Goal: Transaction & Acquisition: Purchase product/service

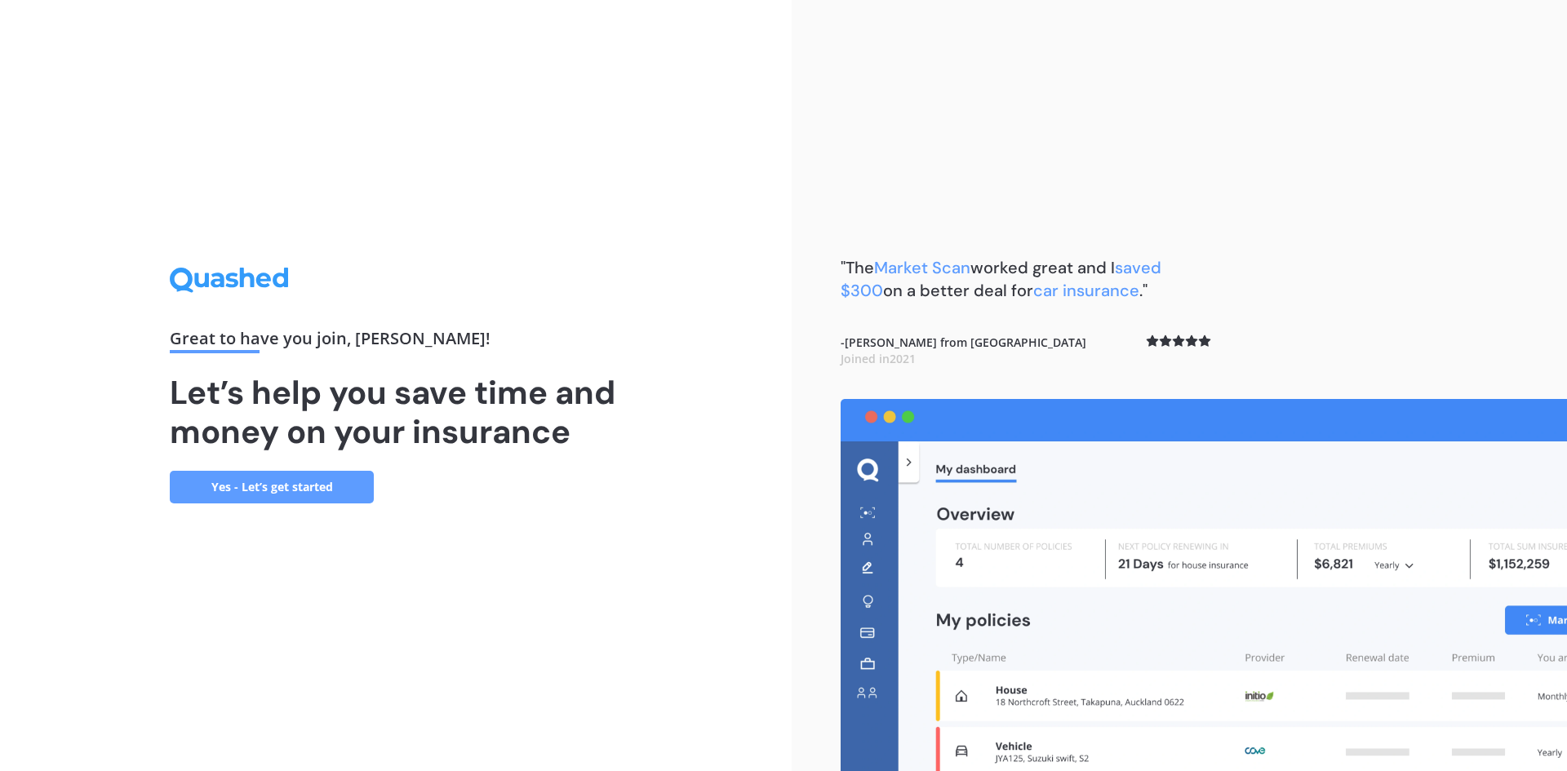
click at [313, 488] on link "Yes - Let’s get started" at bounding box center [272, 487] width 204 height 33
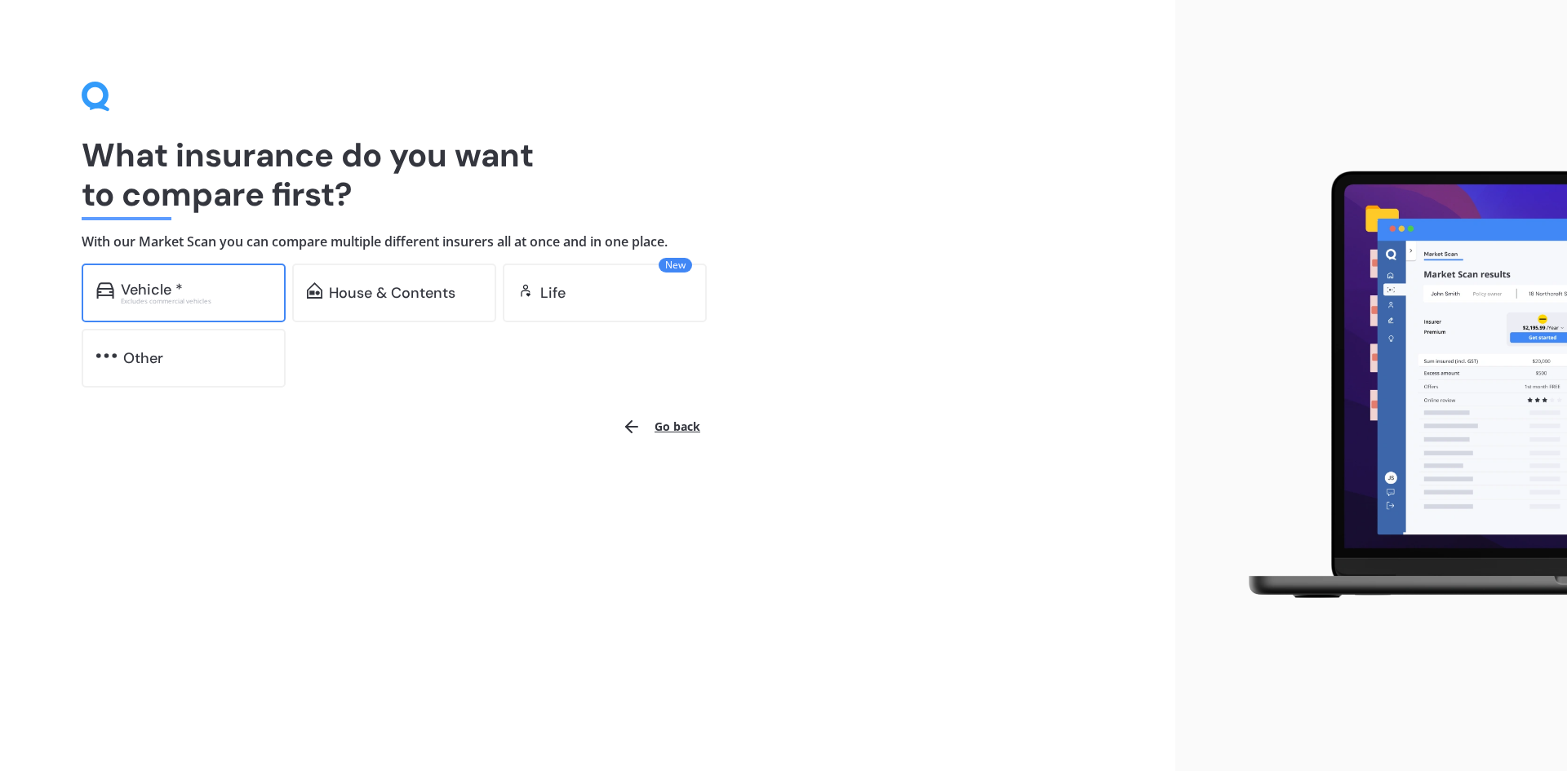
click at [197, 303] on div "Excludes commercial vehicles" at bounding box center [196, 301] width 150 height 7
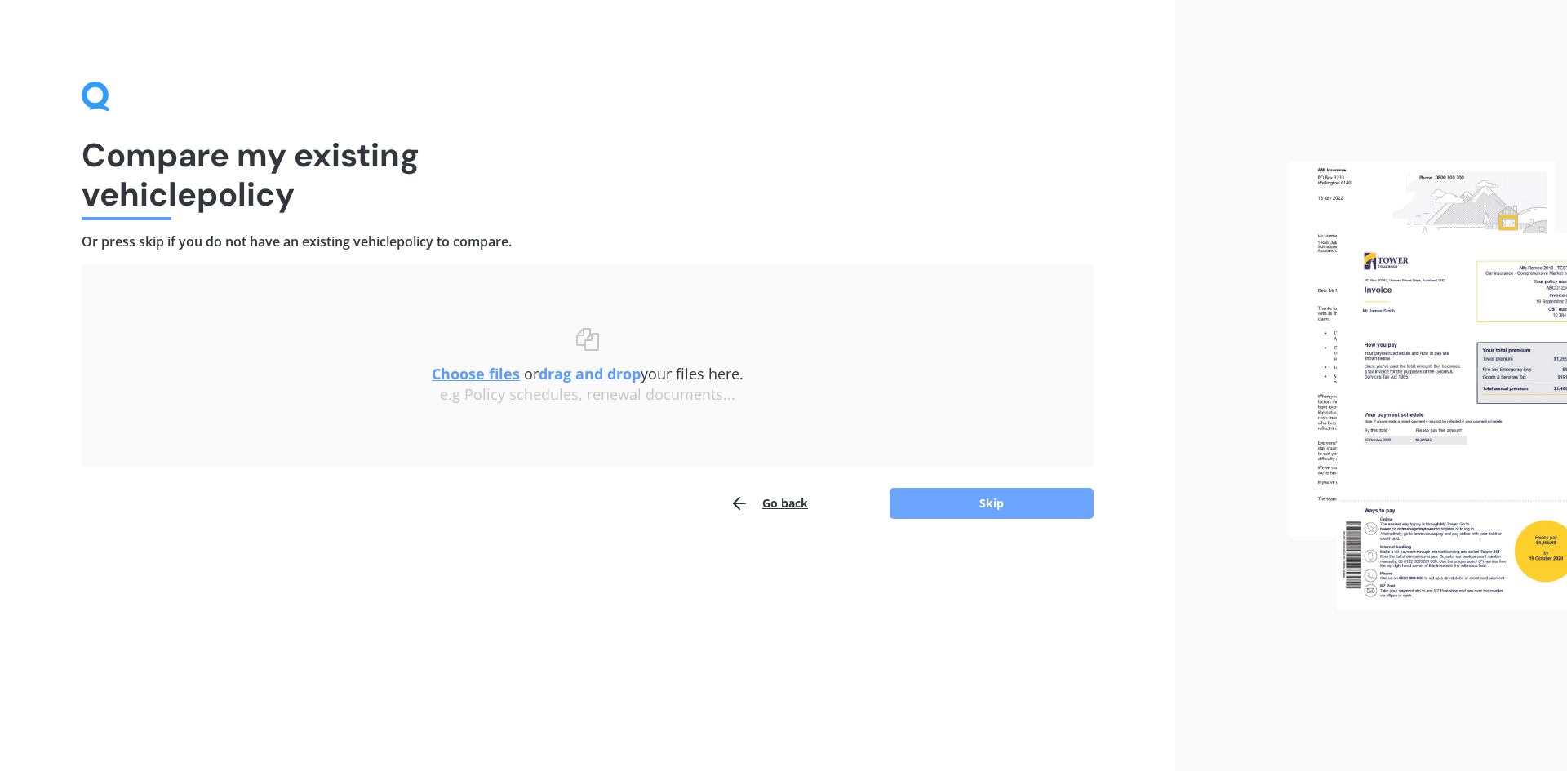
click at [987, 505] on button "Skip" at bounding box center [992, 503] width 204 height 31
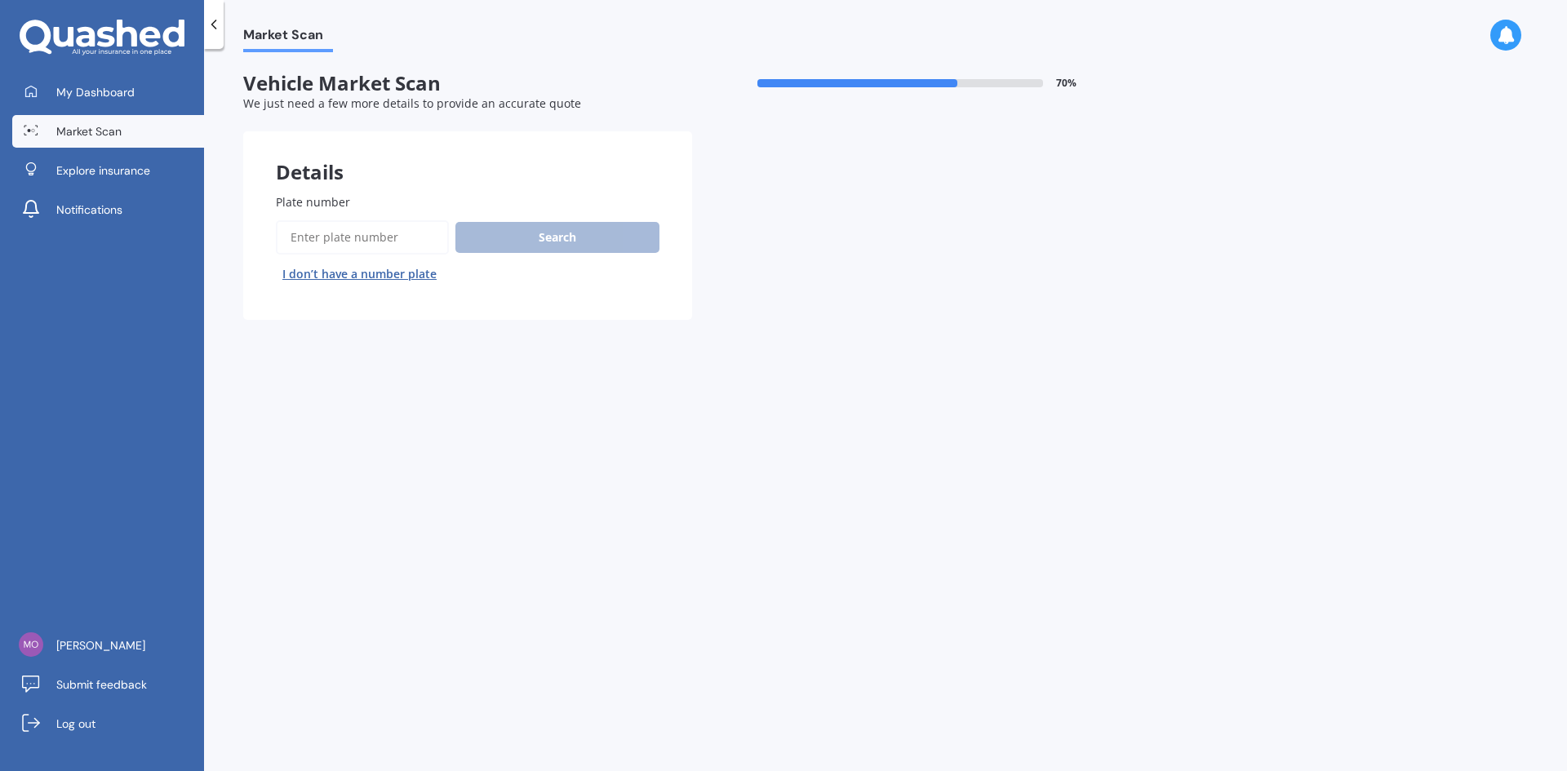
click at [369, 232] on input "Plate number" at bounding box center [362, 237] width 173 height 34
type input "PNP154"
click at [534, 243] on button "Search" at bounding box center [557, 237] width 204 height 31
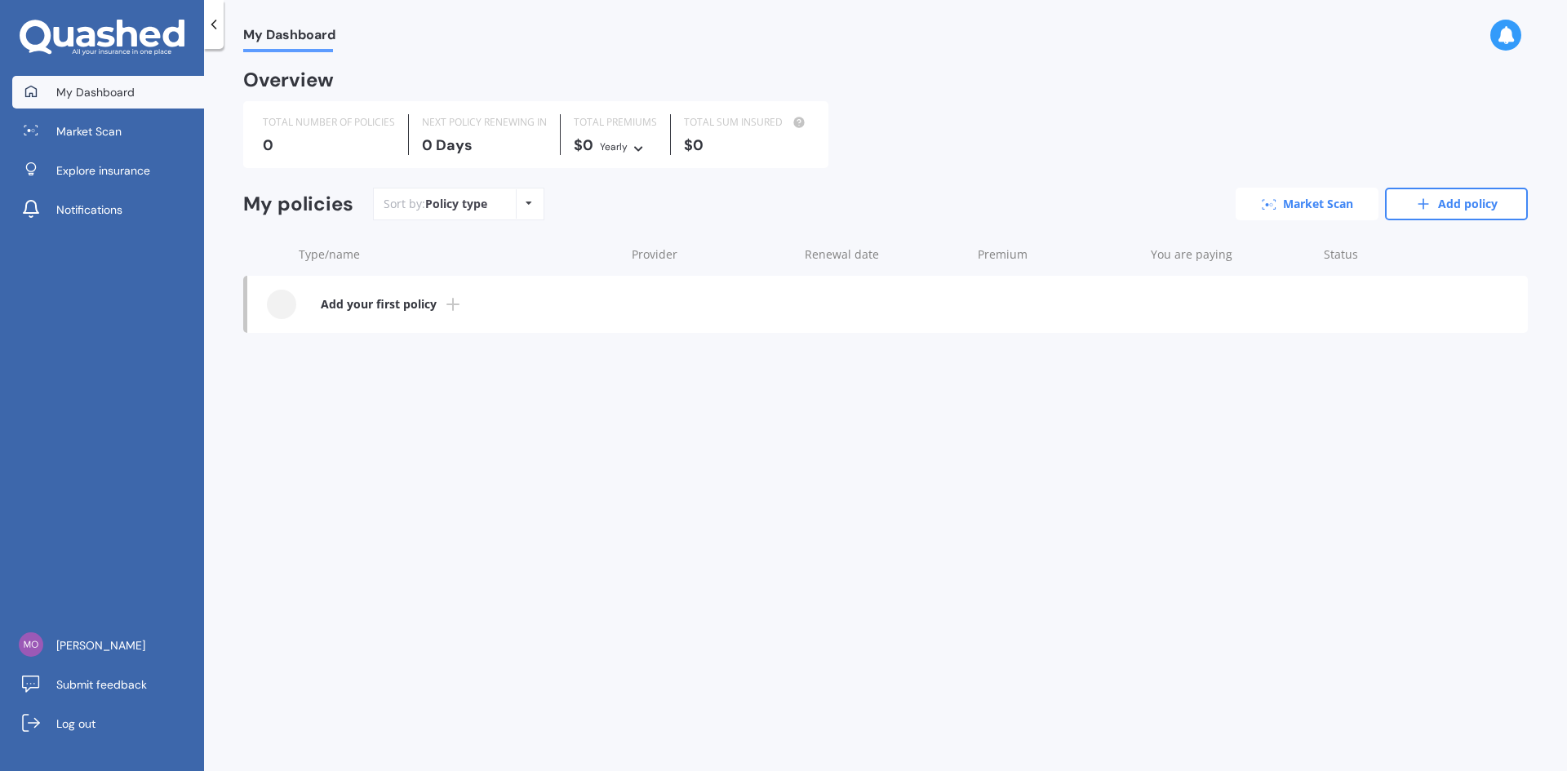
click at [1320, 198] on link "Market Scan" at bounding box center [1307, 204] width 143 height 33
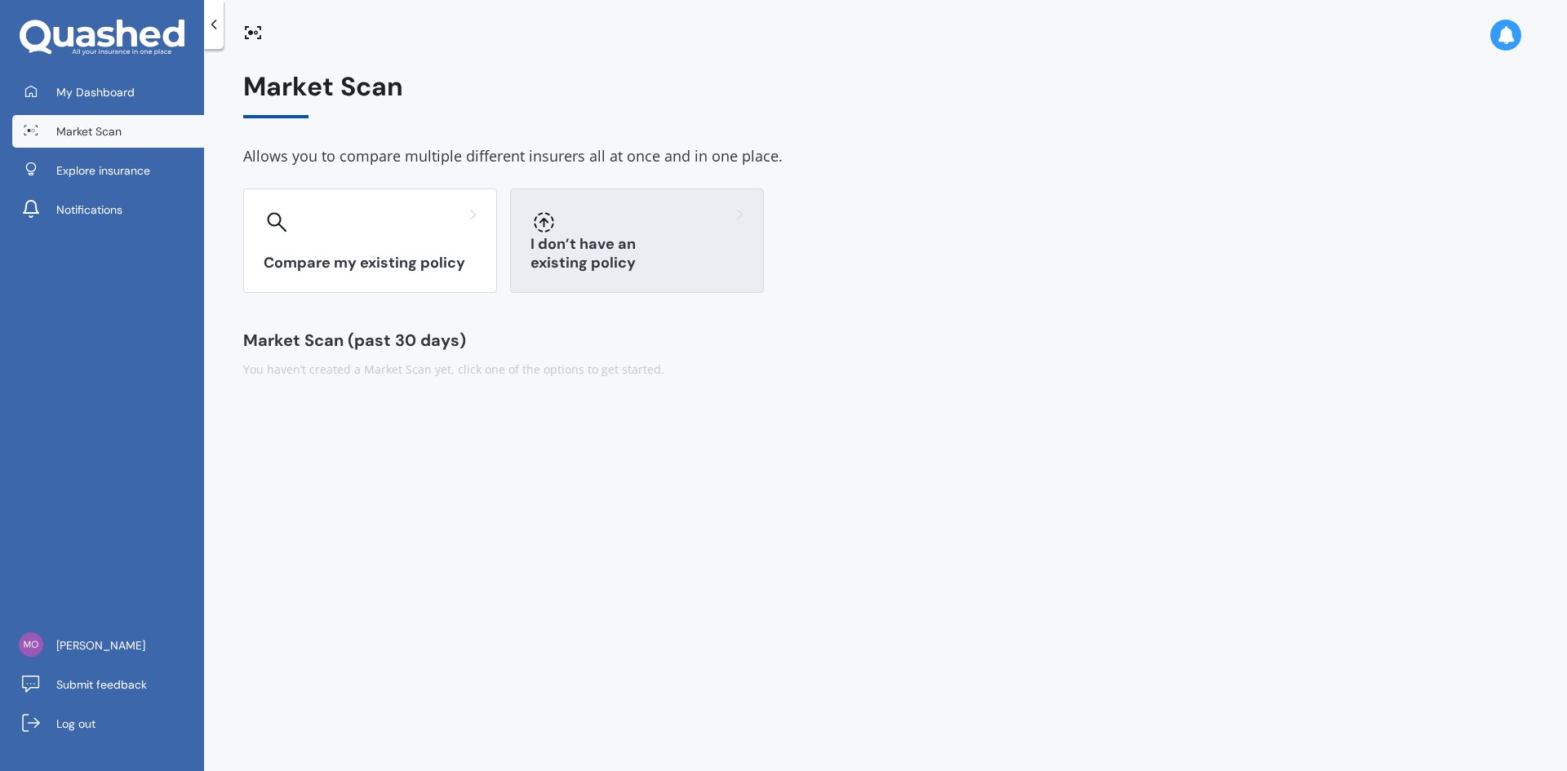
click at [575, 255] on h3 "I don’t have an existing policy" at bounding box center [636, 254] width 213 height 38
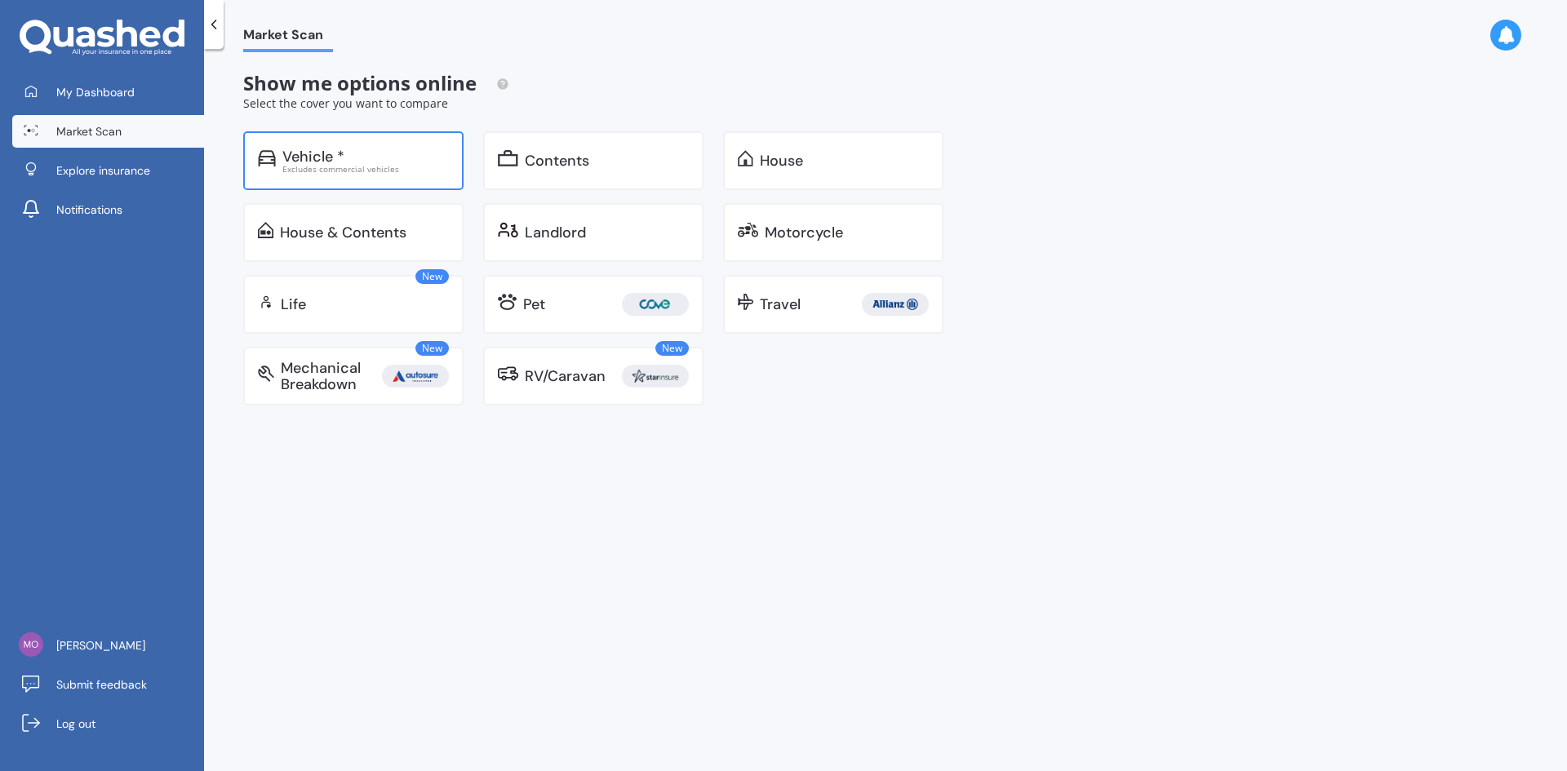
click at [314, 162] on div "Vehicle *" at bounding box center [313, 157] width 62 height 16
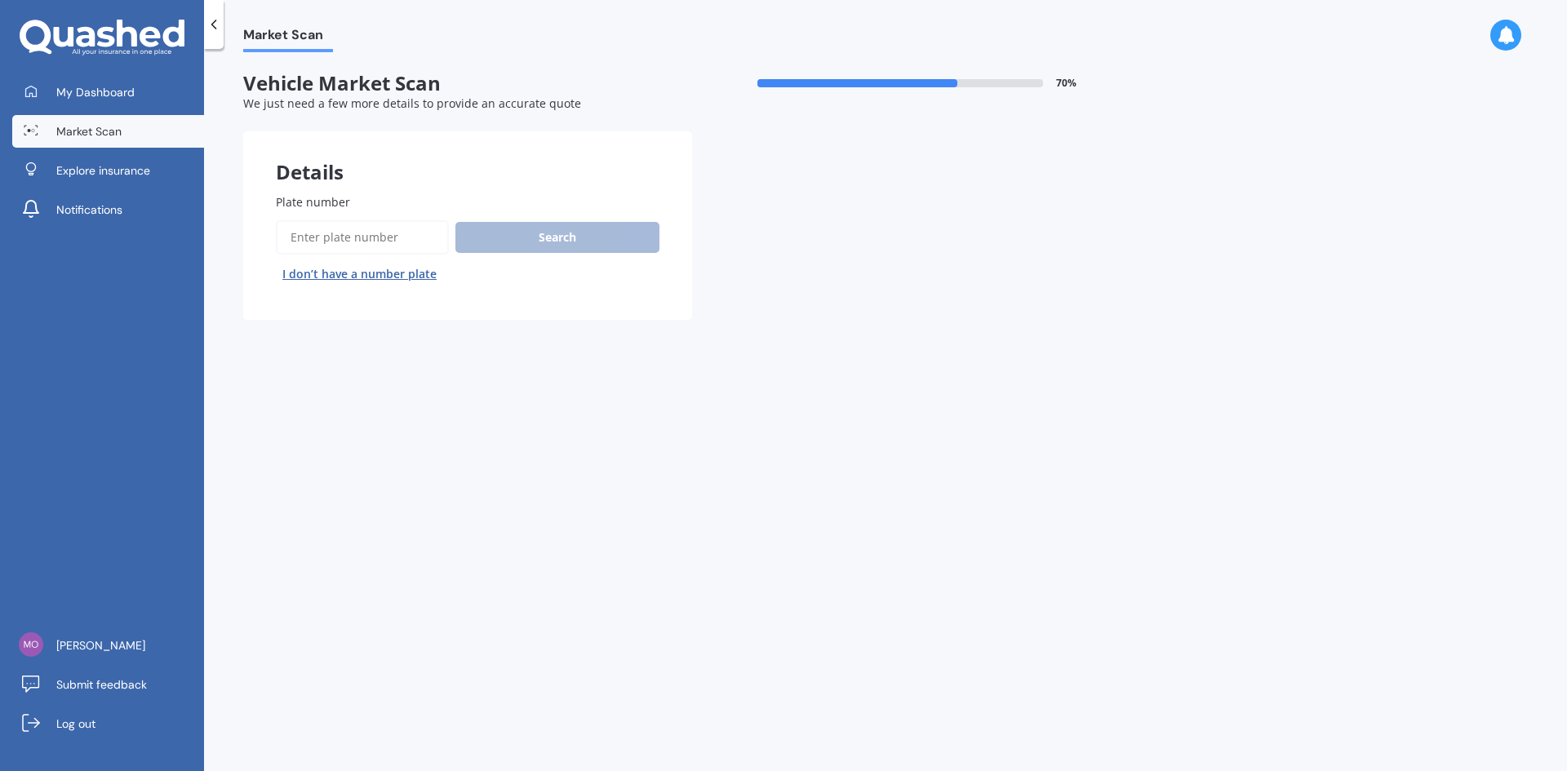
click at [357, 242] on input "Plate number" at bounding box center [362, 237] width 173 height 34
type input "lqj80"
click at [539, 233] on button "Search" at bounding box center [557, 237] width 204 height 31
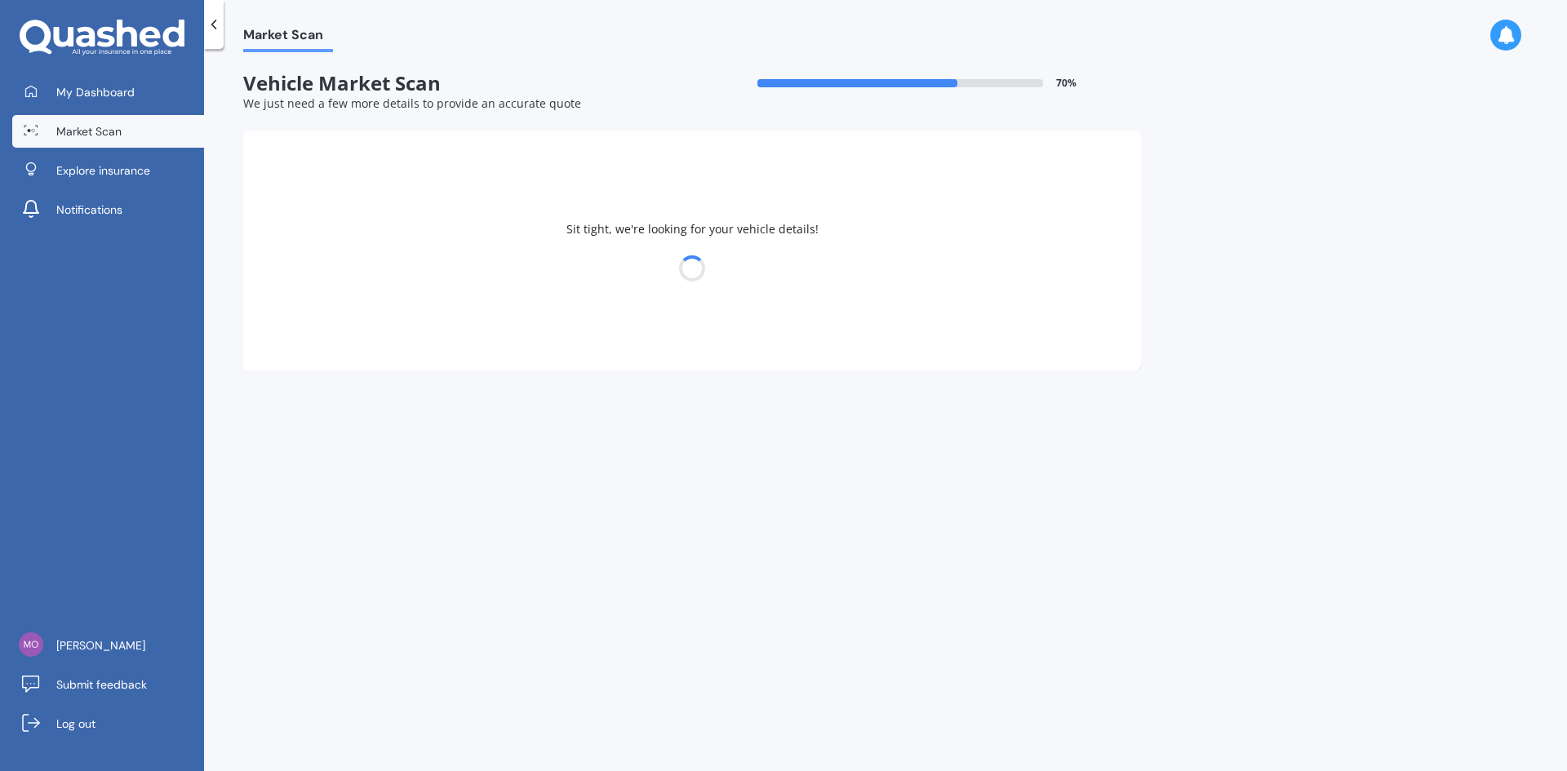
select select "AUDI"
select select "Q2"
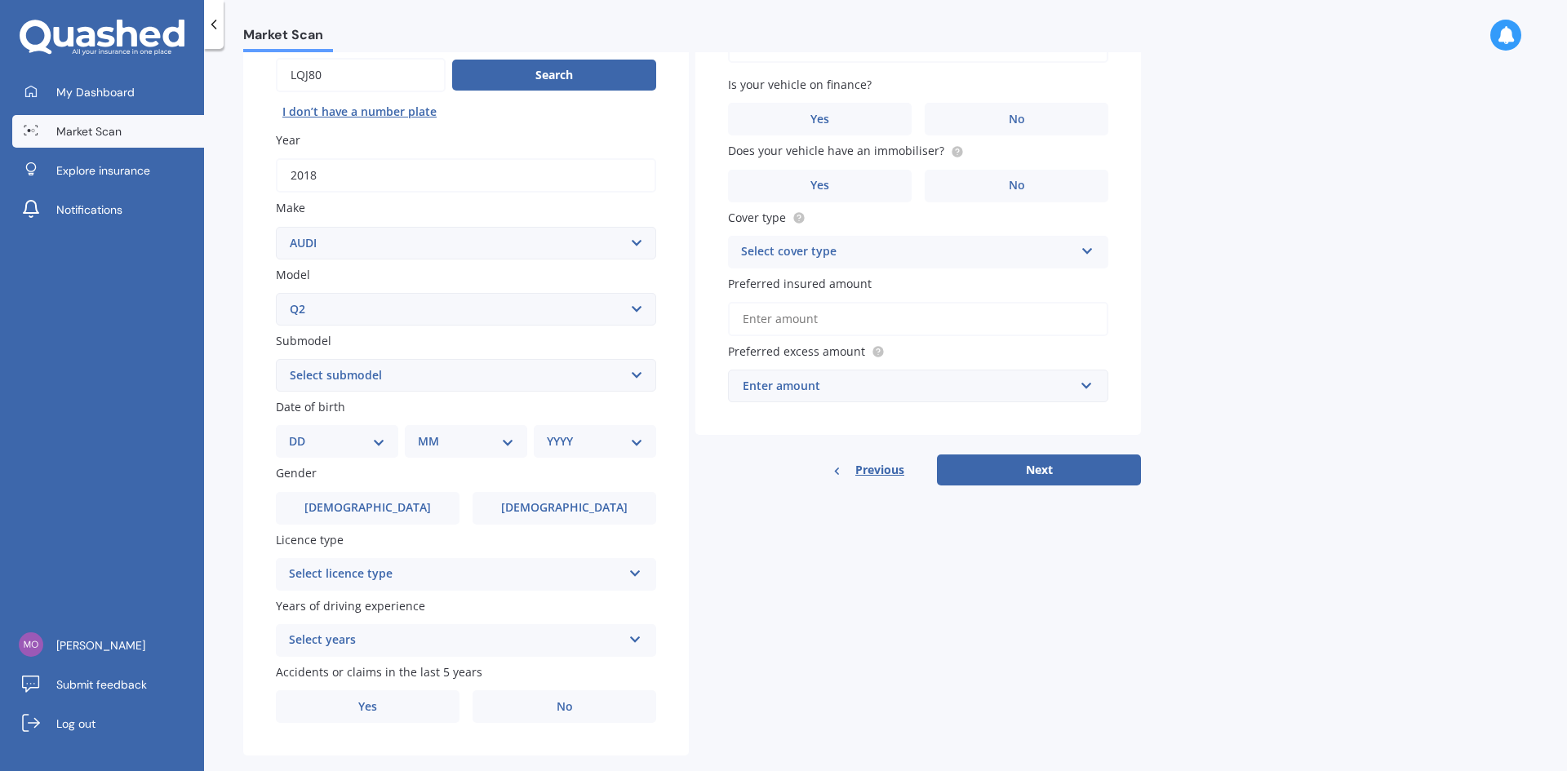
scroll to position [163, 0]
click at [1027, 472] on button "Next" at bounding box center [1039, 469] width 204 height 31
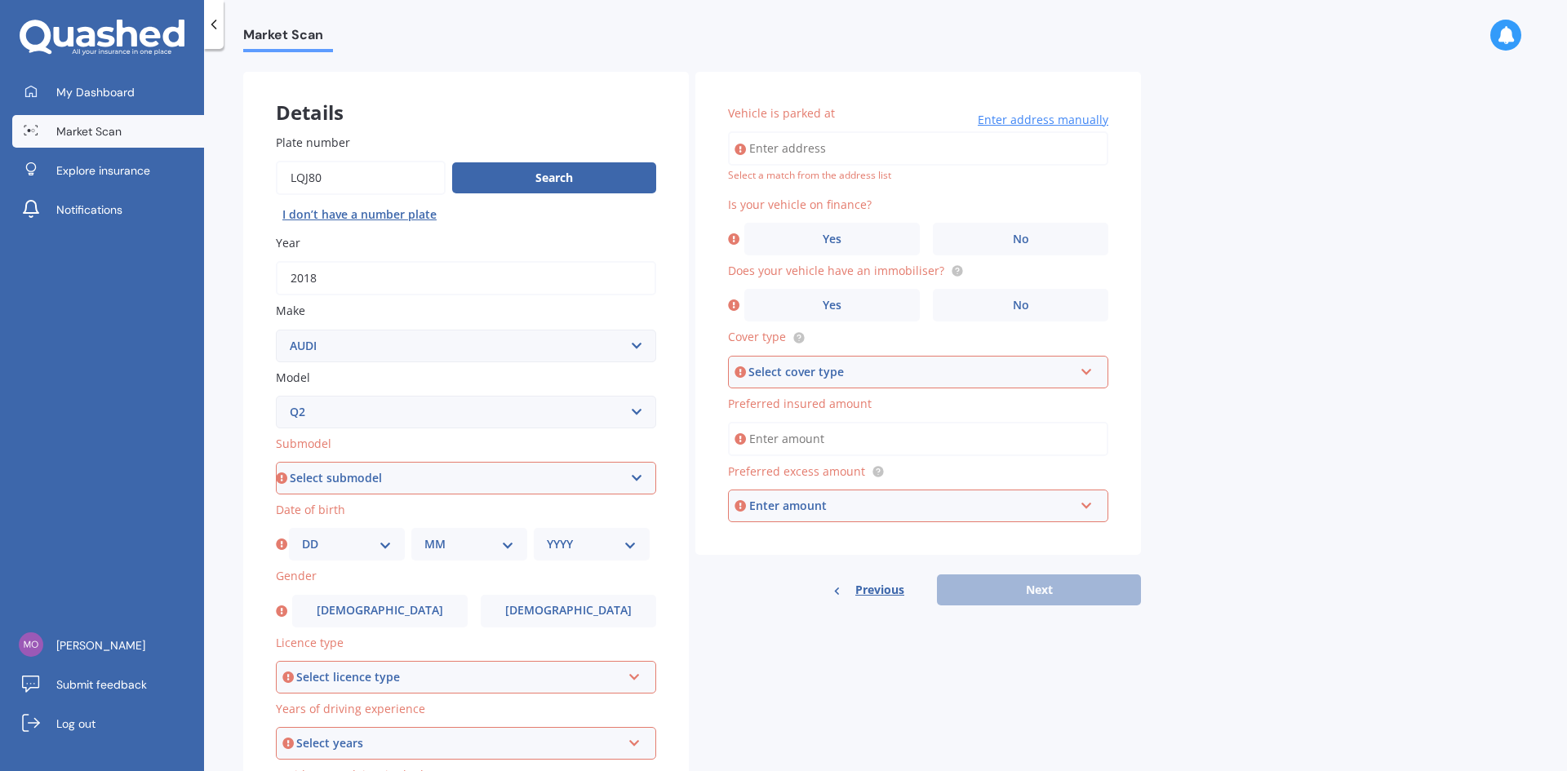
scroll to position [0, 0]
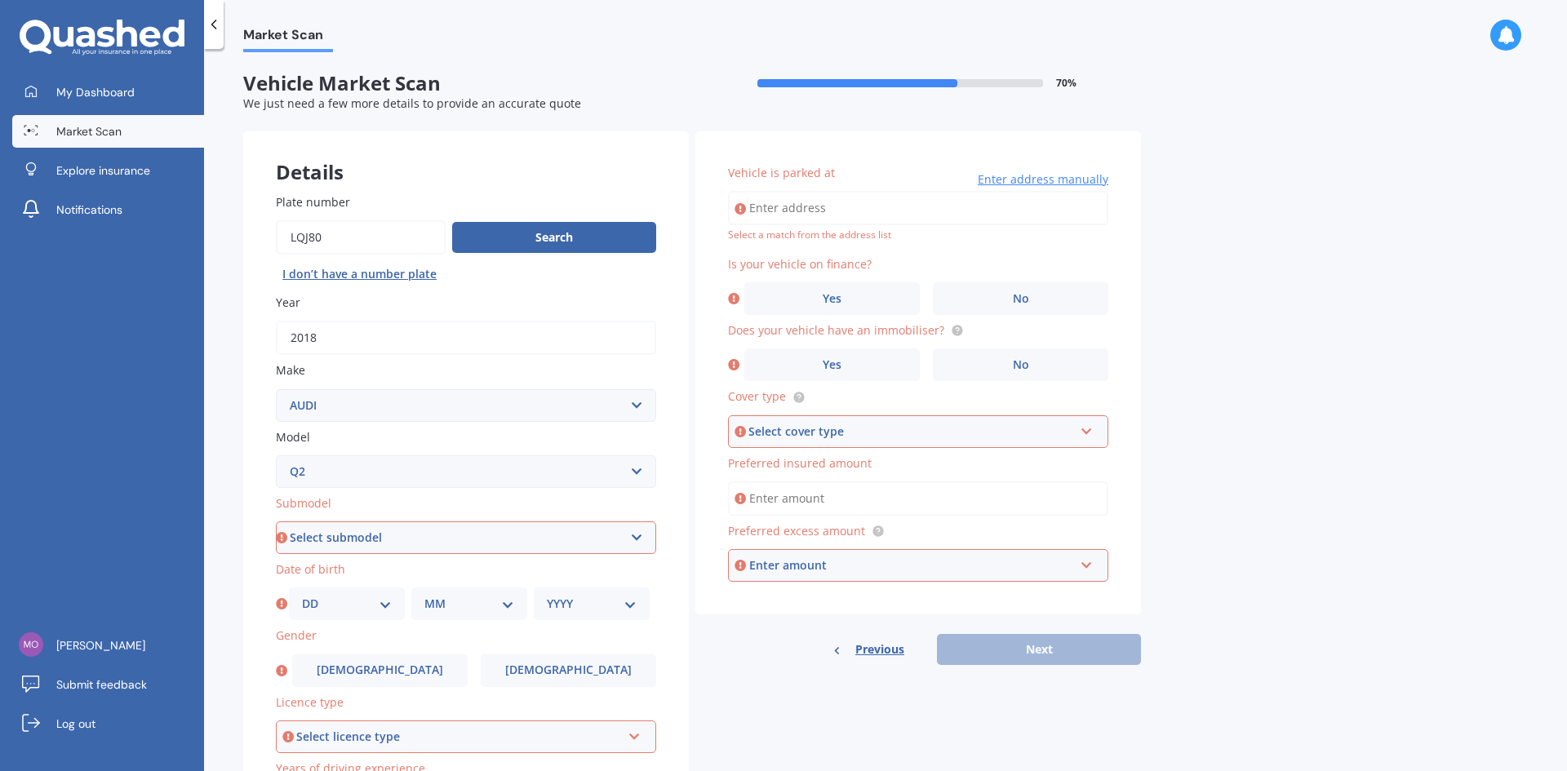
click at [357, 528] on select "Select submodel TFSI" at bounding box center [466, 537] width 380 height 33
click at [355, 536] on select "Select submodel TFSI" at bounding box center [466, 537] width 380 height 33
click at [340, 539] on select "Select submodel TFSI" at bounding box center [466, 537] width 380 height 33
select select "TFSI"
click at [276, 521] on select "Select submodel TFSI" at bounding box center [466, 537] width 380 height 33
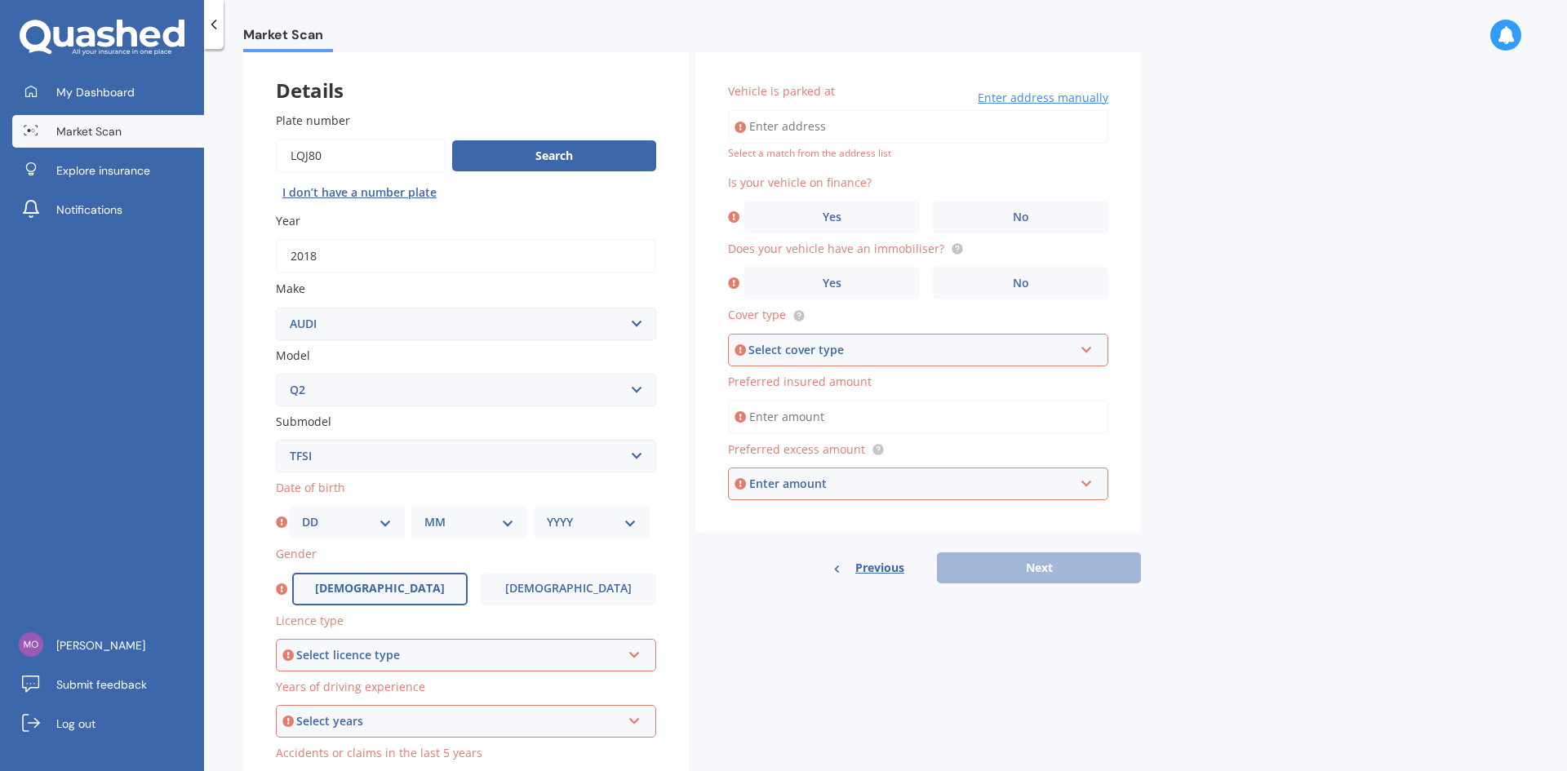
scroll to position [163, 0]
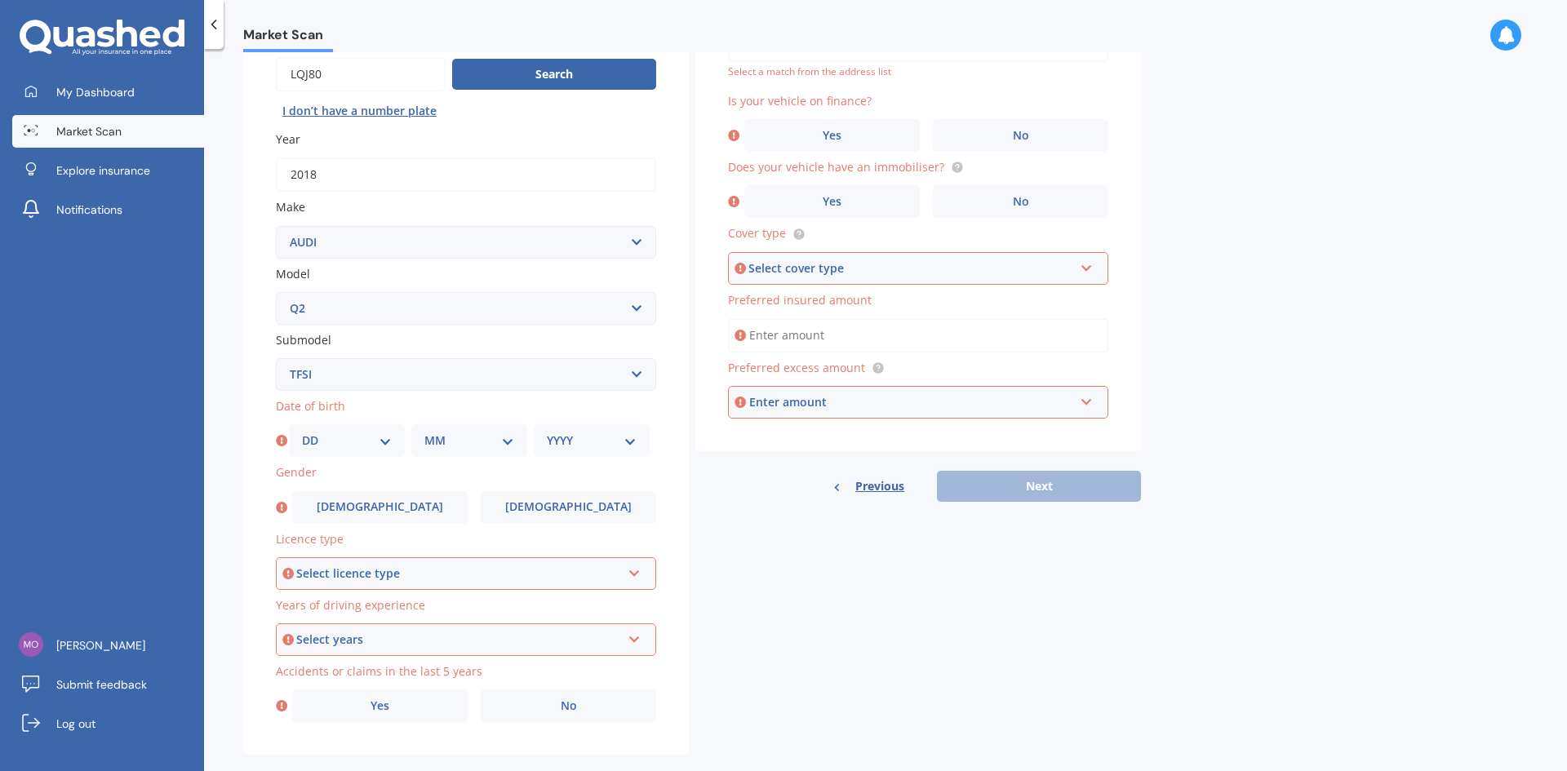
click at [332, 443] on select "DD 01 02 03 04 05 06 07 08 09 10 11 12 13 14 15 16 17 18 19 20 21 22 23 24 25 2…" at bounding box center [347, 441] width 90 height 18
select select "13"
click at [302, 432] on select "DD 01 02 03 04 05 06 07 08 09 10 11 12 13 14 15 16 17 18 19 20 21 22 23 24 25 2…" at bounding box center [347, 441] width 90 height 18
click at [446, 440] on select "MM 01 02 03 04 05 06 07 08 09 10 11 12" at bounding box center [469, 441] width 90 height 18
select select "05"
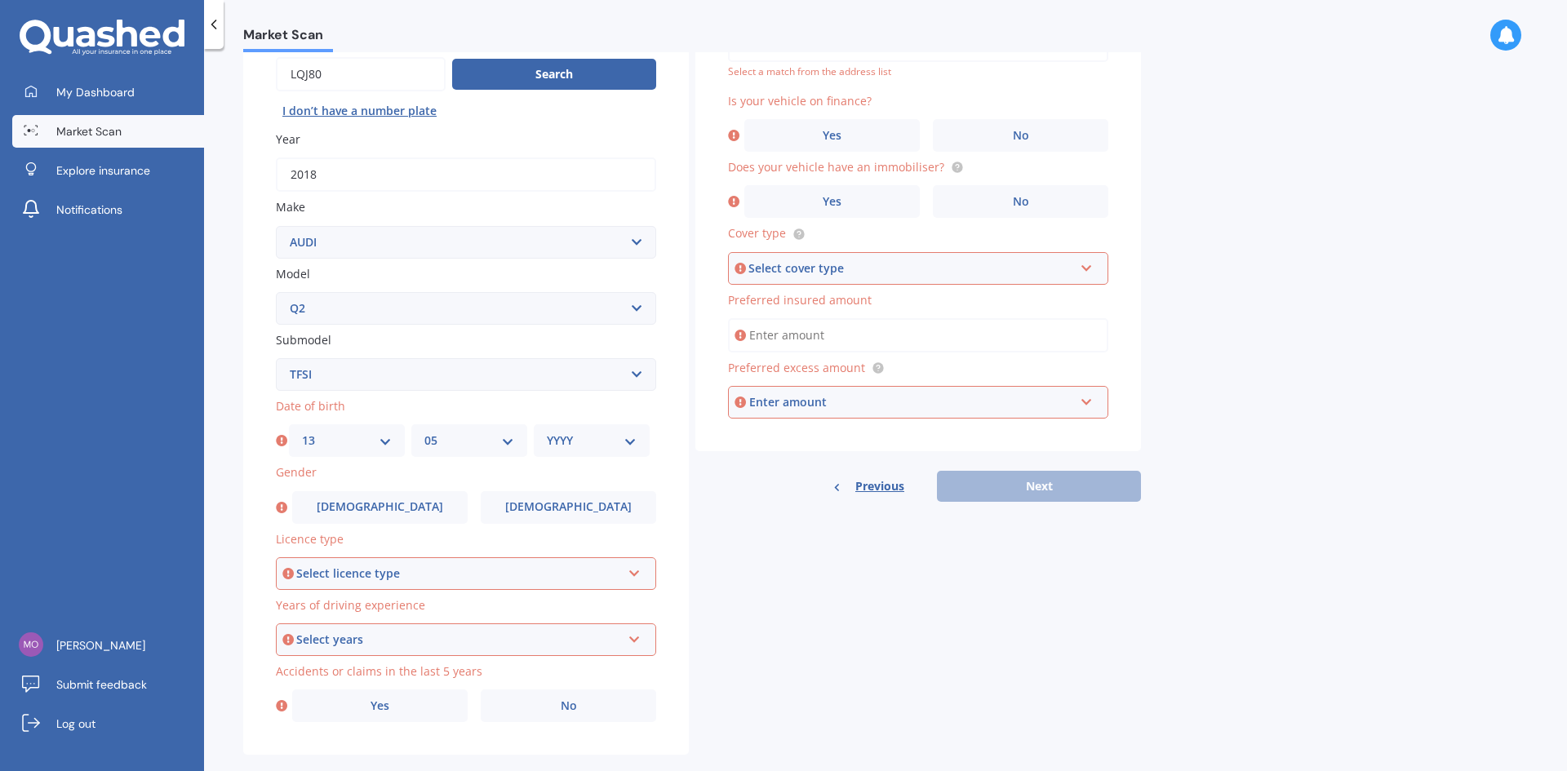
click at [424, 432] on select "MM 01 02 03 04 05 06 07 08 09 10 11 12" at bounding box center [469, 441] width 90 height 18
click at [585, 441] on select "YYYY 2025 2024 2023 2022 2021 2020 2019 2018 2017 2016 2015 2014 2013 2012 2011…" at bounding box center [592, 441] width 90 height 18
select select "1980"
click at [547, 432] on select "YYYY 2025 2024 2023 2022 2021 2020 2019 2018 2017 2016 2015 2014 2013 2012 2011…" at bounding box center [592, 441] width 90 height 18
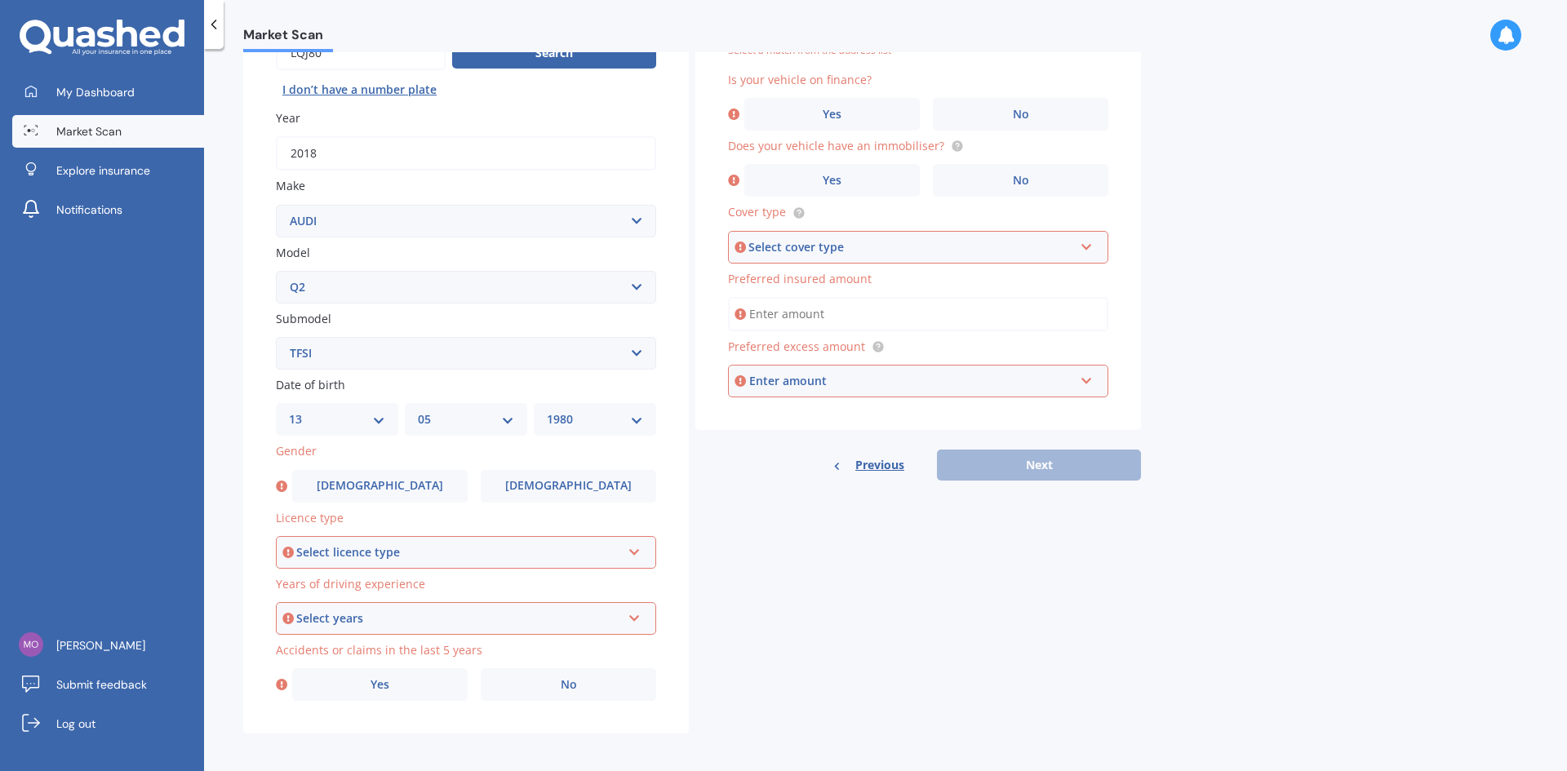
scroll to position [189, 0]
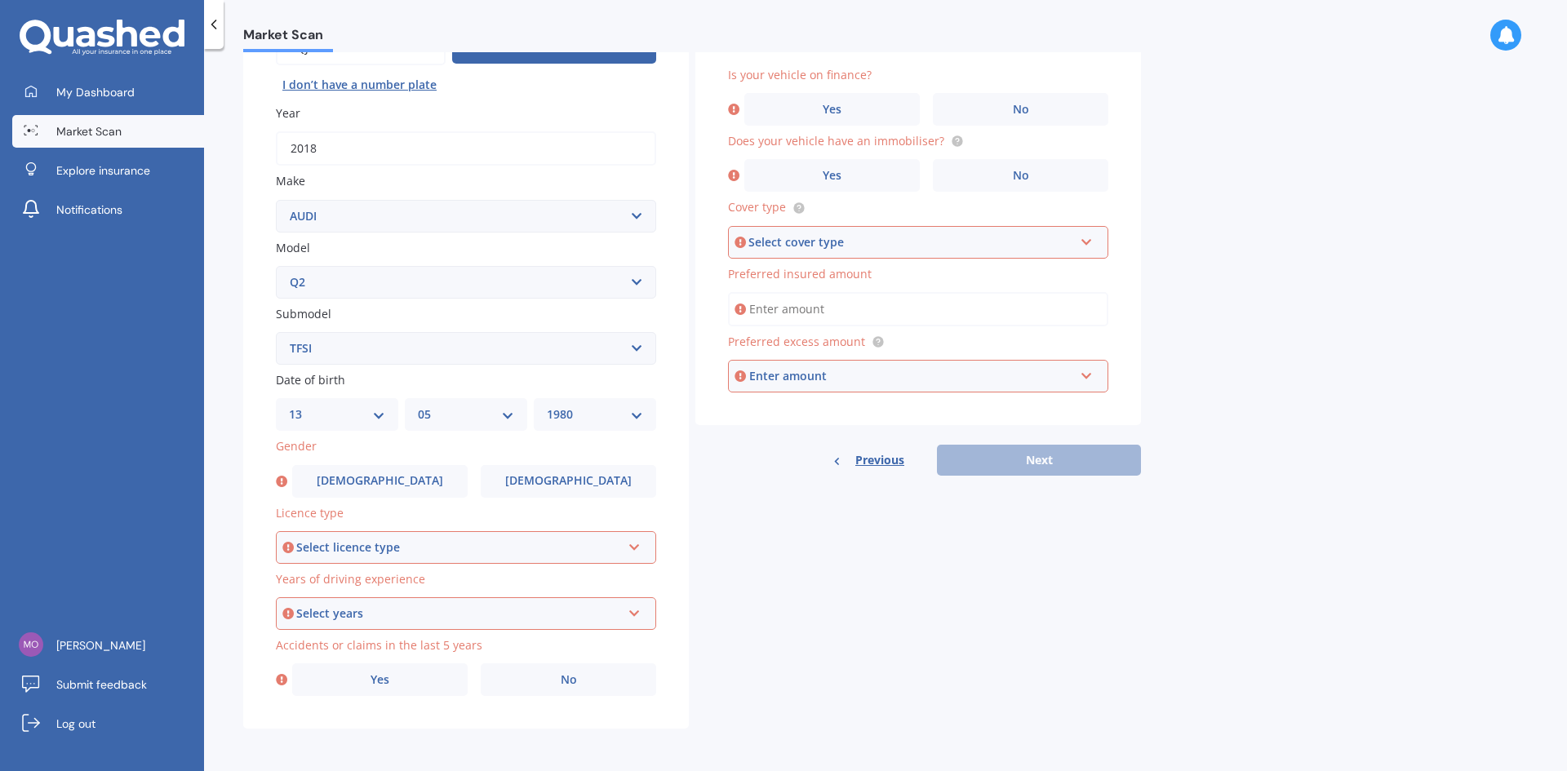
click at [372, 540] on div "Select licence type" at bounding box center [458, 548] width 325 height 18
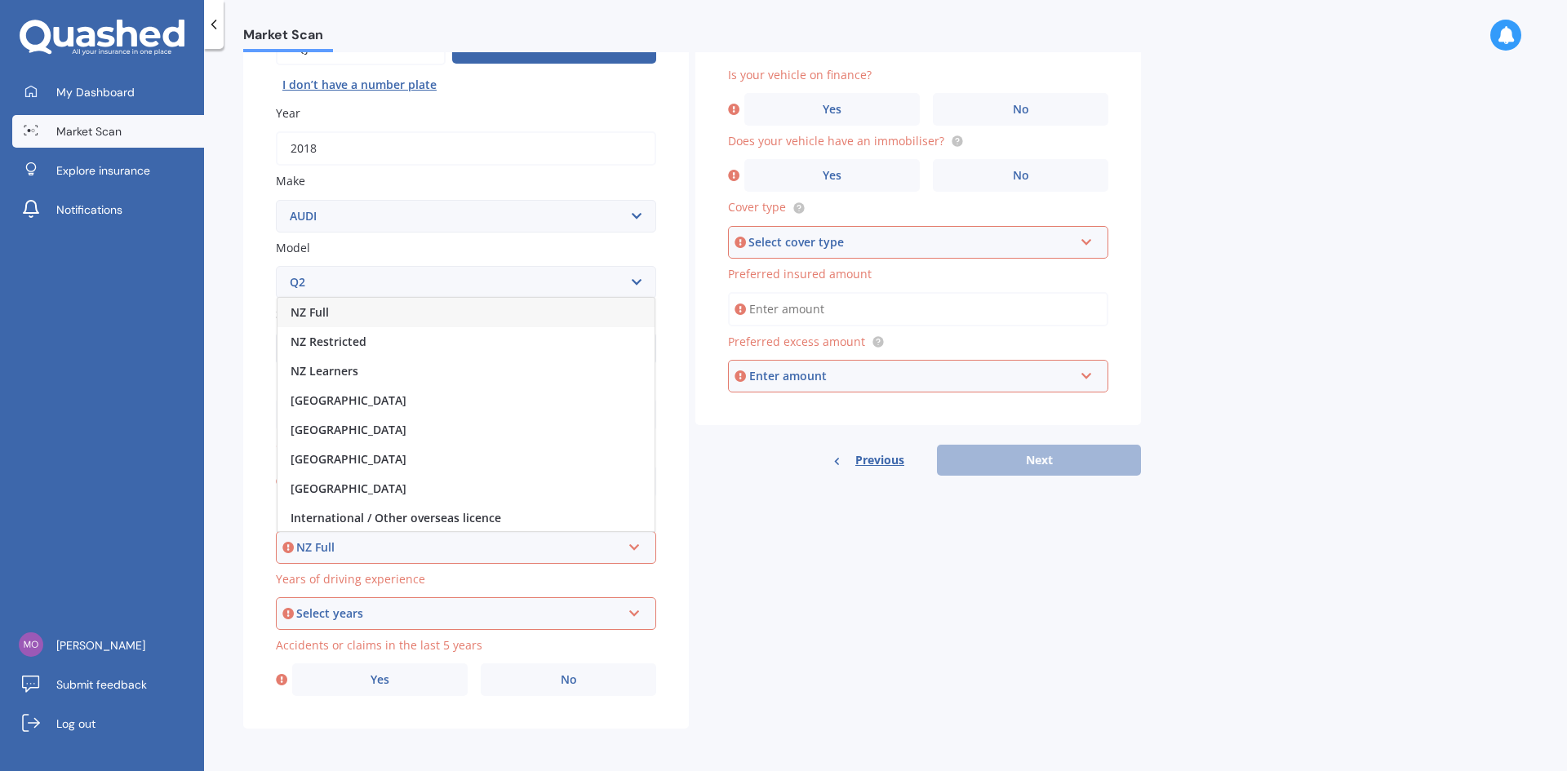
click at [323, 309] on span "NZ Full" at bounding box center [310, 312] width 38 height 16
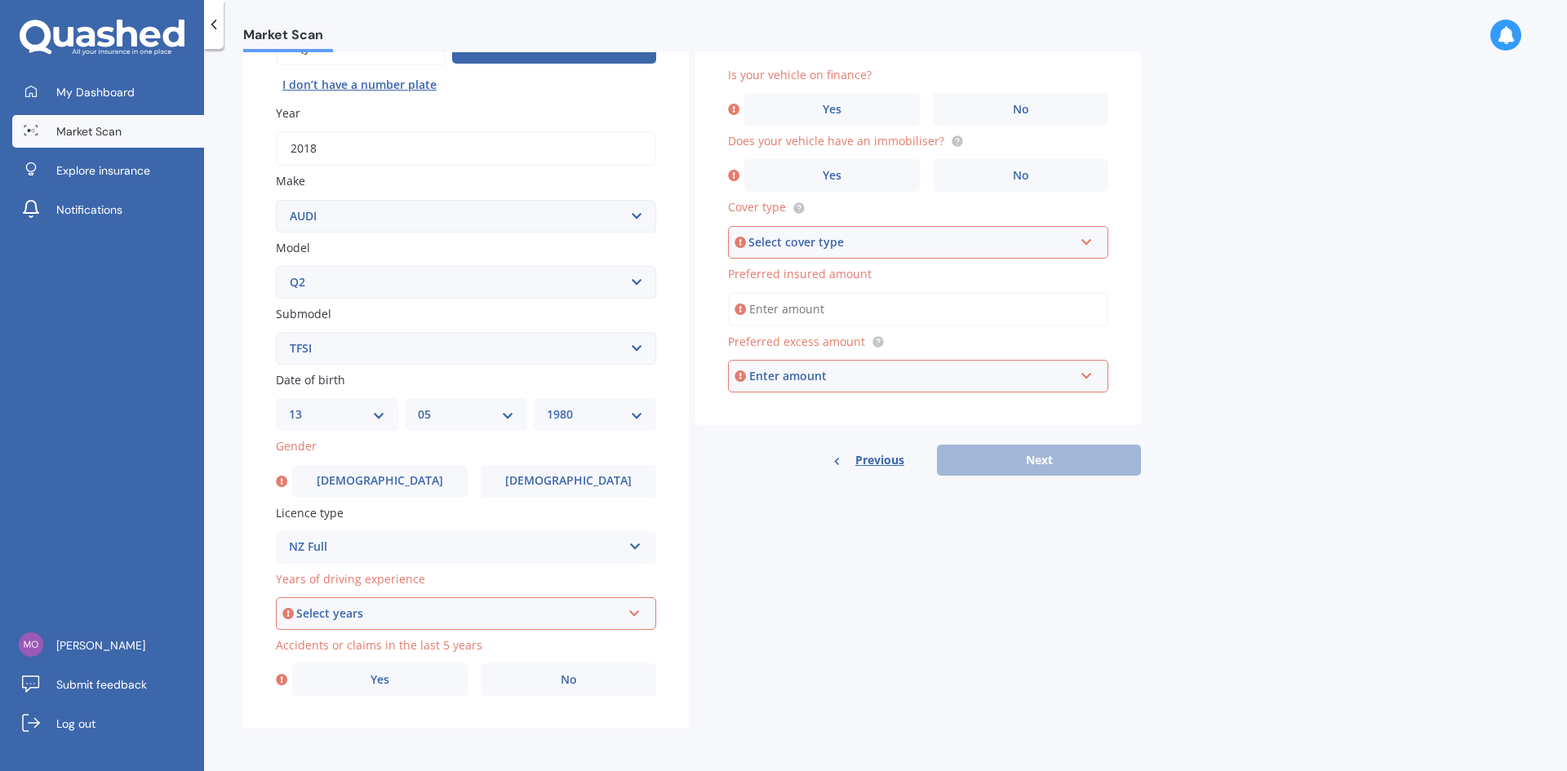
click at [391, 605] on div "Select years" at bounding box center [458, 614] width 325 height 18
click at [344, 465] on span "5 or more years" at bounding box center [335, 465] width 88 height 16
click at [558, 677] on label "No" at bounding box center [568, 679] width 175 height 33
click at [0, 0] on input "No" at bounding box center [0, 0] width 0 height 0
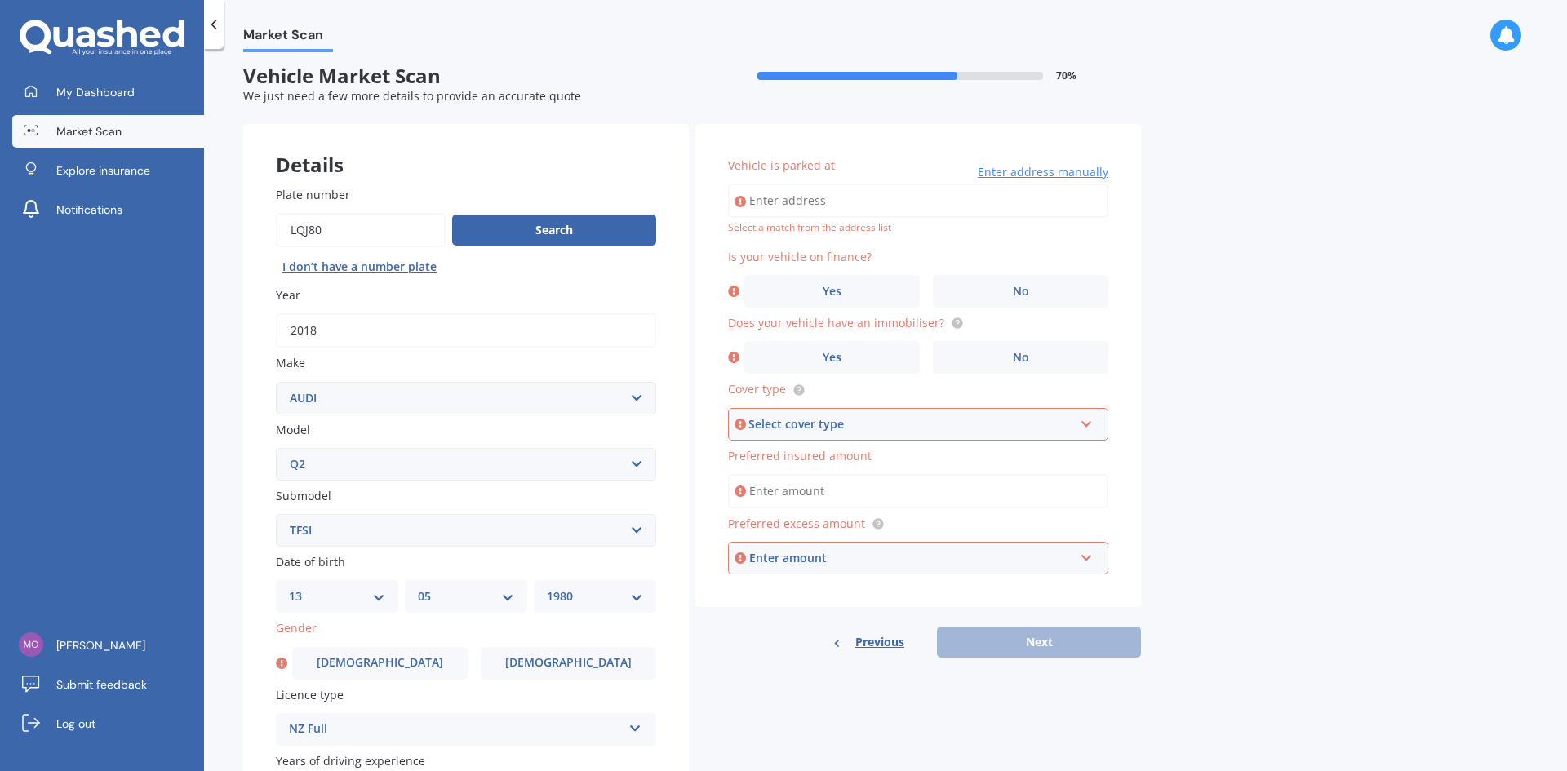
scroll to position [0, 0]
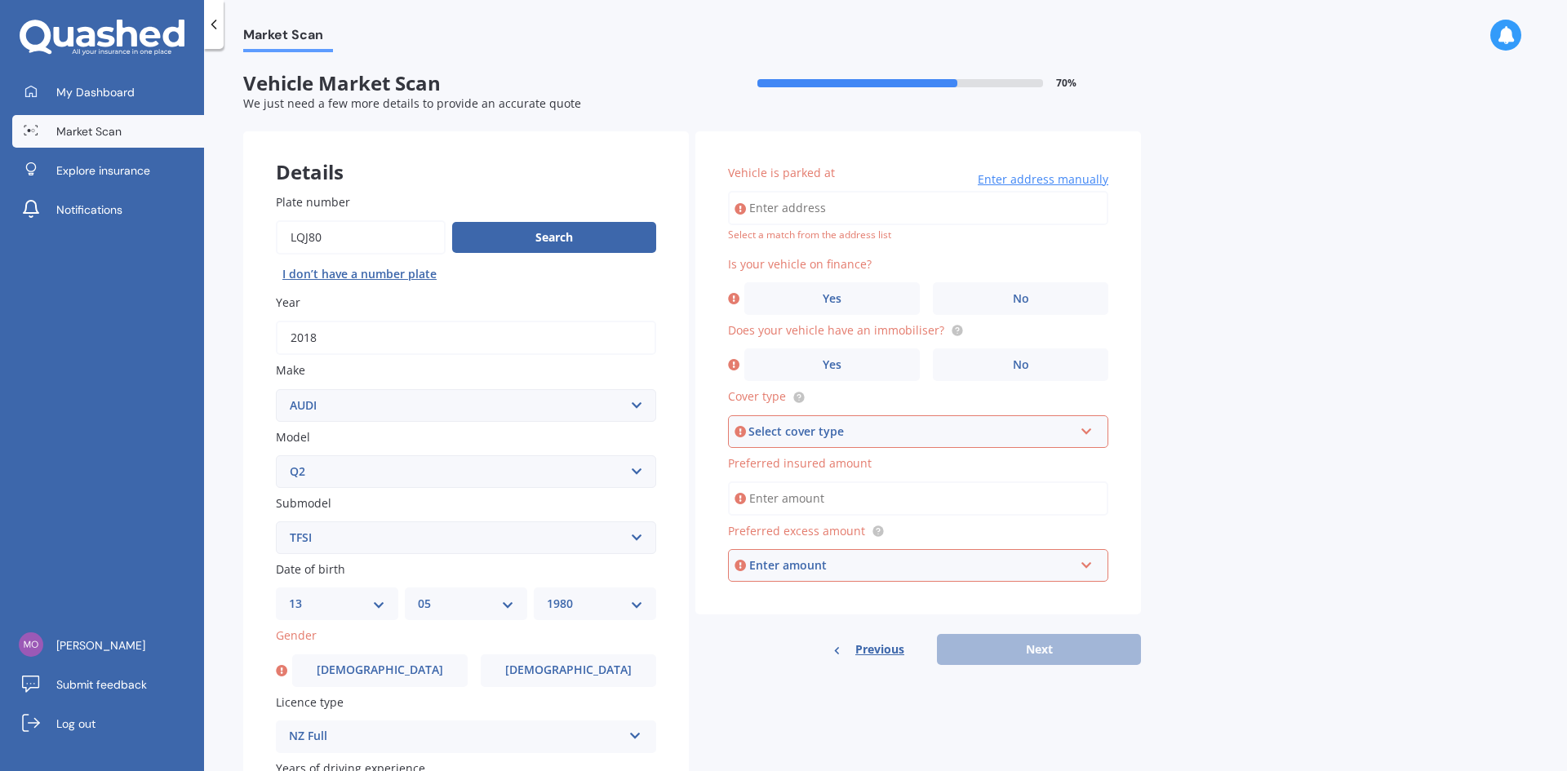
click at [772, 213] on input "Vehicle is parked at" at bounding box center [918, 208] width 380 height 34
type input "2 Reg Savory PlaceAuckland East Tamaki 2013"
drag, startPoint x: 1025, startPoint y: 299, endPoint x: 1005, endPoint y: 313, distance: 25.1
click at [1025, 298] on span "No" at bounding box center [1021, 299] width 16 height 14
click at [0, 0] on input "No" at bounding box center [0, 0] width 0 height 0
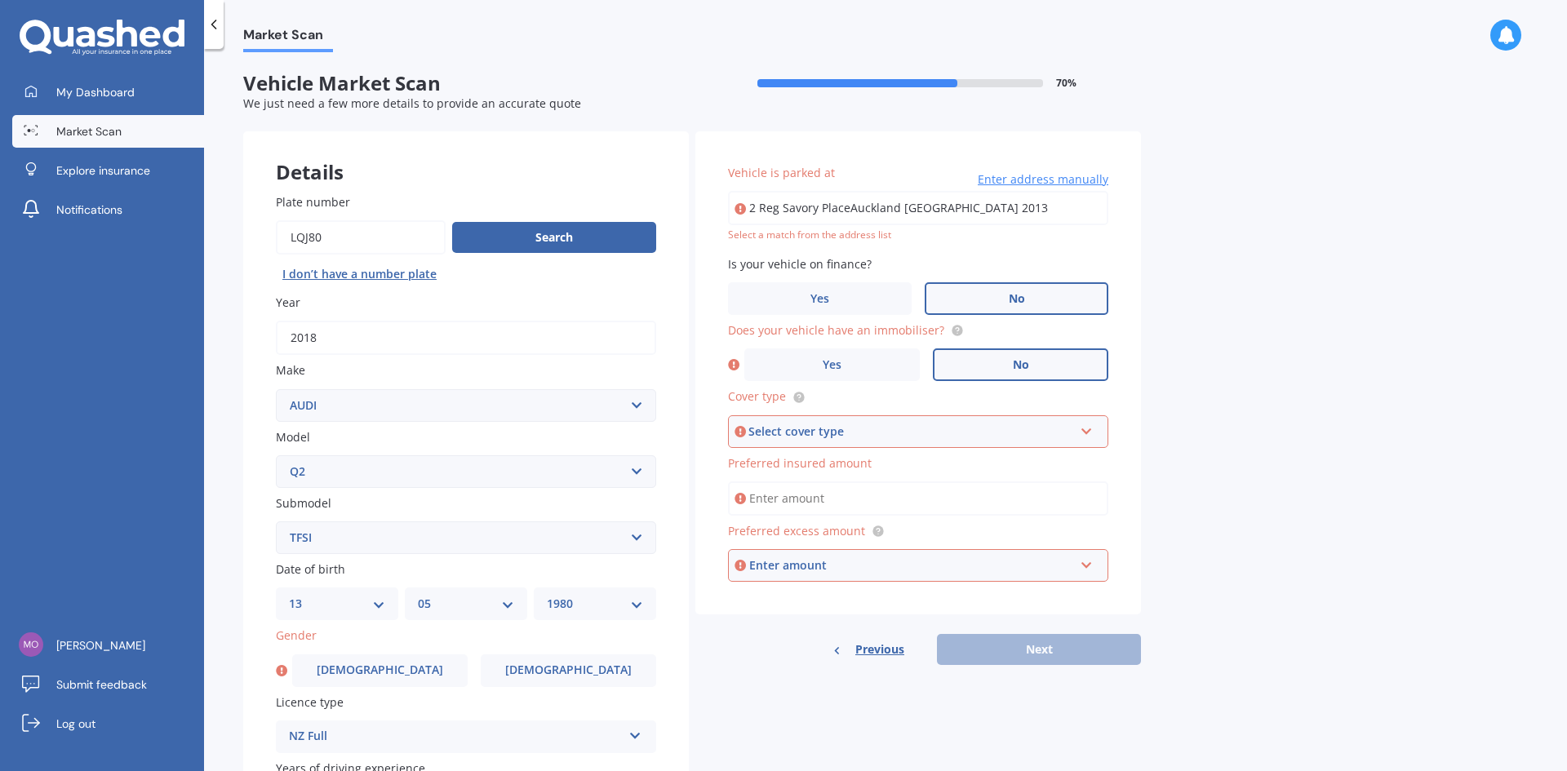
drag, startPoint x: 1018, startPoint y: 362, endPoint x: 1010, endPoint y: 371, distance: 11.6
click at [1018, 363] on span "No" at bounding box center [1021, 365] width 16 height 14
click at [0, 0] on input "No" at bounding box center [0, 0] width 0 height 0
click at [872, 435] on div "Select cover type" at bounding box center [910, 432] width 325 height 18
click at [816, 460] on span "Comprehensive" at bounding box center [786, 463] width 87 height 16
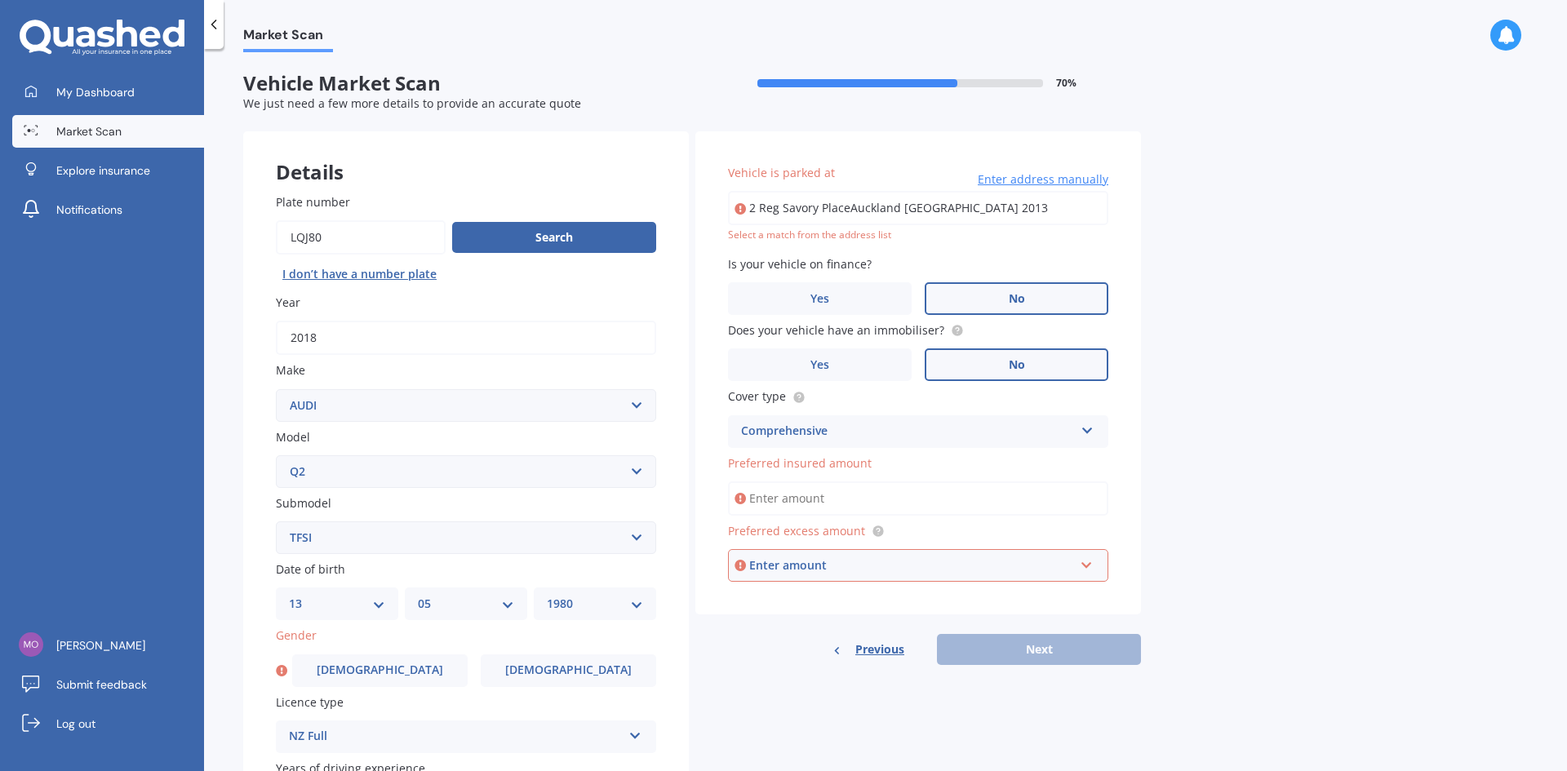
click at [790, 486] on input "Preferred insured amount" at bounding box center [918, 498] width 380 height 34
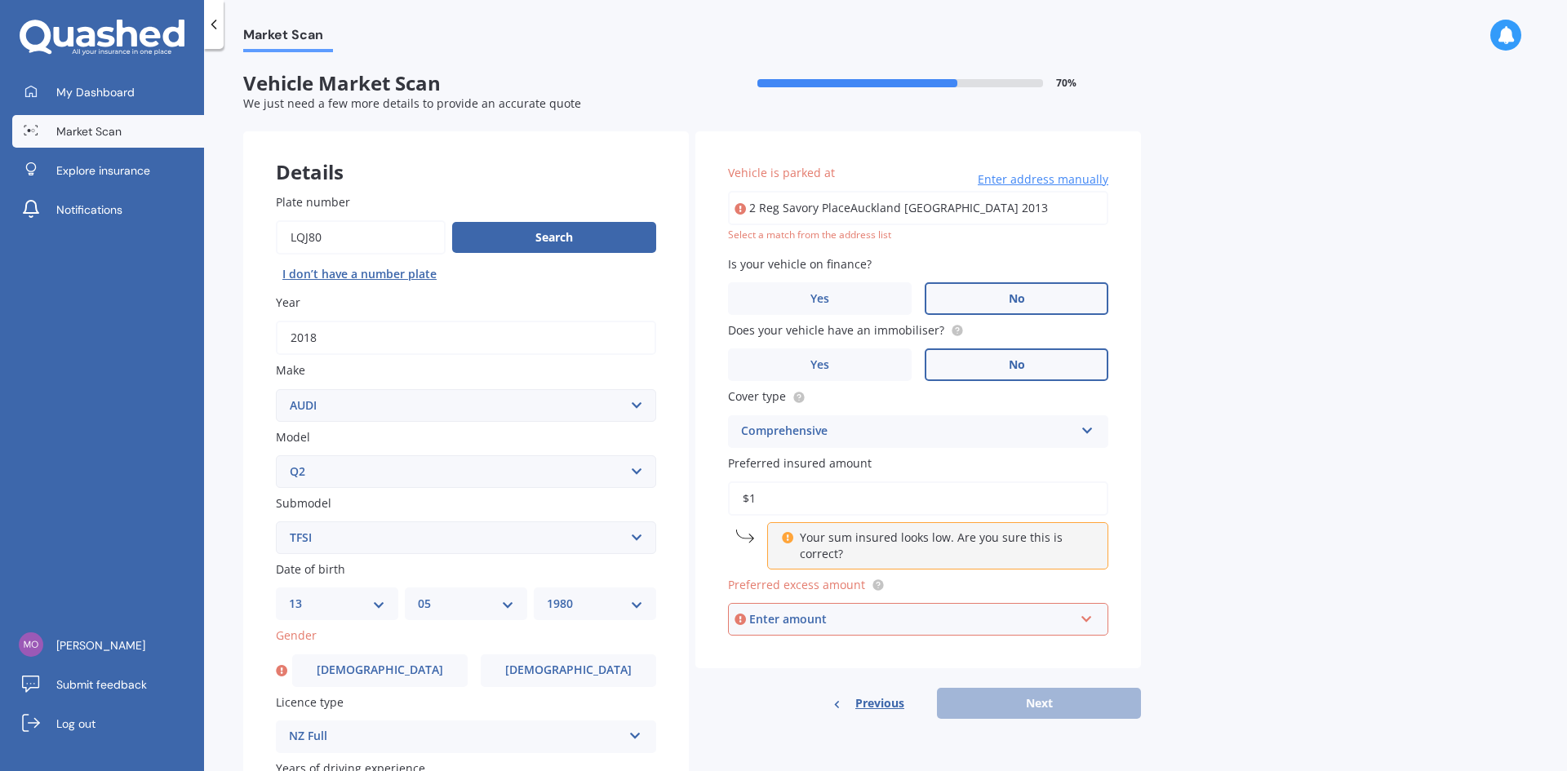
click at [810, 625] on div "Enter amount" at bounding box center [911, 619] width 325 height 18
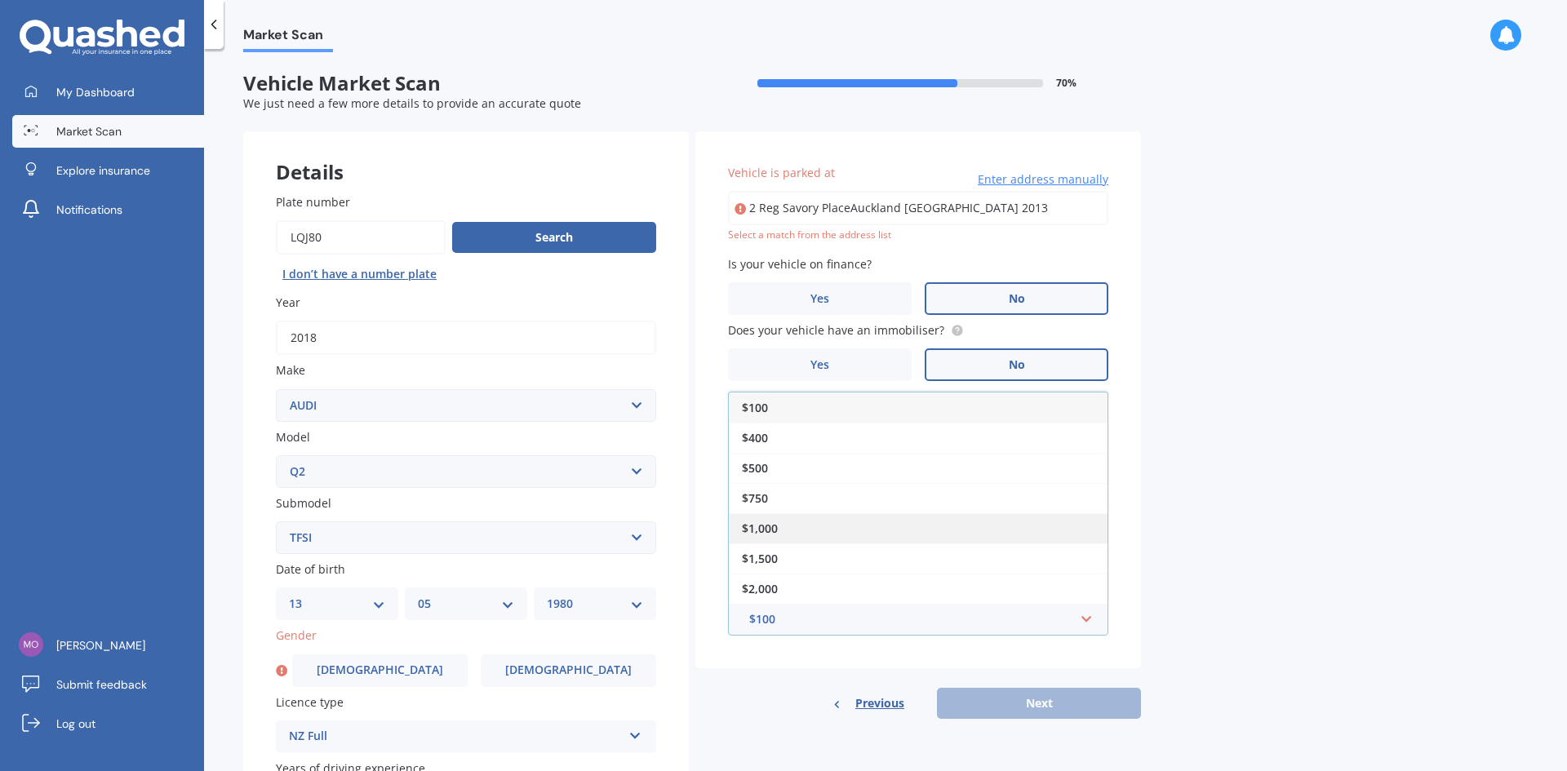
click at [772, 524] on span "$1,000" at bounding box center [760, 529] width 36 height 16
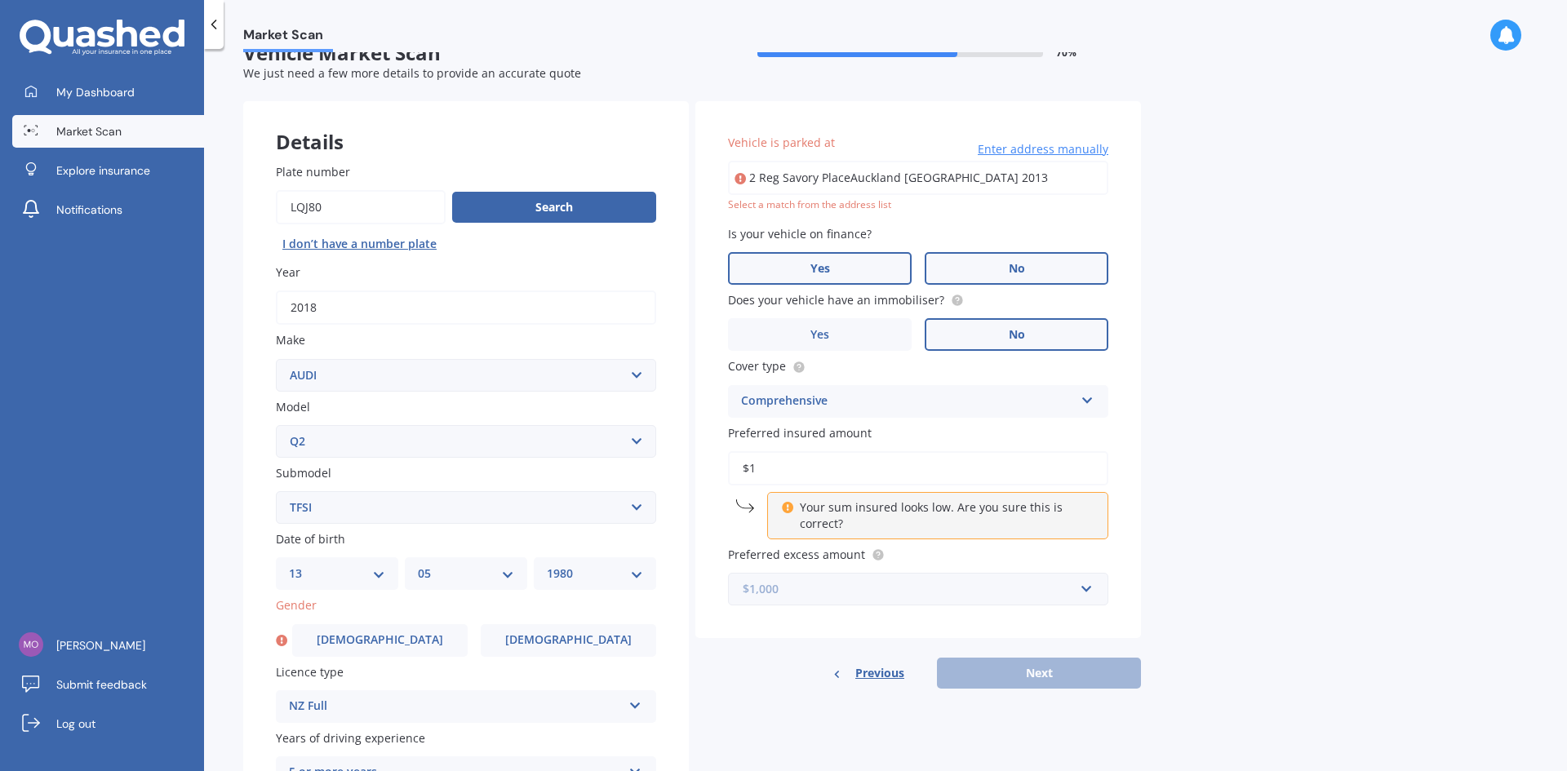
scroll to position [26, 0]
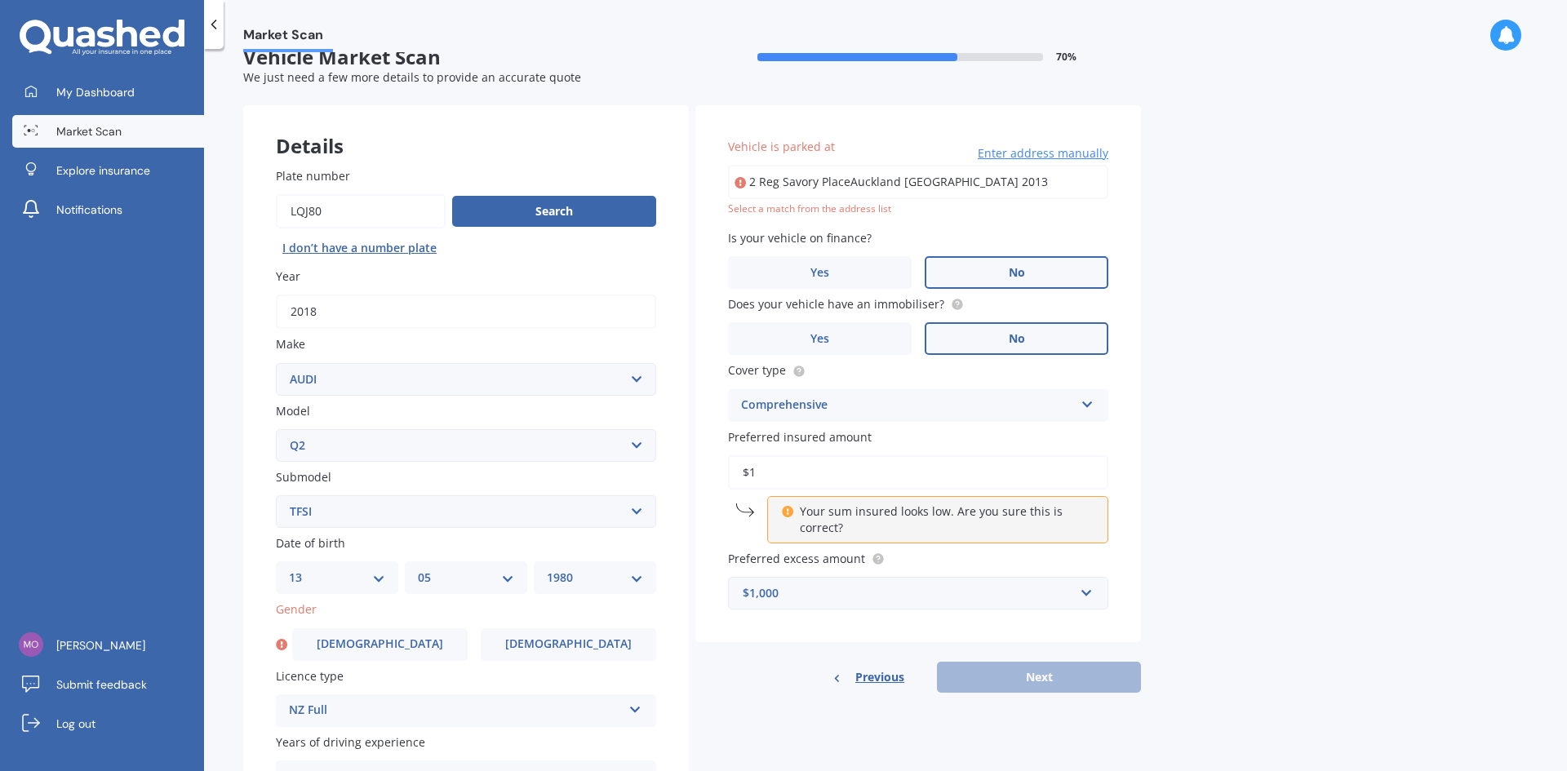
drag, startPoint x: 787, startPoint y: 472, endPoint x: 731, endPoint y: 473, distance: 55.5
click at [731, 473] on input "$1" at bounding box center [918, 472] width 380 height 34
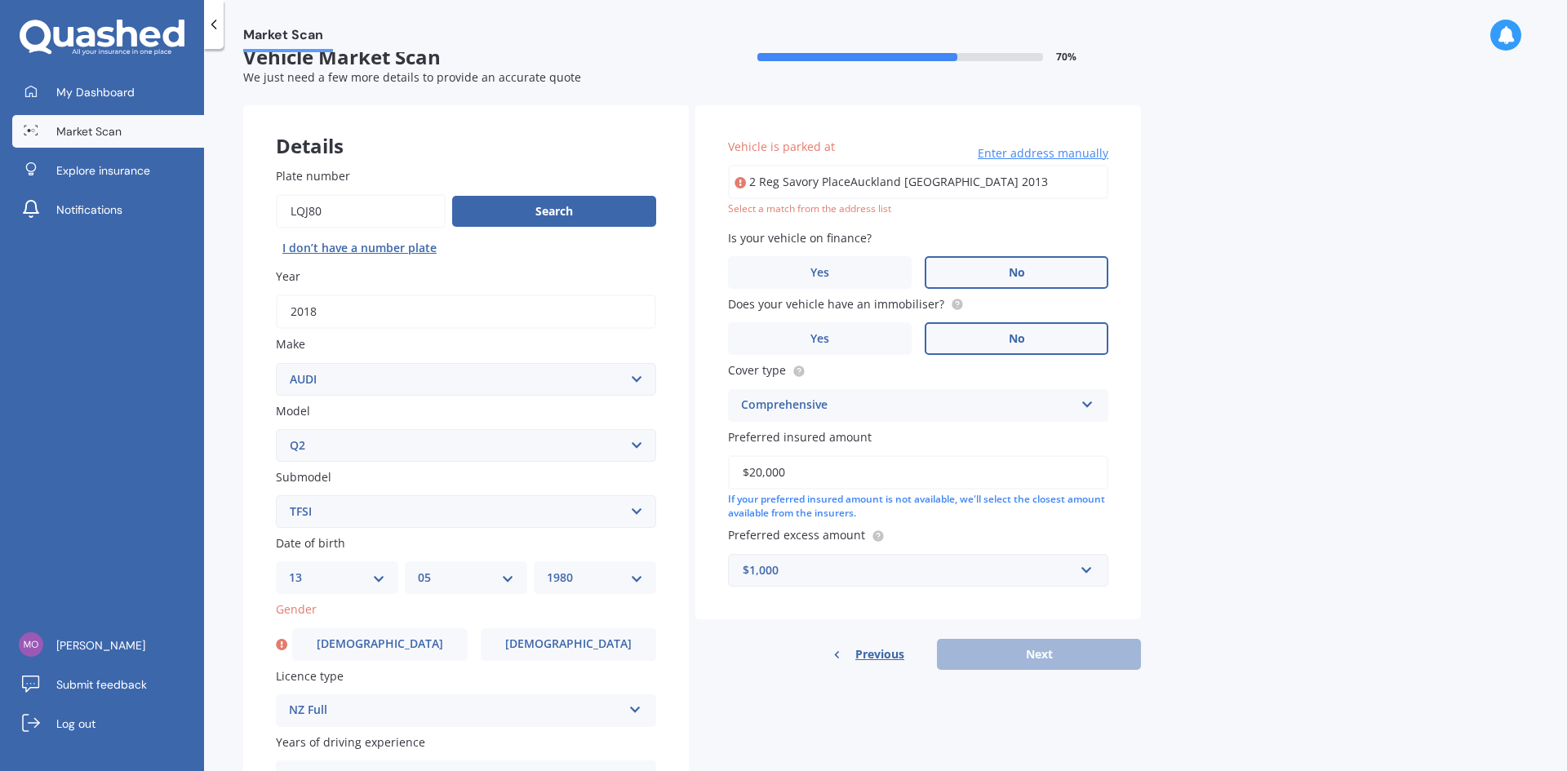
type input "$20,000"
click at [1031, 654] on div "Previous Next" at bounding box center [918, 654] width 446 height 31
click at [778, 188] on input "2 Reg Savory PlaceAuckland East Tamaki 2013" at bounding box center [918, 182] width 380 height 34
drag, startPoint x: 1002, startPoint y: 180, endPoint x: 786, endPoint y: 187, distance: 216.4
click at [786, 187] on input "2 Reg Savory PlaceAuckland East Tamaki 2013" at bounding box center [918, 182] width 380 height 34
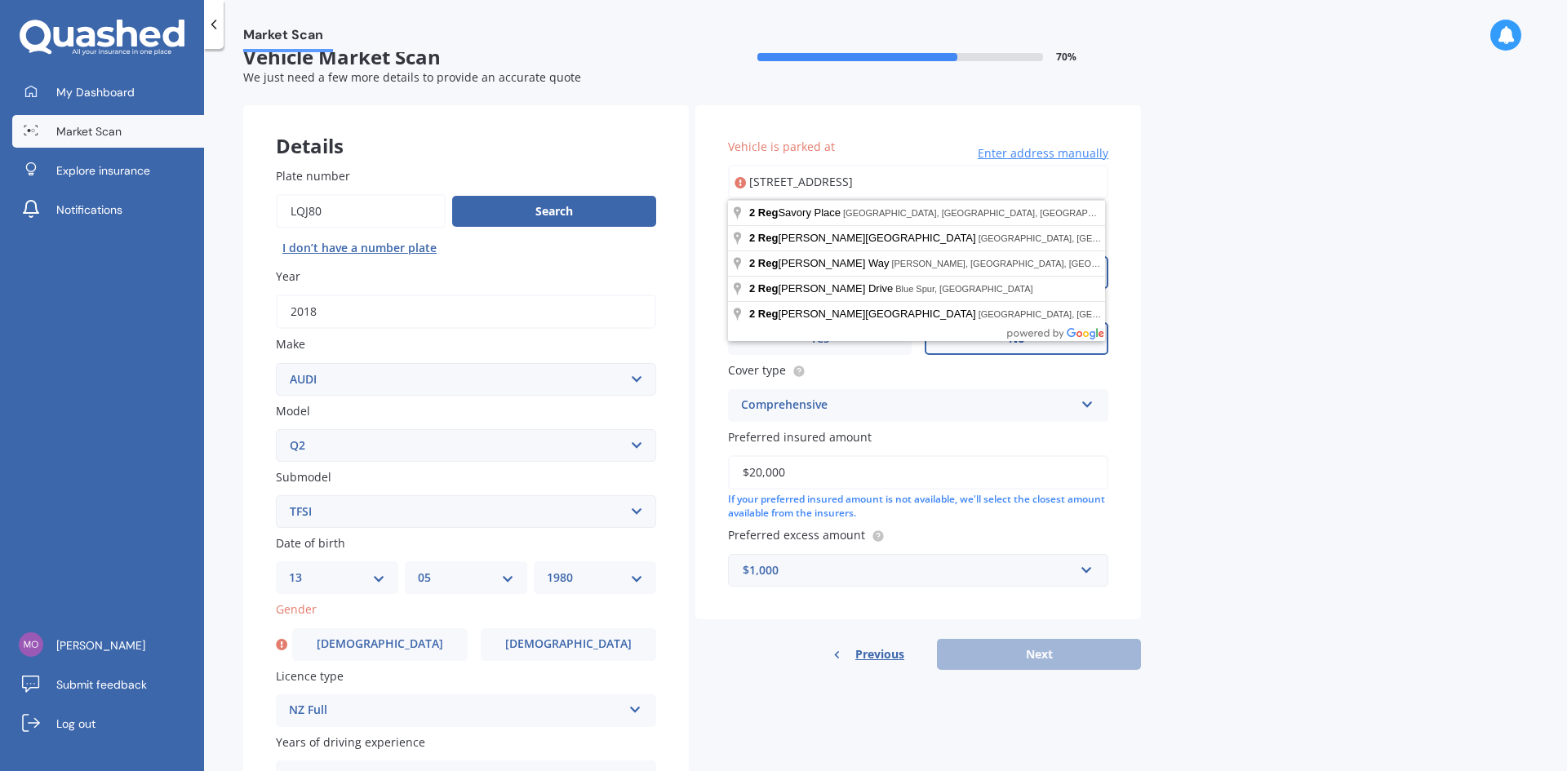
type input "[STREET_ADDRESS] 2013"
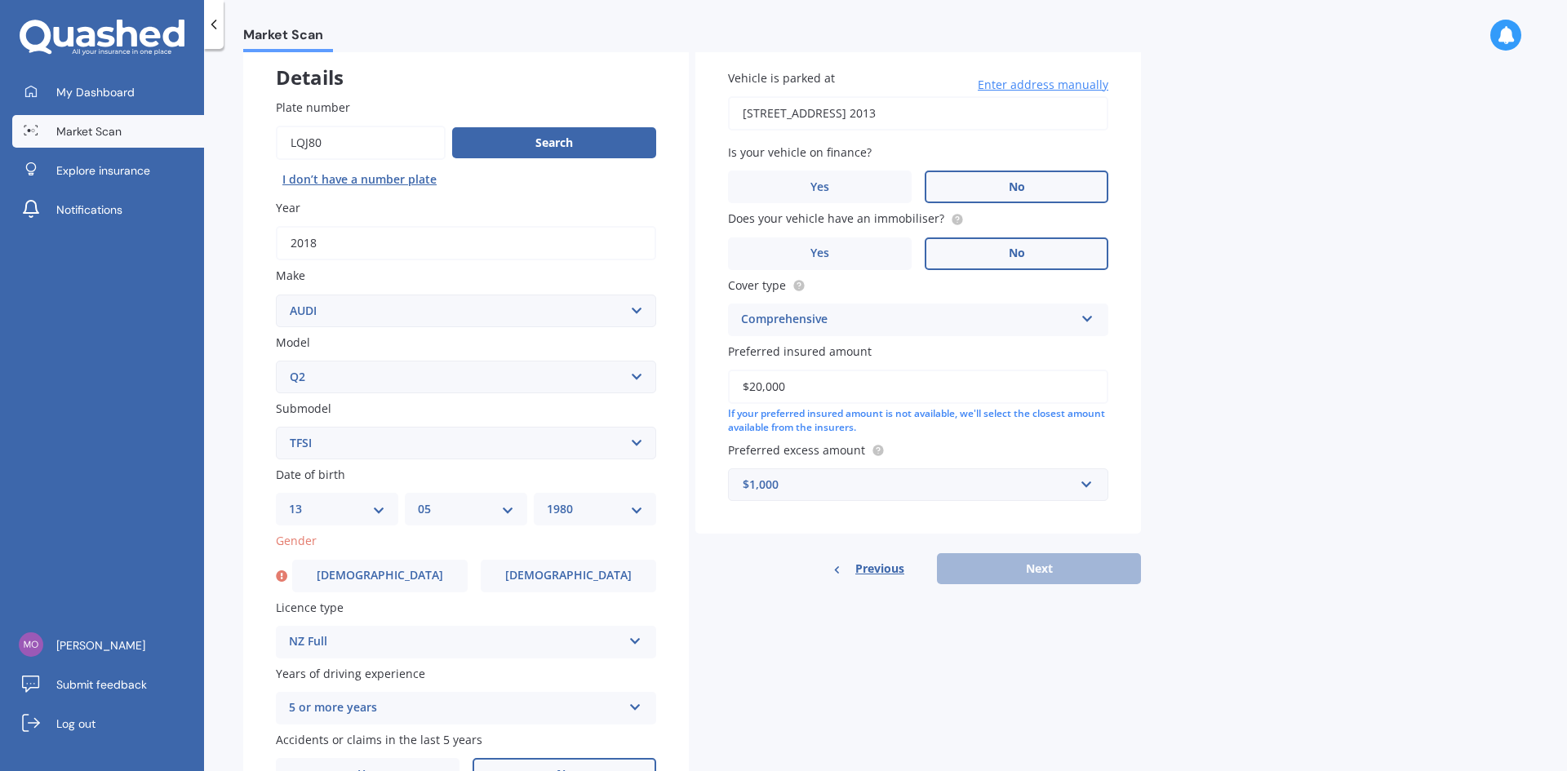
scroll to position [189, 0]
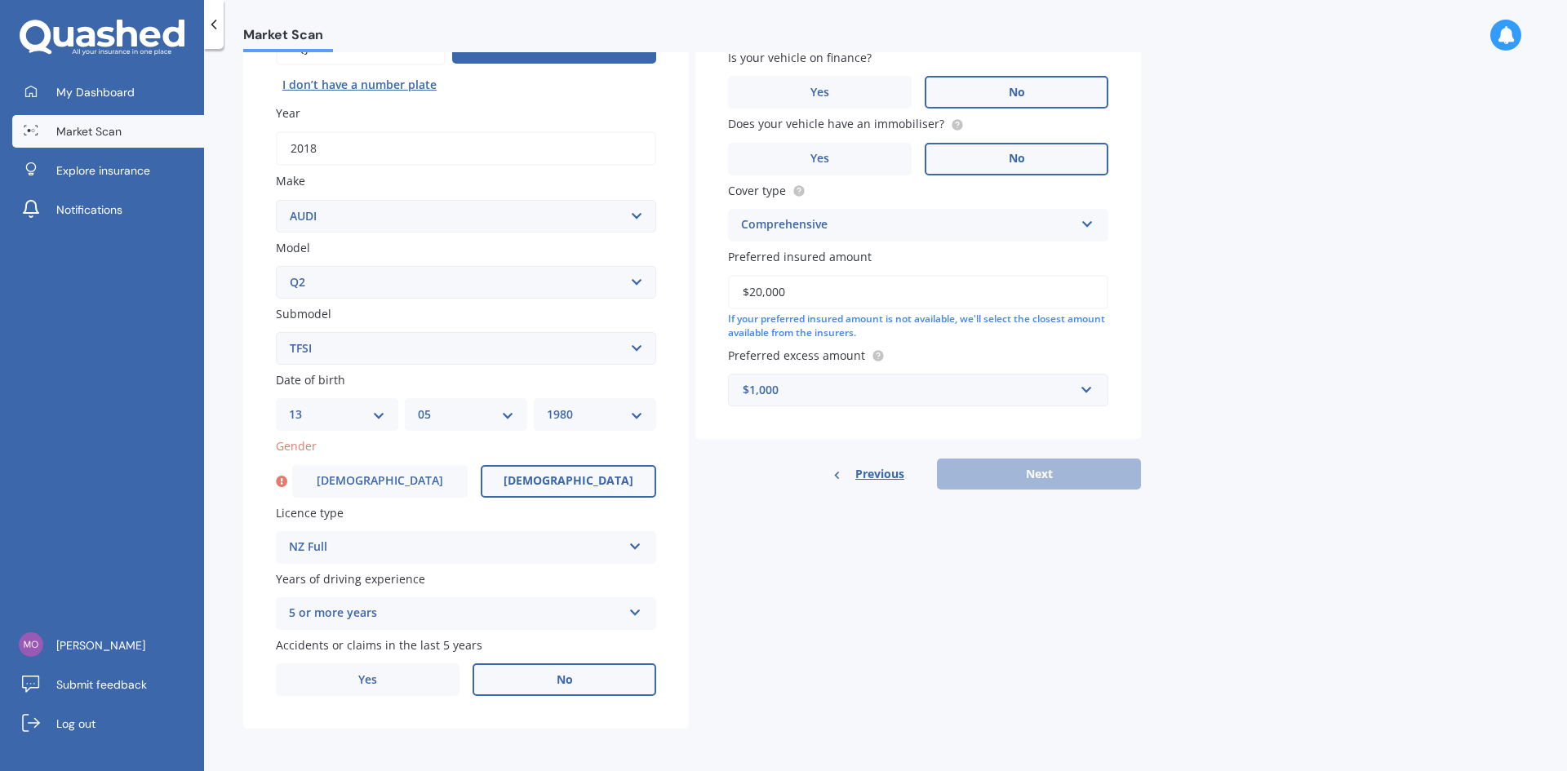
click at [548, 471] on label "[DEMOGRAPHIC_DATA]" at bounding box center [568, 481] width 175 height 33
click at [0, 0] on input "[DEMOGRAPHIC_DATA]" at bounding box center [0, 0] width 0 height 0
click at [1026, 476] on button "Next" at bounding box center [1039, 474] width 204 height 31
select select "13"
select select "05"
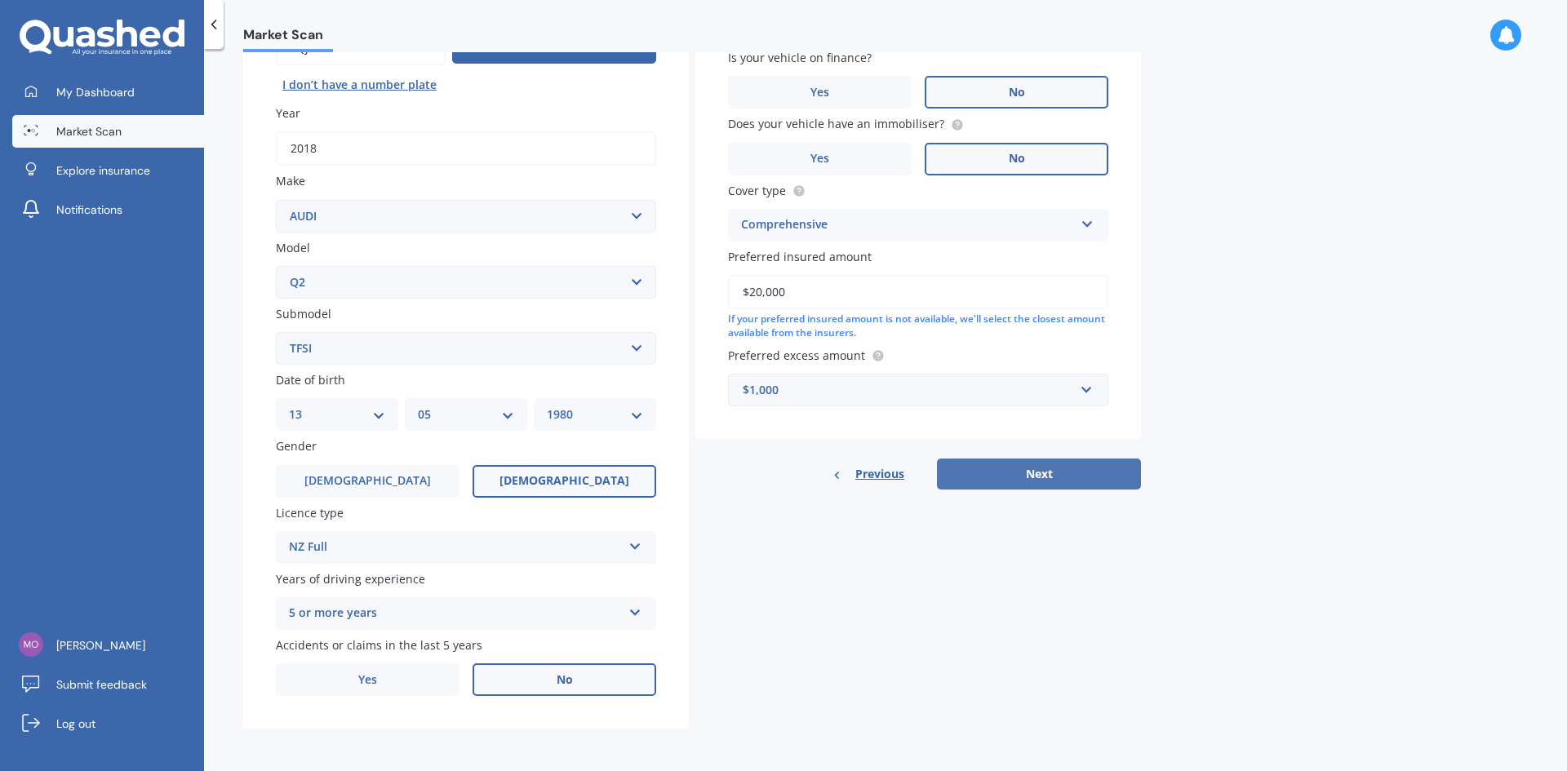
select select "1980"
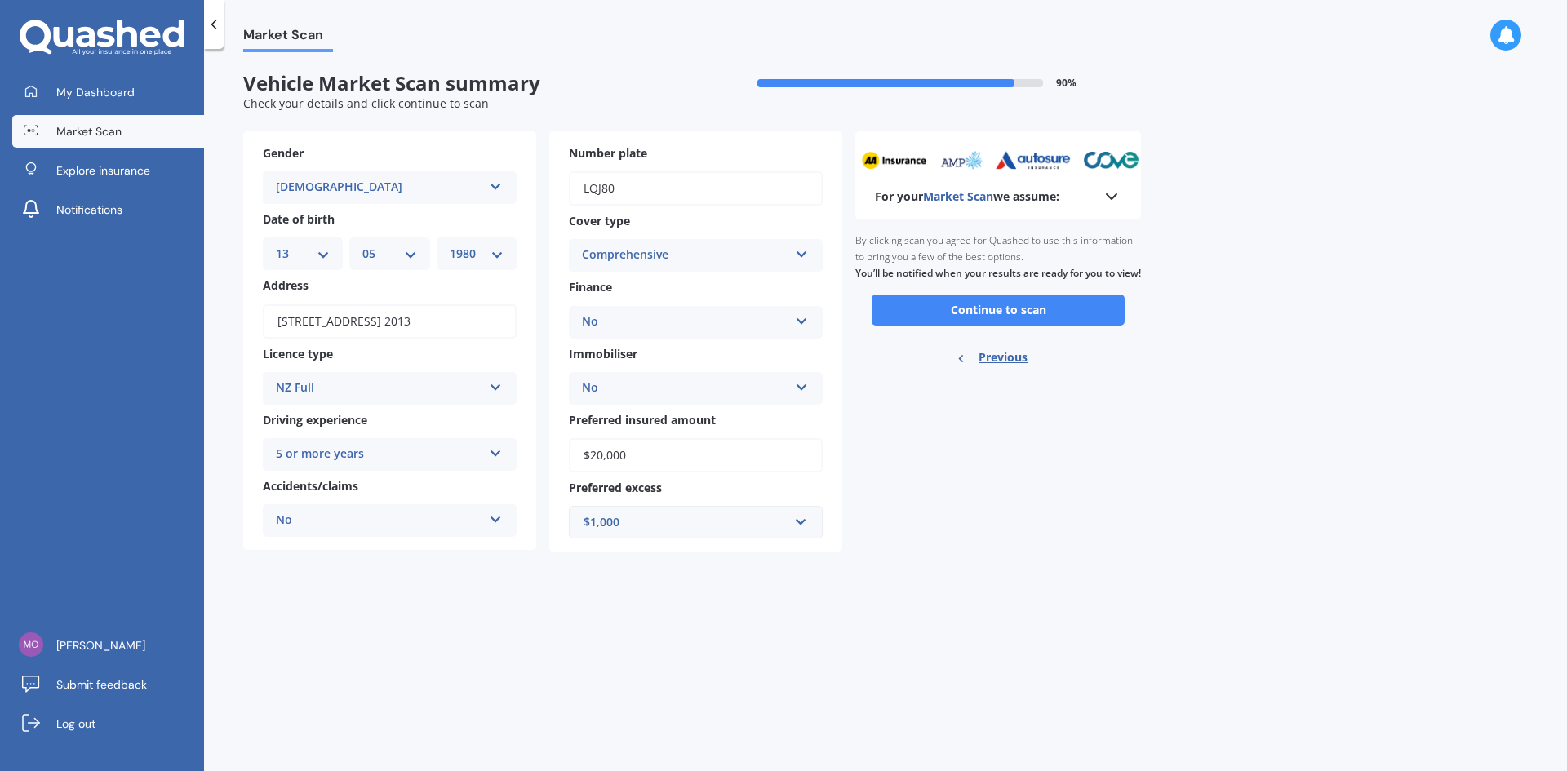
scroll to position [0, 0]
click at [1113, 197] on polyline at bounding box center [1112, 196] width 10 height 5
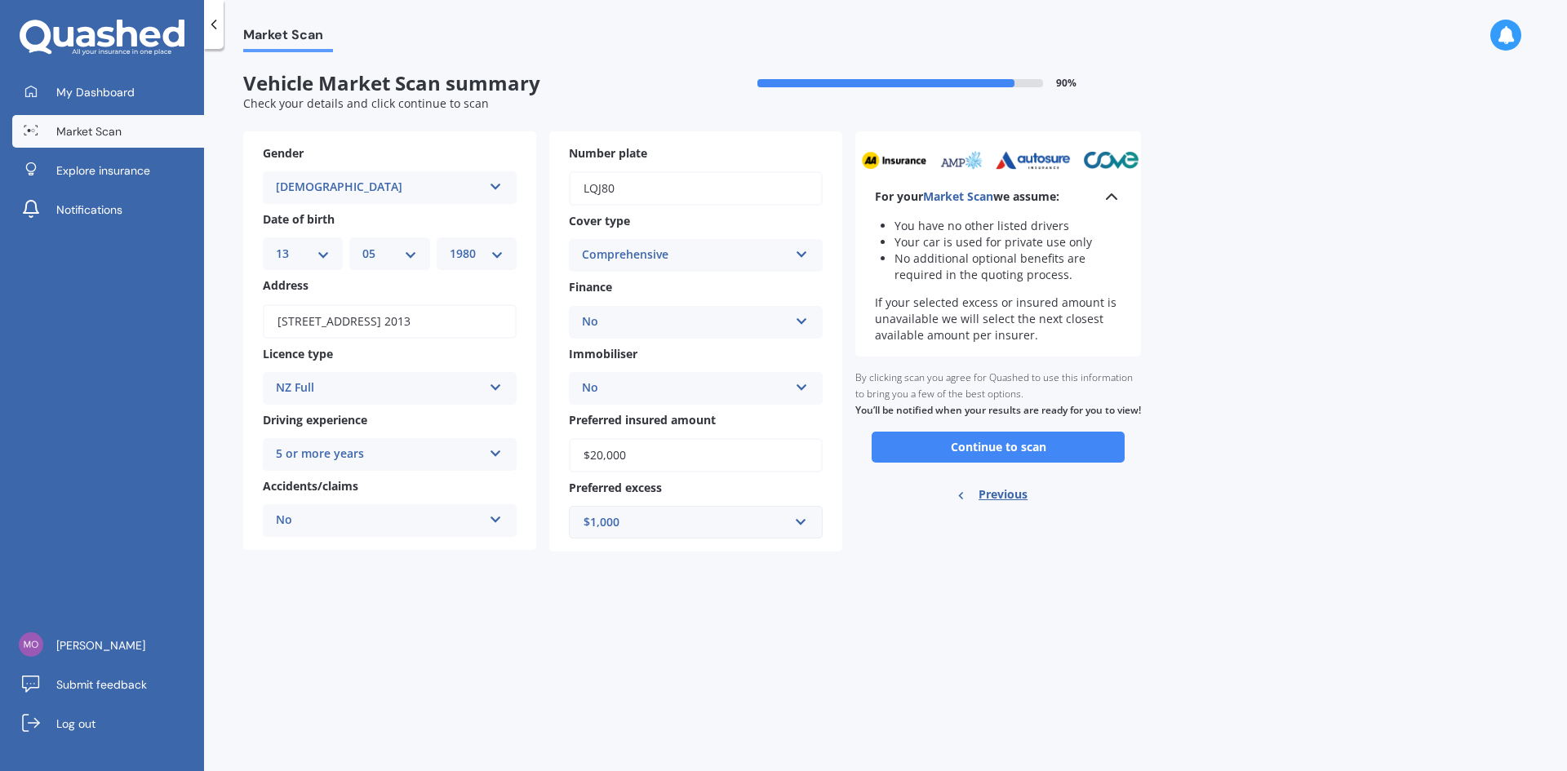
click at [1302, 293] on div "Market Scan Vehicle Market Scan summary 90 % Check your details and click conti…" at bounding box center [885, 413] width 1363 height 722
click at [214, 25] on icon at bounding box center [214, 24] width 16 height 16
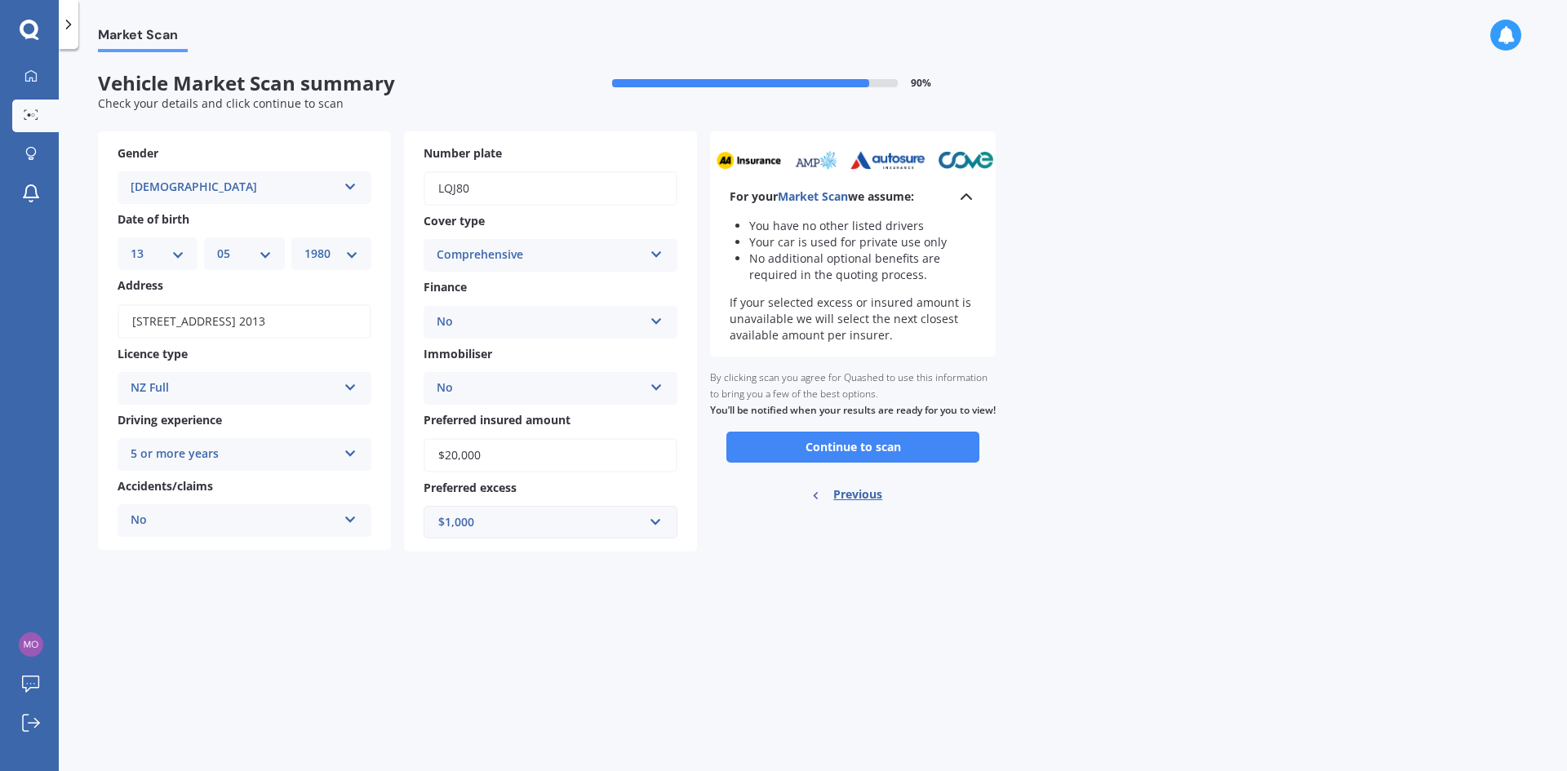
click at [214, 25] on div "Market Scan" at bounding box center [813, 26] width 1508 height 52
click at [32, 80] on icon at bounding box center [30, 74] width 11 height 11
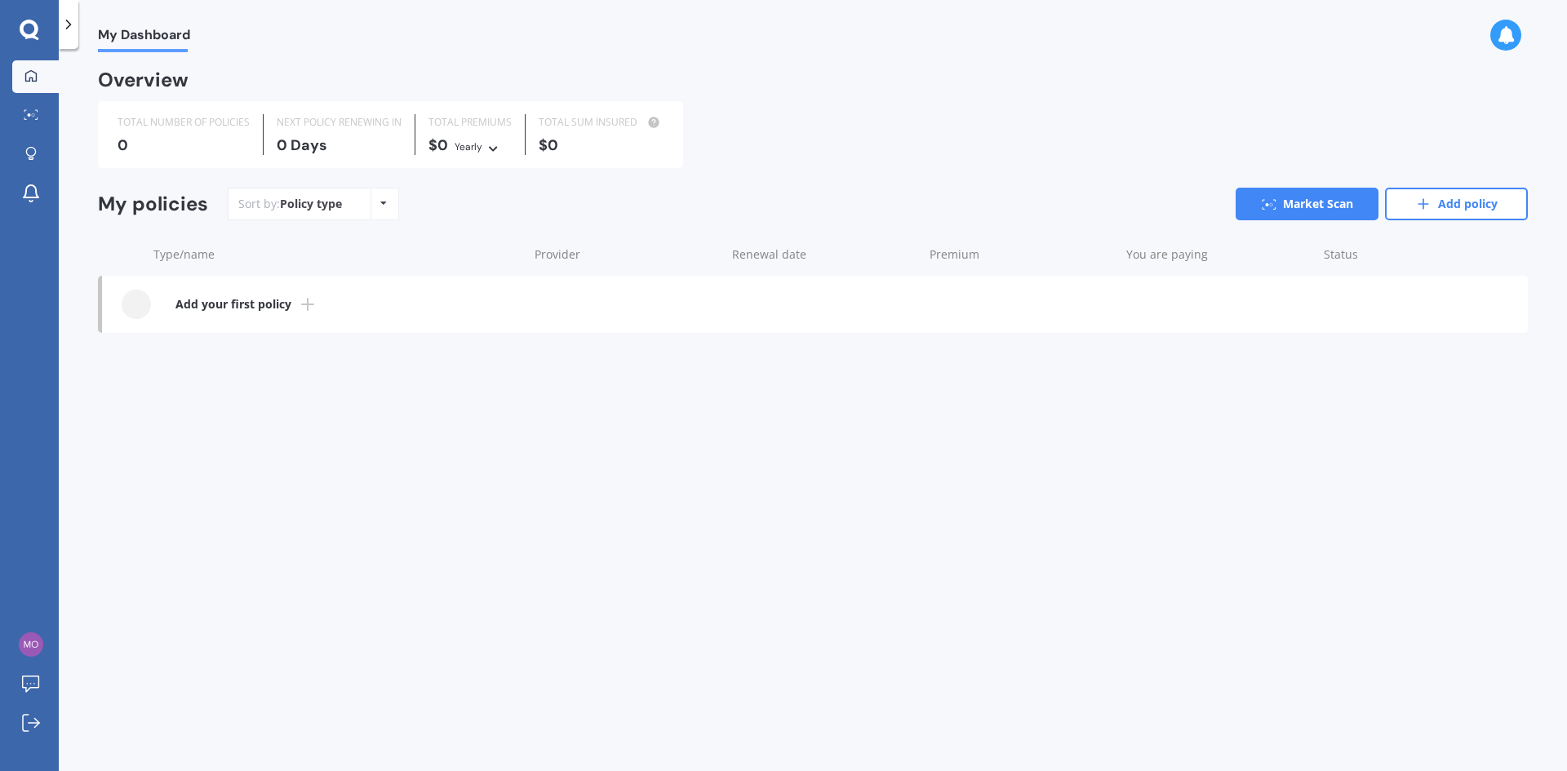
click at [29, 28] on icon at bounding box center [30, 30] width 20 height 21
click at [33, 77] on icon at bounding box center [30, 75] width 13 height 13
click at [31, 24] on icon at bounding box center [30, 30] width 20 height 21
click at [73, 25] on icon at bounding box center [68, 24] width 16 height 16
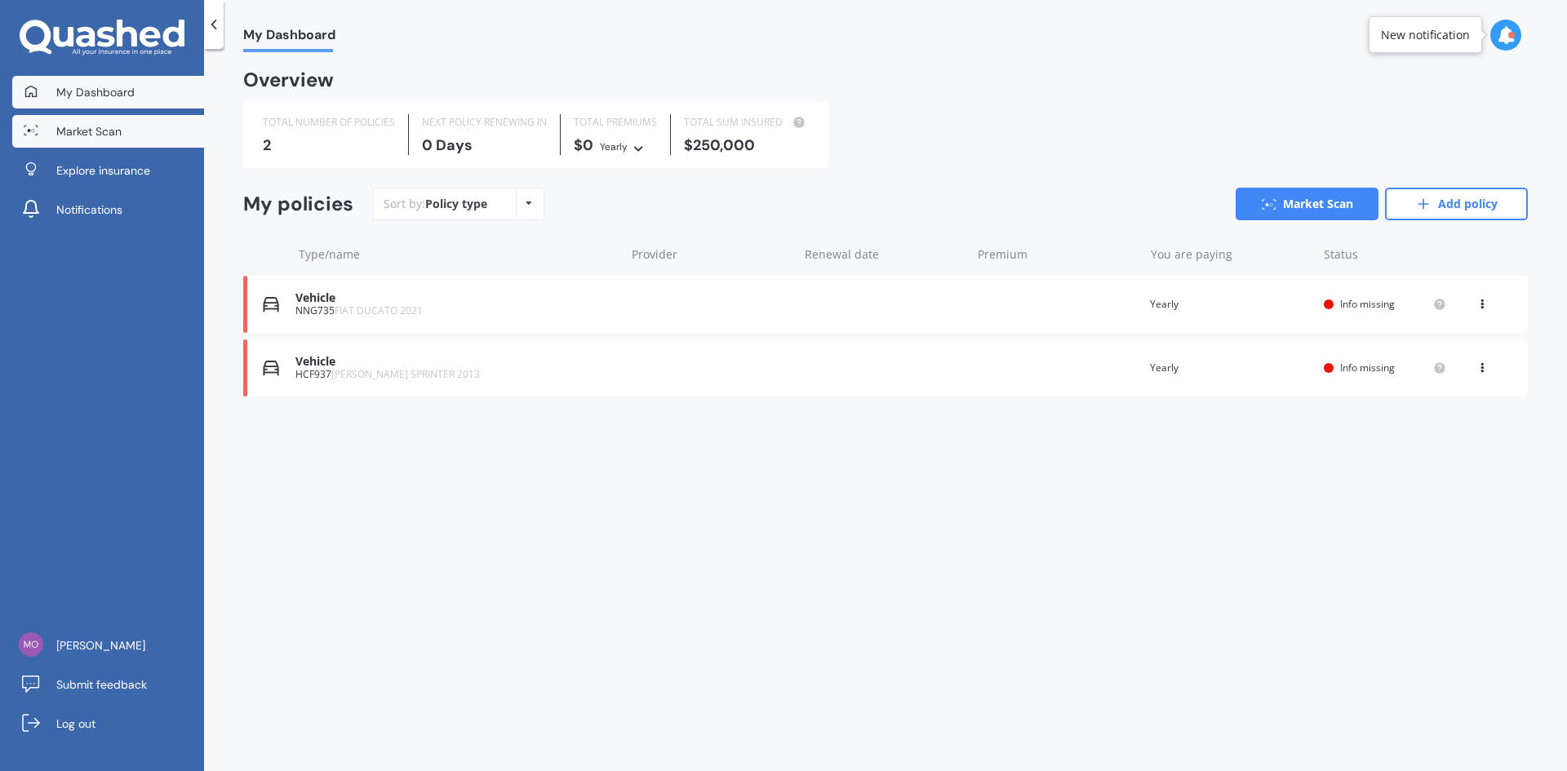
click at [89, 137] on span "Market Scan" at bounding box center [88, 131] width 65 height 16
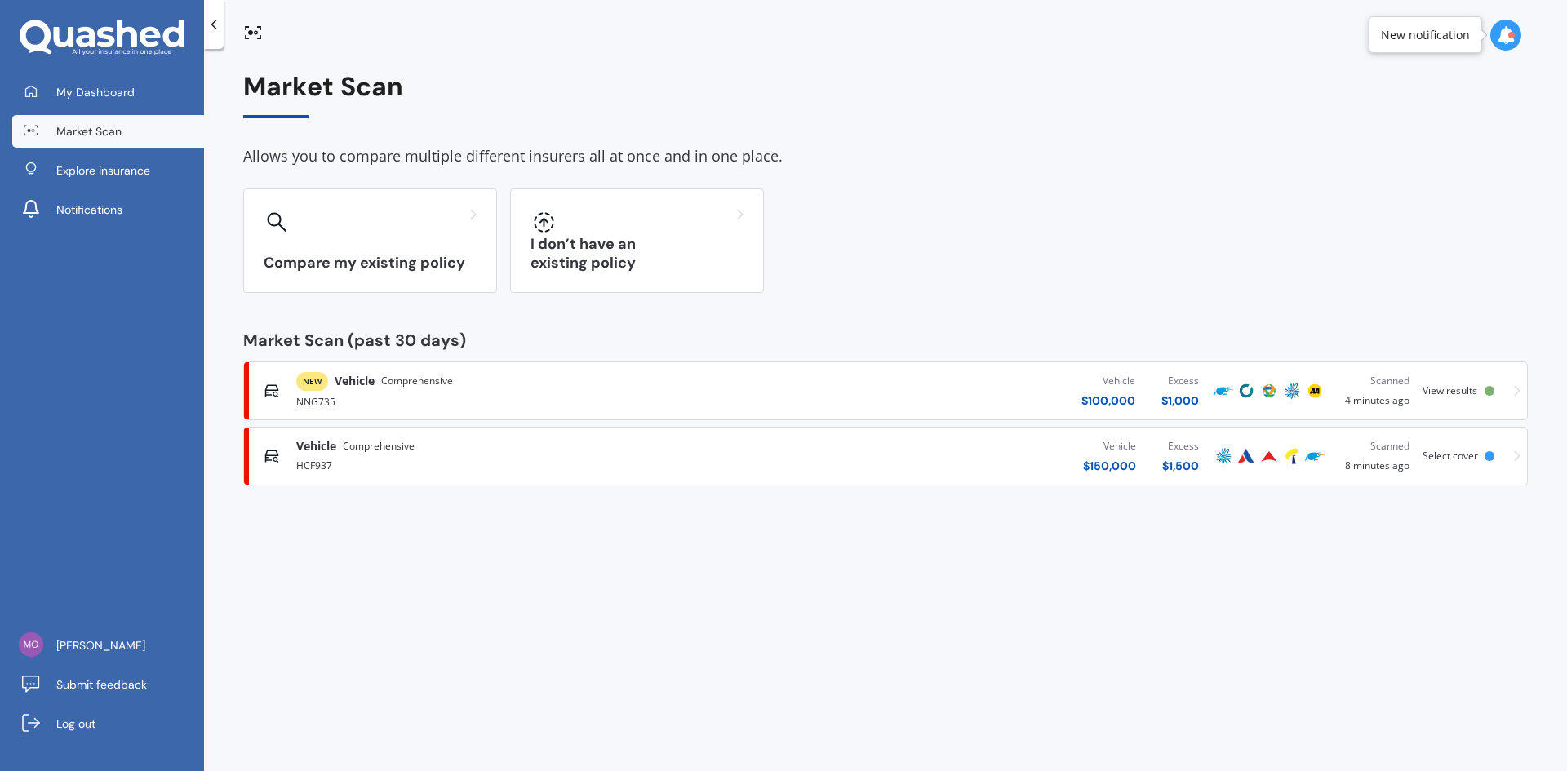
click at [87, 133] on span "Market Scan" at bounding box center [88, 131] width 65 height 16
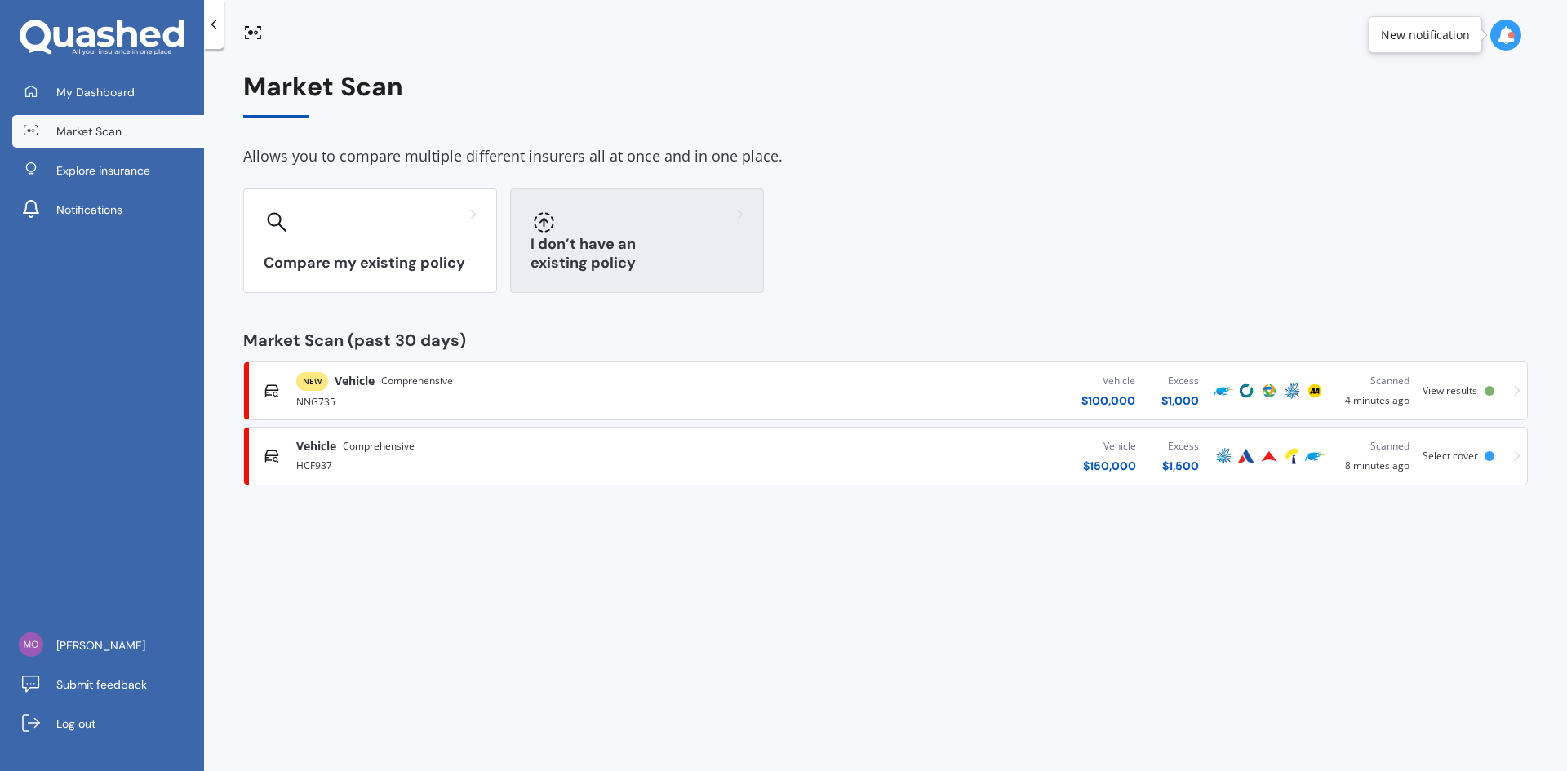
click at [691, 269] on h3 "I don’t have an existing policy" at bounding box center [636, 254] width 213 height 38
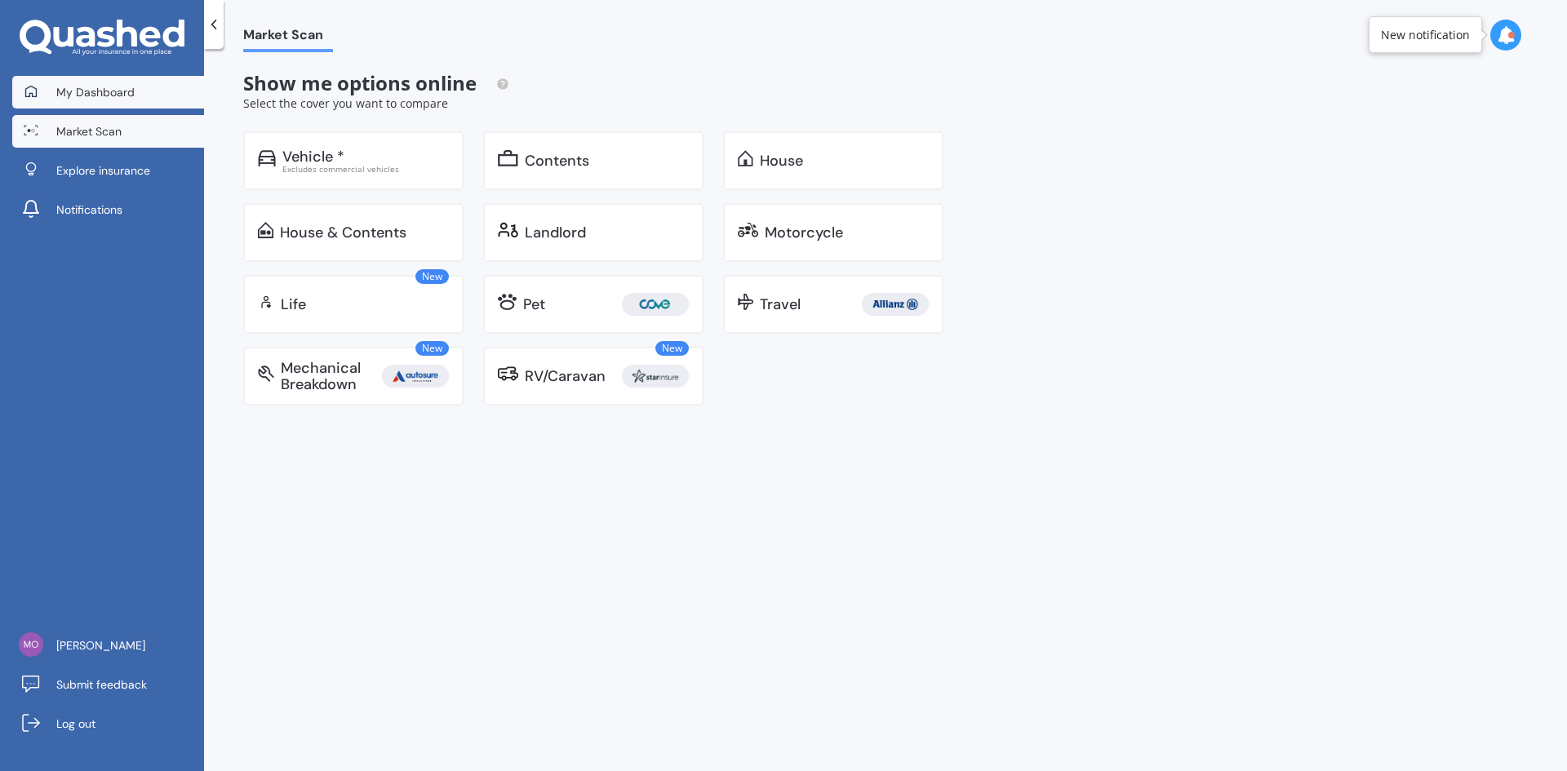
click at [90, 97] on span "My Dashboard" at bounding box center [95, 92] width 78 height 16
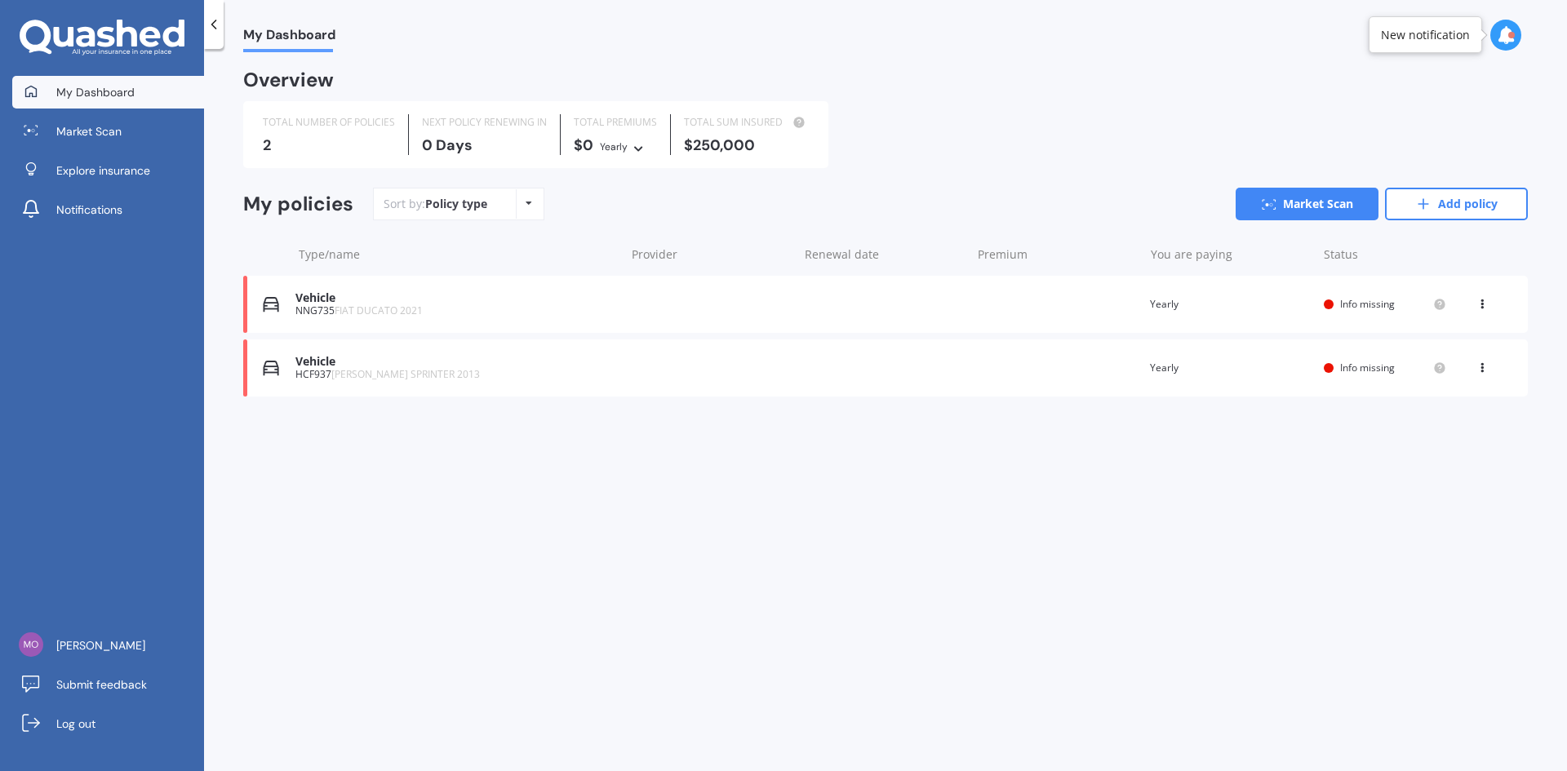
click at [379, 307] on span "FIAT DUCATO 2021" at bounding box center [379, 311] width 88 height 14
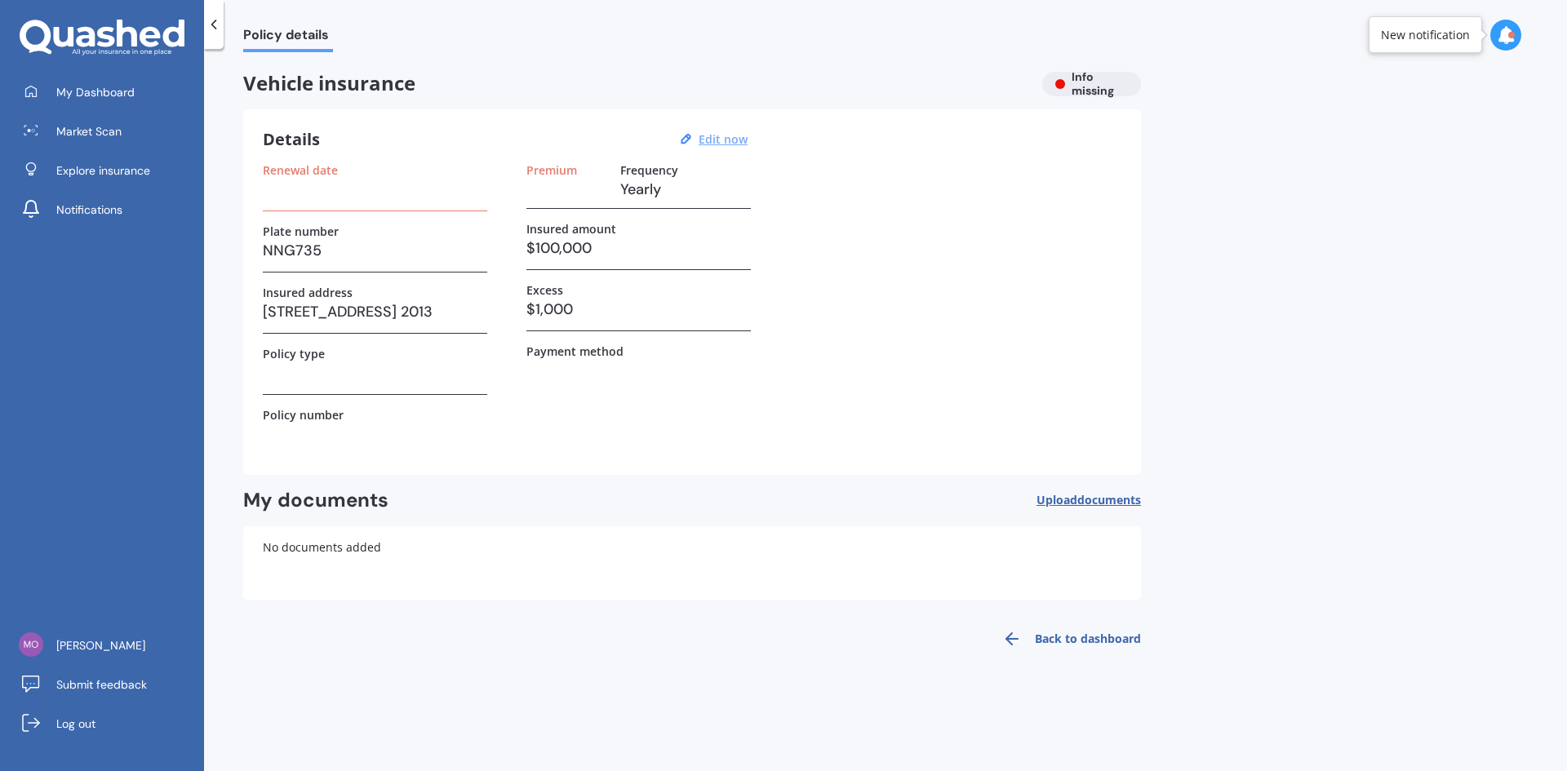
click at [734, 144] on u "Edit now" at bounding box center [723, 139] width 49 height 16
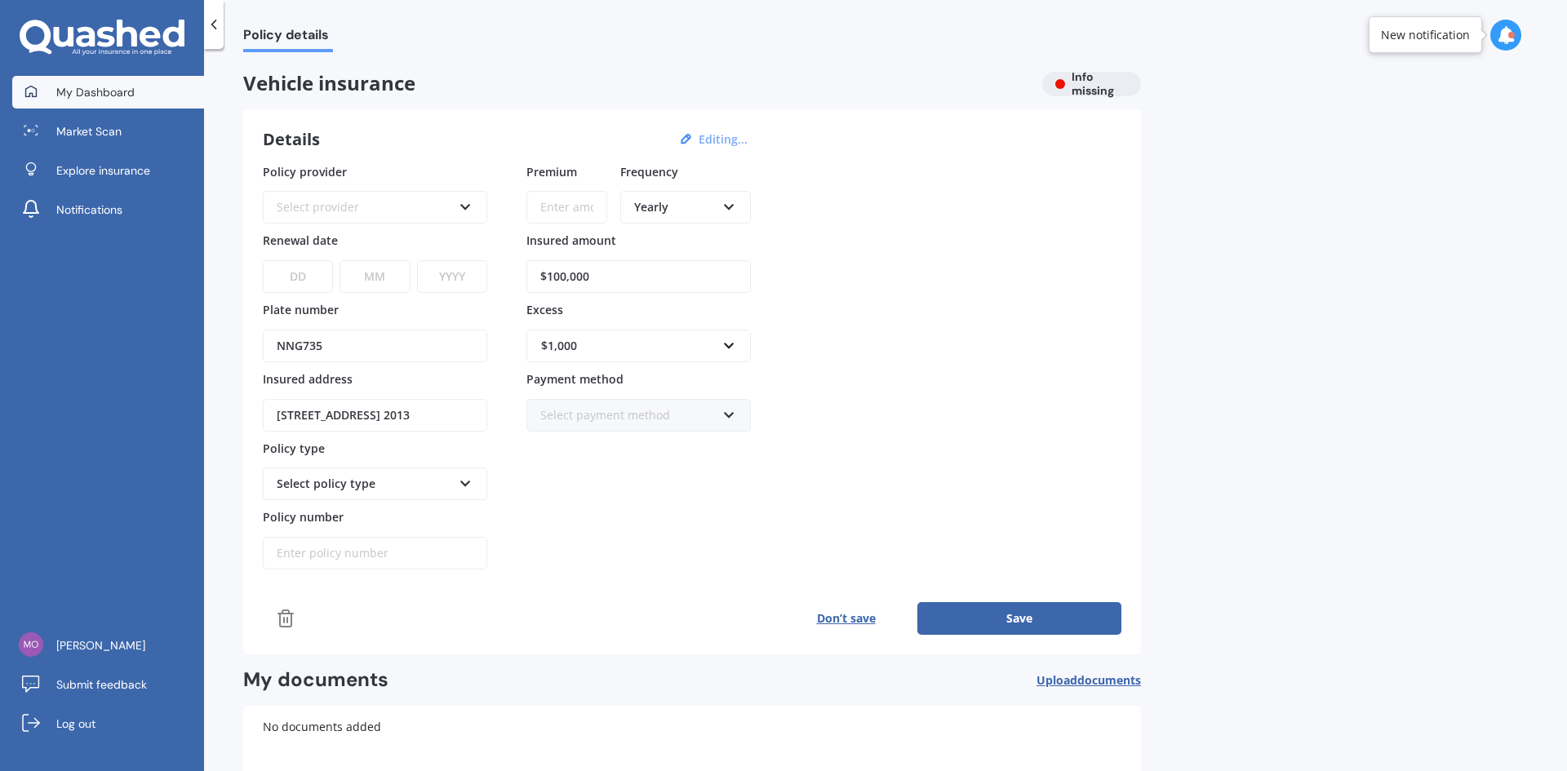
click at [98, 94] on span "My Dashboard" at bounding box center [95, 92] width 78 height 16
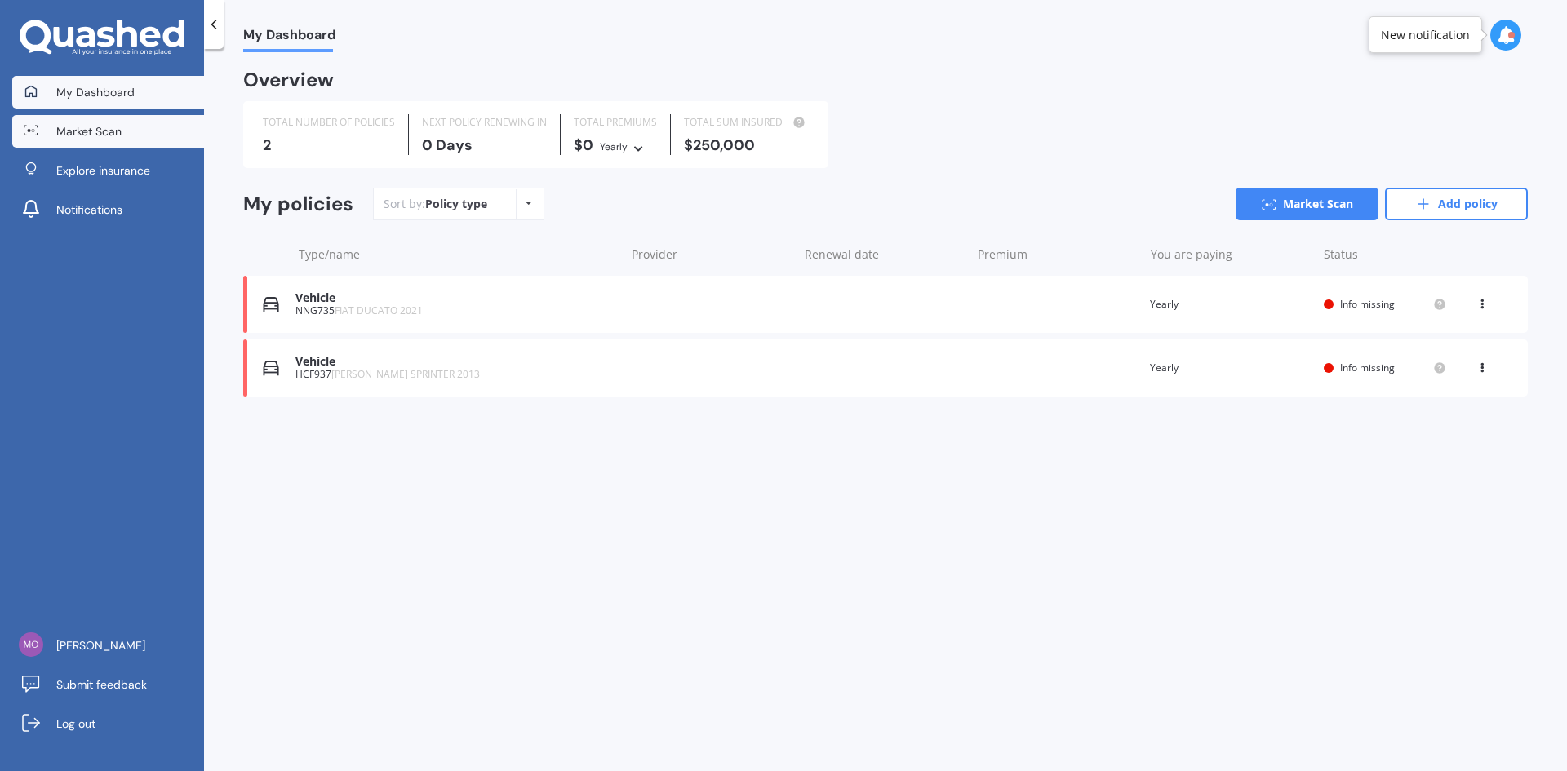
click at [75, 137] on span "Market Scan" at bounding box center [88, 131] width 65 height 16
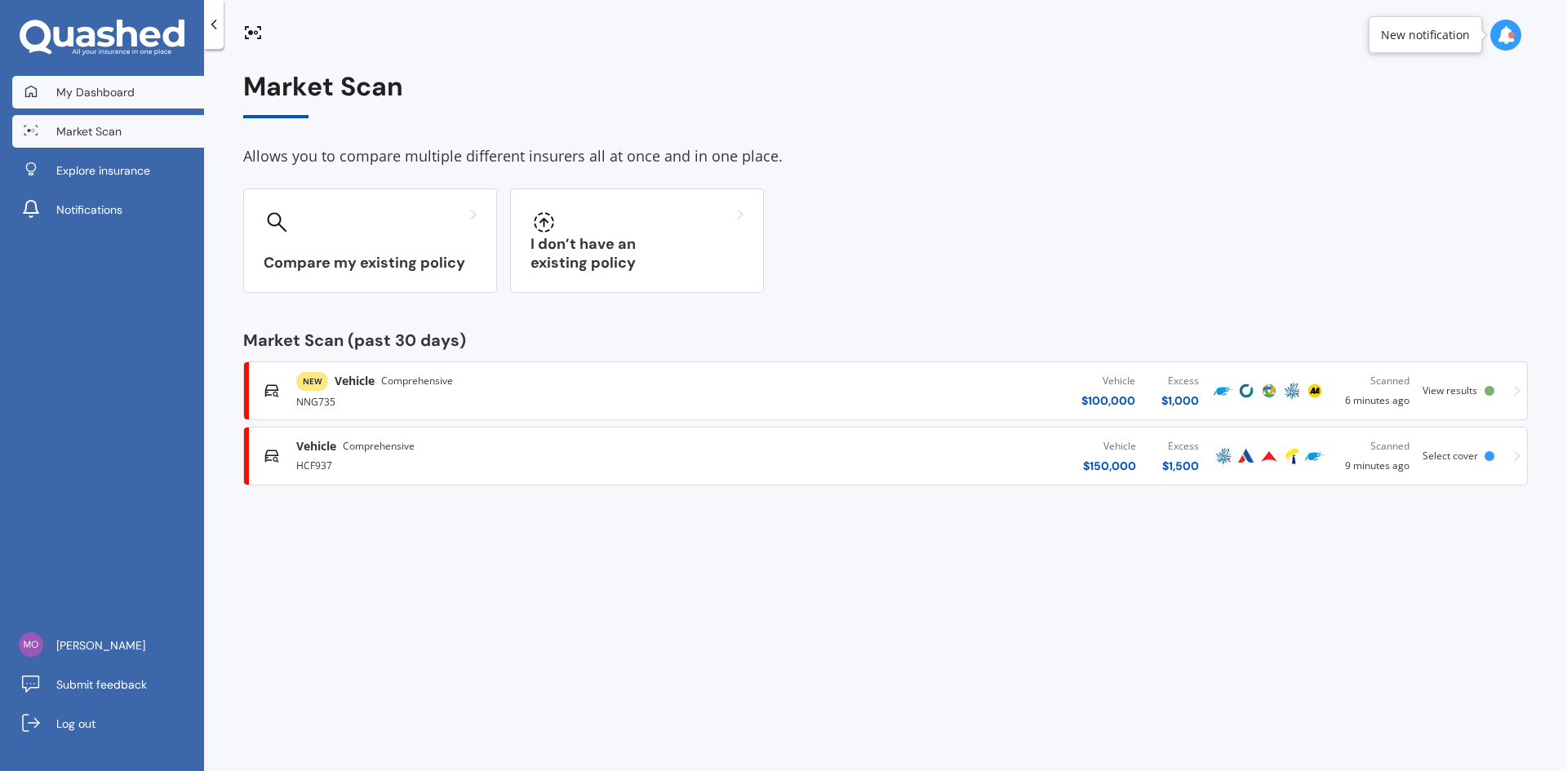
click at [104, 91] on span "My Dashboard" at bounding box center [95, 92] width 78 height 16
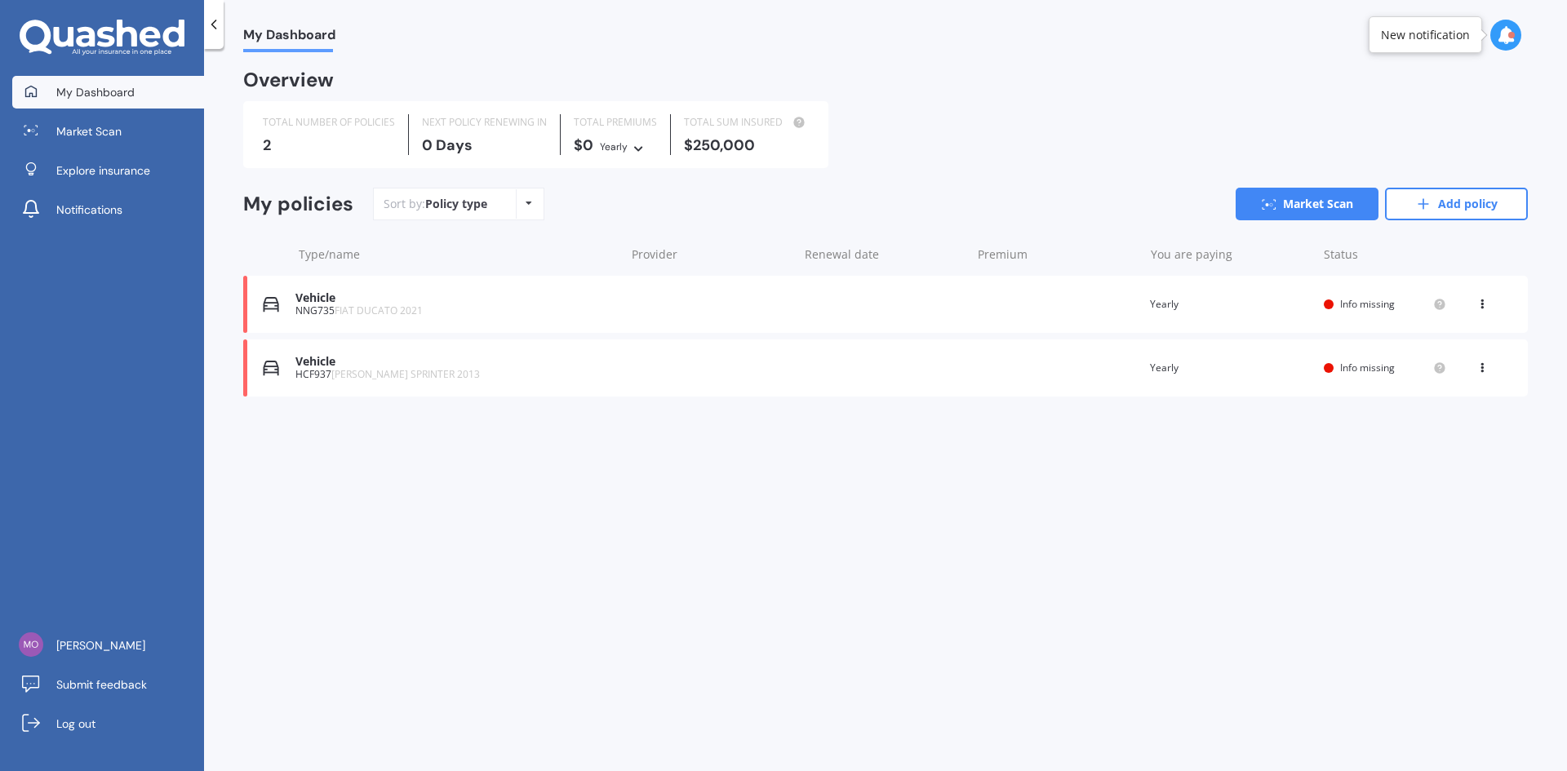
click at [109, 37] on icon at bounding box center [106, 37] width 18 height 20
click at [97, 135] on span "Market Scan" at bounding box center [88, 131] width 65 height 16
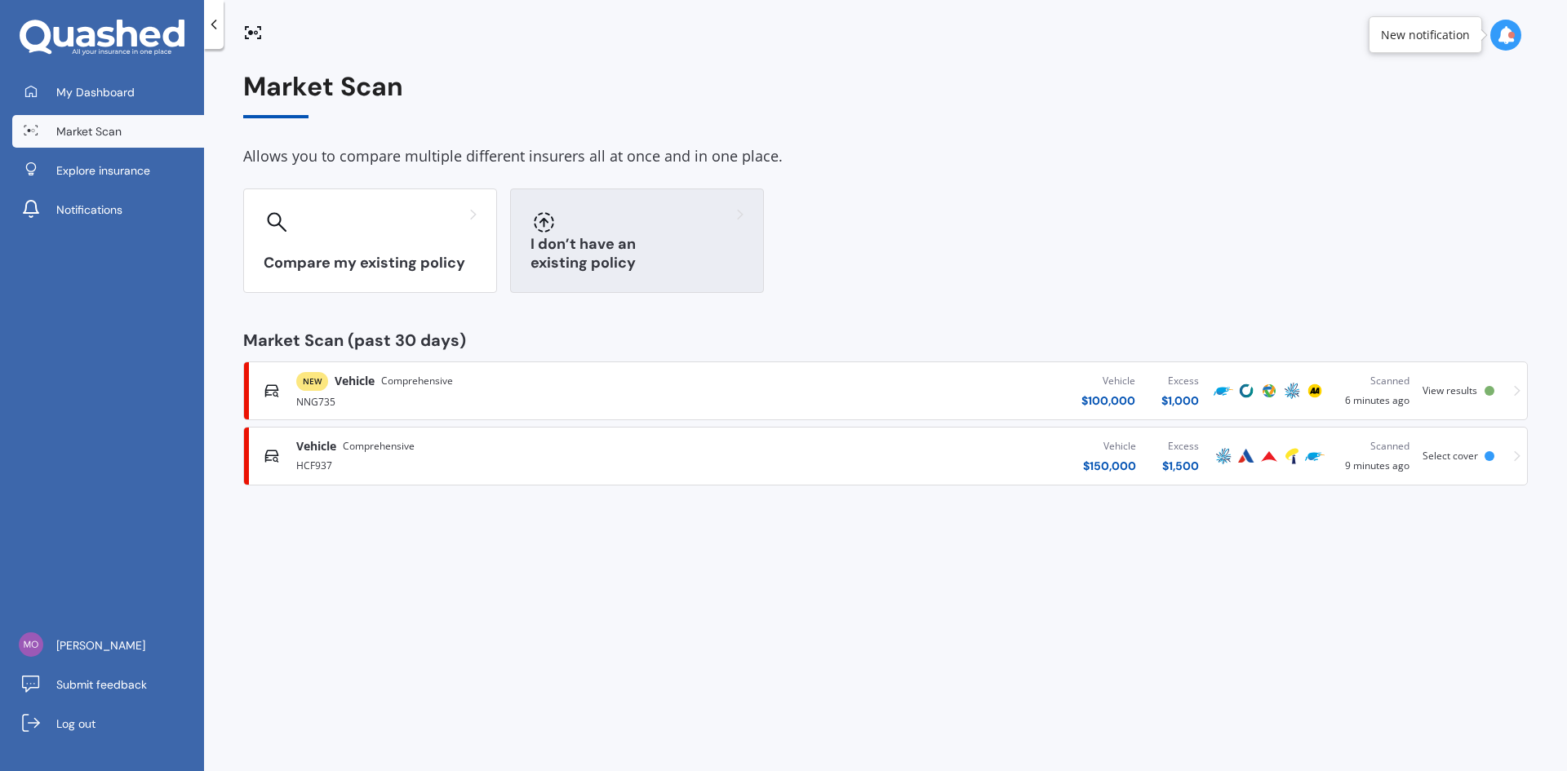
click at [619, 264] on h3 "I don’t have an existing policy" at bounding box center [636, 254] width 213 height 38
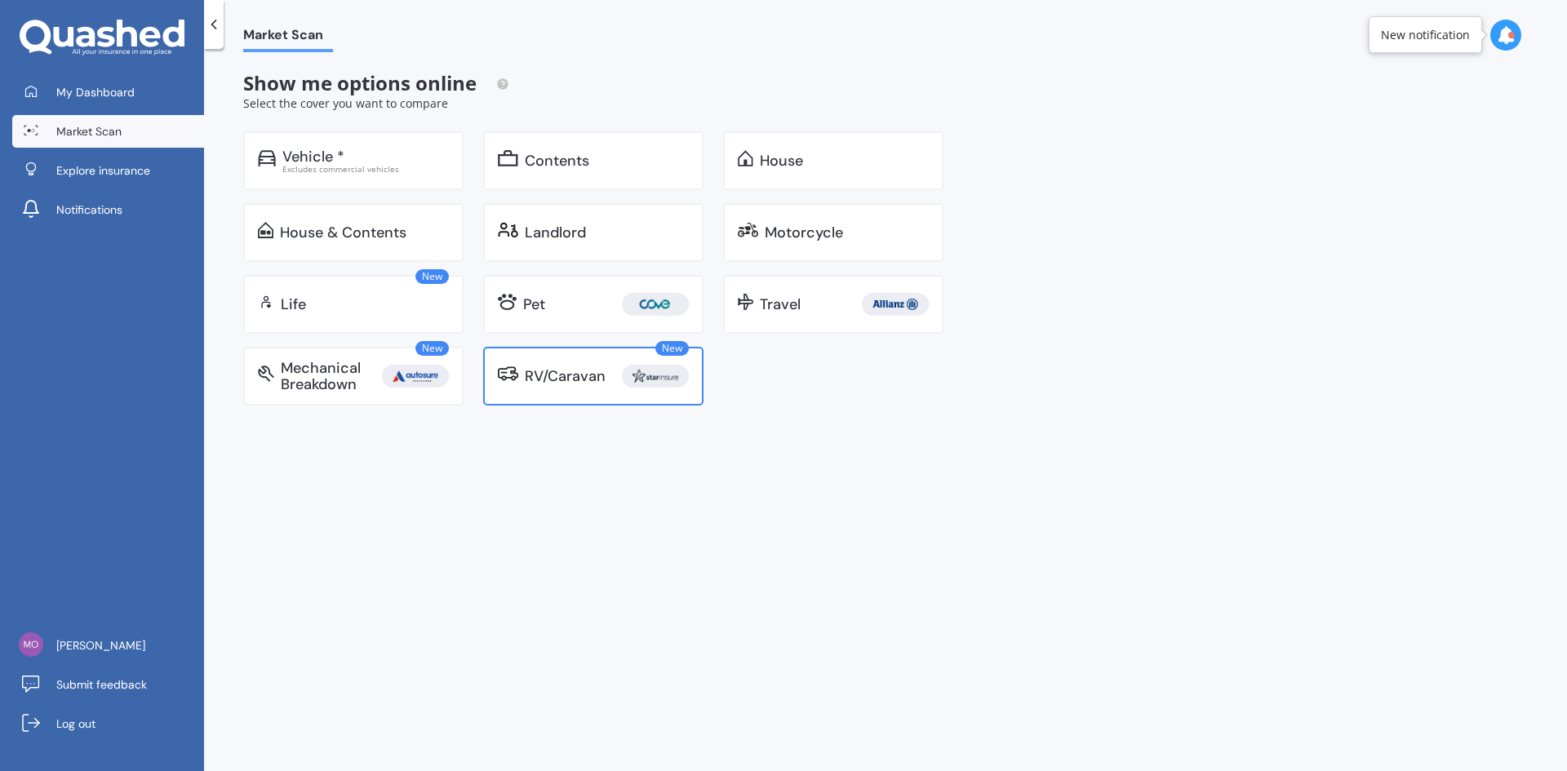
click at [575, 380] on div "RV/Caravan" at bounding box center [565, 376] width 81 height 16
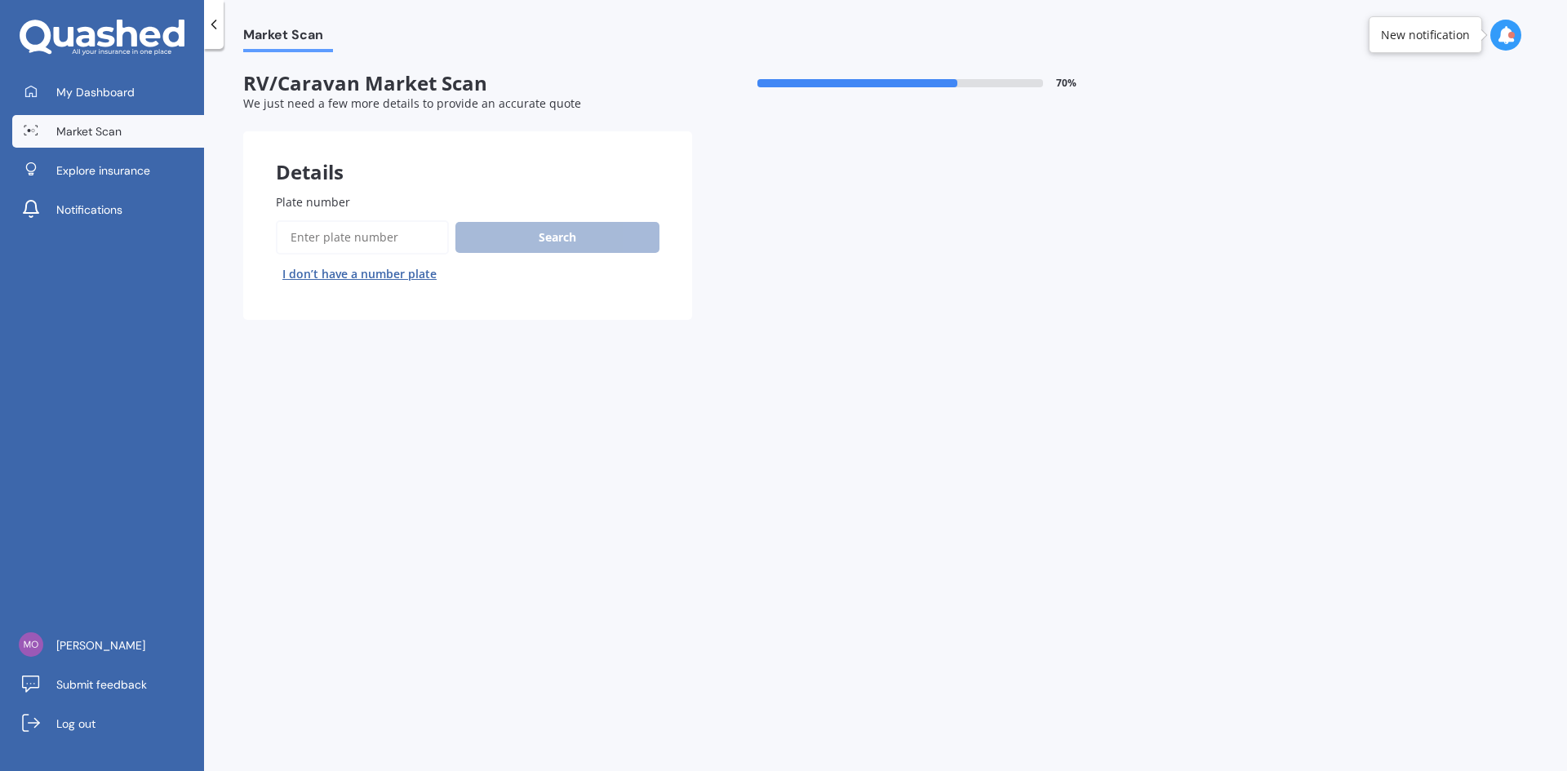
click at [357, 236] on input "Plate number" at bounding box center [362, 237] width 173 height 34
type input "NNG735"
click at [559, 233] on button "Search" at bounding box center [557, 237] width 204 height 31
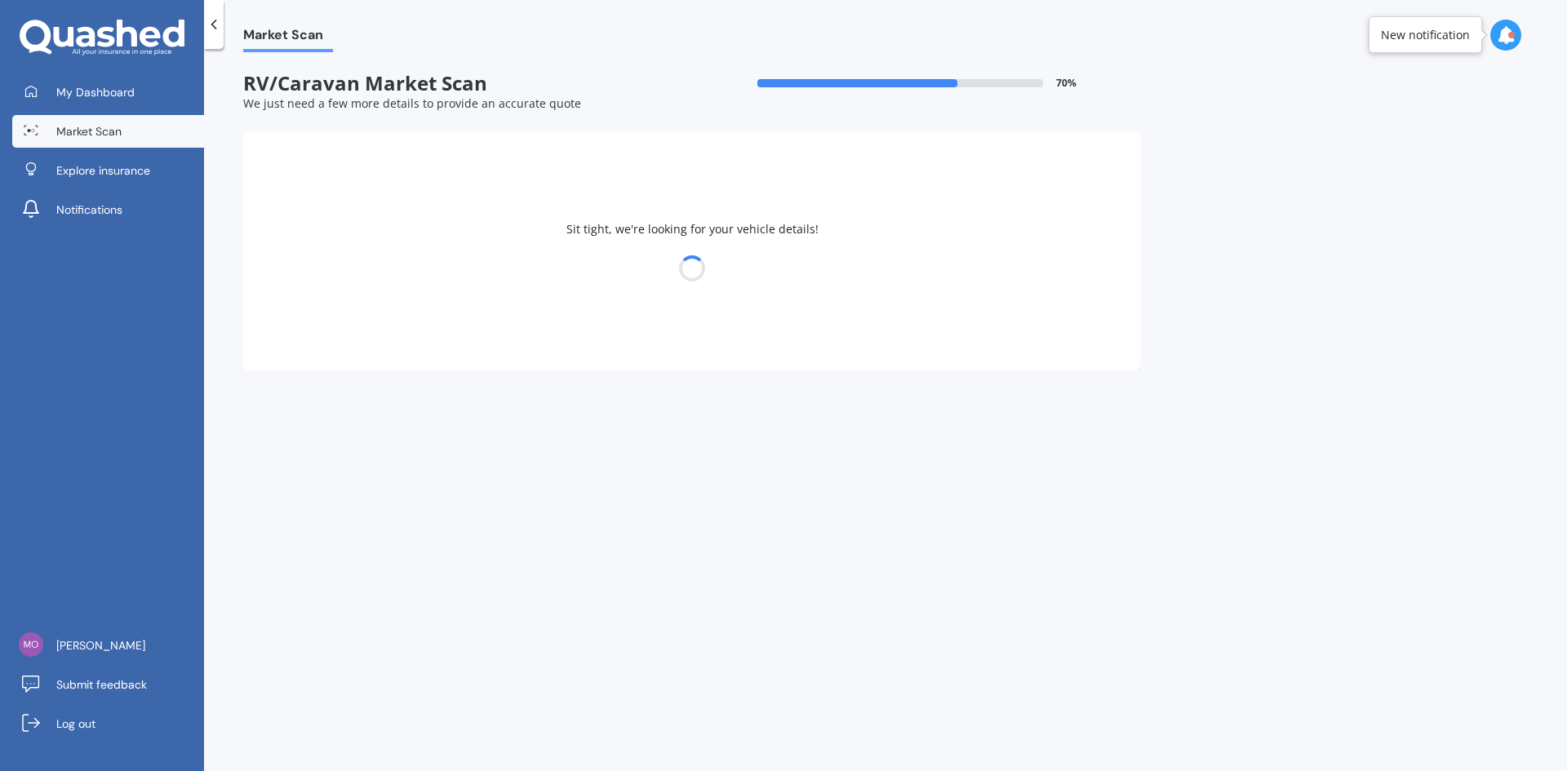
select select "FIAT"
select select "DUCATO"
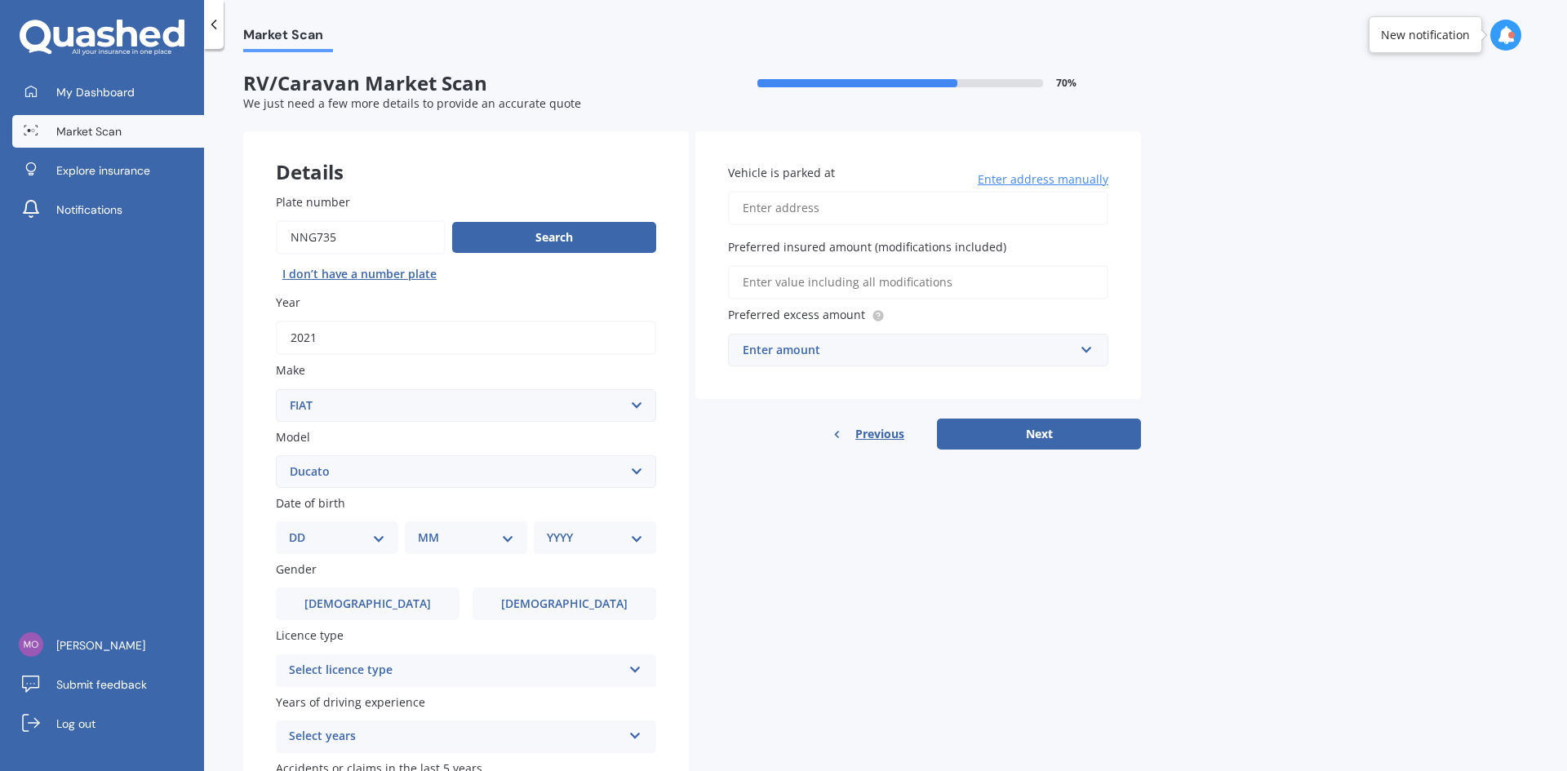
scroll to position [123, 0]
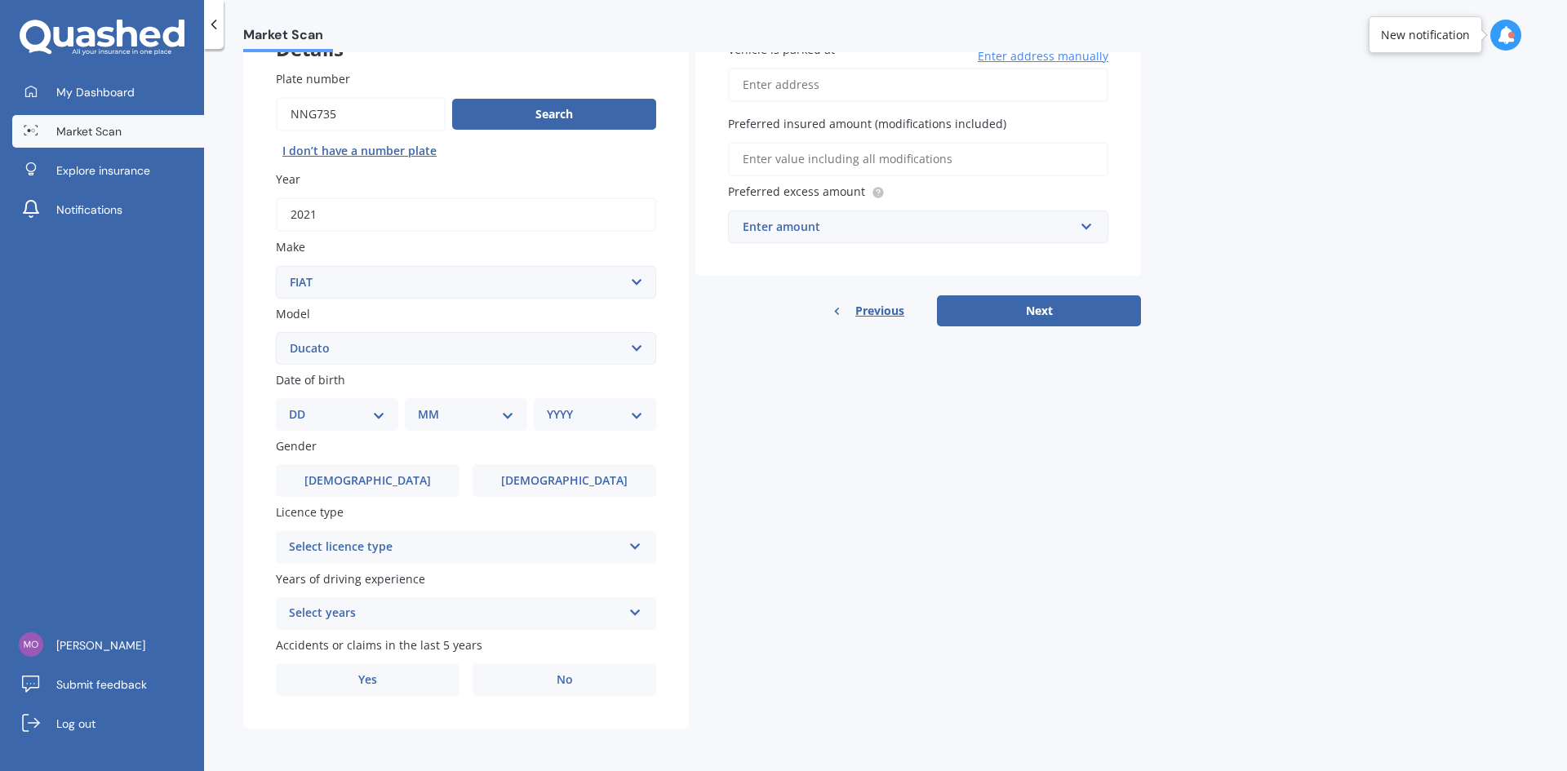
click at [375, 411] on select "DD 01 02 03 04 05 06 07 08 09 10 11 12 13 14 15 16 17 18 19 20 21 22 23 24 25 2…" at bounding box center [337, 415] width 96 height 18
select select "17"
click at [302, 406] on select "DD 01 02 03 04 05 06 07 08 09 10 11 12 13 14 15 16 17 18 19 20 21 22 23 24 25 2…" at bounding box center [337, 415] width 96 height 18
click at [492, 410] on select "MM 01 02 03 04 05 06 07 08 09 10 11 12" at bounding box center [469, 415] width 90 height 18
select select "02"
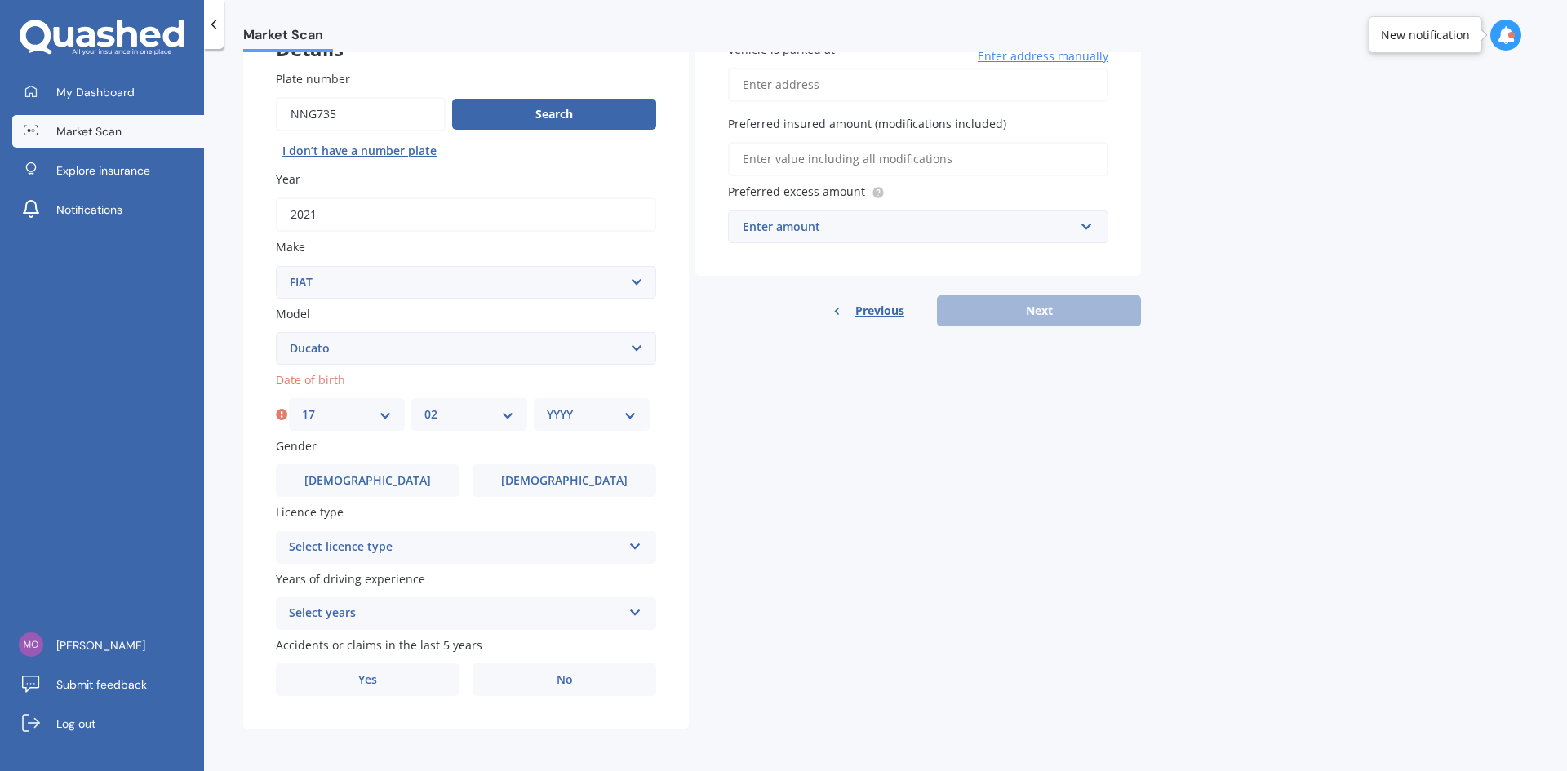
click at [424, 406] on select "MM 01 02 03 04 05 06 07 08 09 10 11 12" at bounding box center [469, 415] width 90 height 18
click at [589, 413] on select "YYYY 2025 2024 2023 2022 2021 2020 2019 2018 2017 2016 2015 2014 2013 2012 2011…" at bounding box center [592, 415] width 90 height 18
select select "1978"
click at [547, 406] on select "YYYY 2025 2024 2023 2022 2021 2020 2019 2018 2017 2016 2015 2014 2013 2012 2011…" at bounding box center [592, 415] width 90 height 18
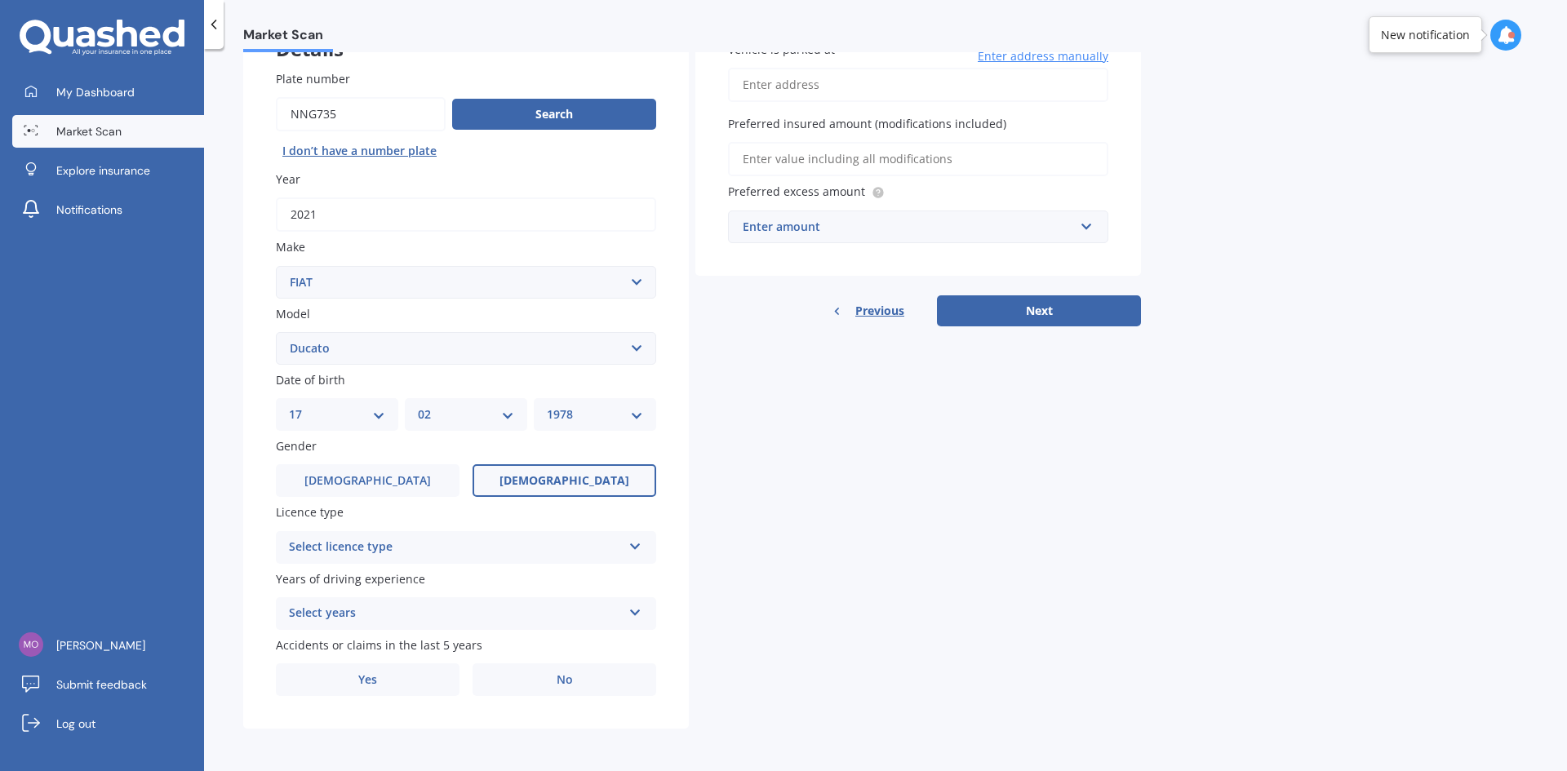
click at [554, 482] on span "Female" at bounding box center [564, 481] width 130 height 14
click at [0, 0] on input "Female" at bounding box center [0, 0] width 0 height 0
click at [445, 546] on div "Select licence type" at bounding box center [455, 548] width 333 height 20
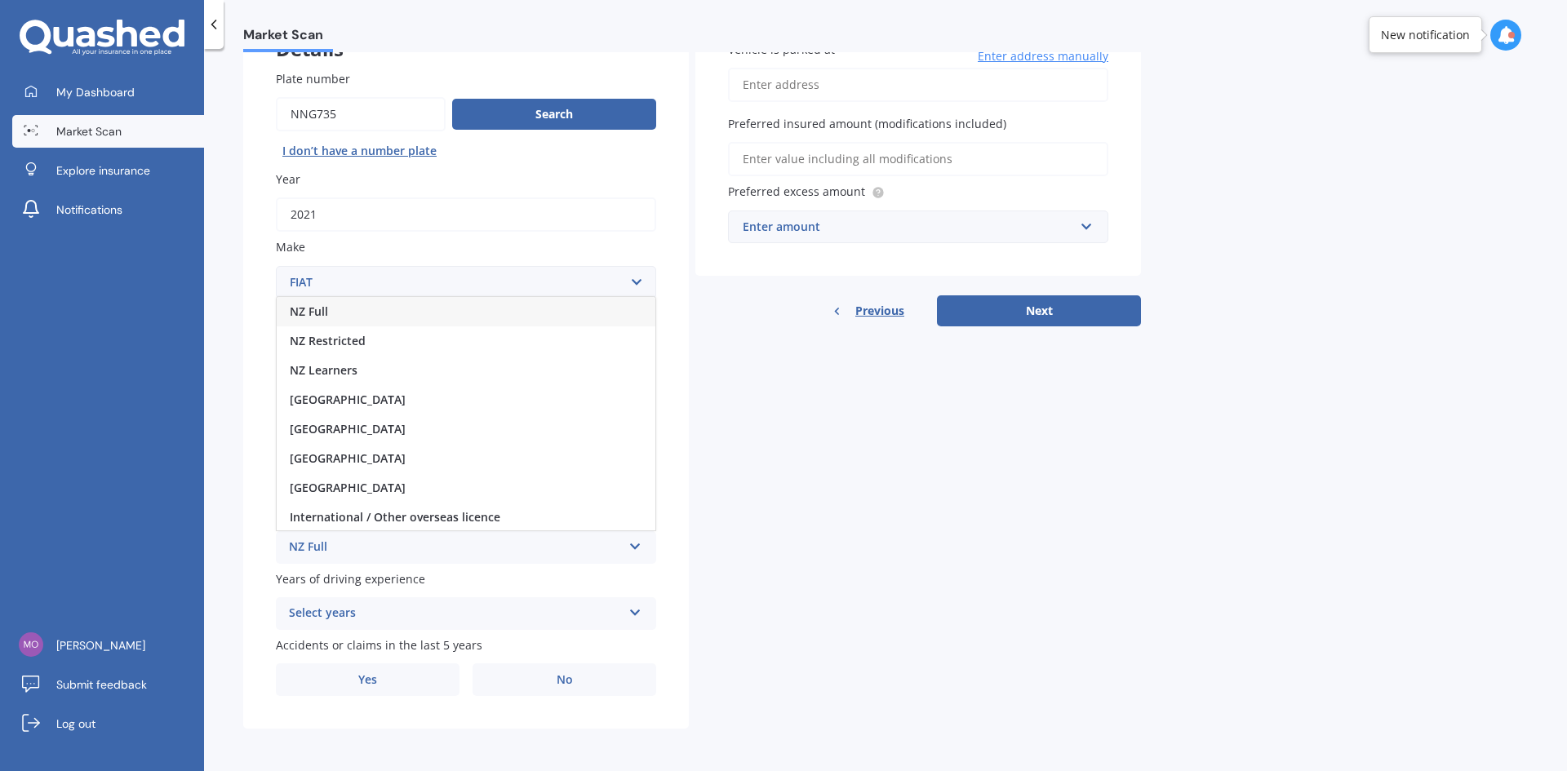
drag, startPoint x: 327, startPoint y: 308, endPoint x: 386, endPoint y: 557, distance: 255.7
click at [327, 309] on span "NZ Full" at bounding box center [309, 312] width 38 height 16
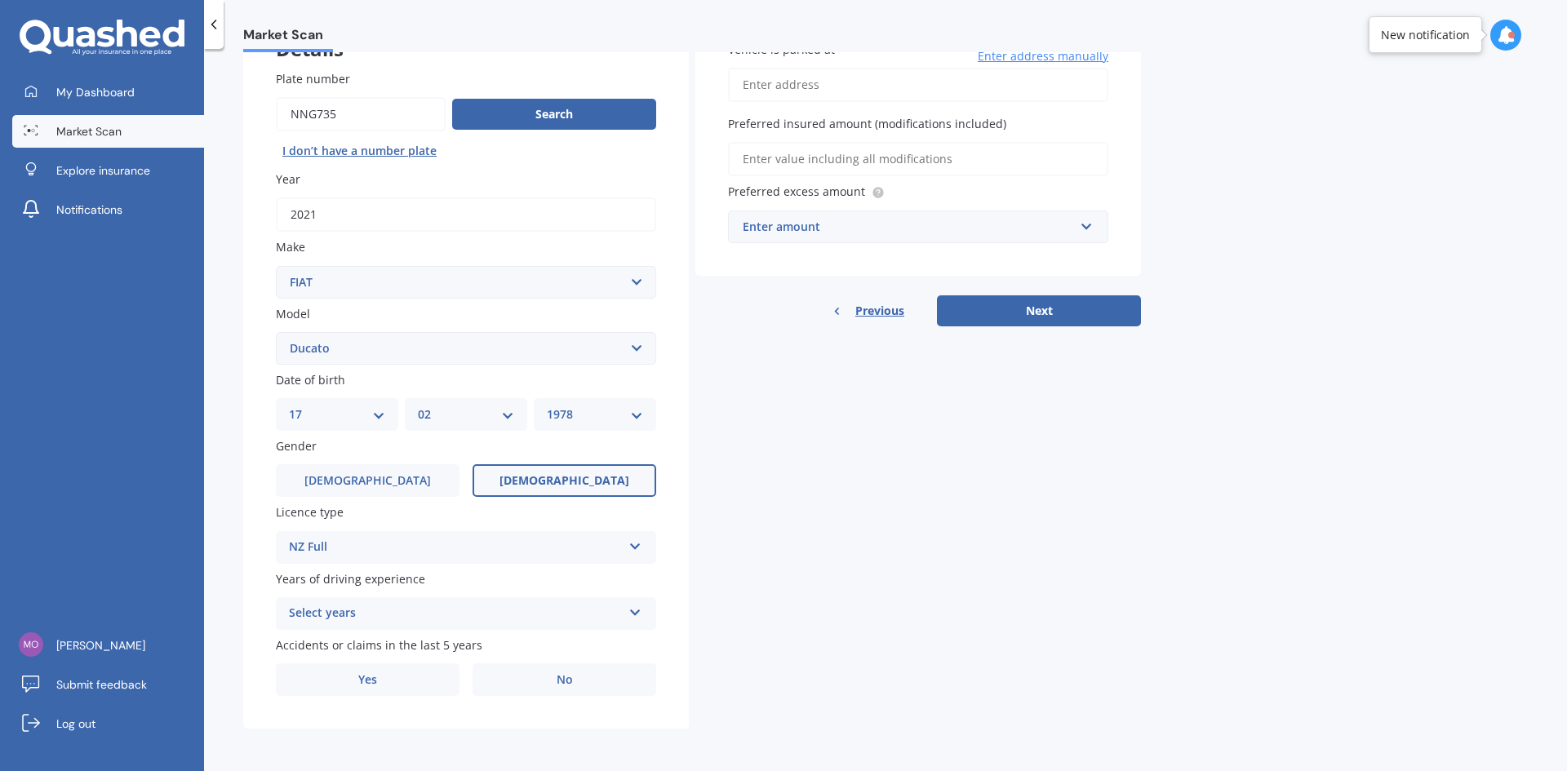
click at [406, 613] on div "Select years" at bounding box center [455, 614] width 333 height 20
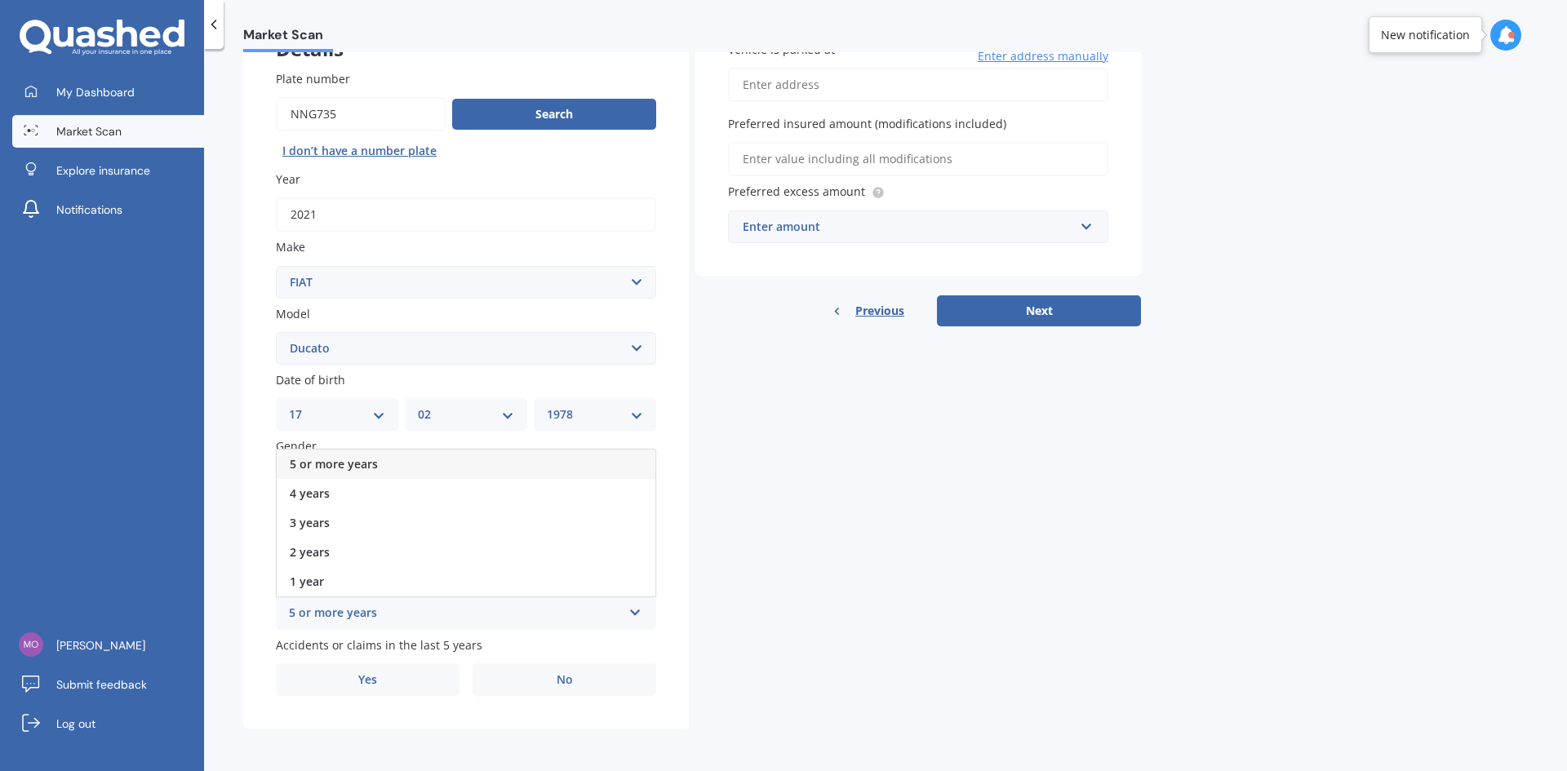
click at [341, 457] on span "5 or more years" at bounding box center [334, 464] width 88 height 16
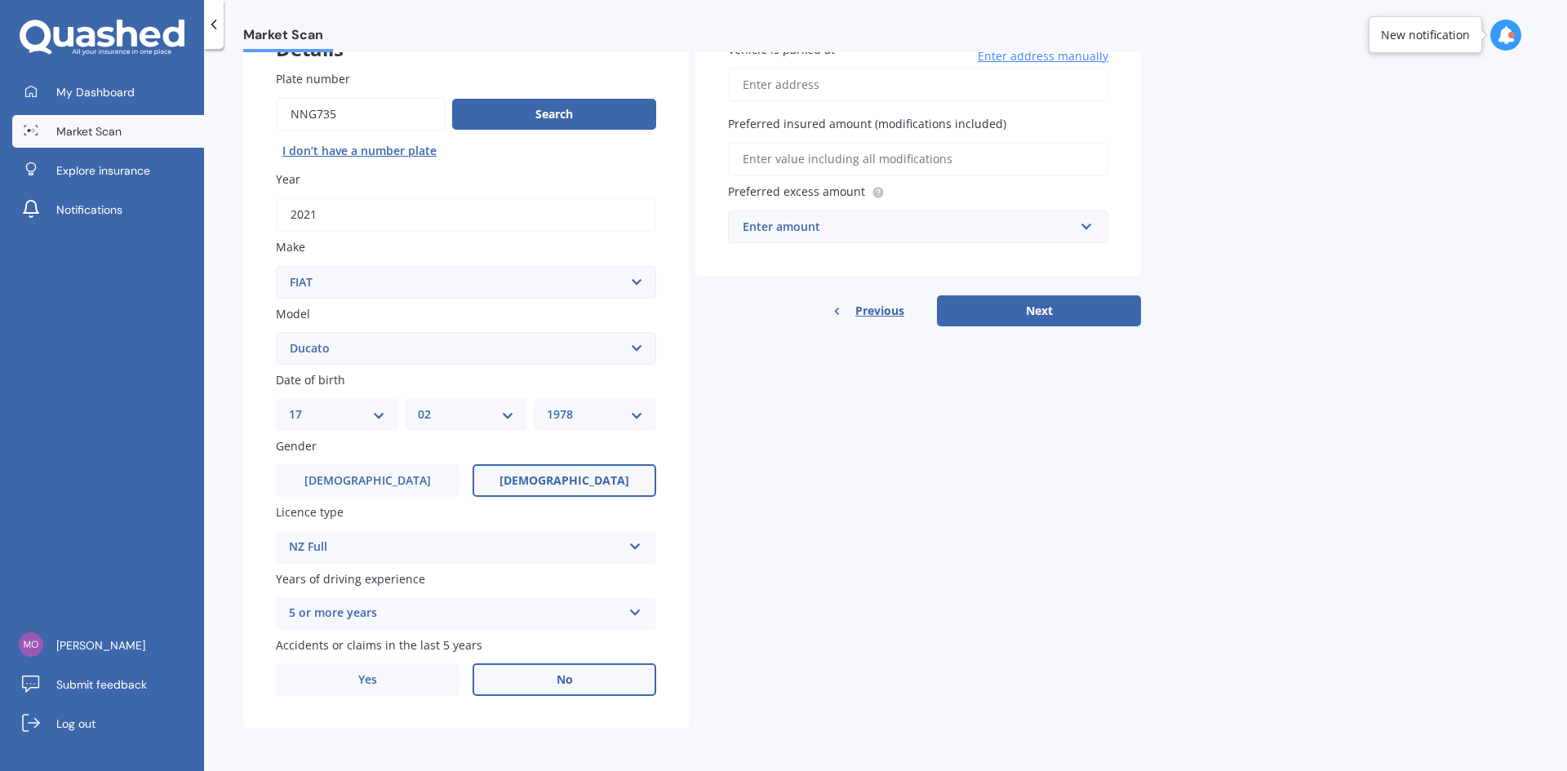
click at [579, 669] on label "No" at bounding box center [565, 679] width 184 height 33
click at [0, 0] on input "No" at bounding box center [0, 0] width 0 height 0
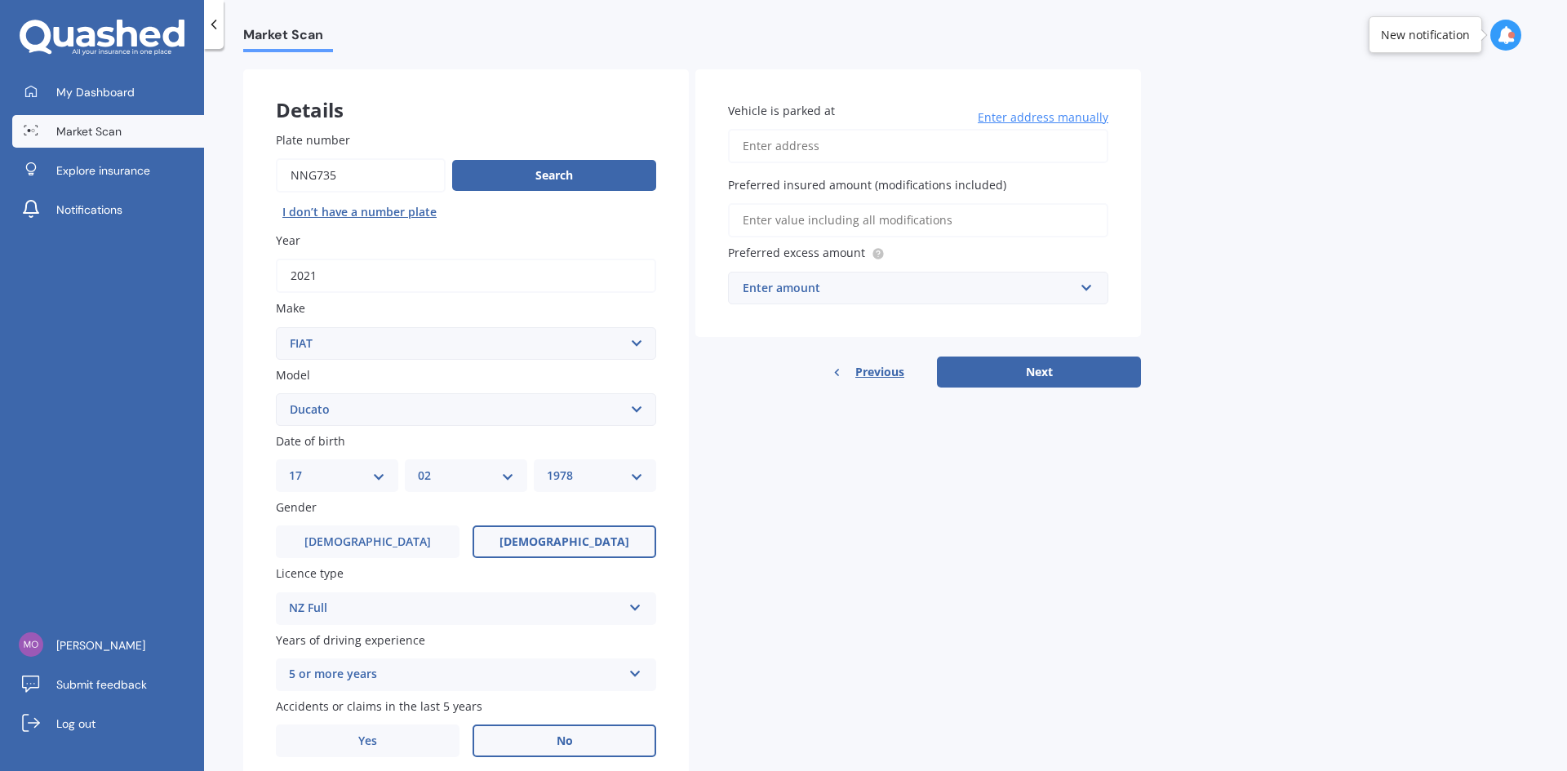
scroll to position [0, 0]
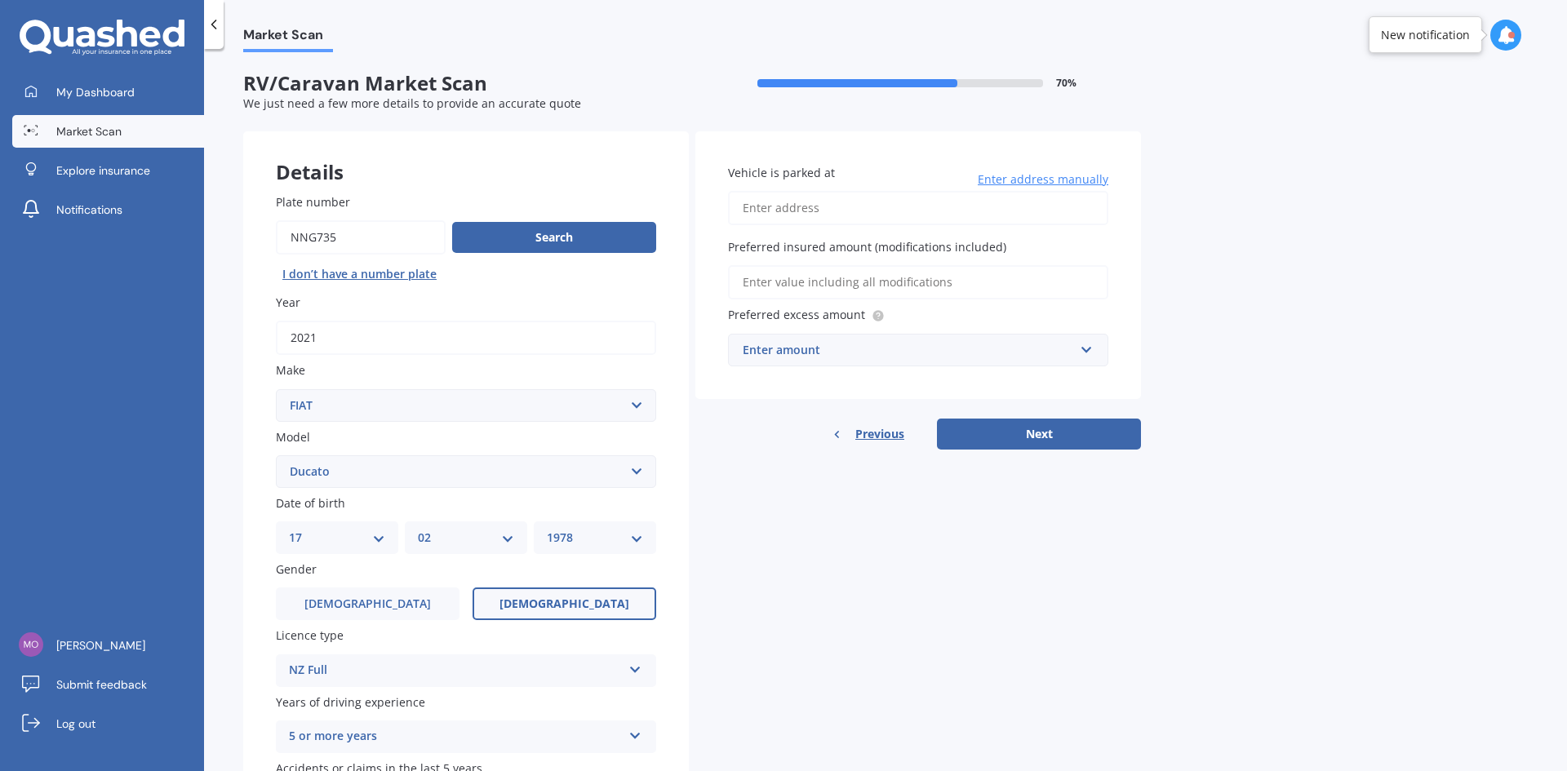
click at [816, 204] on input "Vehicle is parked at" at bounding box center [918, 208] width 380 height 34
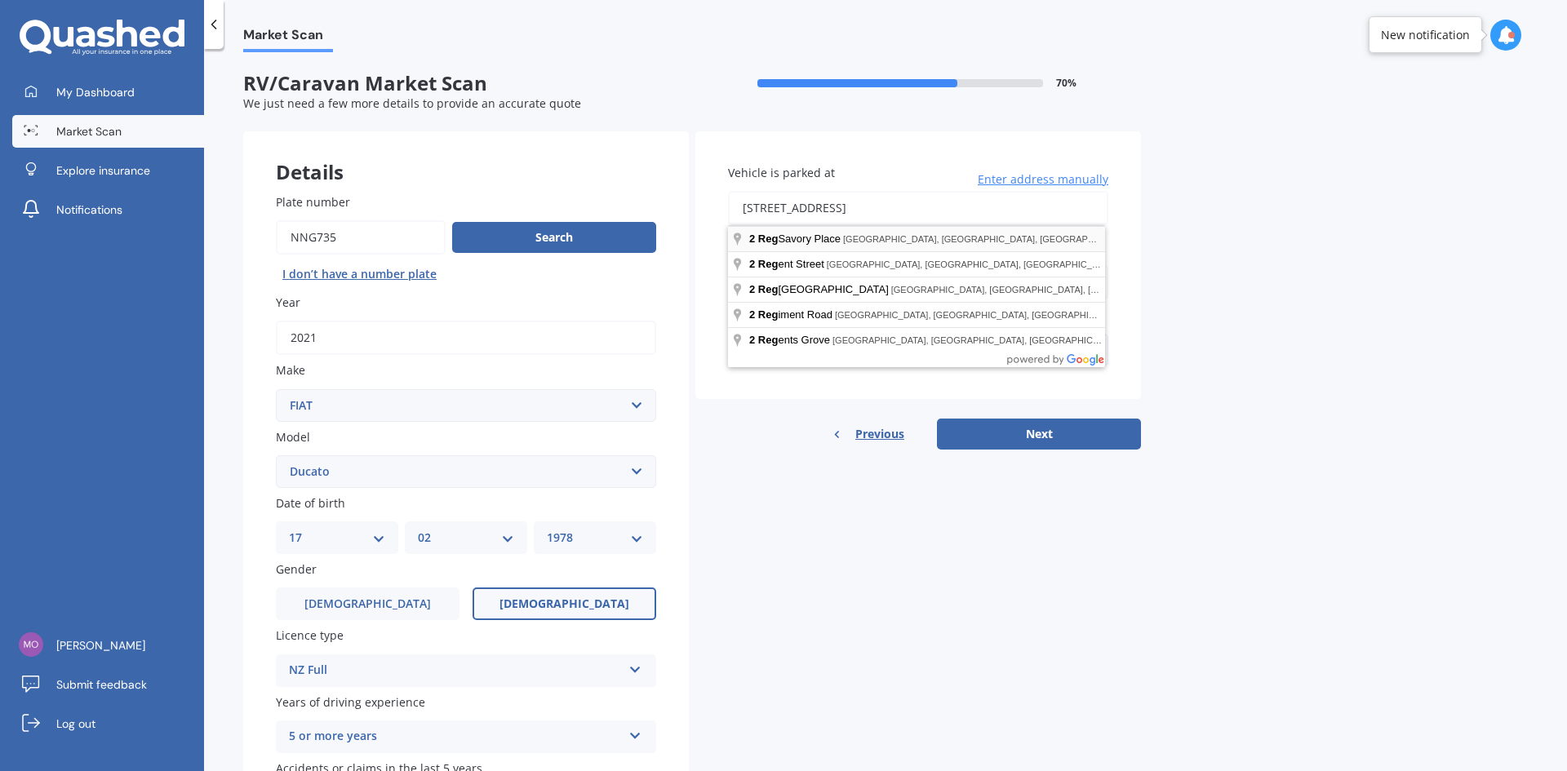
type input "[STREET_ADDRESS] 2013"
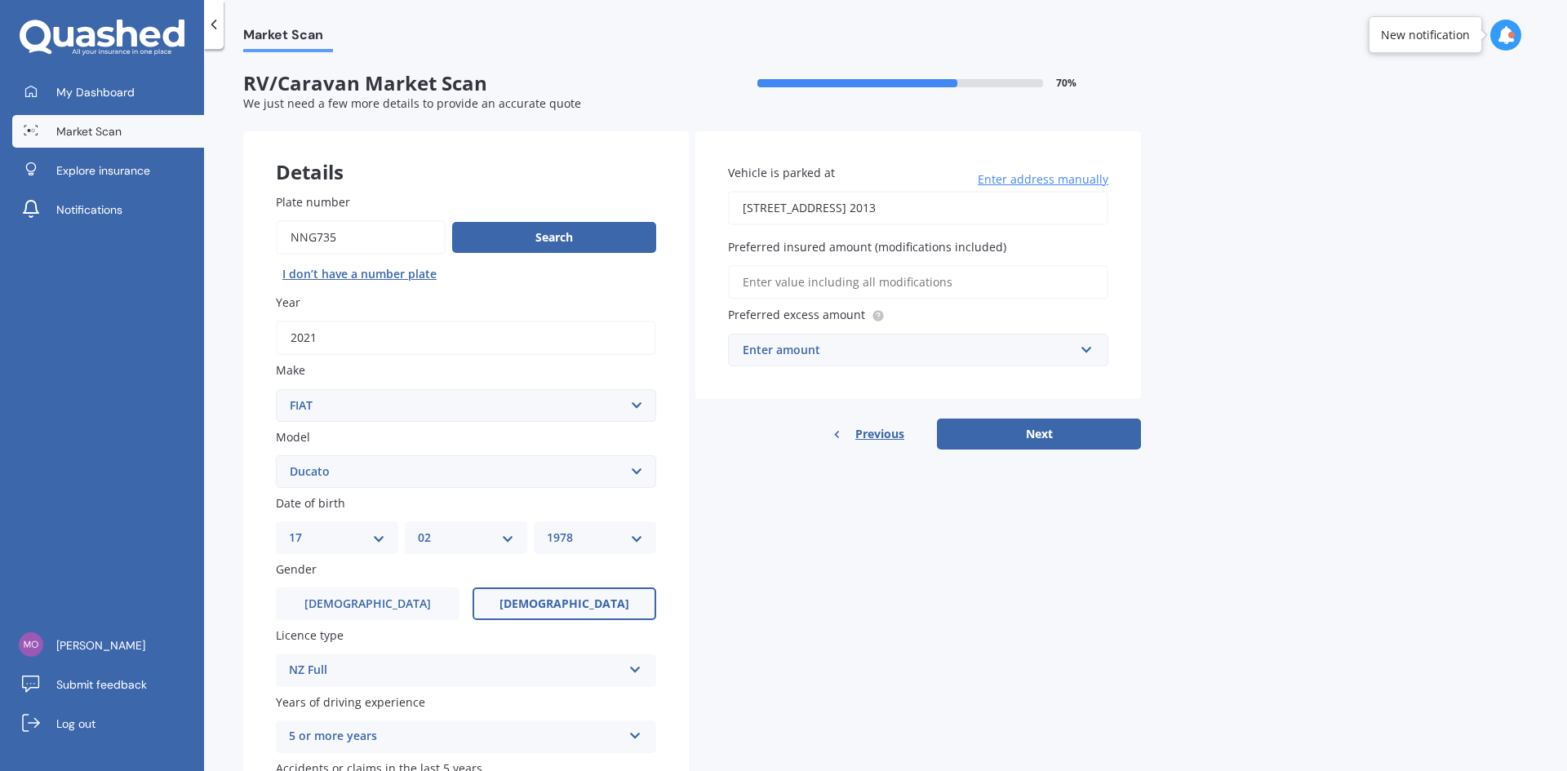
click at [829, 286] on input "Preferred insured amount (modifications included)" at bounding box center [918, 282] width 380 height 34
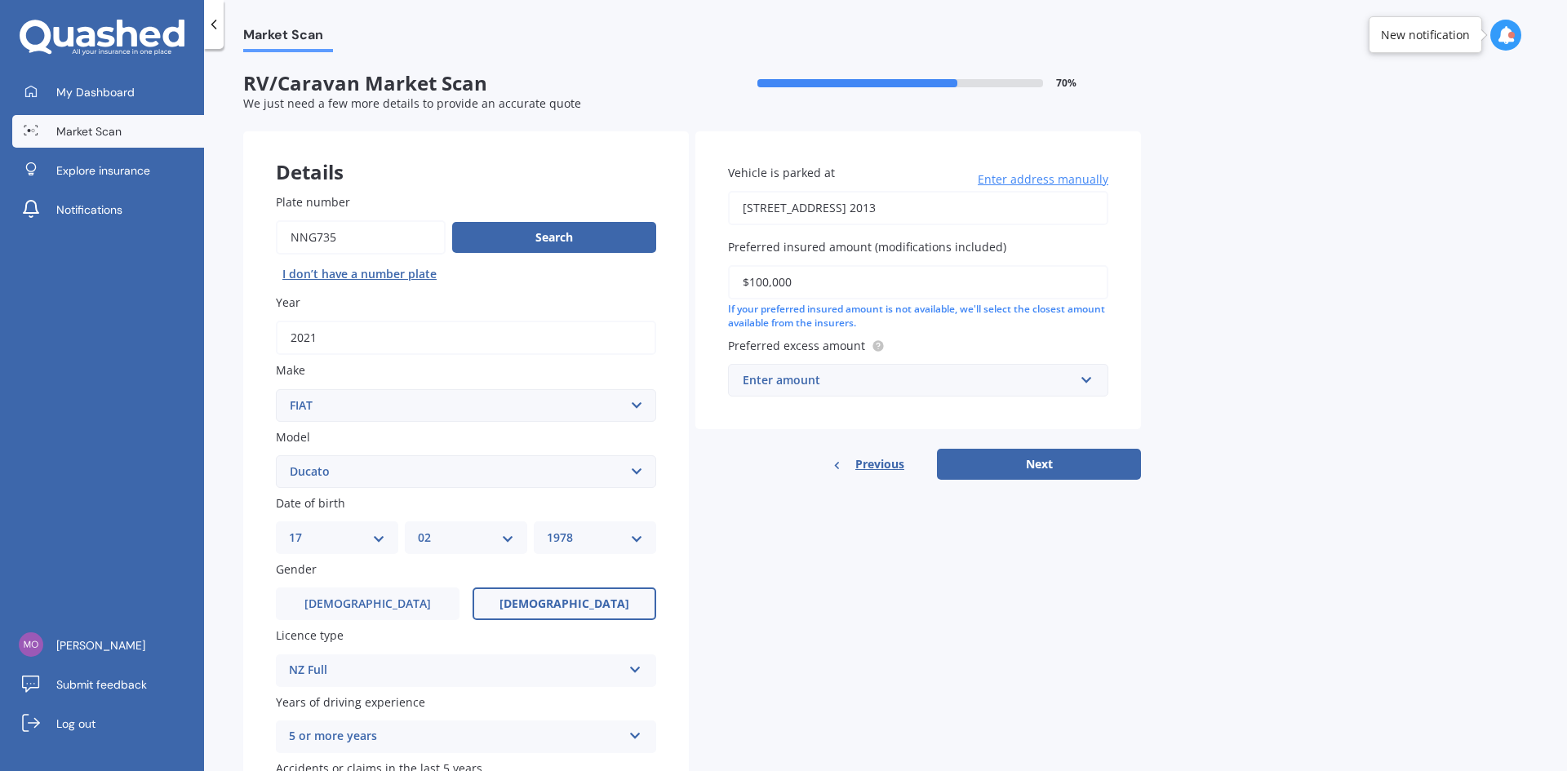
type input "$100,000"
click at [796, 391] on input "text" at bounding box center [913, 380] width 366 height 31
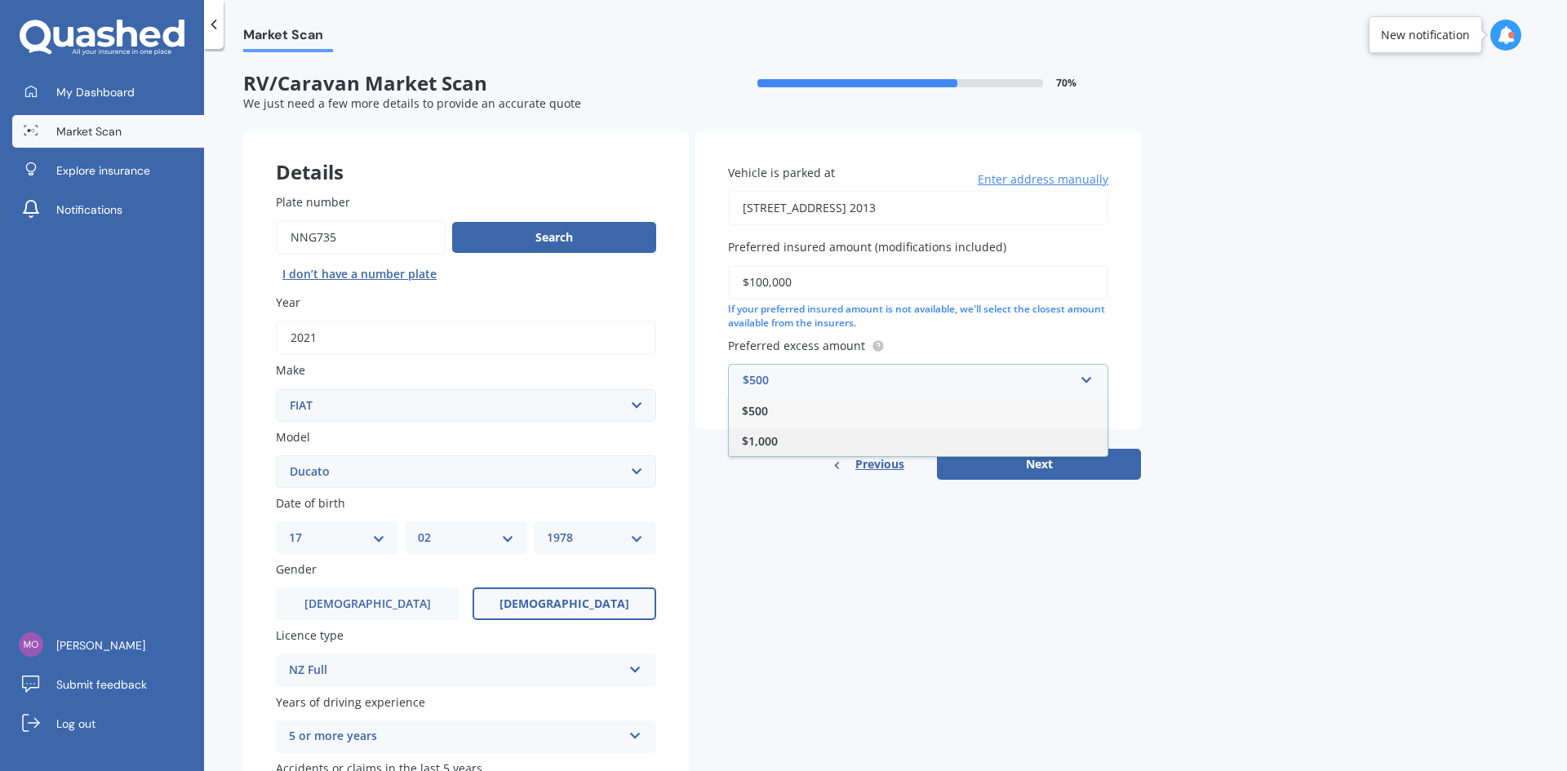
click at [772, 440] on span "$1,000" at bounding box center [760, 441] width 36 height 16
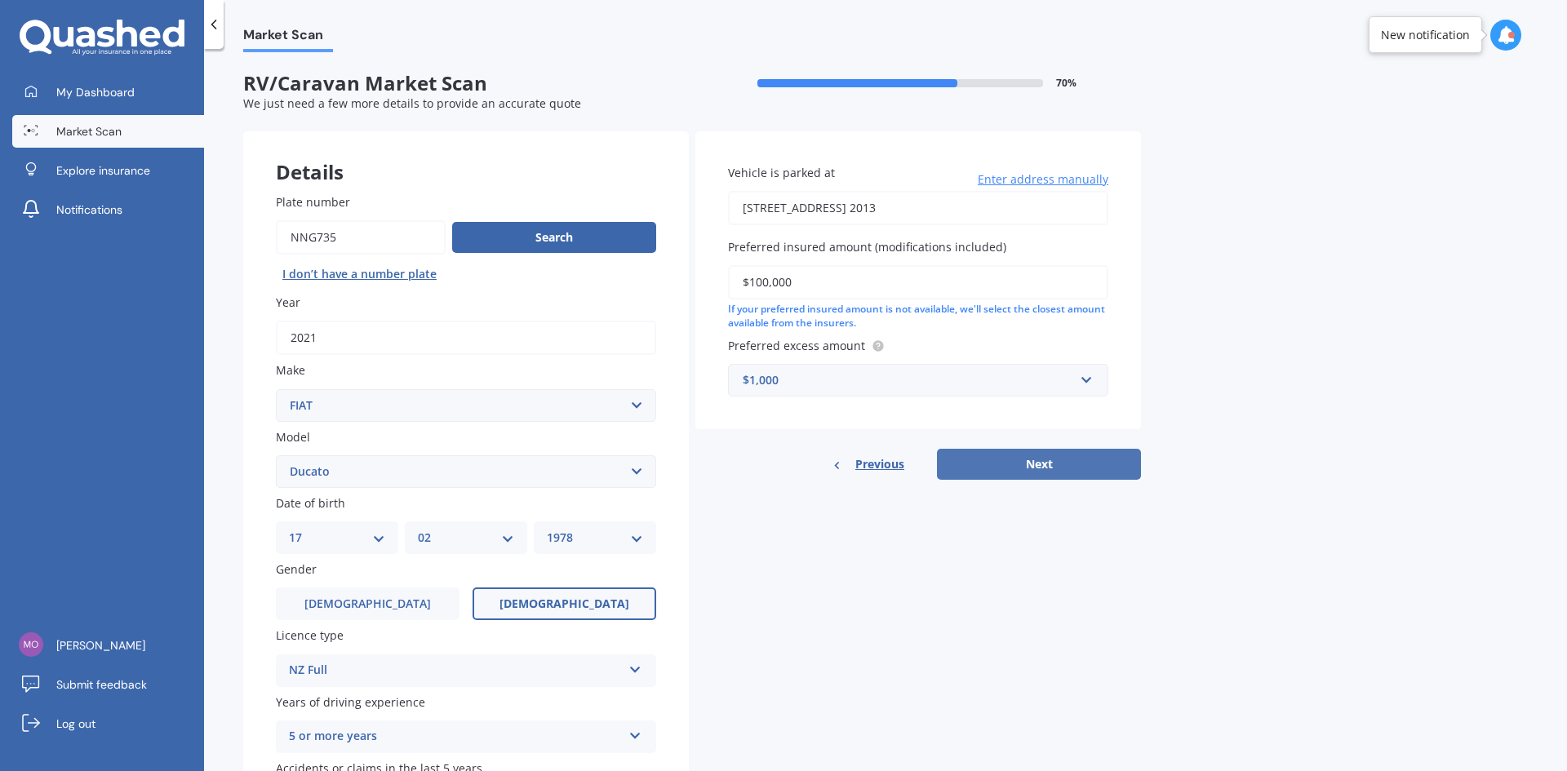
click at [1053, 464] on button "Next" at bounding box center [1039, 464] width 204 height 31
select select "17"
select select "02"
select select "1978"
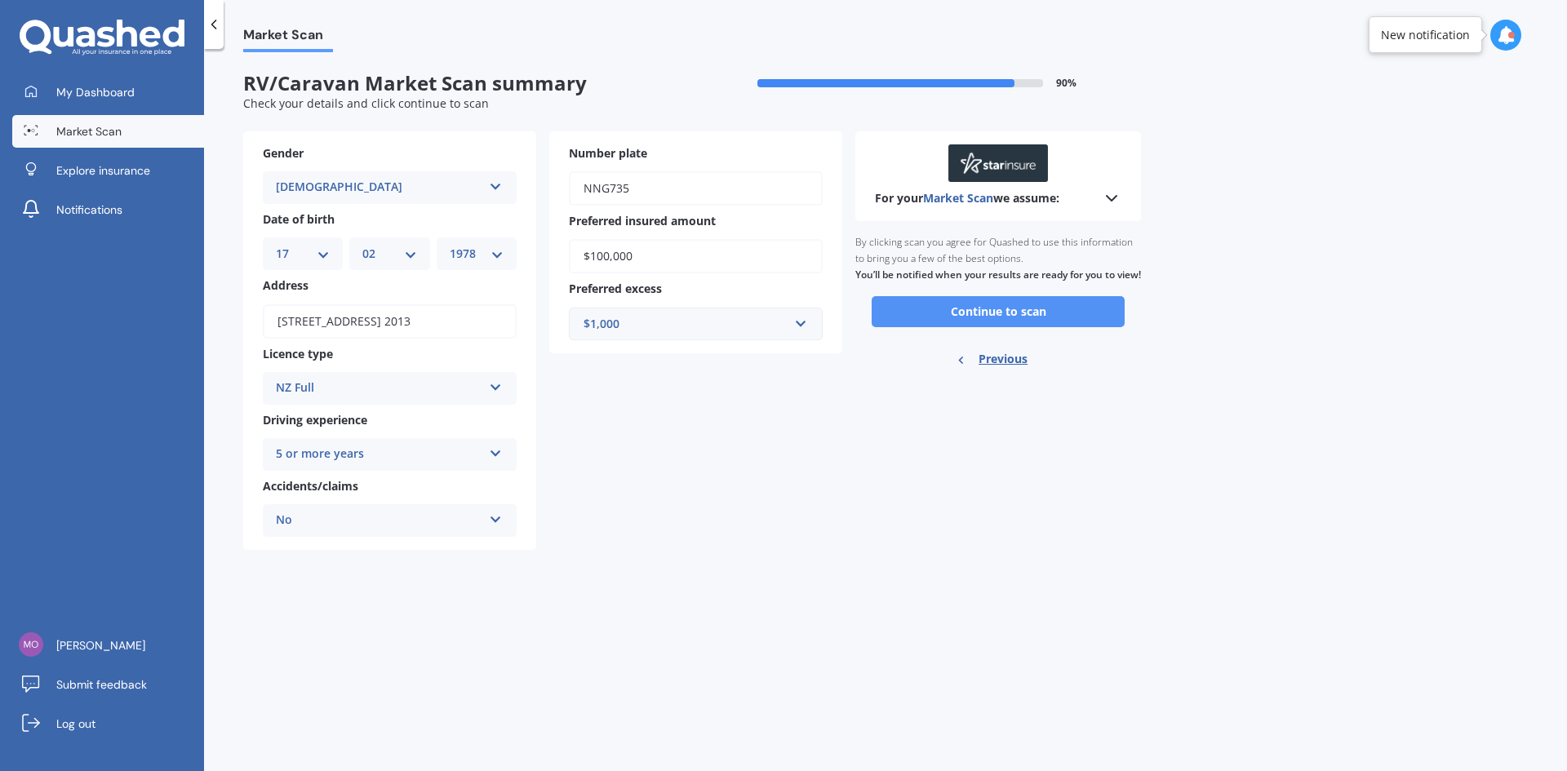
click at [1009, 327] on button "Continue to scan" at bounding box center [998, 311] width 253 height 31
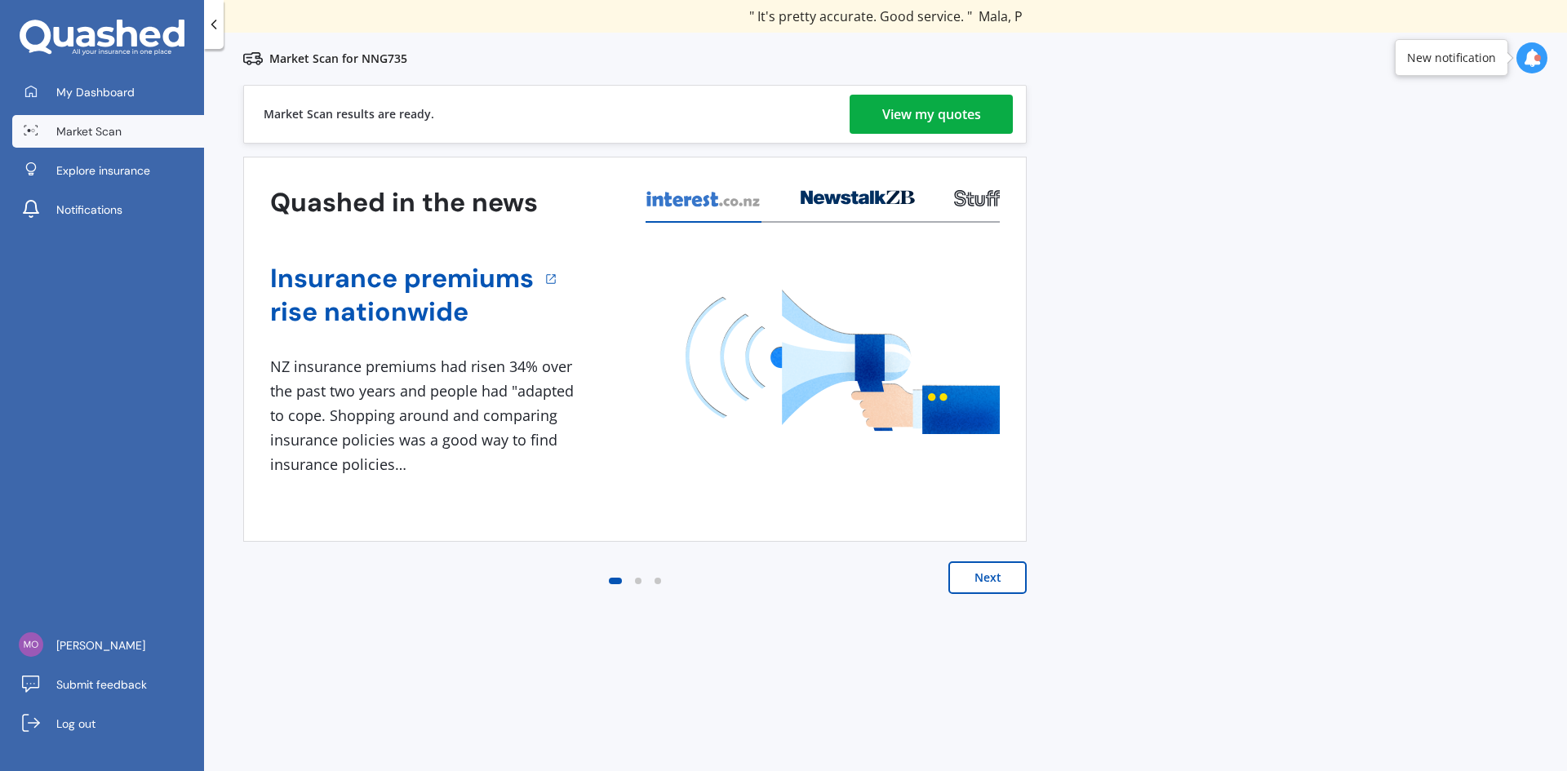
click at [949, 118] on div "View my quotes" at bounding box center [931, 114] width 99 height 39
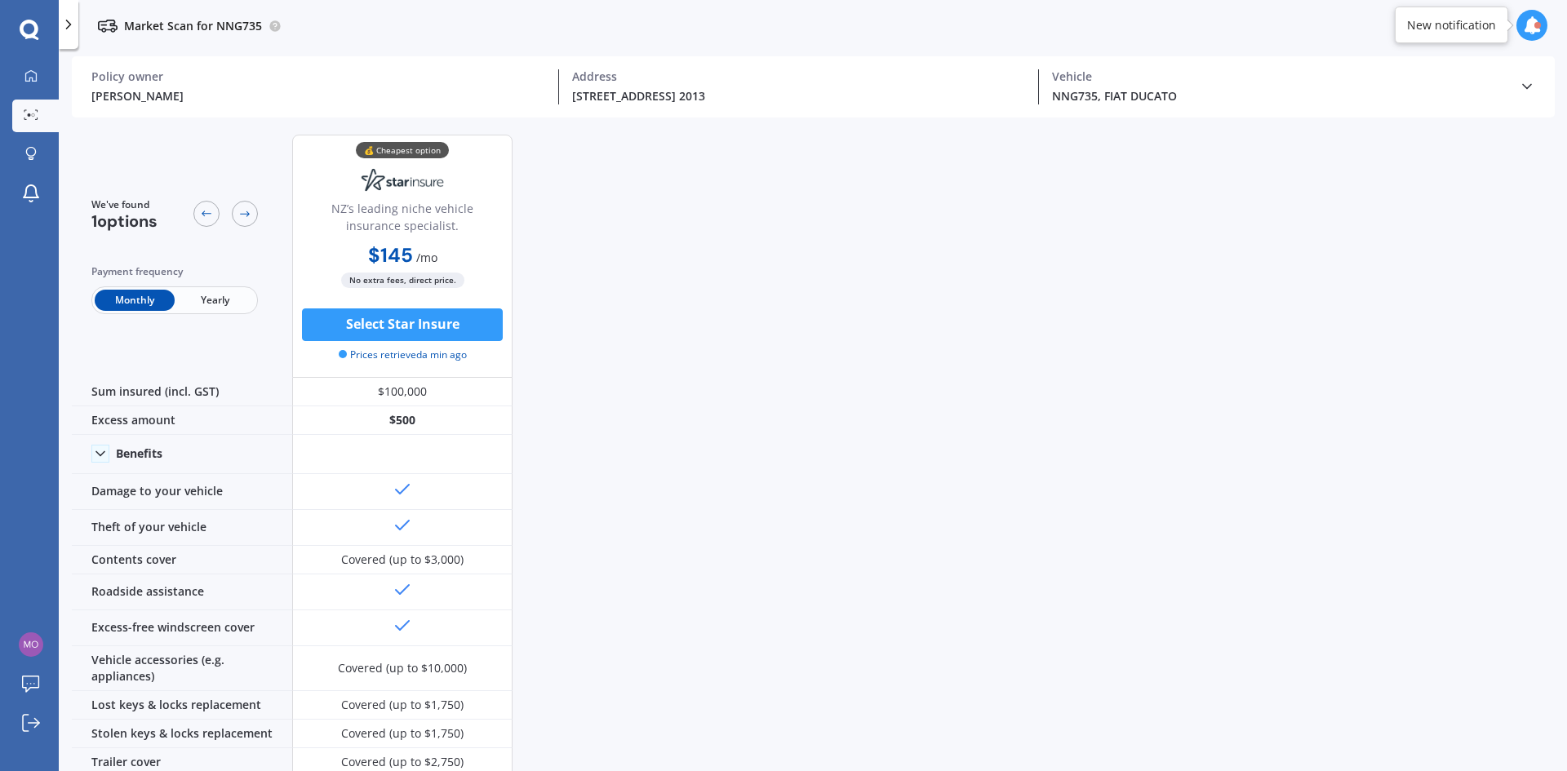
click at [221, 300] on span "Yearly" at bounding box center [215, 300] width 80 height 21
click at [126, 289] on div "Monthly Yearly" at bounding box center [174, 300] width 166 height 28
click at [127, 295] on span "Monthly" at bounding box center [135, 300] width 80 height 21
click at [221, 303] on span "Yearly" at bounding box center [215, 300] width 80 height 21
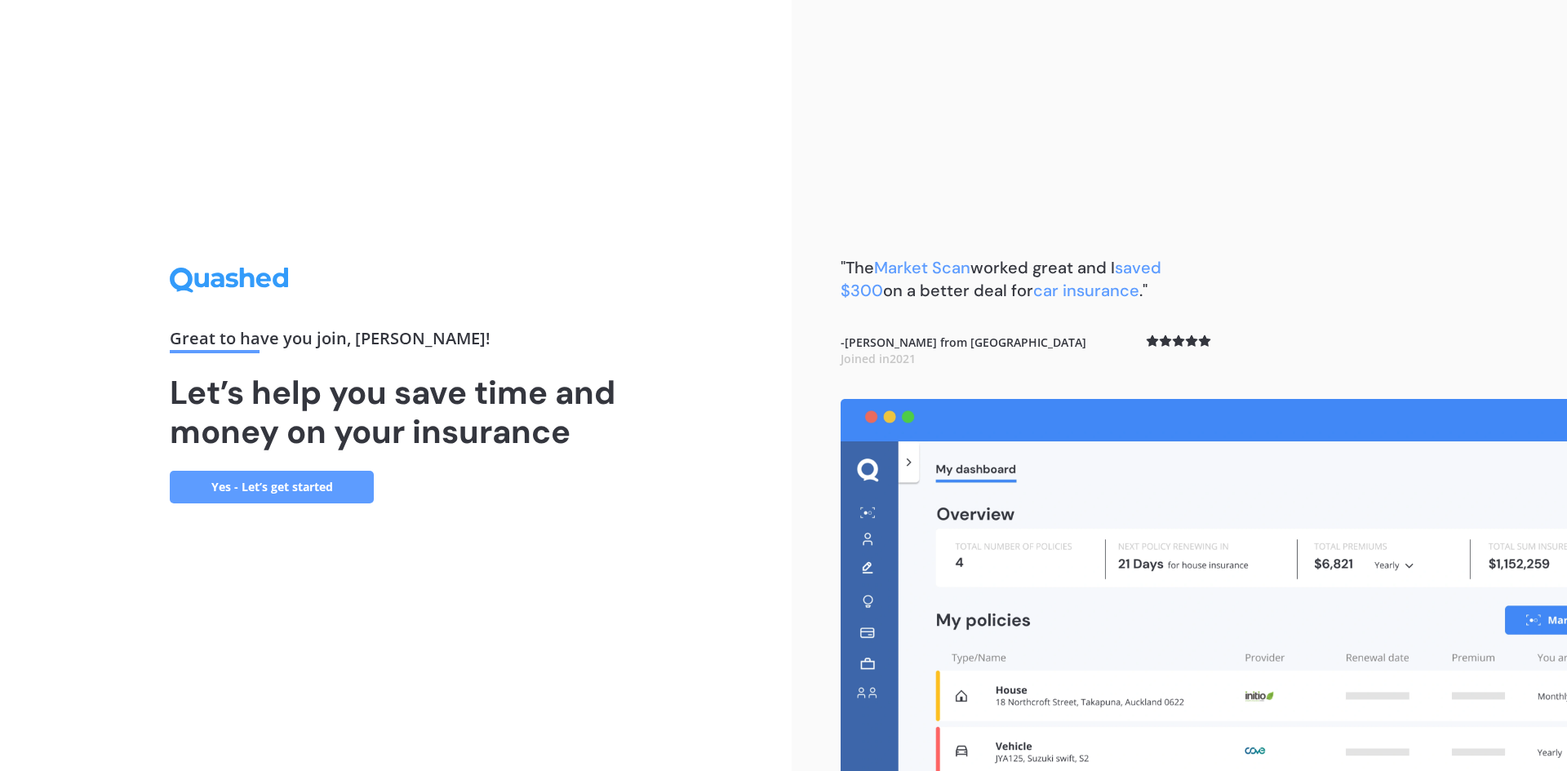
click at [290, 488] on link "Yes - Let’s get started" at bounding box center [272, 487] width 204 height 33
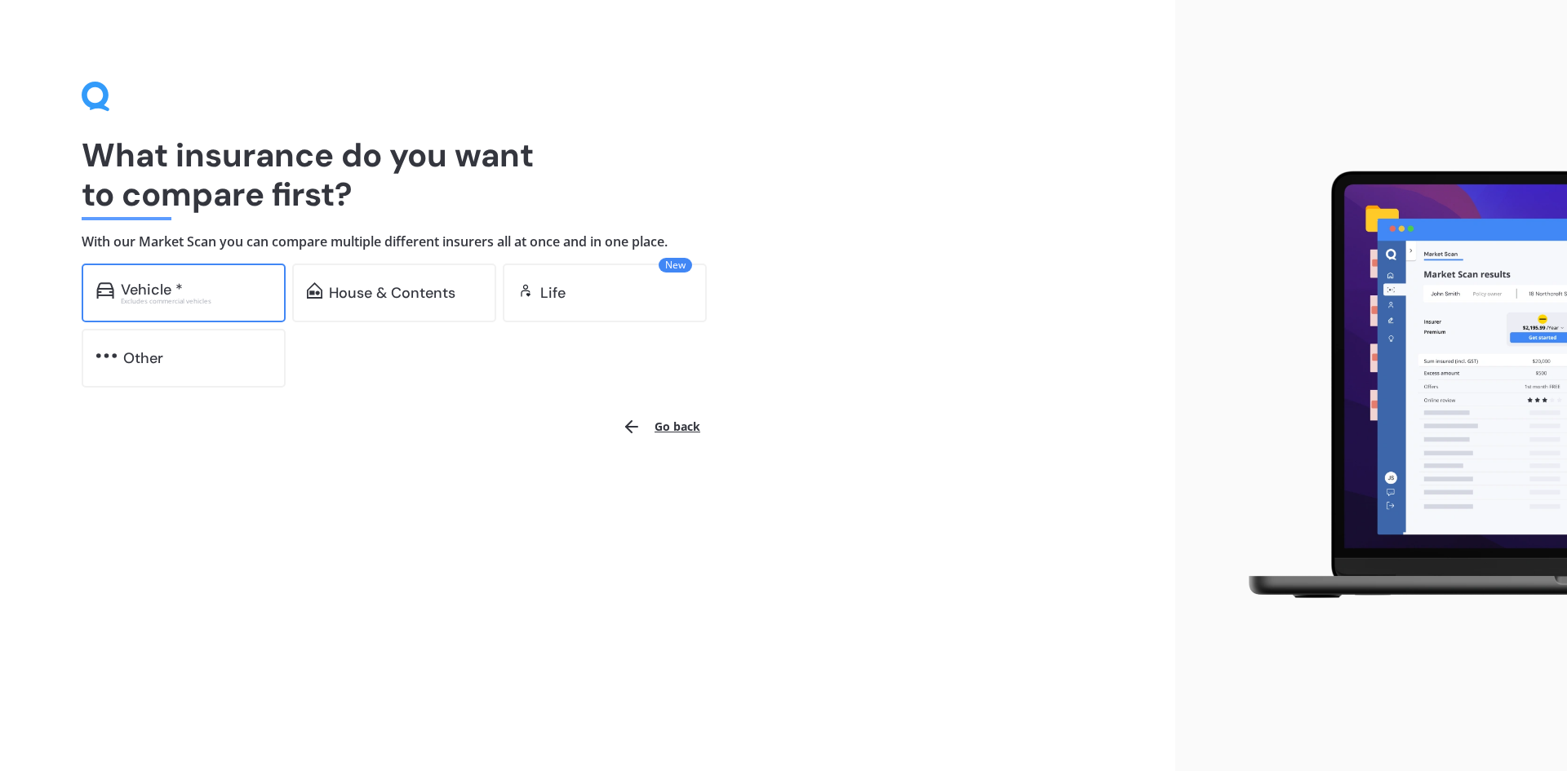
click at [196, 301] on div "Excludes commercial vehicles" at bounding box center [196, 301] width 150 height 7
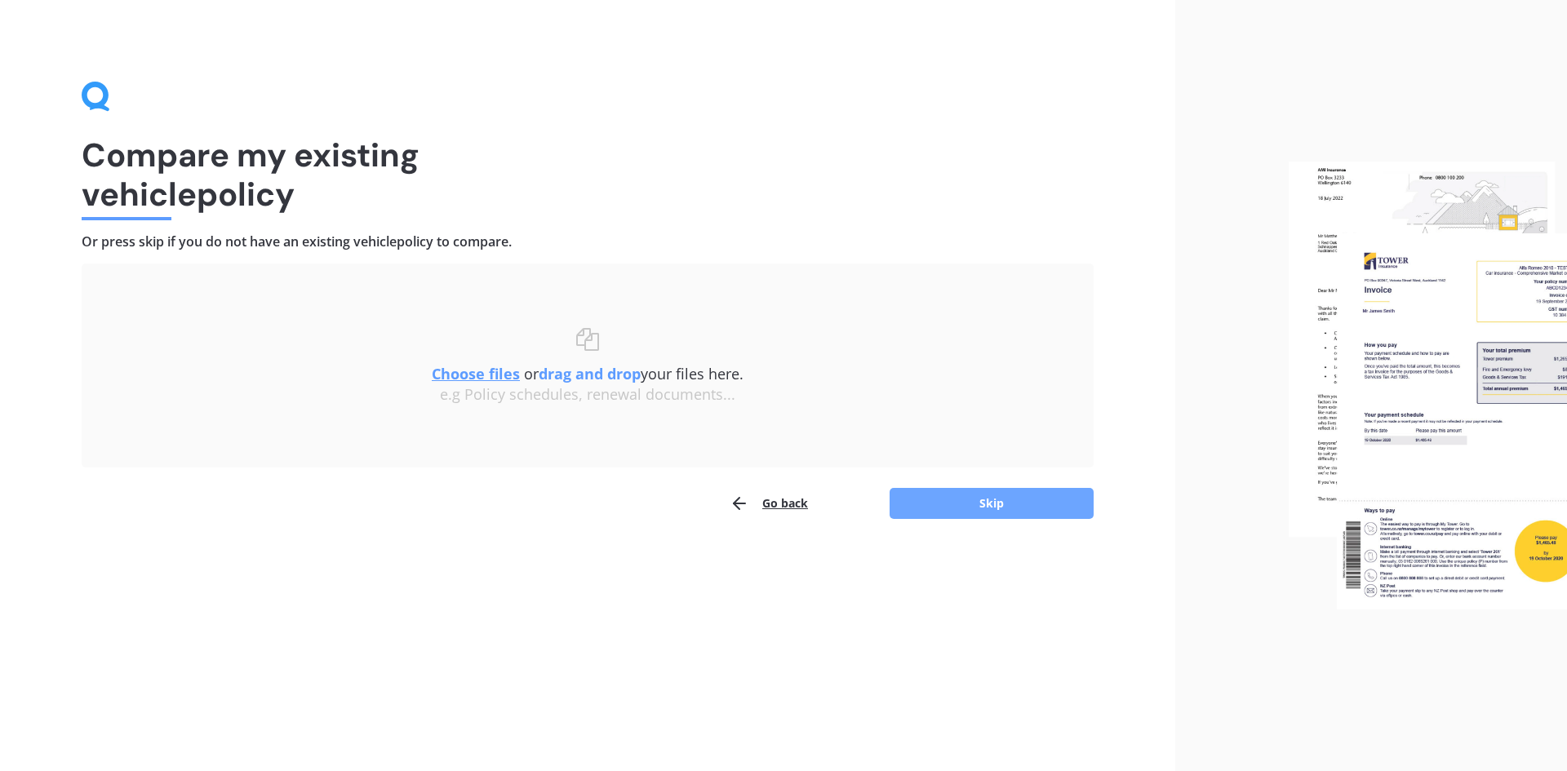
click at [969, 508] on button "Skip" at bounding box center [992, 503] width 204 height 31
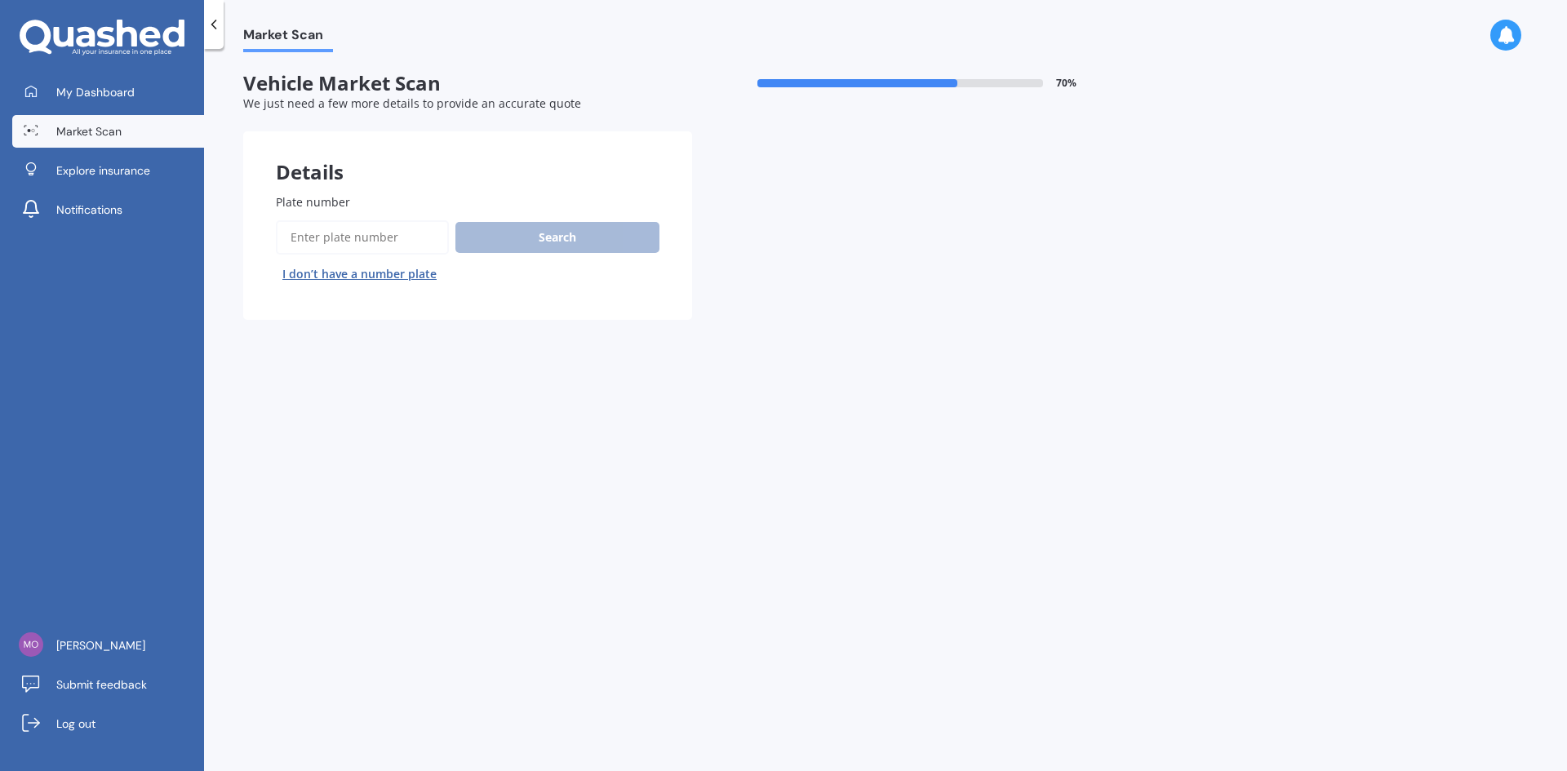
click at [360, 239] on input "Plate number" at bounding box center [362, 237] width 173 height 34
paste input "NNG735"
type input "NNG735"
click at [533, 241] on button "Search" at bounding box center [557, 237] width 204 height 31
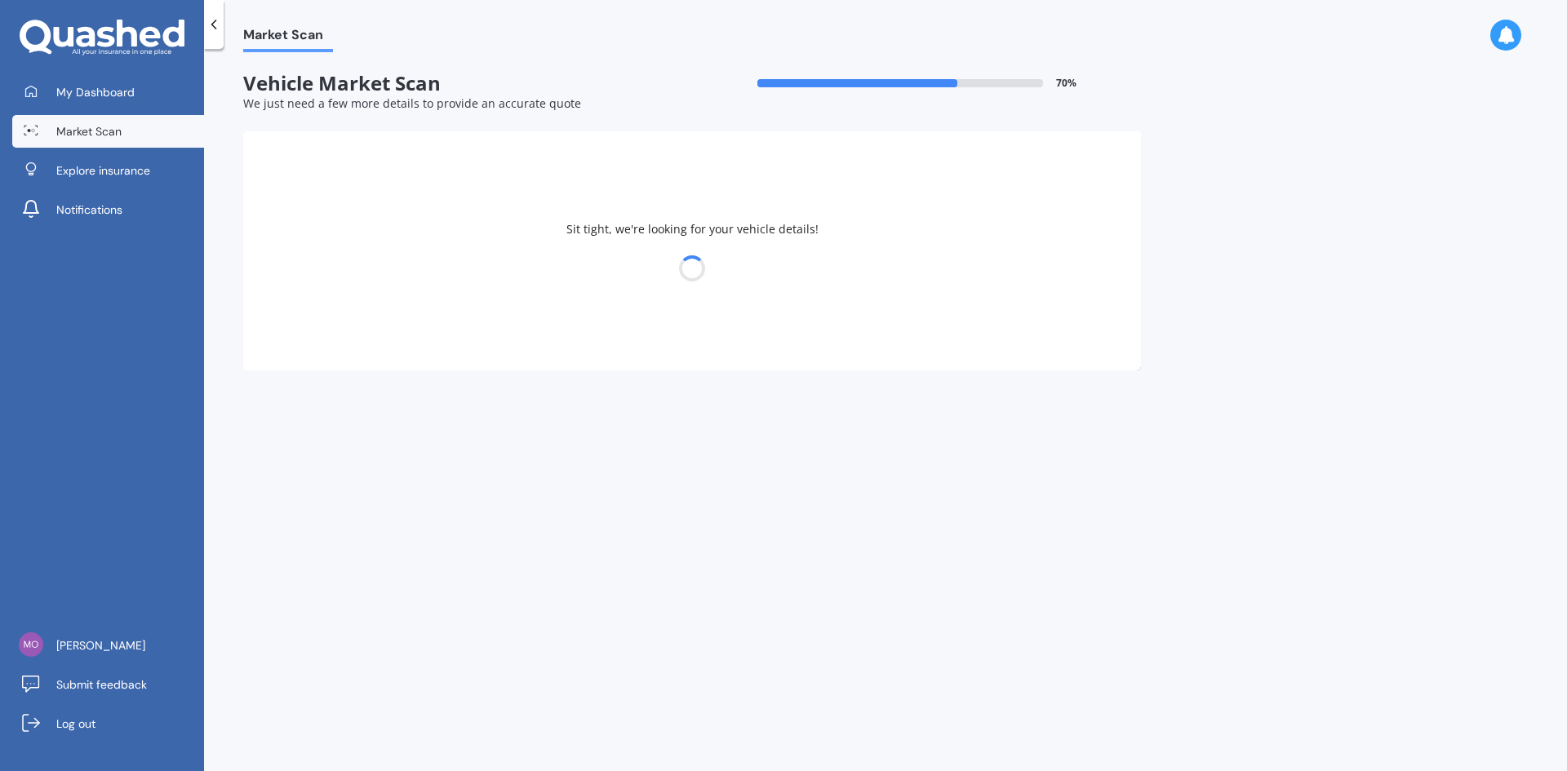
select select "FIAT"
select select "DUCATO"
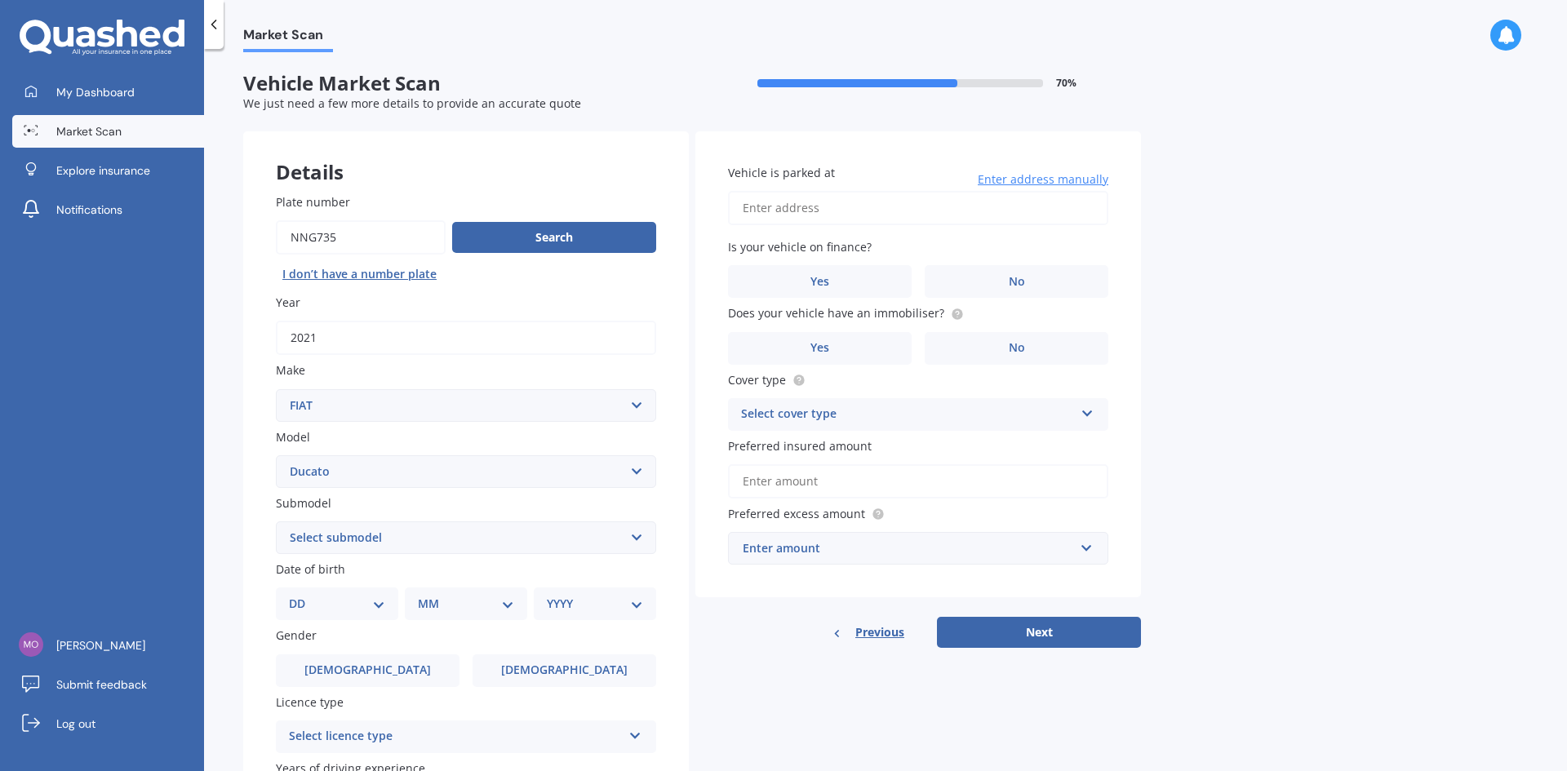
click at [477, 410] on select "Select make AC ALFA ROMEO ASTON [PERSON_NAME] AUDI AUSTIN BEDFORD Bentley BMW B…" at bounding box center [466, 405] width 380 height 33
select select "EXOCET"
click at [276, 389] on select "Select make AC ALFA ROMEO ASTON [PERSON_NAME] AUDI AUSTIN BEDFORD Bentley BMW B…" at bounding box center [466, 405] width 380 height 33
drag, startPoint x: 566, startPoint y: 433, endPoint x: 511, endPoint y: 391, distance: 69.9
click at [566, 432] on label "Model" at bounding box center [463, 436] width 374 height 17
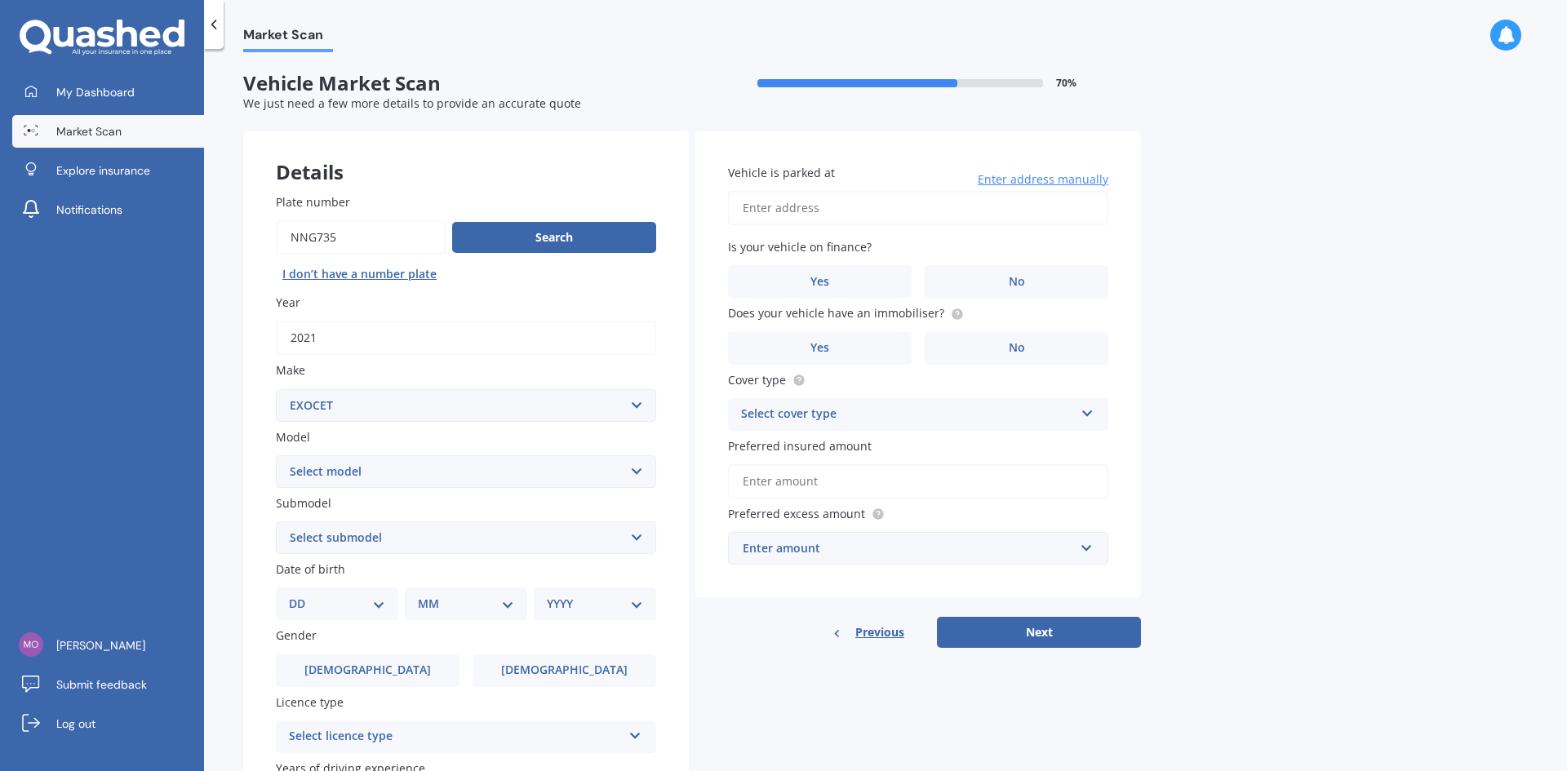
click at [566, 455] on select "Select model 124 128 130 131 132 500 Abarth Abarth 595 Brava Bravo Citivan City…" at bounding box center [466, 471] width 380 height 33
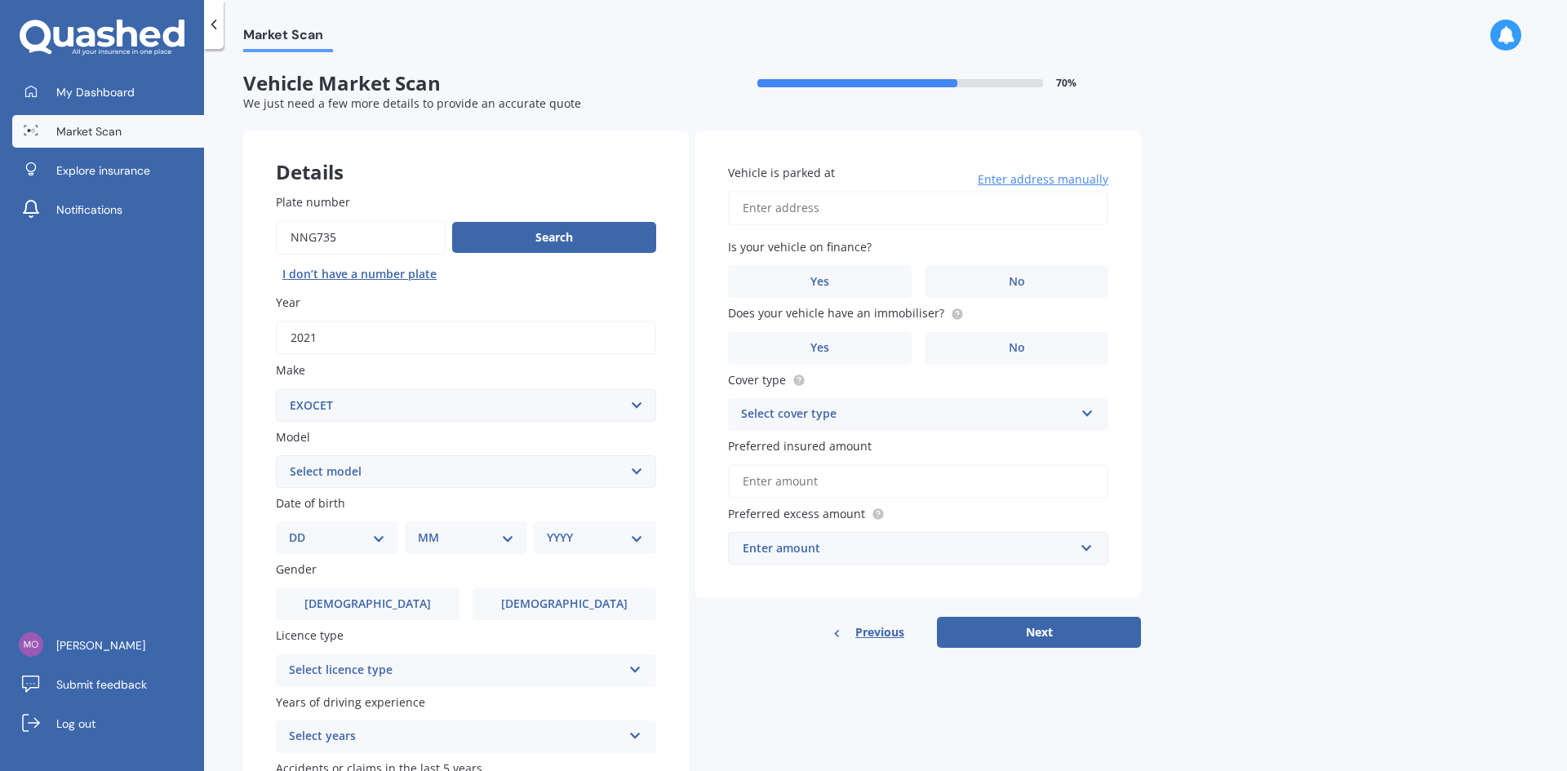
click at [463, 362] on label "Make" at bounding box center [463, 370] width 374 height 17
click at [463, 389] on select "Select make AC ALFA ROMEO ASTON [PERSON_NAME] AUDI AUSTIN BEDFORD Bentley BMW B…" at bounding box center [466, 405] width 380 height 33
drag, startPoint x: 465, startPoint y: 361, endPoint x: 437, endPoint y: 376, distance: 32.5
click at [459, 356] on div "Plate number Search I don’t have a number plate Year [DATE] Make Select make AC…" at bounding box center [466, 506] width 446 height 691
drag, startPoint x: 401, startPoint y: 374, endPoint x: 357, endPoint y: 417, distance: 61.2
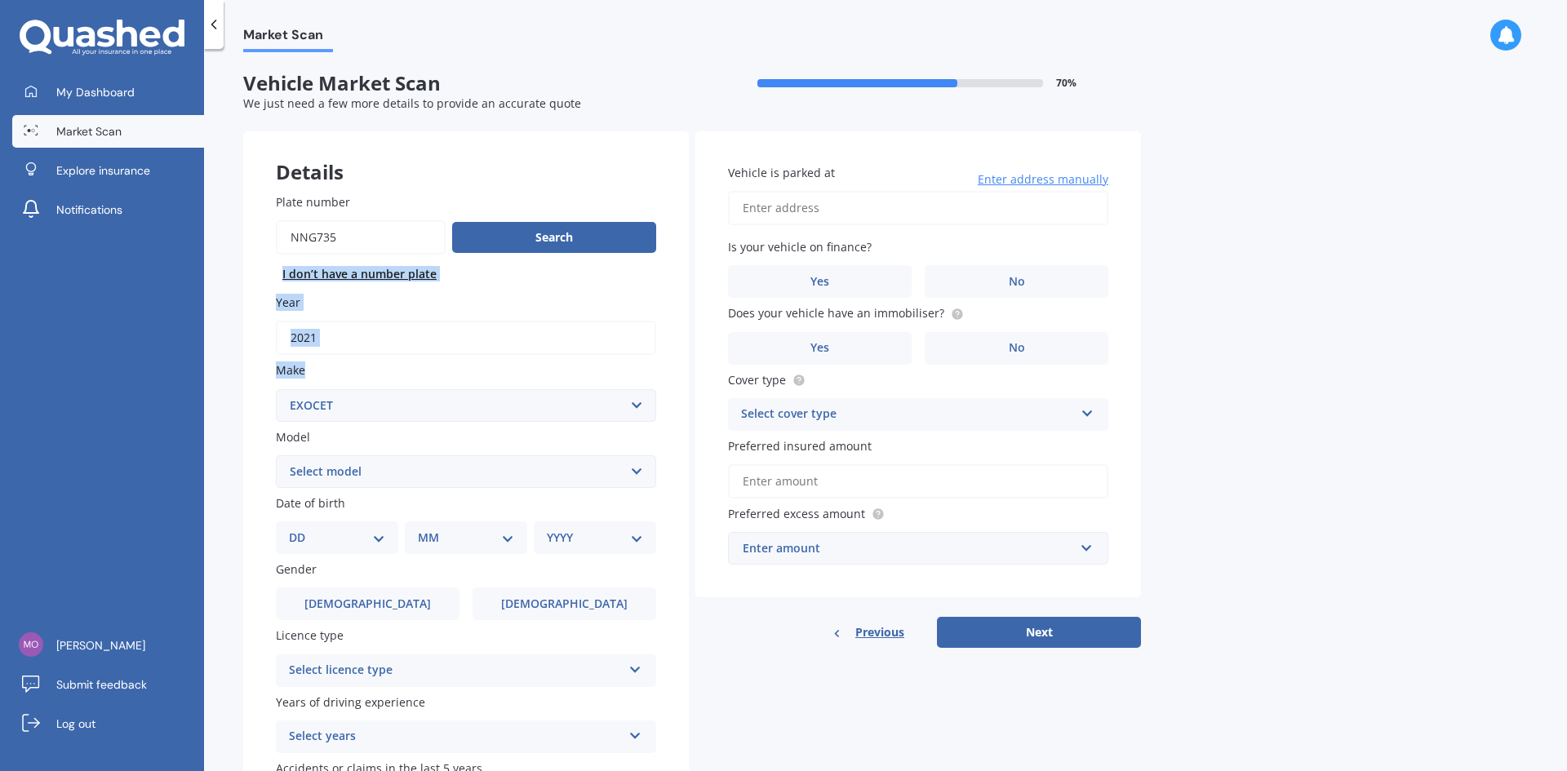
click at [358, 412] on div "Plate number Search I don’t have a number plate Year [DATE] Make Select make AC…" at bounding box center [466, 506] width 446 height 691
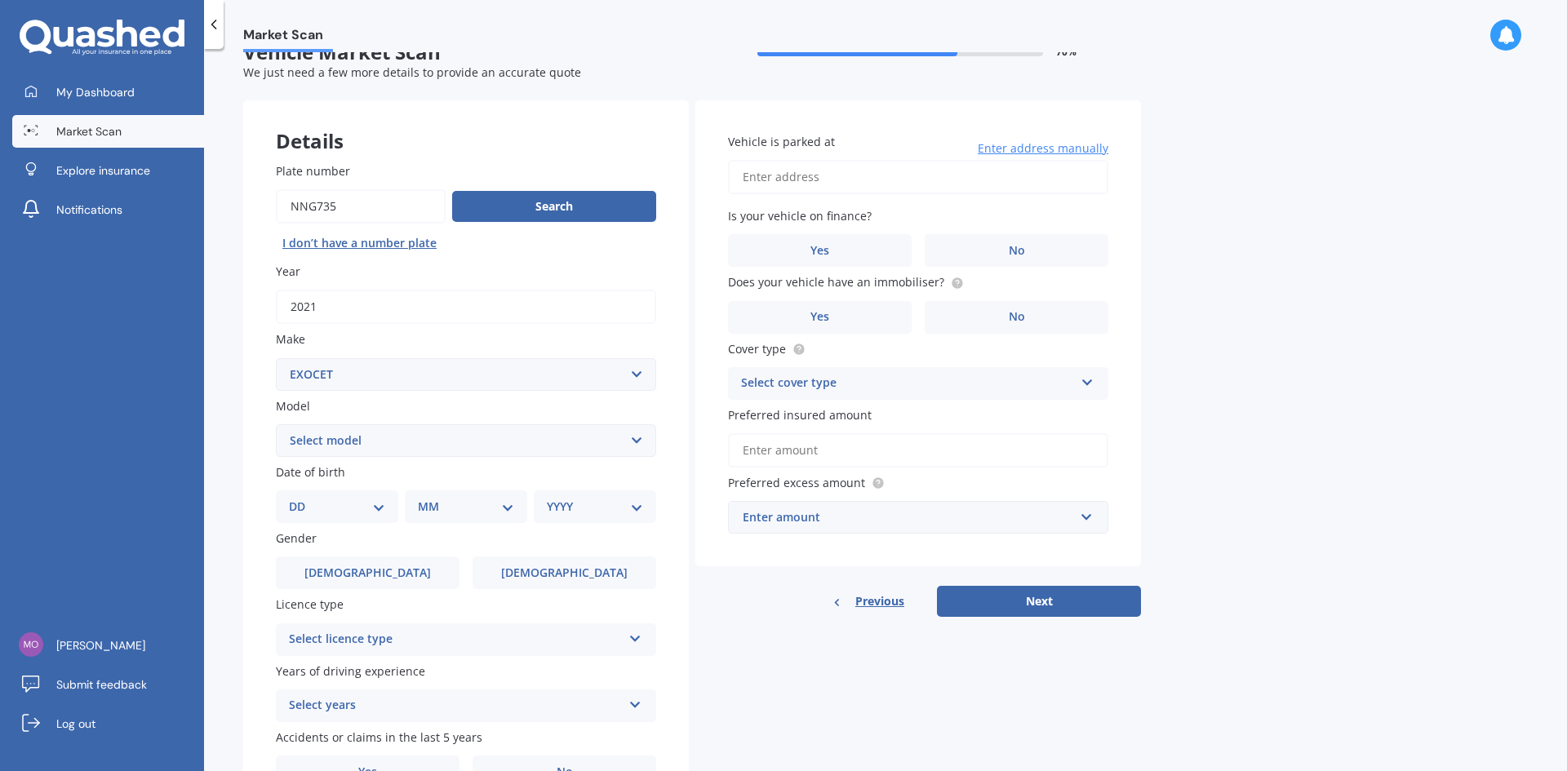
click at [358, 418] on div "Plate number Search I don’t have a number plate Year [DATE] Make Select make AC…" at bounding box center [466, 475] width 446 height 691
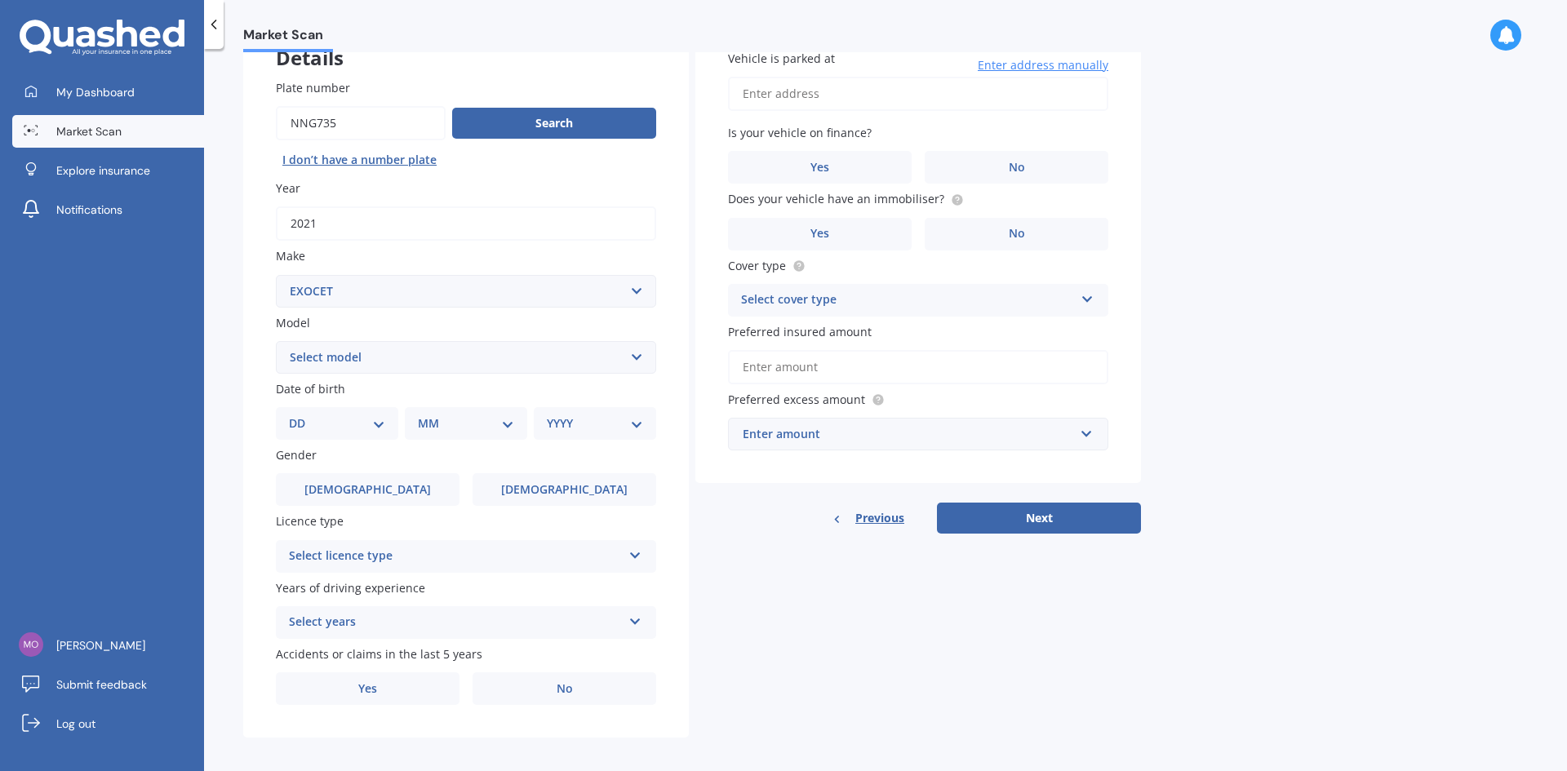
click at [359, 418] on div "Date of birth DD 01 02 03 04 05 06 07 08 09 10 11 12 13 14 15 16 17 18 19 20 21…" at bounding box center [466, 410] width 380 height 60
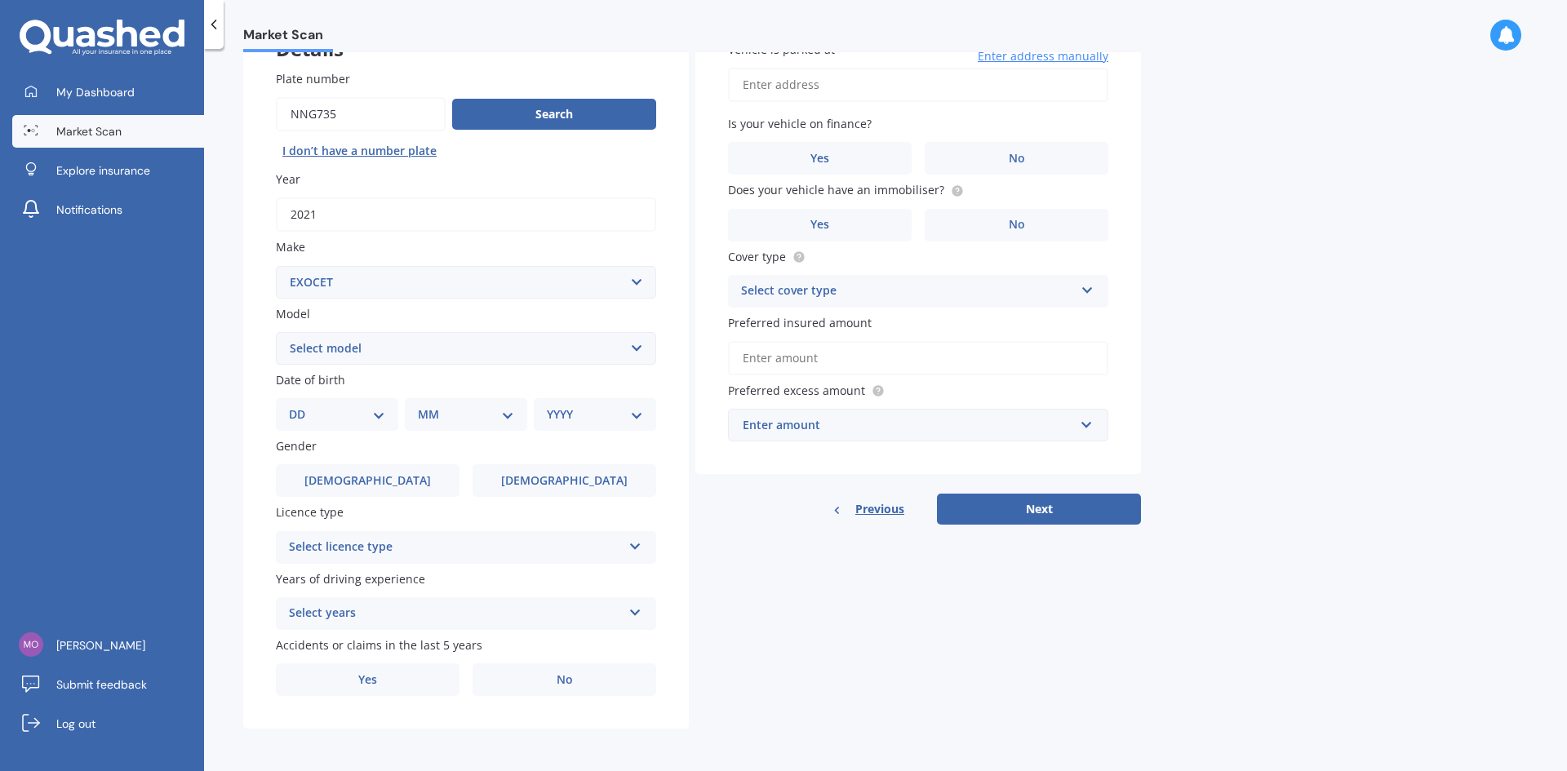
click at [363, 419] on select "DD 01 02 03 04 05 06 07 08 09 10 11 12 13 14 15 16 17 18 19 20 21 22 23 24 25 2…" at bounding box center [337, 415] width 96 height 18
drag, startPoint x: 363, startPoint y: 419, endPoint x: 341, endPoint y: 420, distance: 22.0
click at [341, 420] on select "DD 01 02 03 04 05 06 07 08 09 10 11 12 13 14 15 16 17 18 19 20 21 22 23 24 25 2…" at bounding box center [337, 415] width 96 height 18
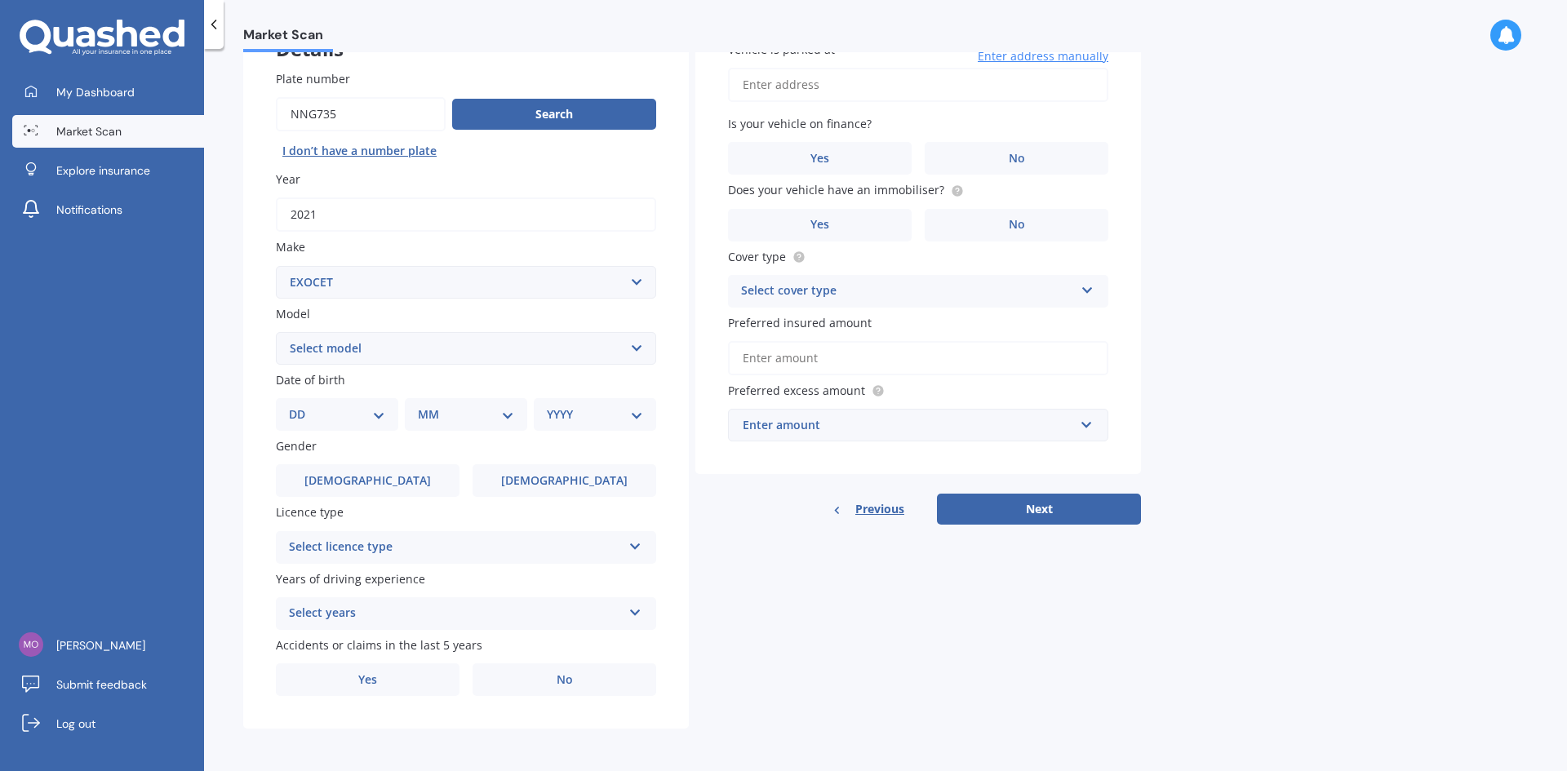
drag, startPoint x: 341, startPoint y: 420, endPoint x: 552, endPoint y: 330, distance: 229.2
click at [482, 363] on div "Plate number Search I don’t have a number plate Year [DATE] Make Select make AC…" at bounding box center [466, 383] width 446 height 691
click at [557, 338] on select "Select model Sports Car" at bounding box center [466, 348] width 380 height 33
click at [527, 285] on div "Plate number Search I don’t have a number plate Year [DATE] Make Select make AC…" at bounding box center [466, 383] width 446 height 691
click at [443, 351] on select "Select model Sports Car" at bounding box center [466, 348] width 380 height 33
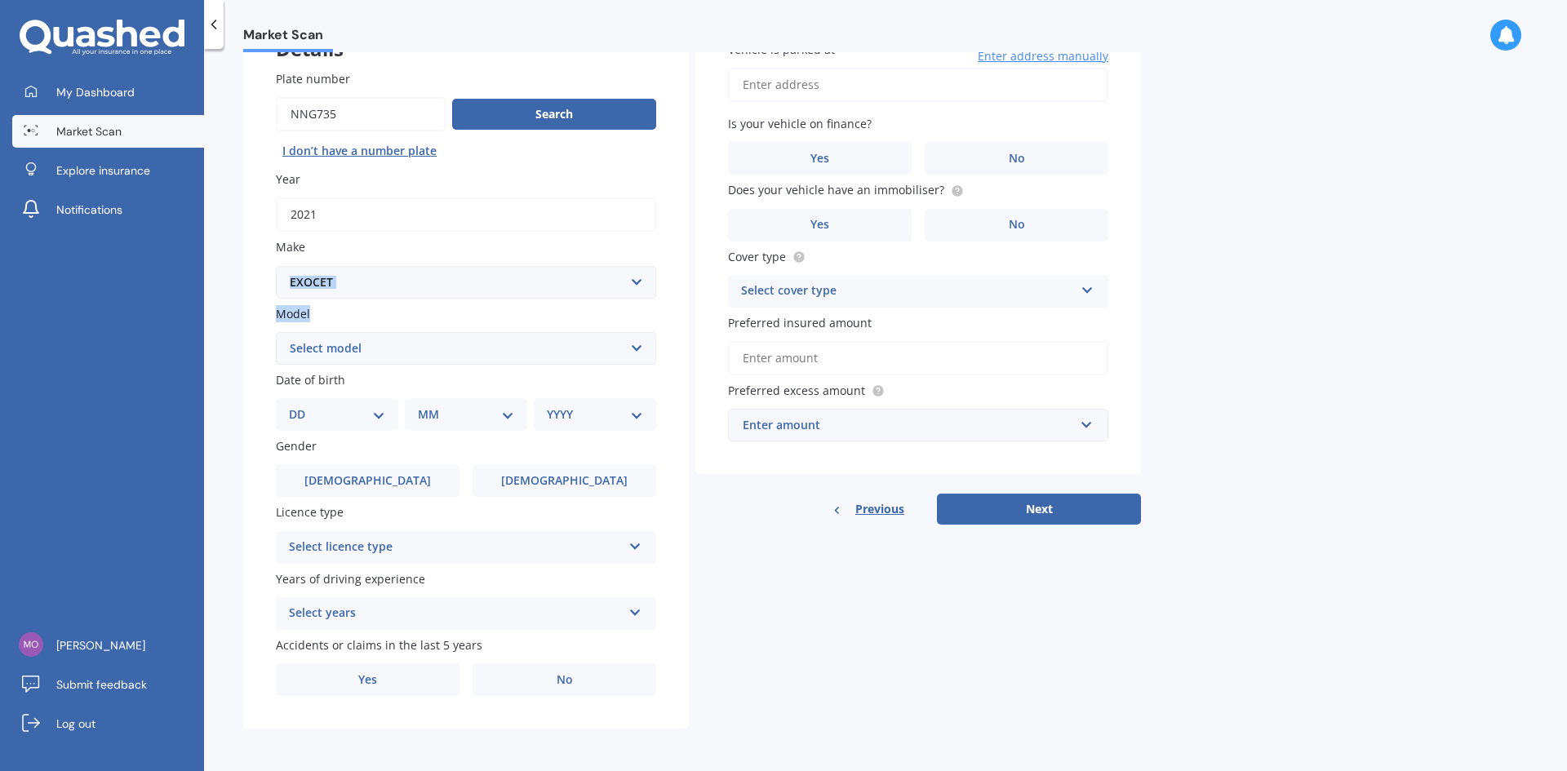
click at [444, 347] on select "Select model Sports Car" at bounding box center [466, 348] width 380 height 33
click at [444, 346] on select "Select model Sports Car" at bounding box center [466, 348] width 380 height 33
drag, startPoint x: 404, startPoint y: 346, endPoint x: 397, endPoint y: 354, distance: 11.0
click at [404, 346] on select "Select model Sports Car" at bounding box center [466, 348] width 380 height 33
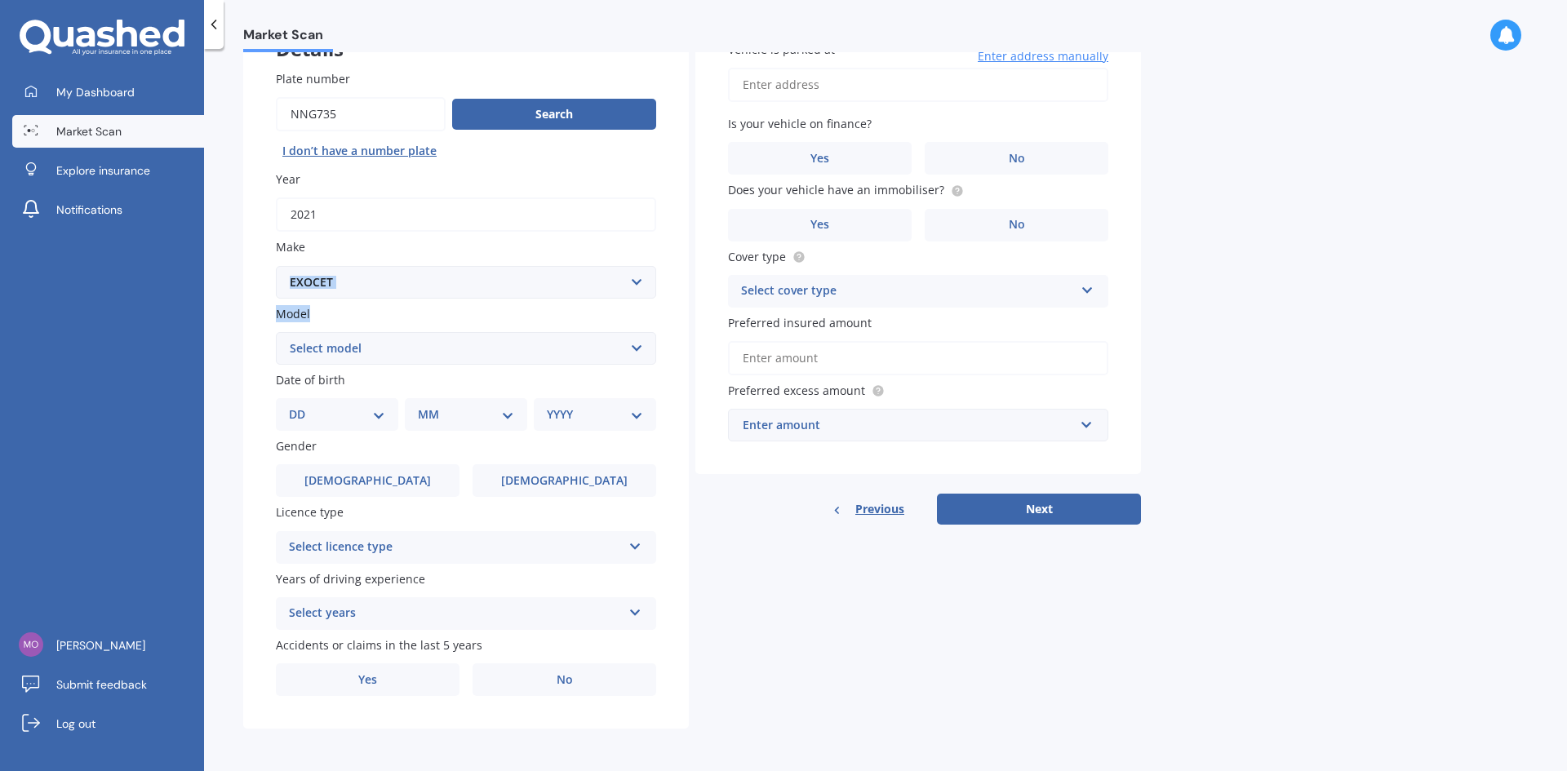
drag, startPoint x: 397, startPoint y: 354, endPoint x: 360, endPoint y: 362, distance: 37.5
click at [359, 368] on div "Plate number Search I don’t have a number plate Year [DATE] Make Select make AC…" at bounding box center [466, 383] width 446 height 691
click at [360, 356] on select "Select model Sports Car" at bounding box center [466, 348] width 380 height 33
click at [360, 352] on select "Select model Sports Car" at bounding box center [466, 348] width 380 height 33
click at [344, 342] on select "Select model Sports Car" at bounding box center [466, 348] width 380 height 33
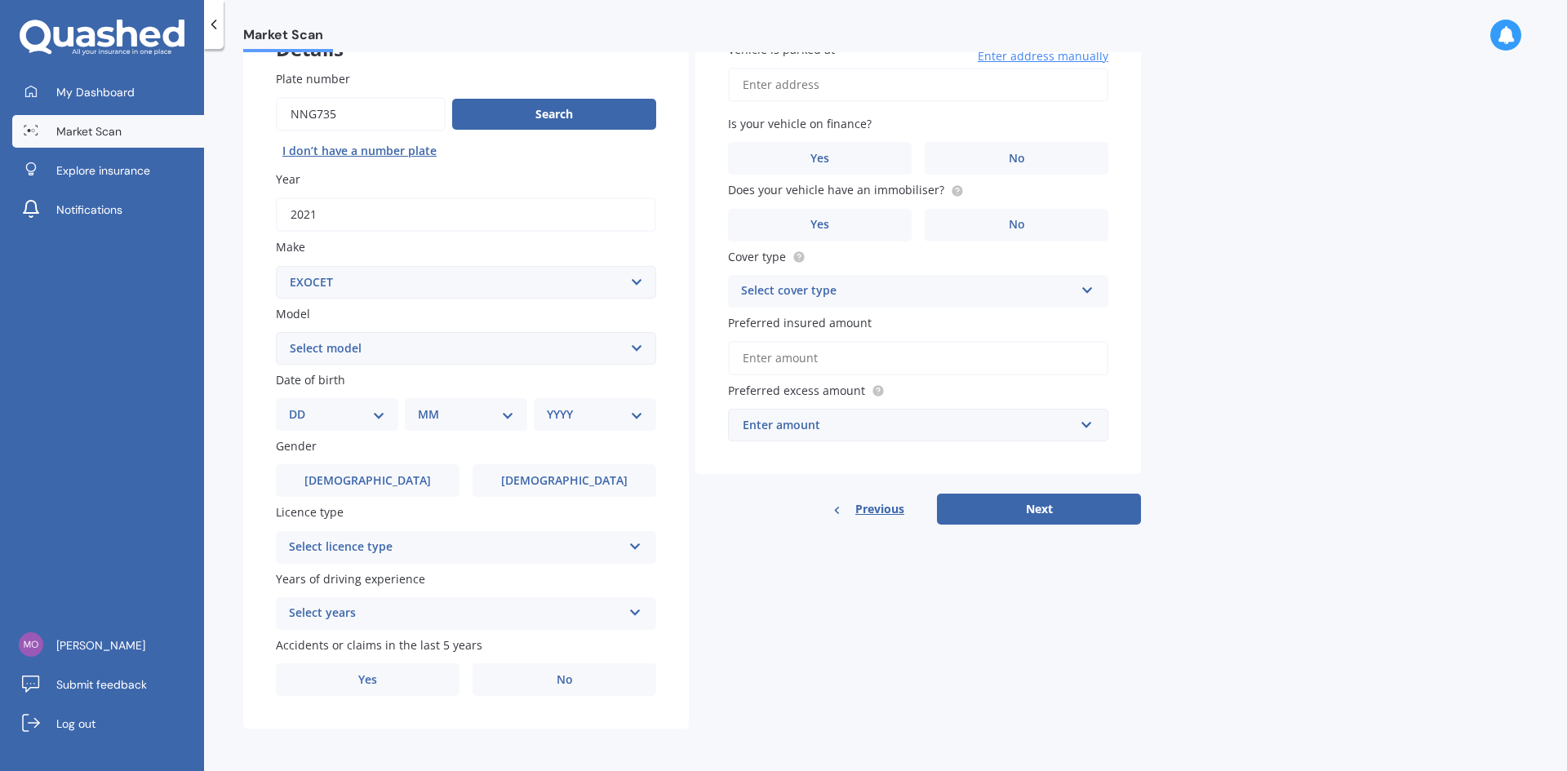
click at [234, 327] on div "Market Scan Vehicle Market Scan 70 % We just need a few more details to provide…" at bounding box center [885, 413] width 1363 height 722
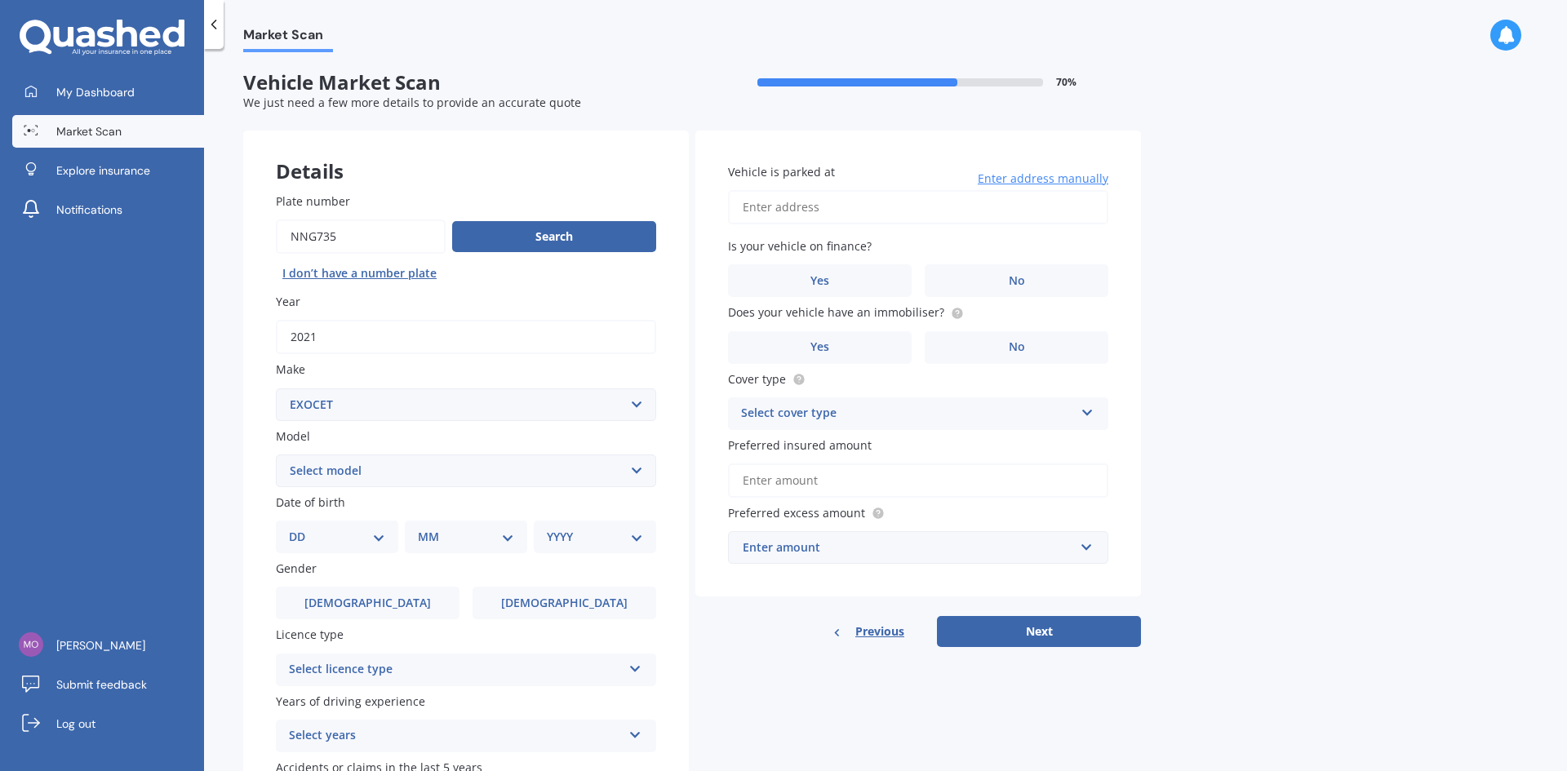
scroll to position [0, 0]
click at [220, 335] on div "Market Scan Vehicle Market Scan 70 % We just need a few more details to provide…" at bounding box center [885, 413] width 1363 height 722
click at [373, 549] on div "DD 01 02 03 04 05 06 07 08 09 10 11 12 13 14 15 16 17 18 19 20 21 22 23 24 25 2…" at bounding box center [337, 537] width 122 height 33
click at [379, 542] on select "DD 01 02 03 04 05 06 07 08 09 10 11 12 13 14 15 16 17 18 19 20 21 22 23 24 25 2…" at bounding box center [337, 538] width 96 height 18
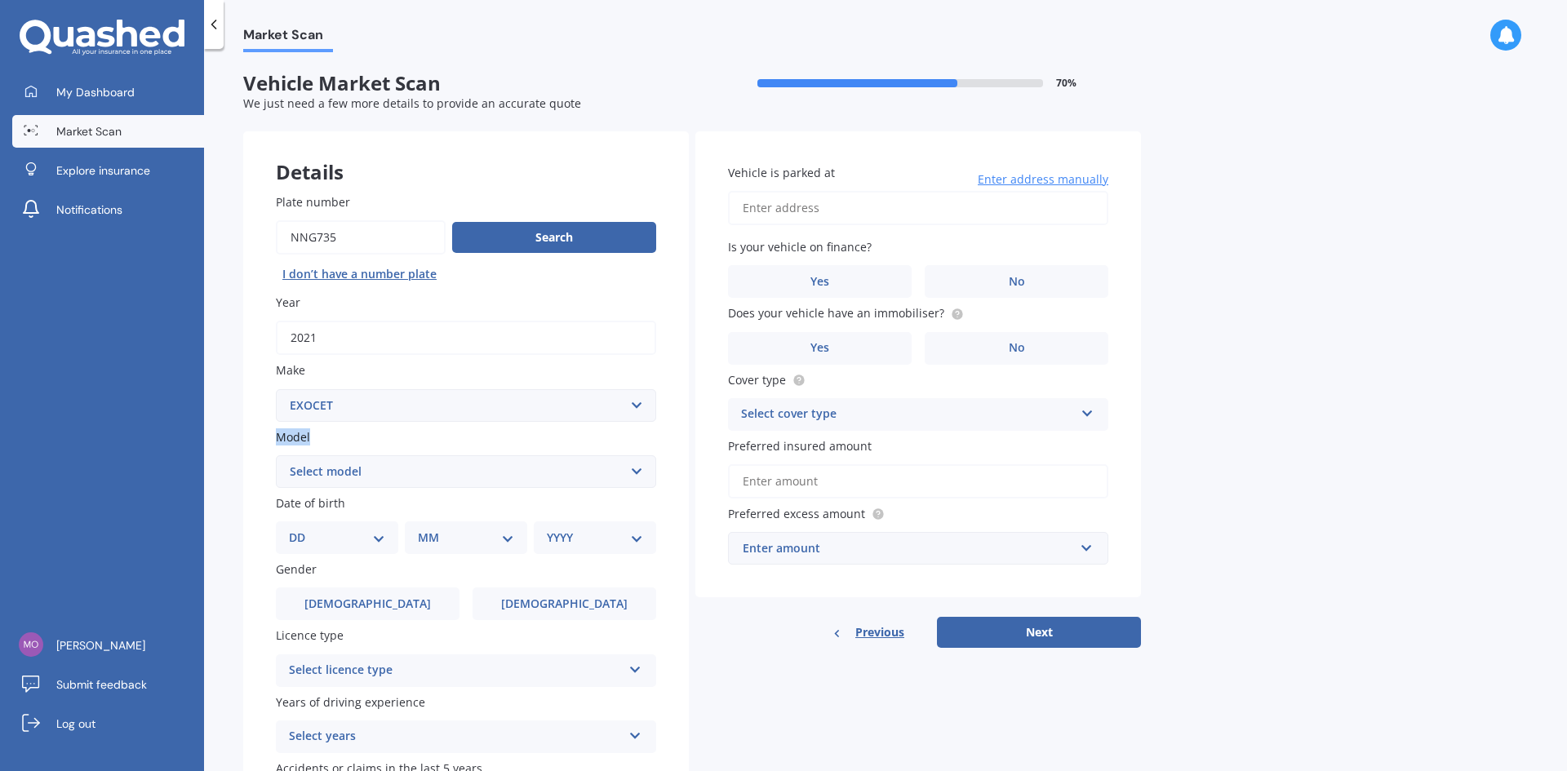
click at [209, 458] on div "Market Scan Vehicle Market Scan 70 % We just need a few more details to provide…" at bounding box center [885, 413] width 1363 height 722
click at [303, 486] on select "Select model Sports Car" at bounding box center [466, 471] width 380 height 33
click at [339, 469] on select "Select model Sports Car" at bounding box center [466, 471] width 380 height 33
click at [338, 470] on select "Select model Sports Car" at bounding box center [466, 471] width 380 height 33
select select "SPORTS CAR"
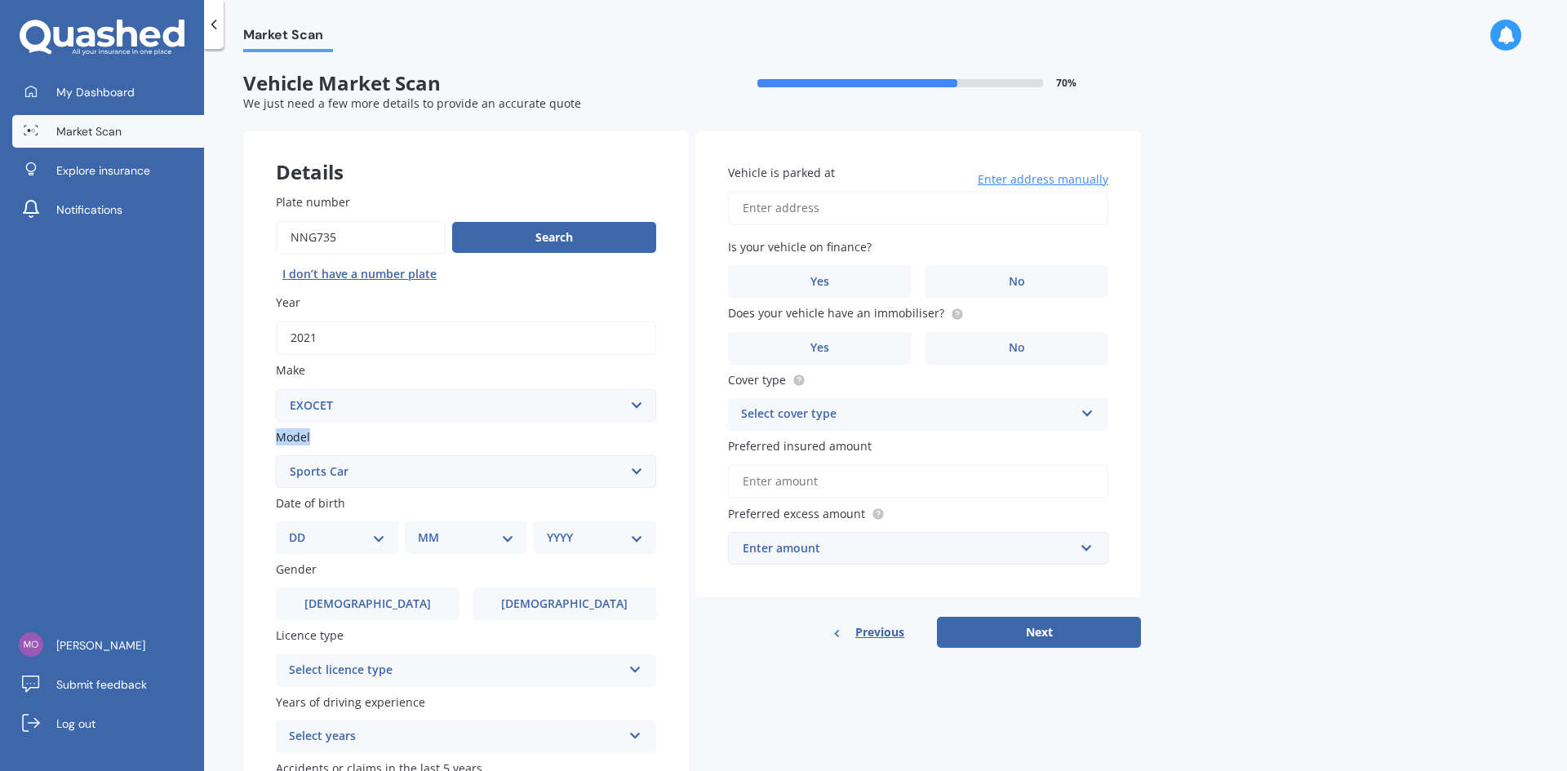
click at [276, 455] on select "Select model Sports Car" at bounding box center [466, 471] width 380 height 33
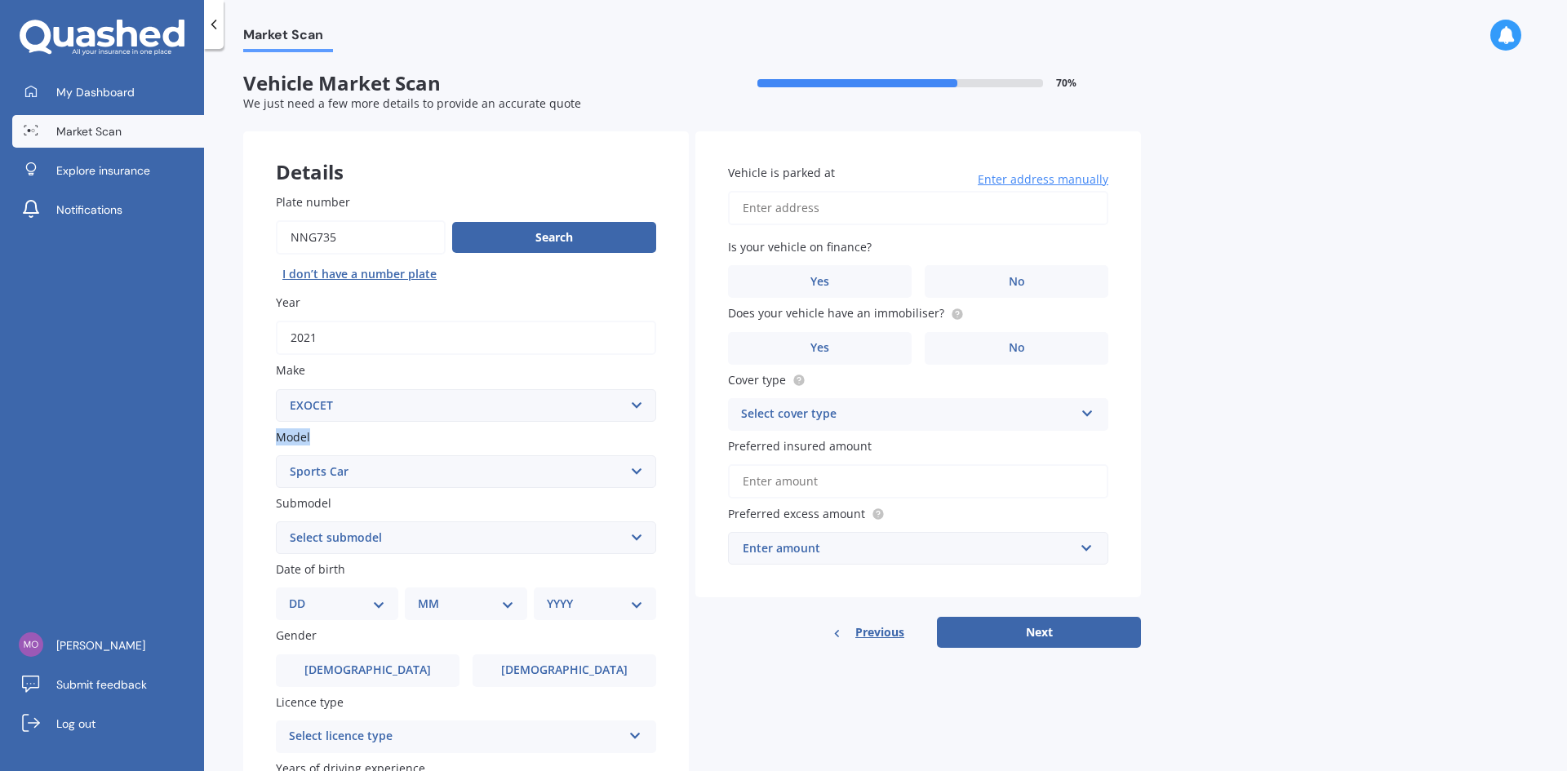
click at [318, 462] on select "Select model Sports Car" at bounding box center [466, 471] width 380 height 33
click at [634, 472] on select "Select model Sports Car" at bounding box center [466, 471] width 380 height 33
drag, startPoint x: 441, startPoint y: 377, endPoint x: 1348, endPoint y: 232, distance: 919.0
click at [1348, 232] on div "Market Scan Vehicle Market Scan 70 % We just need a few more details to provide…" at bounding box center [885, 413] width 1363 height 722
click at [1151, 434] on div "Market Scan Vehicle Market Scan 70 % We just need a few more details to provide…" at bounding box center [885, 413] width 1363 height 722
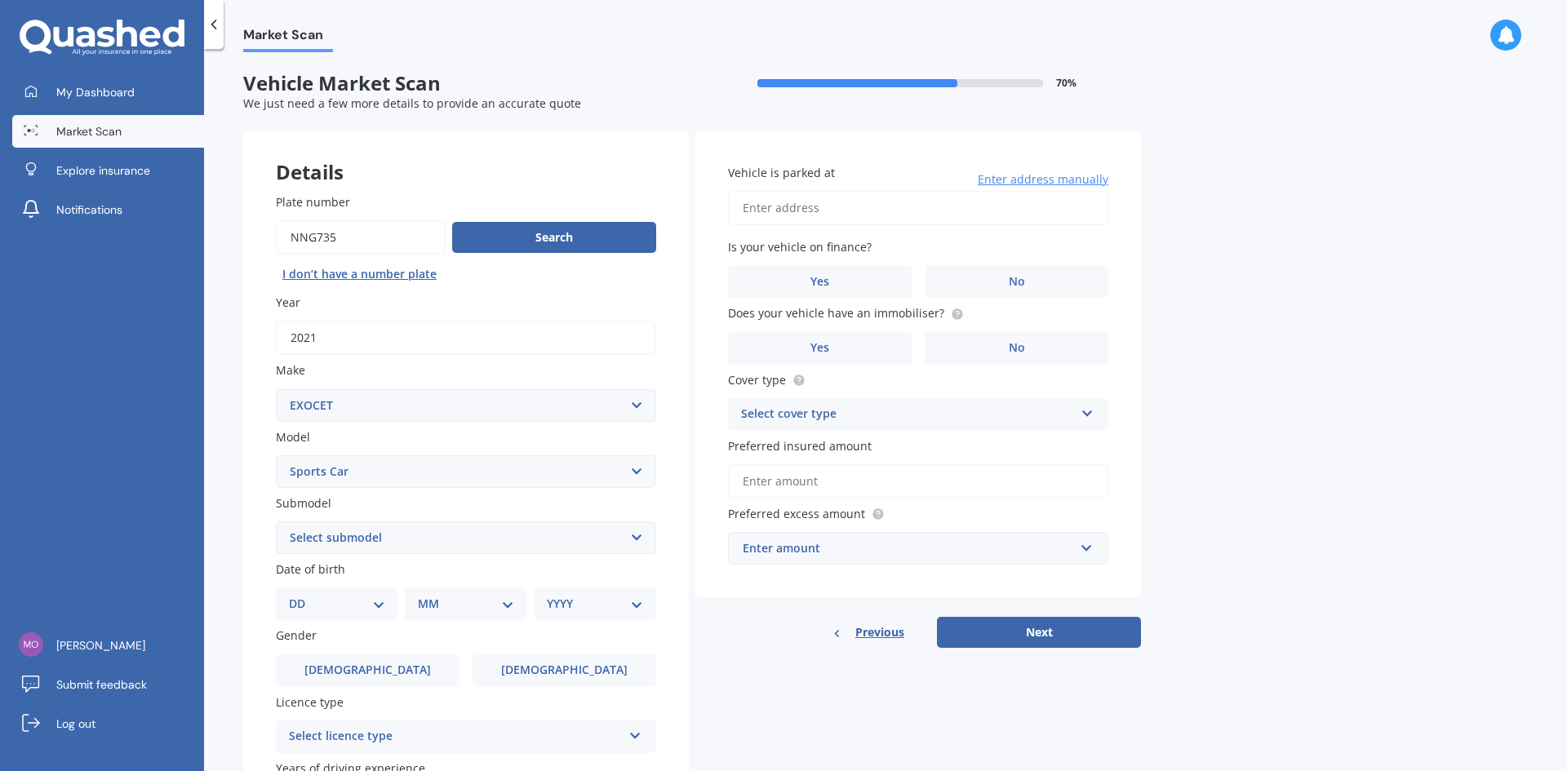
click at [1176, 512] on div "Market Scan Vehicle Market Scan 70 % We just need a few more details to provide…" at bounding box center [885, 413] width 1363 height 722
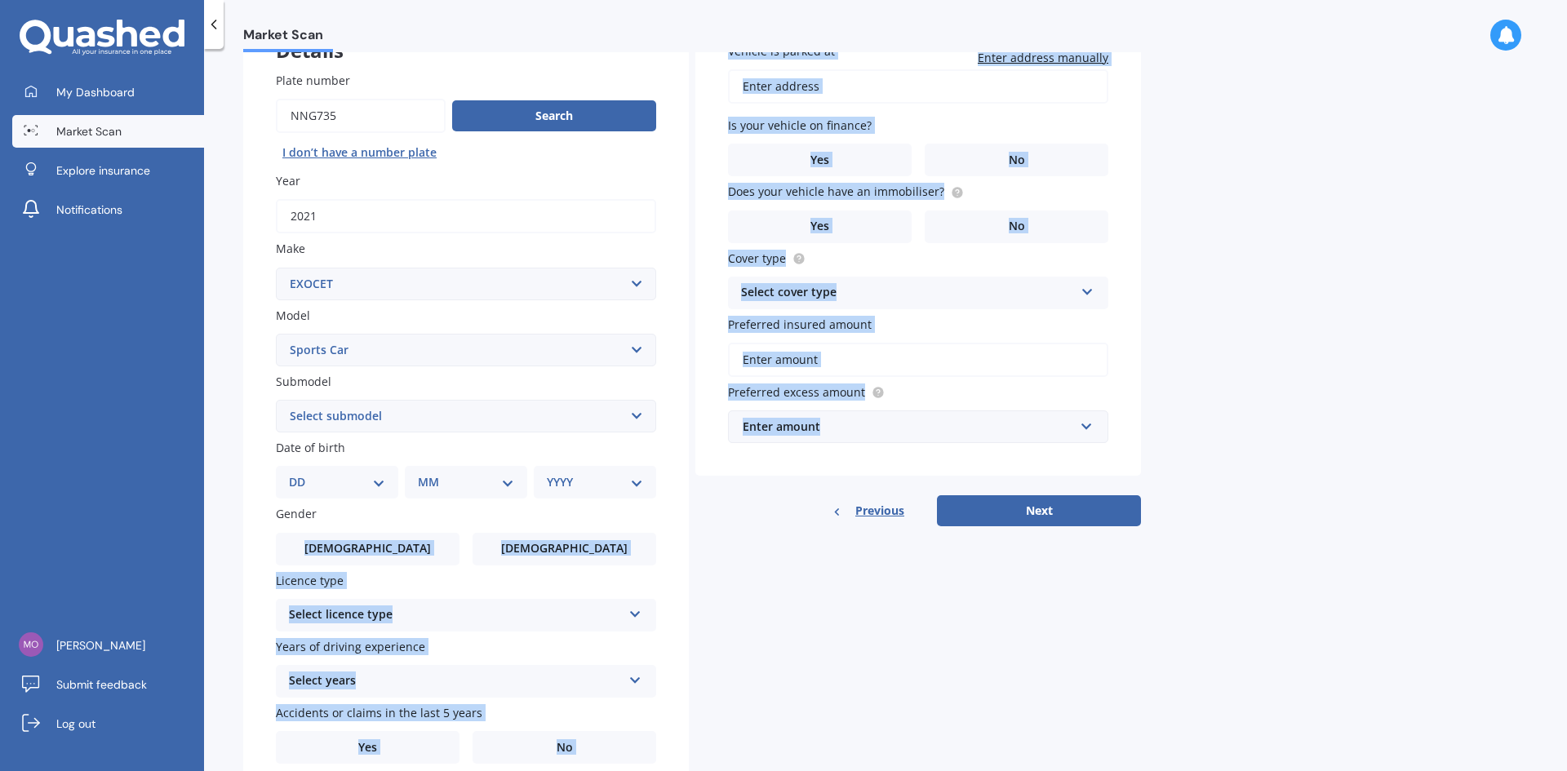
scroll to position [189, 0]
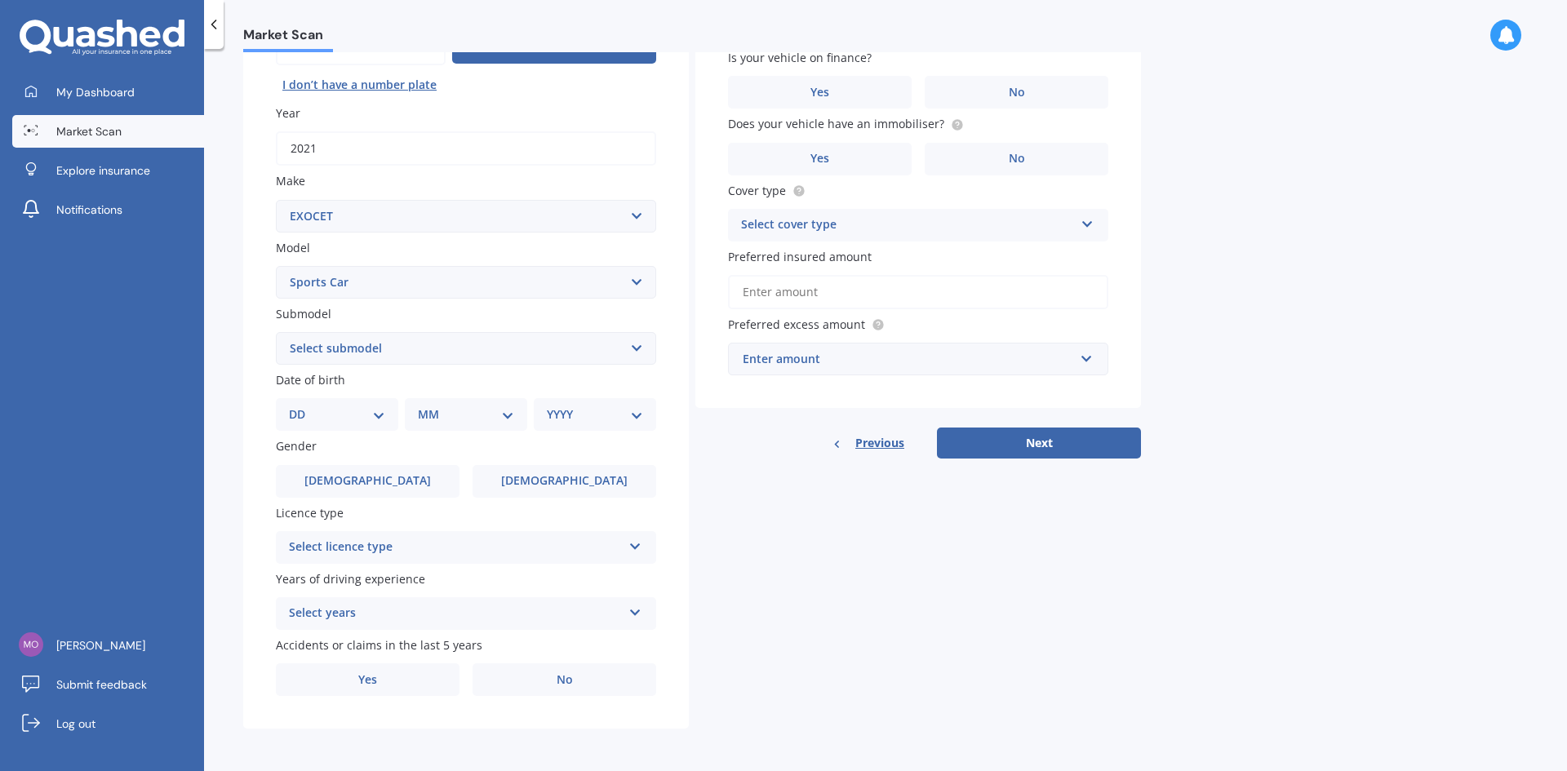
click at [362, 438] on div "Plate number Search I don’t have a number plate Year [DATE] Make Select make AC…" at bounding box center [466, 350] width 446 height 758
click at [377, 410] on select "DD 01 02 03 04 05 06 07 08 09 10 11 12 13 14 15 16 17 18 19 20 21 22 23 24 25 2…" at bounding box center [337, 415] width 96 height 18
select select "19"
click at [302, 406] on select "DD 01 02 03 04 05 06 07 08 09 10 11 12 13 14 15 16 17 18 19 20 21 22 23 24 25 2…" at bounding box center [337, 415] width 96 height 18
click at [468, 412] on select "MM 01 02 03 04 05 06 07 08 09 10 11 12" at bounding box center [469, 415] width 90 height 18
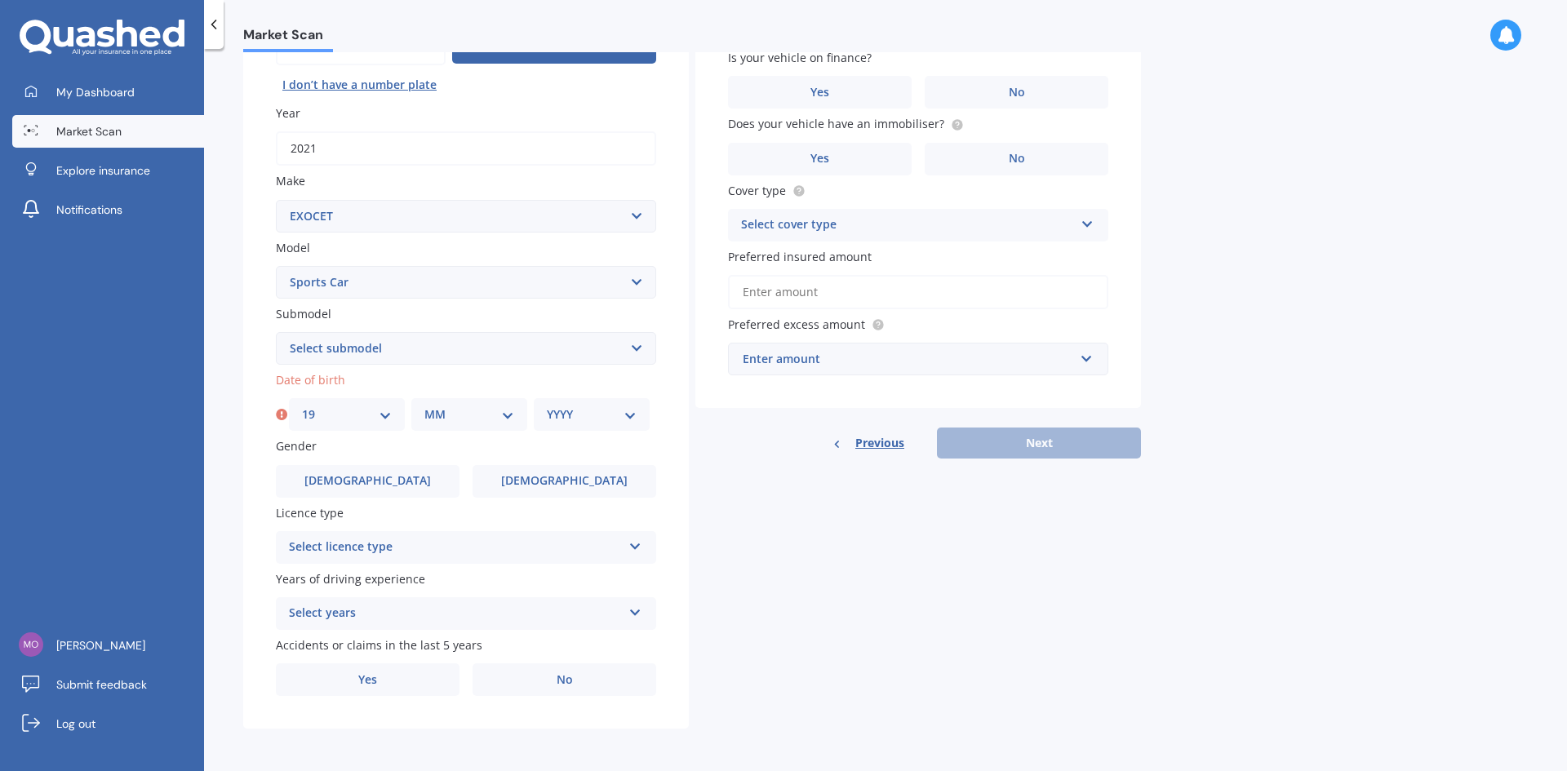
select select "02"
click at [424, 406] on select "MM 01 02 03 04 05 06 07 08 09 10 11 12" at bounding box center [469, 415] width 90 height 18
click at [570, 410] on select "YYYY 2025 2024 2023 2022 2021 2020 2019 2018 2017 2016 2015 2014 2013 2012 2011…" at bounding box center [592, 415] width 90 height 18
select select "1977"
click at [547, 406] on select "YYYY 2025 2024 2023 2022 2021 2020 2019 2018 2017 2016 2015 2014 2013 2012 2011…" at bounding box center [592, 415] width 90 height 18
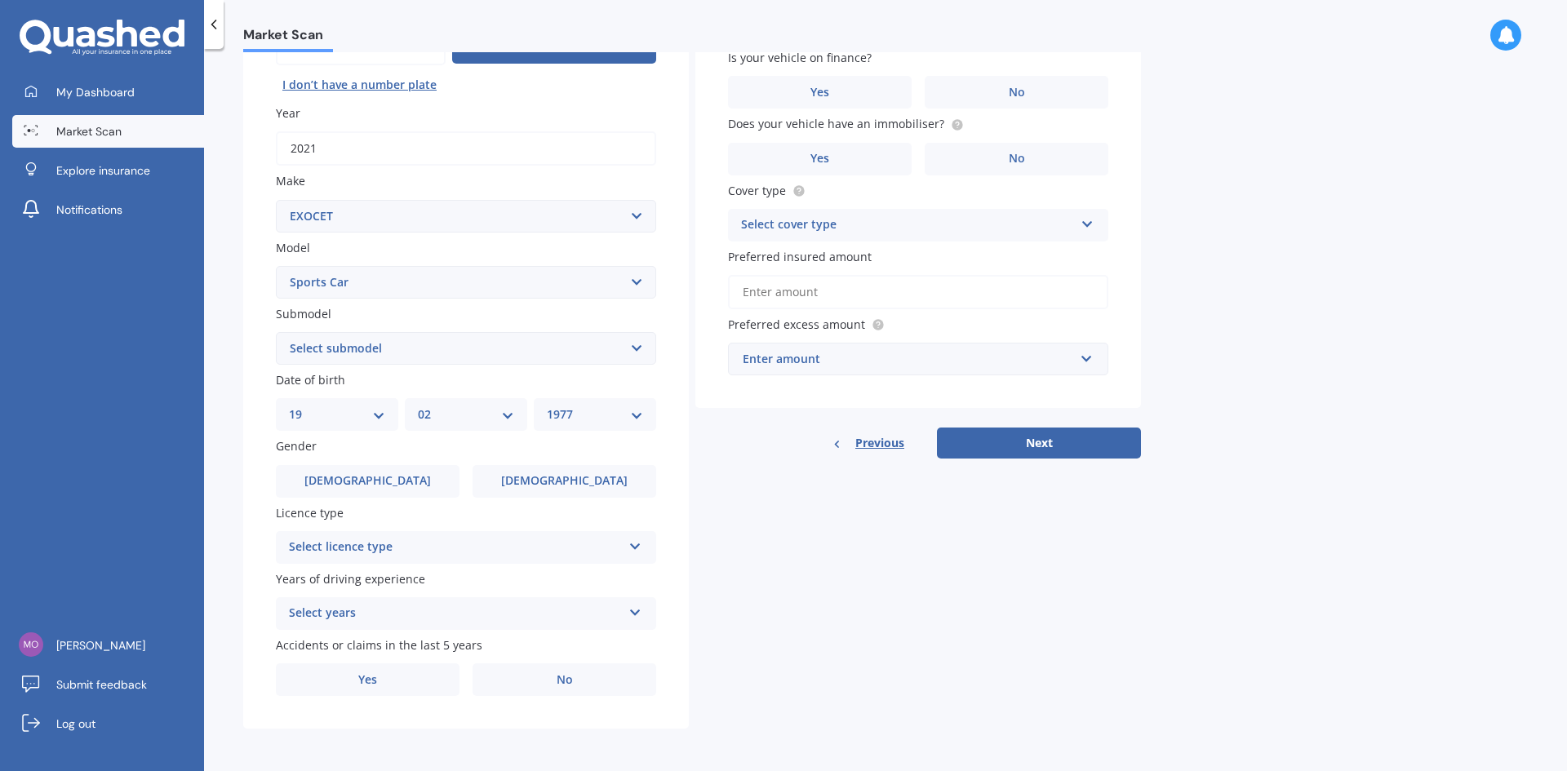
click at [485, 268] on select "Select model Sports Car" at bounding box center [466, 282] width 380 height 33
click at [488, 268] on select "Select model Sports Car" at bounding box center [466, 282] width 380 height 33
drag, startPoint x: 604, startPoint y: 446, endPoint x: 606, endPoint y: 455, distance: 9.1
click at [609, 460] on div "Plate number Search I don’t have a number plate Year [DATE] Make Select make AC…" at bounding box center [466, 350] width 446 height 758
click at [562, 486] on span "[DEMOGRAPHIC_DATA]" at bounding box center [564, 481] width 130 height 14
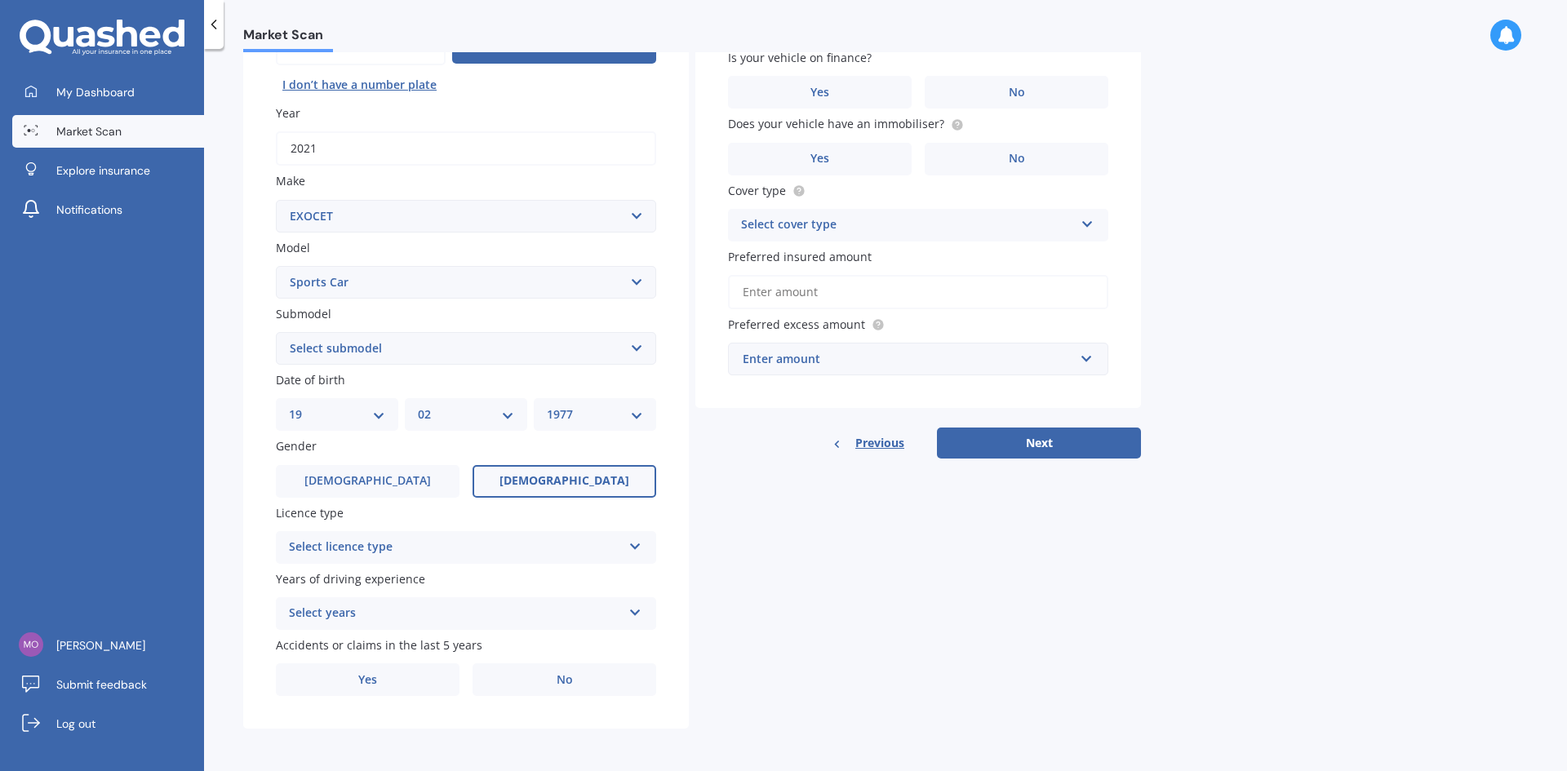
click at [0, 0] on input "[DEMOGRAPHIC_DATA]" at bounding box center [0, 0] width 0 height 0
click at [468, 543] on div "Select licence type" at bounding box center [455, 548] width 333 height 20
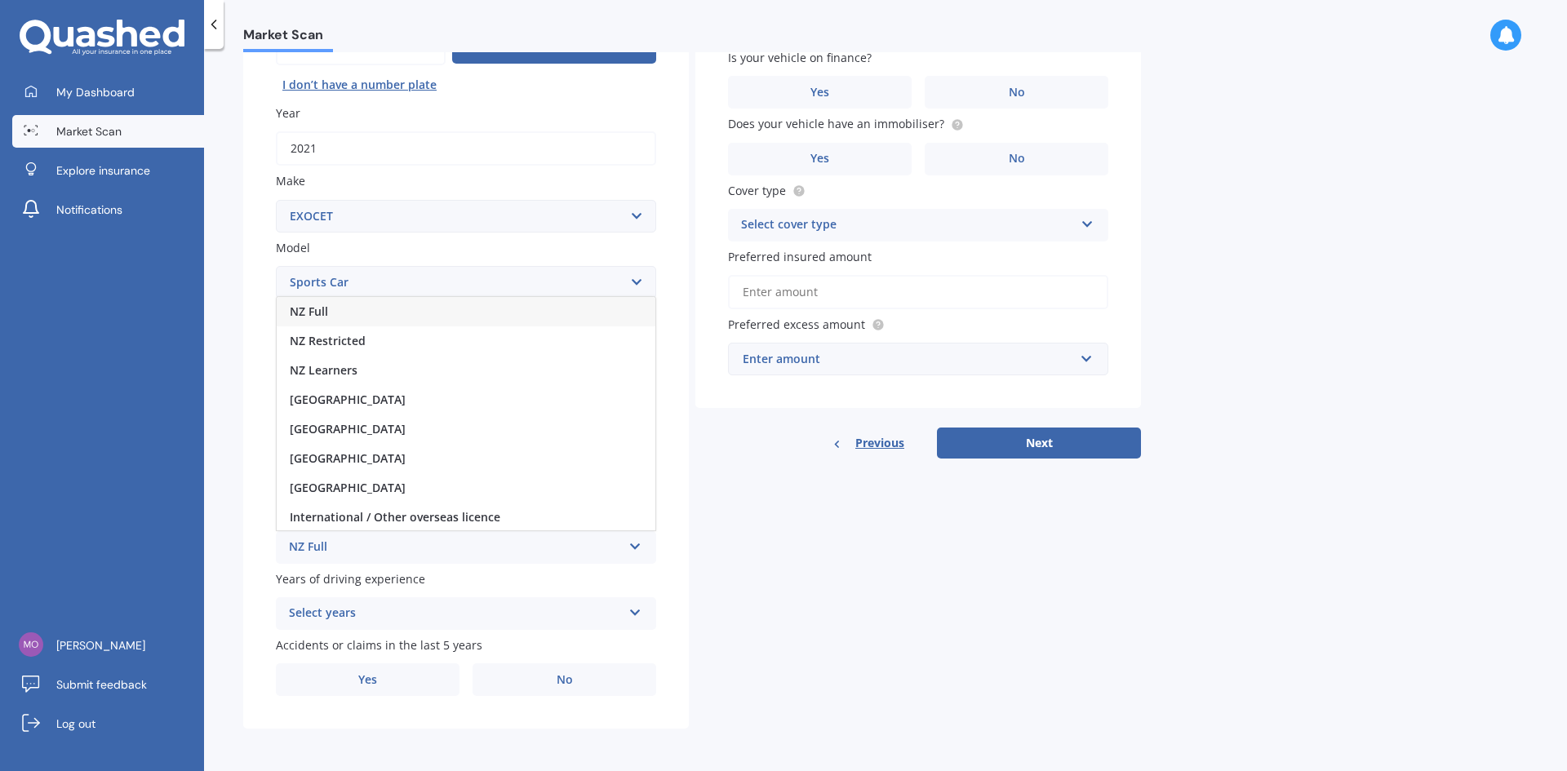
click at [331, 312] on div "NZ Full" at bounding box center [466, 311] width 379 height 29
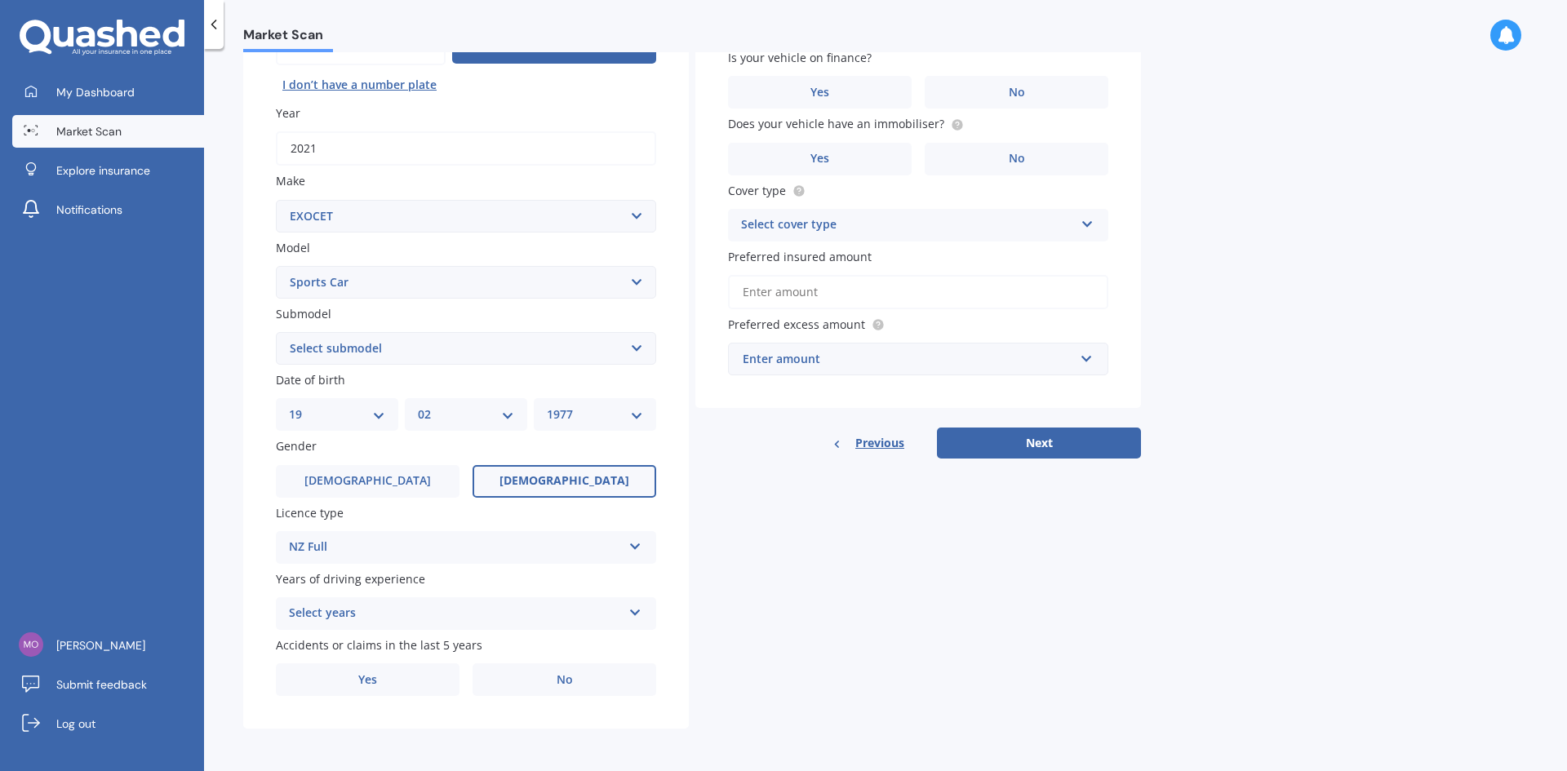
click at [371, 605] on div "Select years" at bounding box center [455, 614] width 333 height 20
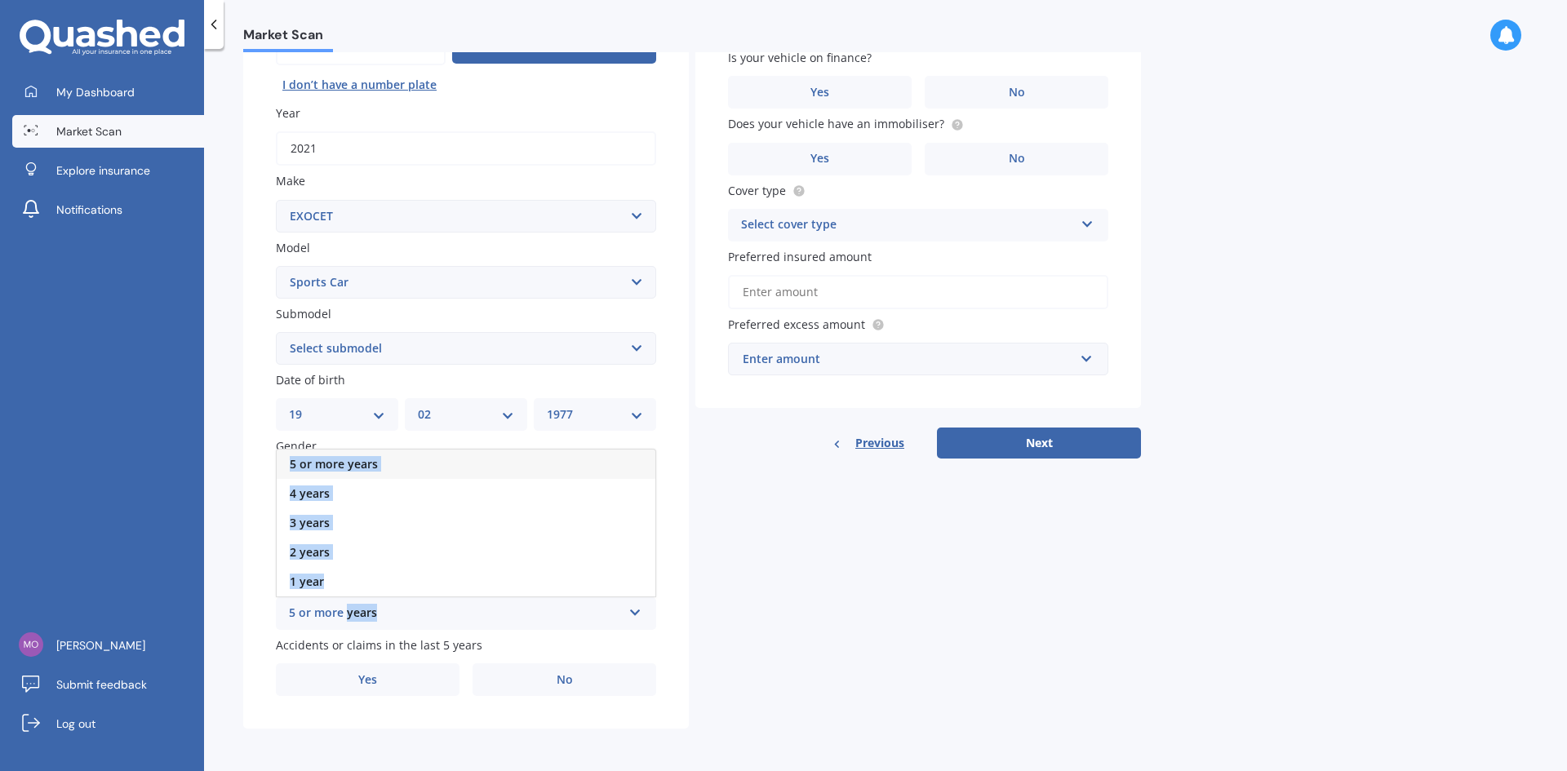
click at [364, 597] on div "5 or more years 5 or more years 4 years 3 years 2 years 1 year" at bounding box center [466, 613] width 380 height 33
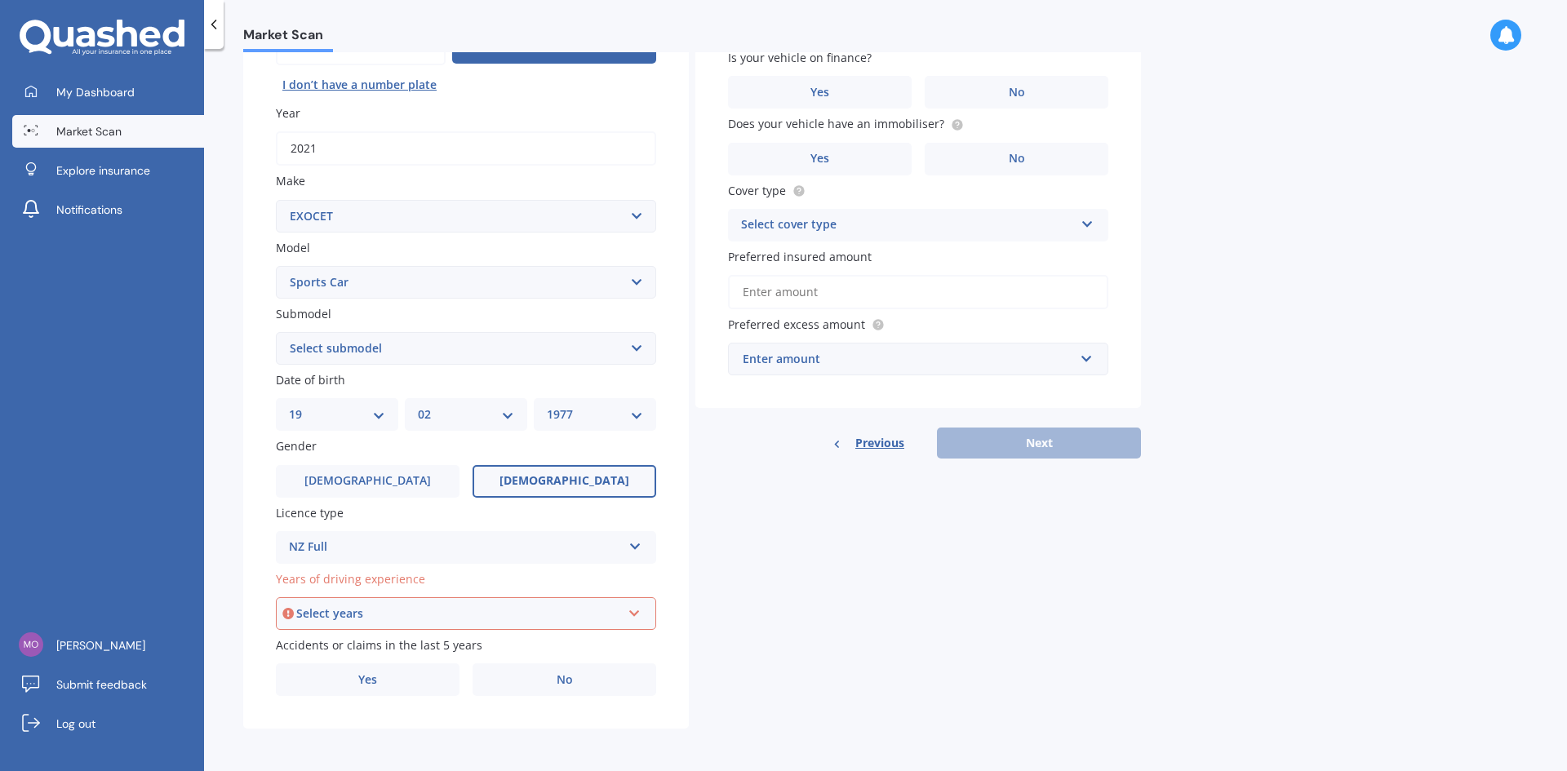
drag, startPoint x: 348, startPoint y: 543, endPoint x: 340, endPoint y: 537, distance: 9.3
click at [346, 540] on div "NZ Full" at bounding box center [455, 548] width 333 height 20
click at [353, 614] on div "Select years" at bounding box center [458, 614] width 325 height 18
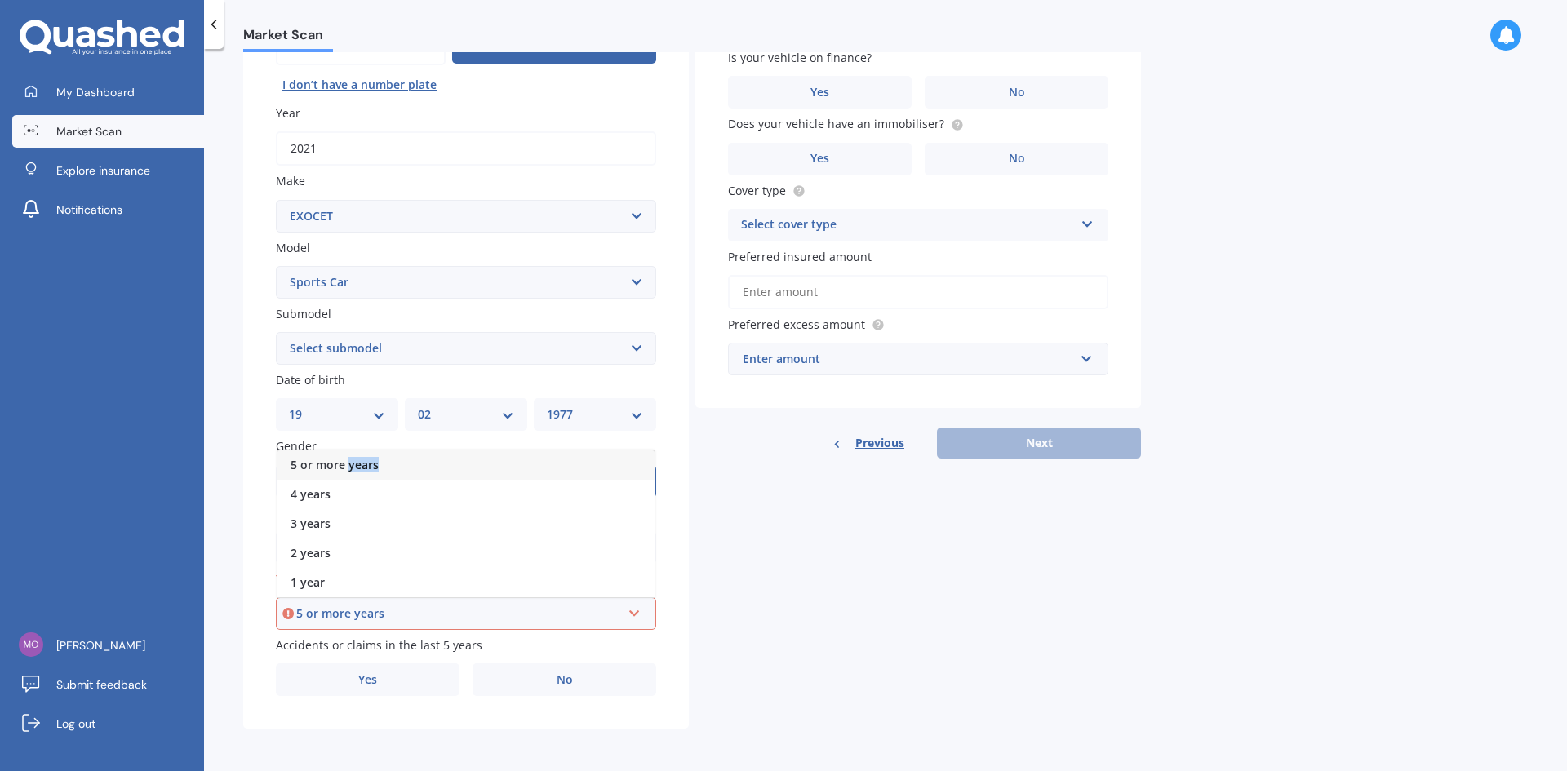
click at [353, 454] on div "5 or more years" at bounding box center [465, 464] width 377 height 29
click at [406, 497] on label "[DEMOGRAPHIC_DATA]" at bounding box center [368, 481] width 184 height 33
click at [0, 0] on input "[DEMOGRAPHIC_DATA]" at bounding box center [0, 0] width 0 height 0
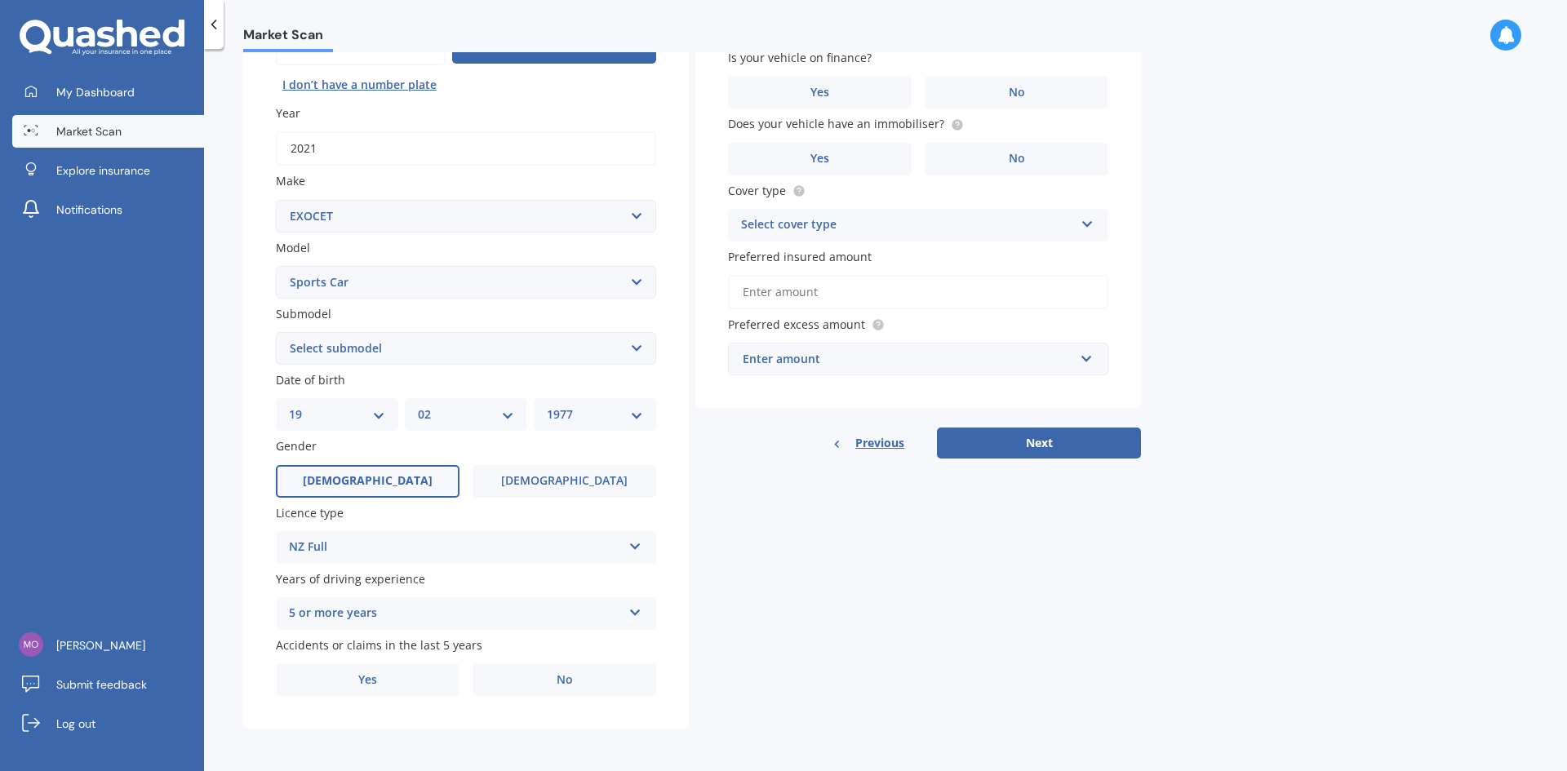
drag, startPoint x: 457, startPoint y: 521, endPoint x: 685, endPoint y: 279, distance: 331.9
click at [488, 517] on label "Licence type" at bounding box center [463, 512] width 374 height 17
drag, startPoint x: 535, startPoint y: 680, endPoint x: 678, endPoint y: 643, distance: 148.2
click at [537, 680] on label "No" at bounding box center [565, 679] width 184 height 33
click at [0, 0] on input "No" at bounding box center [0, 0] width 0 height 0
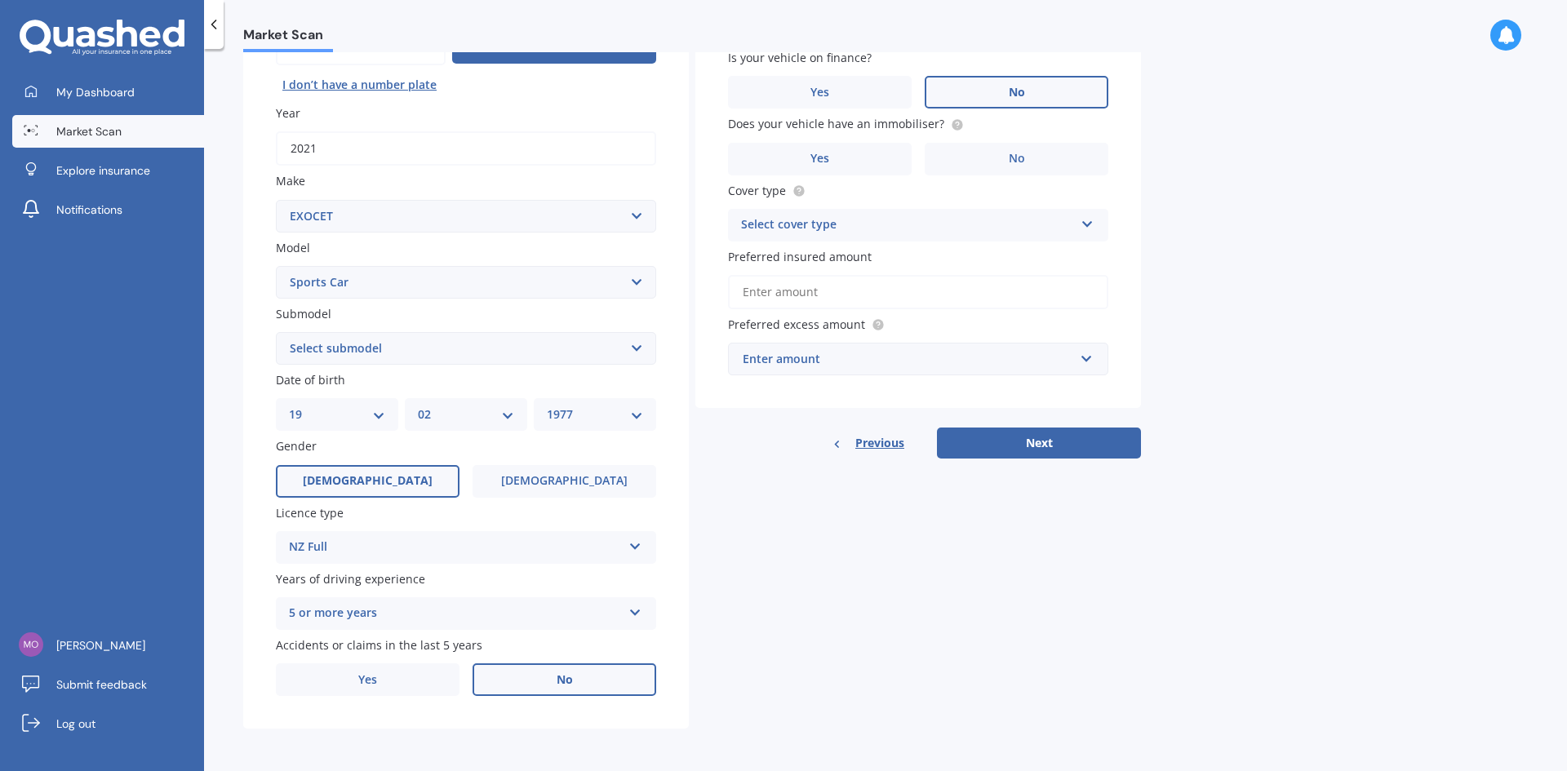
click at [992, 83] on label "No" at bounding box center [1017, 92] width 184 height 33
click at [0, 0] on input "No" at bounding box center [0, 0] width 0 height 0
click at [1007, 153] on label "No" at bounding box center [1017, 159] width 184 height 33
click at [0, 0] on input "No" at bounding box center [0, 0] width 0 height 0
click at [990, 220] on div "Select cover type" at bounding box center [907, 225] width 333 height 20
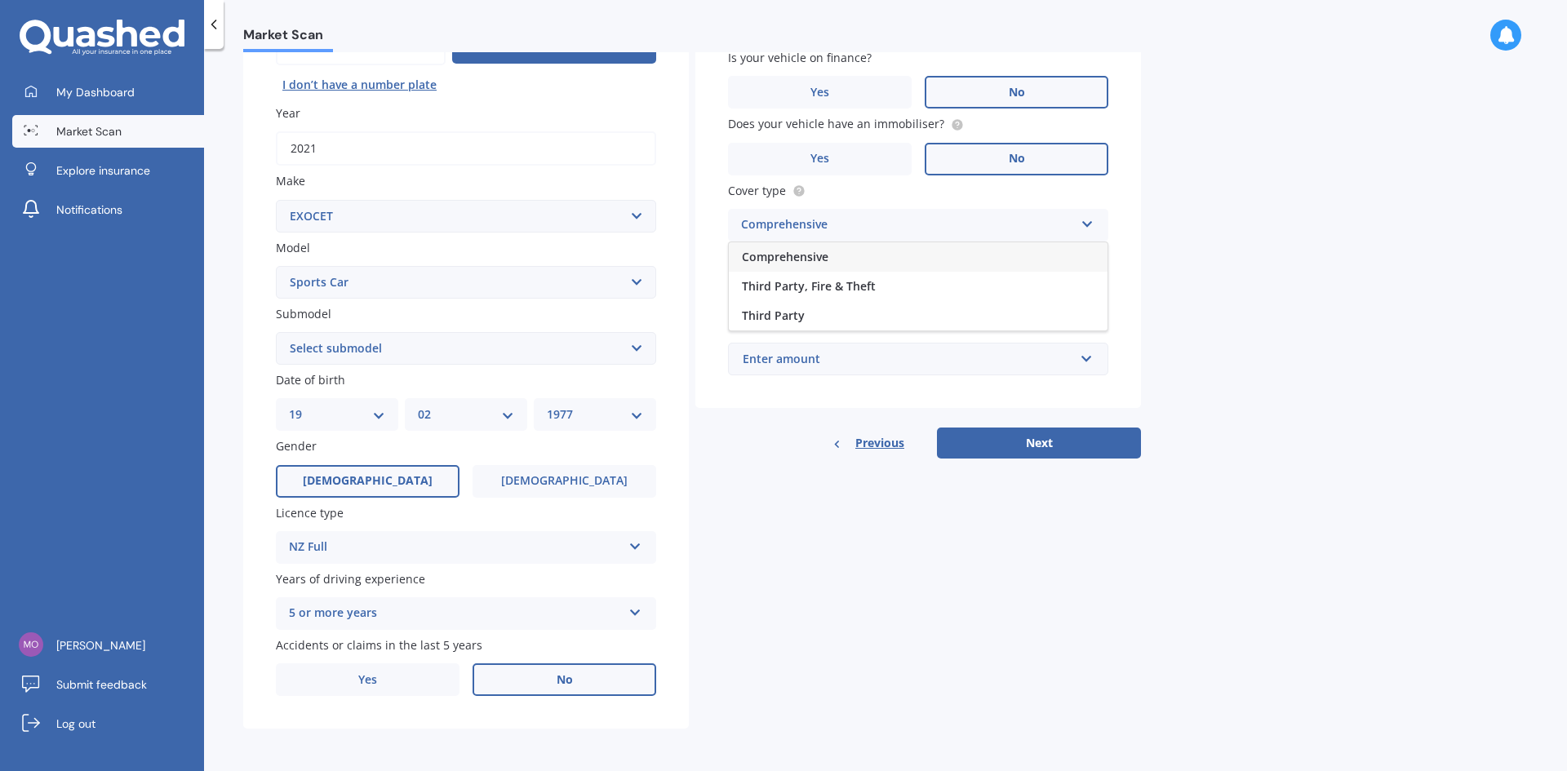
click at [828, 251] on div "Comprehensive" at bounding box center [918, 256] width 379 height 29
click at [827, 283] on input "Preferred insured amount" at bounding box center [918, 292] width 380 height 34
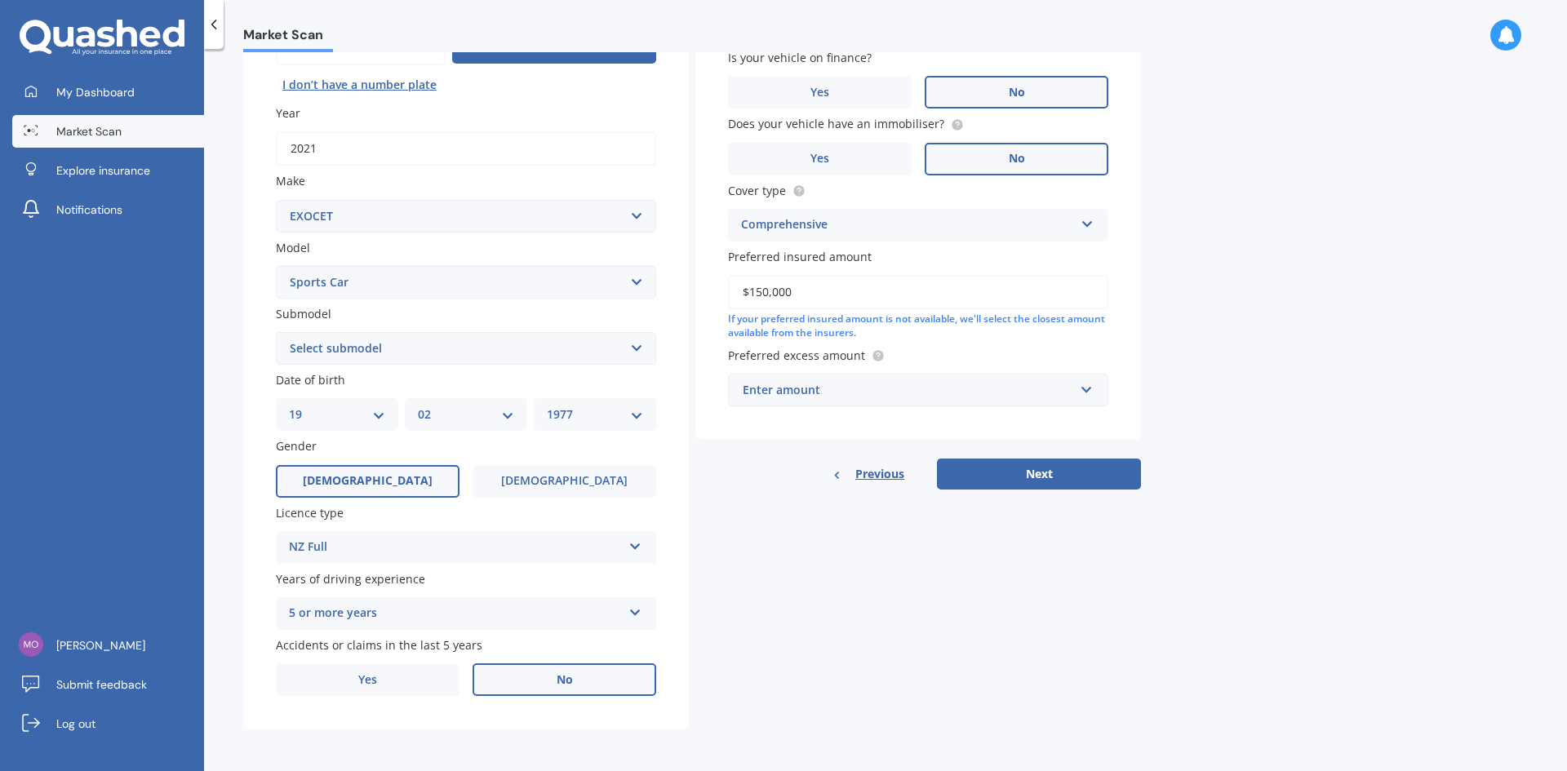
type input "$150,000"
click at [779, 390] on div "Enter amount" at bounding box center [908, 390] width 331 height 18
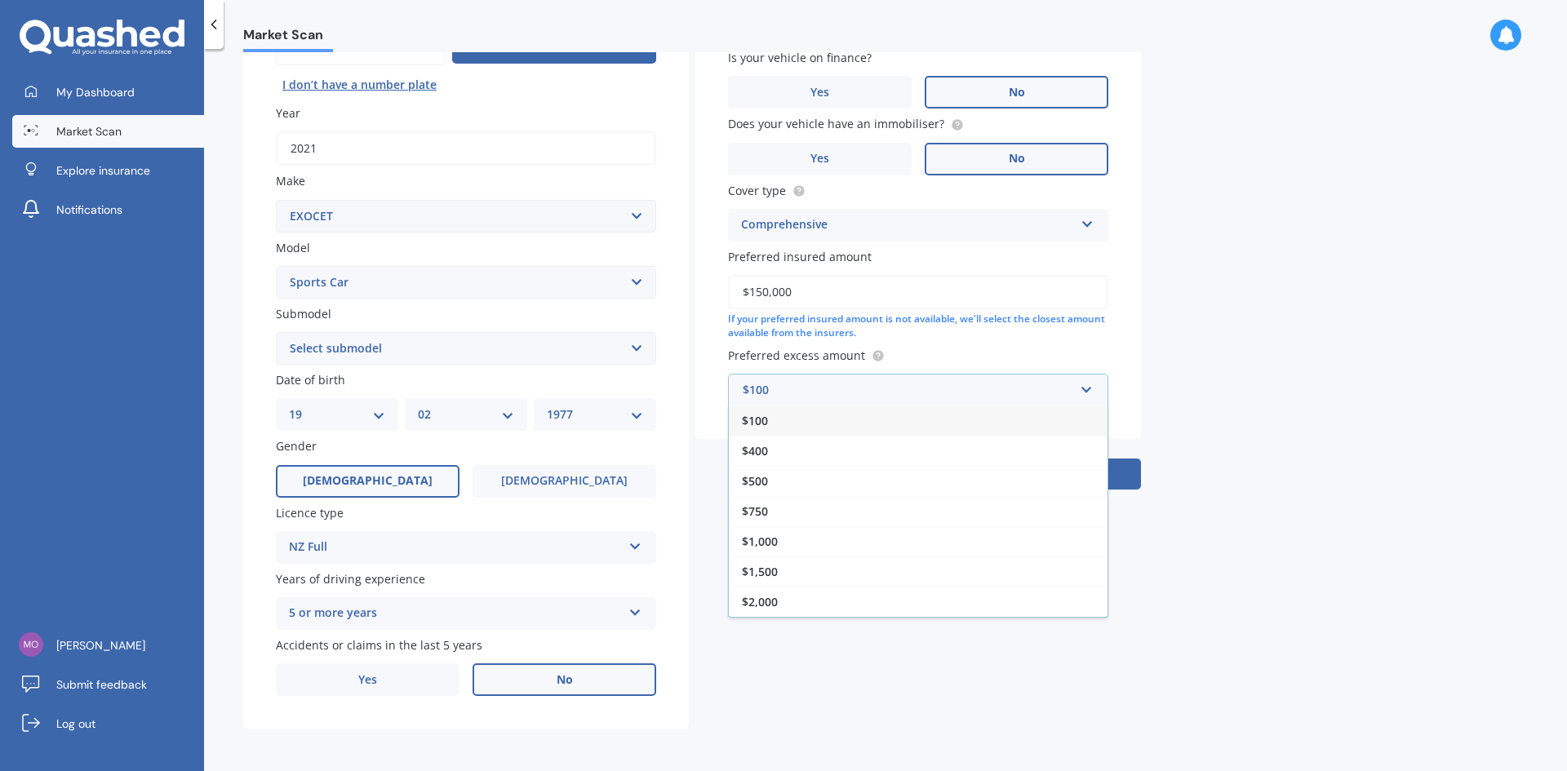
drag, startPoint x: 771, startPoint y: 561, endPoint x: 813, endPoint y: 562, distance: 41.7
click at [771, 561] on div "$1,500" at bounding box center [918, 572] width 379 height 30
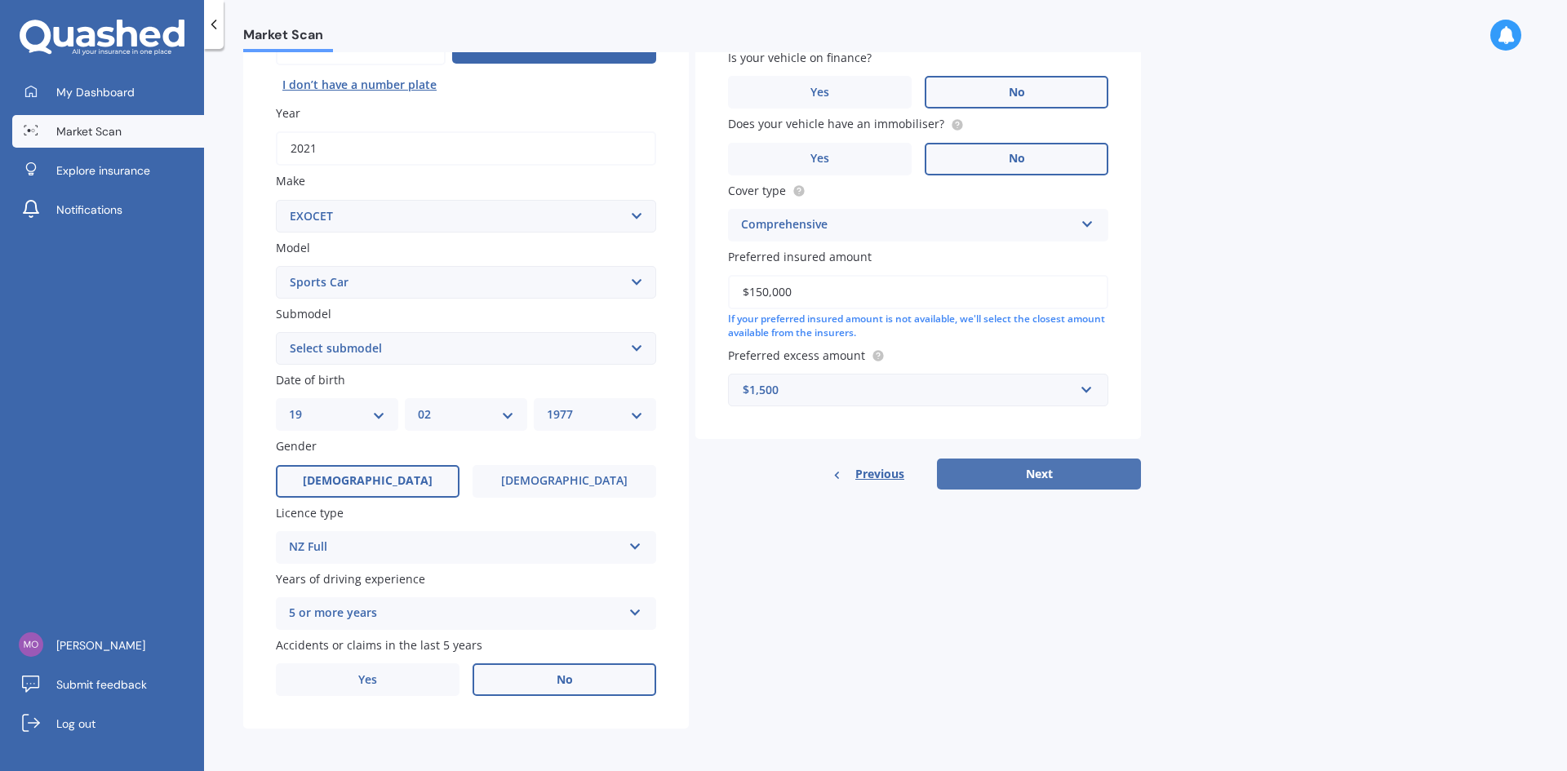
click at [1037, 470] on button "Next" at bounding box center [1039, 474] width 204 height 31
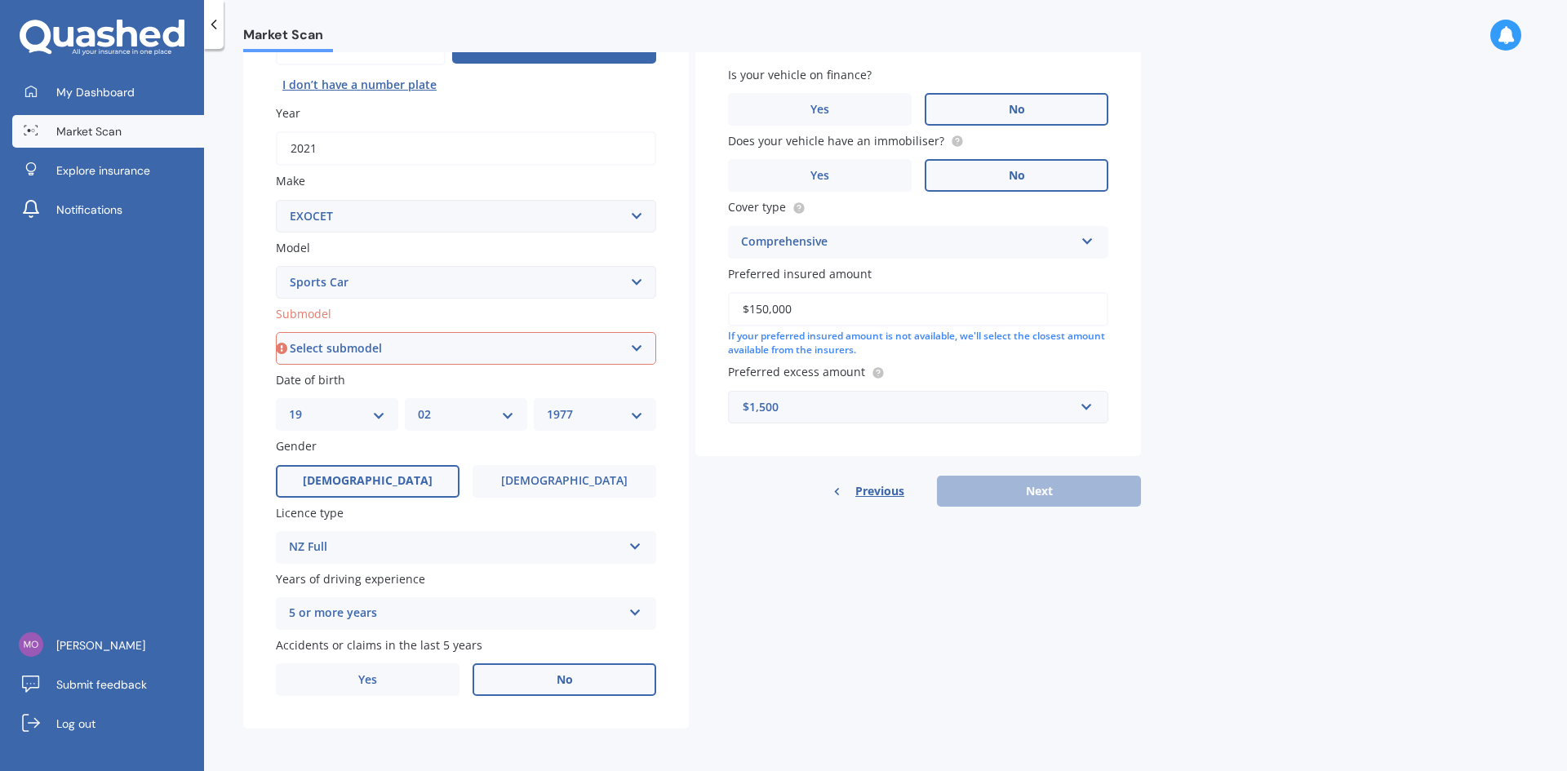
click at [401, 348] on select "Select submodel (All)" at bounding box center [466, 348] width 380 height 33
click at [1490, 357] on div "Market Scan Vehicle Market Scan 70 % We just need a few more details to provide…" at bounding box center [885, 413] width 1363 height 722
drag, startPoint x: 392, startPoint y: 324, endPoint x: 383, endPoint y: 310, distance: 16.5
click at [383, 310] on div "Submodel Select submodel (All)" at bounding box center [466, 335] width 380 height 60
click at [380, 282] on select "Select model Sports Car" at bounding box center [466, 282] width 380 height 33
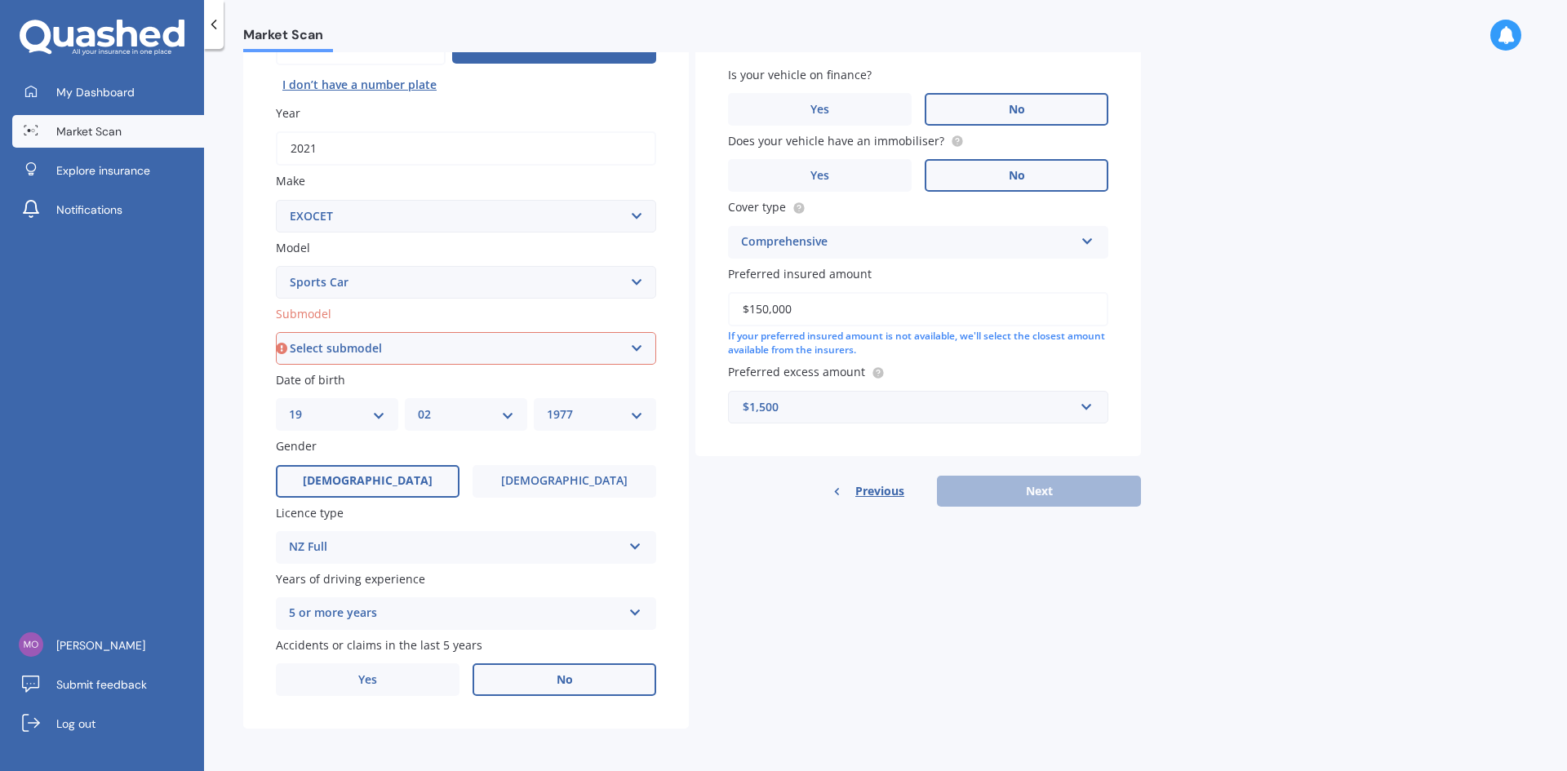
click at [384, 279] on select "Select model Sports Car" at bounding box center [466, 282] width 380 height 33
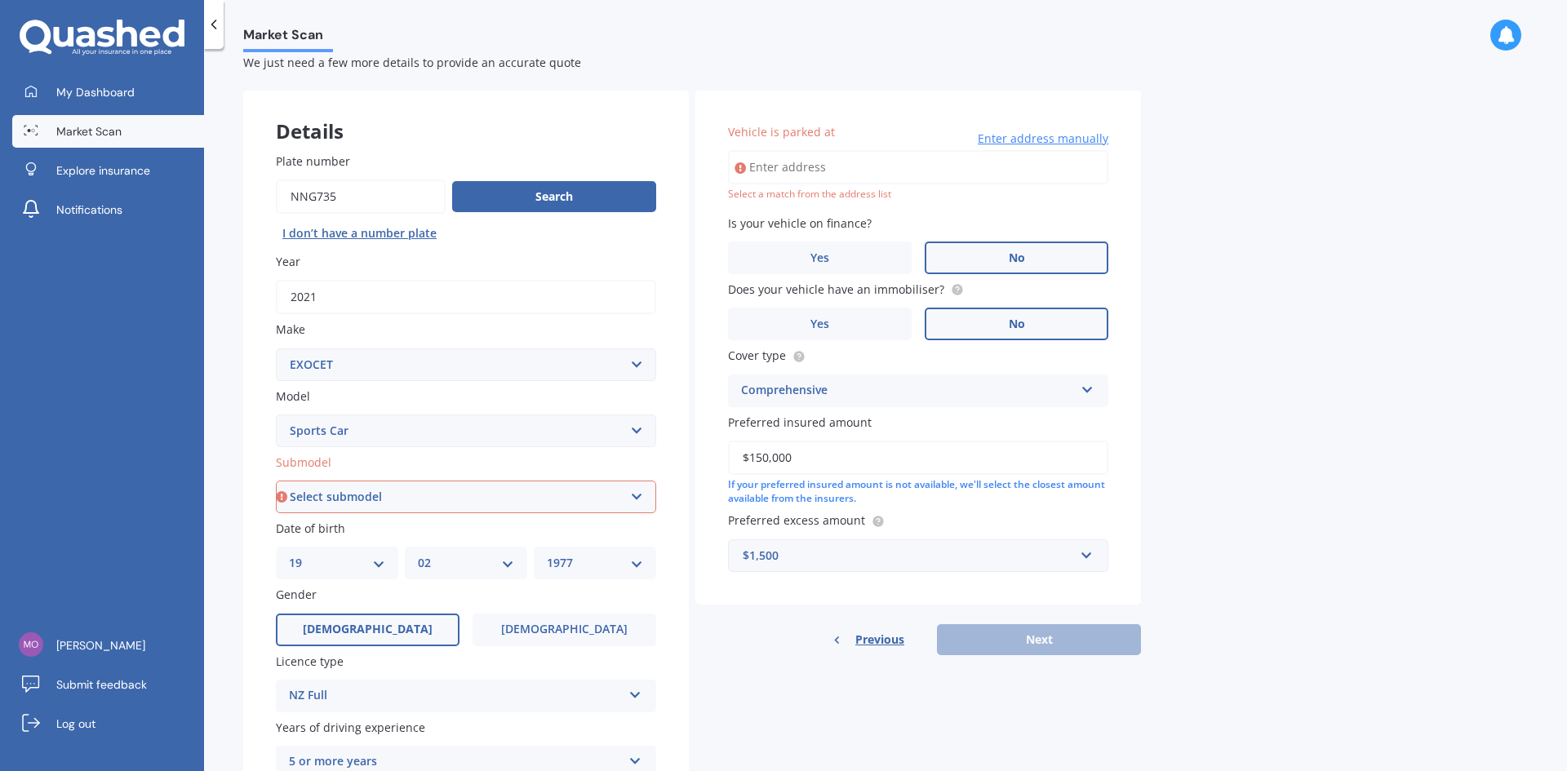
scroll to position [26, 0]
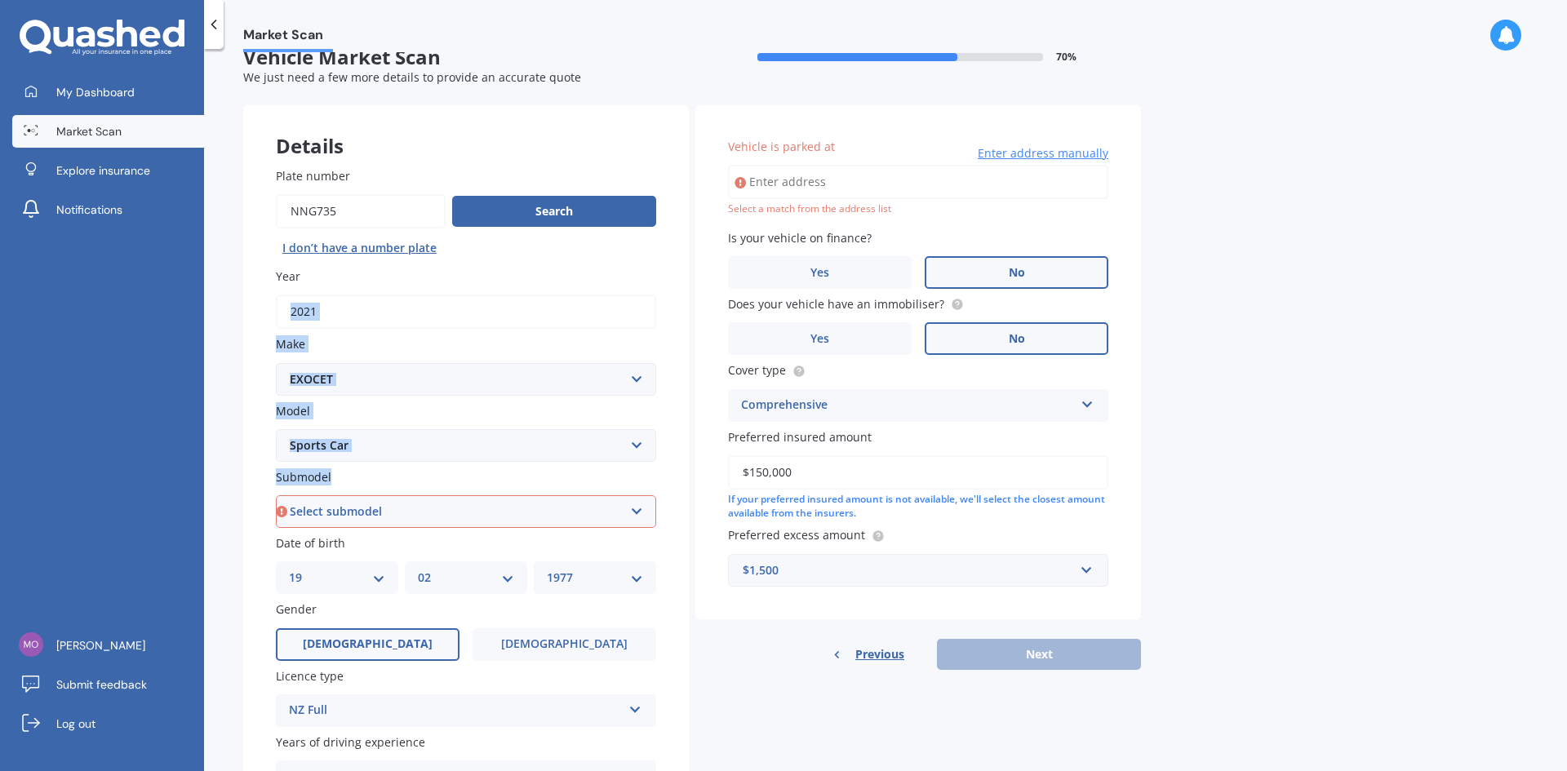
drag, startPoint x: 446, startPoint y: 328, endPoint x: 597, endPoint y: 485, distance: 218.2
click at [567, 499] on div "Plate number Search I don’t have a number plate Year 2021 Make Select make AC A…" at bounding box center [466, 514] width 446 height 758
drag, startPoint x: 639, startPoint y: 459, endPoint x: 632, endPoint y: 444, distance: 17.2
click at [635, 443] on select "Select model Sports Car" at bounding box center [466, 445] width 380 height 33
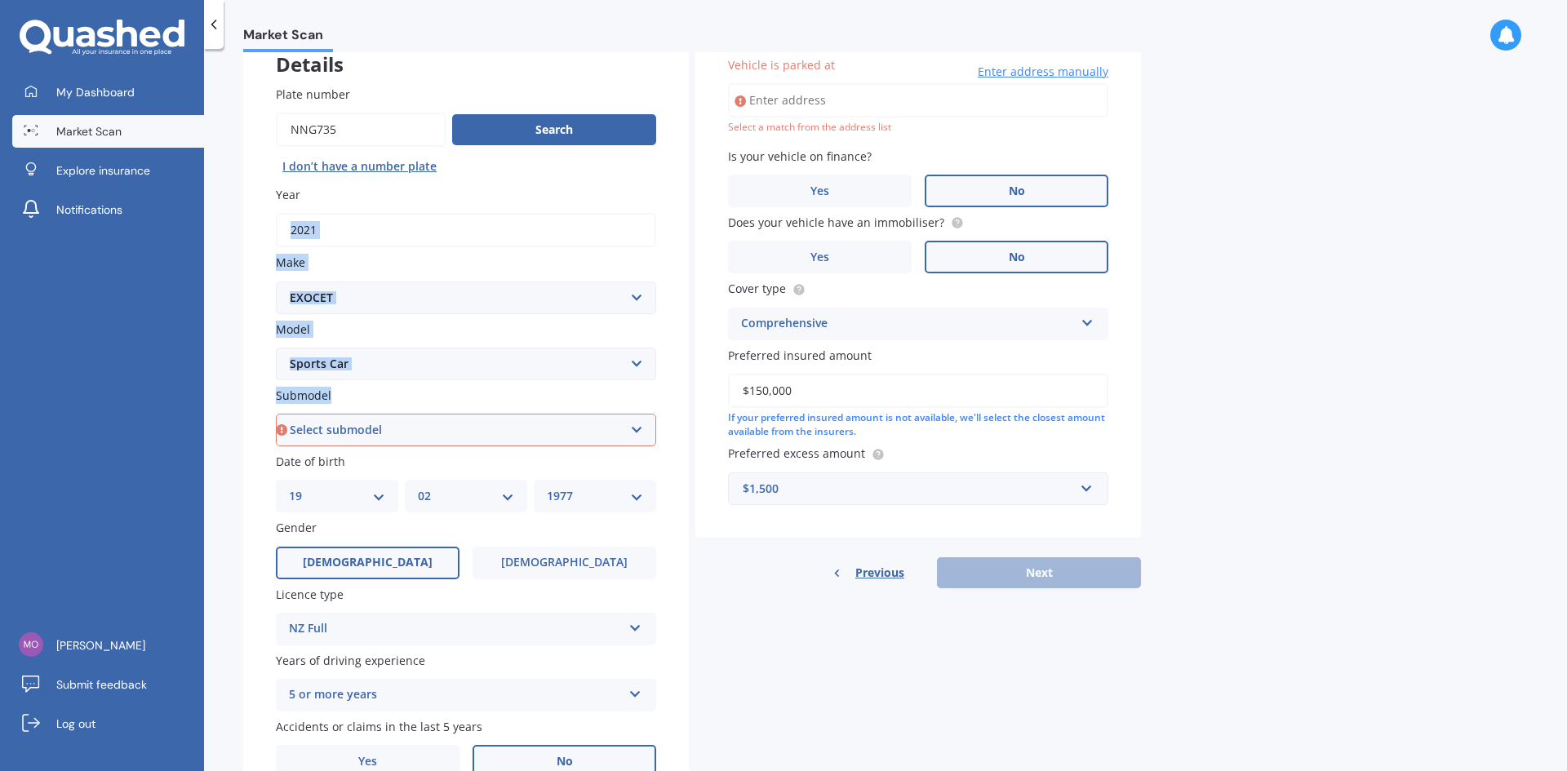
click at [397, 424] on select "Select submodel (All)" at bounding box center [466, 430] width 380 height 33
select select "(ALL)"
click at [276, 414] on select "Select submodel (All)" at bounding box center [466, 430] width 380 height 33
click at [375, 360] on select "Select model Sports Car" at bounding box center [466, 364] width 380 height 33
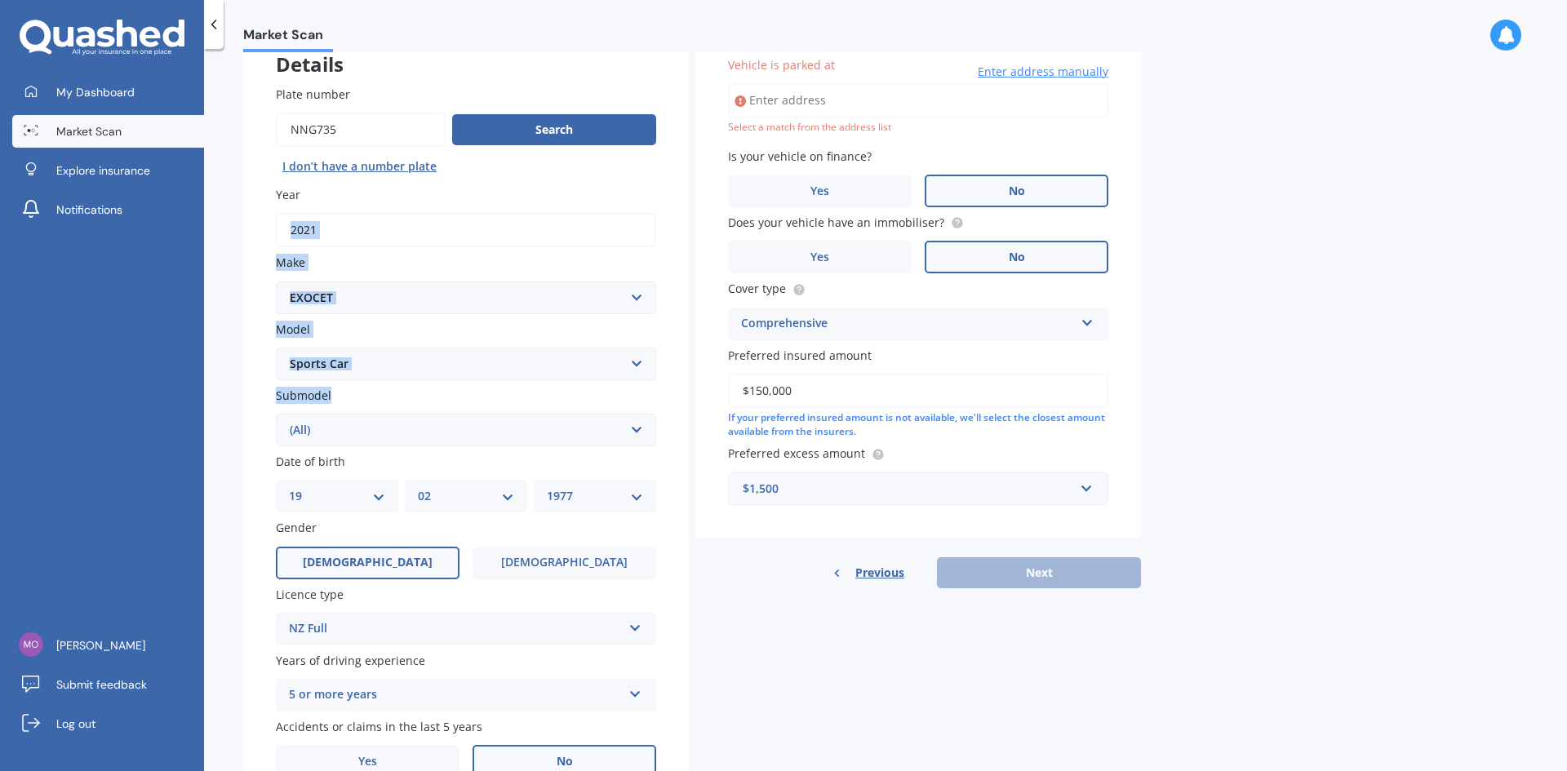
scroll to position [26, 0]
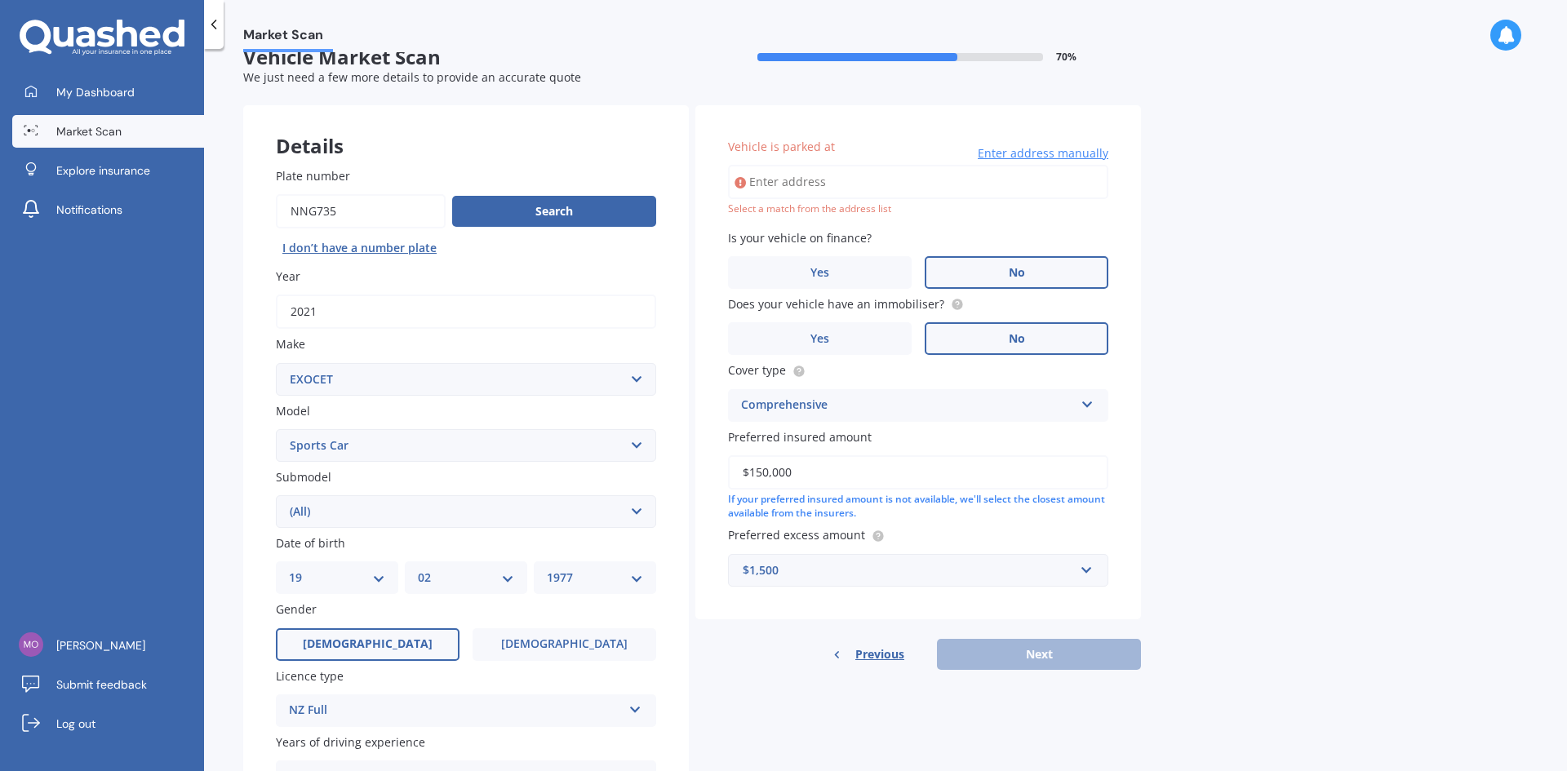
click at [364, 209] on input "Plate number" at bounding box center [361, 211] width 170 height 34
drag, startPoint x: 345, startPoint y: 210, endPoint x: 289, endPoint y: 213, distance: 56.4
click at [289, 213] on input "Plate number" at bounding box center [361, 211] width 170 height 34
drag, startPoint x: 339, startPoint y: 211, endPoint x: 278, endPoint y: 212, distance: 60.4
click at [278, 212] on input "Plate number" at bounding box center [361, 211] width 170 height 34
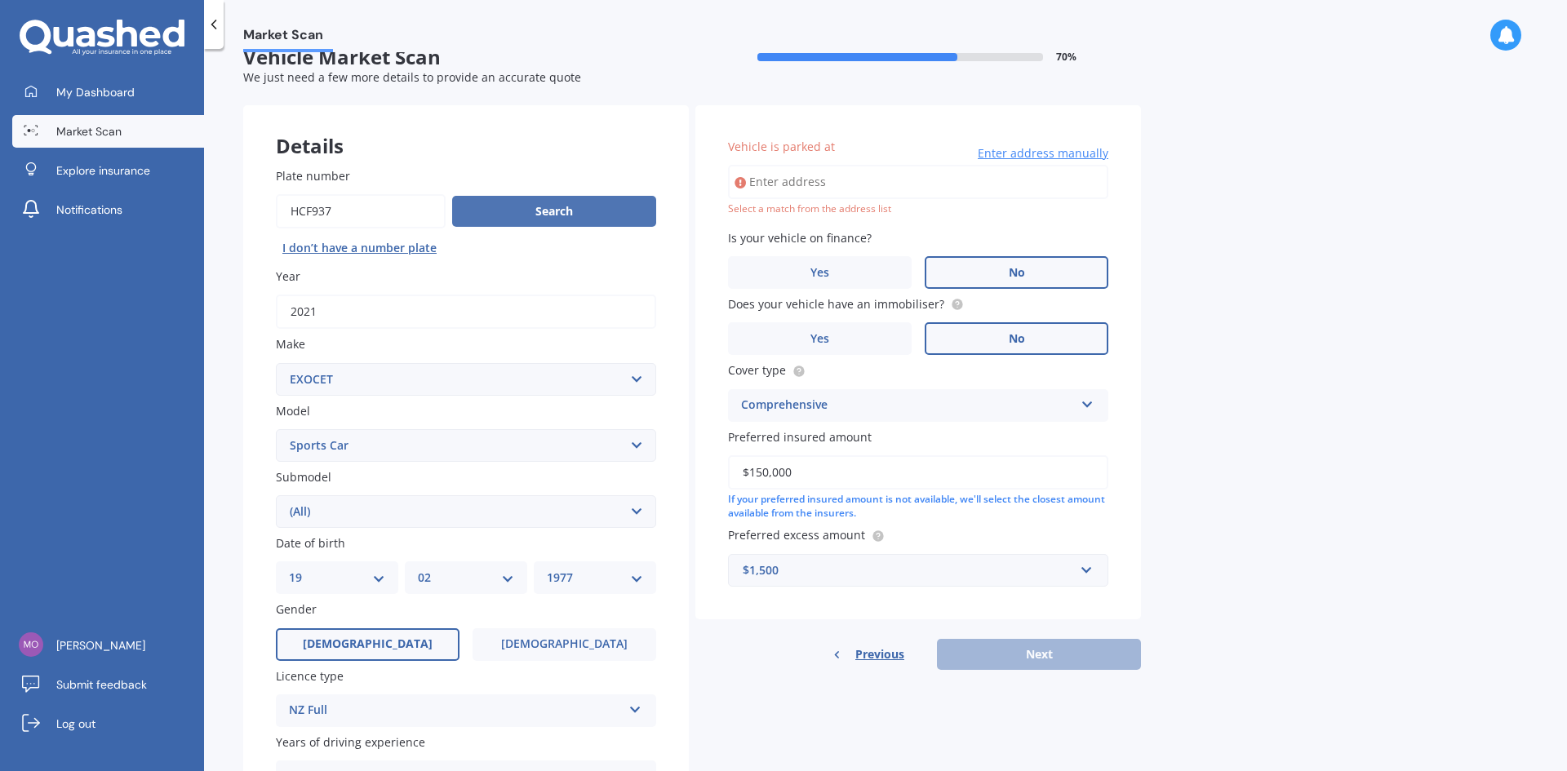
type input "HCF937"
click at [548, 211] on button "Search" at bounding box center [554, 211] width 204 height 31
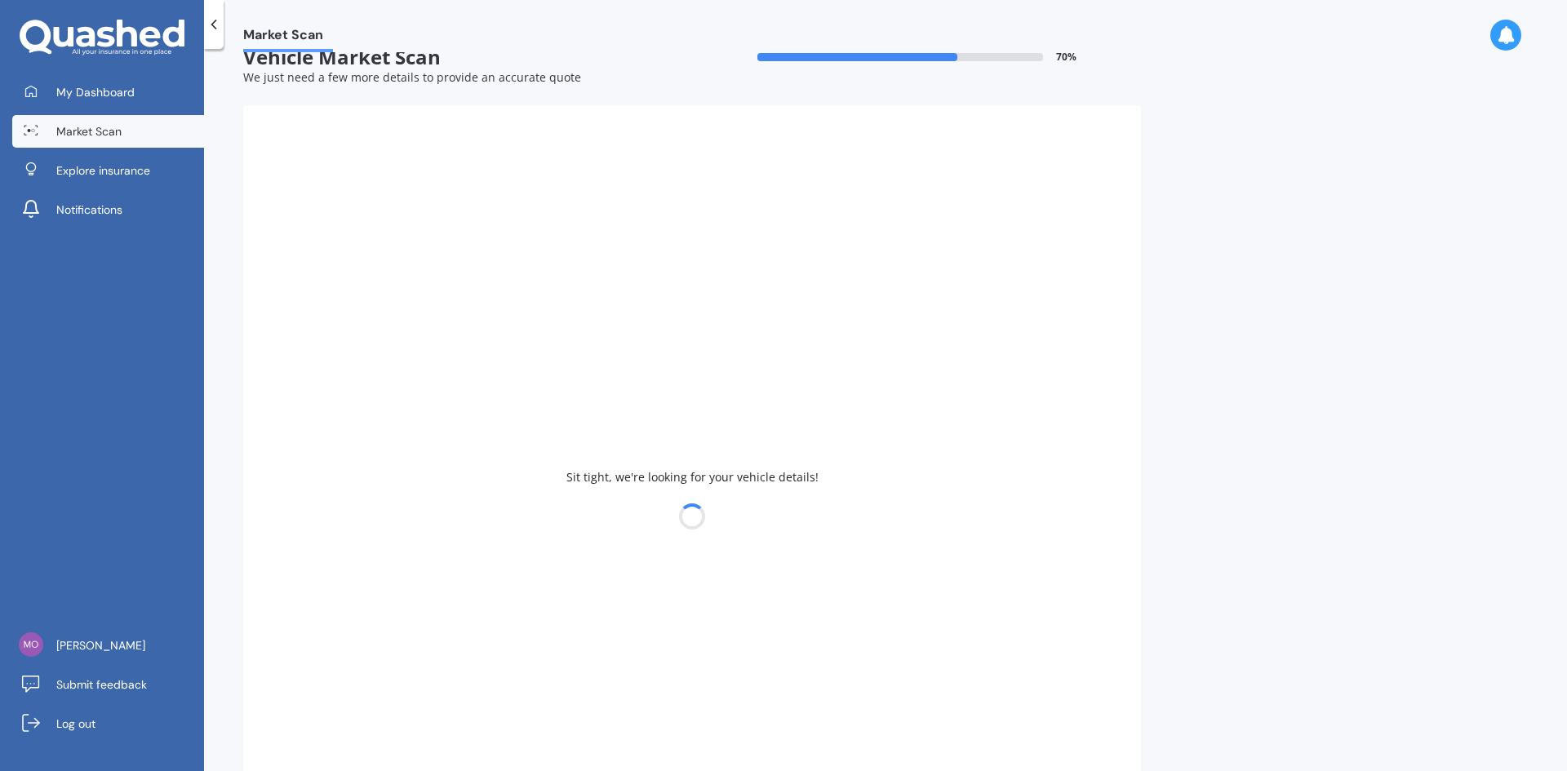
select select
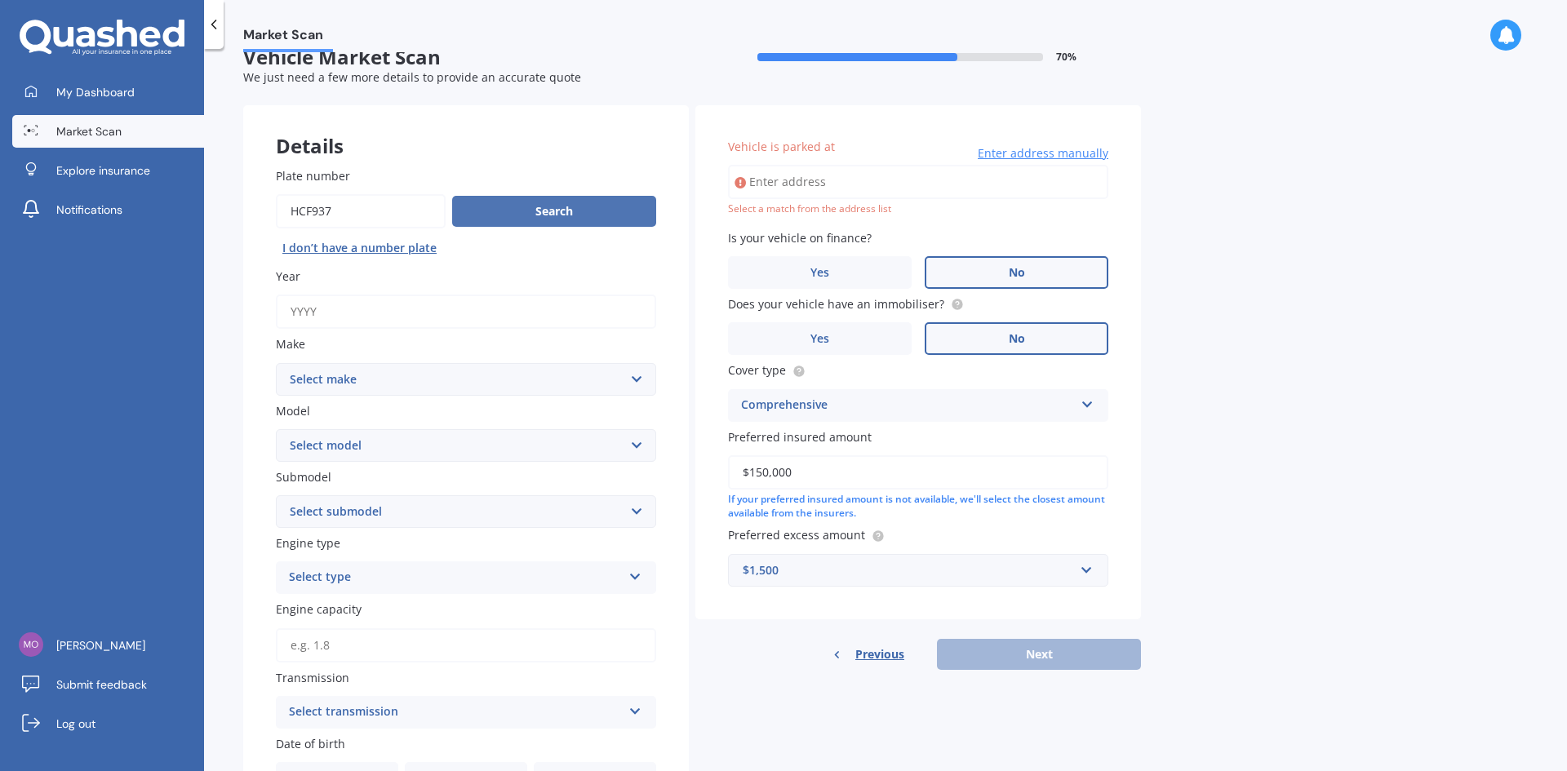
click at [544, 211] on button "Search" at bounding box center [554, 211] width 204 height 31
click at [375, 313] on input "Year" at bounding box center [466, 312] width 380 height 34
click at [242, 333] on div "Market Scan Vehicle Market Scan 70 % We just need a few more details to provide…" at bounding box center [885, 413] width 1363 height 722
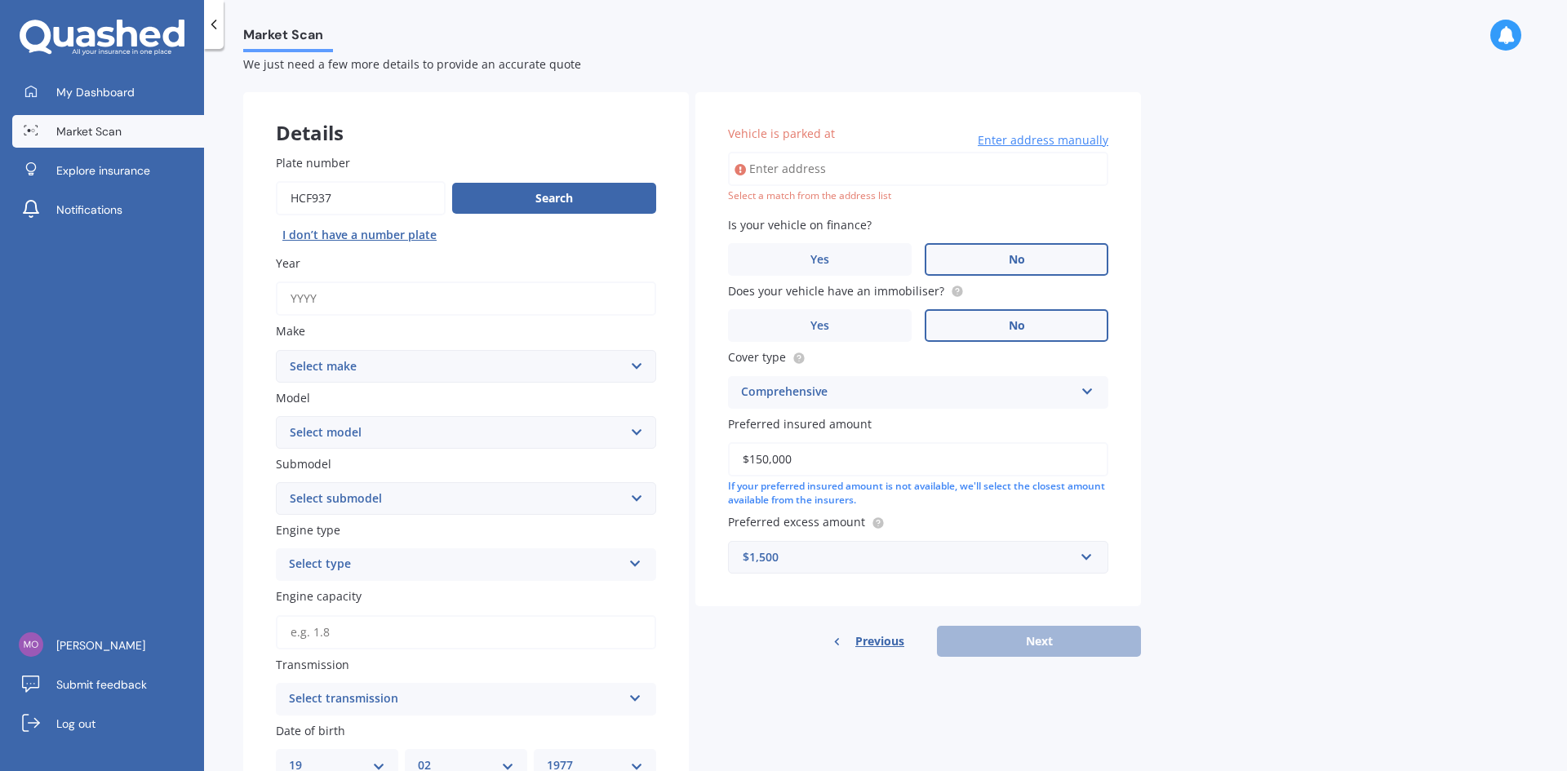
scroll to position [0, 0]
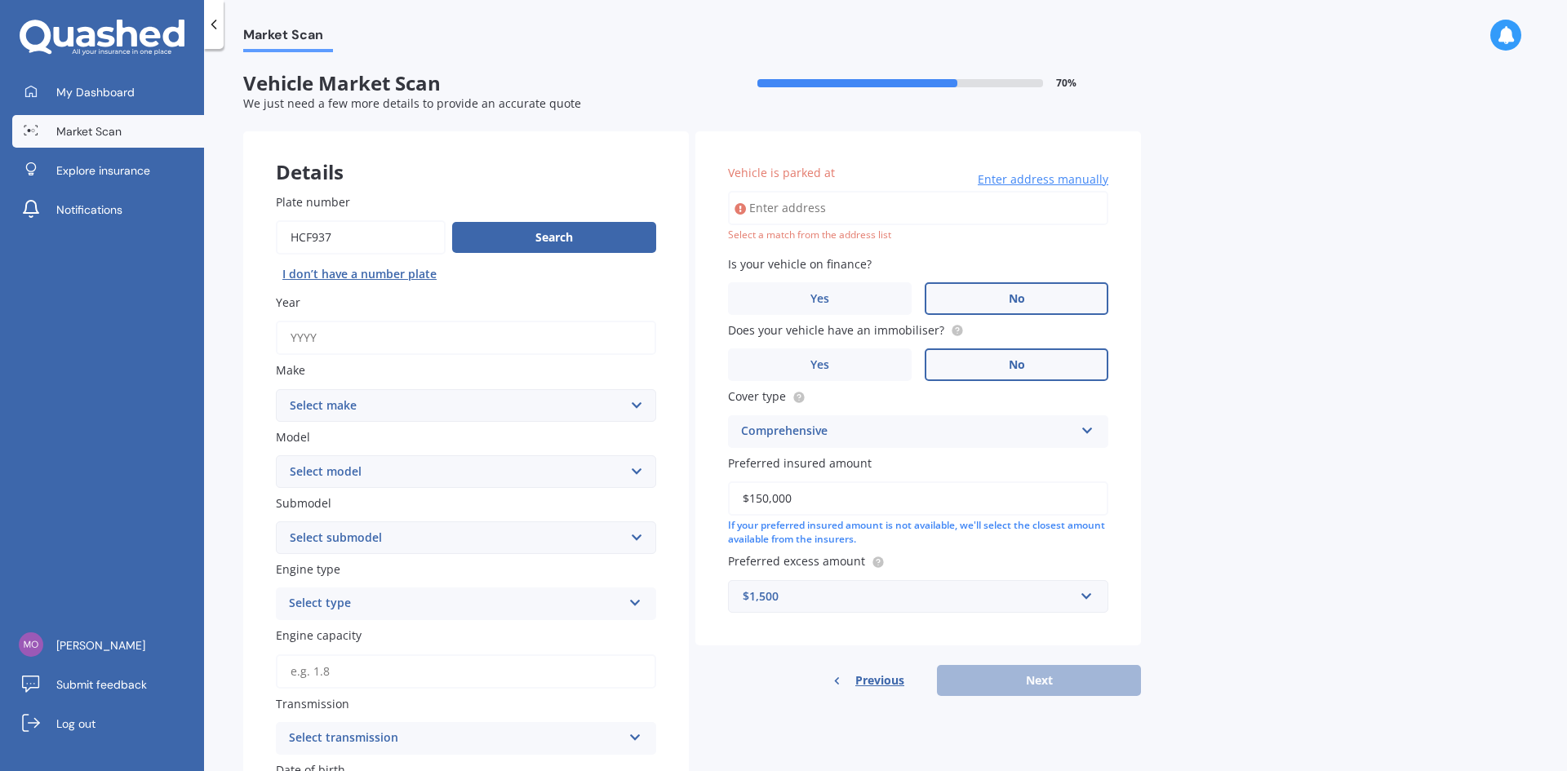
drag, startPoint x: 309, startPoint y: 233, endPoint x: 261, endPoint y: 233, distance: 48.1
click at [261, 233] on div "Plate number Search I don’t have a number plate Year Make Select make AC ALFA R…" at bounding box center [466, 640] width 446 height 958
type input "NNG735"
click at [552, 240] on button "Search" at bounding box center [554, 237] width 204 height 31
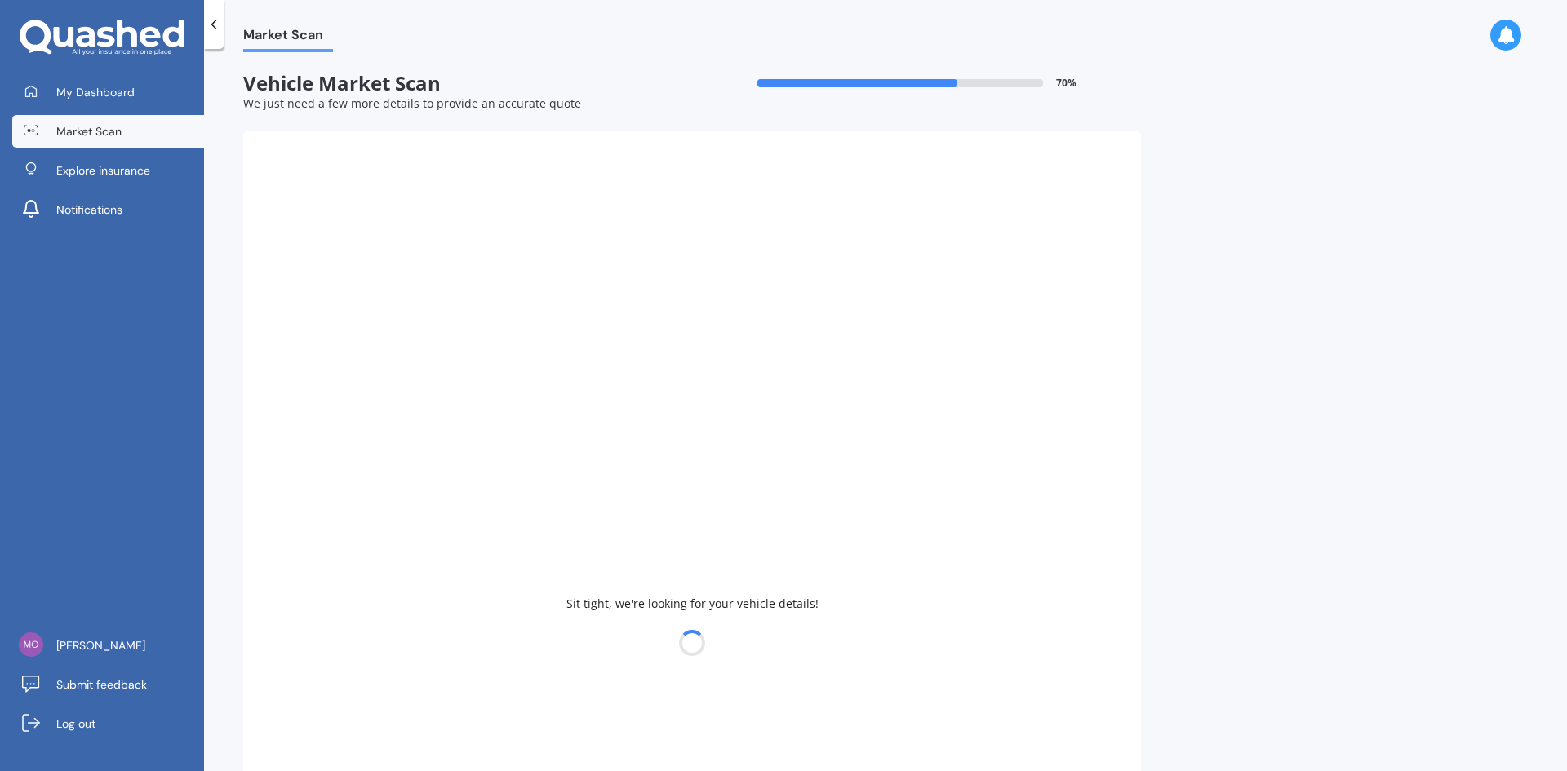
type input "2021"
select select "FIAT"
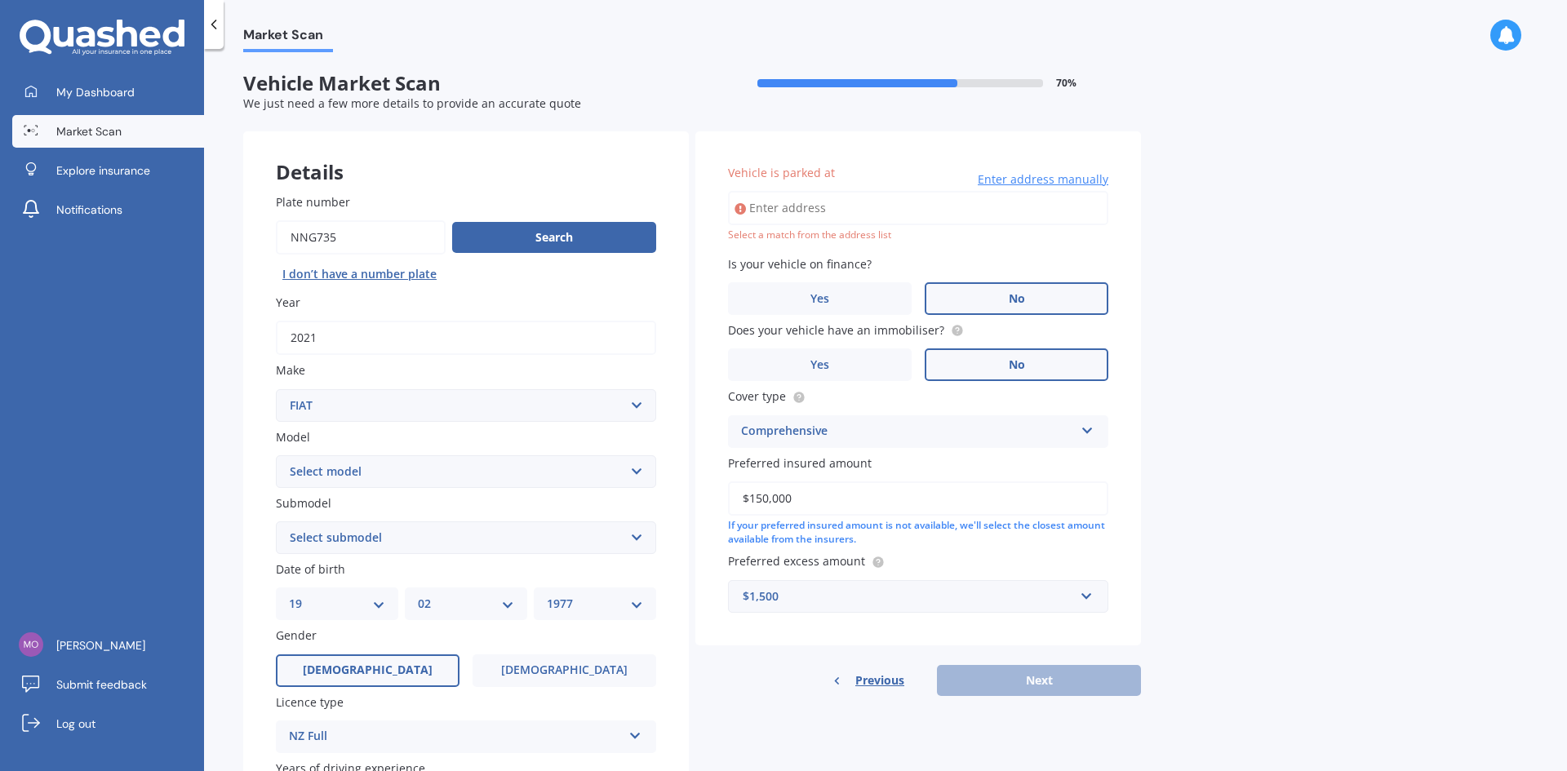
scroll to position [82, 0]
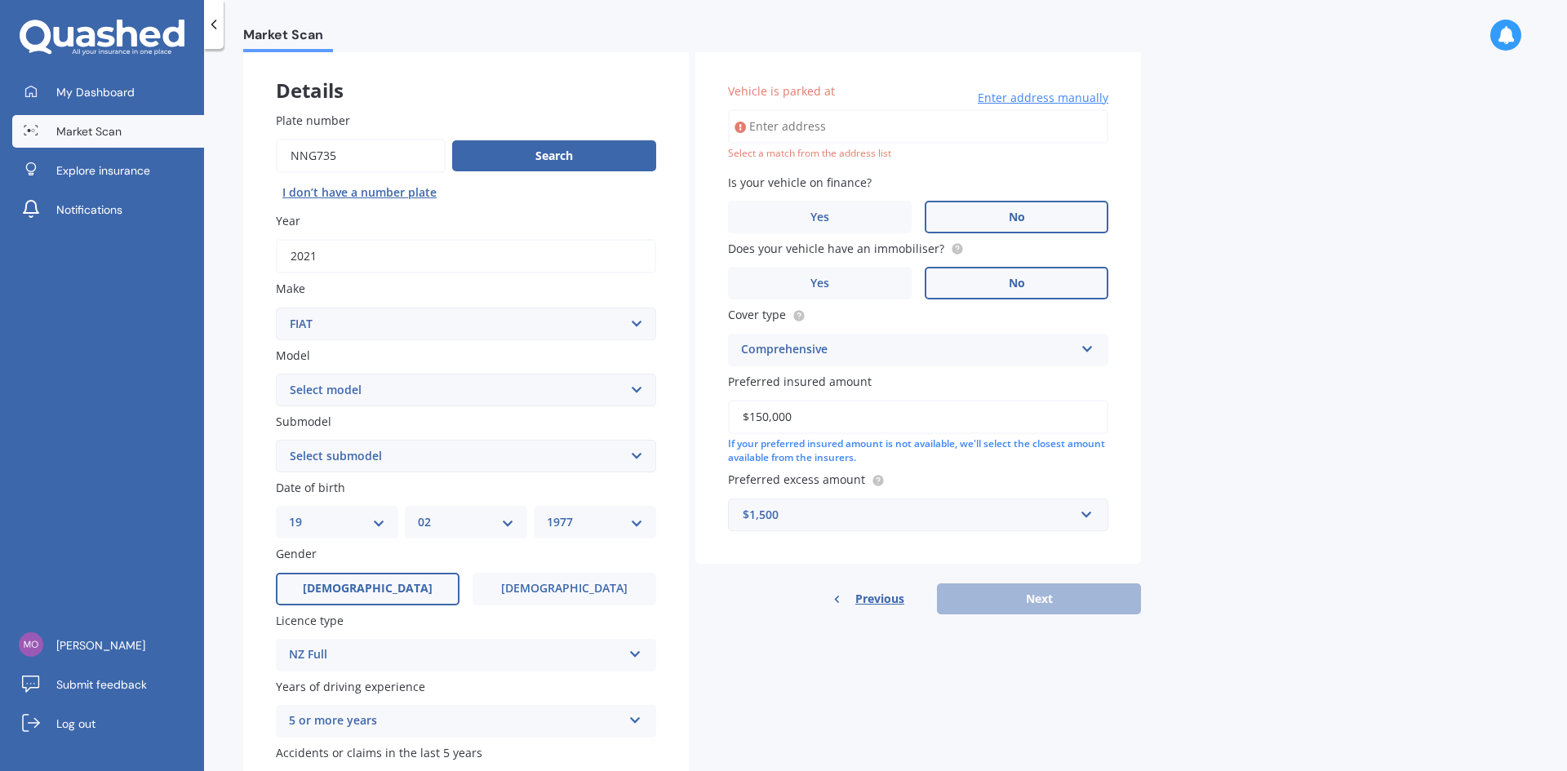
click at [446, 390] on select "Select model 124 128 130 131 132 500 Abarth Abarth 595 Brava Bravo Citivan City…" at bounding box center [466, 390] width 380 height 33
click at [446, 392] on select "Select model 124 128 130 131 132 500 Abarth Abarth 595 Brava Bravo Citivan City…" at bounding box center [466, 390] width 380 height 33
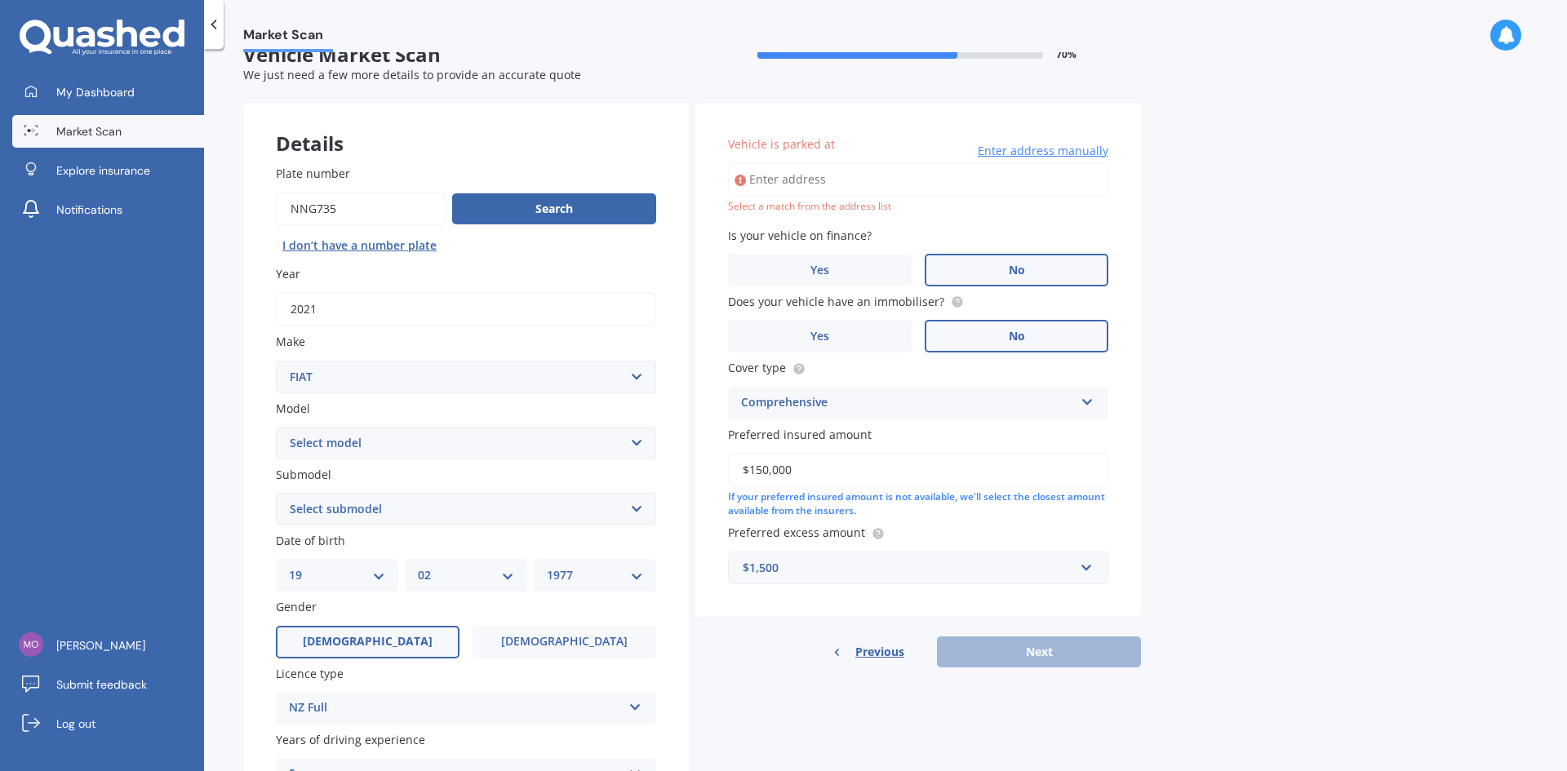
scroll to position [0, 0]
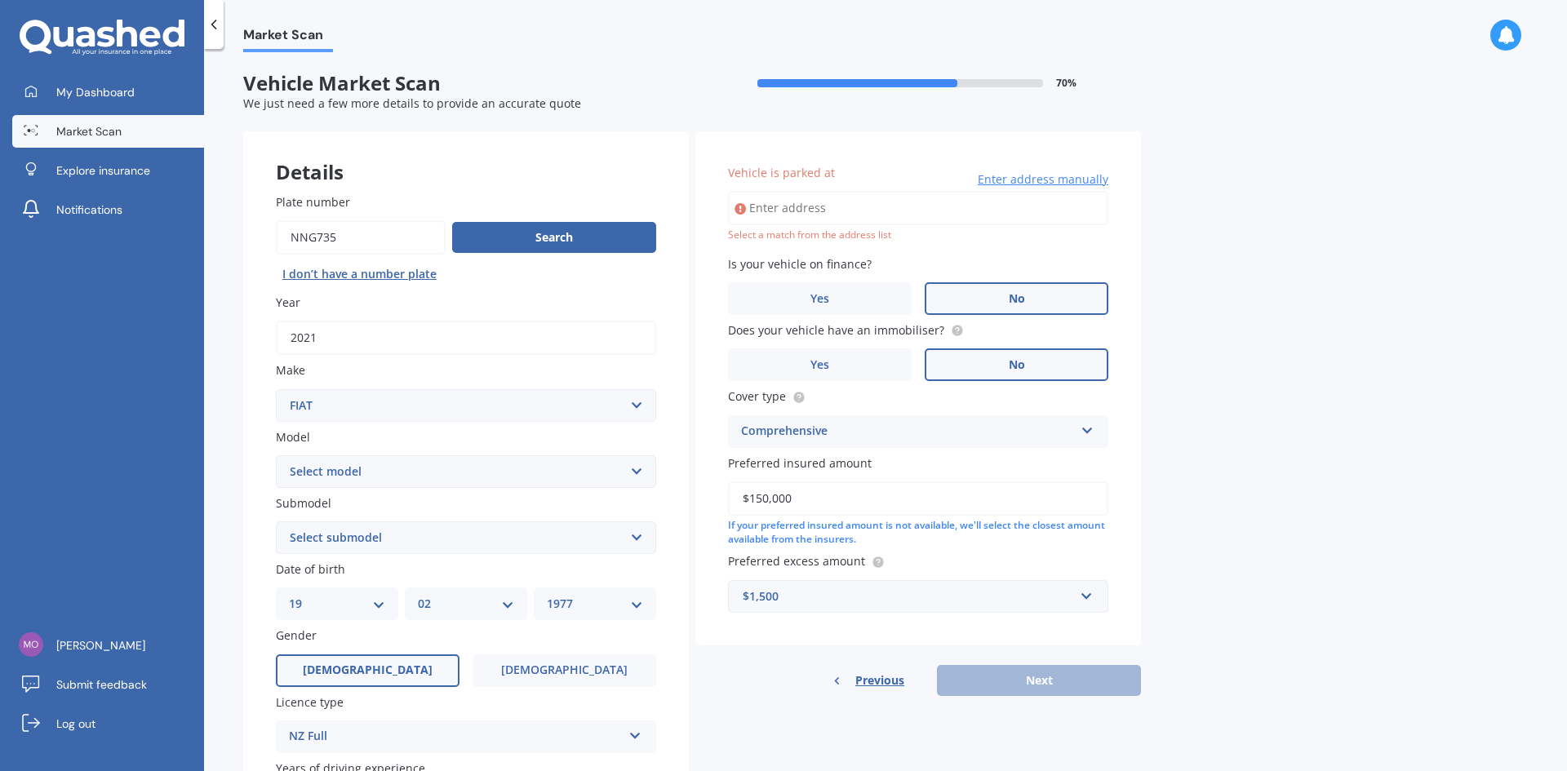
click at [635, 473] on select "Select model 124 128 130 131 132 500 Abarth Abarth 595 Brava Bravo Citivan City…" at bounding box center [466, 471] width 380 height 33
select select "DUCATO"
click at [276, 455] on select "Select model 124 128 130 131 132 500 Abarth Abarth 595 Brava Bravo Citivan City…" at bounding box center [466, 471] width 380 height 33
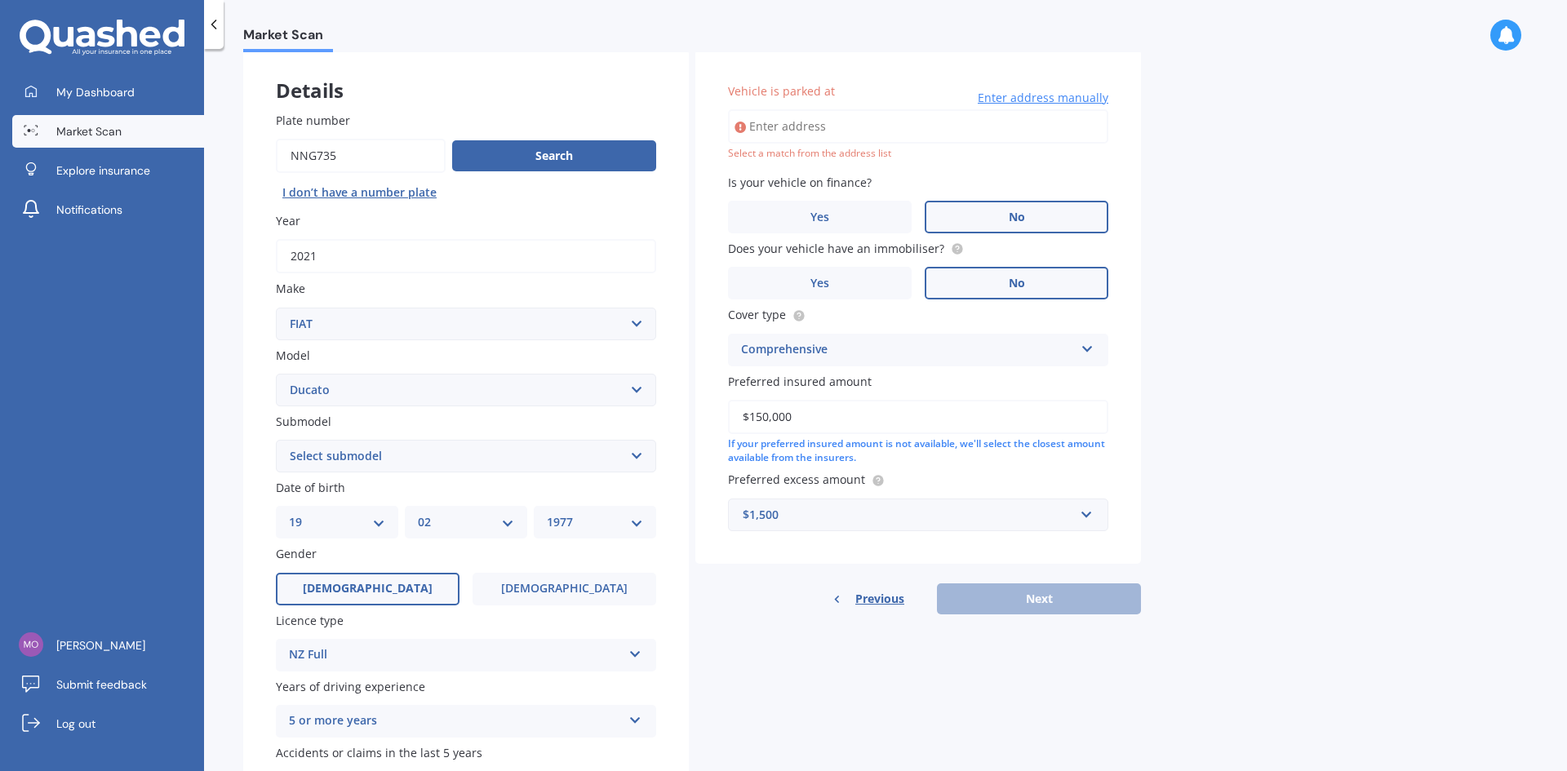
click at [399, 452] on select "Select submodel (All)" at bounding box center [466, 456] width 380 height 33
select select "(ALL)"
click at [276, 440] on select "Select submodel (All)" at bounding box center [466, 456] width 380 height 33
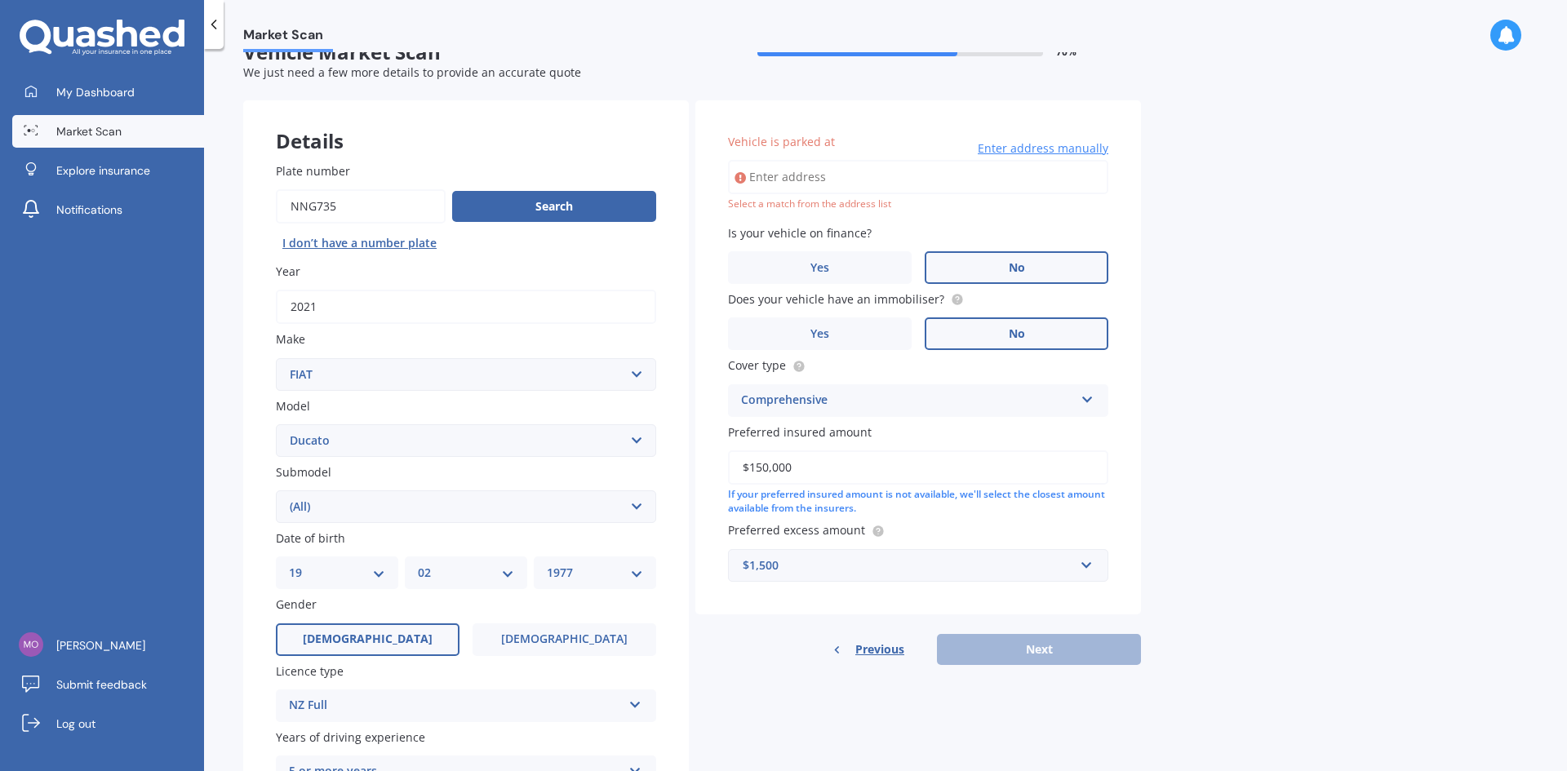
scroll to position [26, 0]
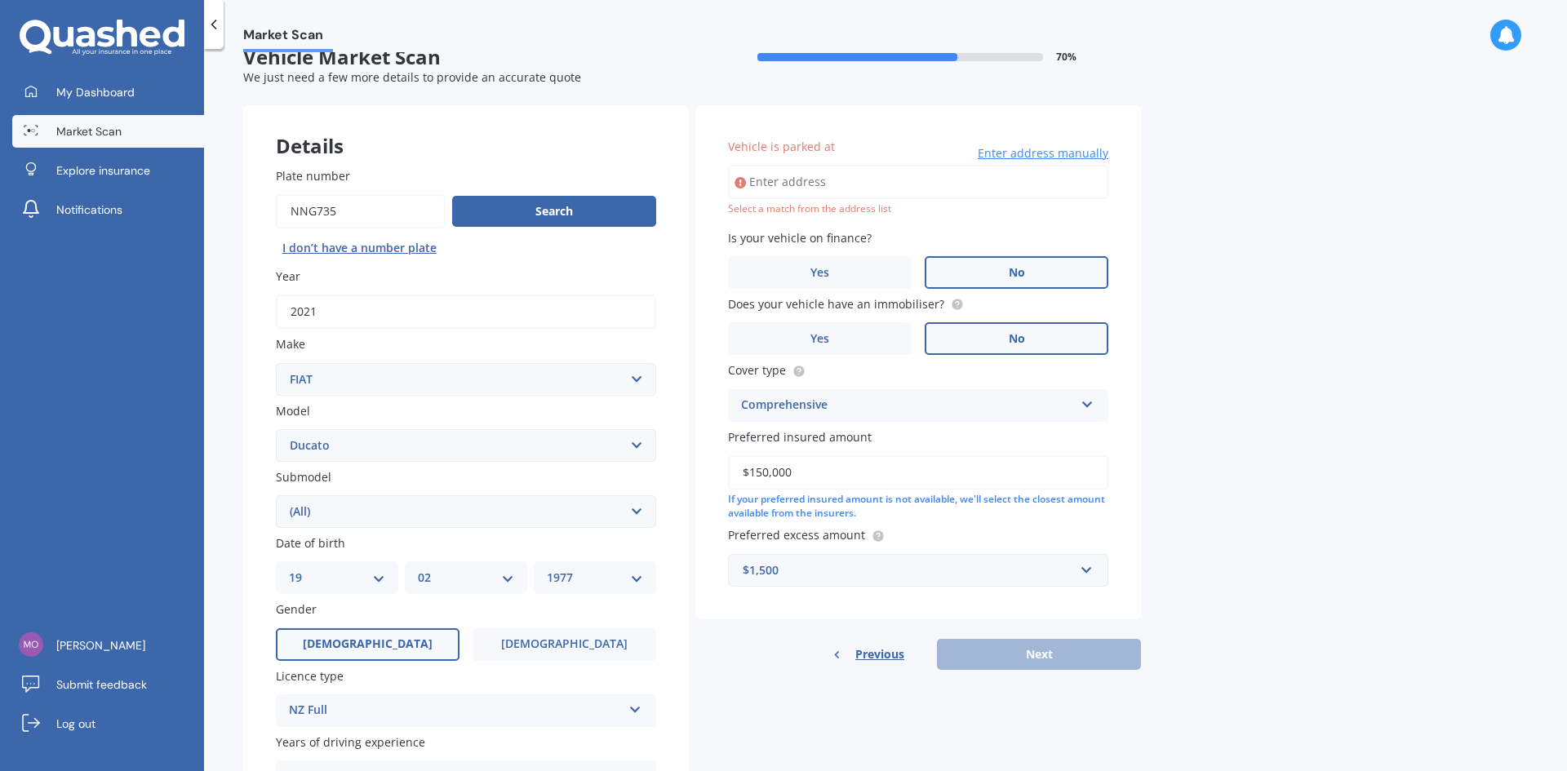
click at [321, 443] on select "Select model 124 128 130 131 132 500 Abarth Abarth 595 Brava Bravo Citivan City…" at bounding box center [466, 445] width 380 height 33
click at [233, 434] on div "Market Scan Vehicle Market Scan 70 % We just need a few more details to provide…" at bounding box center [885, 413] width 1363 height 722
drag, startPoint x: 348, startPoint y: 222, endPoint x: 225, endPoint y: 223, distance: 122.4
click at [225, 223] on div "Market Scan Vehicle Market Scan 70 % We just need a few more details to provide…" at bounding box center [885, 413] width 1363 height 722
type input "HCF937"
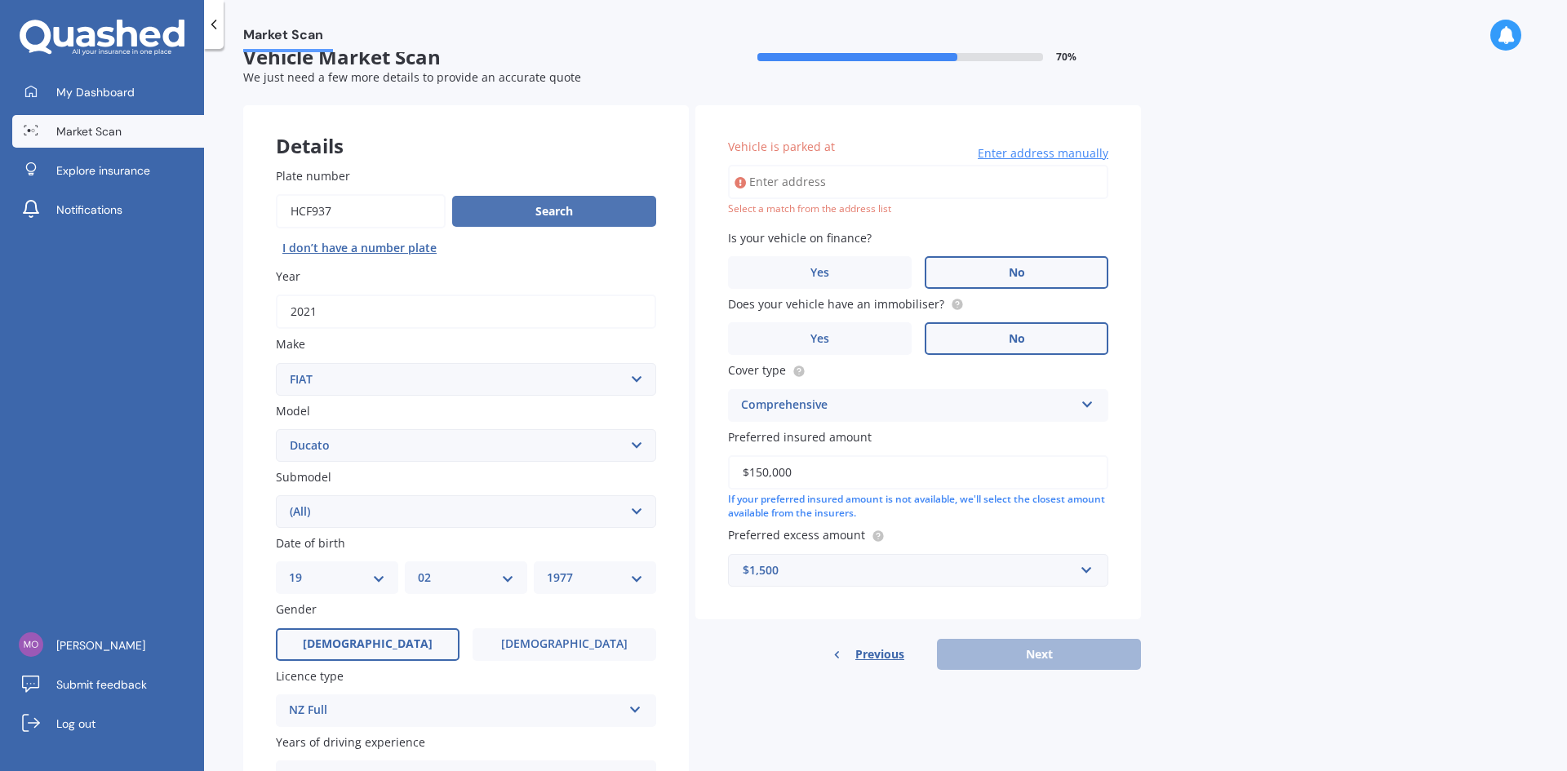
click at [528, 212] on button "Search" at bounding box center [554, 211] width 204 height 31
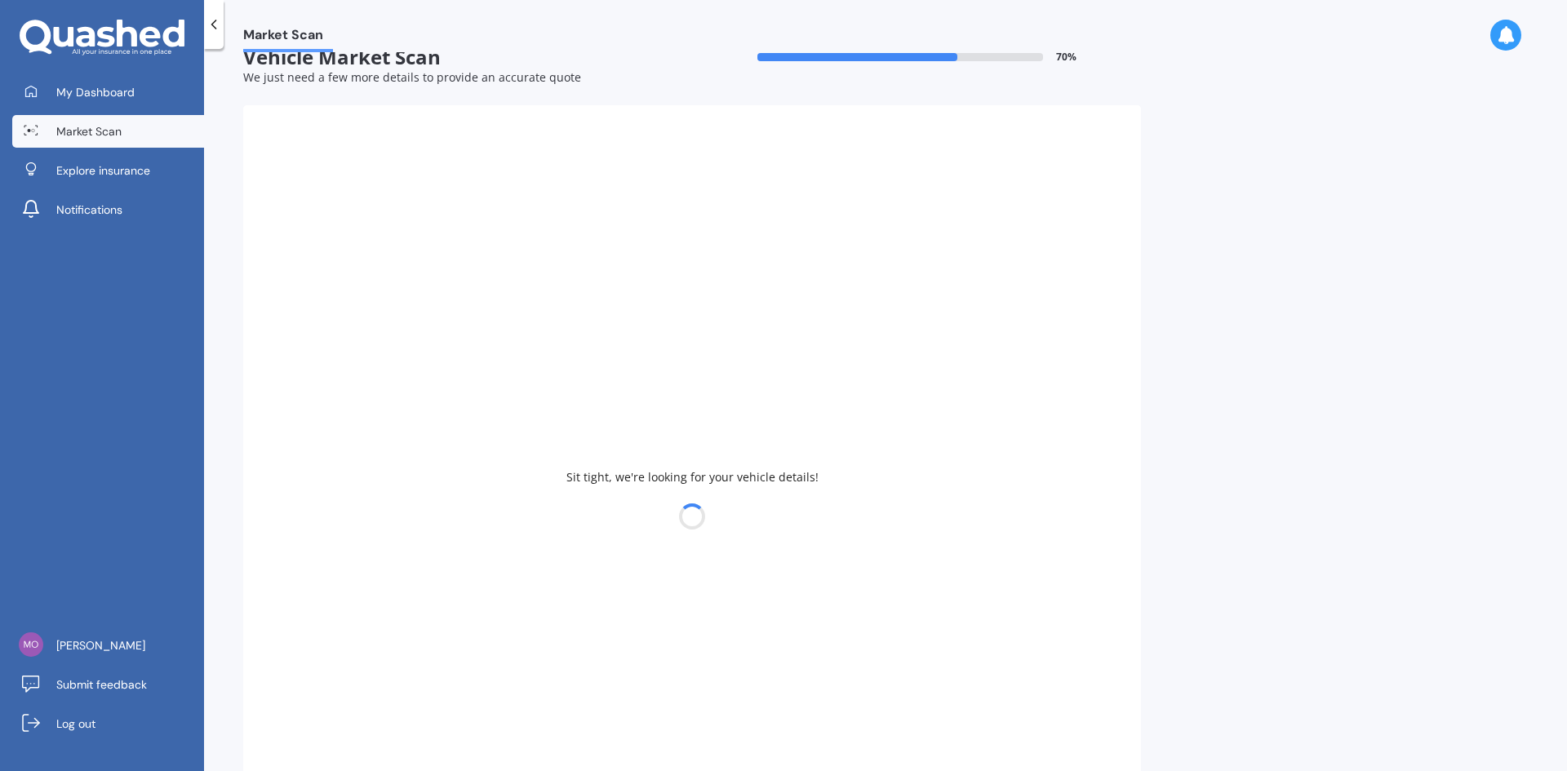
select select
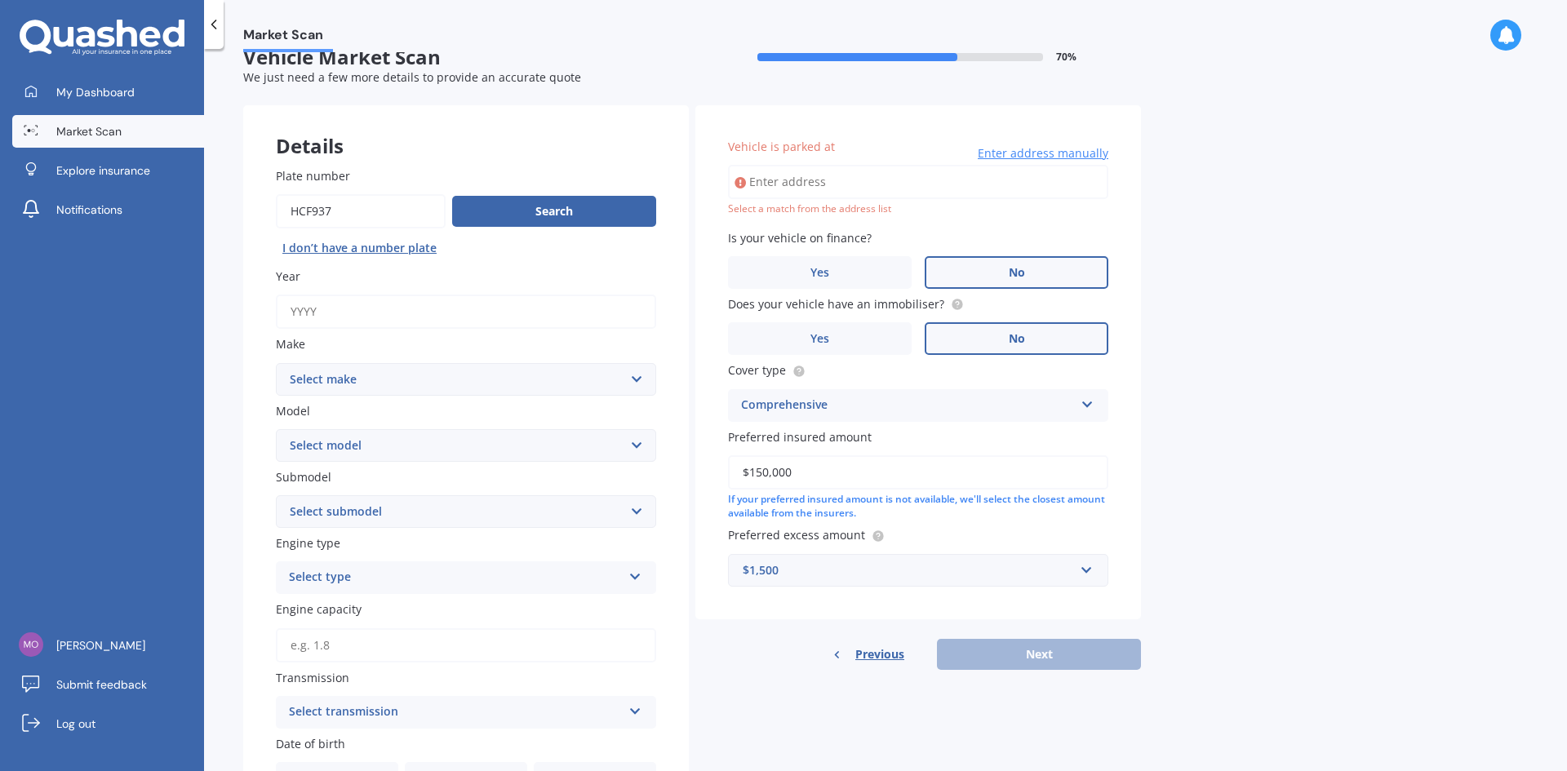
click at [341, 379] on select "Select make AC ALFA ROMEO ASTON MARTIN AUDI AUSTIN BEDFORD Bentley BMW BYD CADI…" at bounding box center [466, 379] width 380 height 33
click at [1338, 148] on div "Market Scan Vehicle Market Scan 70 % We just need a few more details to provide…" at bounding box center [885, 413] width 1363 height 722
click at [347, 318] on input "Year" at bounding box center [466, 312] width 380 height 34
type input "2013"
click at [330, 383] on select "Select make AC ALFA ROMEO ASTON MARTIN AUDI AUSTIN BEDFORD Bentley BMW BYD CADI…" at bounding box center [466, 379] width 380 height 33
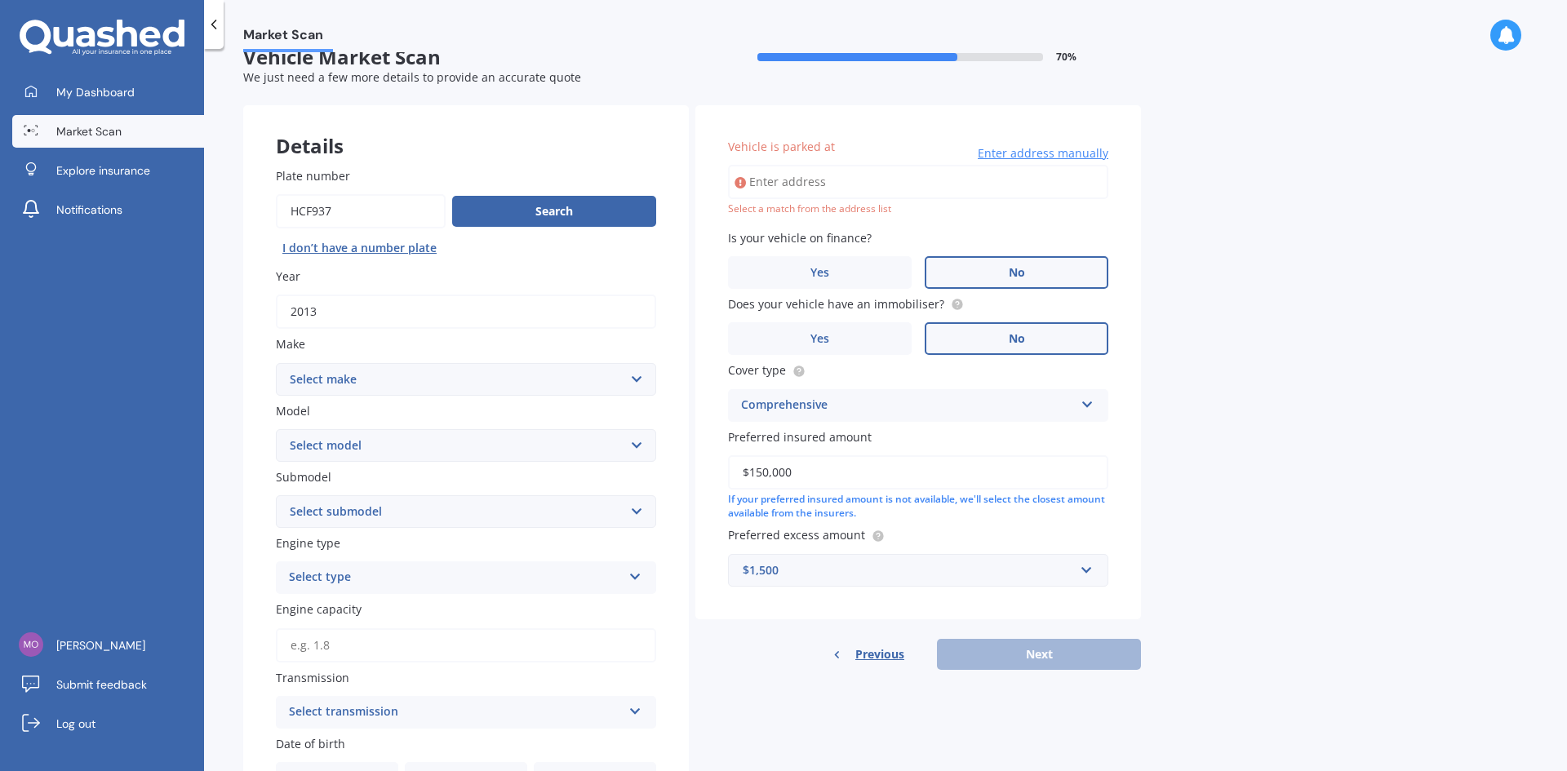
select select "MERCEDES BENZ"
click at [276, 363] on select "Select make AC ALFA ROMEO ASTON MARTIN AUDI AUSTIN BEDFORD Bentley BMW BYD CADI…" at bounding box center [466, 379] width 380 height 33
click at [349, 441] on select "Select model 190 200 220 230 240 250 260 280 300 320 350 380 400 420 450 500 55…" at bounding box center [466, 445] width 380 height 33
select select "SPRINTER"
click at [276, 429] on select "Select model 190 200 220 230 240 250 260 280 300 320 350 380 400 420 450 500 55…" at bounding box center [466, 445] width 380 height 33
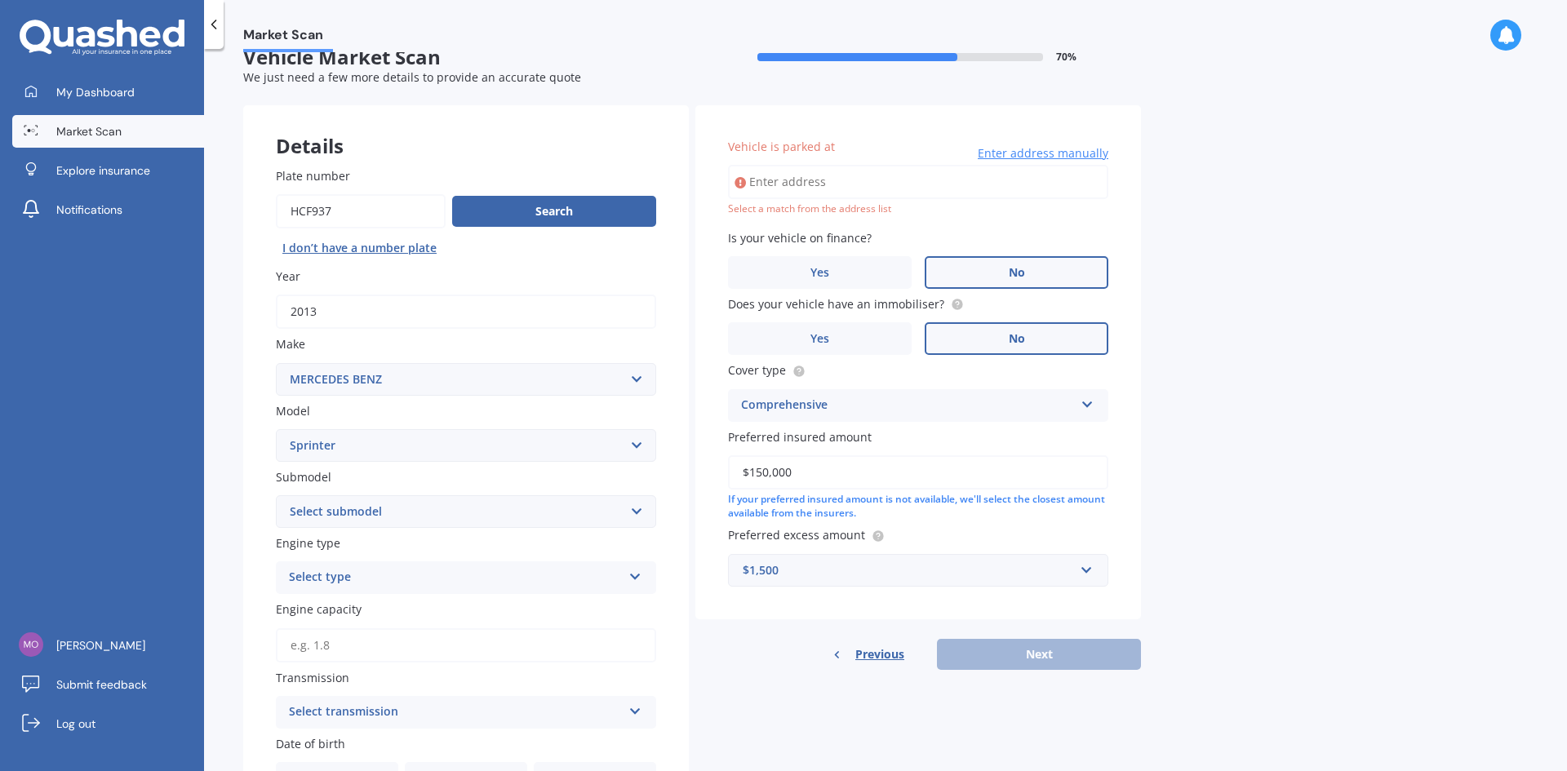
click at [353, 512] on select "Select submodel (All)" at bounding box center [466, 511] width 380 height 33
select select "(ALL)"
click at [276, 495] on select "Select submodel (All)" at bounding box center [466, 511] width 380 height 33
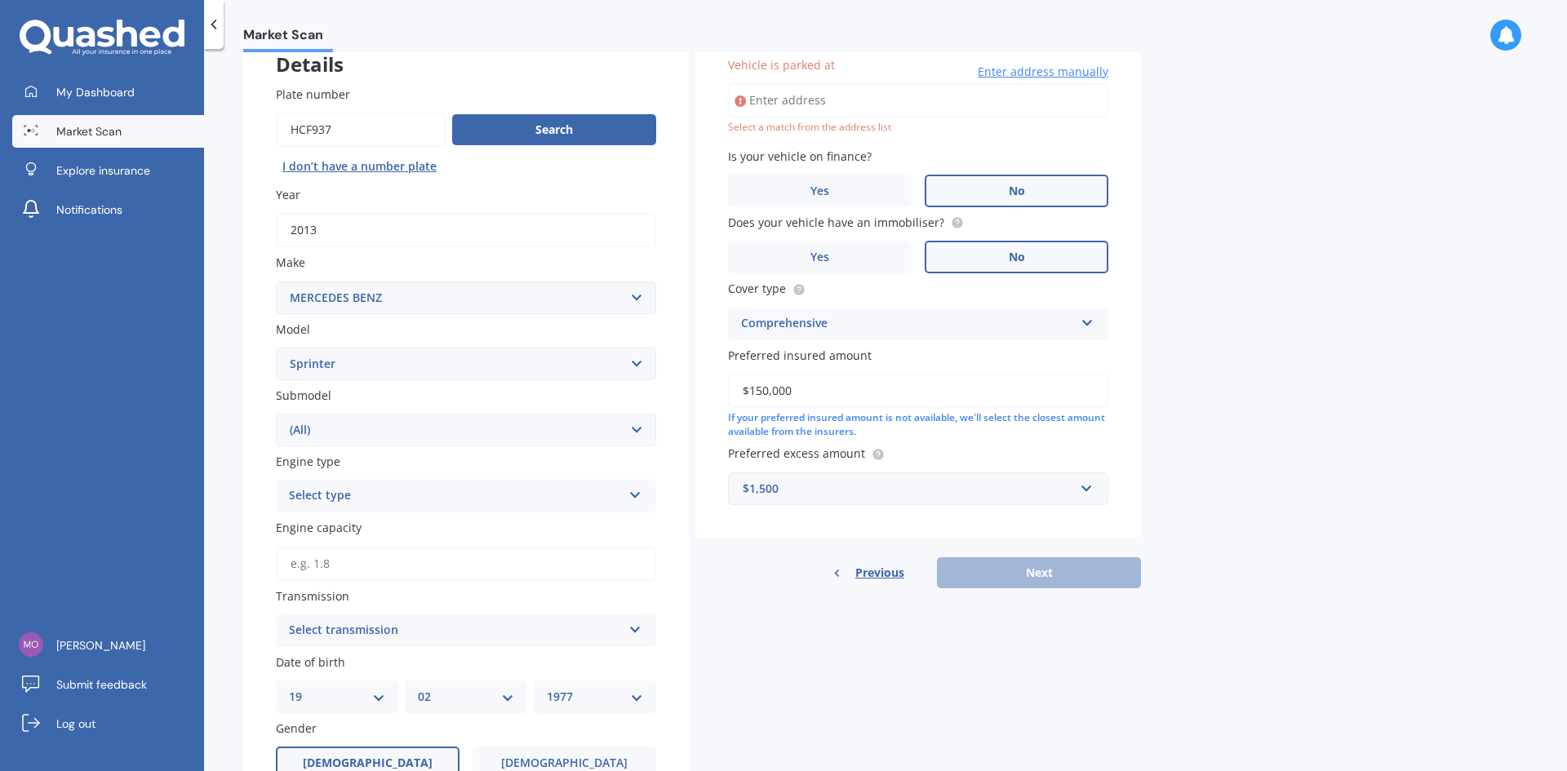
click at [362, 495] on div "Select type" at bounding box center [455, 496] width 333 height 20
click at [335, 532] on div "Petrol" at bounding box center [466, 527] width 379 height 29
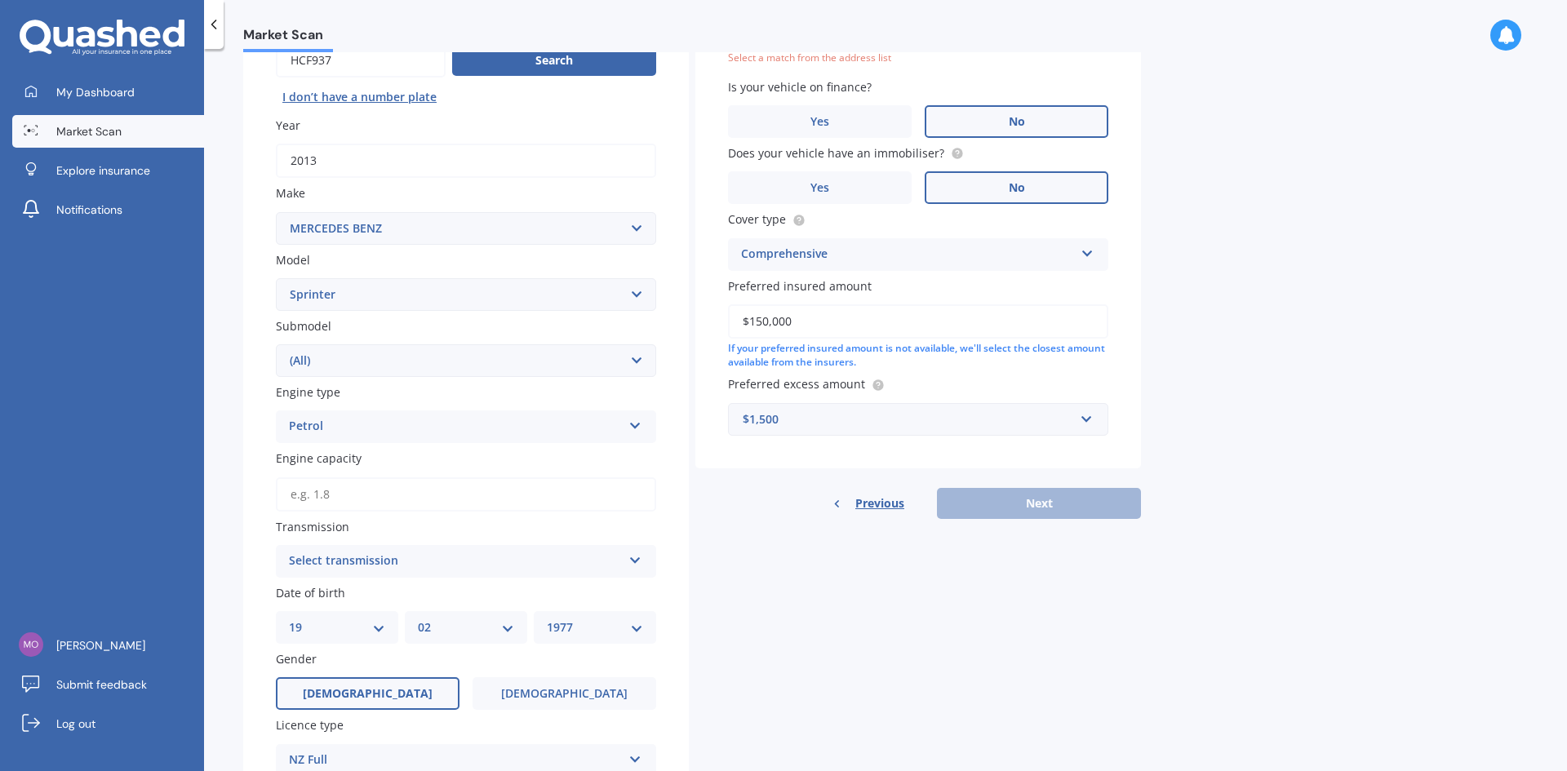
scroll to position [271, 0]
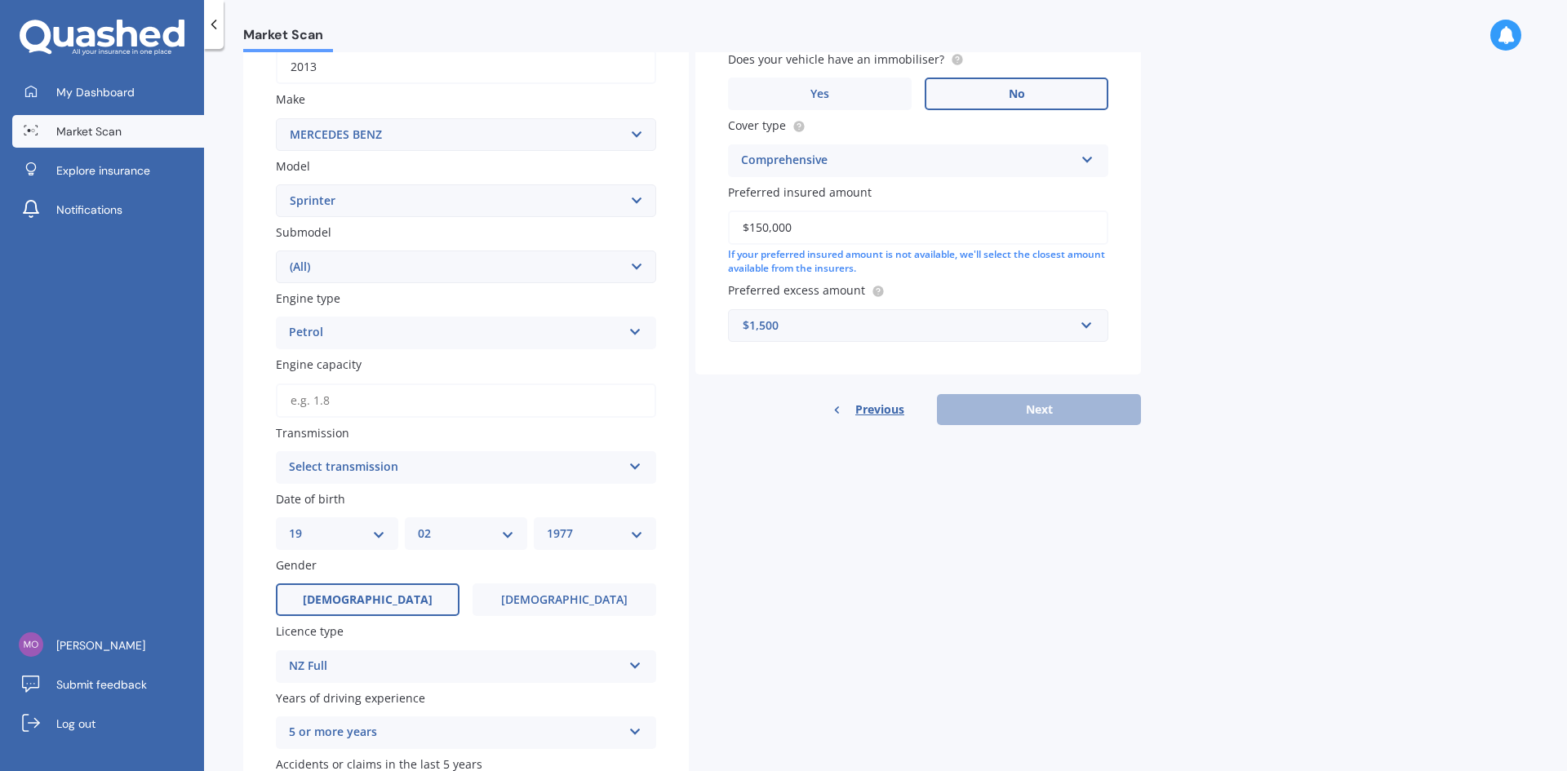
click at [357, 459] on div "Select transmission" at bounding box center [455, 468] width 333 height 20
click at [311, 498] on span "Auto" at bounding box center [303, 499] width 27 height 16
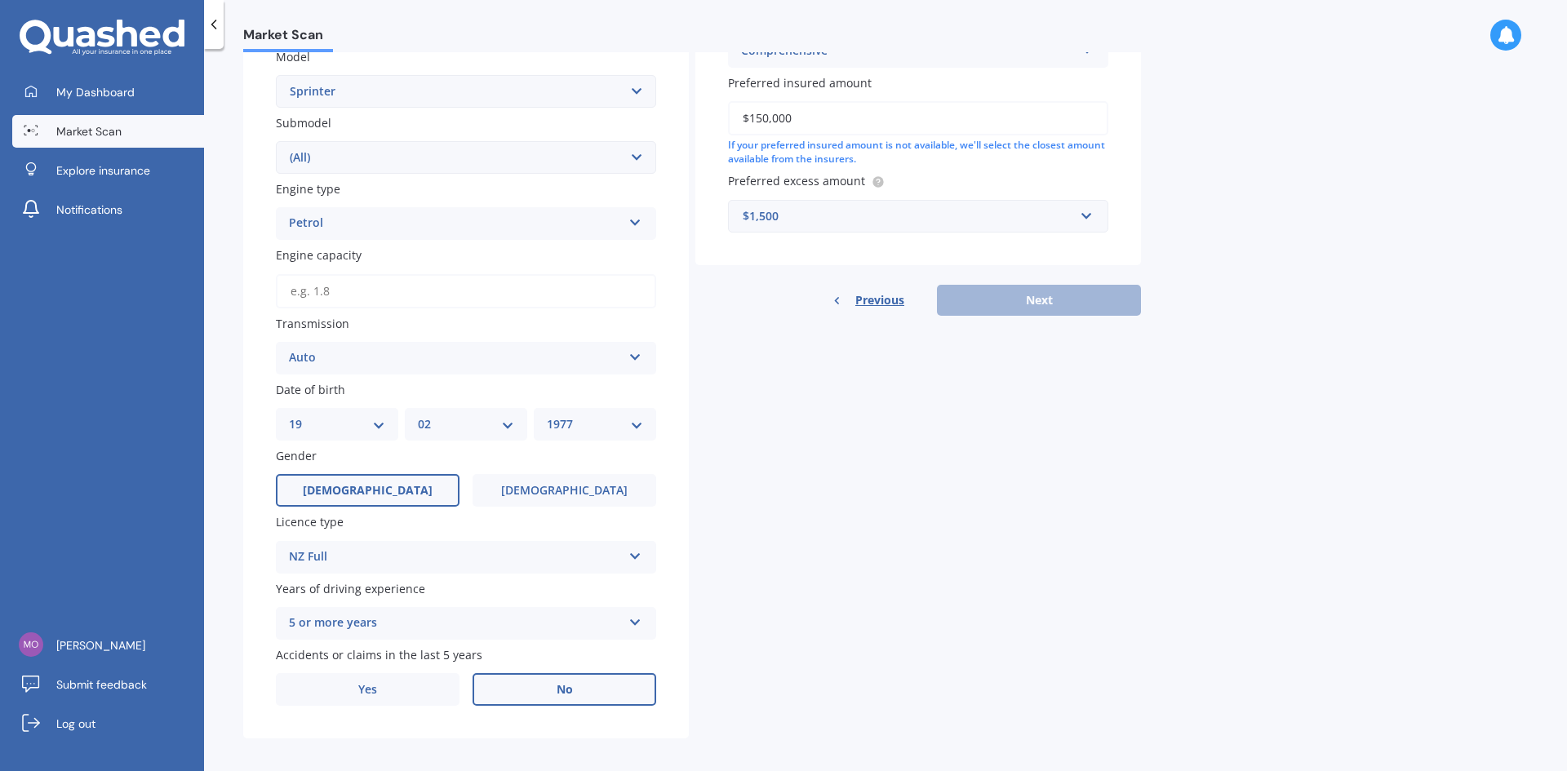
scroll to position [390, 0]
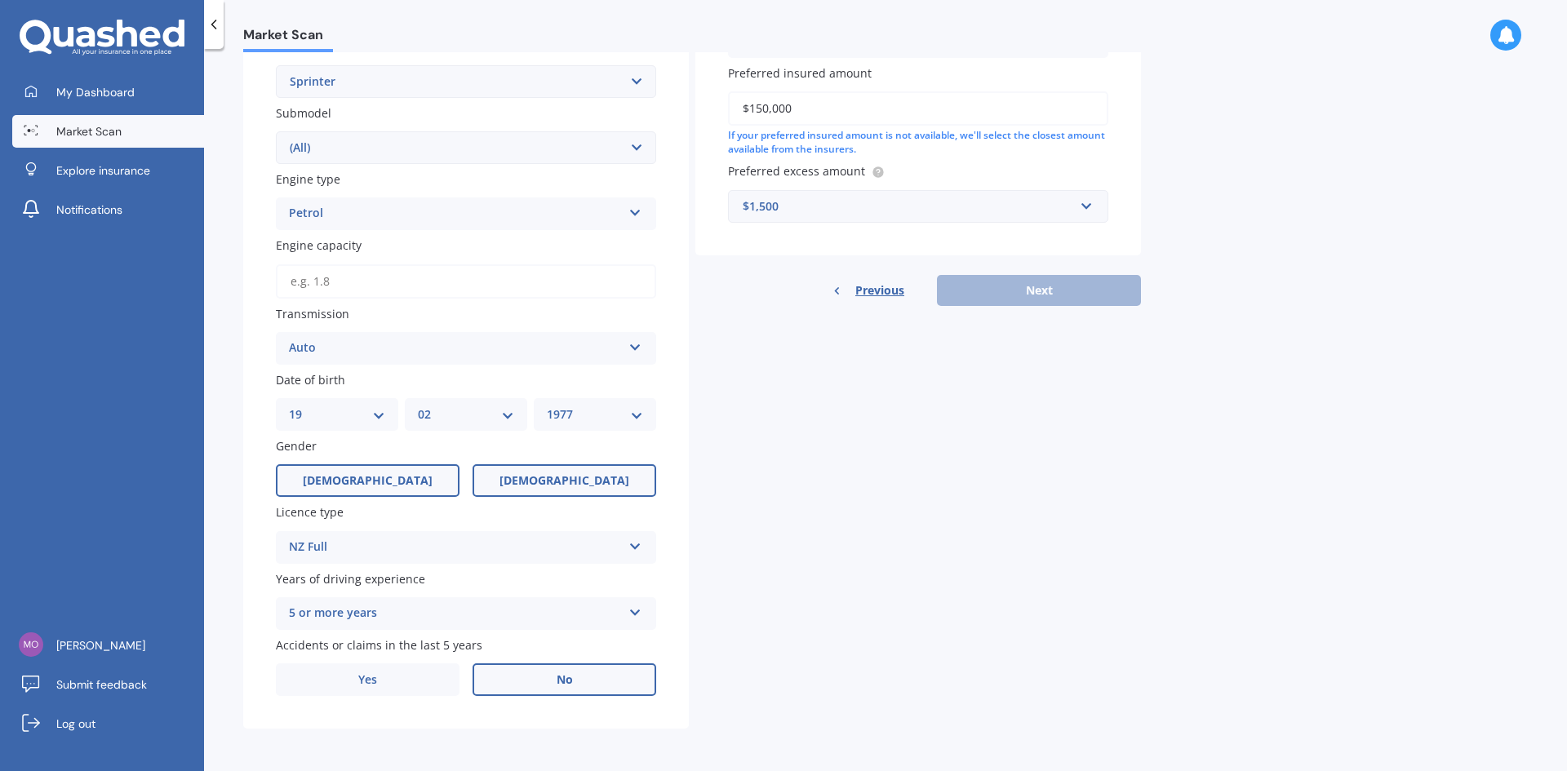
click at [557, 486] on span "Female" at bounding box center [564, 481] width 130 height 14
click at [0, 0] on input "Female" at bounding box center [0, 0] width 0 height 0
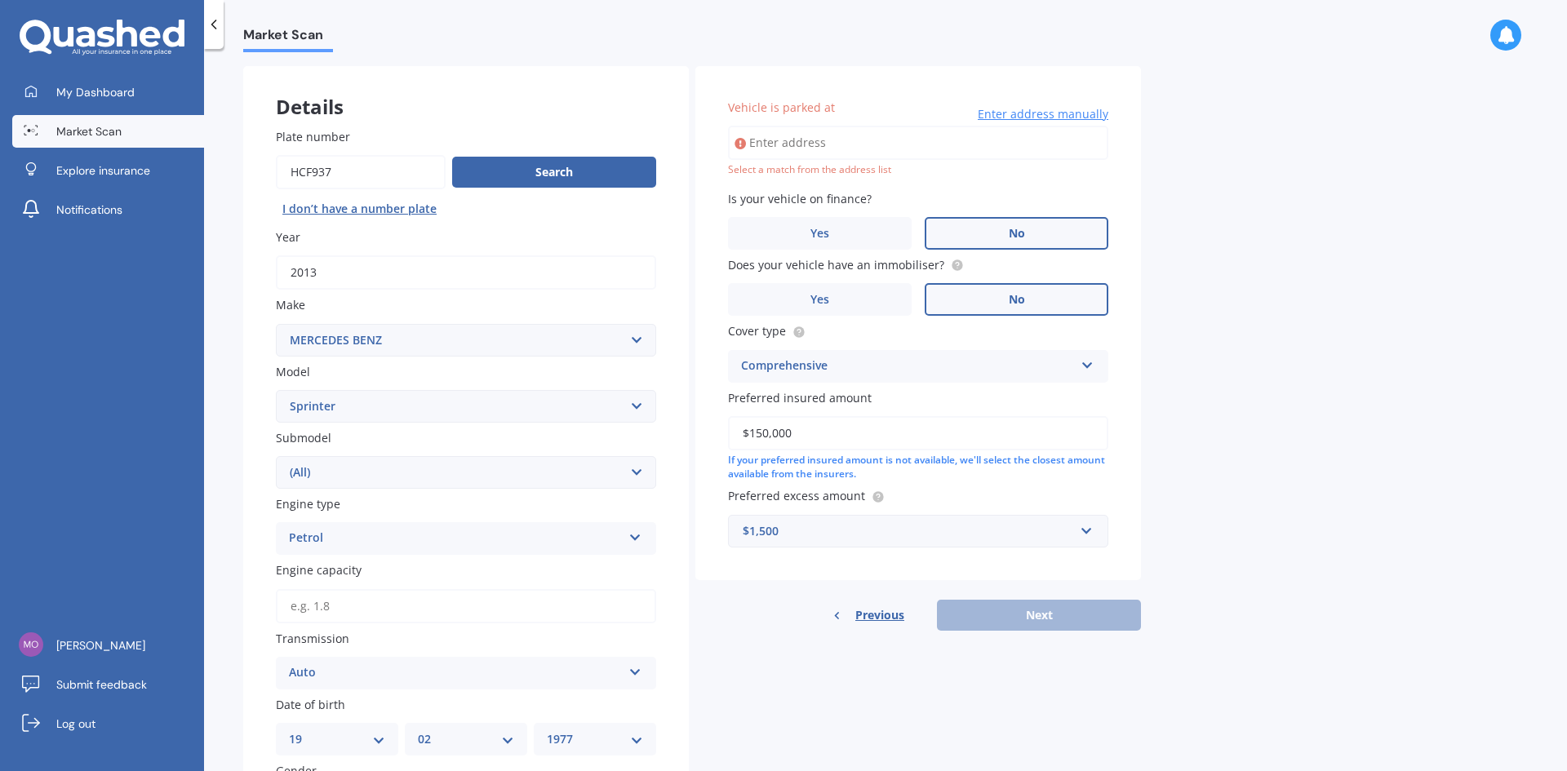
scroll to position [64, 0]
click at [823, 143] on input "Vehicle is parked at" at bounding box center [918, 144] width 380 height 34
type input "[STREET_ADDRESS] 2013"
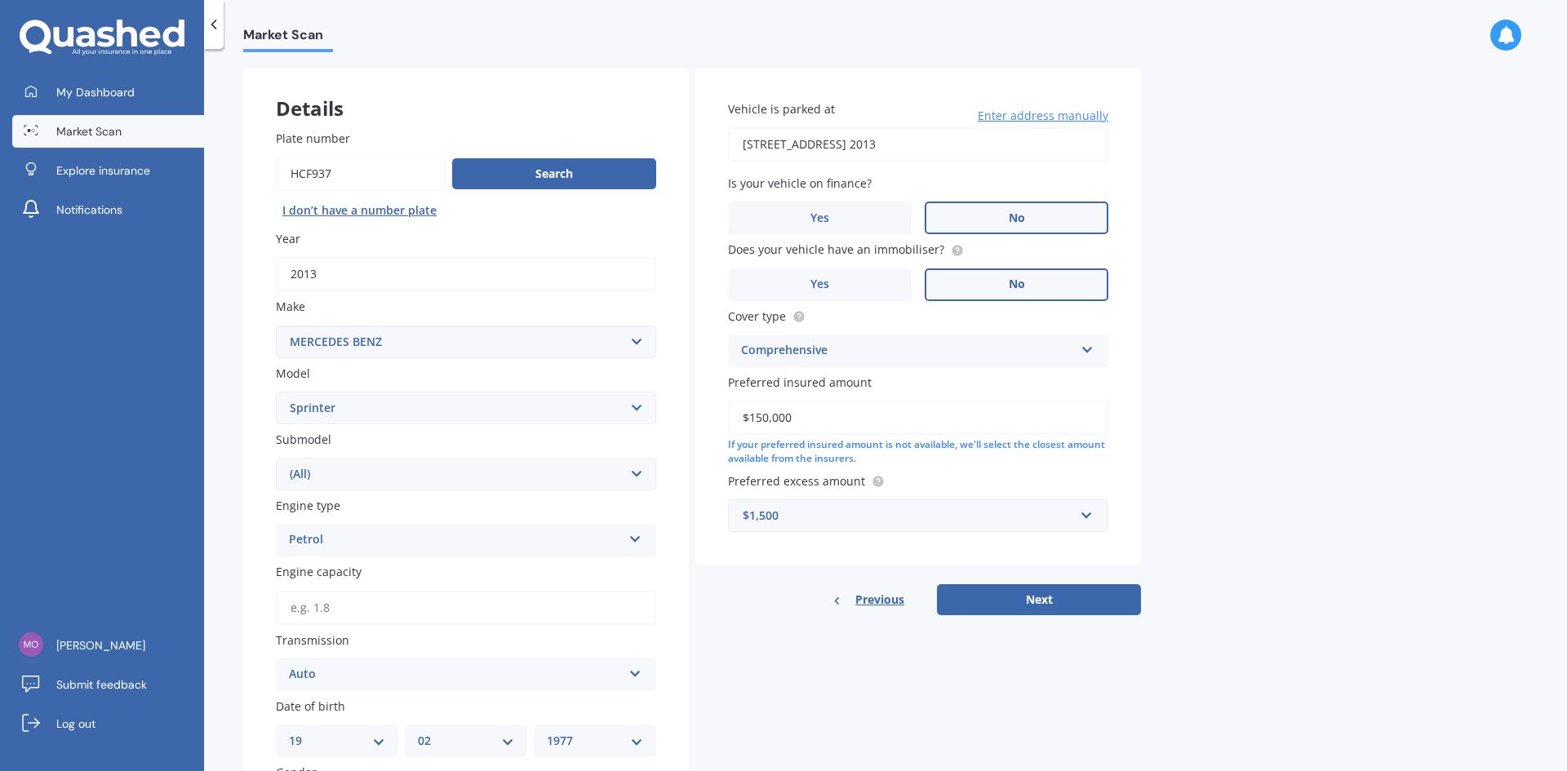
scroll to position [145, 0]
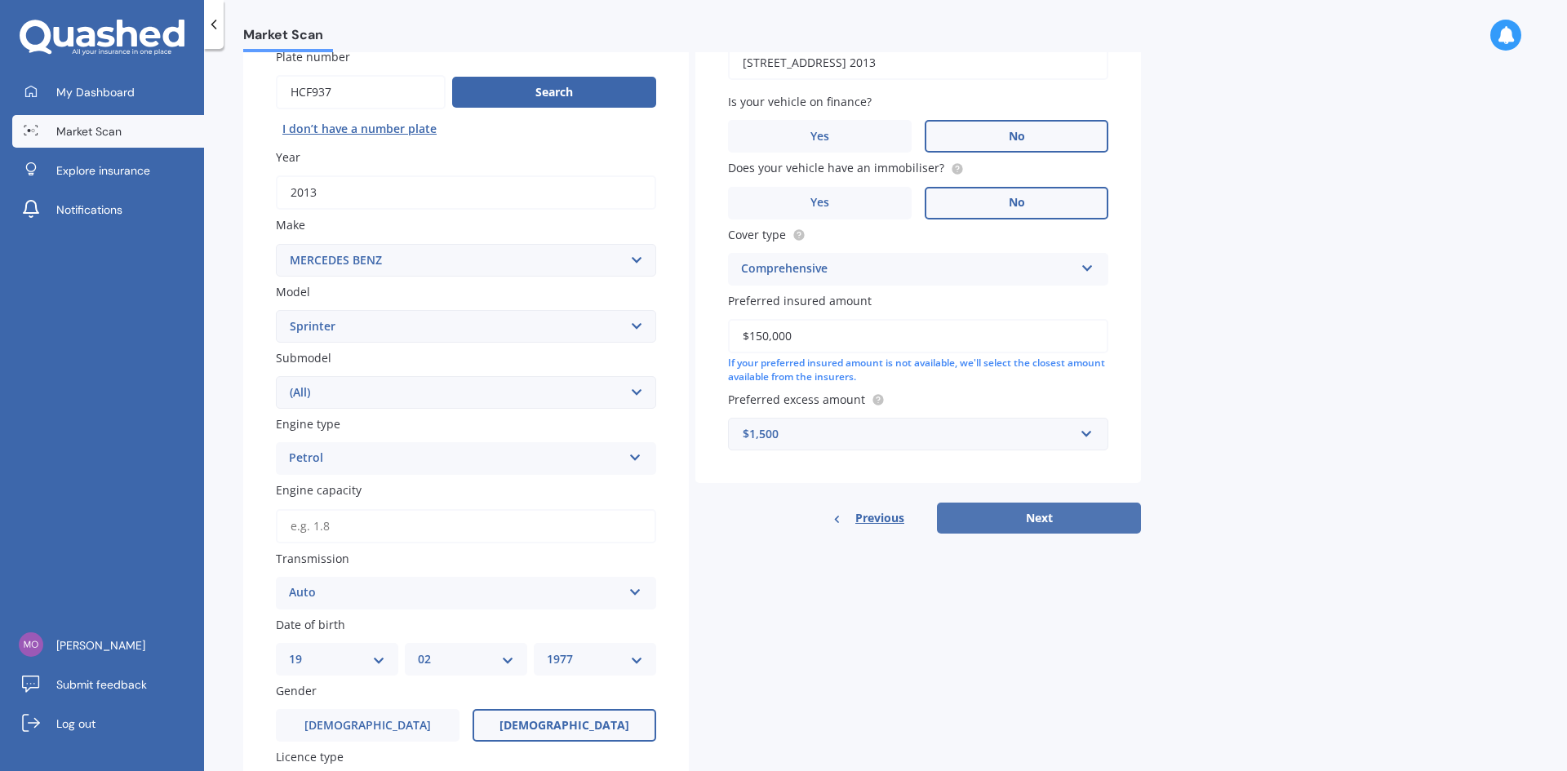
click at [1043, 518] on button "Next" at bounding box center [1039, 518] width 204 height 31
click at [347, 526] on input "Engine capacity" at bounding box center [466, 526] width 380 height 34
type input "1.8"
click at [1011, 517] on button "Next" at bounding box center [1039, 518] width 204 height 31
select select "19"
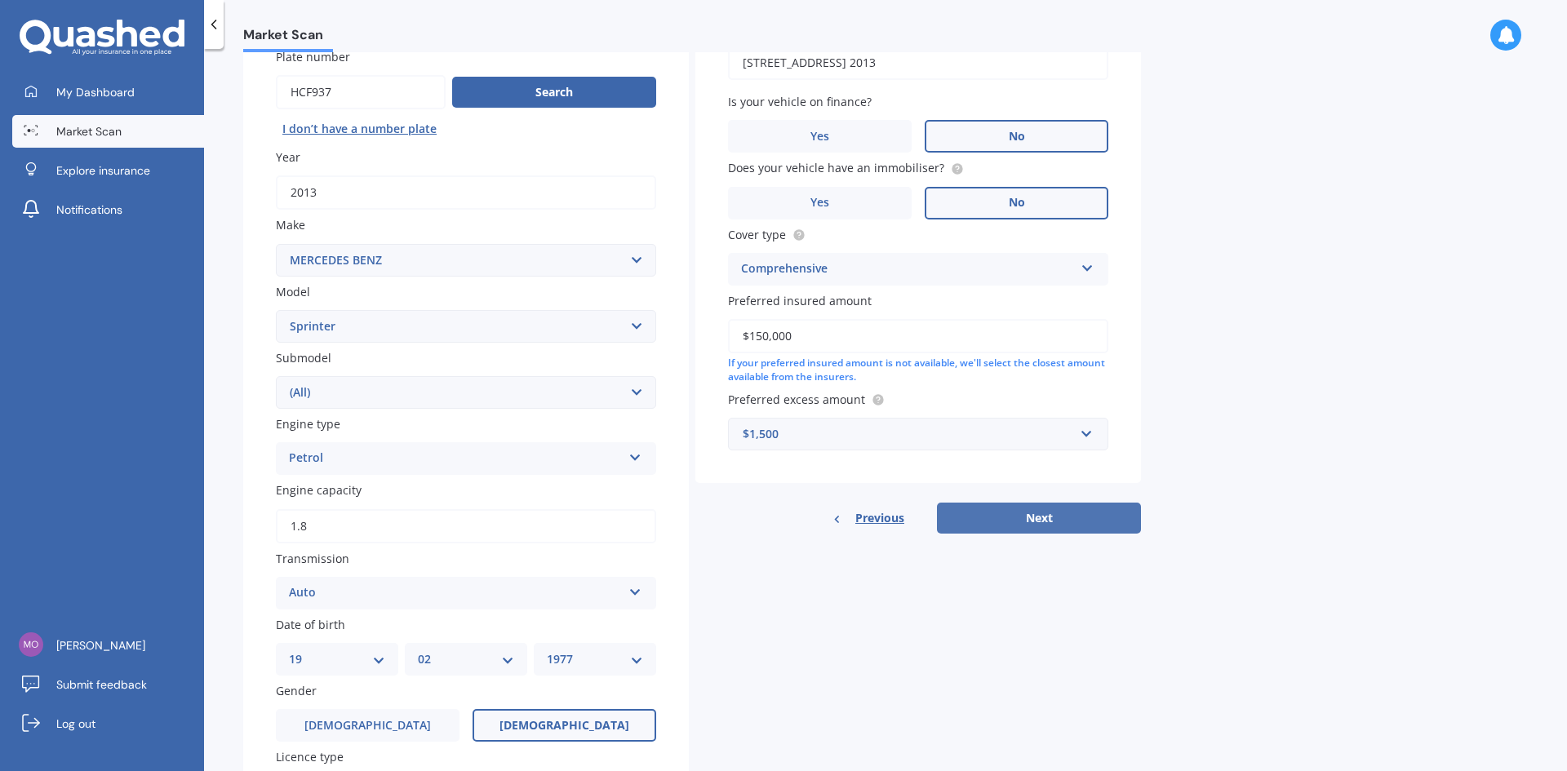
select select "02"
select select "1977"
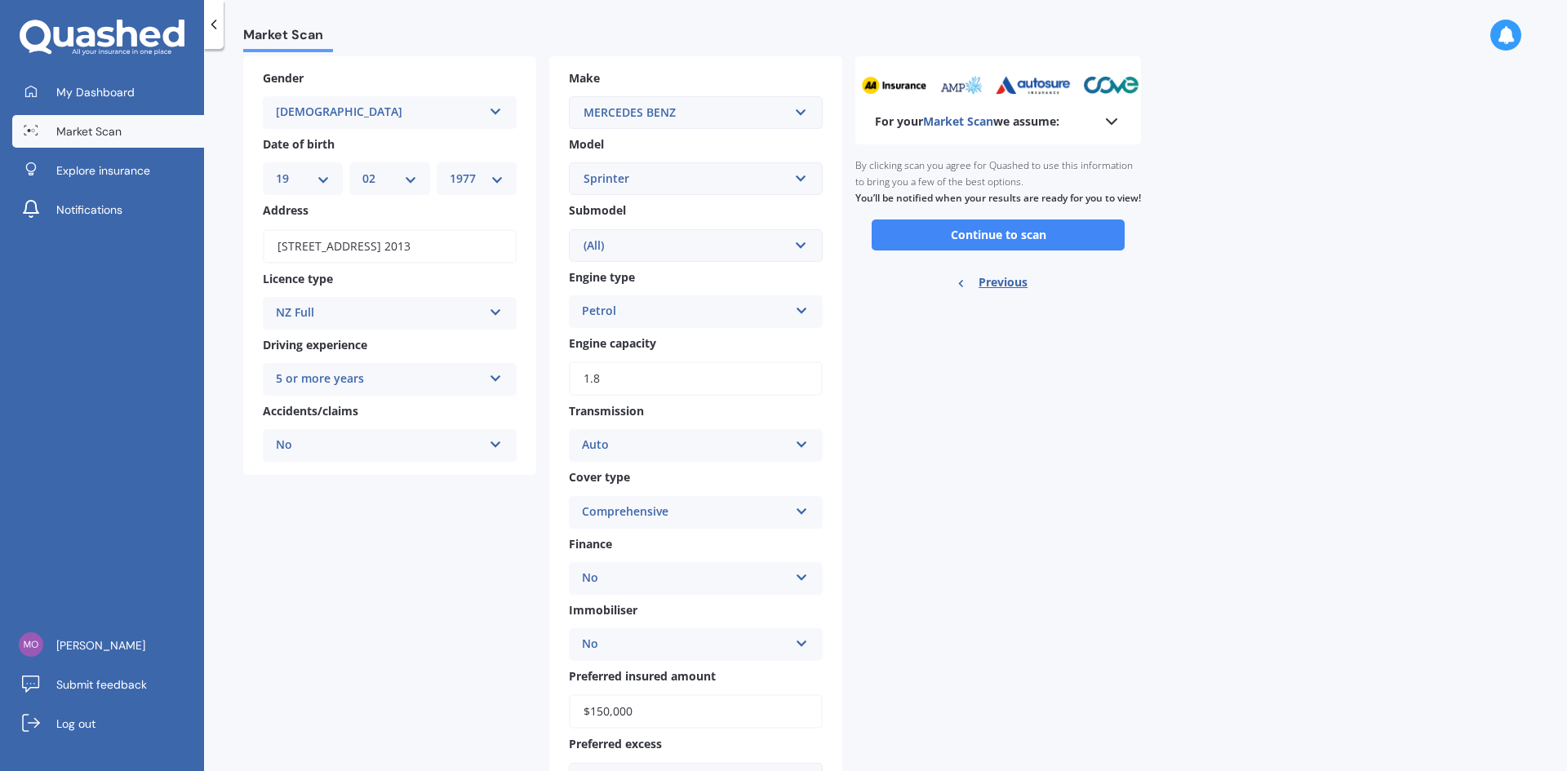
scroll to position [0, 0]
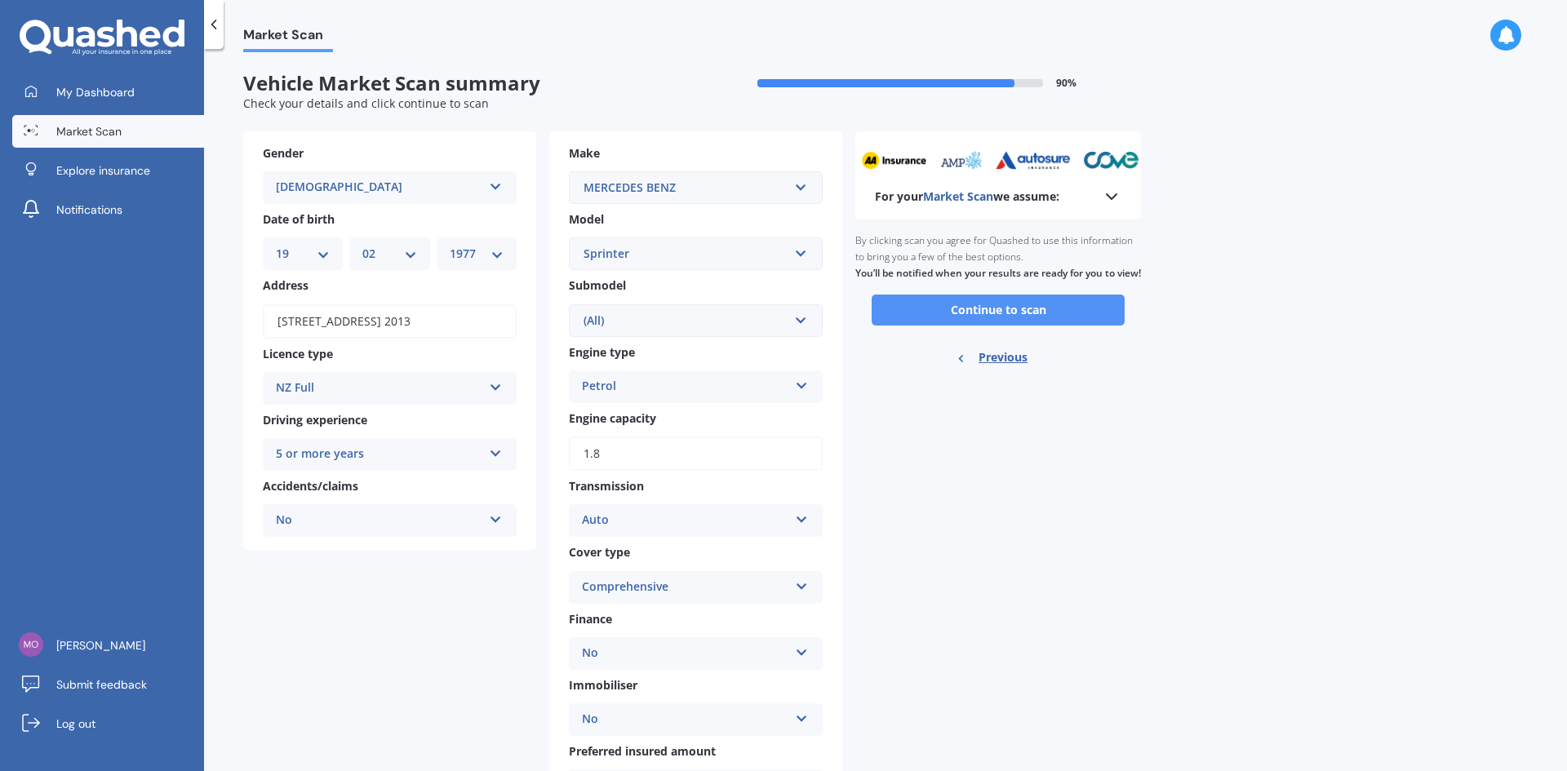
click at [1010, 326] on button "Continue to scan" at bounding box center [998, 310] width 253 height 31
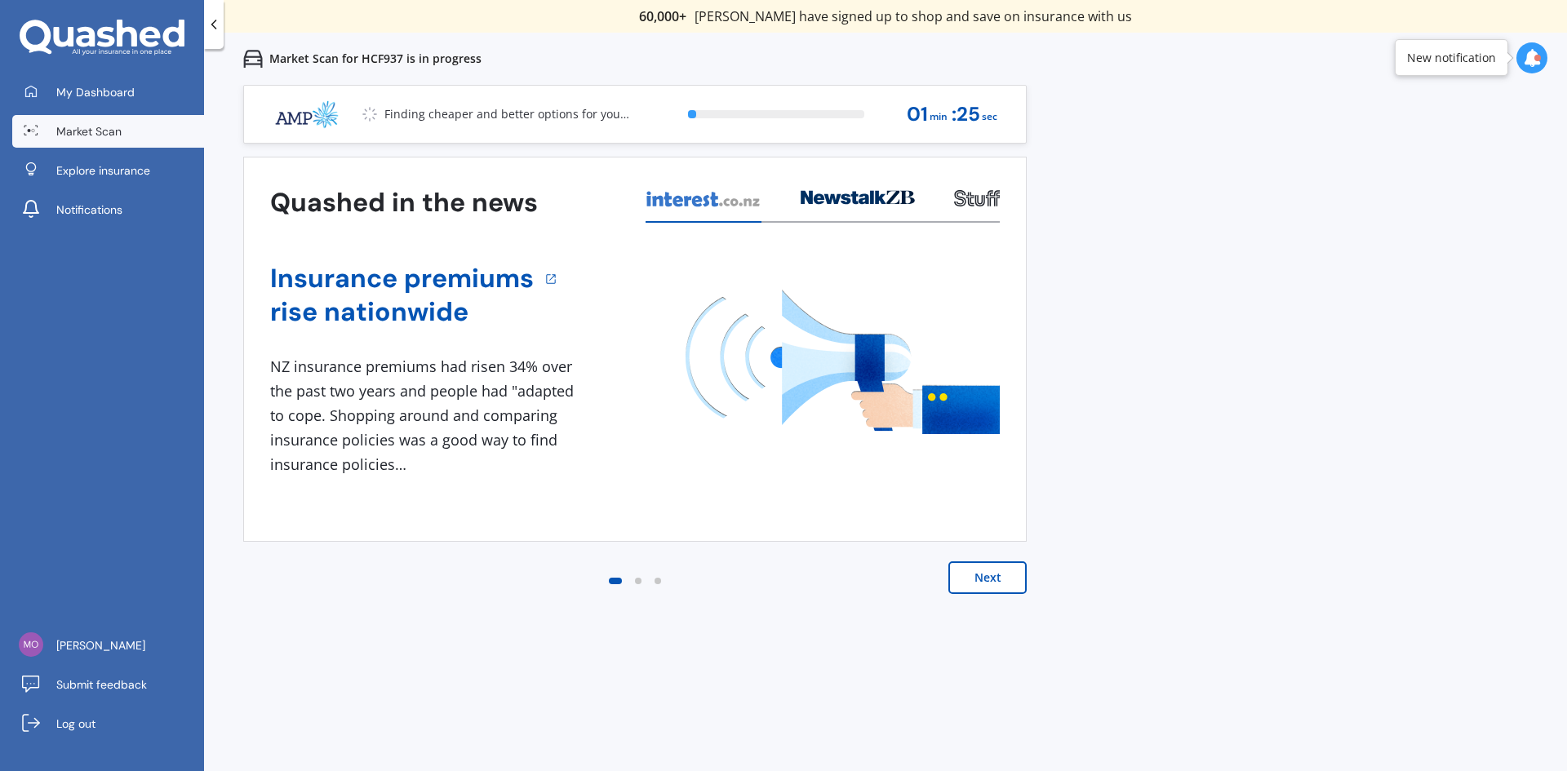
click at [994, 572] on button "Next" at bounding box center [987, 577] width 78 height 33
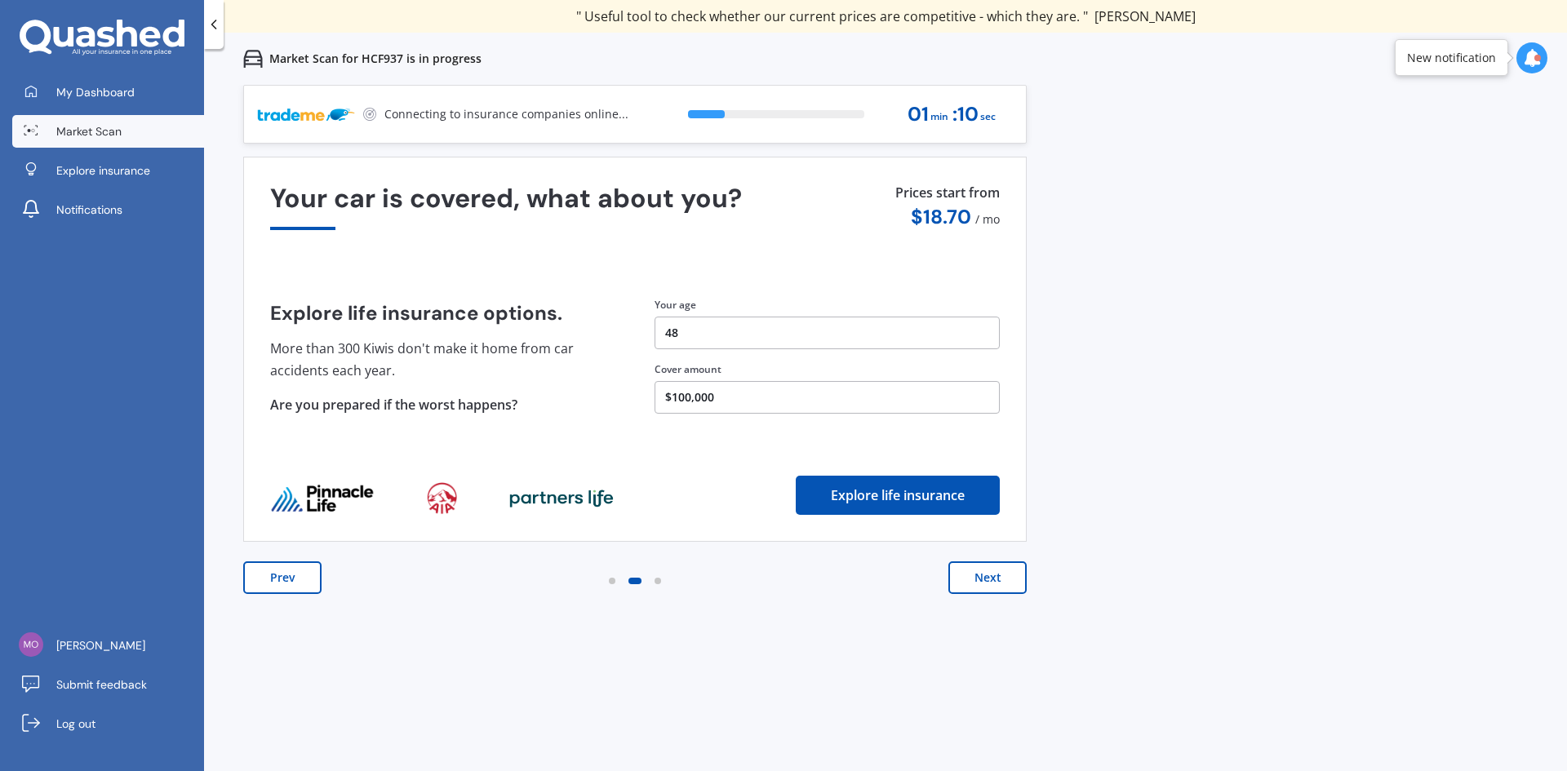
click at [997, 581] on button "Next" at bounding box center [987, 577] width 78 height 33
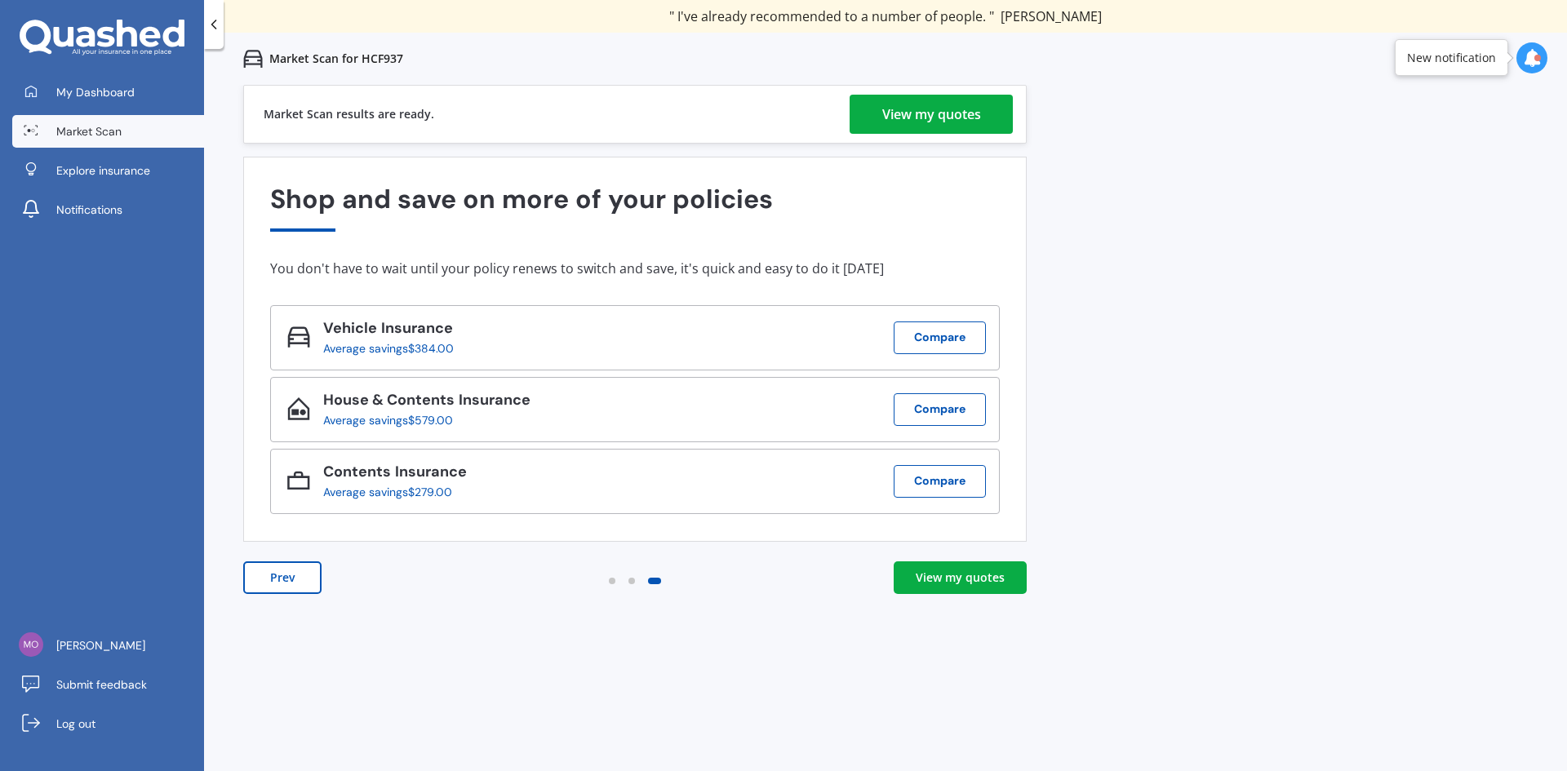
click at [921, 115] on div "View my quotes" at bounding box center [931, 114] width 99 height 39
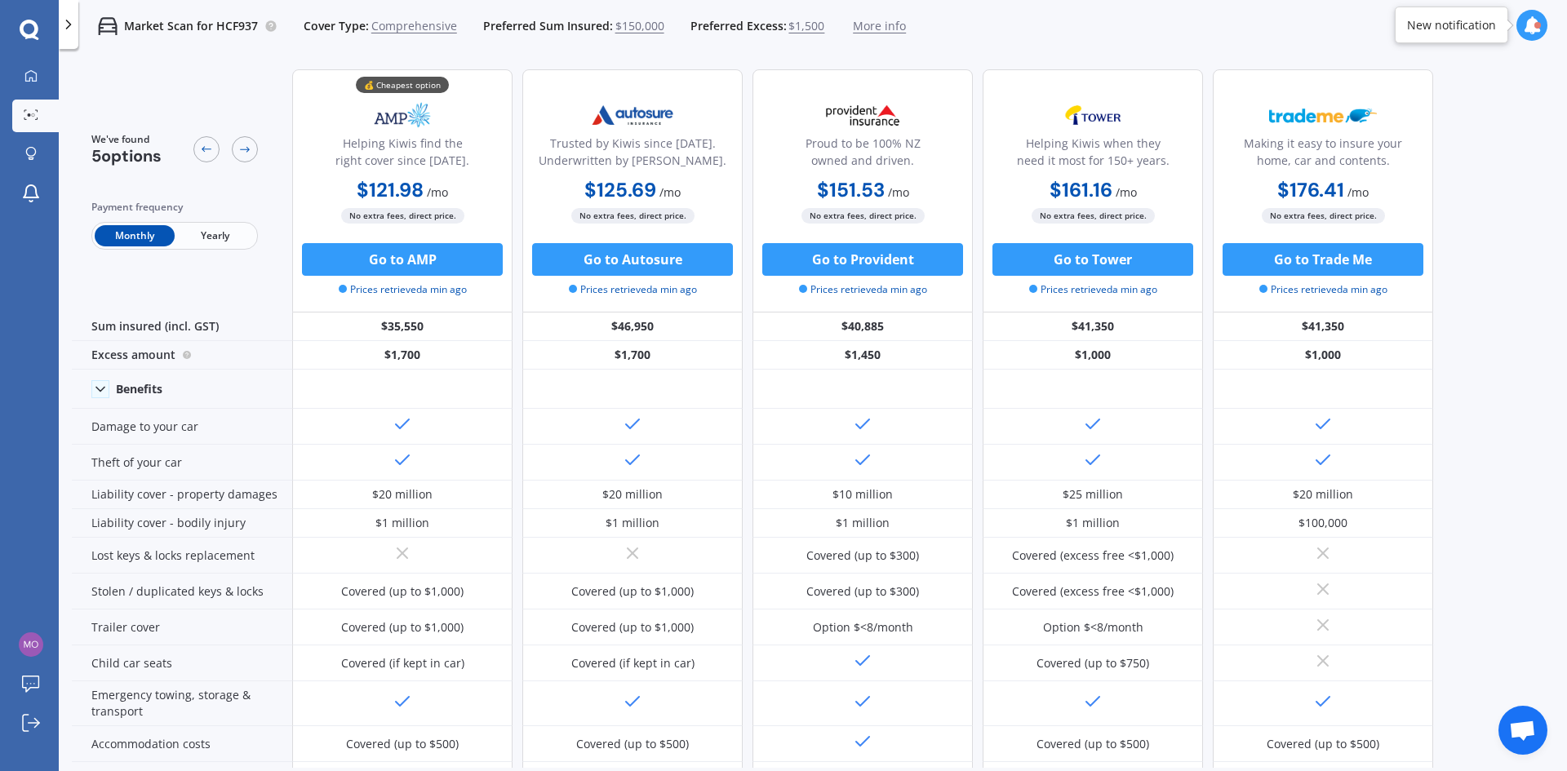
click at [879, 26] on span "More info" at bounding box center [879, 26] width 53 height 16
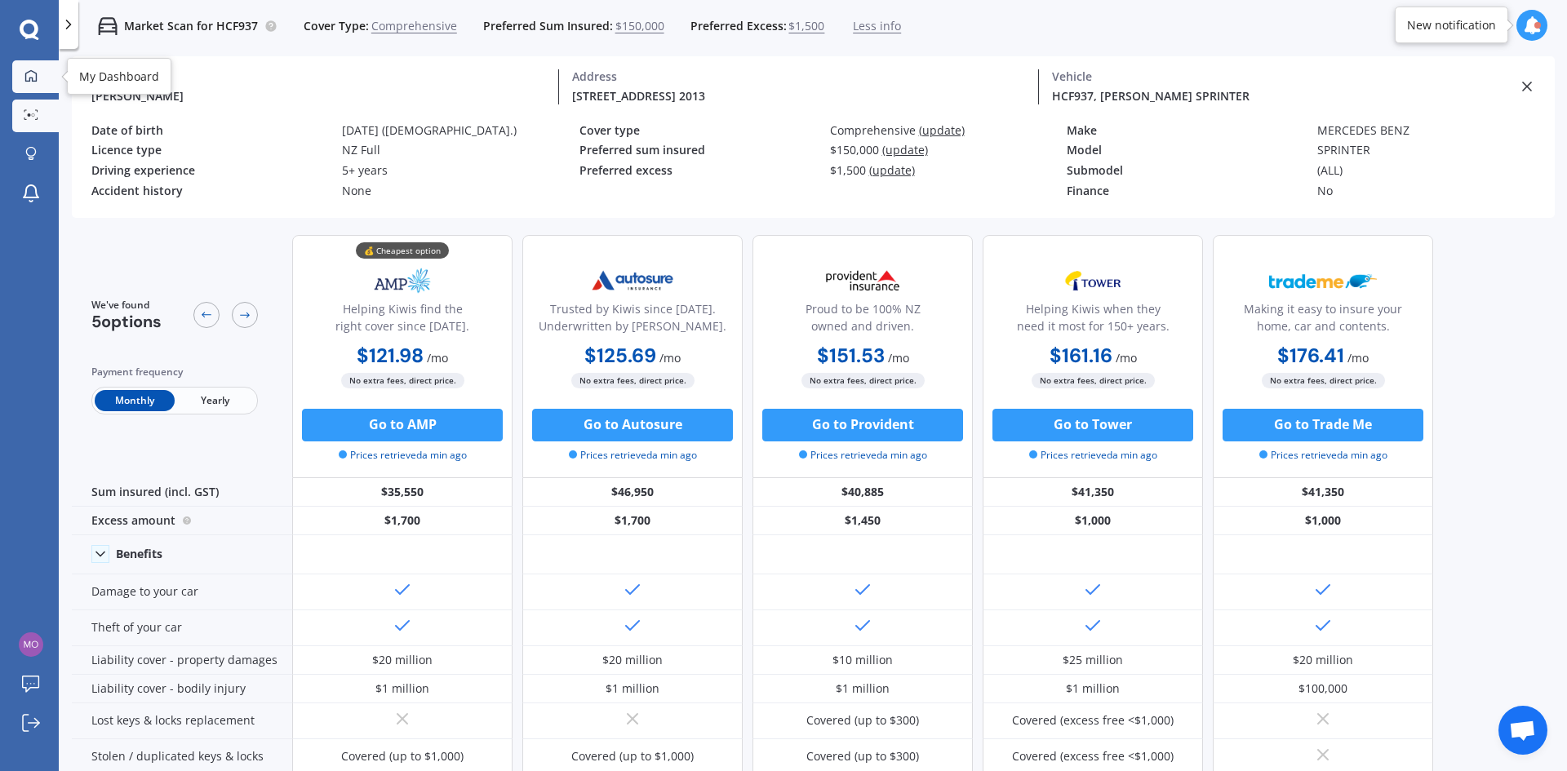
click at [29, 76] on icon at bounding box center [30, 75] width 13 height 13
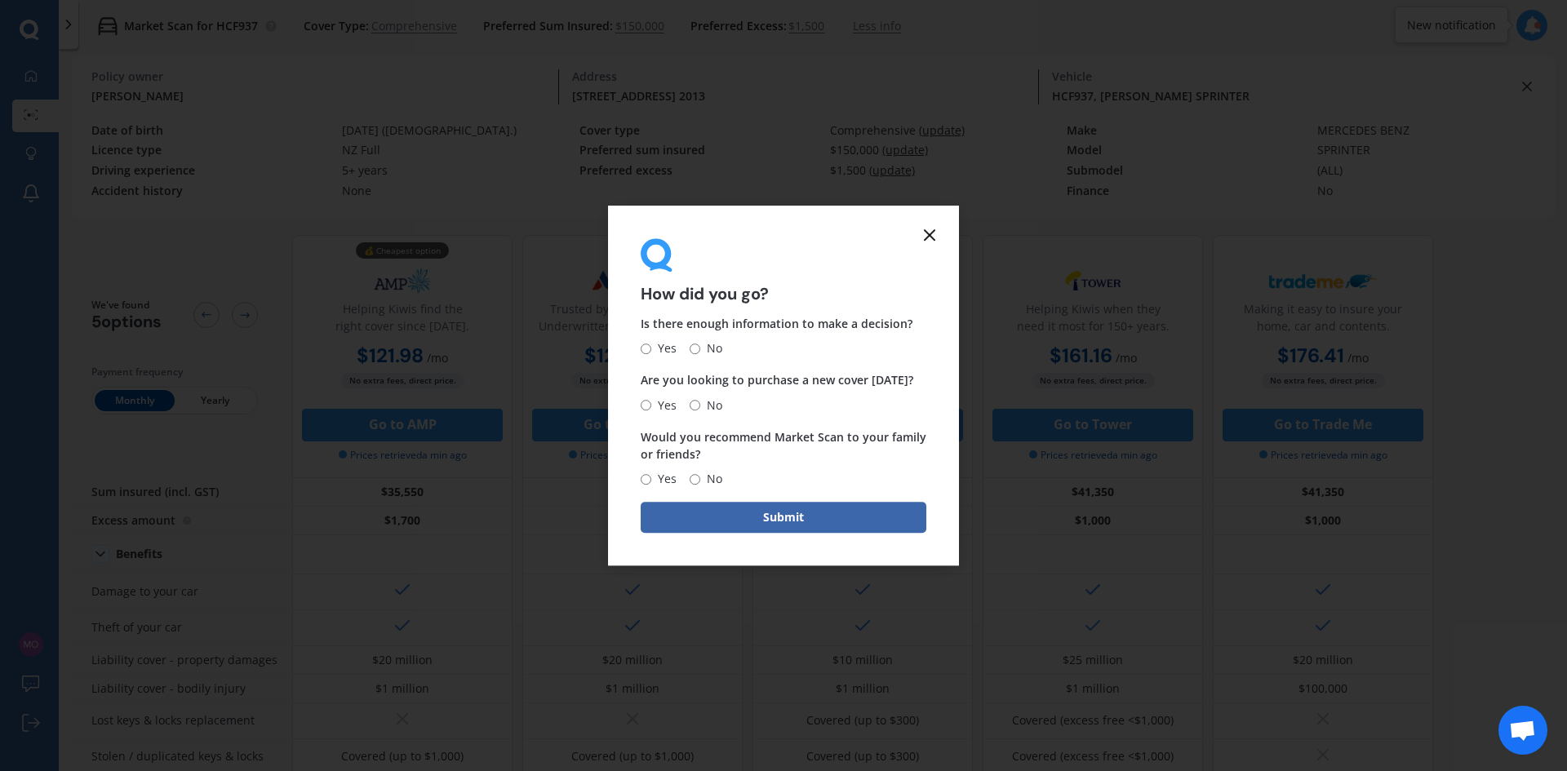
click at [934, 233] on icon at bounding box center [930, 235] width 20 height 20
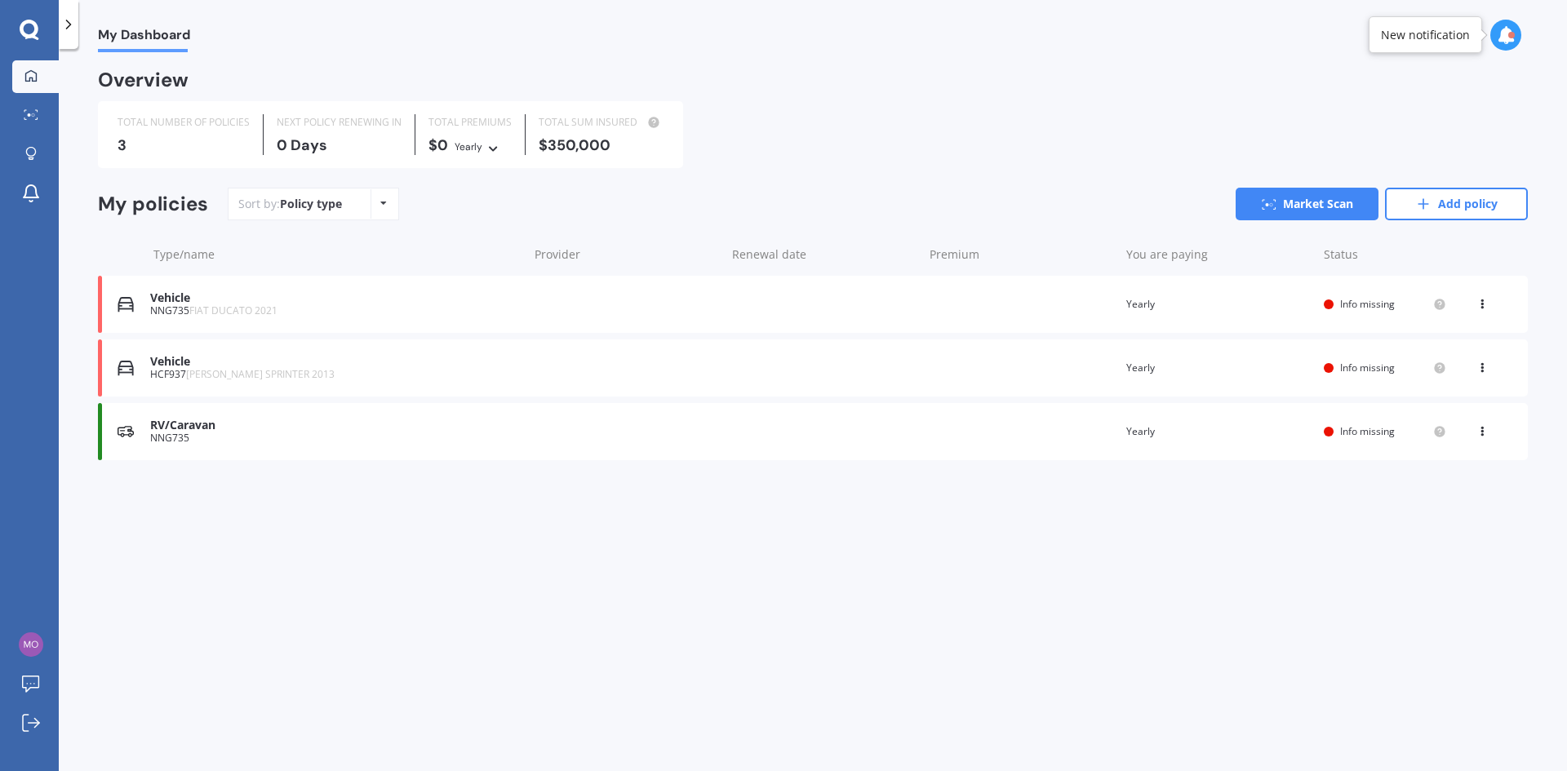
click at [1487, 368] on icon at bounding box center [1481, 365] width 11 height 10
click at [1440, 437] on div "Delete" at bounding box center [1446, 431] width 162 height 33
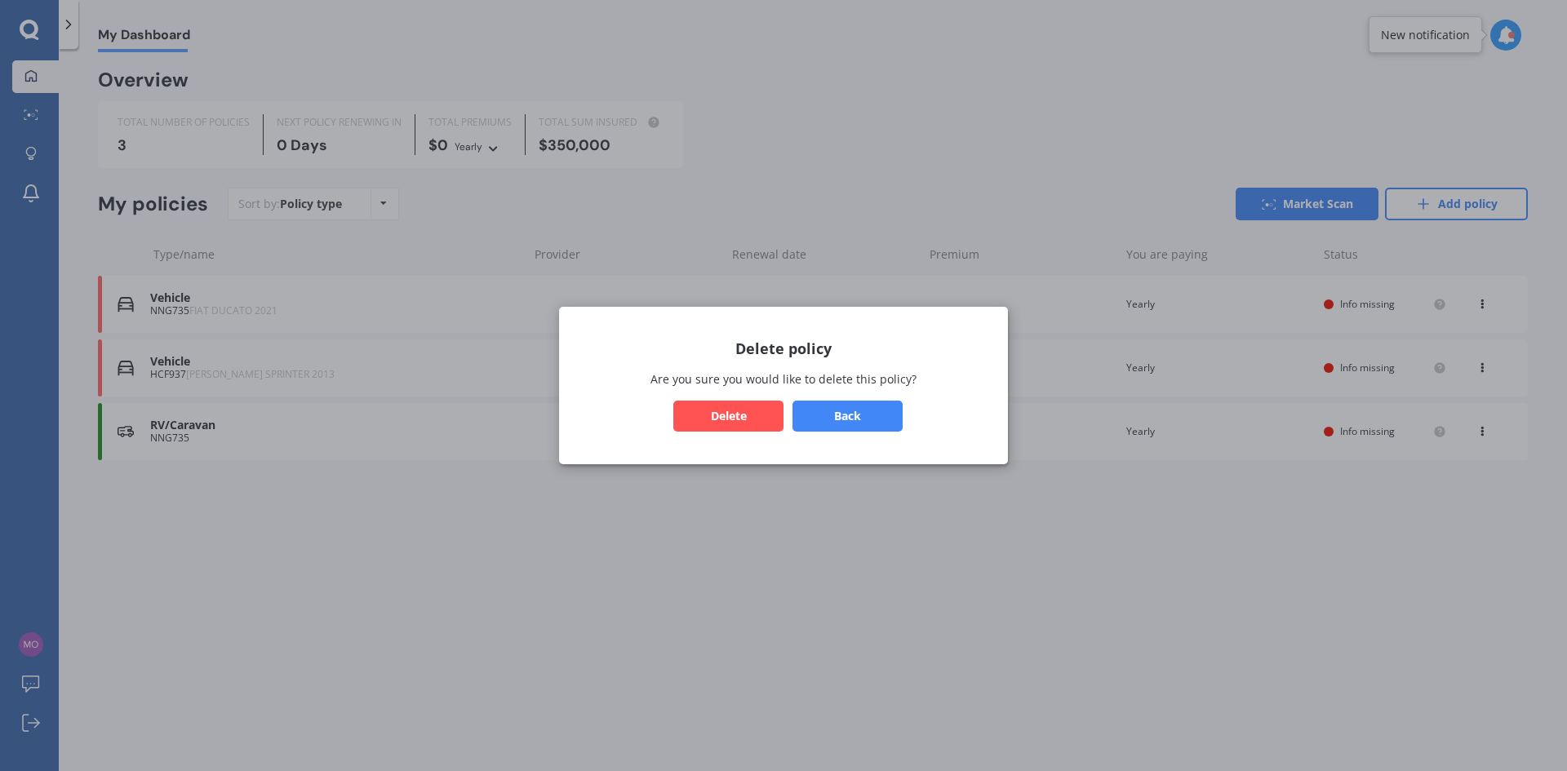
click at [712, 420] on button "Delete" at bounding box center [728, 416] width 110 height 31
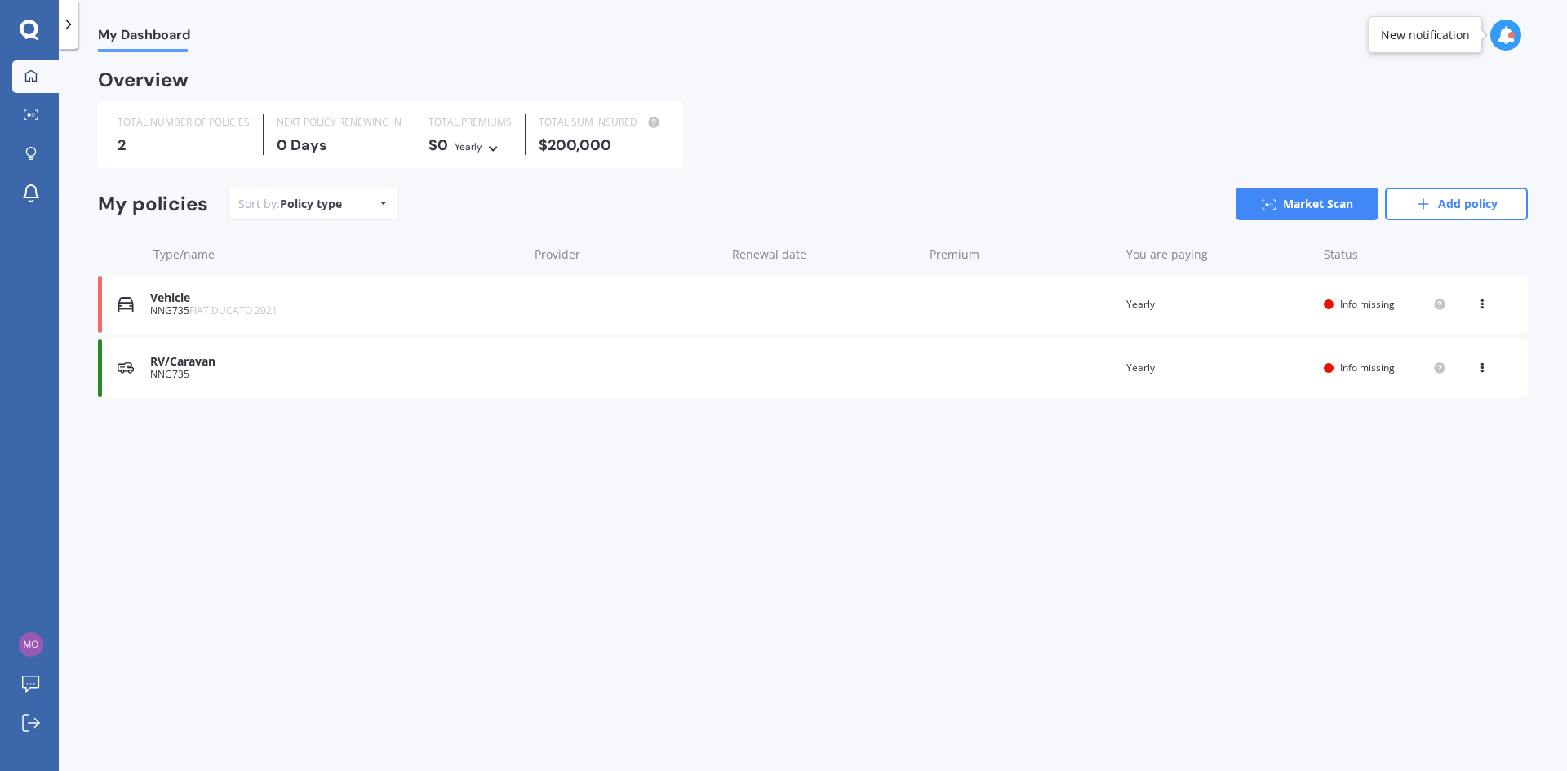
click at [1479, 304] on icon at bounding box center [1481, 301] width 11 height 10
click at [1447, 374] on div "Delete" at bounding box center [1446, 368] width 162 height 33
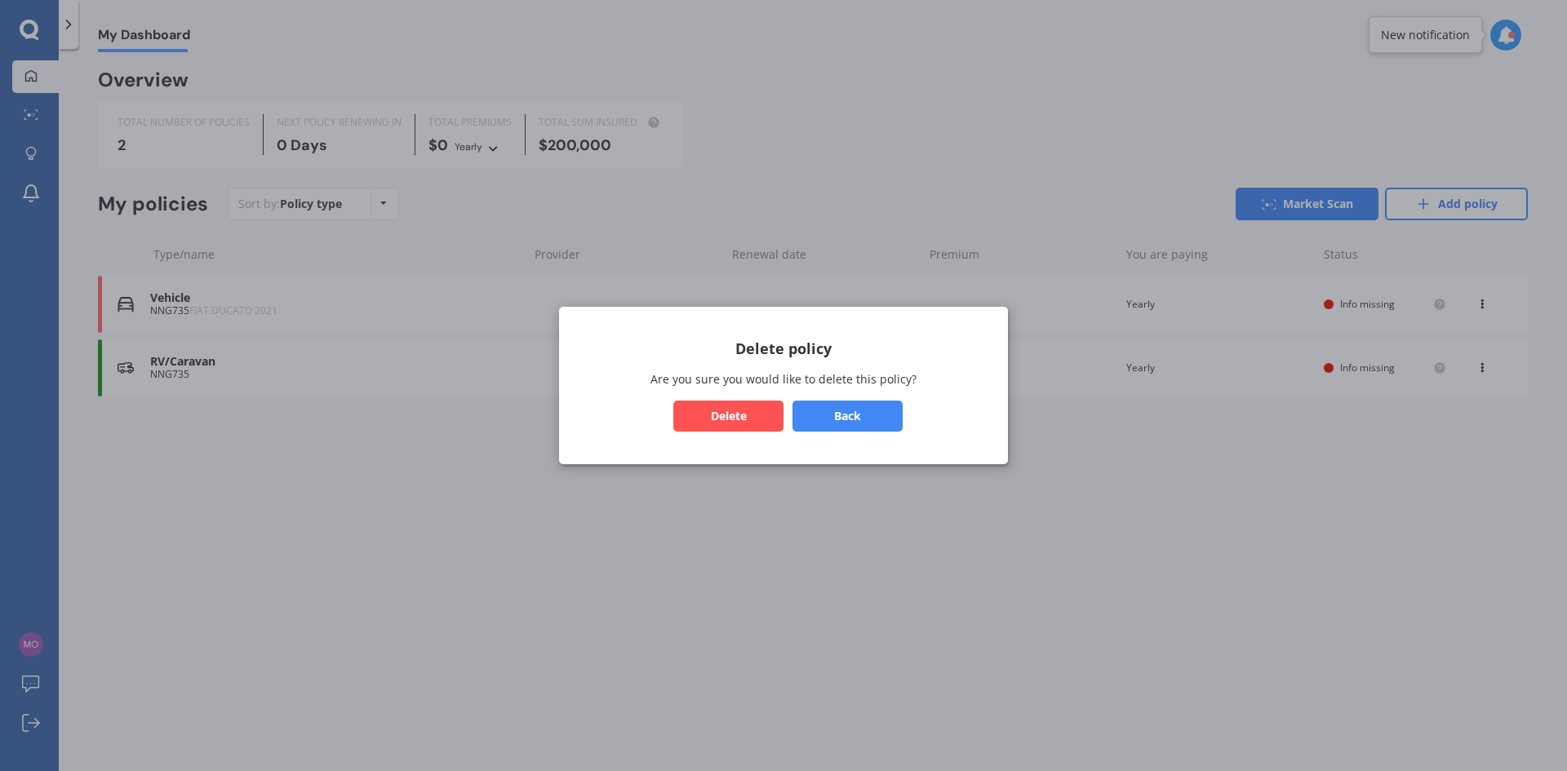
click at [758, 421] on button "Delete" at bounding box center [728, 416] width 110 height 31
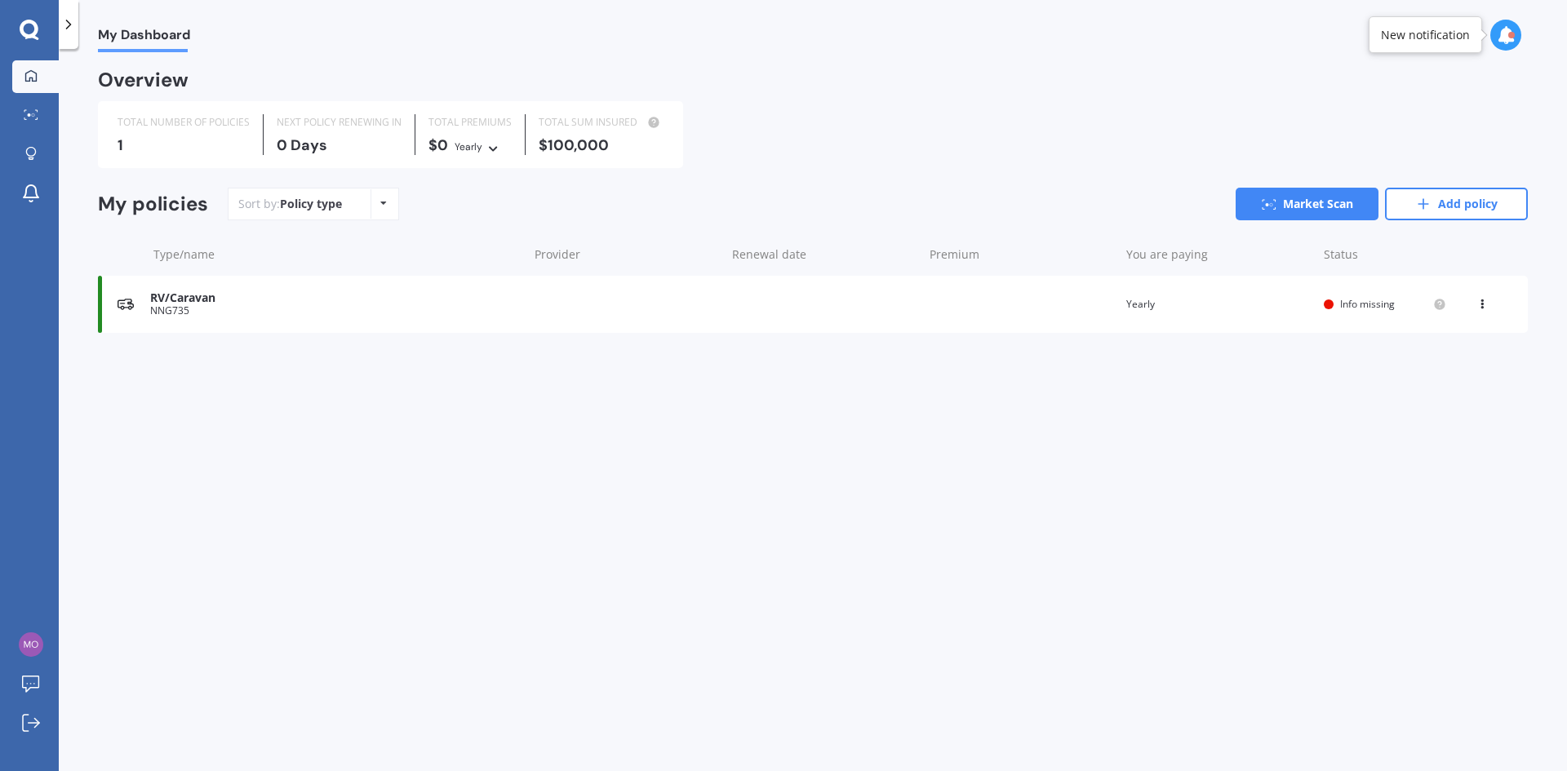
click at [1368, 303] on span "Info missing" at bounding box center [1367, 304] width 55 height 14
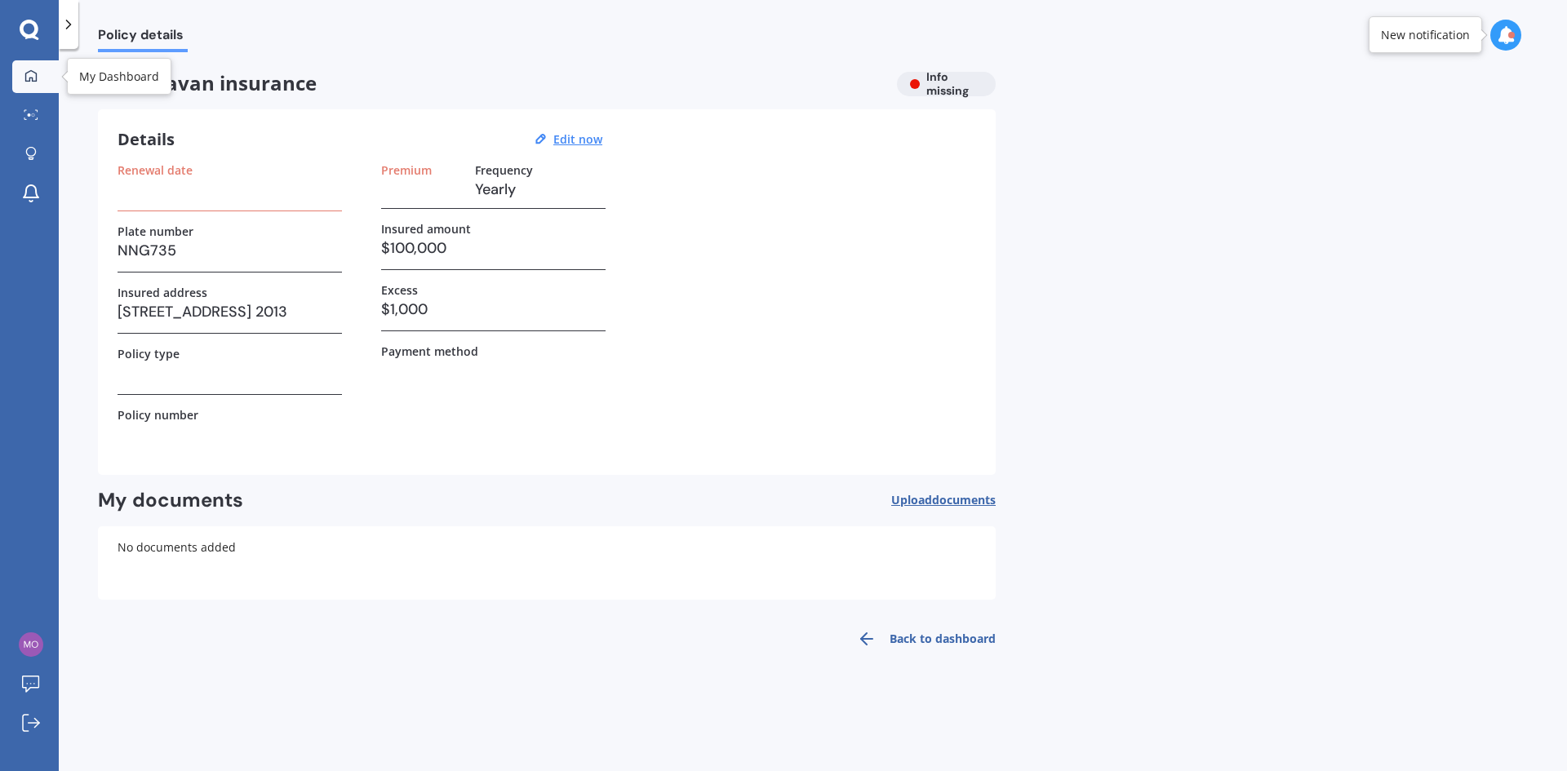
click at [29, 72] on icon at bounding box center [30, 74] width 11 height 11
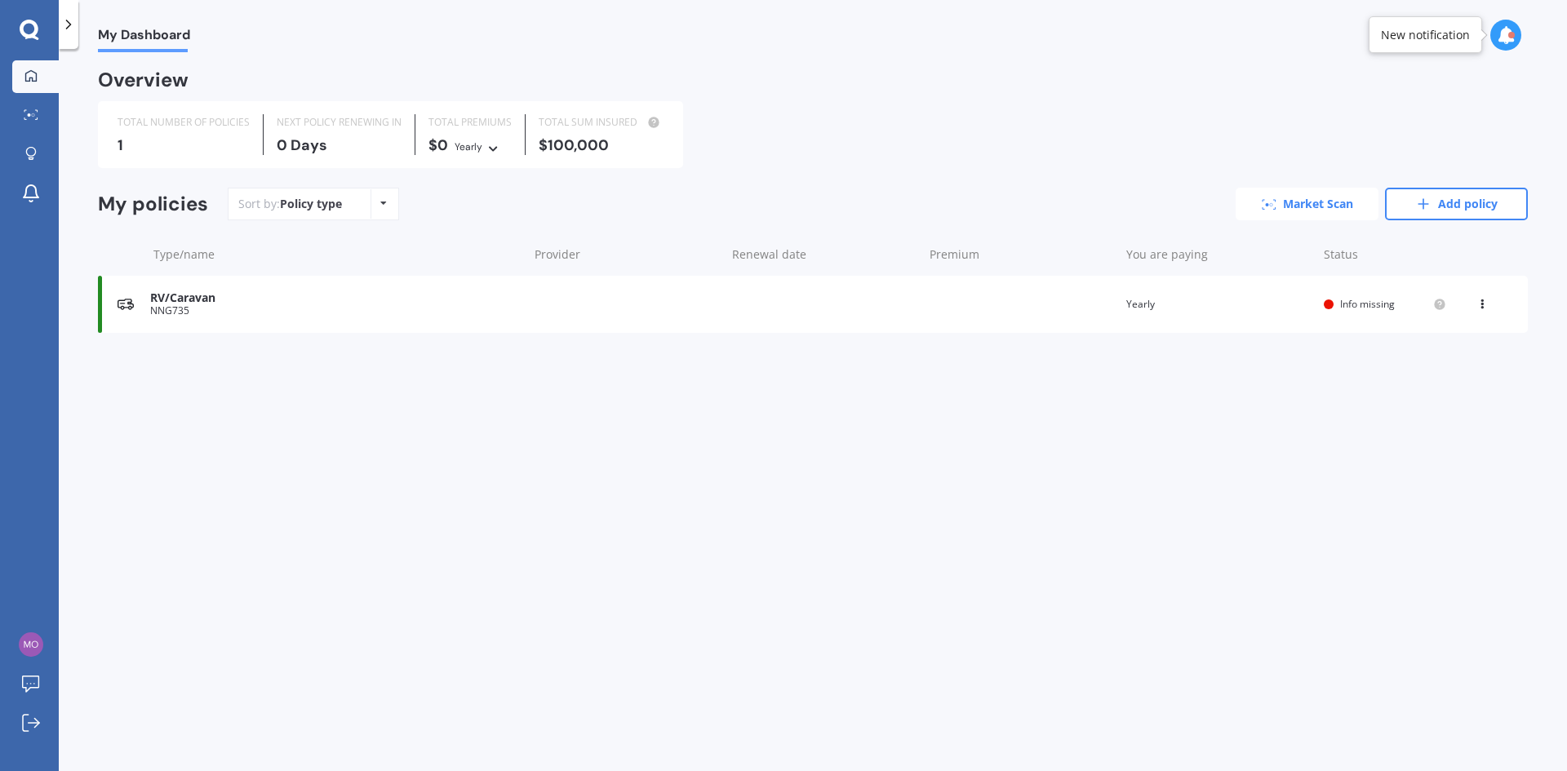
click at [1303, 205] on link "Market Scan" at bounding box center [1307, 204] width 143 height 33
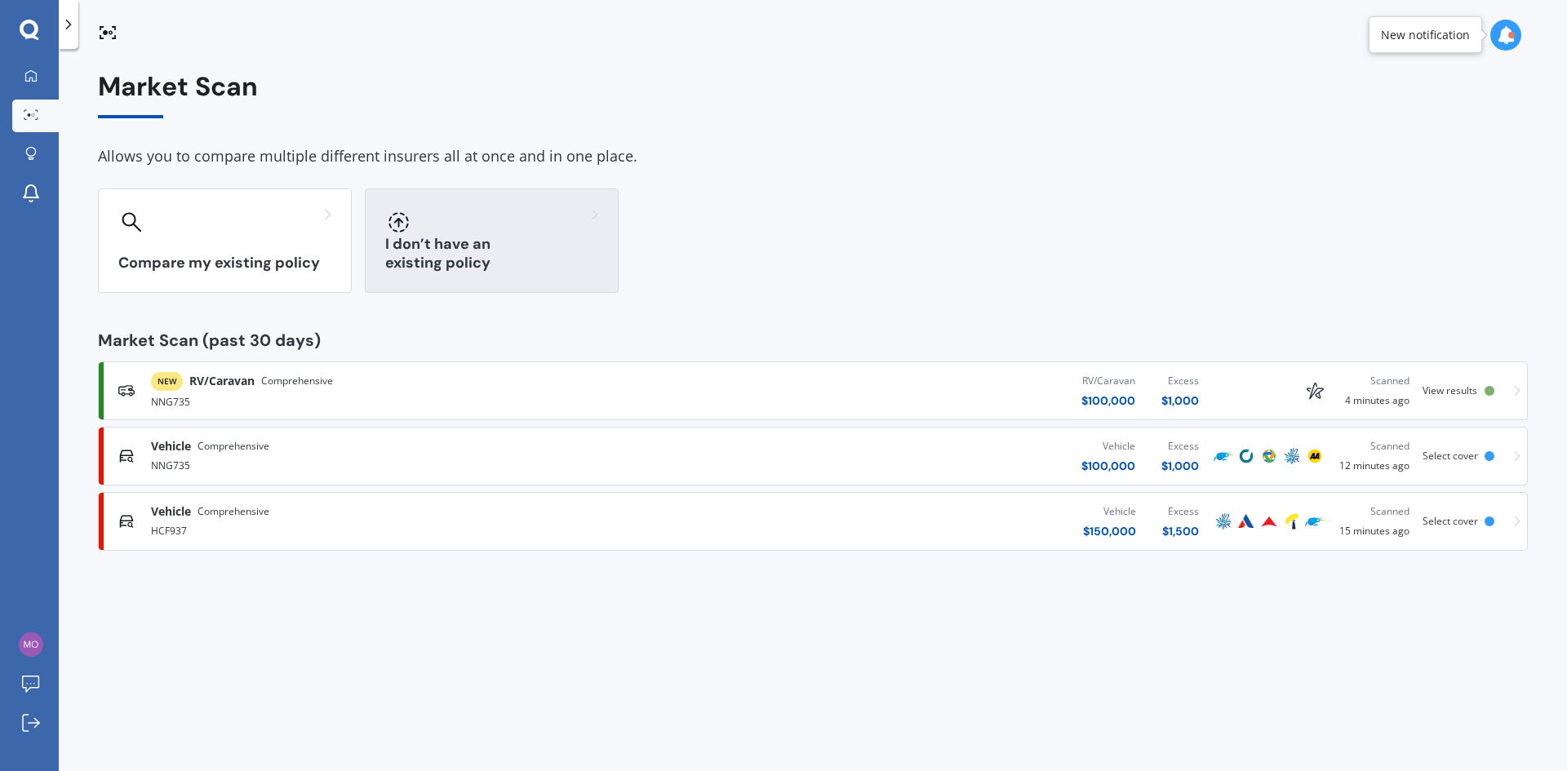
click at [463, 244] on div "I don’t have an existing policy" at bounding box center [492, 241] width 254 height 104
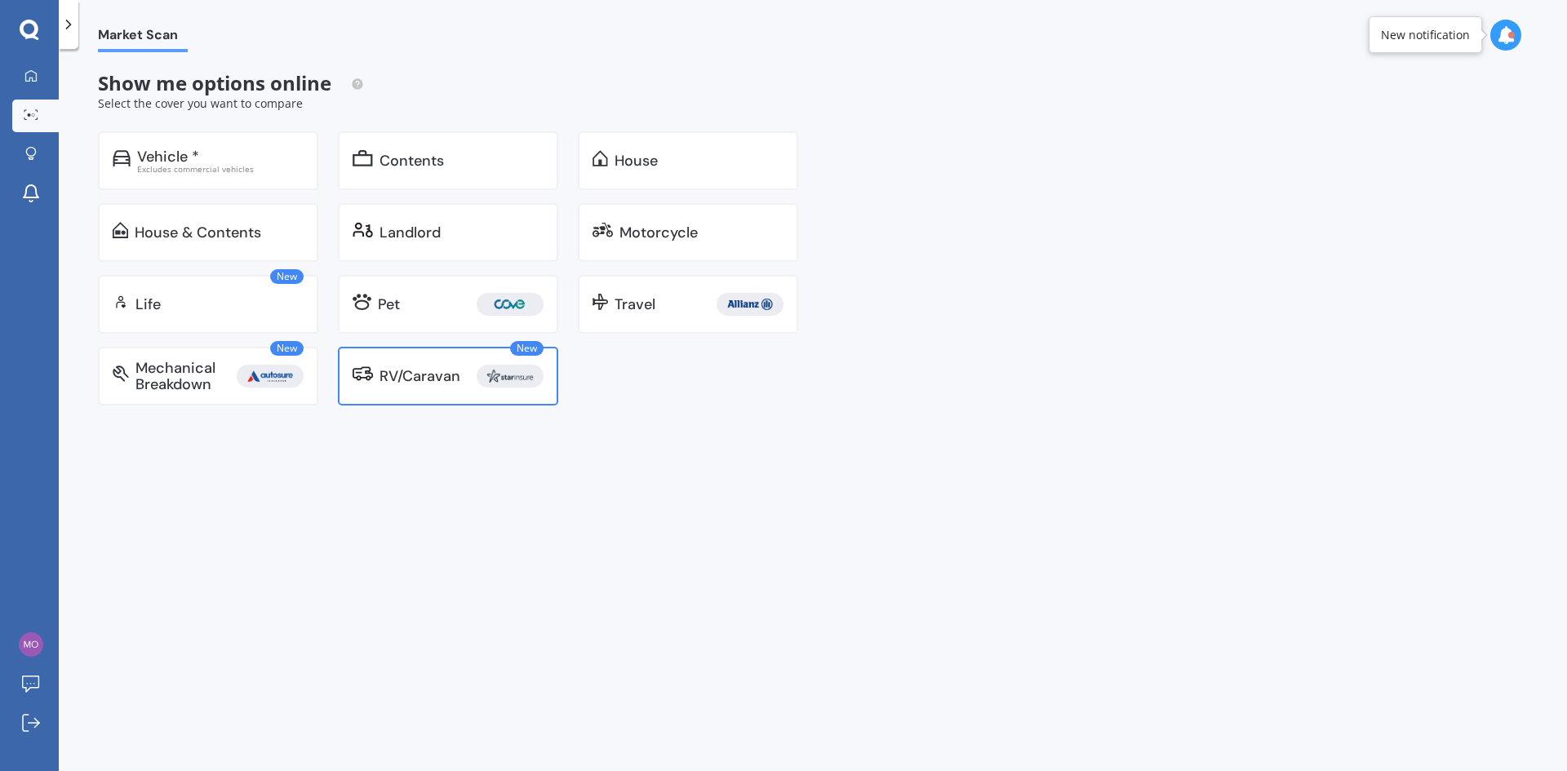
click at [402, 379] on div "RV/Caravan" at bounding box center [419, 376] width 81 height 16
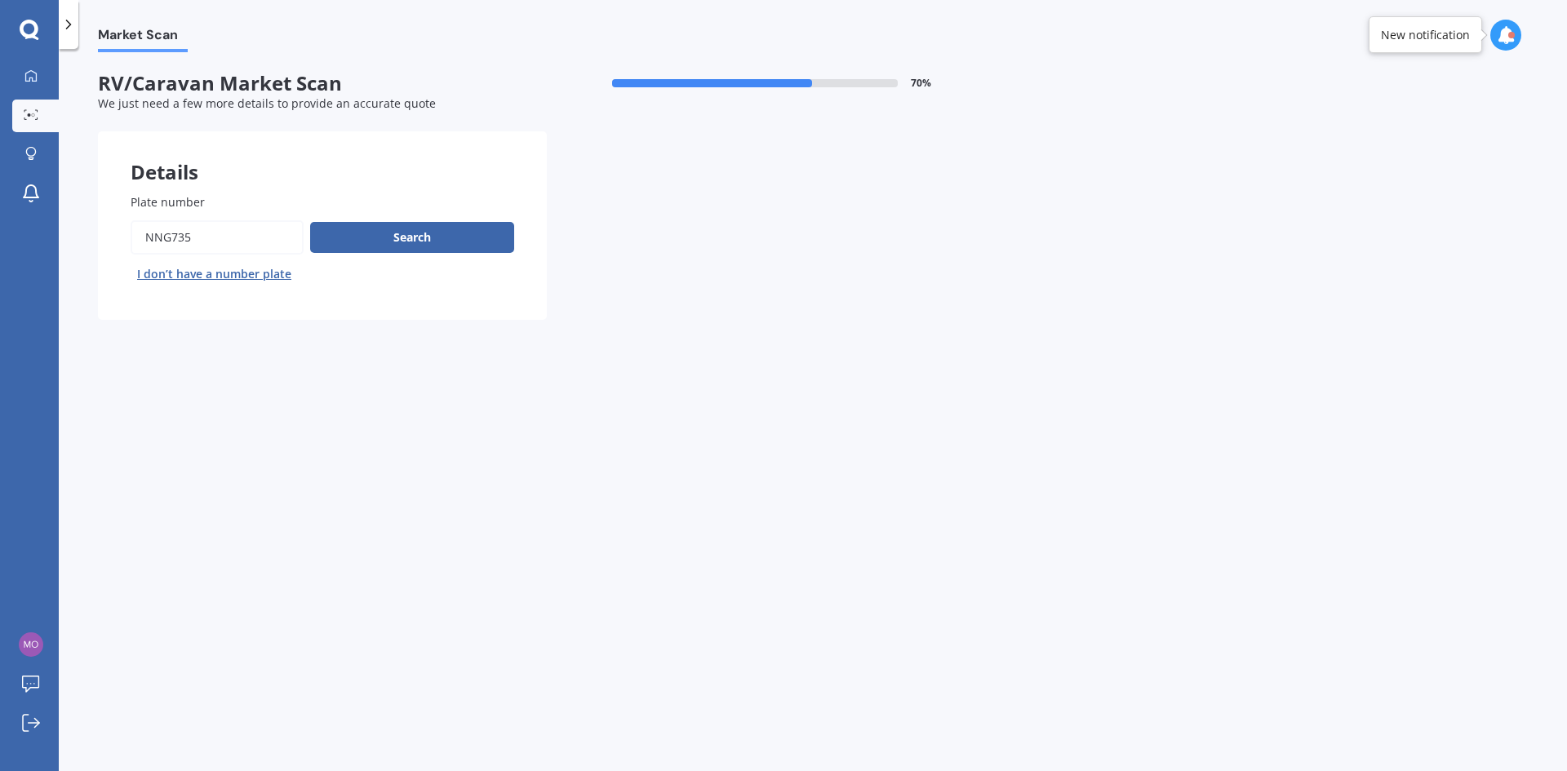
drag, startPoint x: 220, startPoint y: 237, endPoint x: -7, endPoint y: 245, distance: 227.0
click at [0, 245] on html "We are experiencing high volume of Market Scans . Just a heads up we will have …" at bounding box center [783, 385] width 1567 height 771
type input "hcf937"
click at [415, 242] on button "Search" at bounding box center [412, 237] width 204 height 31
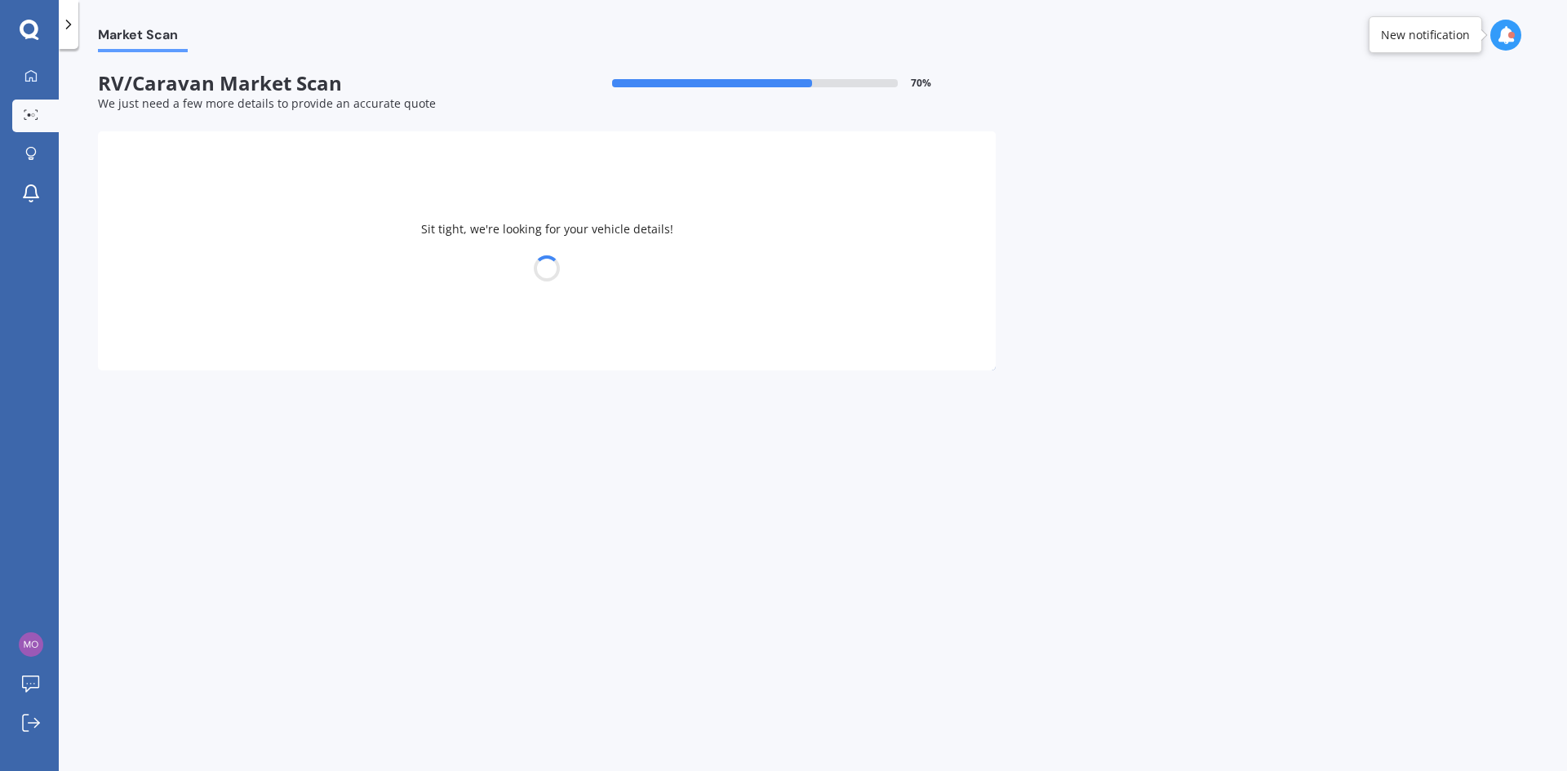
select select "19"
select select "02"
select select "1977"
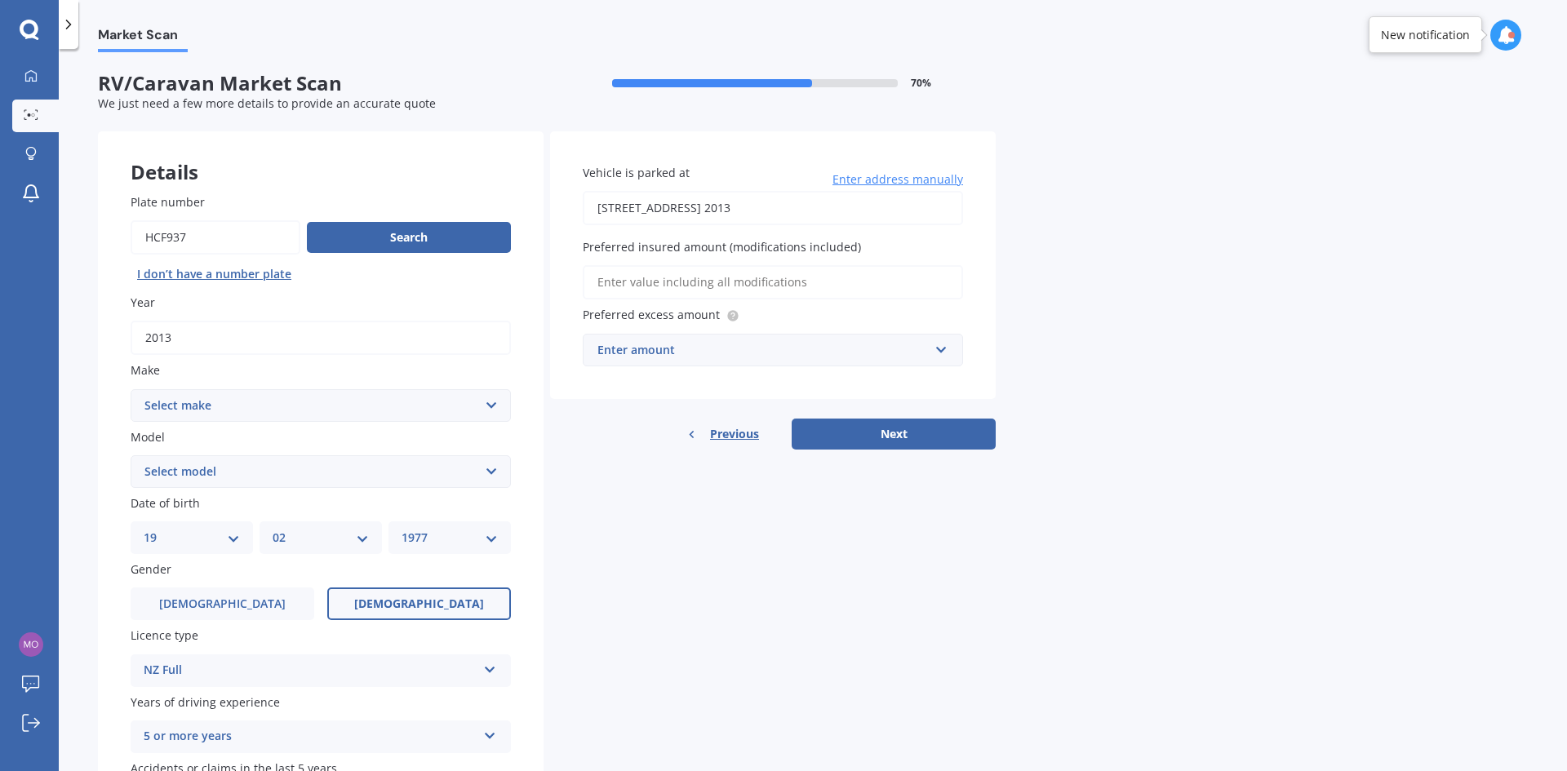
click at [227, 409] on select "Select make AC ADRIA AIRSTREAM ALFA ROMEO ASTON MARTIN AUDI AUSTIN AVAN BAILEY …" at bounding box center [321, 405] width 380 height 33
select select "MERCEDES BENZ"
click at [131, 389] on select "Select make AC ADRIA AIRSTREAM ALFA ROMEO ASTON MARTIN AUDI AUSTIN AVAN BAILEY …" at bounding box center [321, 405] width 380 height 33
click at [226, 468] on select "Select model 190 200 220 230 240 250 260 280 300 320 350 380 400 420 450 500 55…" at bounding box center [321, 471] width 380 height 33
select select "SPRINTER"
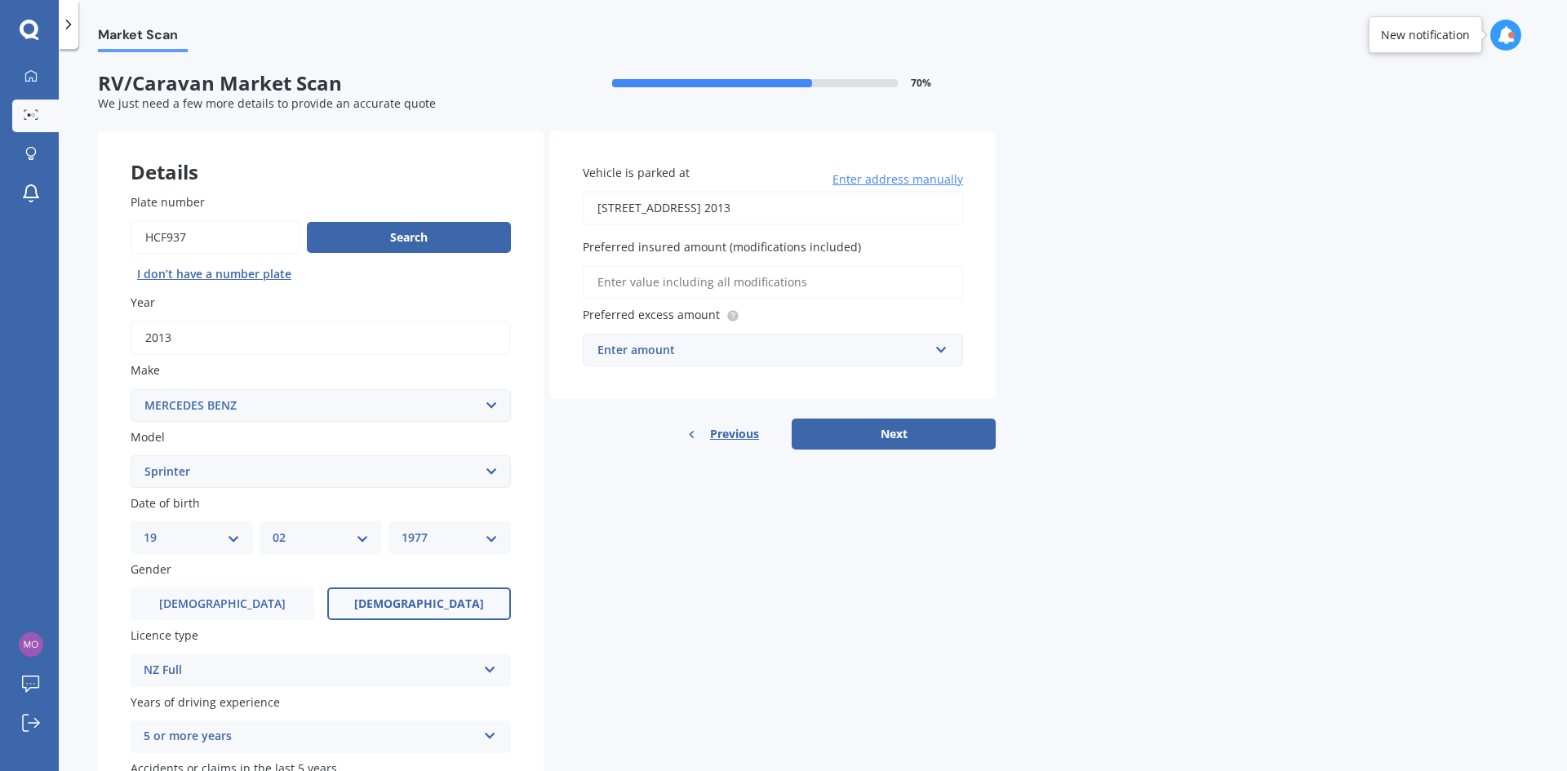
click at [131, 455] on select "Select model 190 200 220 230 240 250 260 280 300 320 350 380 400 420 450 500 55…" at bounding box center [321, 471] width 380 height 33
click at [647, 281] on input "Preferred insured amount (modifications included)" at bounding box center [773, 282] width 380 height 34
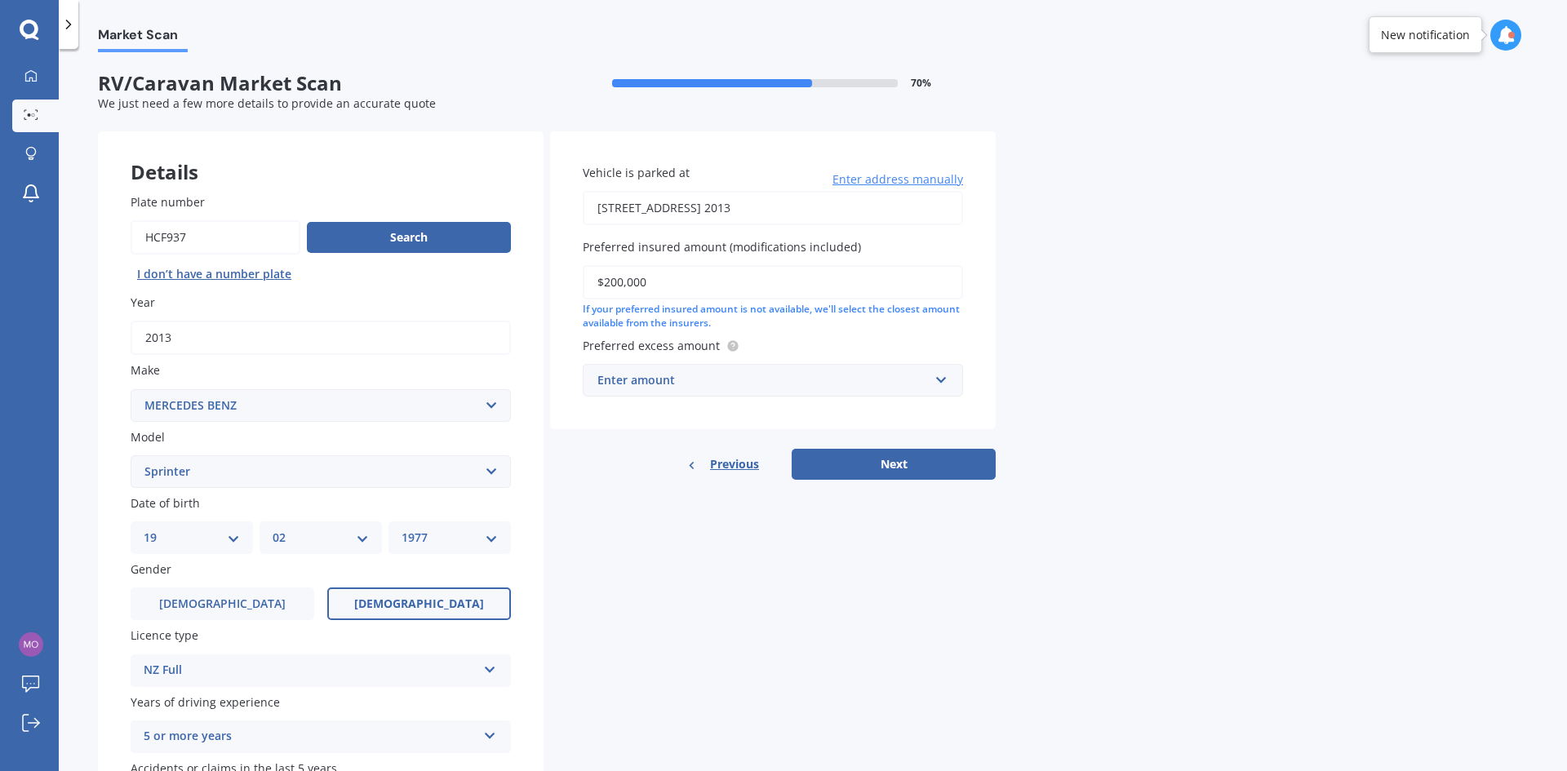
type input "$200,000"
click at [677, 384] on div "Enter amount" at bounding box center [762, 380] width 331 height 18
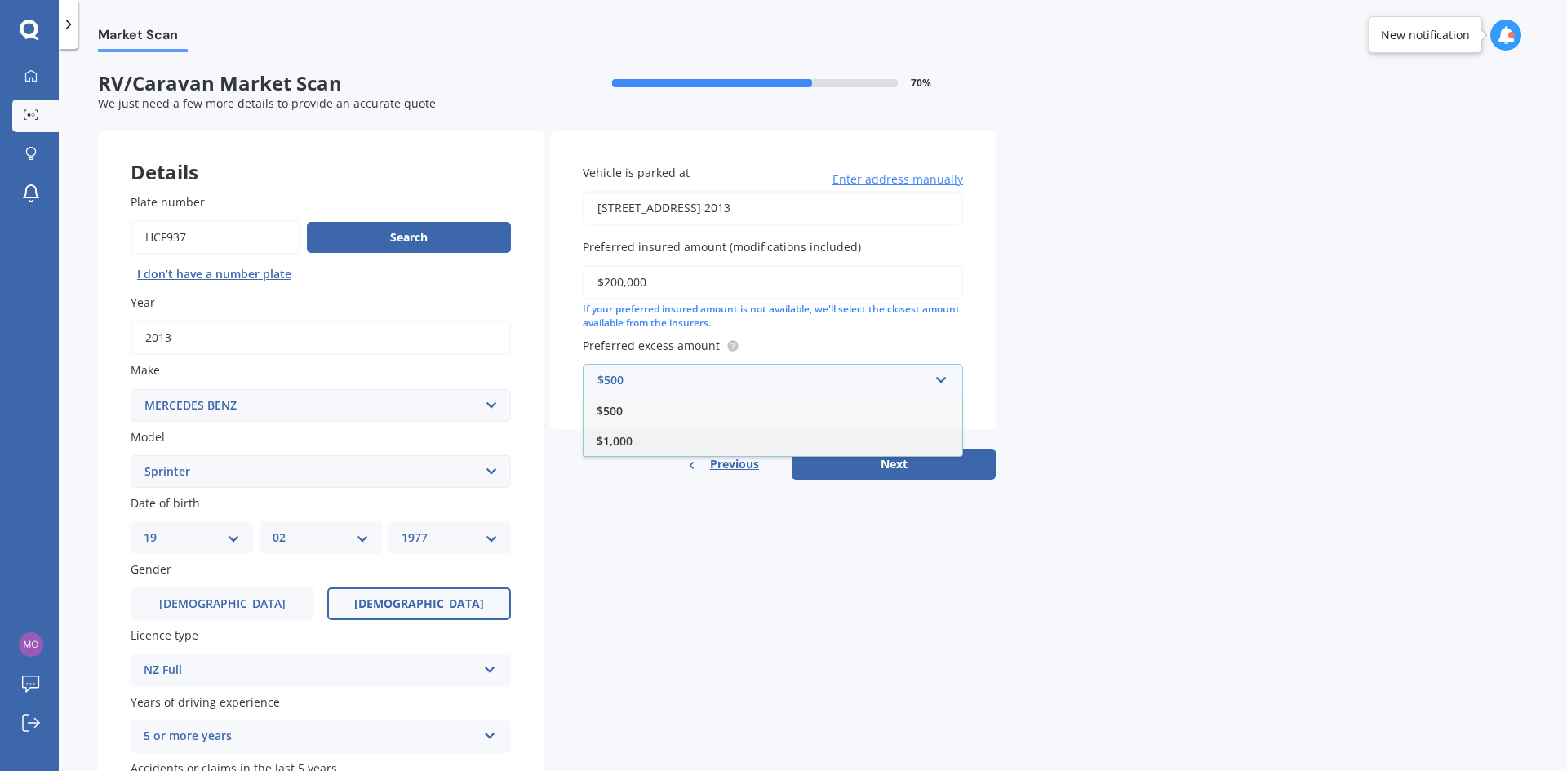
click at [641, 440] on div "$1,000" at bounding box center [772, 441] width 379 height 30
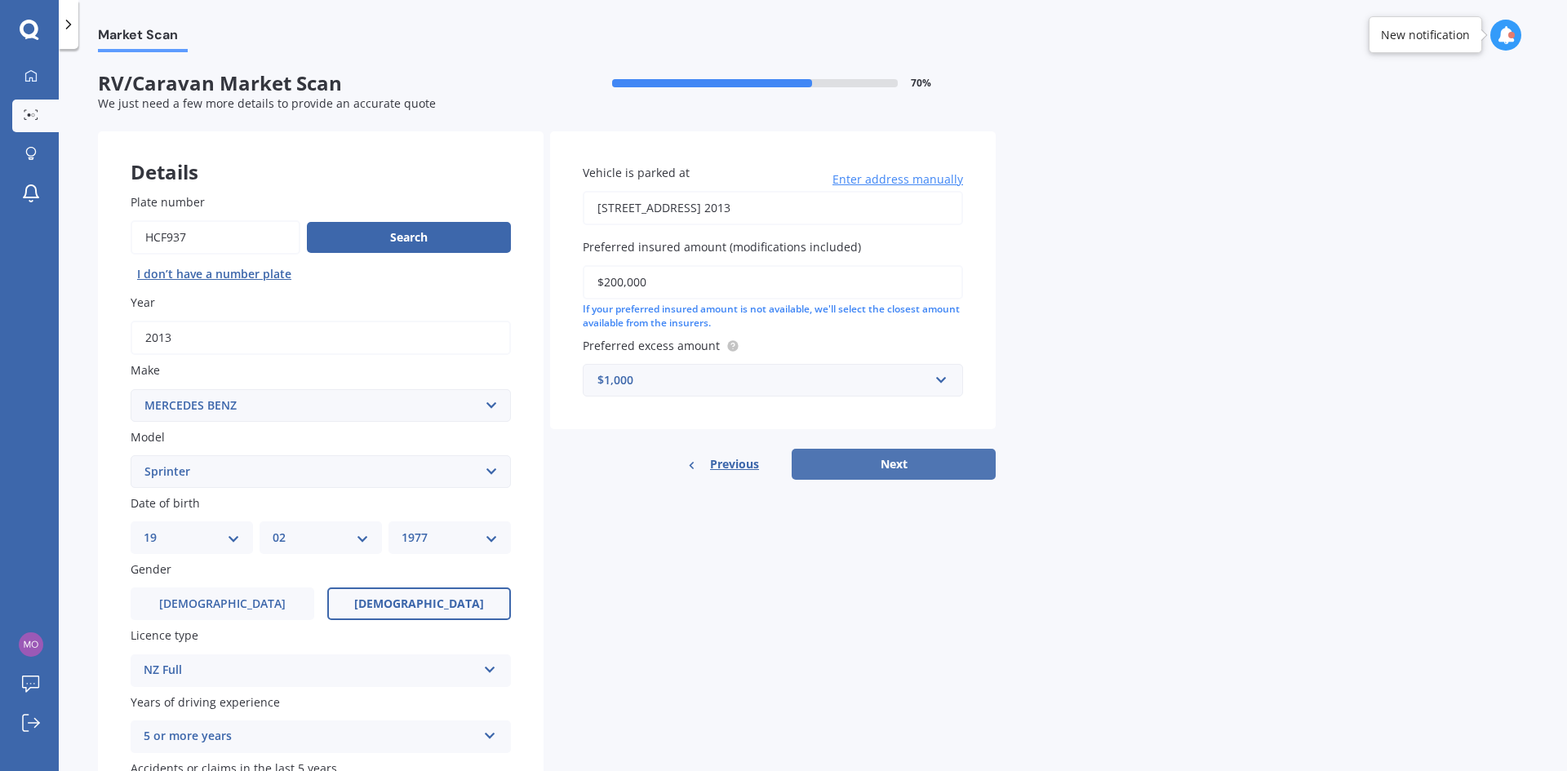
click at [912, 464] on button "Next" at bounding box center [894, 464] width 204 height 31
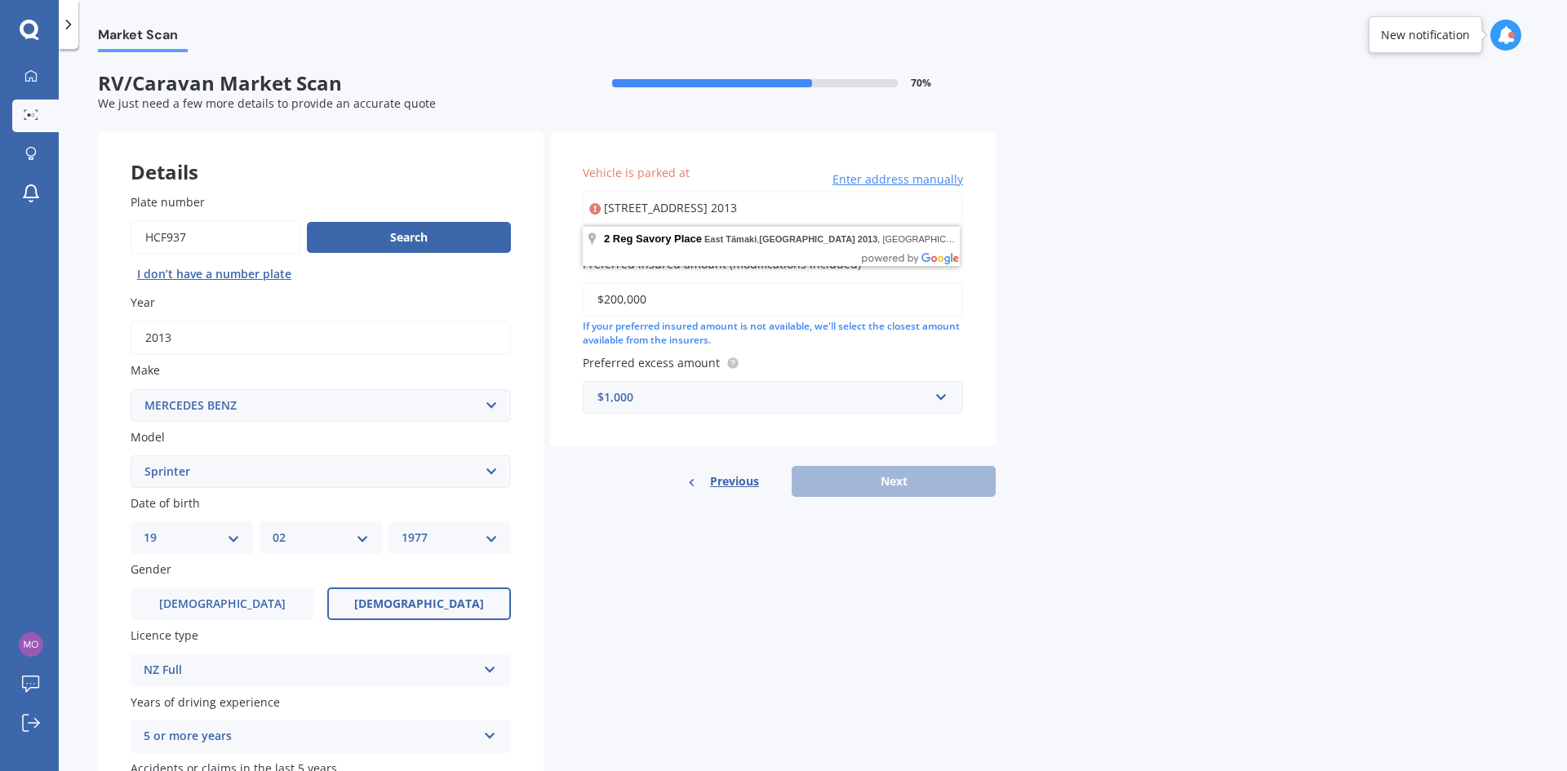
drag, startPoint x: 814, startPoint y: 215, endPoint x: 459, endPoint y: 217, distance: 355.8
click at [459, 217] on div "Details Plate number Search I don’t have a number plate Year 2013 Make Select m…" at bounding box center [547, 491] width 898 height 721
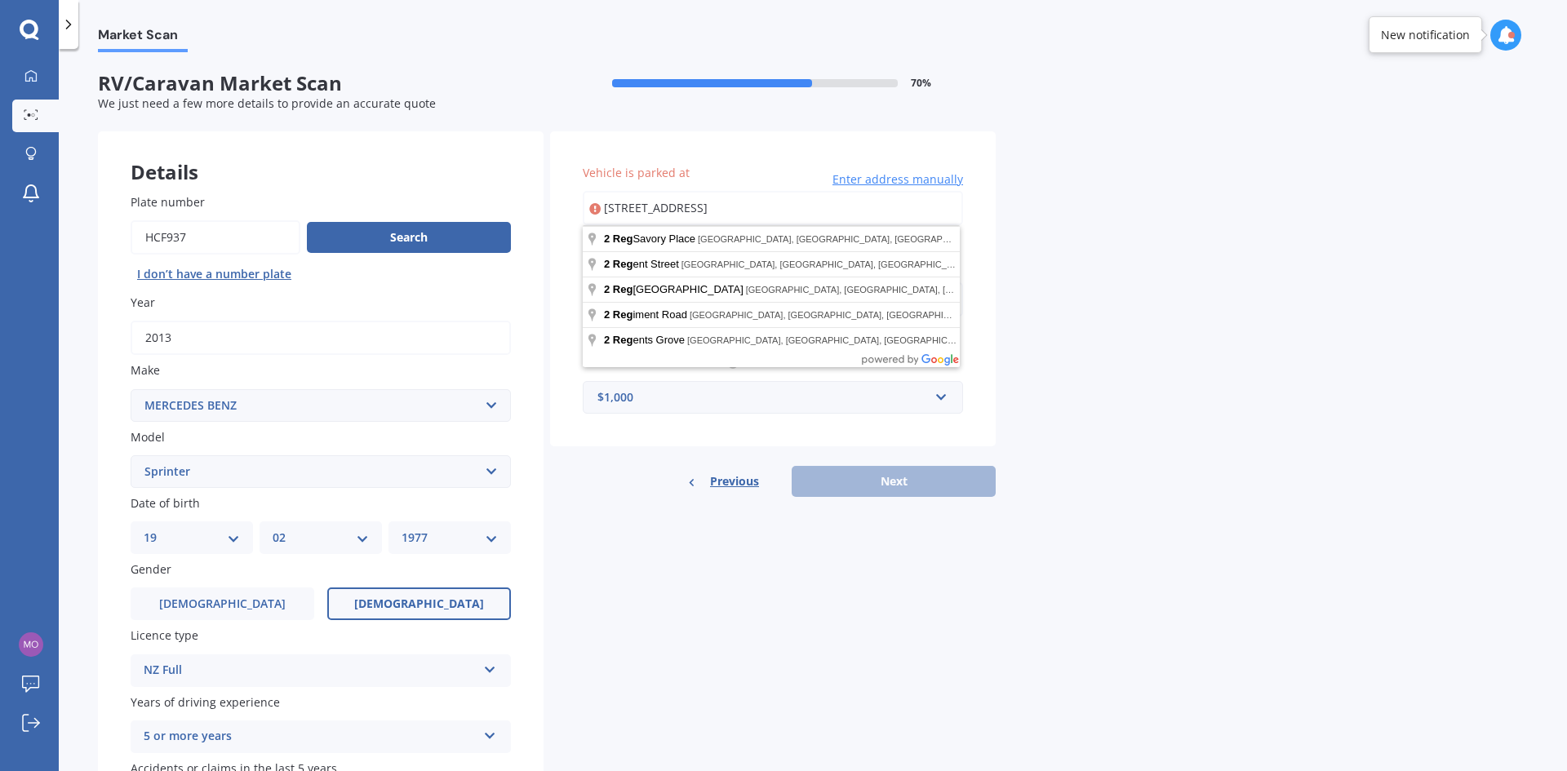
type input "[STREET_ADDRESS] 2013"
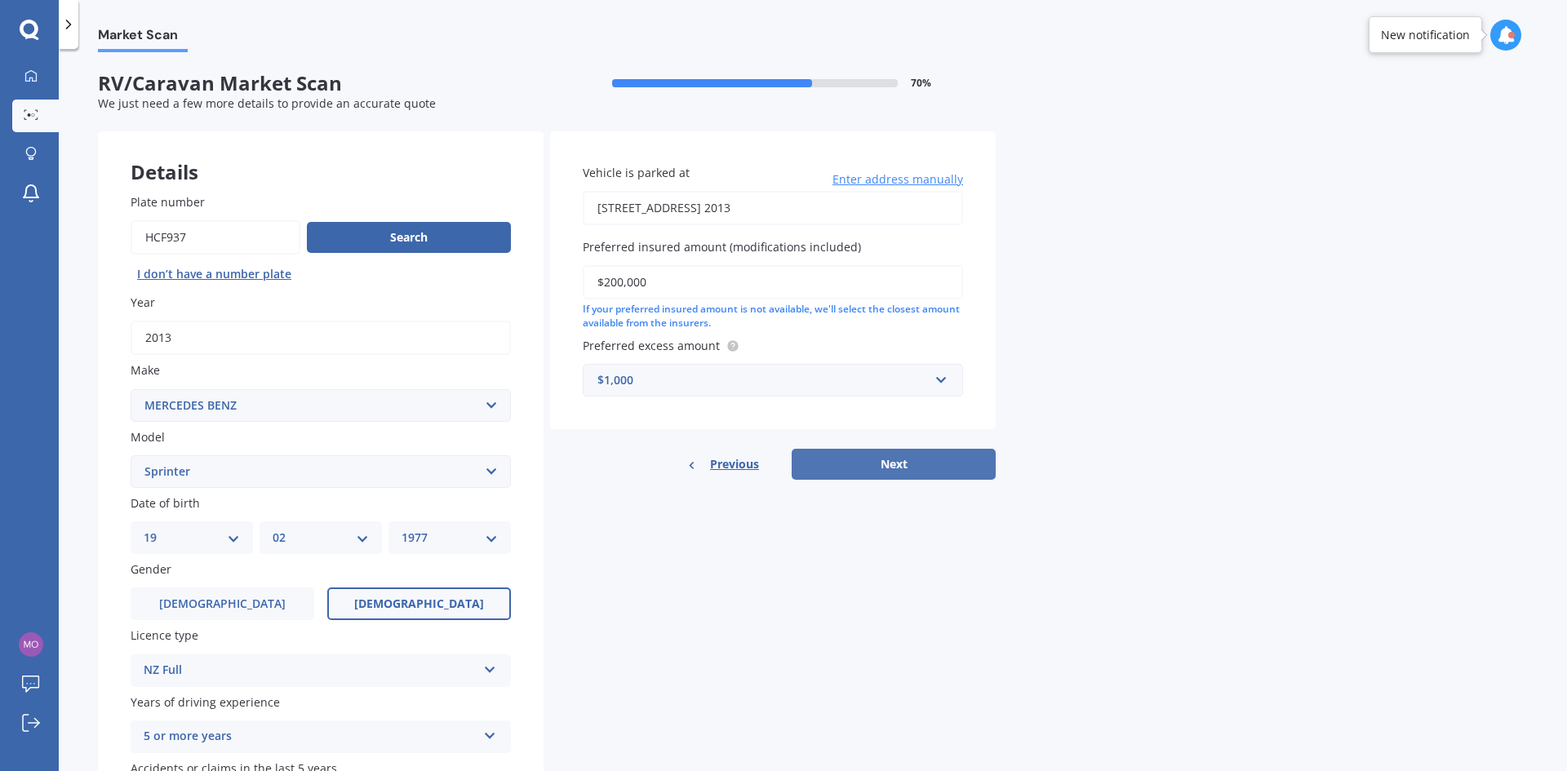
click at [907, 467] on button "Next" at bounding box center [894, 464] width 204 height 31
select select "19"
select select "02"
select select "1977"
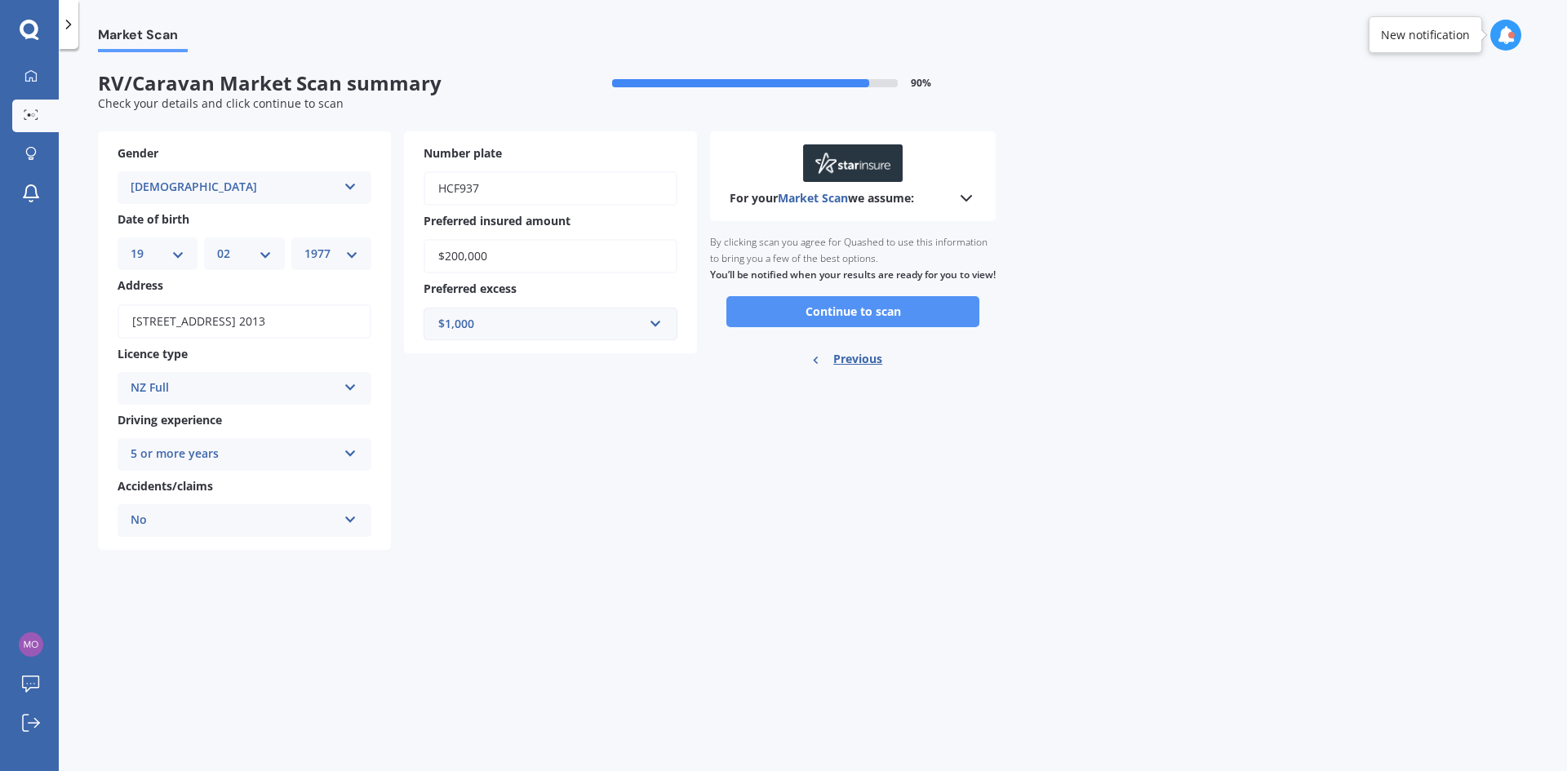
click at [862, 327] on button "Continue to scan" at bounding box center [852, 311] width 253 height 31
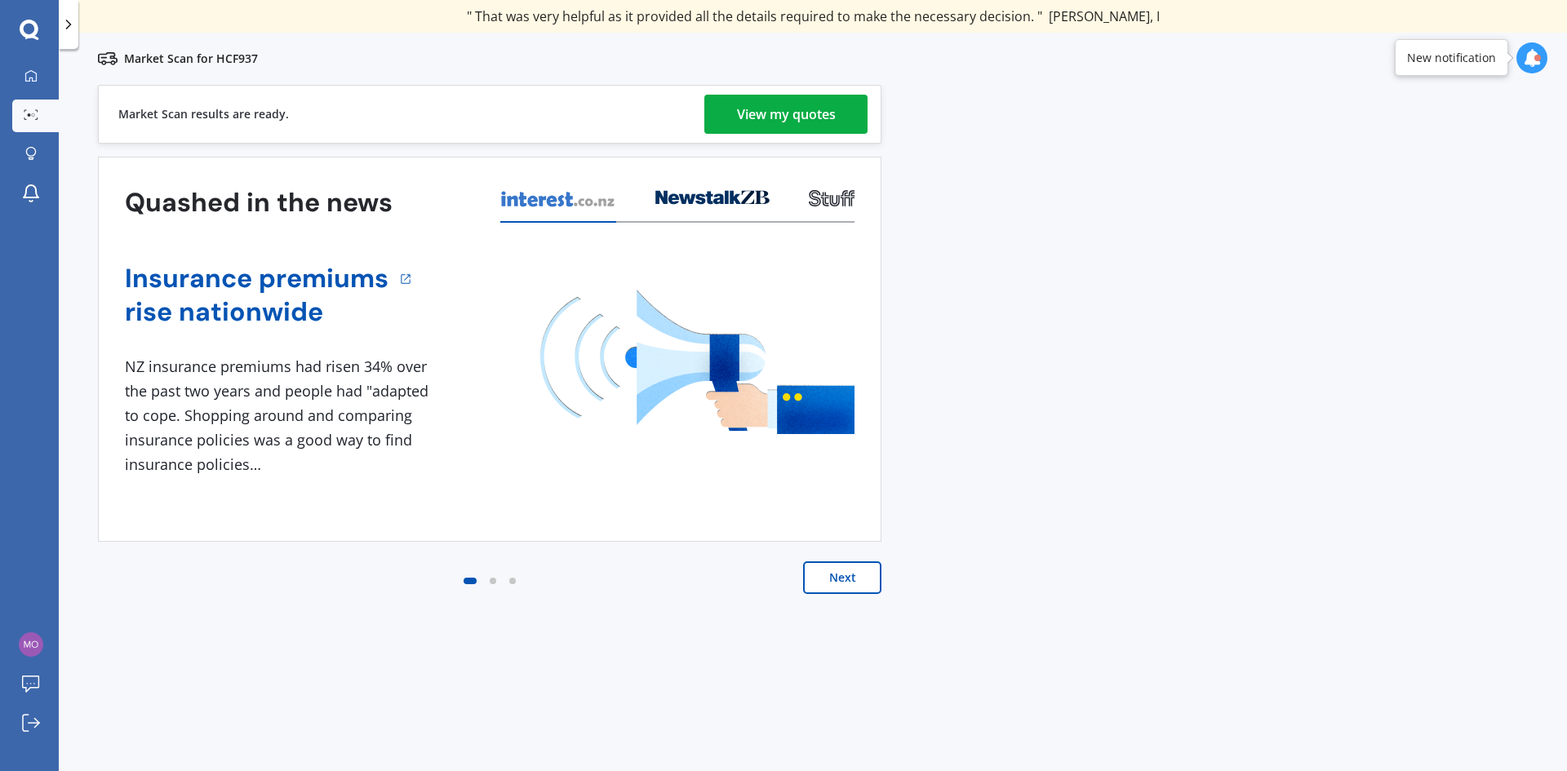
click at [799, 110] on div "View my quotes" at bounding box center [786, 114] width 99 height 39
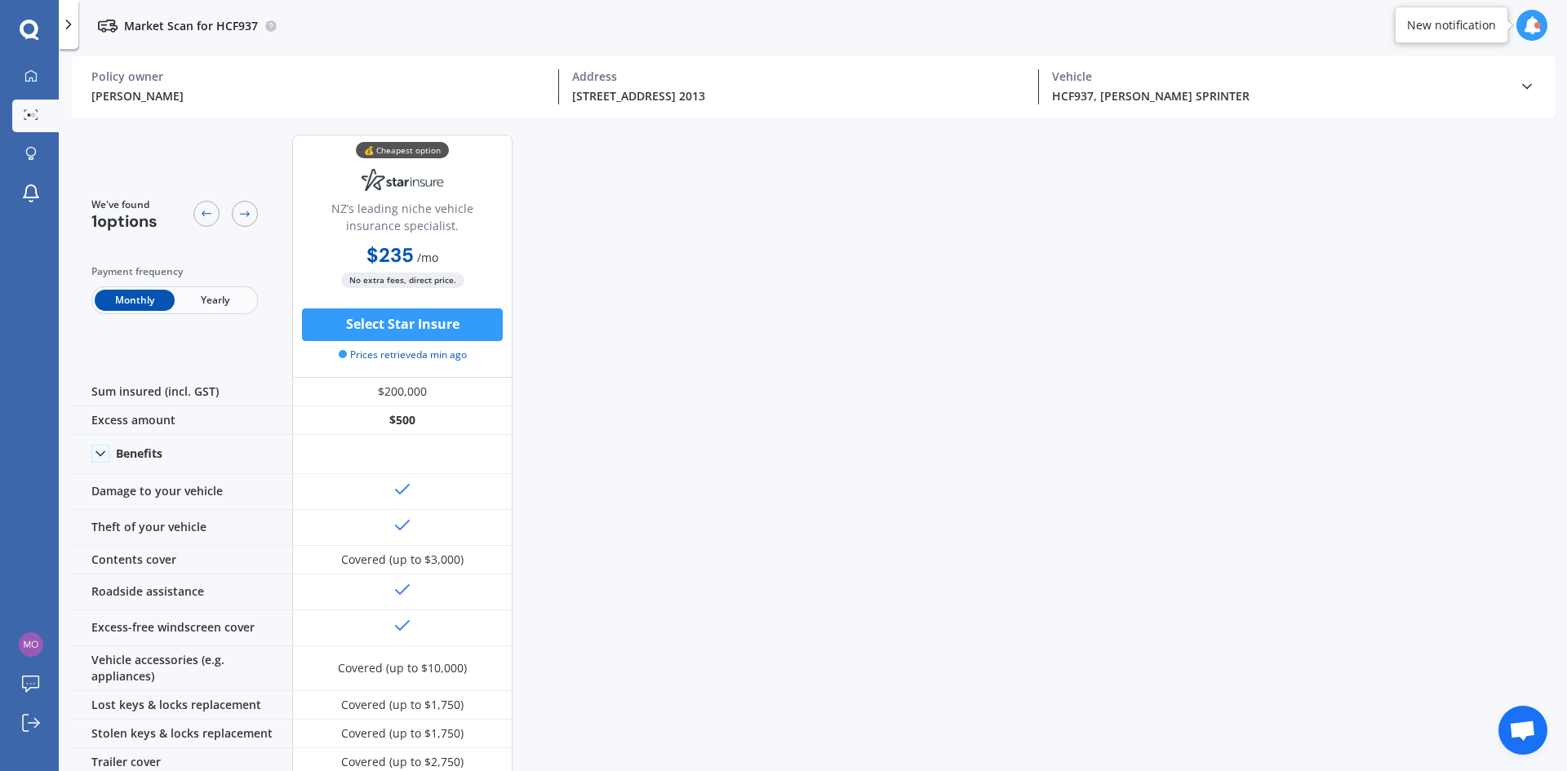
click at [213, 299] on span "Yearly" at bounding box center [215, 300] width 80 height 21
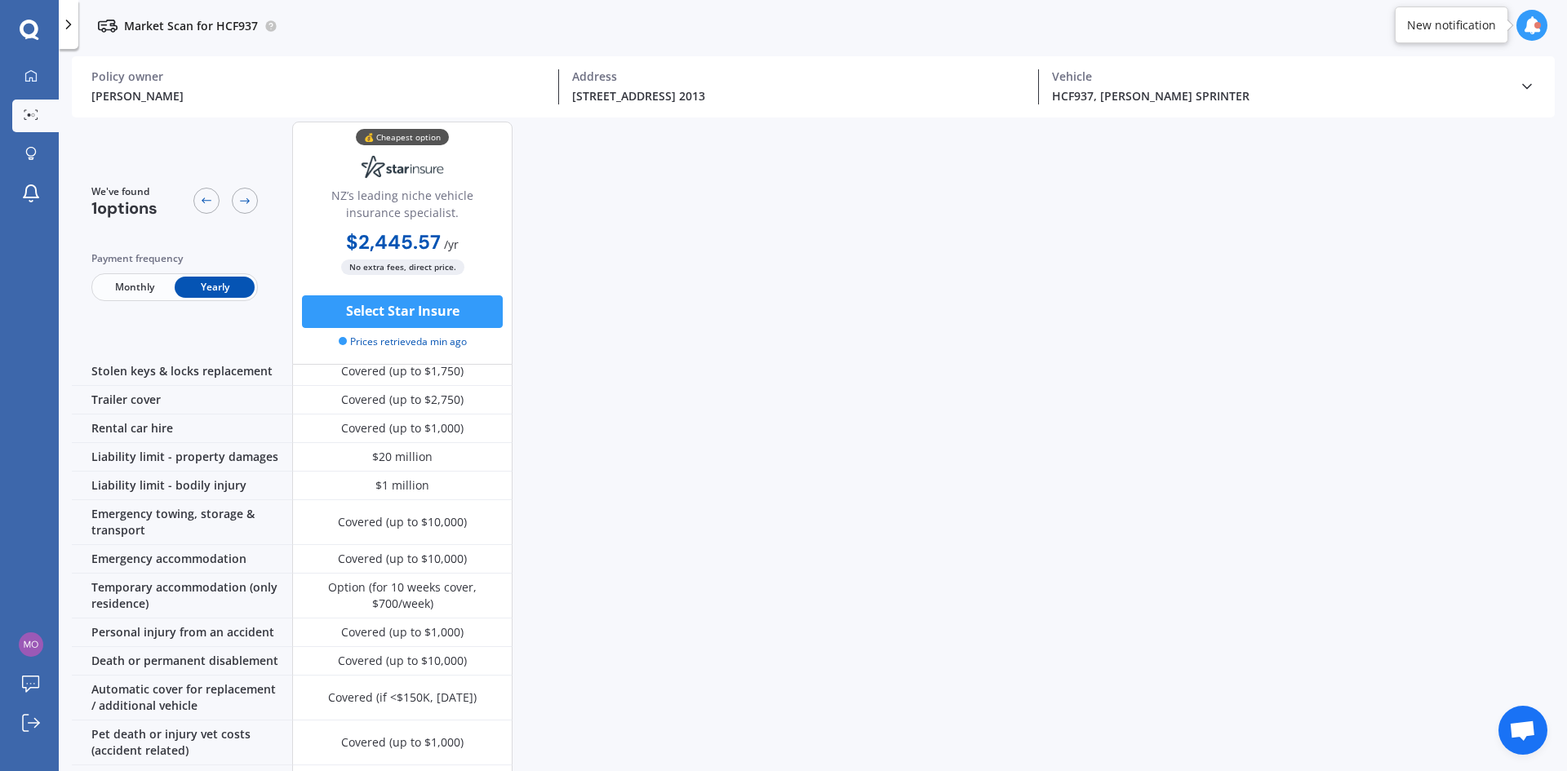
scroll to position [211, 0]
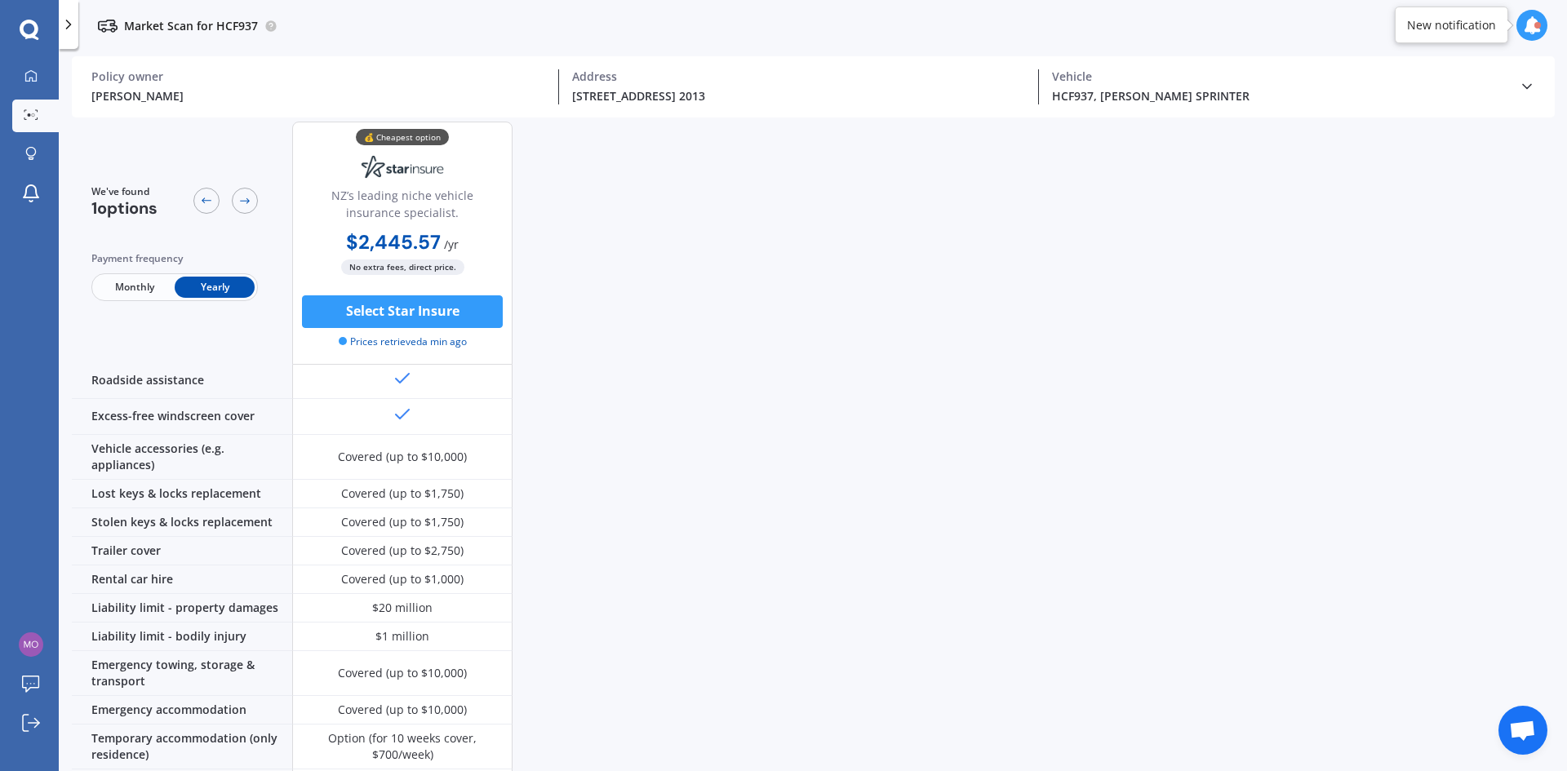
click at [1448, 25] on div "New notification" at bounding box center [1451, 25] width 89 height 16
click at [1528, 23] on icon at bounding box center [1532, 25] width 18 height 18
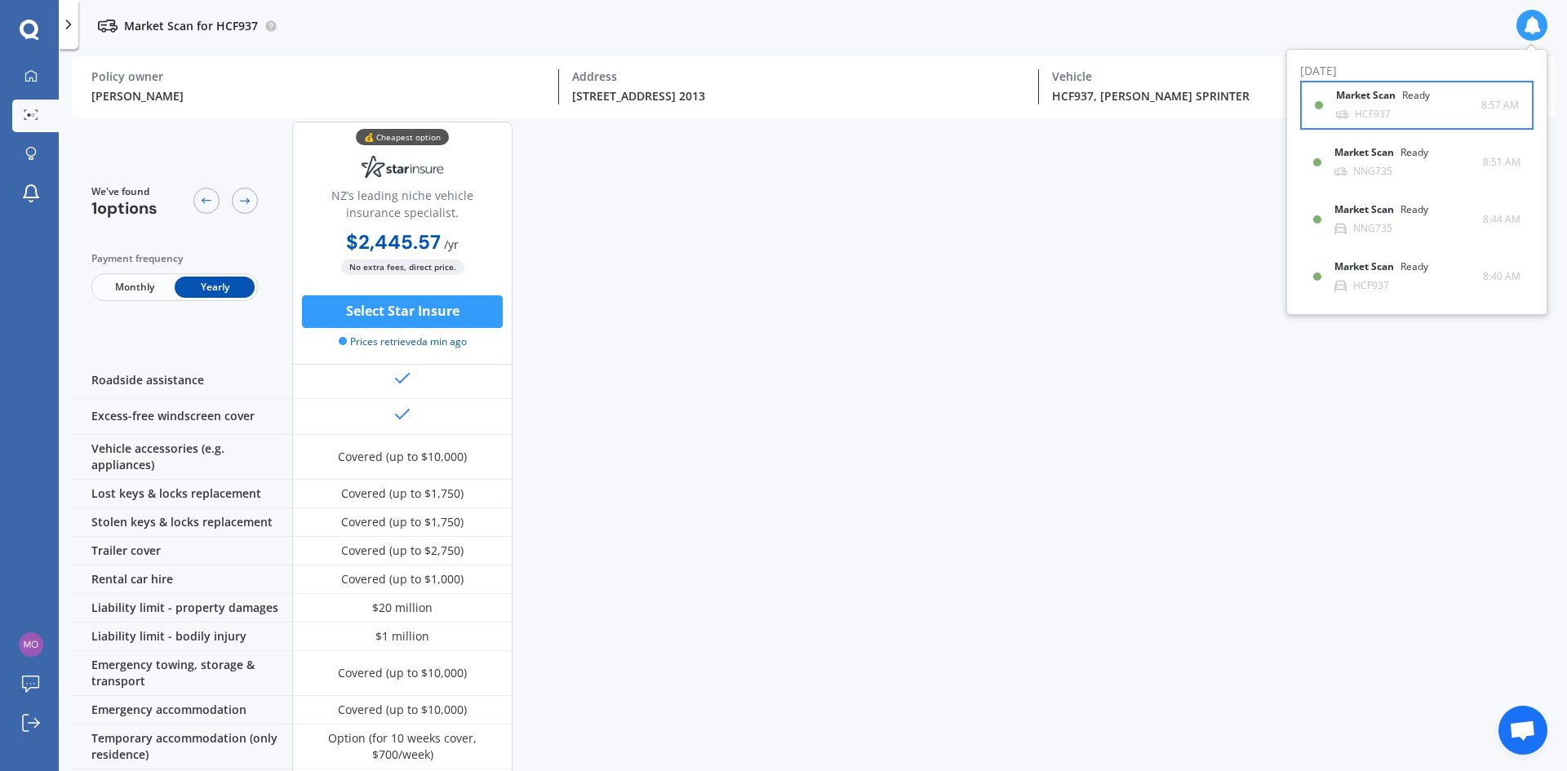
click at [1376, 109] on div "HCF937" at bounding box center [1373, 114] width 36 height 11
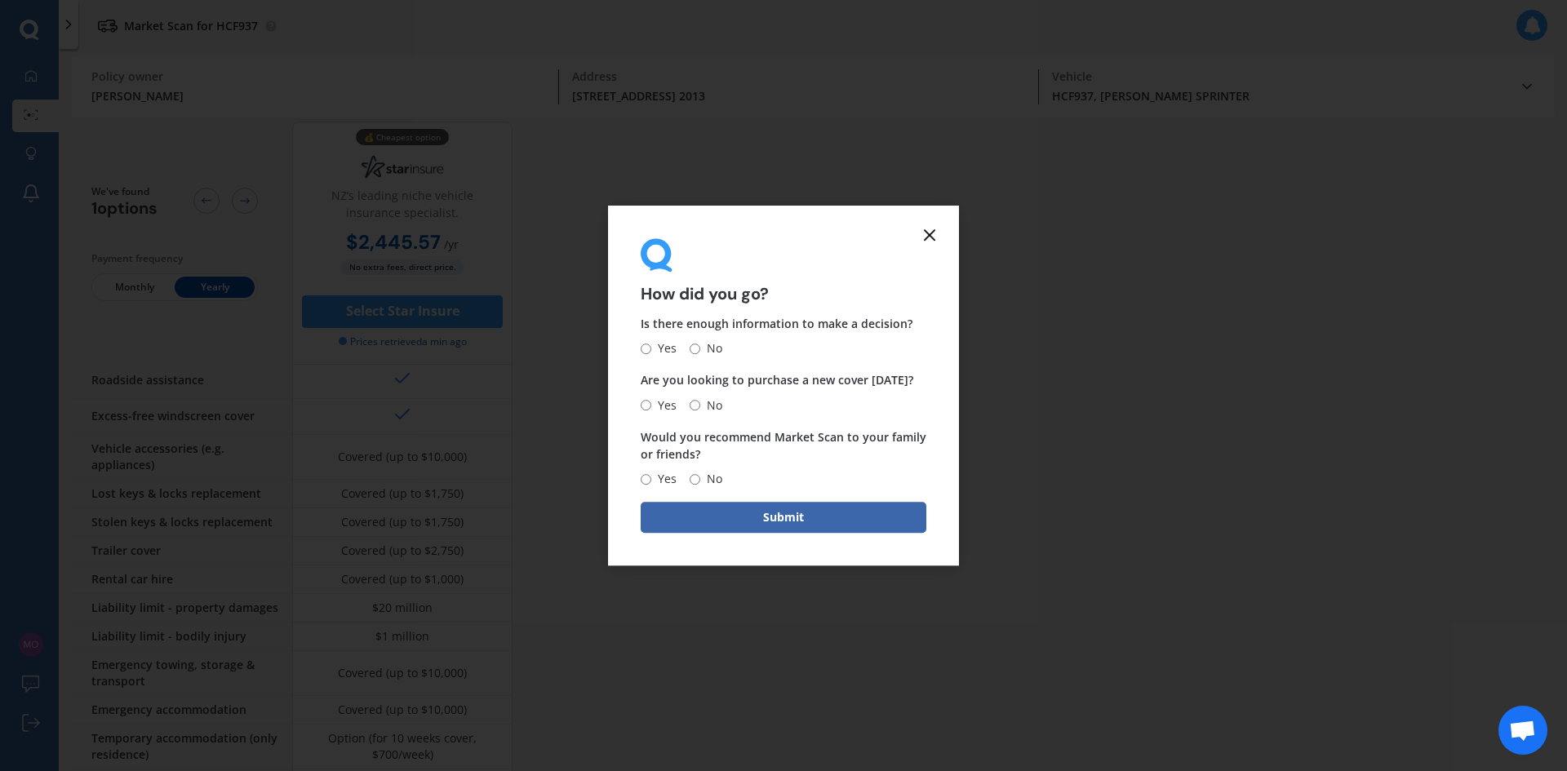
click at [927, 237] on line at bounding box center [930, 235] width 10 height 10
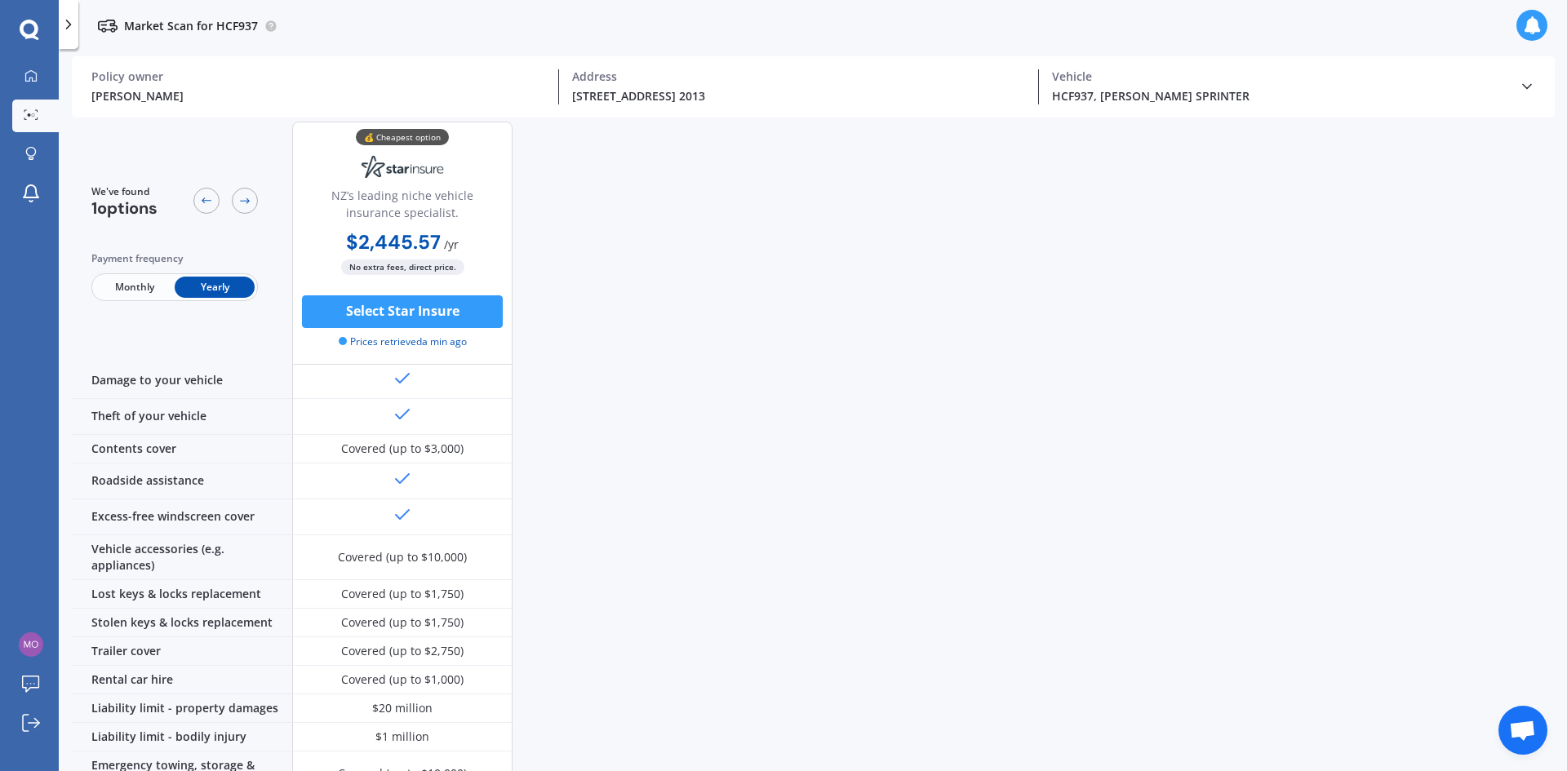
scroll to position [0, 0]
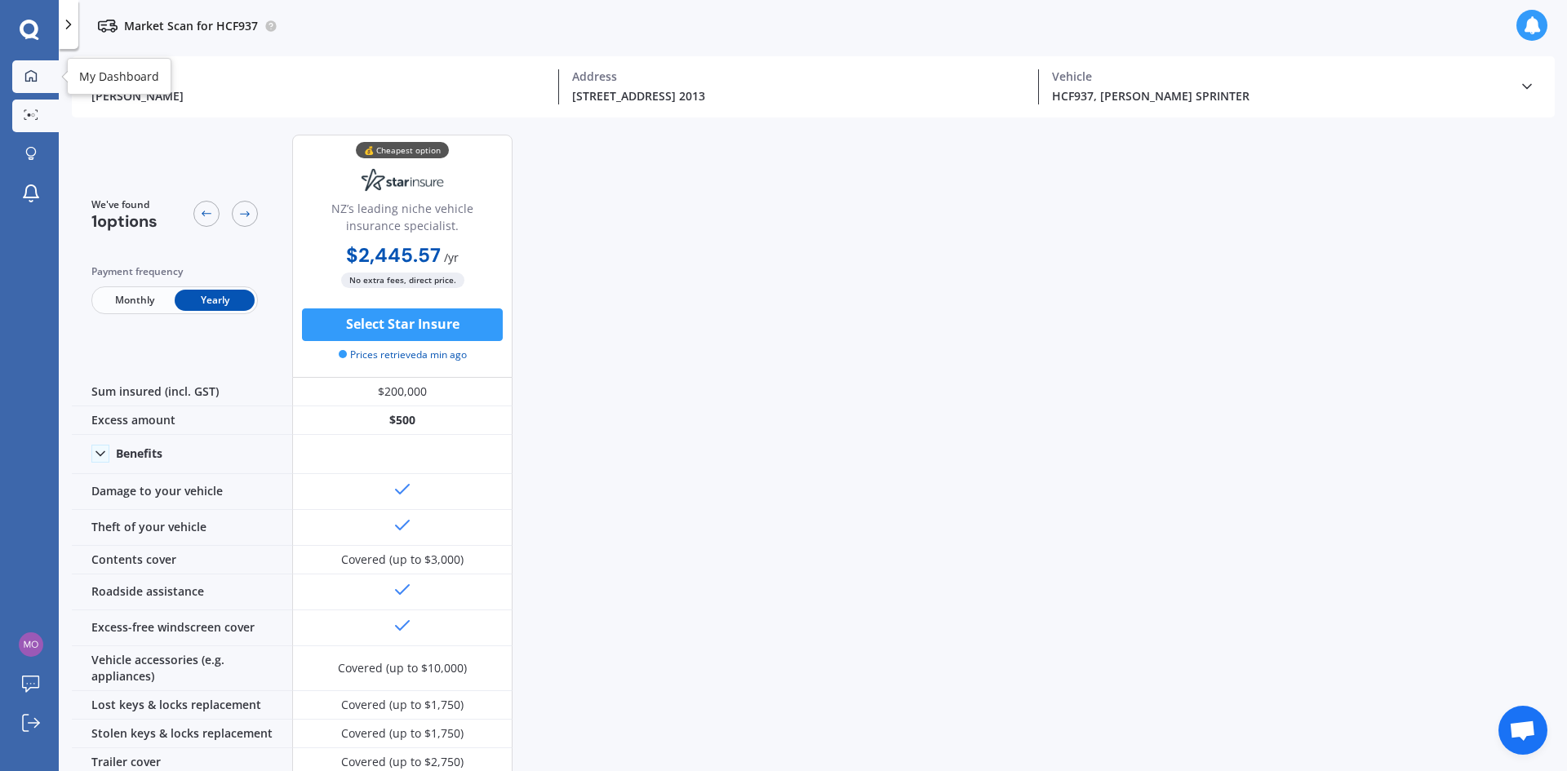
click at [30, 78] on icon at bounding box center [30, 74] width 11 height 11
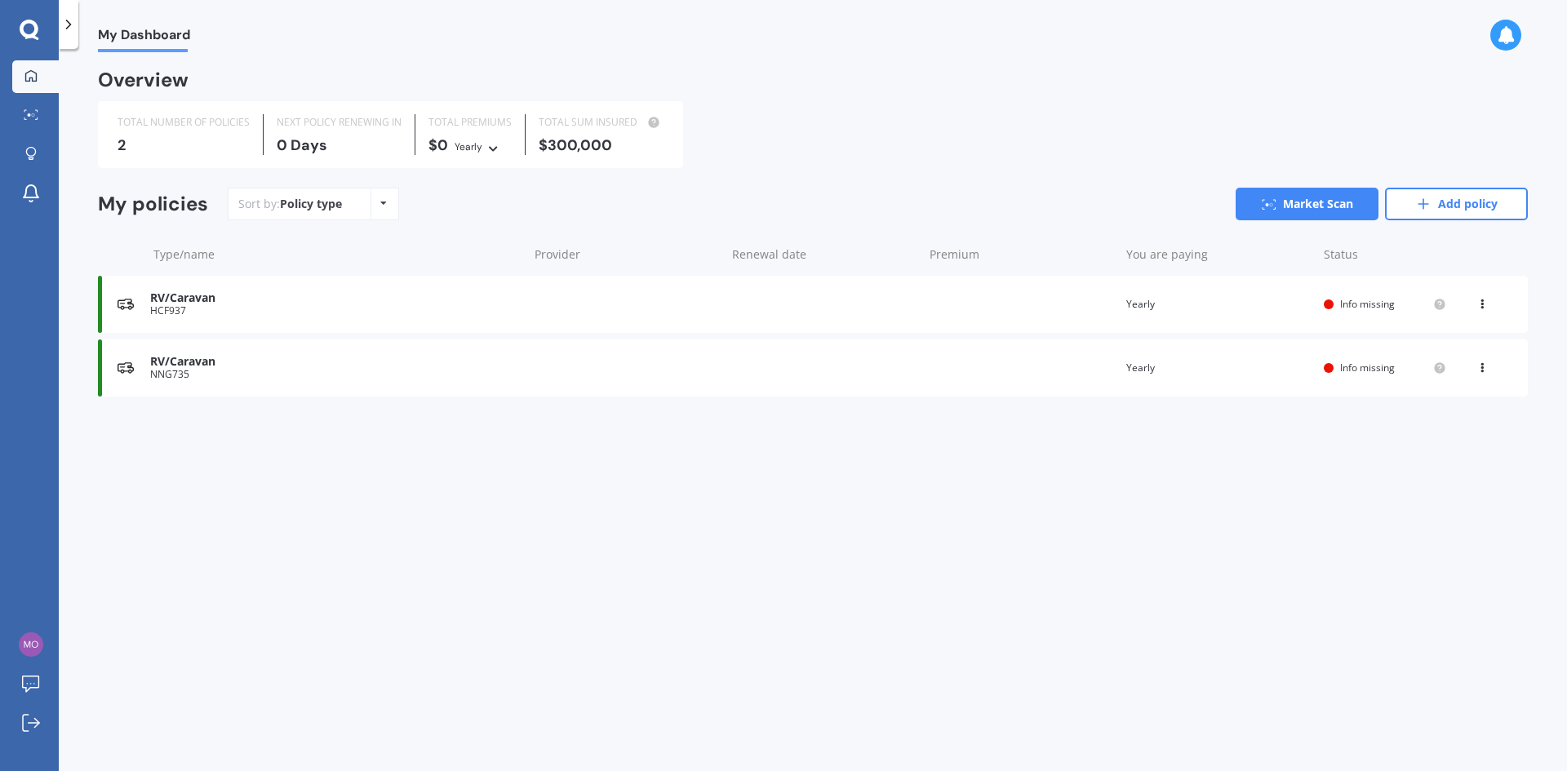
click at [1383, 304] on span "Info missing" at bounding box center [1367, 304] width 55 height 14
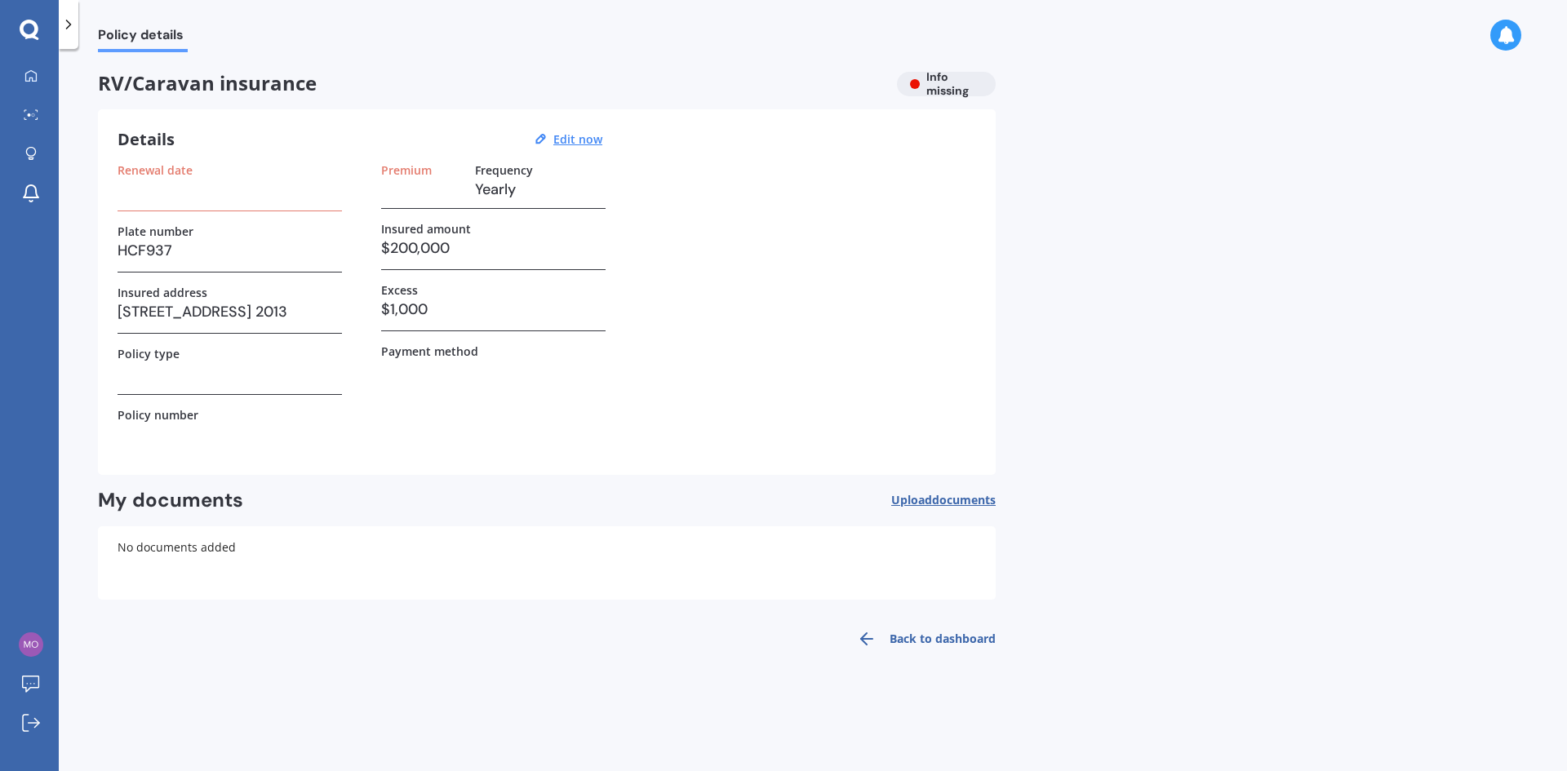
click at [427, 178] on h3 at bounding box center [421, 189] width 81 height 24
click at [181, 176] on label "Renewal date" at bounding box center [155, 170] width 75 height 14
click at [491, 184] on h3 "Yearly" at bounding box center [540, 189] width 131 height 24
click at [578, 135] on u "Edit now" at bounding box center [577, 139] width 49 height 16
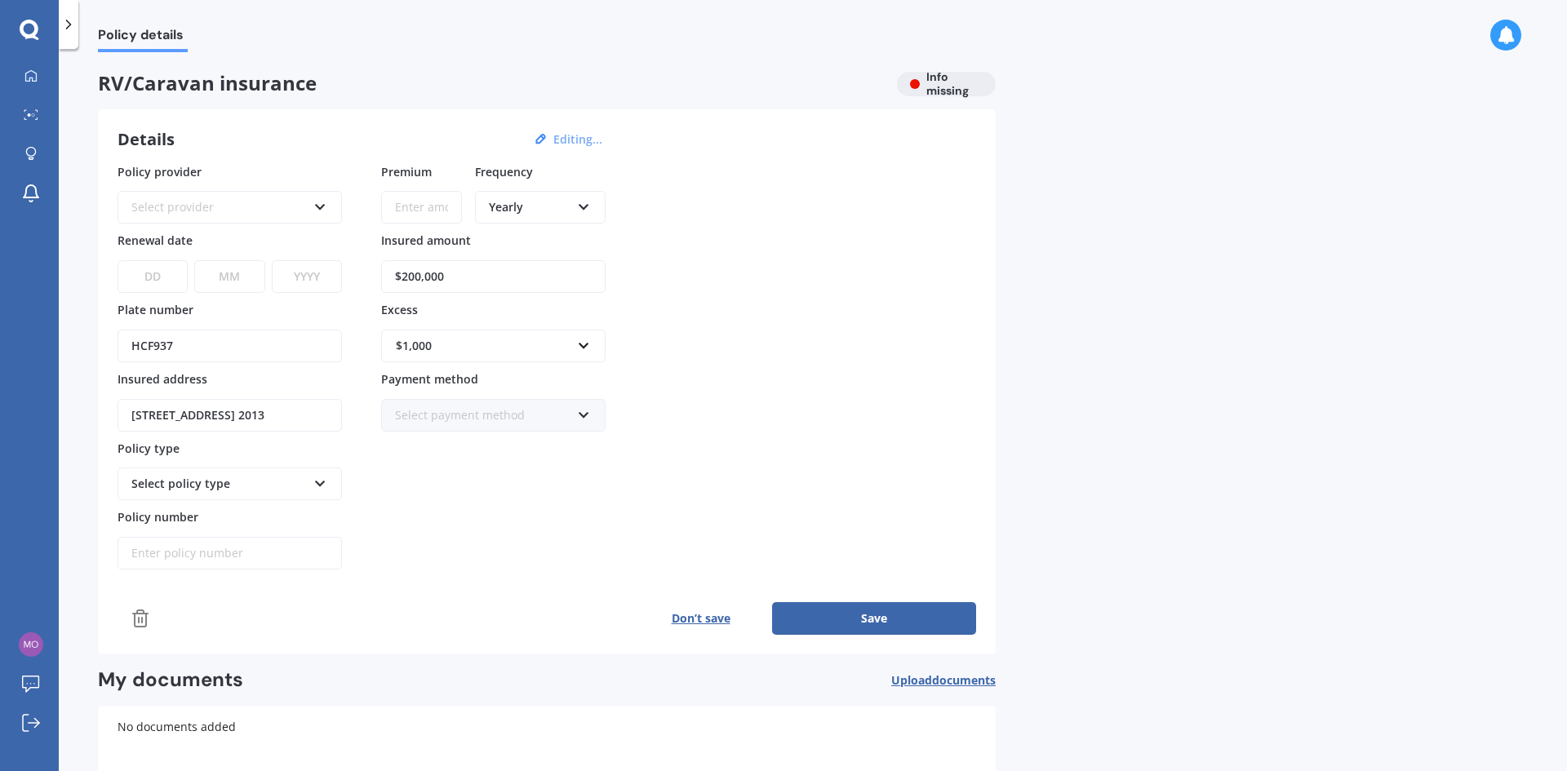
click at [206, 206] on div "Select provider" at bounding box center [218, 207] width 175 height 18
click at [235, 242] on span "Star Insure" at bounding box center [232, 238] width 60 height 16
click at [153, 273] on select "DD 01 02 03 04 05 06 07 08 09 10 11 12 13 14 15 16 17 18 19 20 21 22 23 24 25 2…" at bounding box center [153, 276] width 70 height 33
click at [304, 330] on input "HCF937" at bounding box center [230, 346] width 224 height 33
click at [422, 206] on input "Premium" at bounding box center [421, 207] width 81 height 33
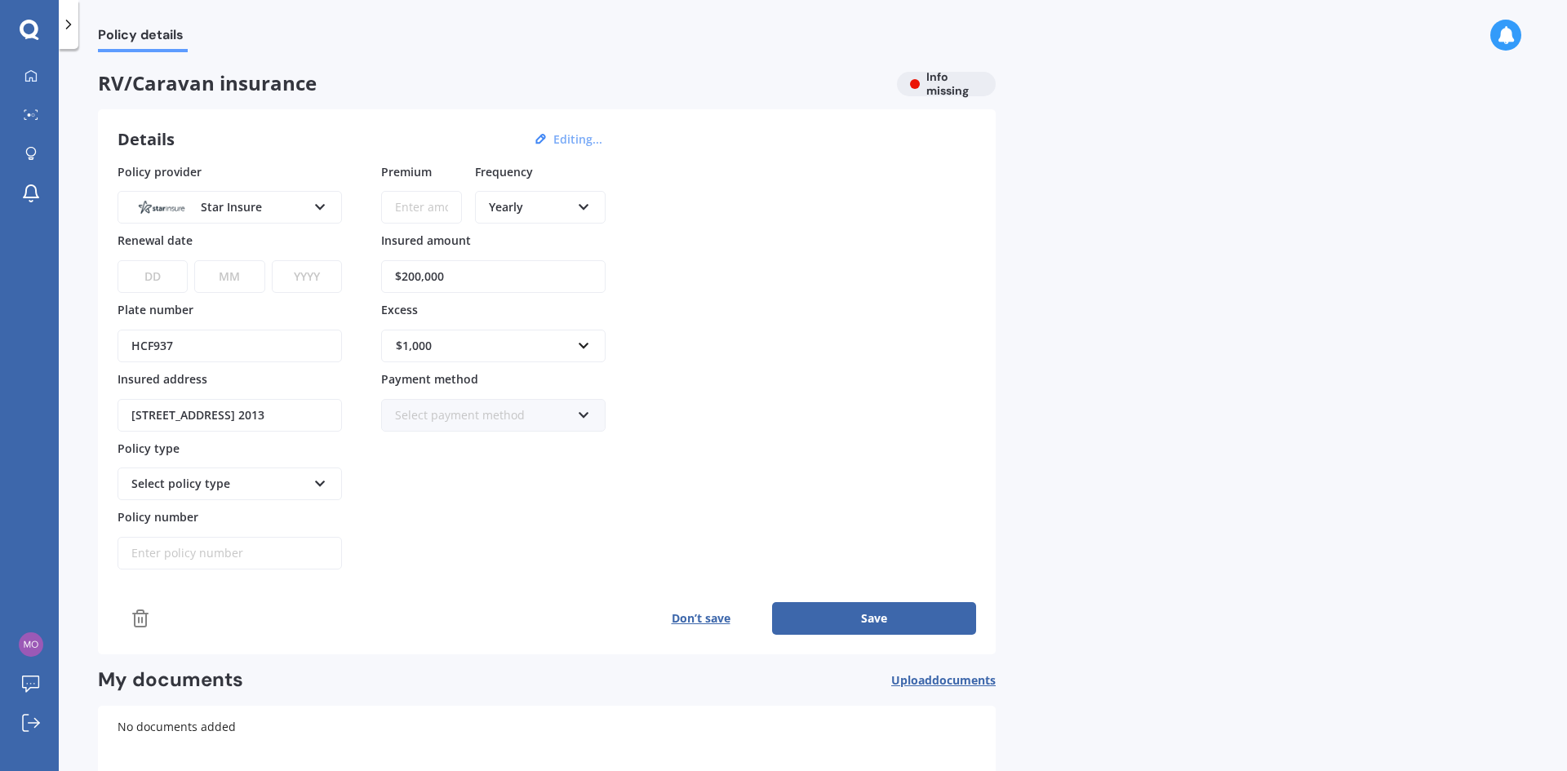
click at [65, 18] on icon at bounding box center [68, 24] width 16 height 16
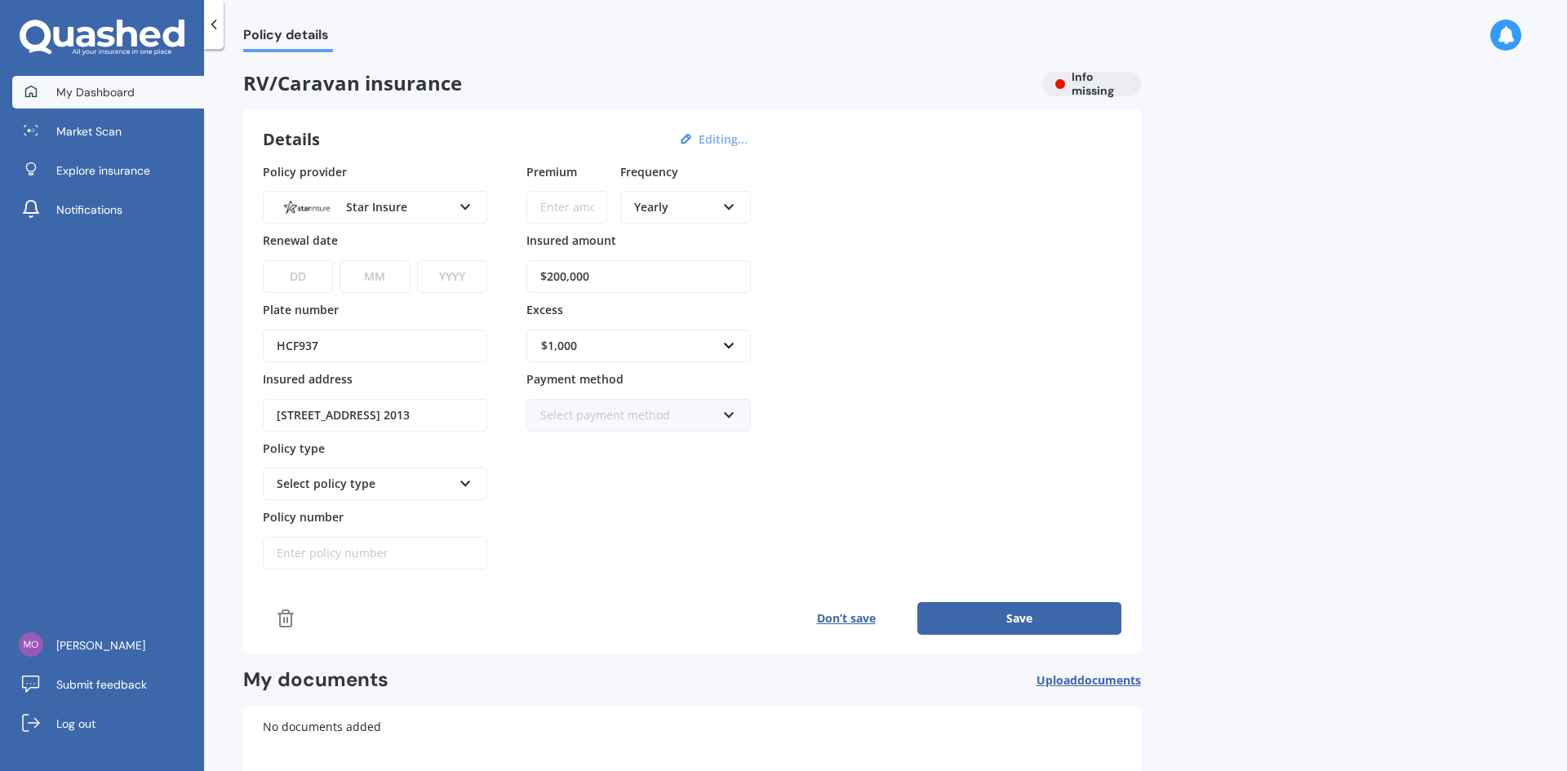
click at [124, 98] on span "My Dashboard" at bounding box center [95, 92] width 78 height 16
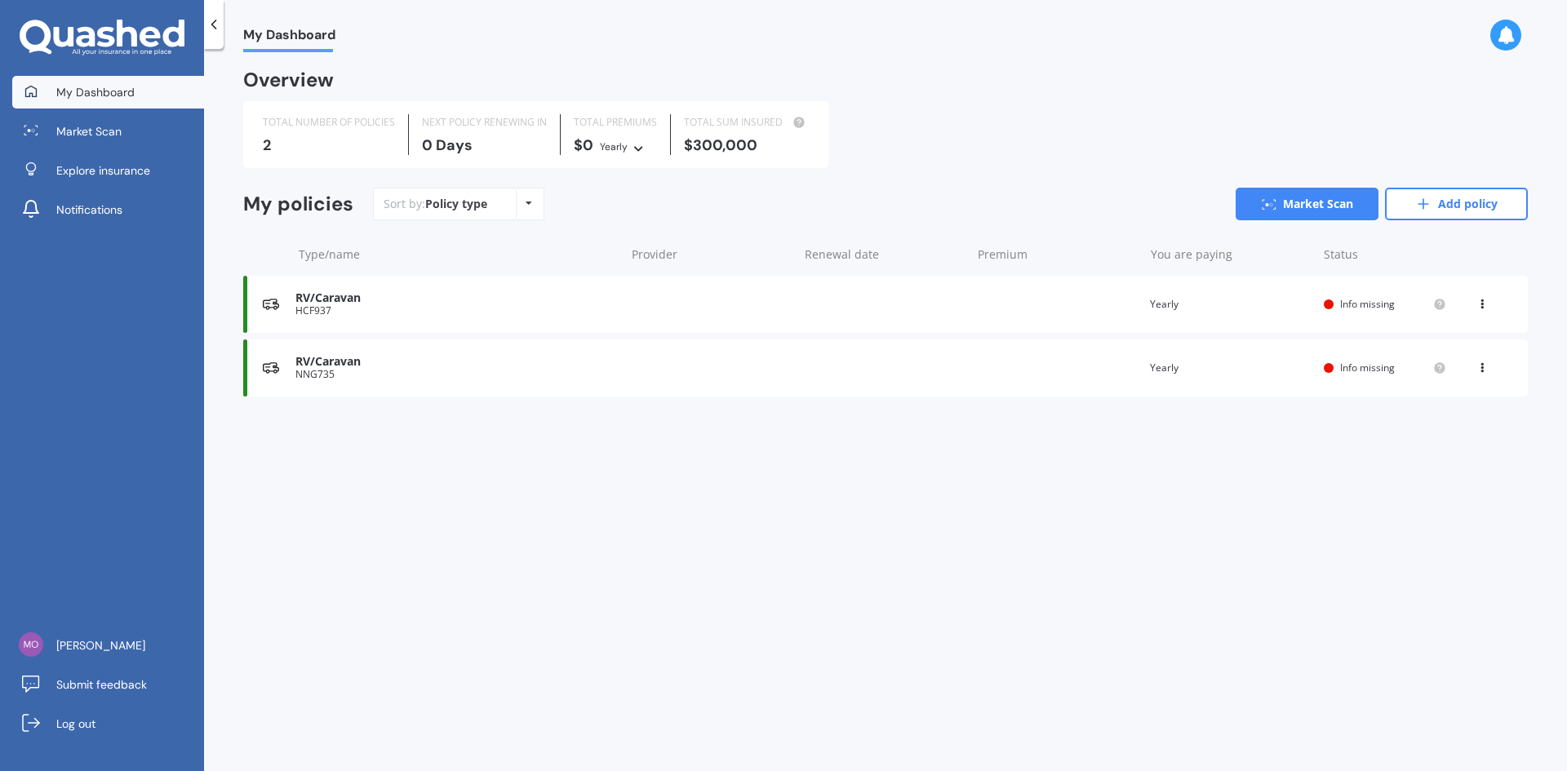
click at [341, 300] on div "RV/Caravan" at bounding box center [455, 298] width 321 height 14
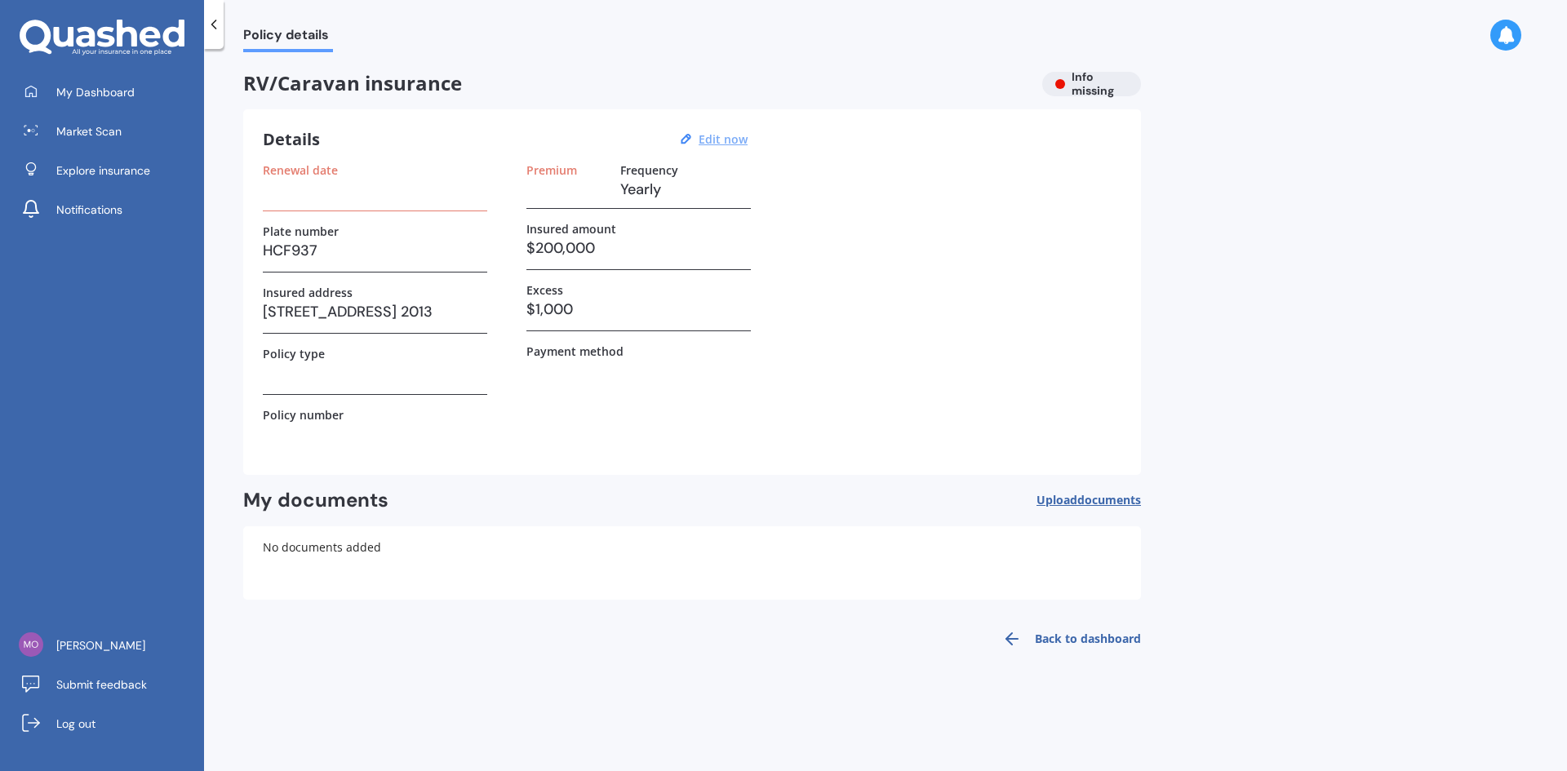
click at [728, 134] on u "Edit now" at bounding box center [723, 139] width 49 height 16
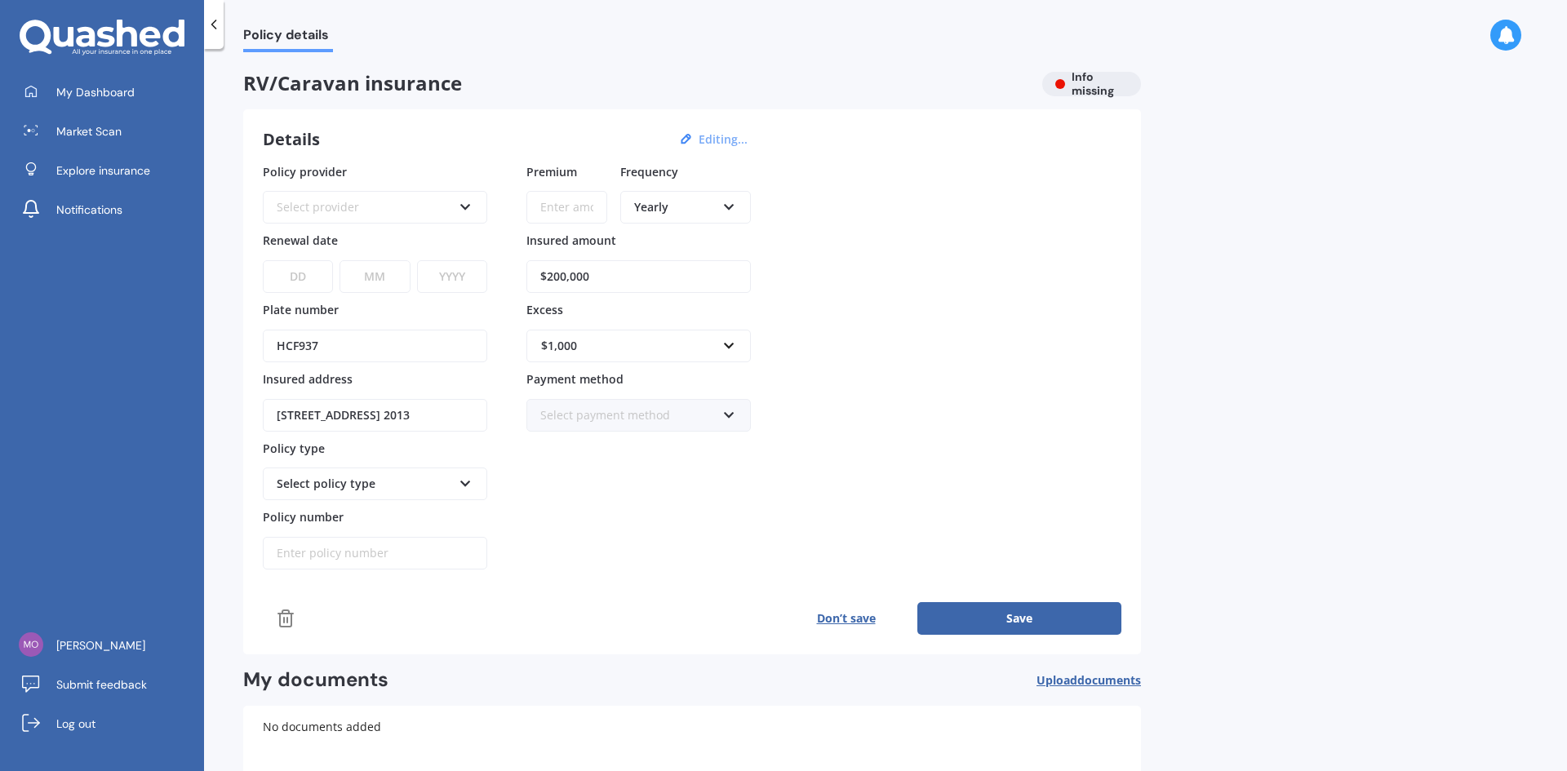
click at [220, 28] on icon at bounding box center [214, 24] width 16 height 16
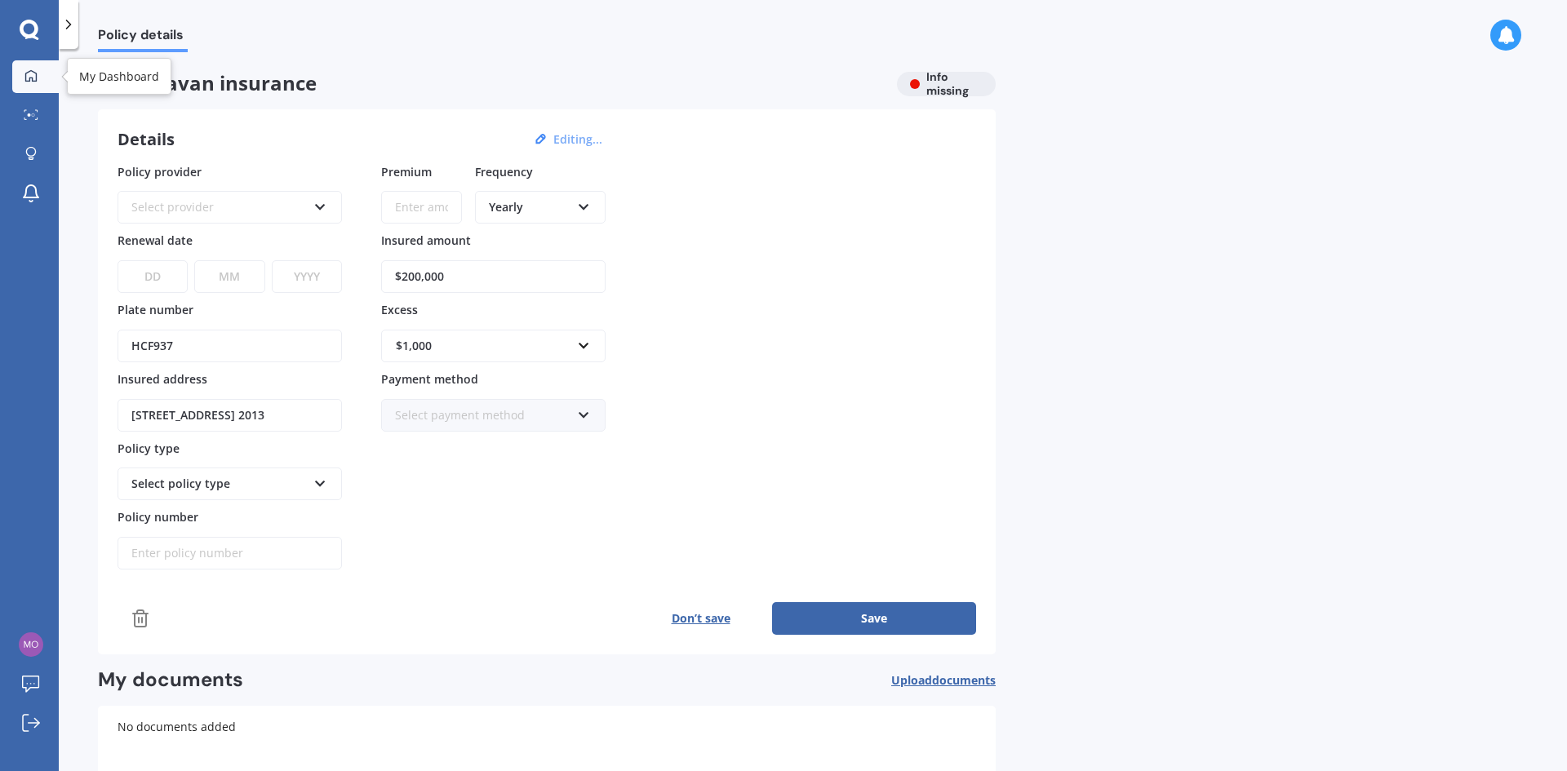
click at [37, 78] on icon at bounding box center [30, 74] width 11 height 11
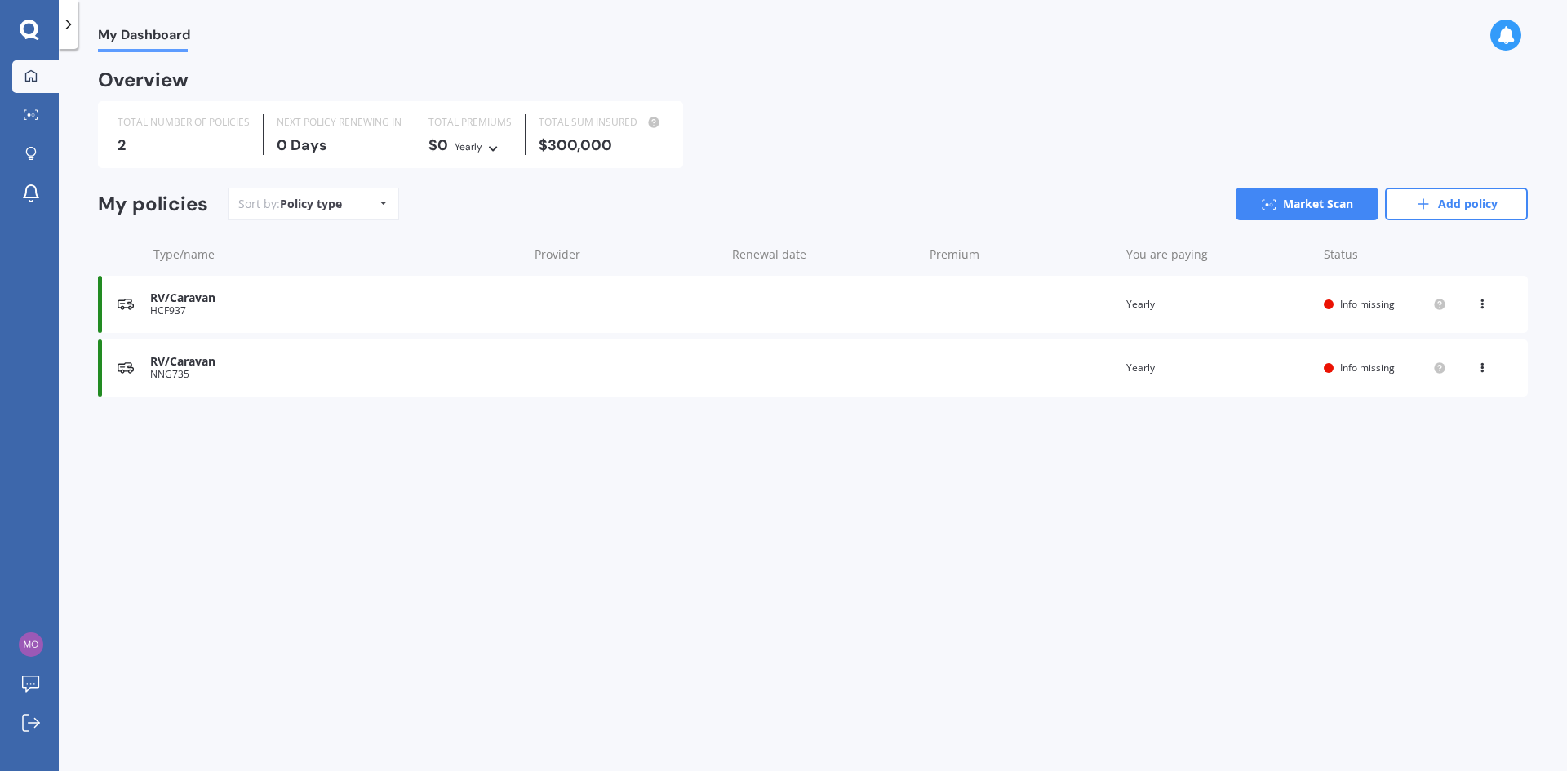
click at [1491, 365] on div "View option View policy Delete" at bounding box center [1483, 368] width 49 height 16
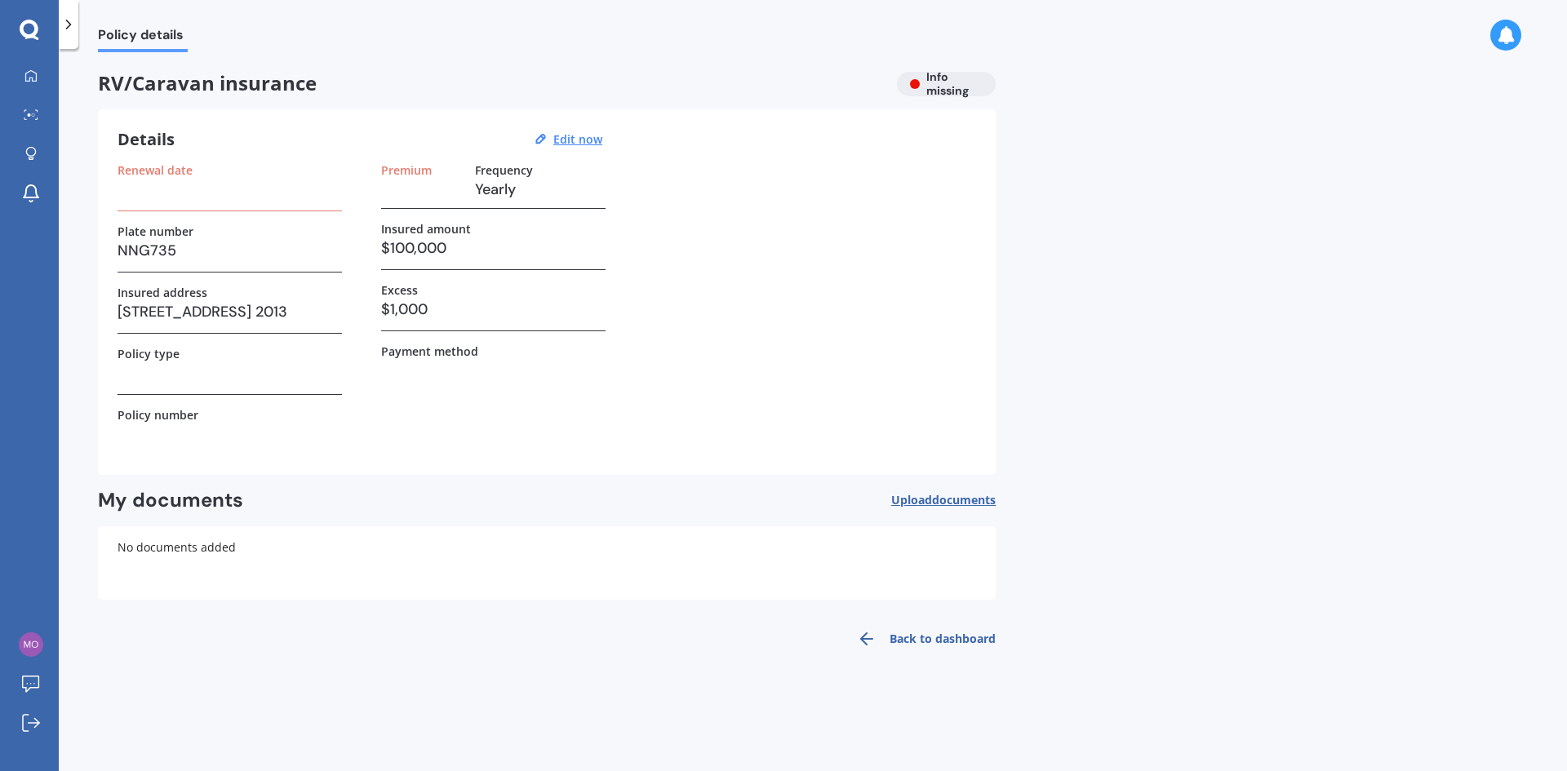
click at [433, 197] on h3 at bounding box center [421, 189] width 81 height 24
click at [393, 187] on h3 at bounding box center [421, 189] width 81 height 24
click at [176, 188] on h3 at bounding box center [230, 189] width 224 height 24
click at [180, 204] on div "Renewal date" at bounding box center [230, 187] width 224 height 48
click at [172, 166] on label "Renewal date" at bounding box center [155, 170] width 75 height 14
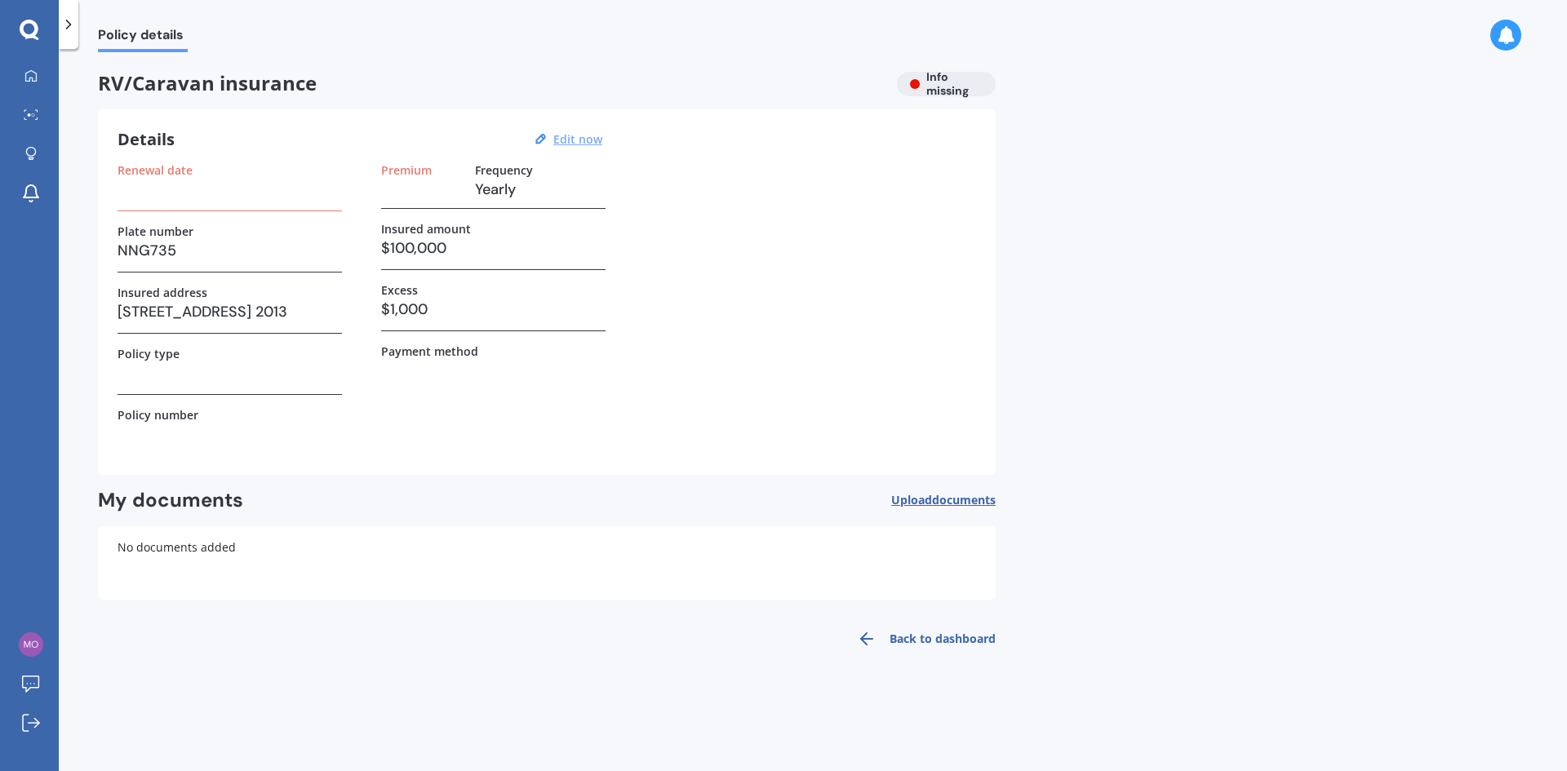
click at [580, 137] on u "Edit now" at bounding box center [577, 139] width 49 height 16
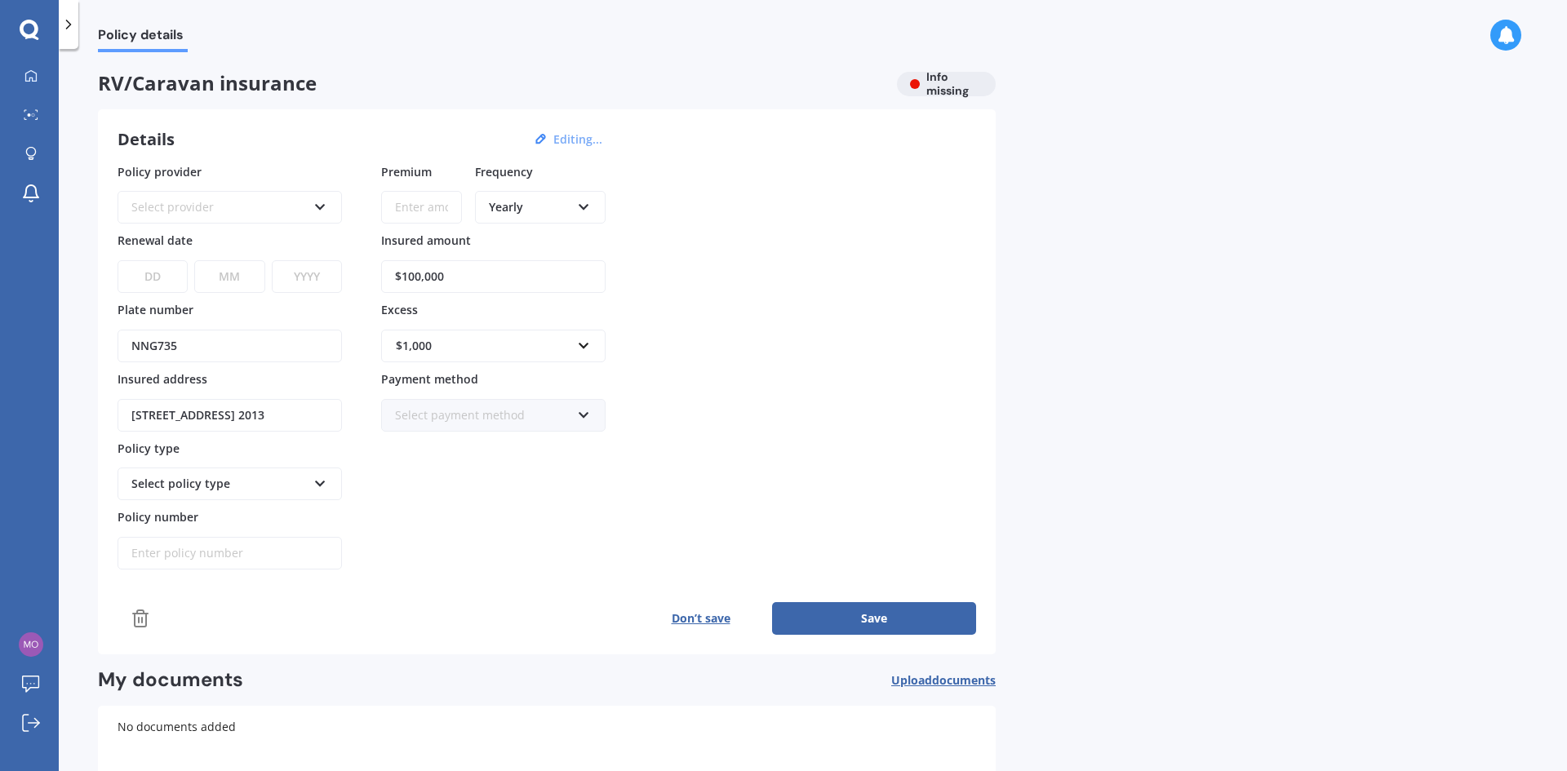
click at [220, 206] on div "Select provider" at bounding box center [218, 207] width 175 height 18
drag, startPoint x: 220, startPoint y: 235, endPoint x: 229, endPoint y: 239, distance: 10.6
click at [220, 235] on span "Star Insure" at bounding box center [232, 238] width 60 height 16
click at [171, 286] on select "DD 01 02 03 04 05 06 07 08 09 10 11 12 13 14 15 16 17 18 19 20 21 22 23 24 25 2…" at bounding box center [153, 276] width 70 height 33
click at [405, 215] on input "Premium" at bounding box center [421, 207] width 81 height 33
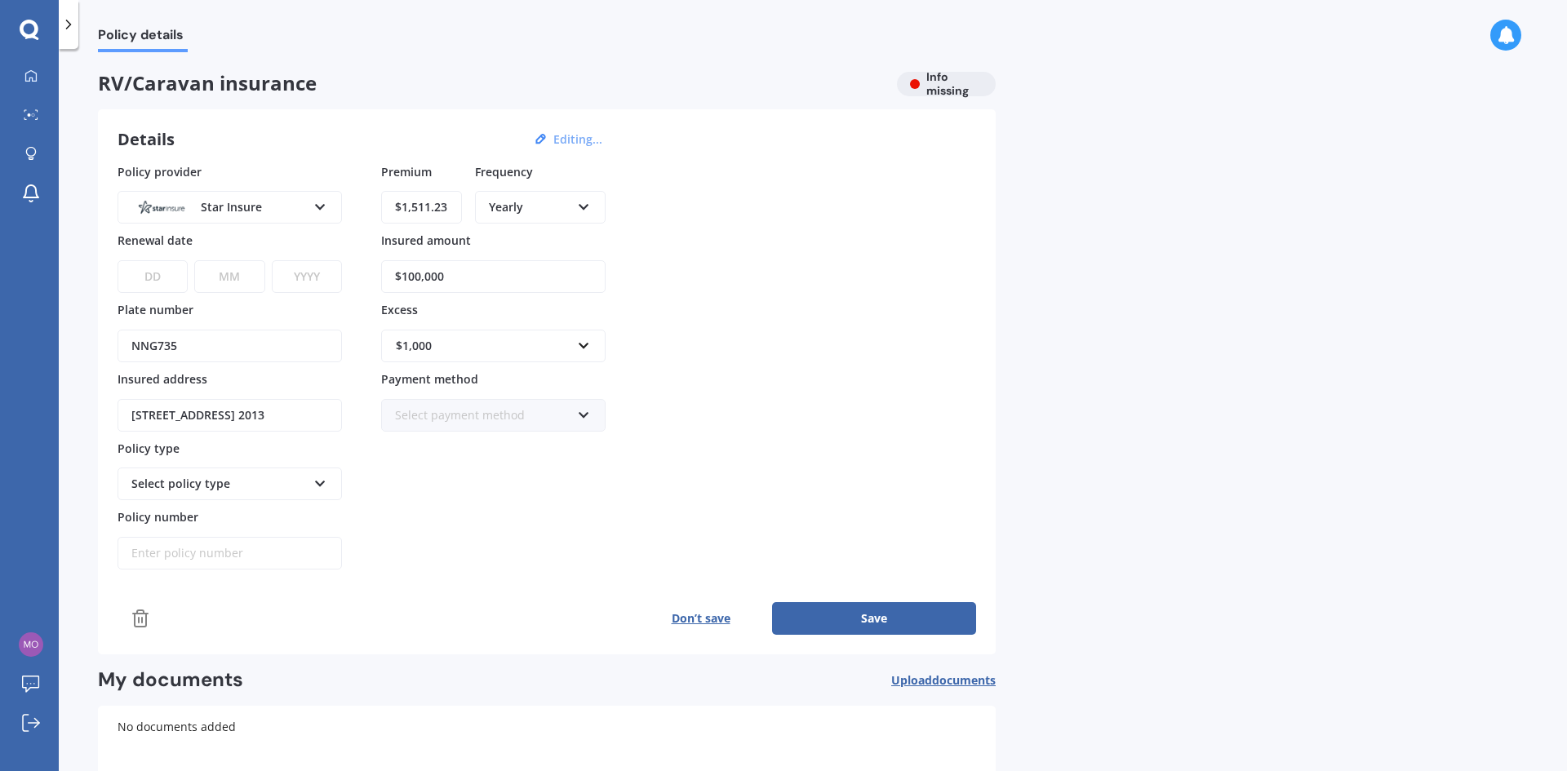
type input "$1,511.23"
click at [169, 275] on select "DD 01 02 03 04 05 06 07 08 09 10 11 12 13 14 15 16 17 18 19 20 21 22 23 24 25 2…" at bounding box center [153, 276] width 70 height 33
click at [553, 252] on div "$100,000" at bounding box center [493, 266] width 224 height 53
click at [291, 330] on input "NNG735" at bounding box center [230, 346] width 224 height 33
click at [171, 280] on select "DD 01 02 03 04 05 06 07 08 09 10 11 12 13 14 15 16 17 18 19 20 21 22 23 24 25 2…" at bounding box center [153, 276] width 70 height 33
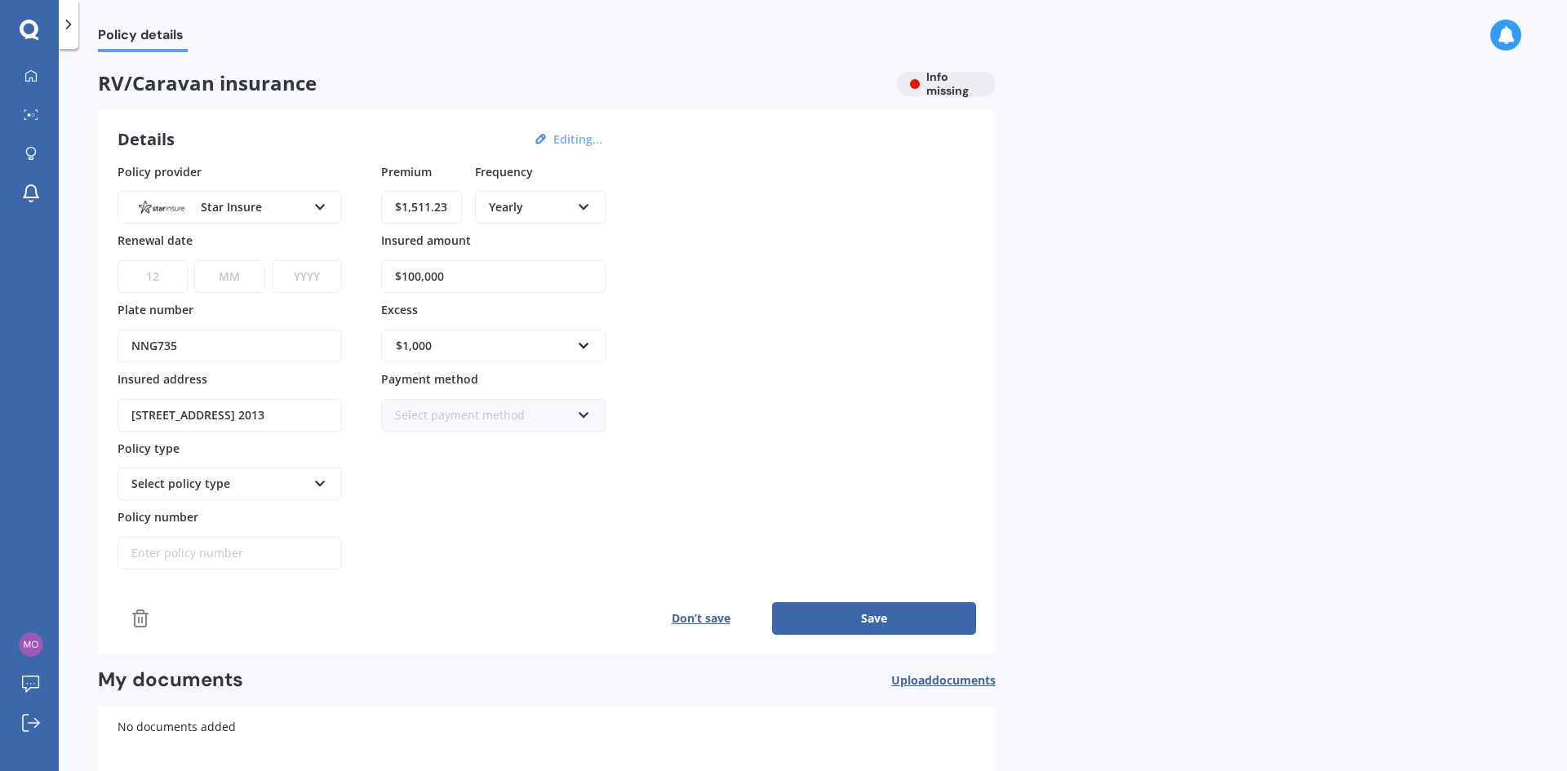
click at [118, 260] on select "DD 01 02 03 04 05 06 07 08 09 10 11 12 13 14 15 16 17 18 19 20 21 22 23 24 25 2…" at bounding box center [153, 276] width 70 height 33
click at [226, 277] on select "MM 01 02 03 04 05 06 07 08 09 10 11 12" at bounding box center [229, 276] width 70 height 33
click at [156, 277] on select "DD 01 02 03 04 05 06 07 08 09 10 11 12 13 14 15 16 17 18 19 20 21 22 23 24 25 2…" at bounding box center [153, 276] width 70 height 33
select select "01"
click at [118, 260] on select "DD 01 02 03 04 05 06 07 08 09 10 11 12 13 14 15 16 17 18 19 20 21 22 23 24 25 2…" at bounding box center [153, 276] width 70 height 33
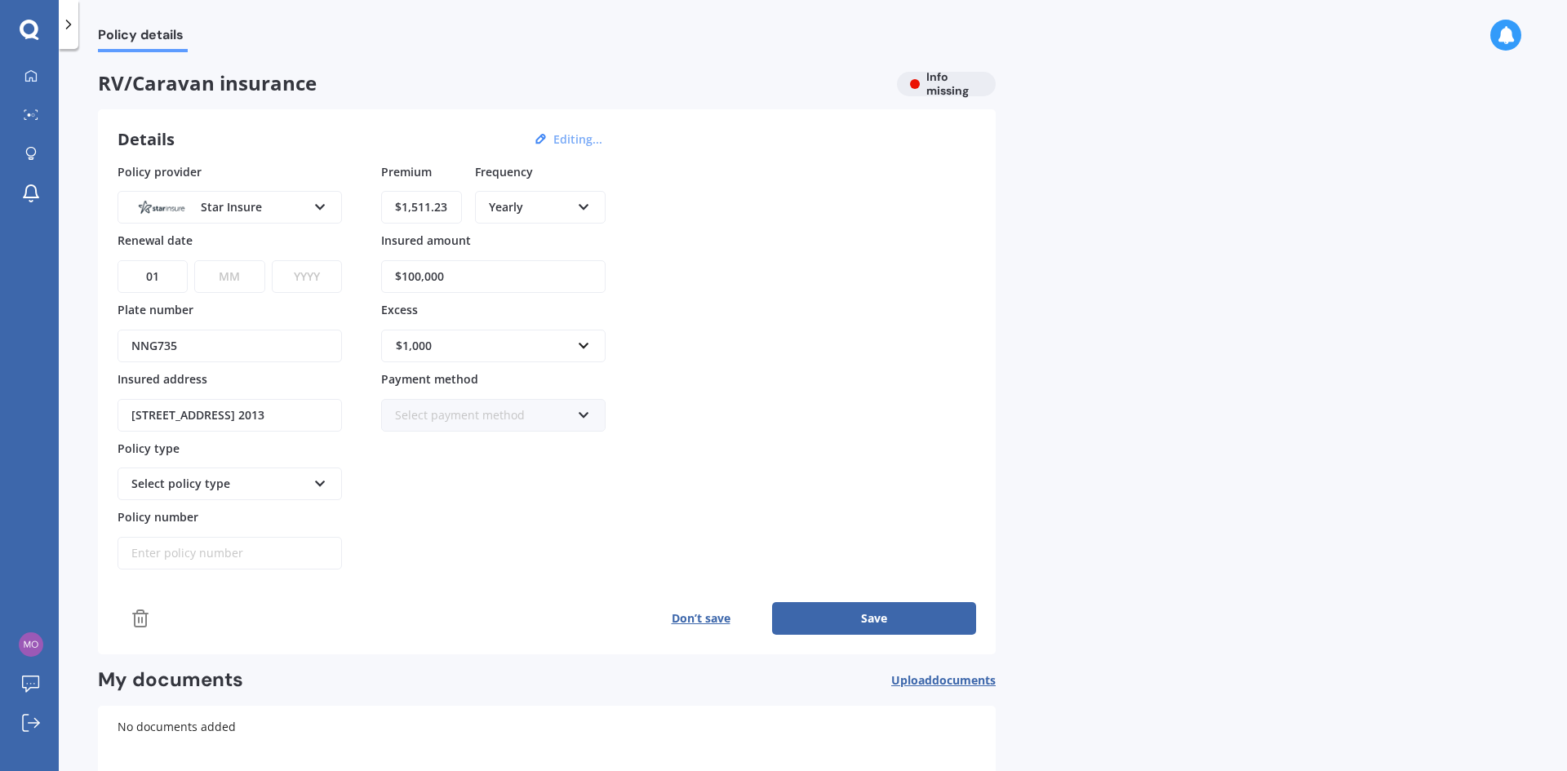
click at [226, 277] on select "MM 01 02 03 04 05 06 07 08 09 10 11 12" at bounding box center [229, 276] width 70 height 33
select select "09"
click at [194, 260] on select "MM 01 02 03 04 05 06 07 08 09 10 11 12" at bounding box center [229, 276] width 70 height 33
click at [311, 275] on select "YYYY 2027 2026 2025 2024 2023 2022 2021 2020 2019 2018 2017 2016 2015 2014 2013…" at bounding box center [307, 276] width 70 height 33
select select "2025"
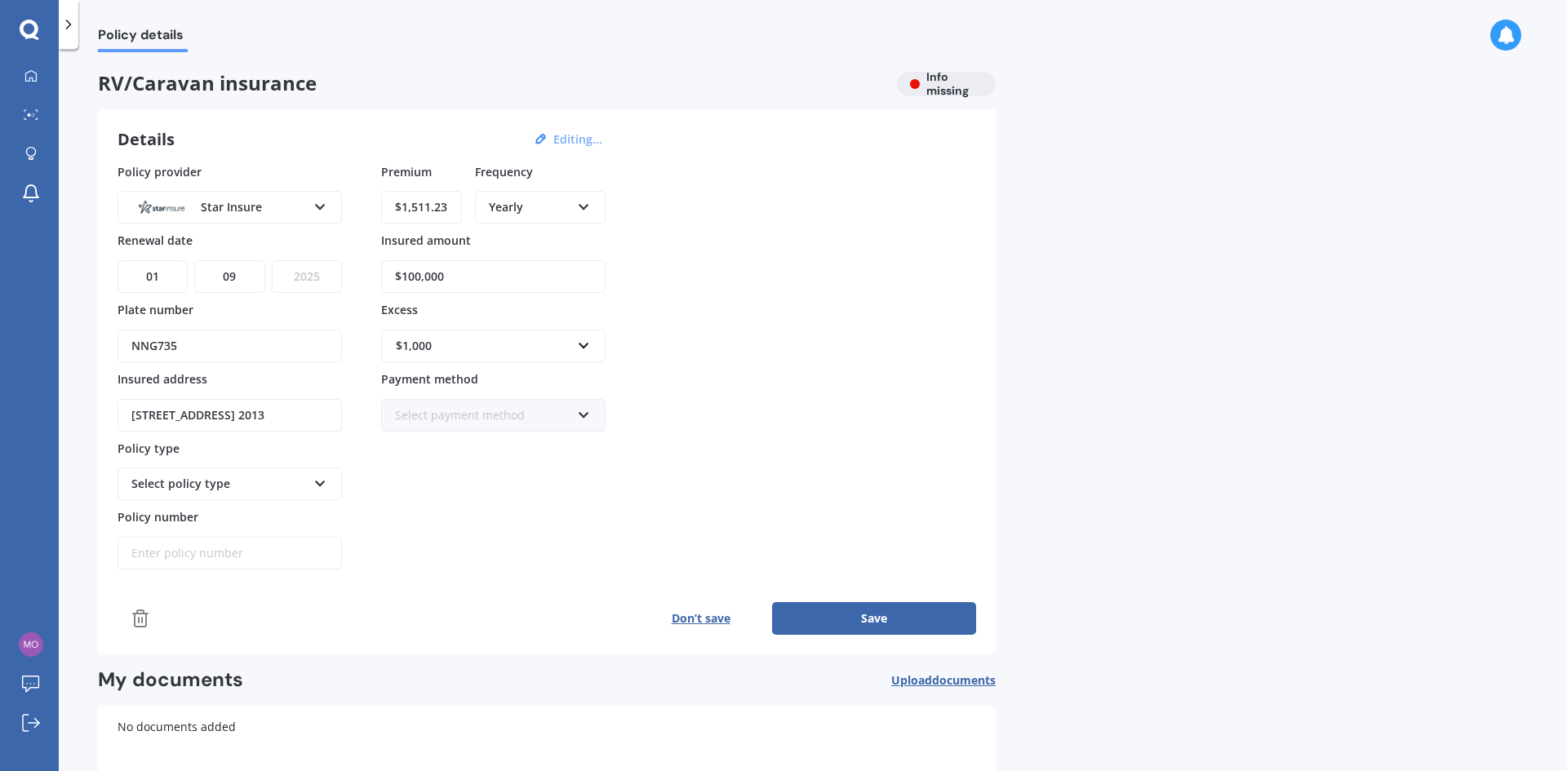
click at [272, 260] on select "YYYY 2027 2026 2025 2024 2023 2022 2021 2020 2019 2018 2017 2016 2015 2014 2013…" at bounding box center [307, 276] width 70 height 33
click at [425, 413] on div "Select payment method" at bounding box center [482, 415] width 175 height 18
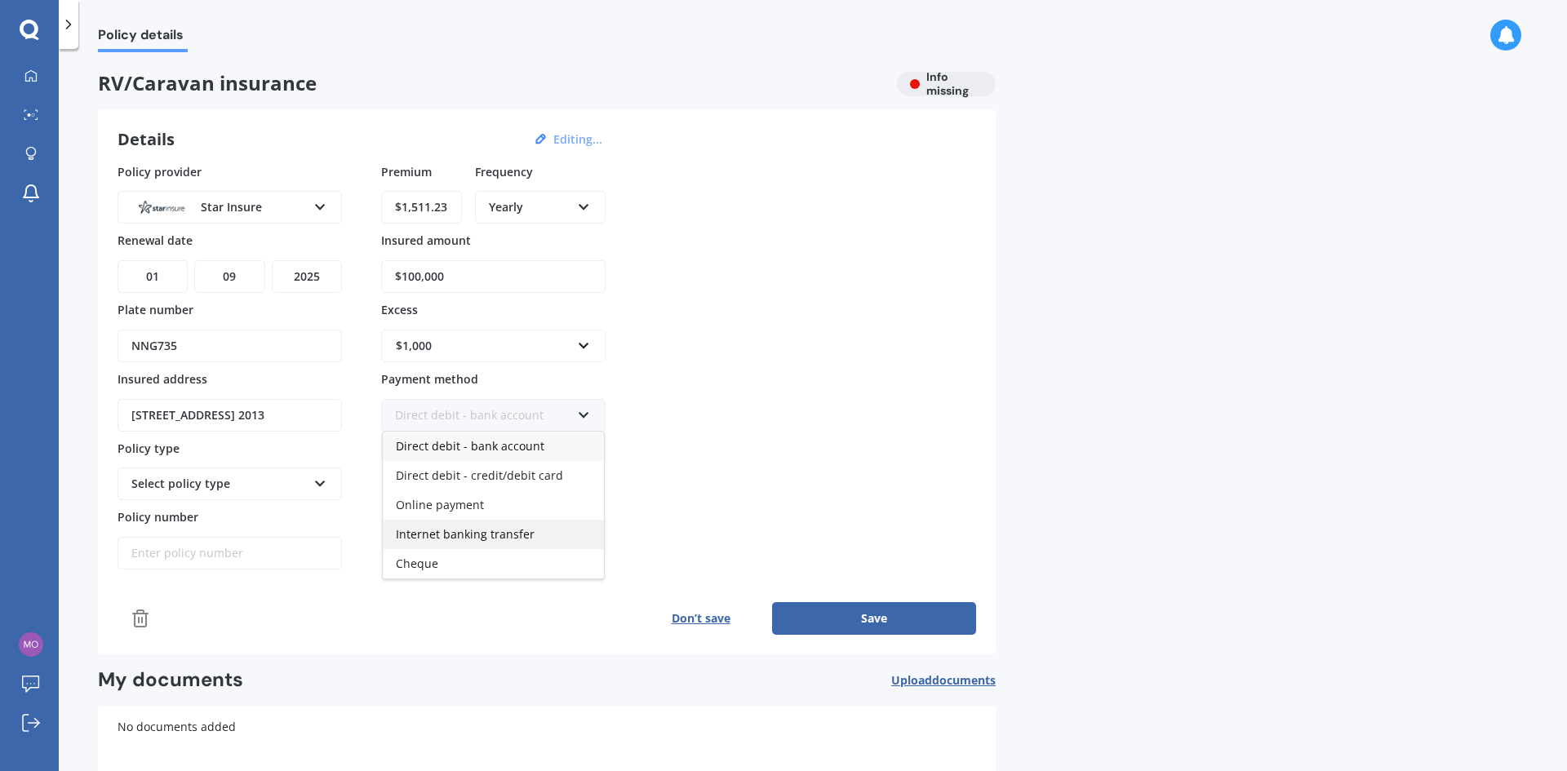
click at [450, 534] on span "Internet banking transfer" at bounding box center [465, 534] width 139 height 16
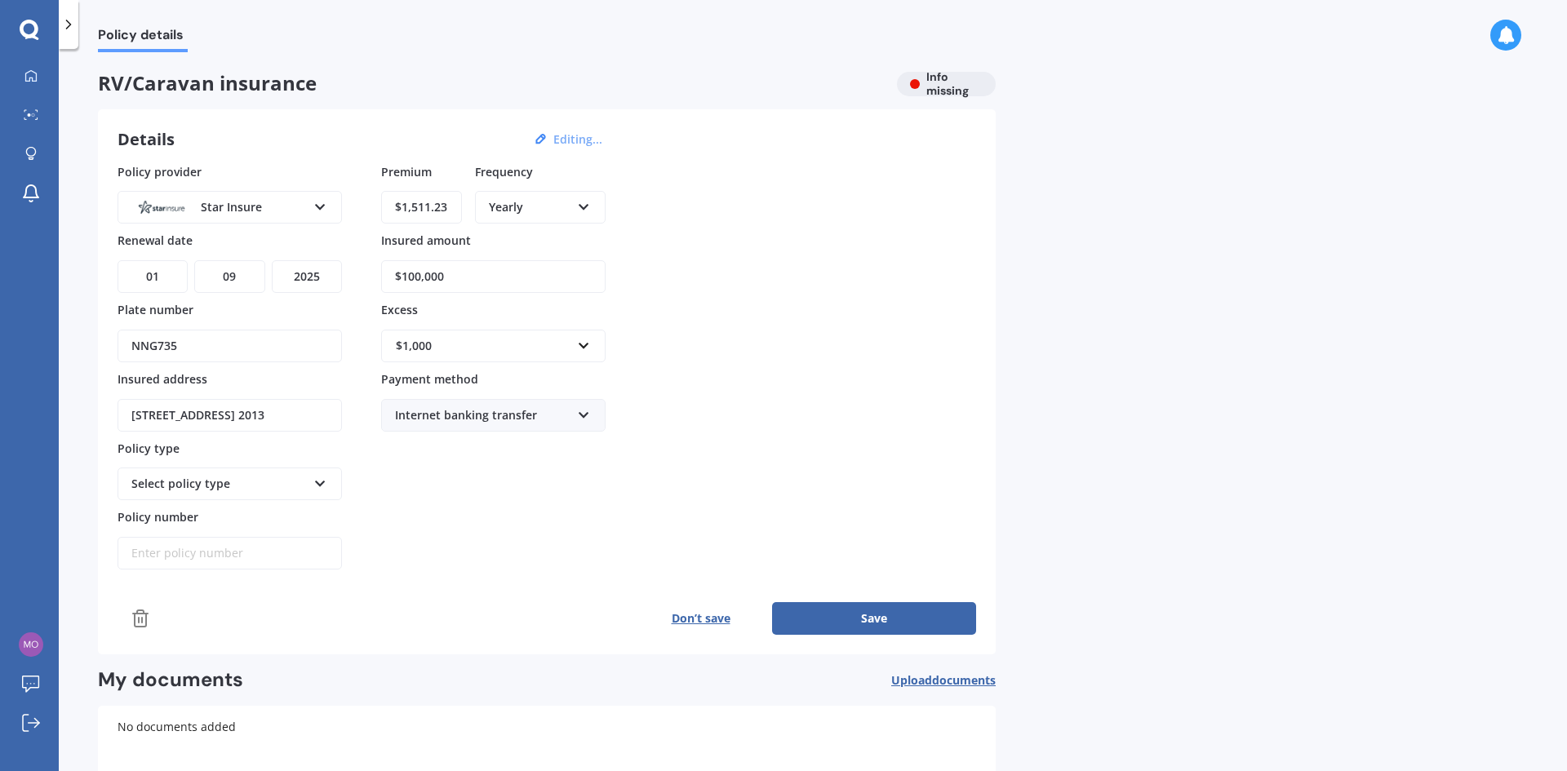
click at [468, 411] on div "Internet banking transfer" at bounding box center [482, 415] width 175 height 18
click at [460, 410] on div "Internet banking transfer" at bounding box center [482, 415] width 175 height 18
click at [301, 486] on div "Select policy type" at bounding box center [218, 484] width 175 height 18
click at [203, 519] on span "Star Camper Care" at bounding box center [180, 515] width 97 height 16
click at [242, 562] on input "Policy number" at bounding box center [230, 553] width 224 height 33
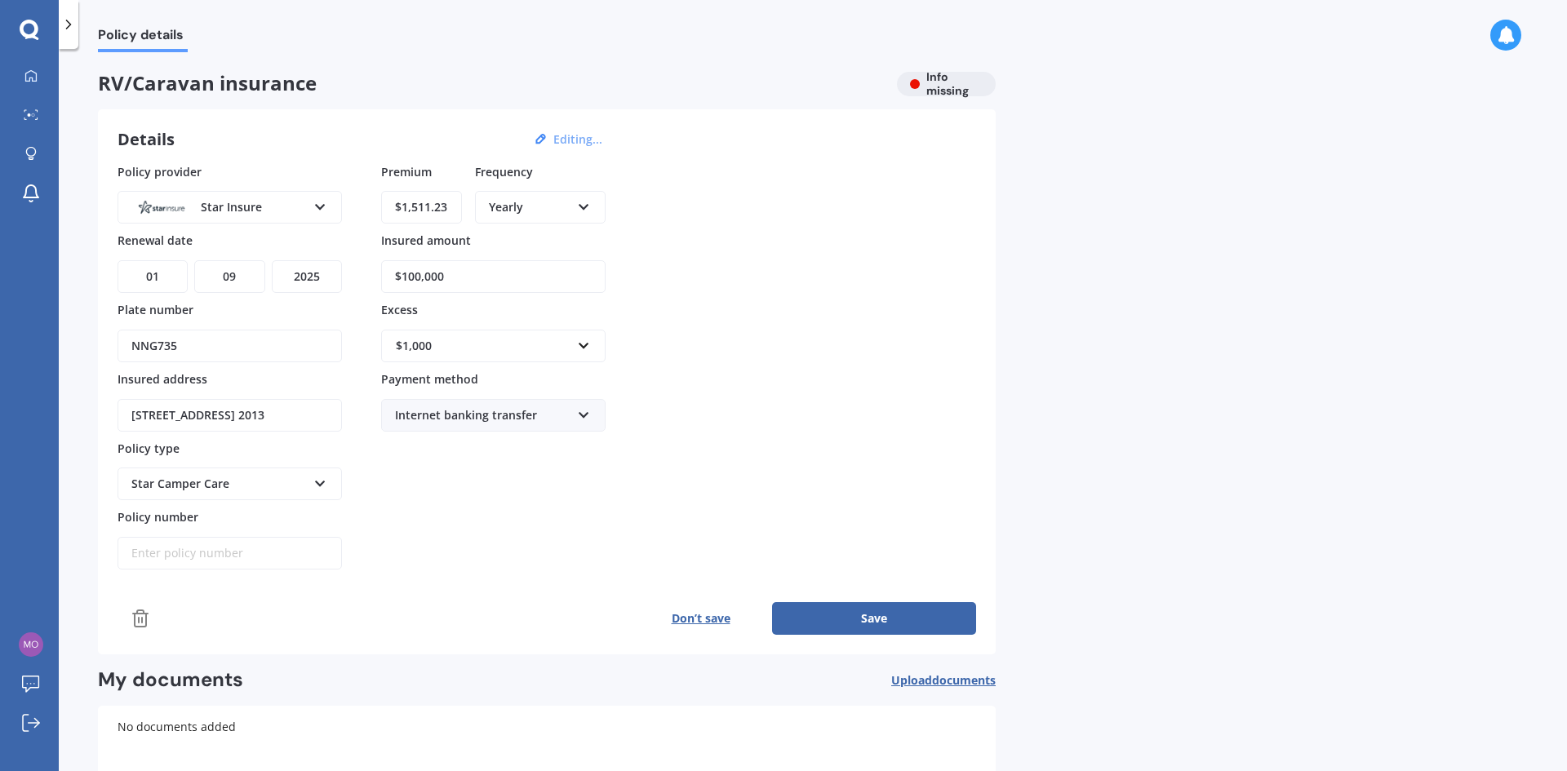
click at [428, 543] on div "Premium $1,511.23 Frequency Yearly Yearly Six-Monthly Quarterly Monthly Fortnig…" at bounding box center [493, 366] width 224 height 407
click at [216, 551] on input "Policy number" at bounding box center [230, 553] width 224 height 33
click at [402, 547] on div "Premium $1,511.23 Frequency Yearly Yearly Six-Monthly Quarterly Monthly Fortnig…" at bounding box center [493, 366] width 224 height 407
click at [850, 621] on button "Save" at bounding box center [874, 618] width 204 height 33
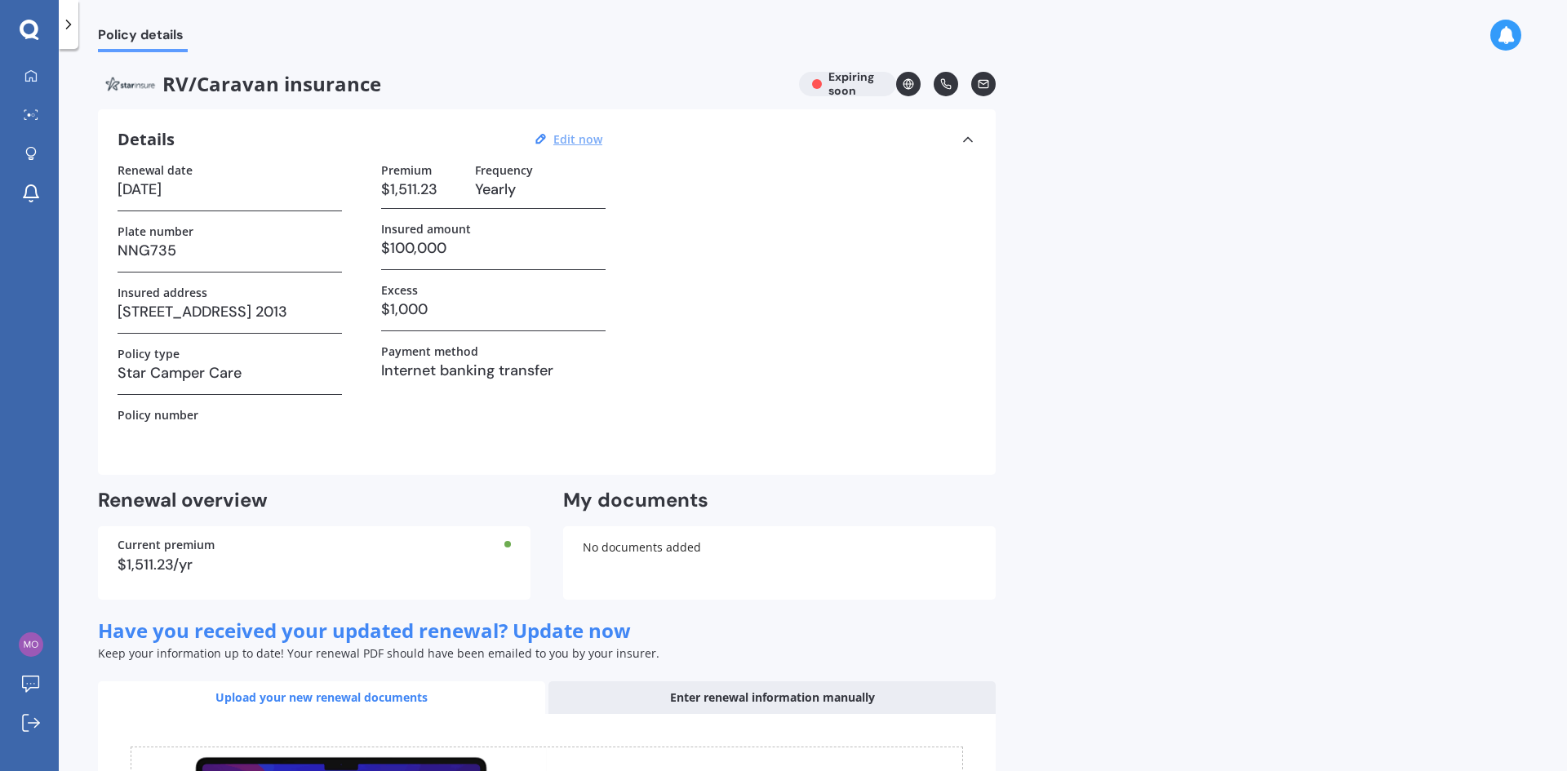
click at [944, 82] on icon at bounding box center [945, 83] width 11 height 11
click at [950, 86] on icon at bounding box center [946, 84] width 10 height 10
click at [981, 83] on polyline at bounding box center [983, 83] width 10 height 3
click at [912, 82] on icon at bounding box center [908, 83] width 11 height 11
click at [207, 194] on h3 "01/09/2025" at bounding box center [230, 189] width 224 height 24
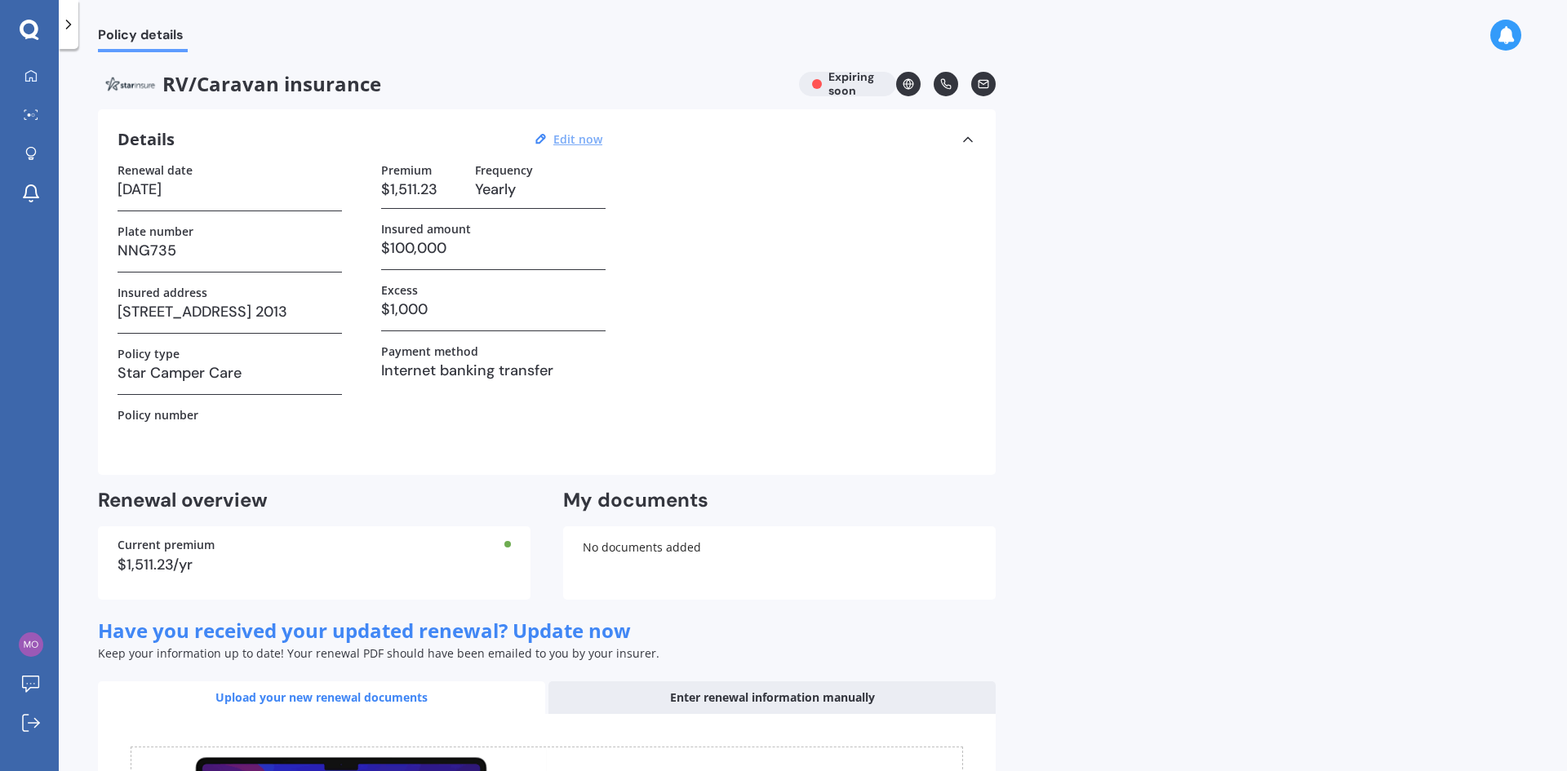
click at [588, 140] on u "Edit now" at bounding box center [577, 139] width 49 height 16
select select "01"
select select "09"
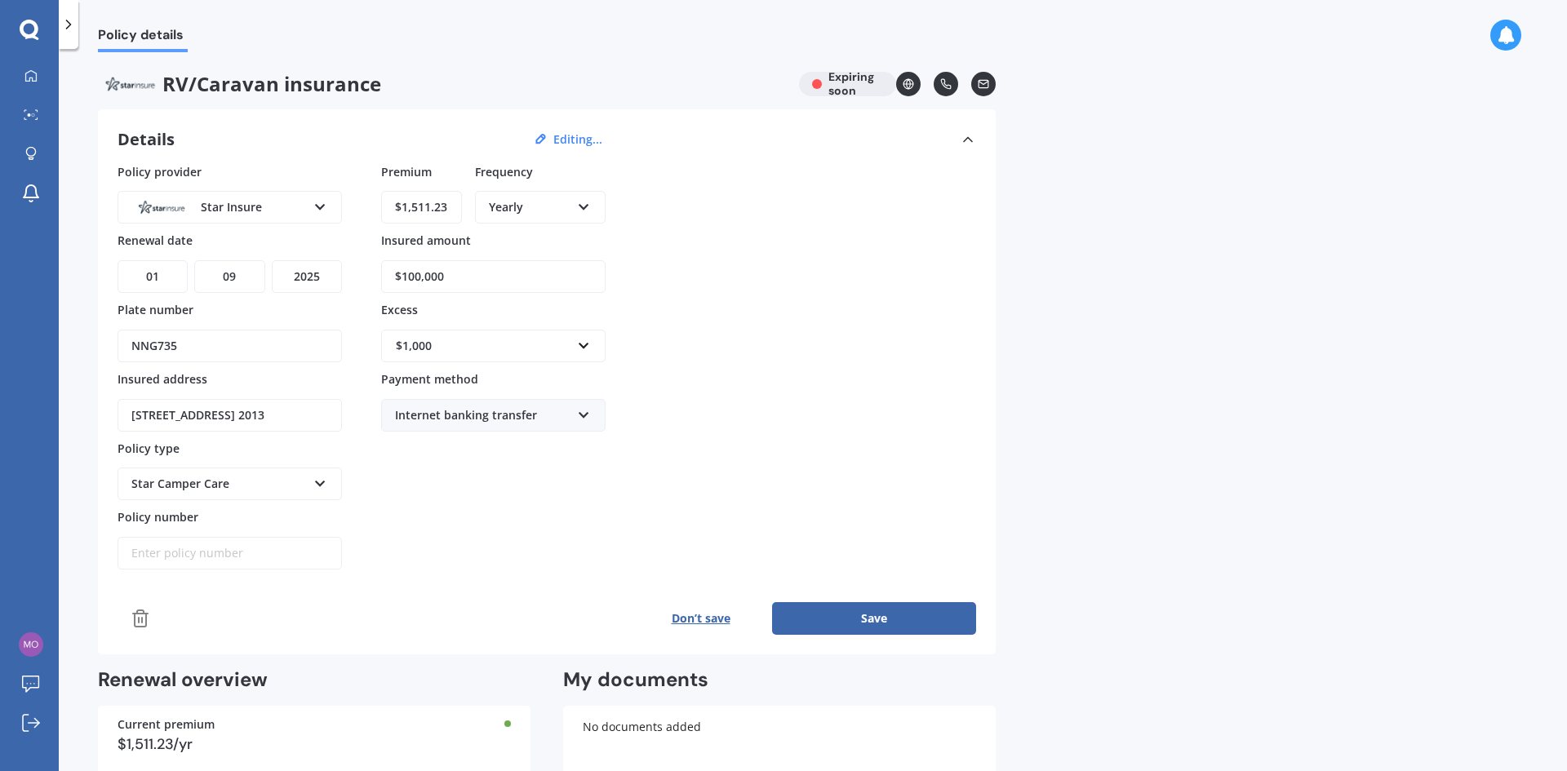
click at [306, 278] on select "YYYY 2027 2026 2025 2024 2023 2022 2021 2020 2019 2018 2017 2016 2015 2014 2013…" at bounding box center [307, 276] width 70 height 33
select select "2026"
click at [272, 260] on select "YYYY 2027 2026 2025 2024 2023 2022 2021 2020 2019 2018 2017 2016 2015 2014 2013…" at bounding box center [307, 276] width 70 height 33
click at [866, 616] on button "Save" at bounding box center [874, 618] width 204 height 33
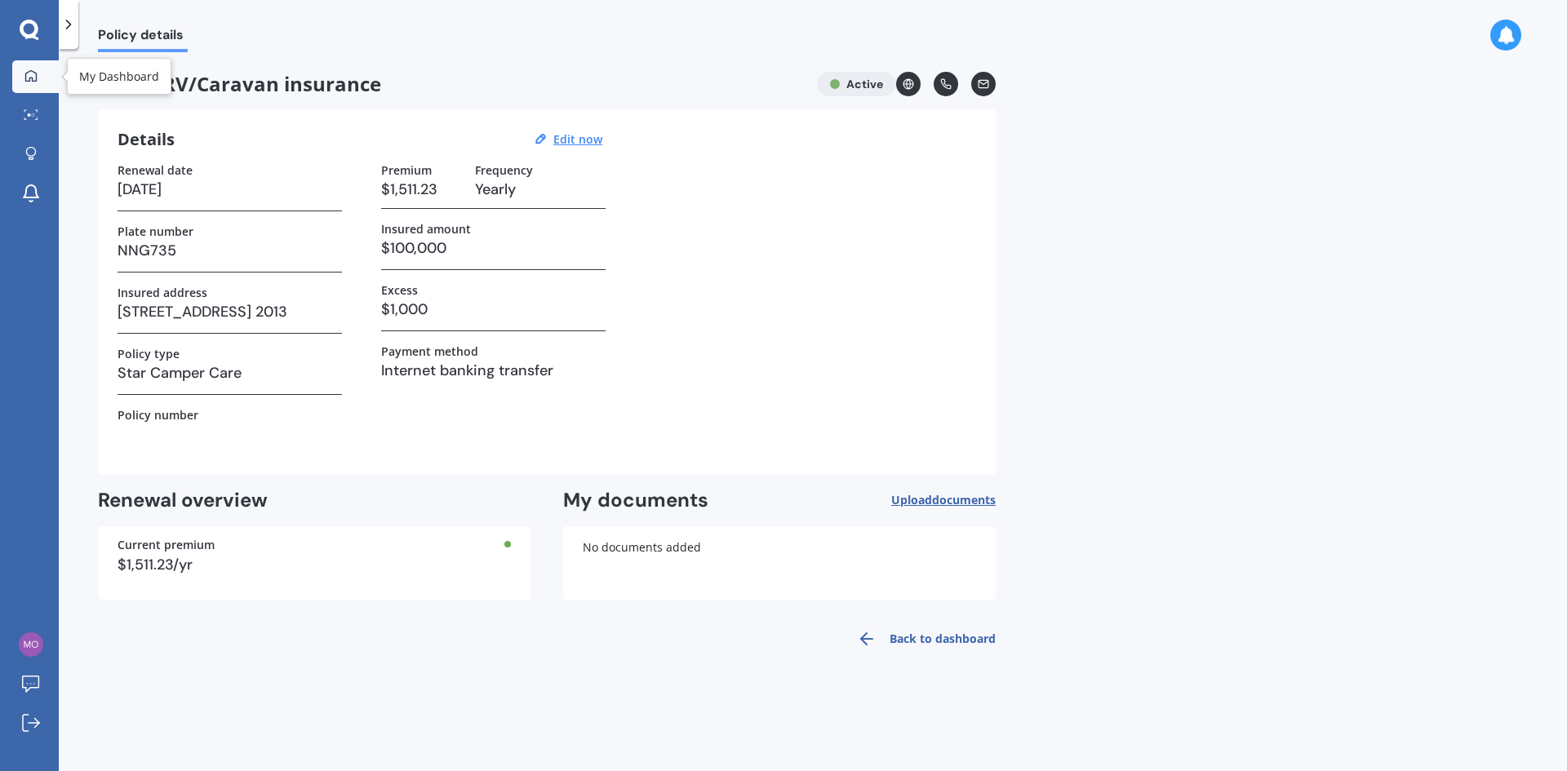
click at [31, 74] on icon at bounding box center [30, 75] width 13 height 13
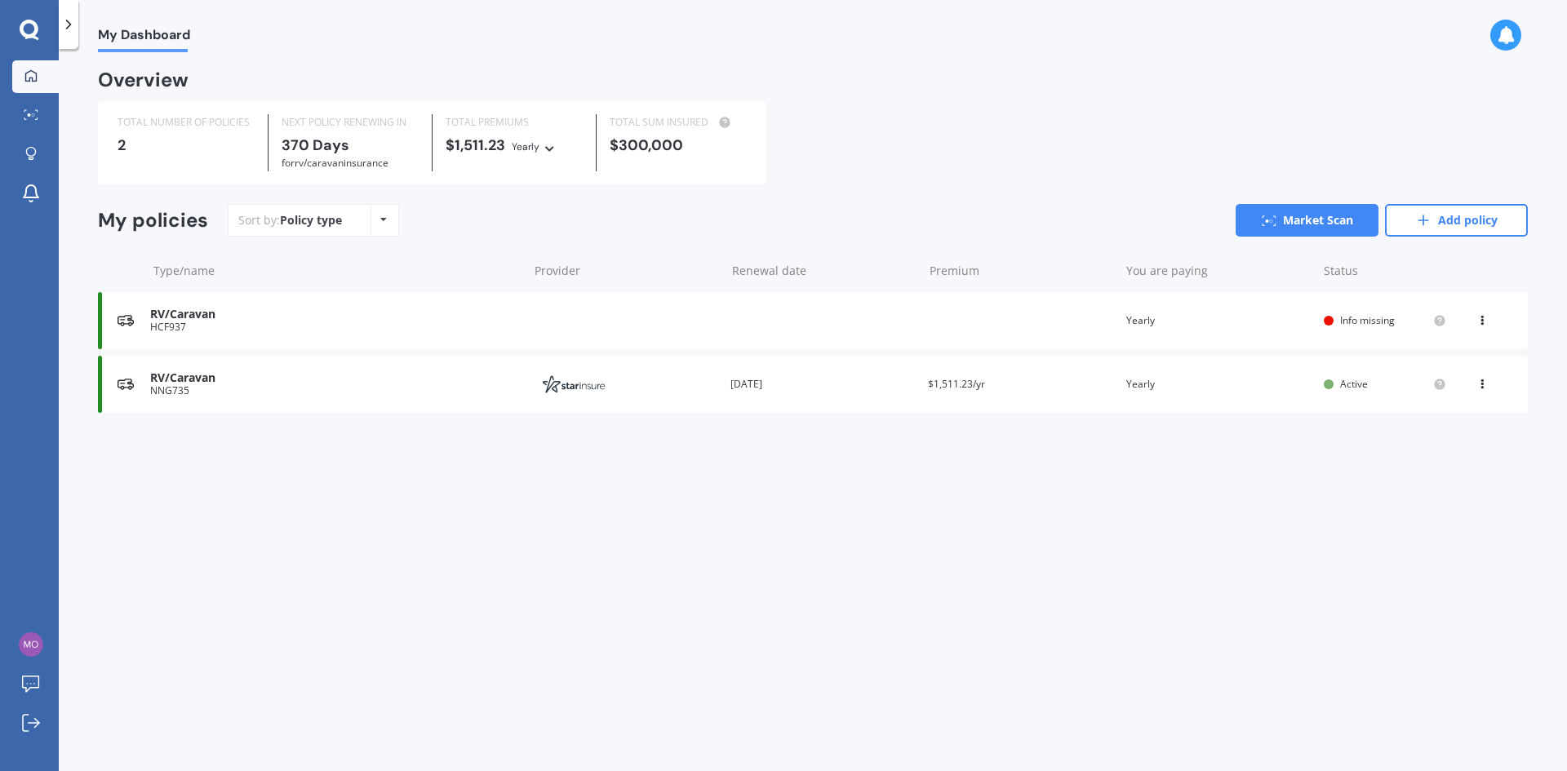
click at [1486, 383] on icon at bounding box center [1481, 381] width 11 height 10
click at [1427, 413] on div "View policy" at bounding box center [1446, 415] width 162 height 33
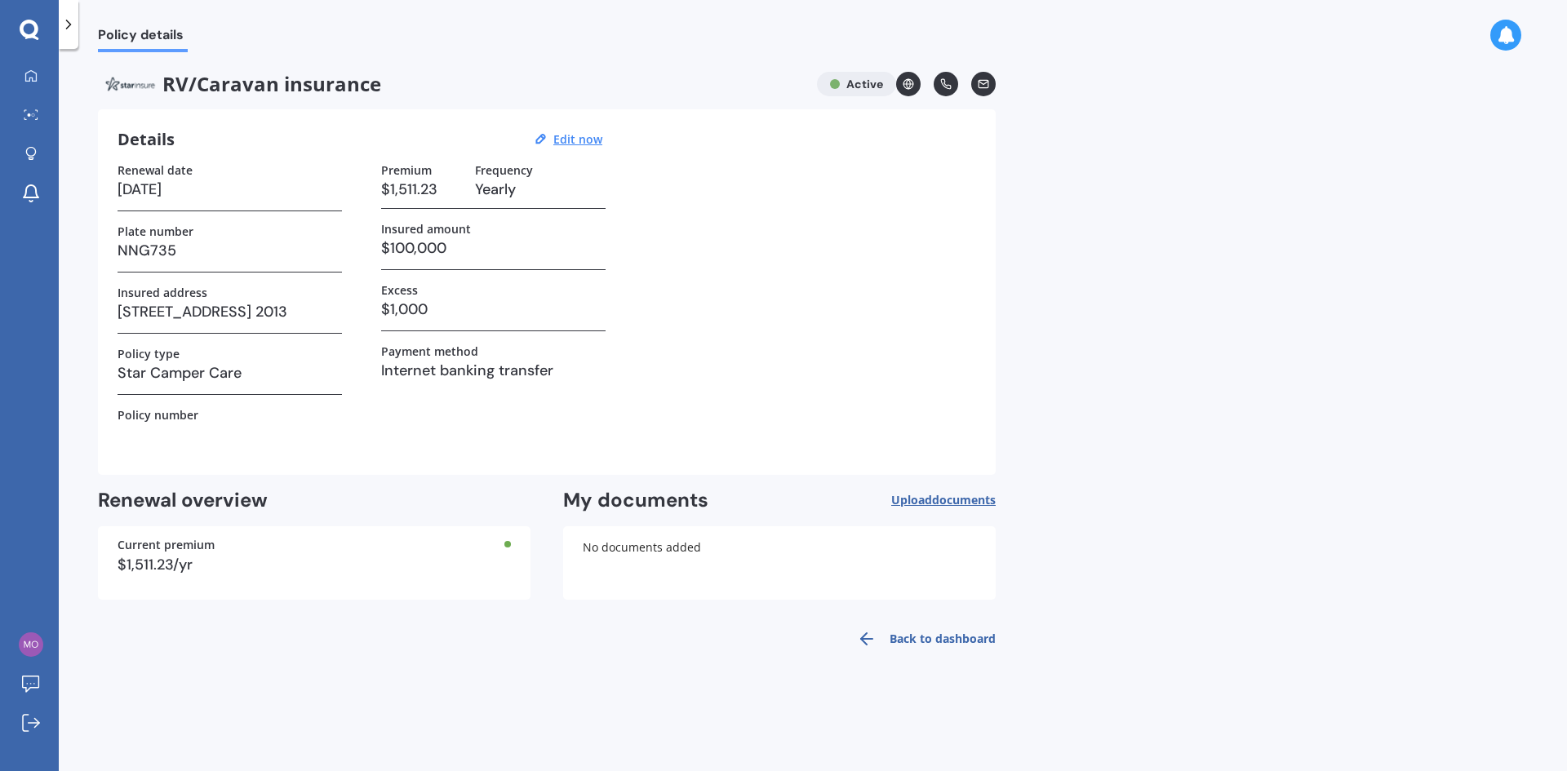
click at [926, 636] on link "Back to dashboard" at bounding box center [921, 638] width 149 height 39
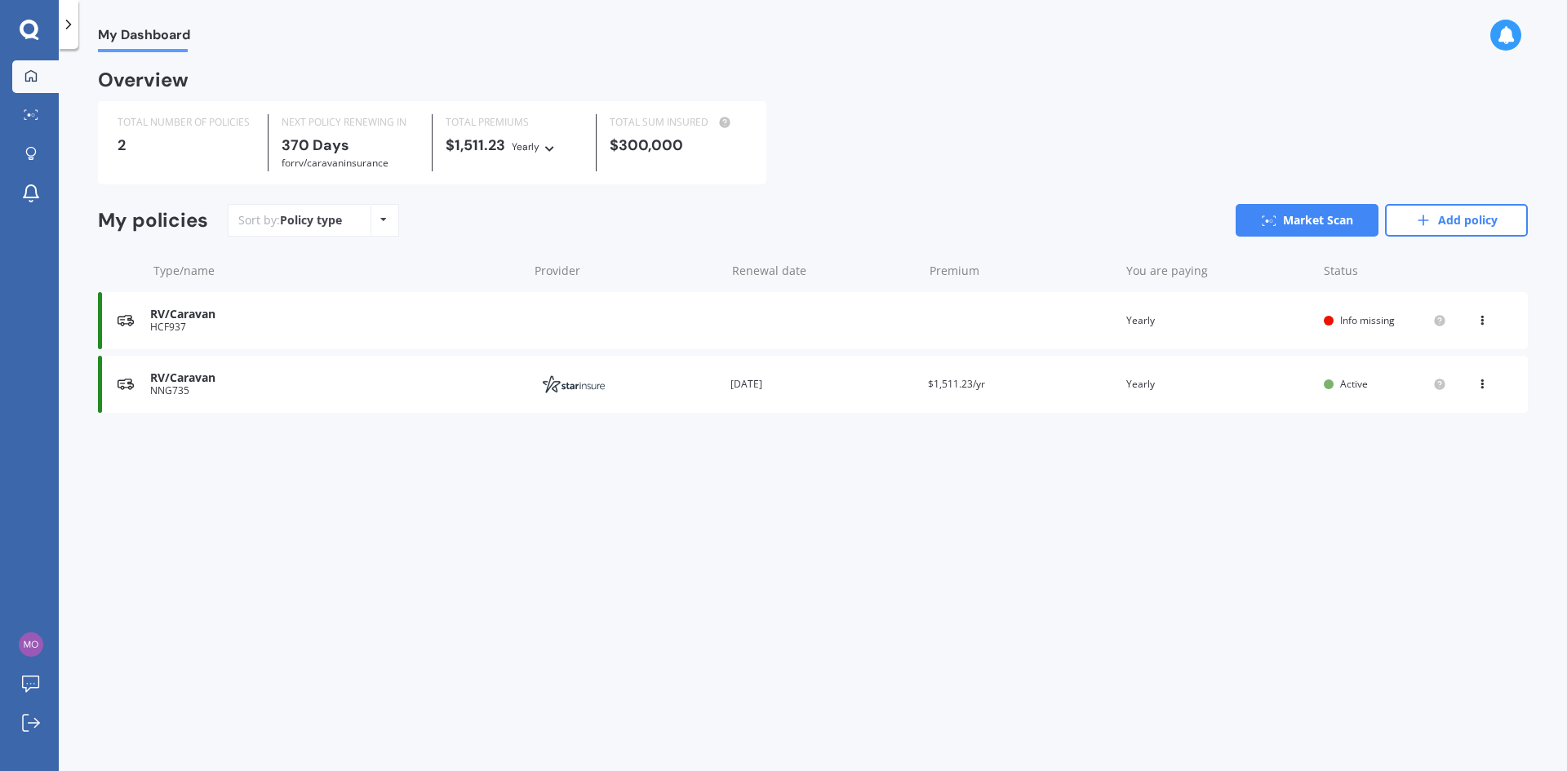
click at [1482, 322] on icon at bounding box center [1481, 318] width 11 height 10
drag, startPoint x: 1419, startPoint y: 517, endPoint x: 1428, endPoint y: 466, distance: 51.4
click at [1424, 512] on div "My Dashboard Overview TOTAL NUMBER OF POLICIES 2 NEXT POLICY RENEWING IN 370 Da…" at bounding box center [813, 413] width 1508 height 722
click at [1354, 319] on span "Info missing" at bounding box center [1367, 320] width 55 height 14
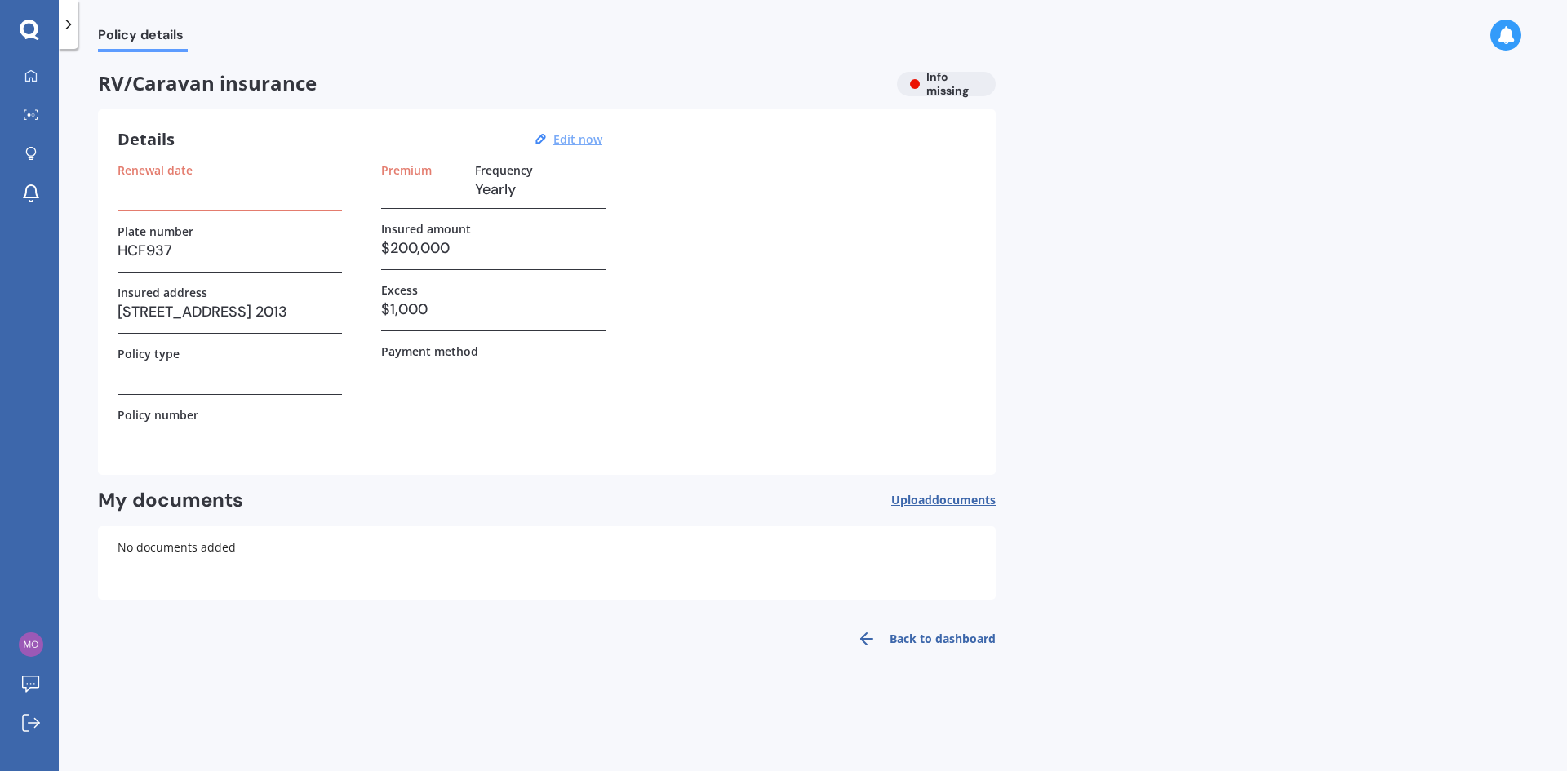
click at [580, 140] on u "Edit now" at bounding box center [577, 139] width 49 height 16
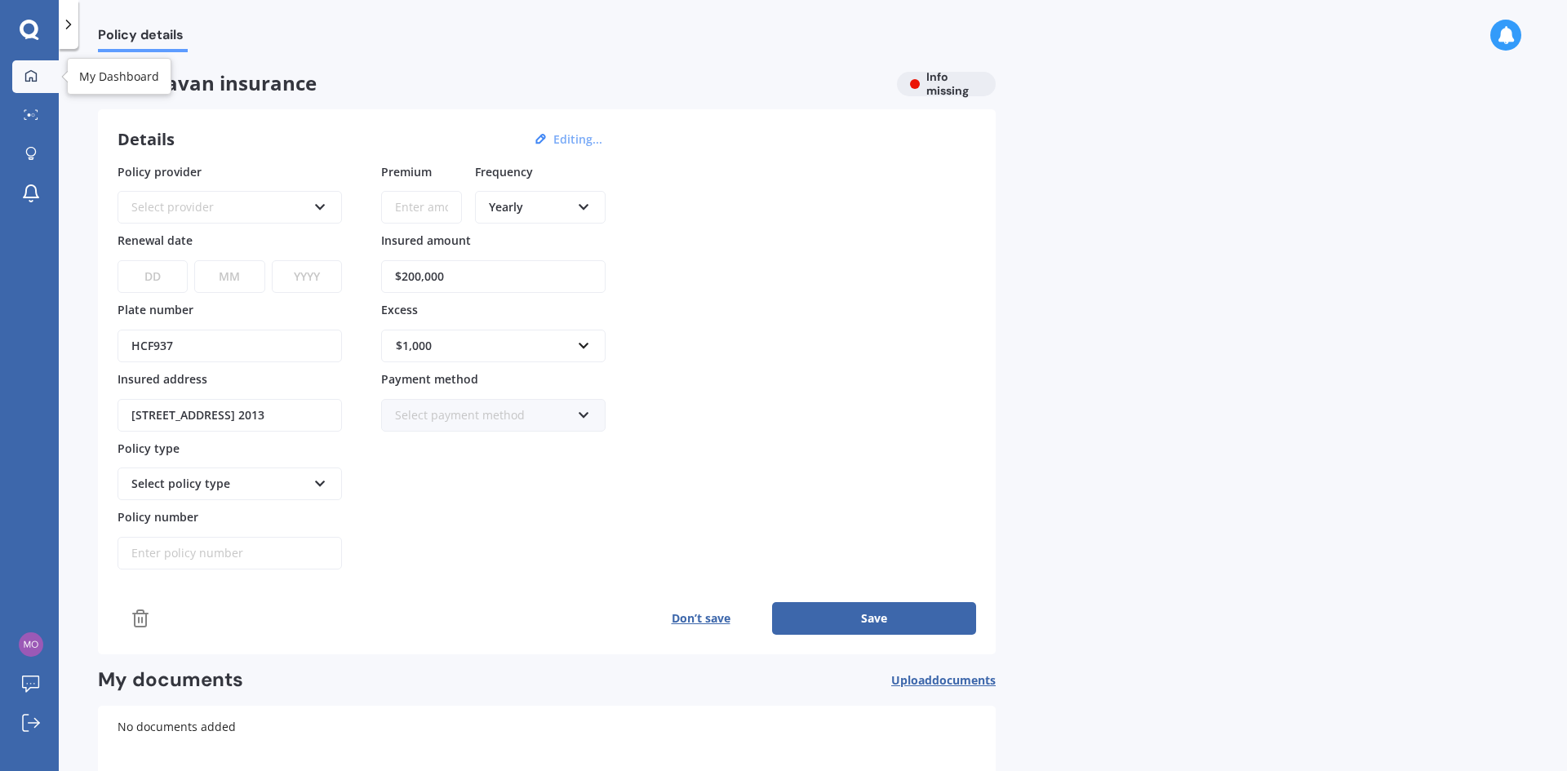
click at [33, 69] on icon at bounding box center [30, 75] width 13 height 13
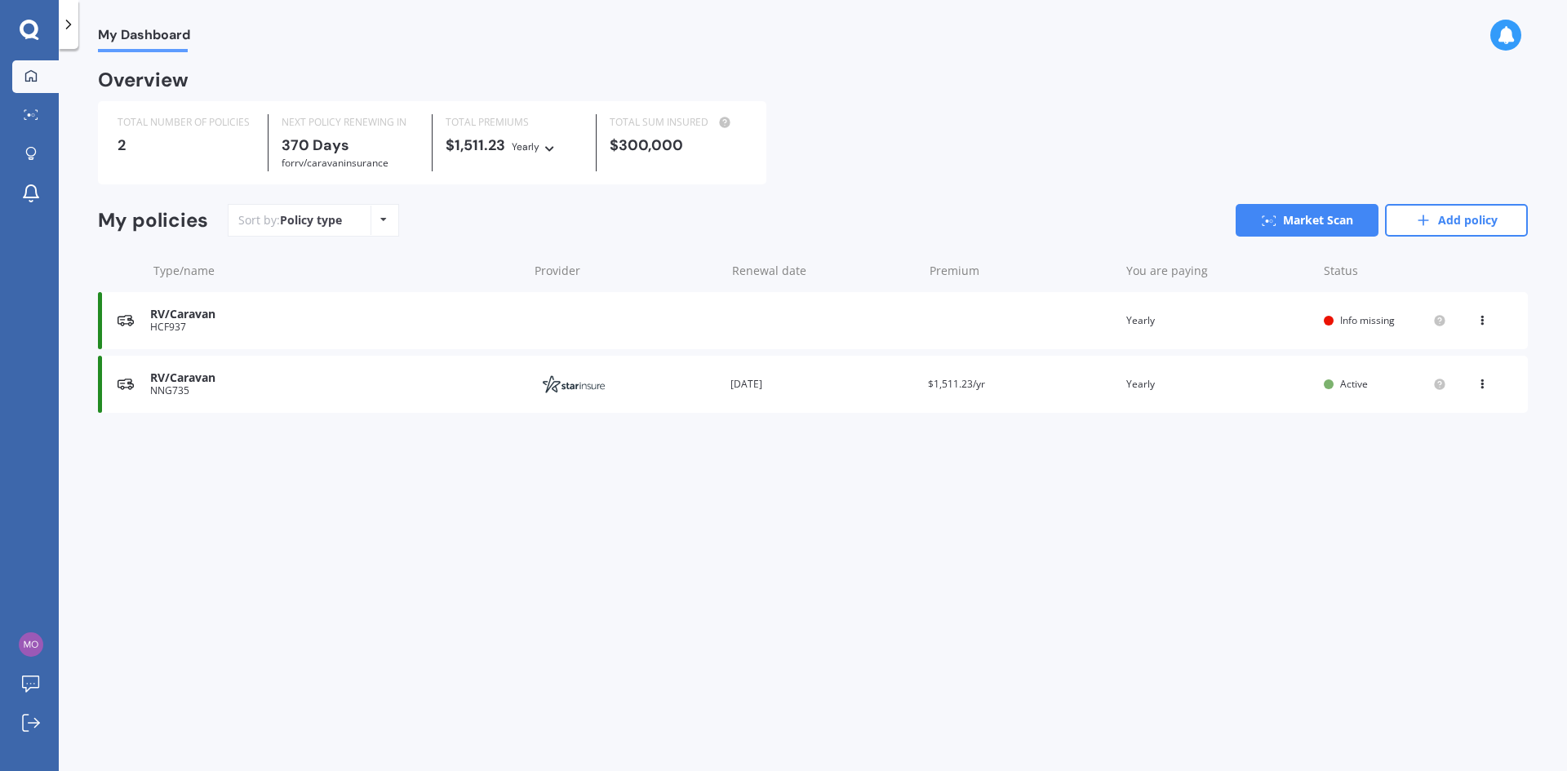
click at [1484, 389] on div "View option View policy Delete" at bounding box center [1483, 384] width 15 height 16
click at [1446, 417] on div "View policy" at bounding box center [1446, 415] width 162 height 33
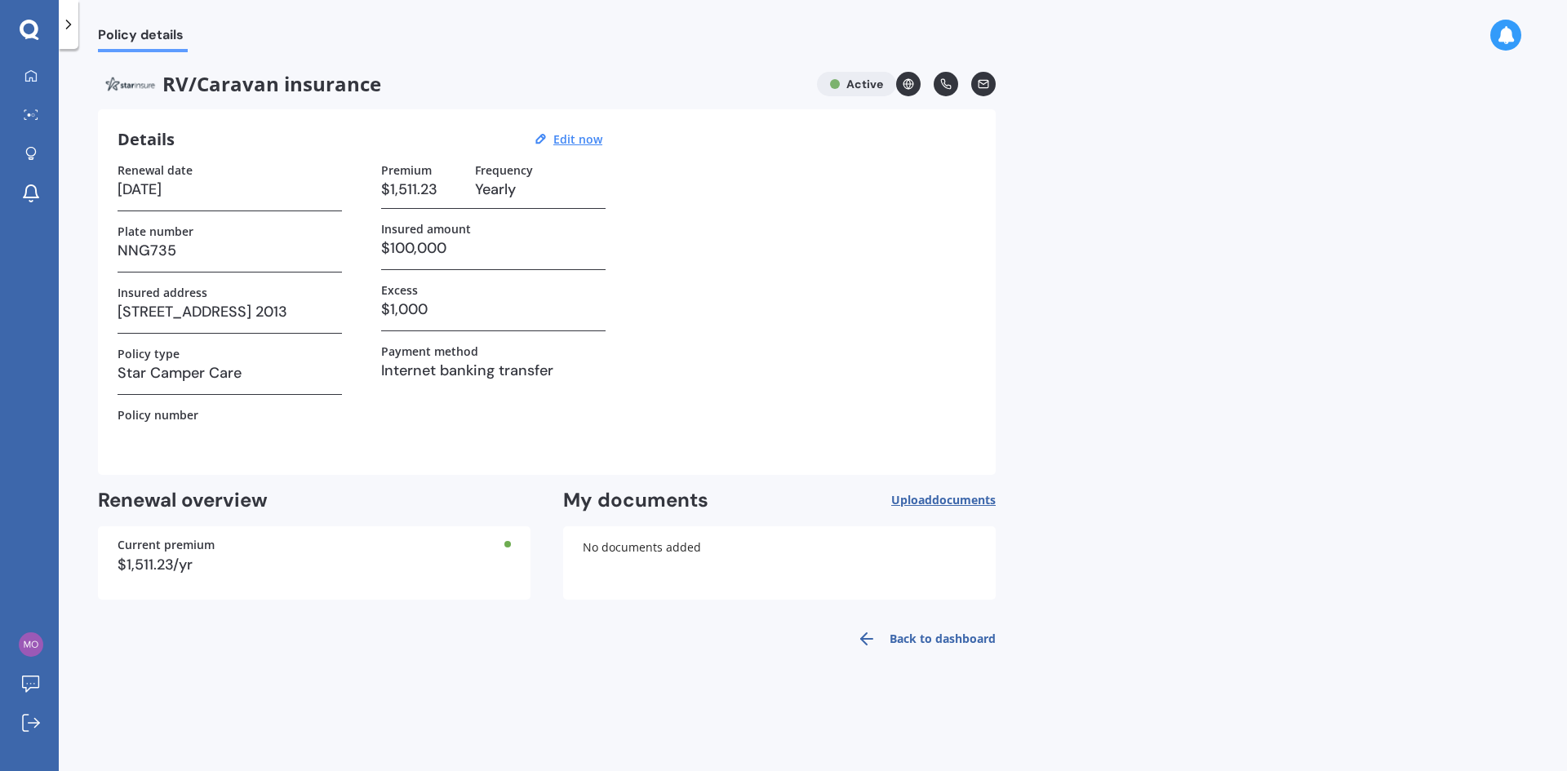
click at [197, 187] on h3 "01/09/2026" at bounding box center [230, 189] width 224 height 24
click at [579, 135] on u "Edit now" at bounding box center [577, 139] width 49 height 16
select select "01"
select select "09"
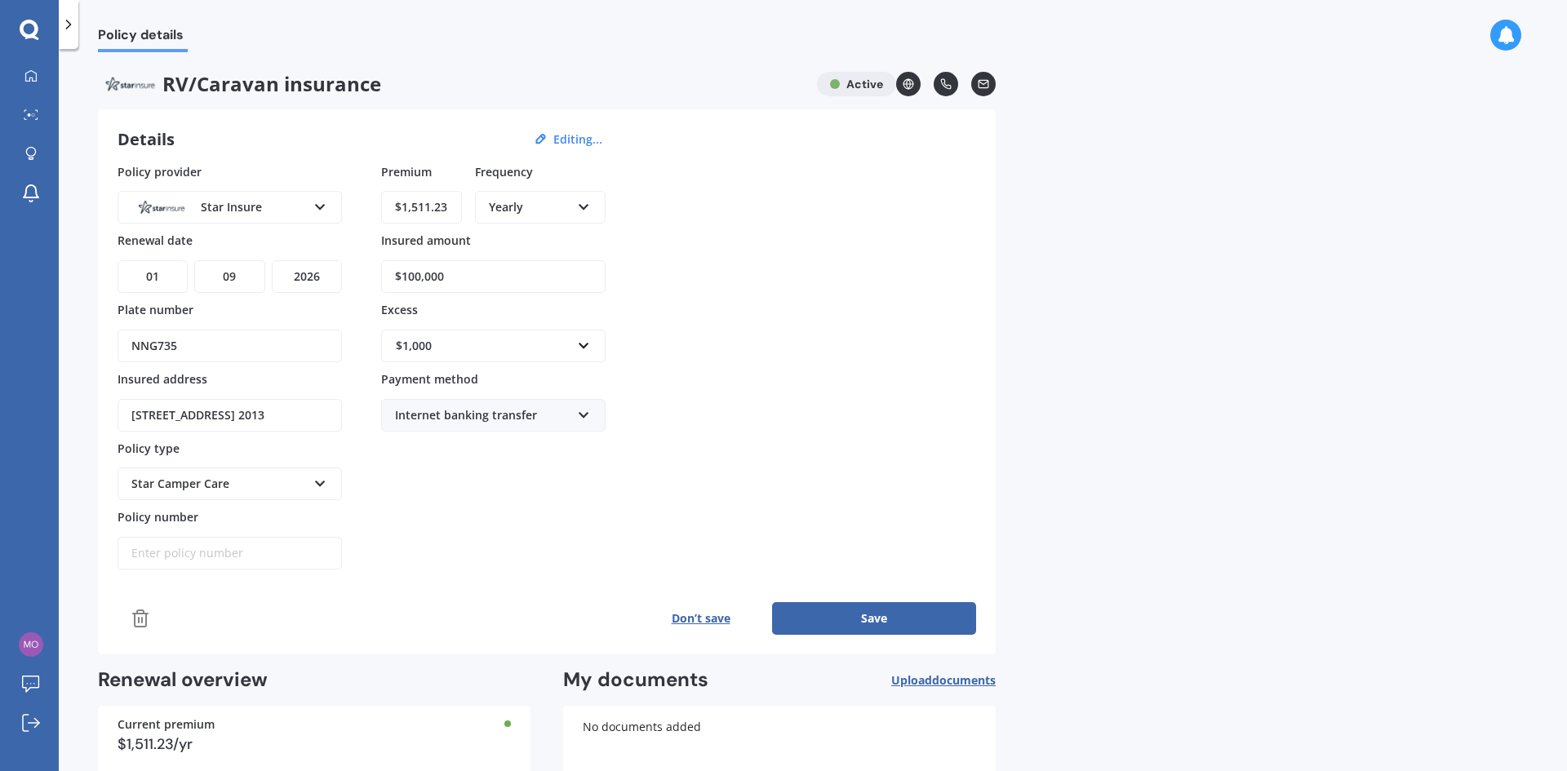
click at [323, 279] on select "YYYY 2027 2026 2025 2024 2023 2022 2021 2020 2019 2018 2017 2016 2015 2014 2013…" at bounding box center [307, 276] width 70 height 33
select select "2025"
click at [272, 260] on select "YYYY 2027 2026 2025 2024 2023 2022 2021 2020 2019 2018 2017 2016 2015 2014 2013…" at bounding box center [307, 276] width 70 height 33
click at [881, 618] on button "Save" at bounding box center [874, 618] width 204 height 33
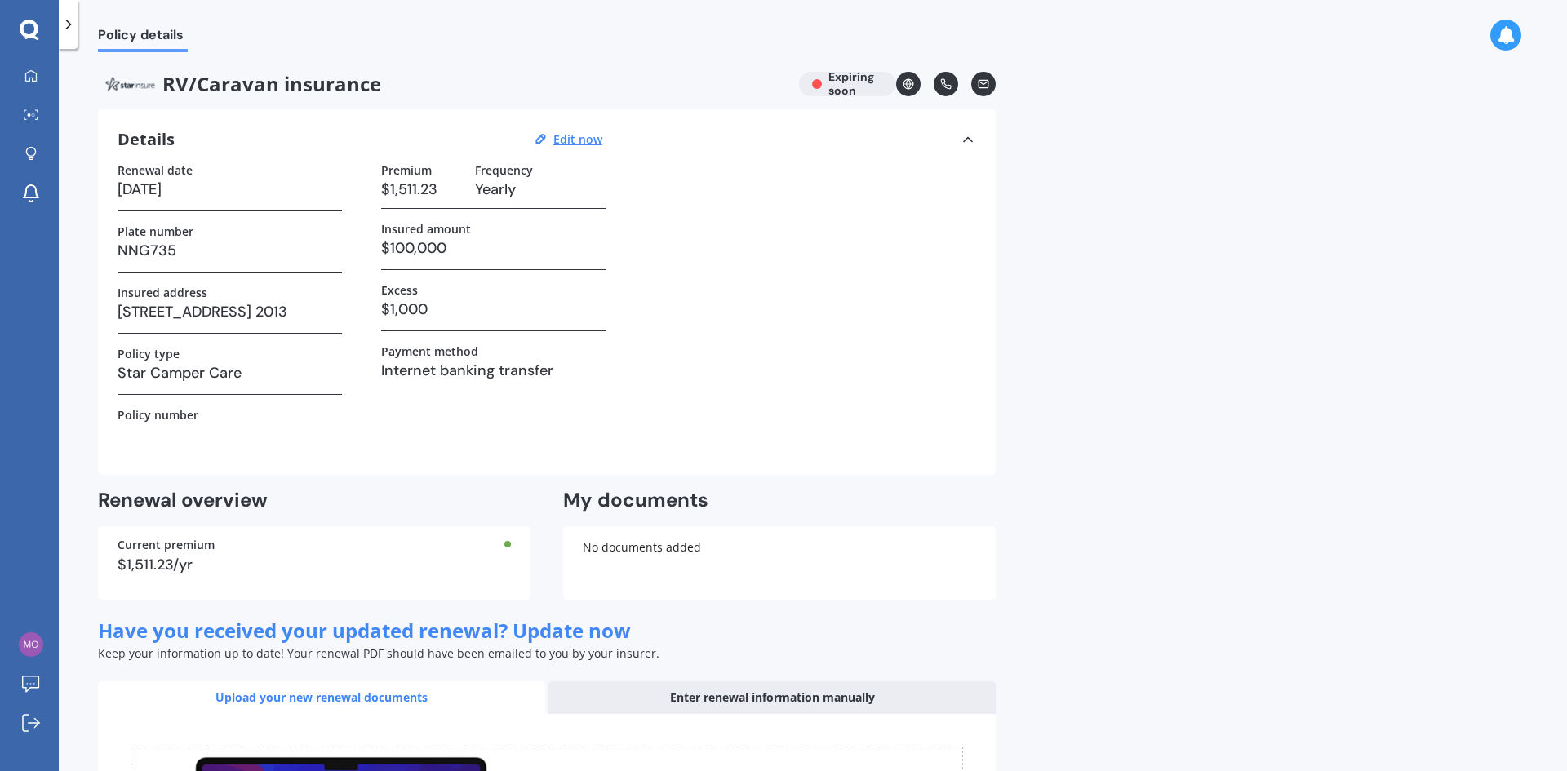
click at [72, 29] on icon at bounding box center [68, 24] width 16 height 16
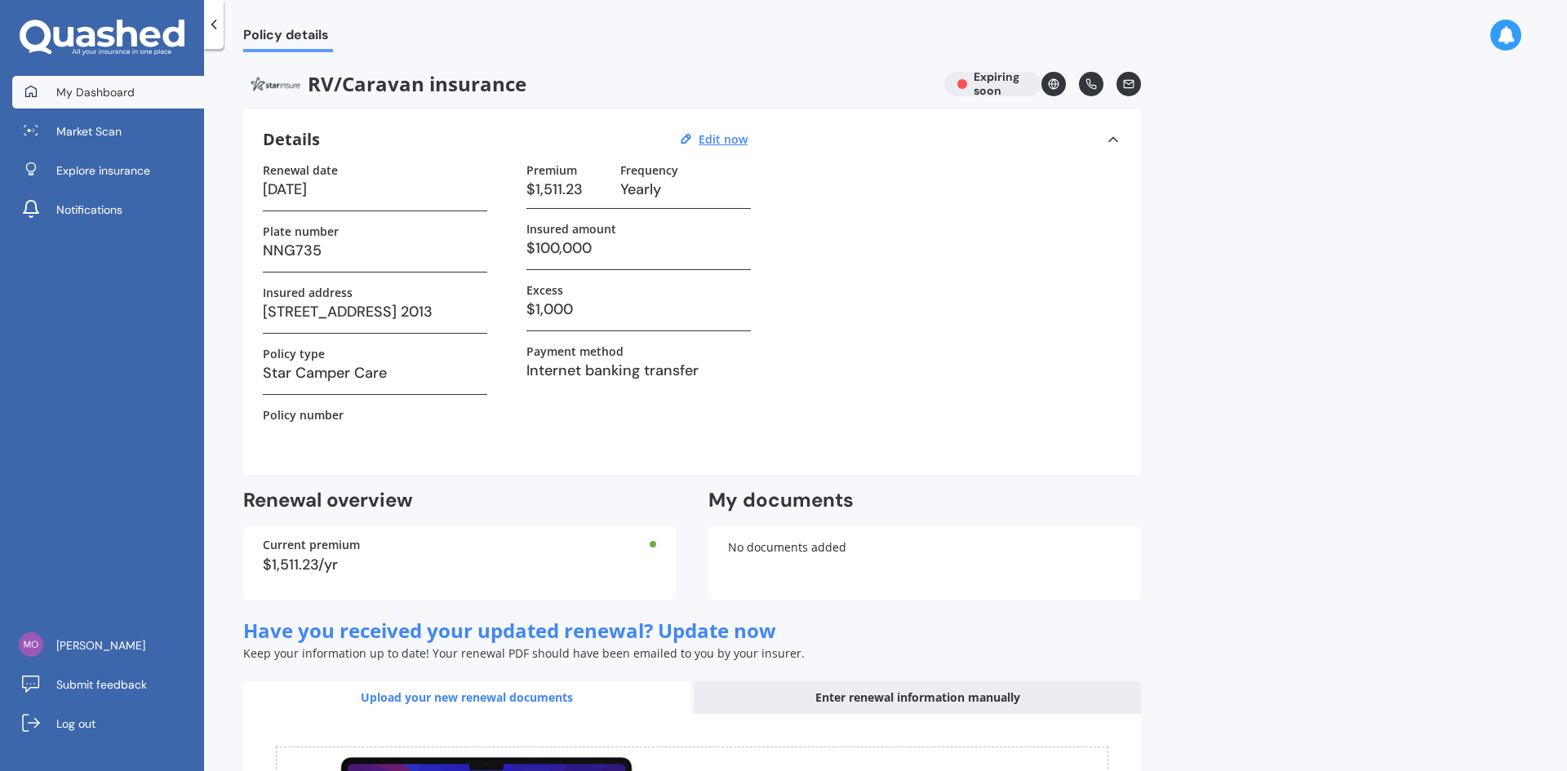
click at [101, 95] on span "My Dashboard" at bounding box center [95, 92] width 78 height 16
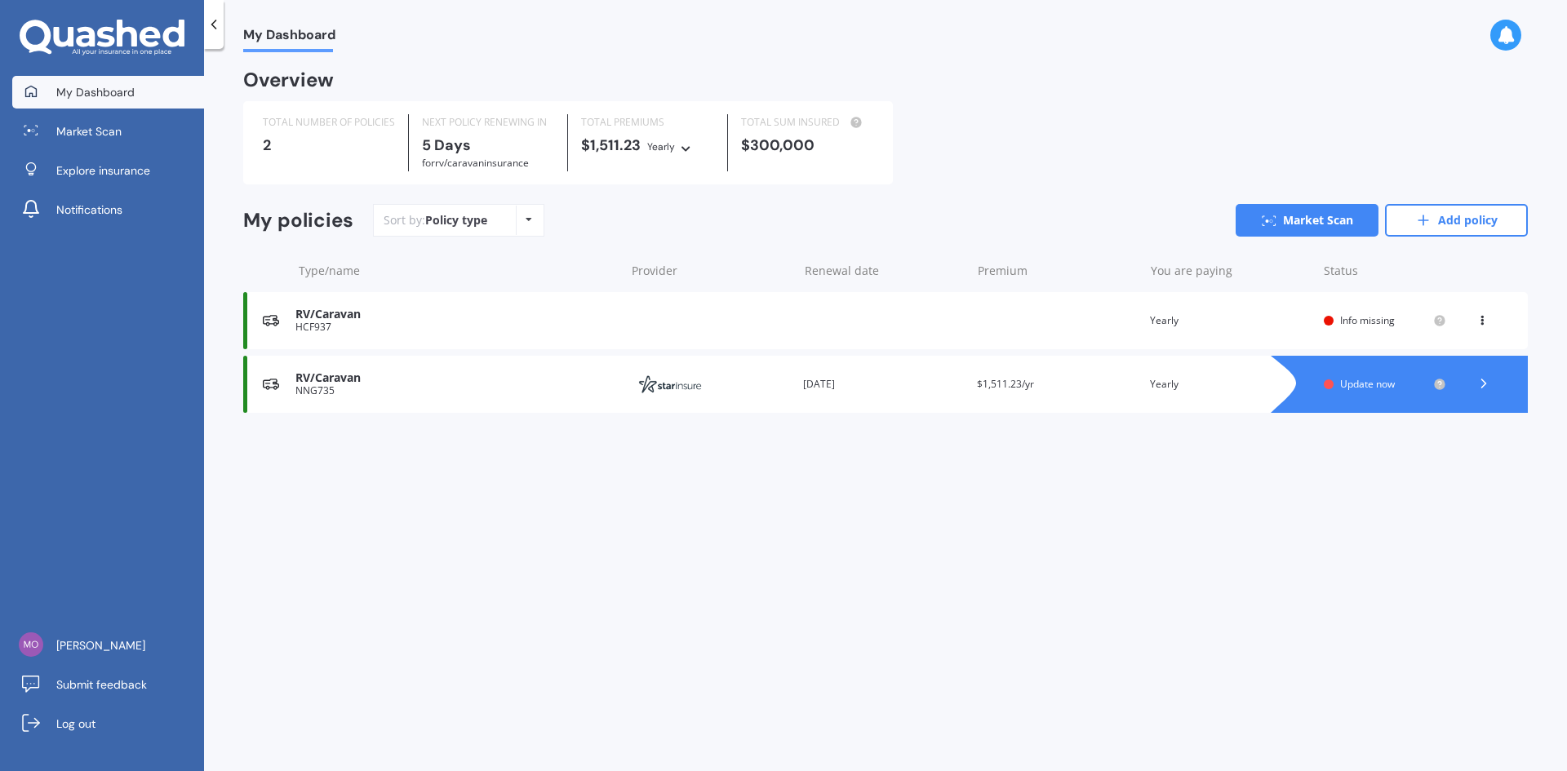
drag, startPoint x: 1310, startPoint y: 512, endPoint x: 1324, endPoint y: 482, distance: 32.8
click at [1314, 501] on div "My Dashboard Overview TOTAL NUMBER OF POLICIES 2 NEXT POLICY RENEWING IN 5 Days…" at bounding box center [885, 413] width 1363 height 722
click at [1486, 321] on icon at bounding box center [1481, 318] width 11 height 10
click at [1435, 355] on div "View policy" at bounding box center [1446, 351] width 162 height 33
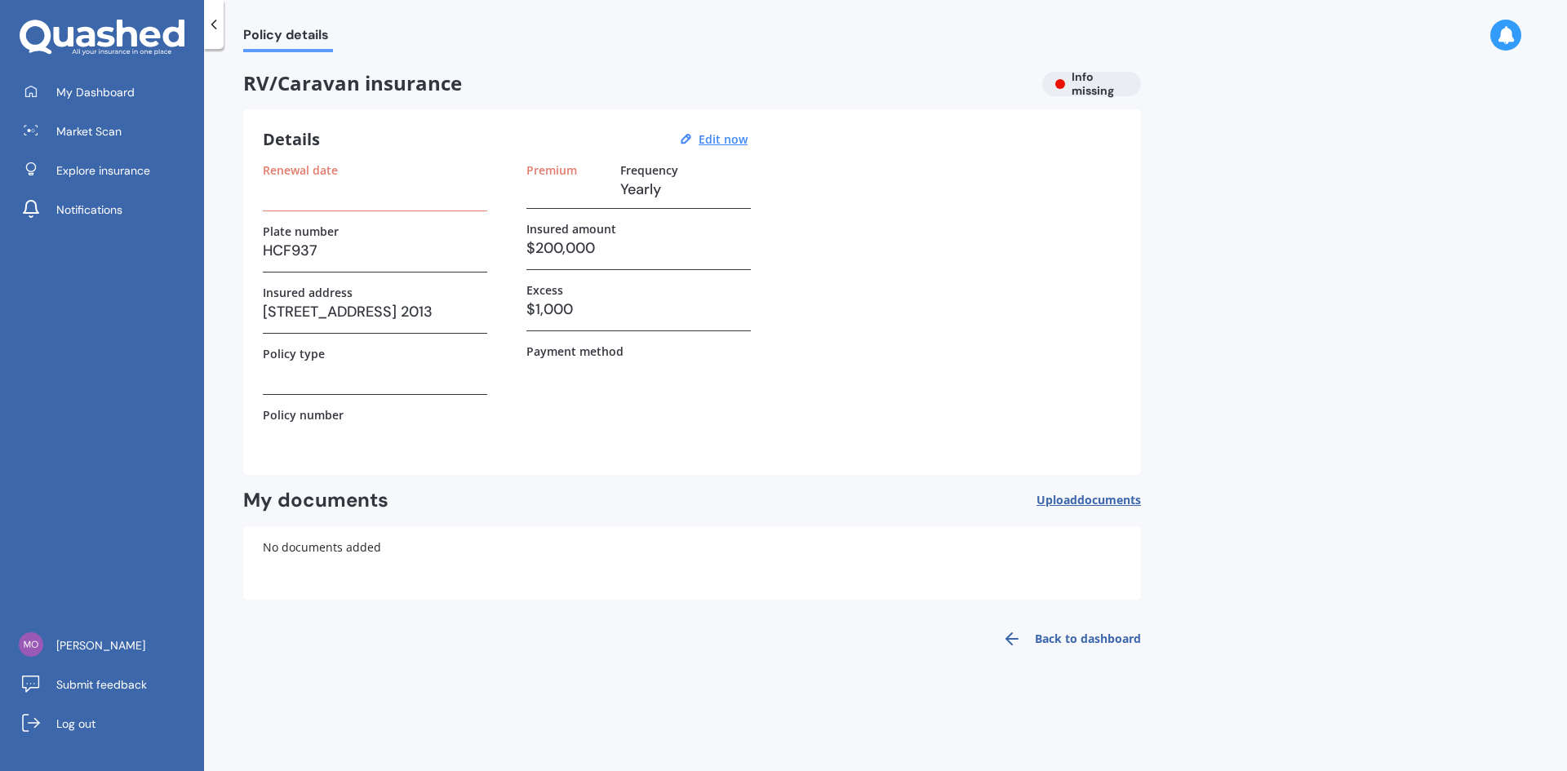
click at [338, 364] on h3 at bounding box center [375, 373] width 224 height 24
click at [212, 24] on polyline at bounding box center [214, 24] width 4 height 8
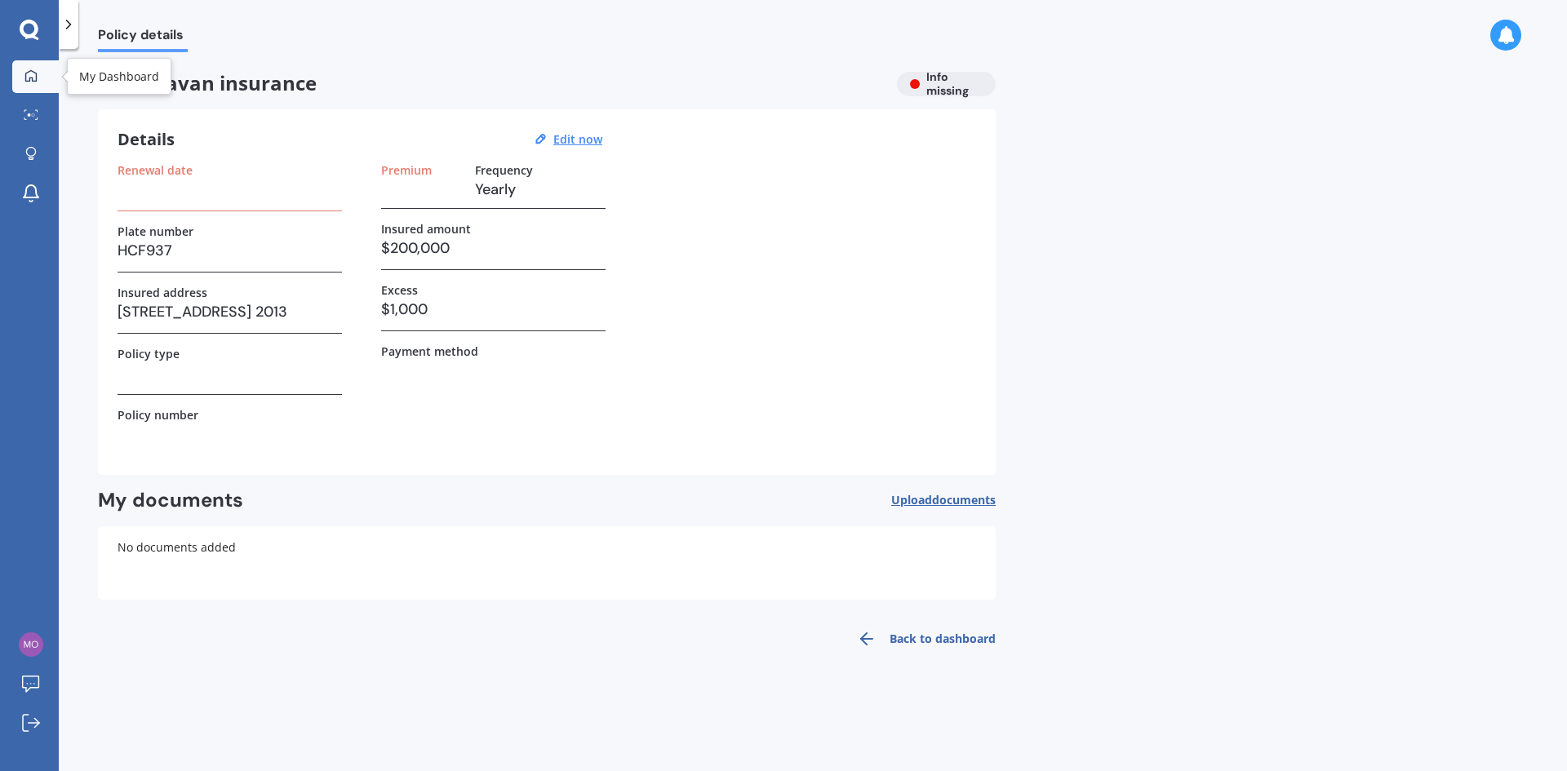
click at [33, 78] on icon at bounding box center [30, 74] width 11 height 11
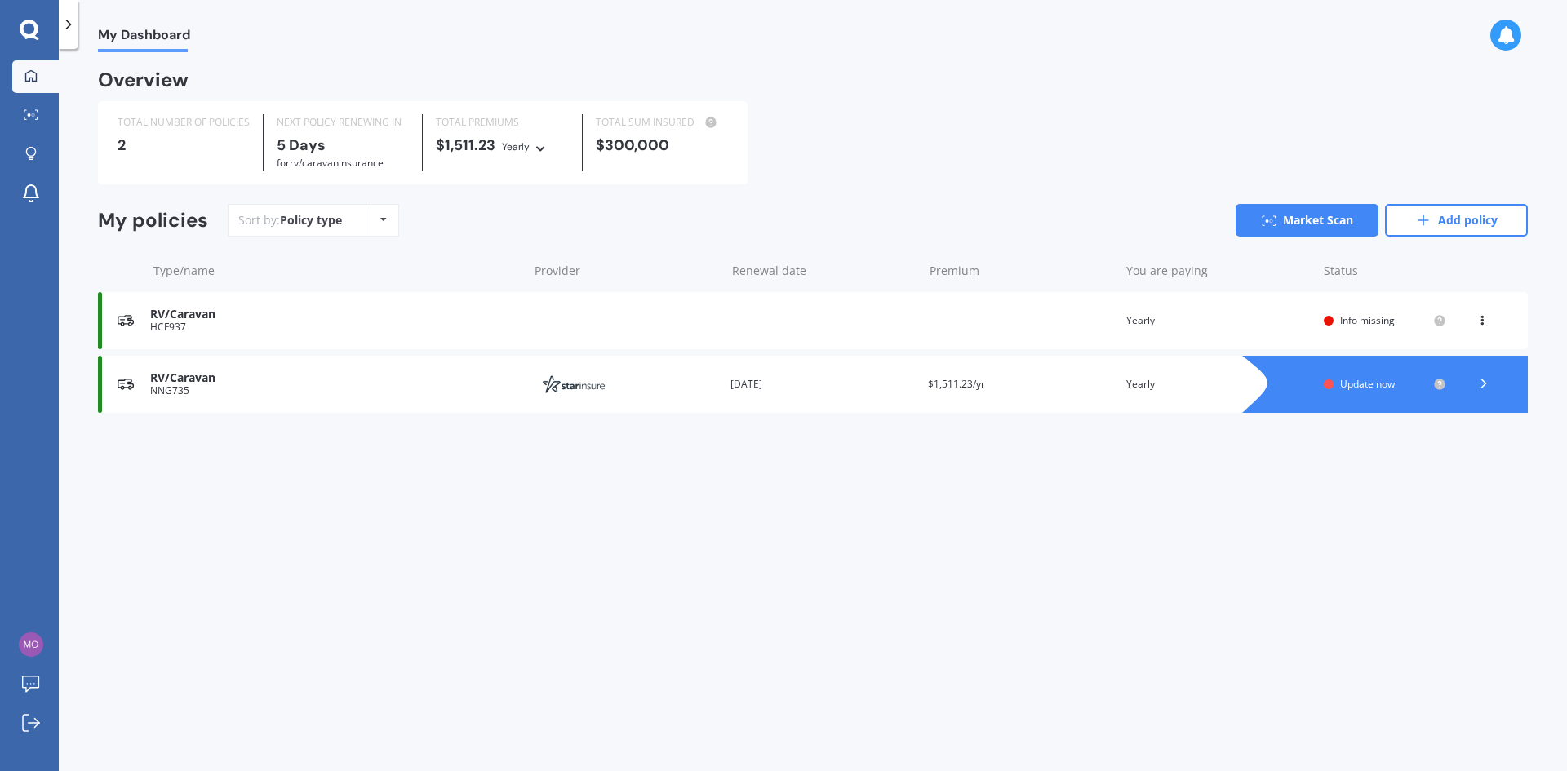
click at [1369, 388] on span "Update now" at bounding box center [1367, 384] width 55 height 14
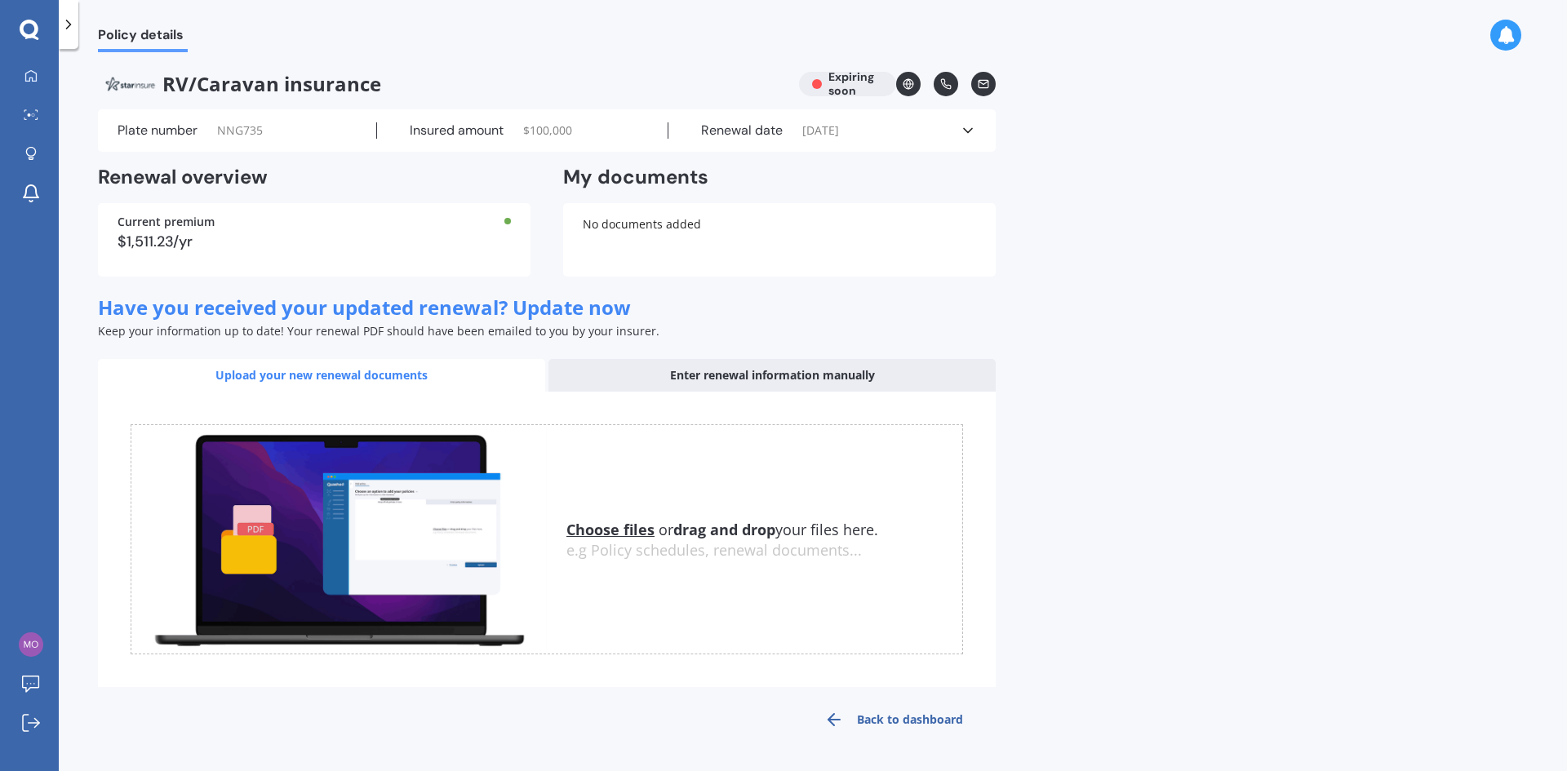
click at [72, 28] on icon at bounding box center [68, 24] width 16 height 16
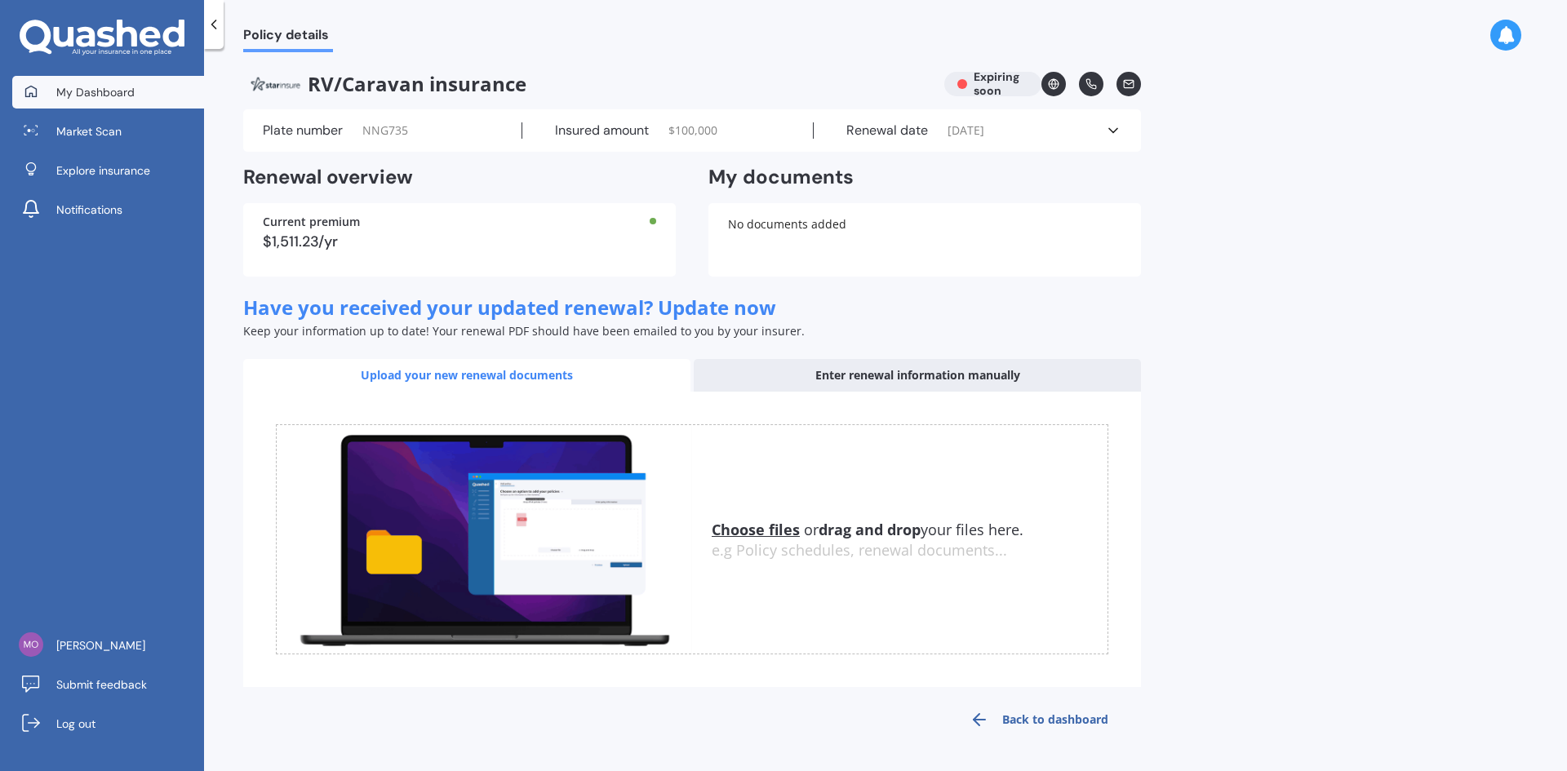
click at [84, 91] on span "My Dashboard" at bounding box center [95, 92] width 78 height 16
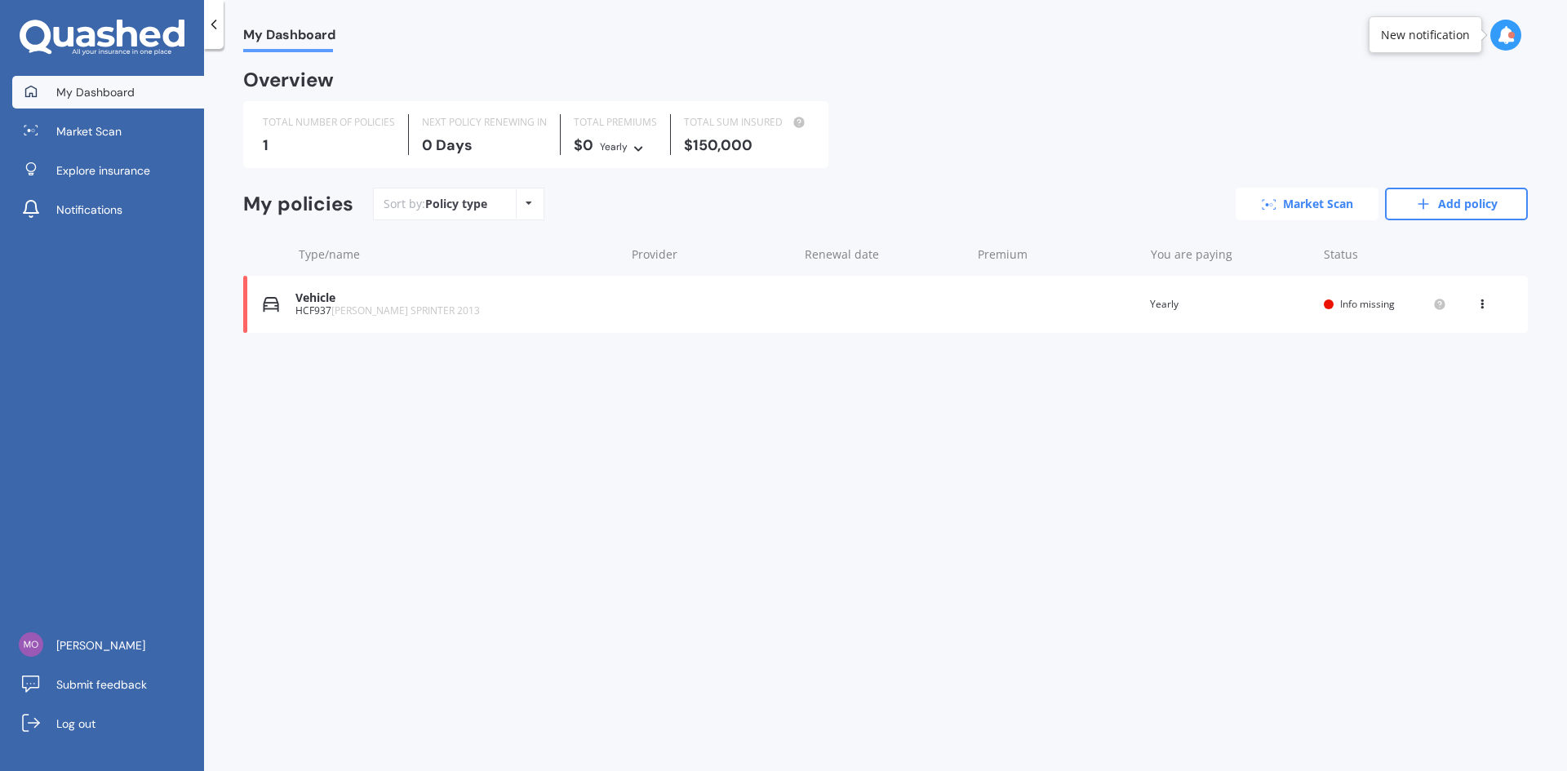
click at [1271, 200] on icon at bounding box center [1269, 204] width 15 height 11
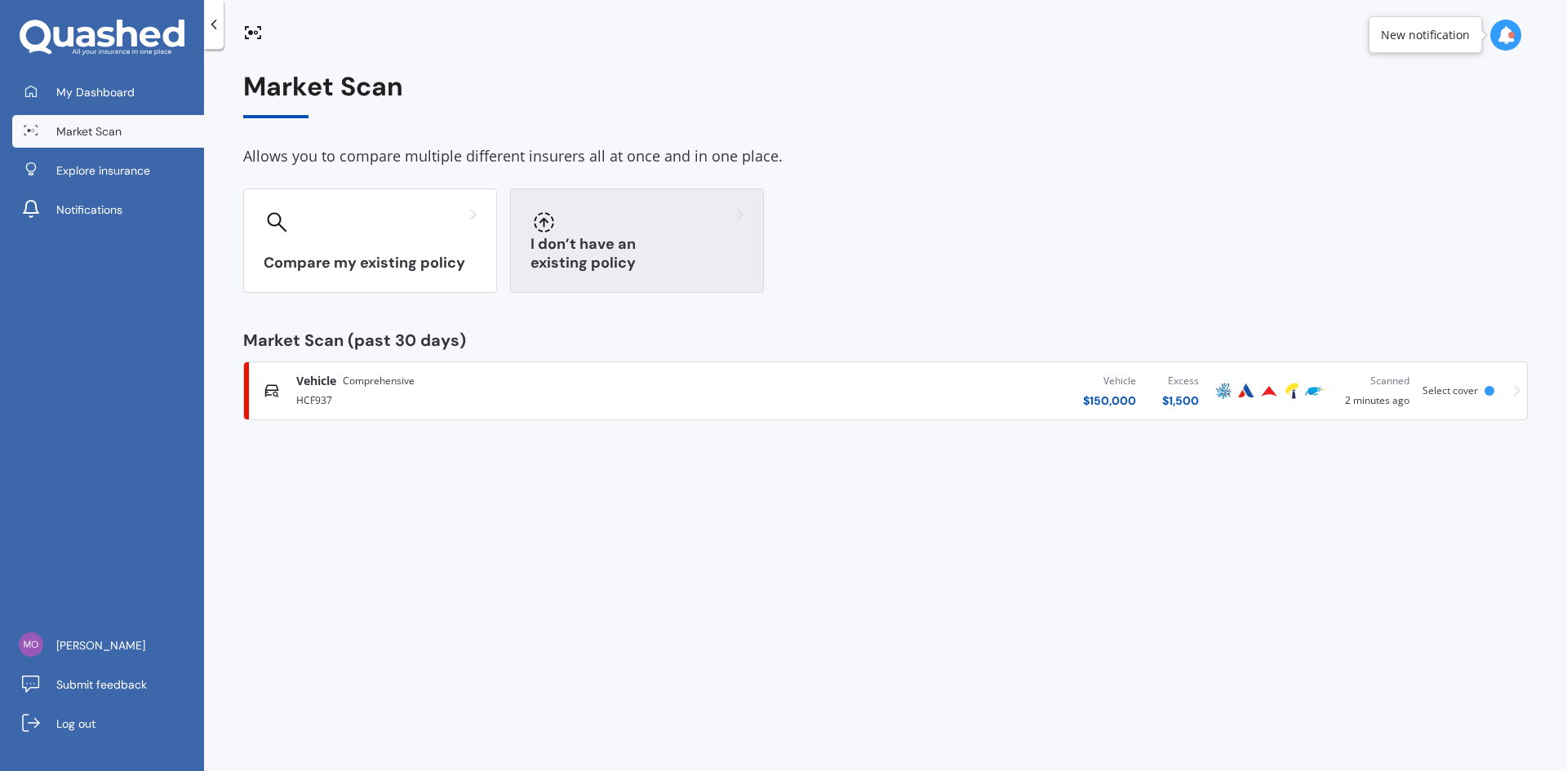
click at [614, 261] on h3 "I don’t have an existing policy" at bounding box center [636, 254] width 213 height 38
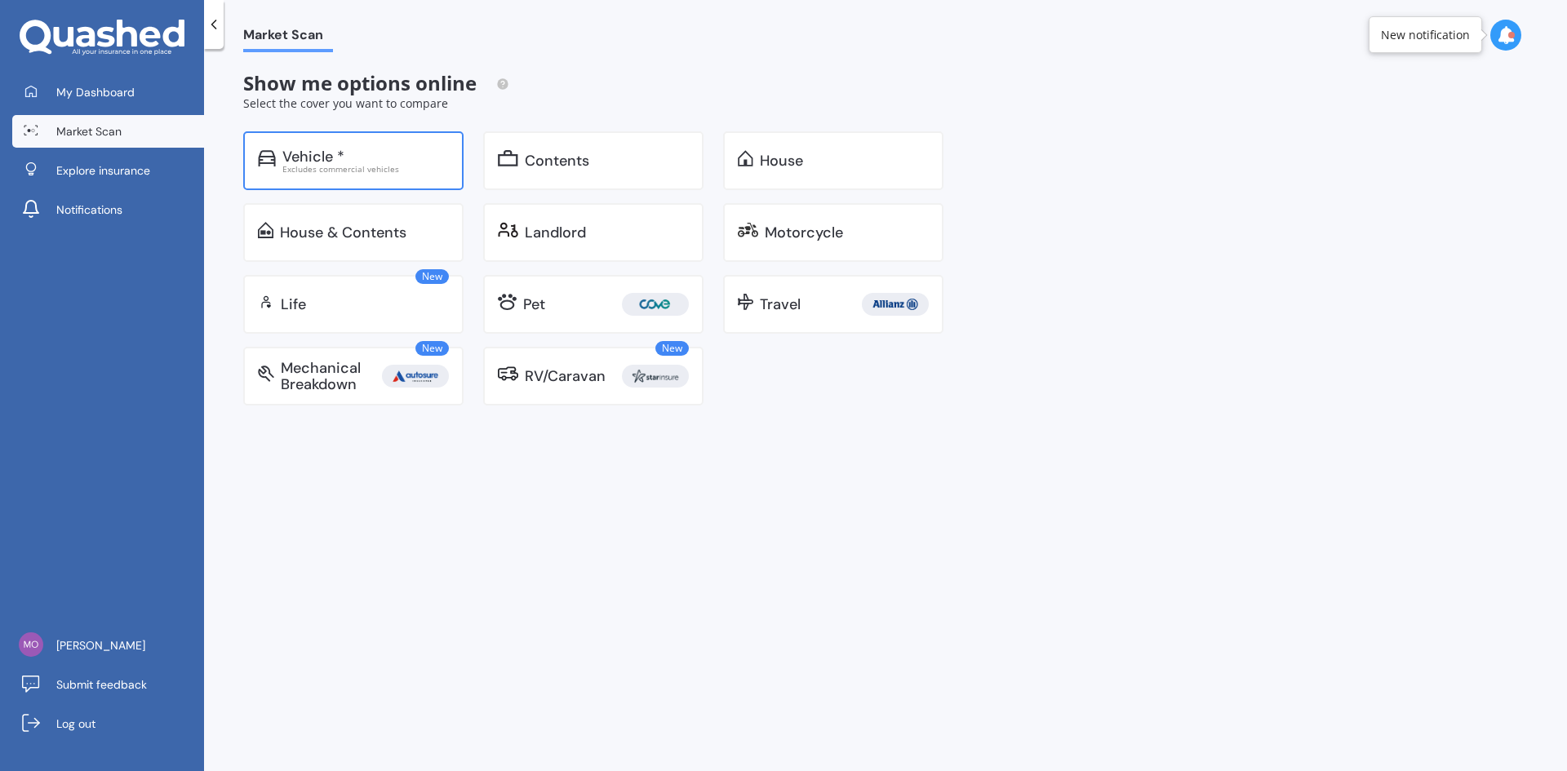
click at [331, 158] on div "Vehicle *" at bounding box center [313, 157] width 62 height 16
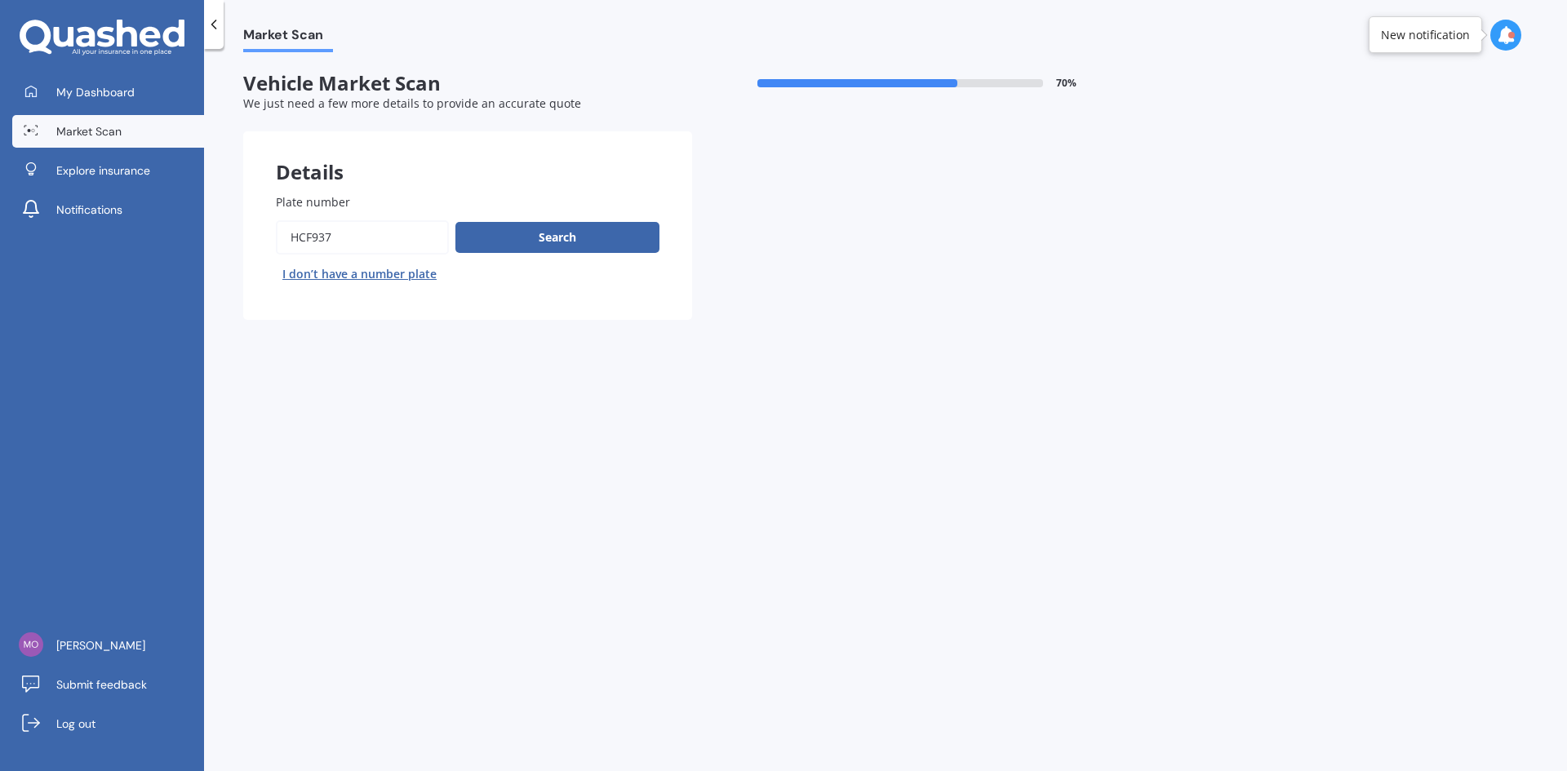
drag, startPoint x: 360, startPoint y: 241, endPoint x: 253, endPoint y: 231, distance: 107.4
click at [253, 232] on div "Plate number Search I don’t have a number plate" at bounding box center [467, 240] width 449 height 159
type input "NNG735"
click at [519, 220] on div "Plate number Search I don’t have a number plate" at bounding box center [468, 240] width 384 height 94
click at [542, 228] on button "Search" at bounding box center [557, 237] width 204 height 31
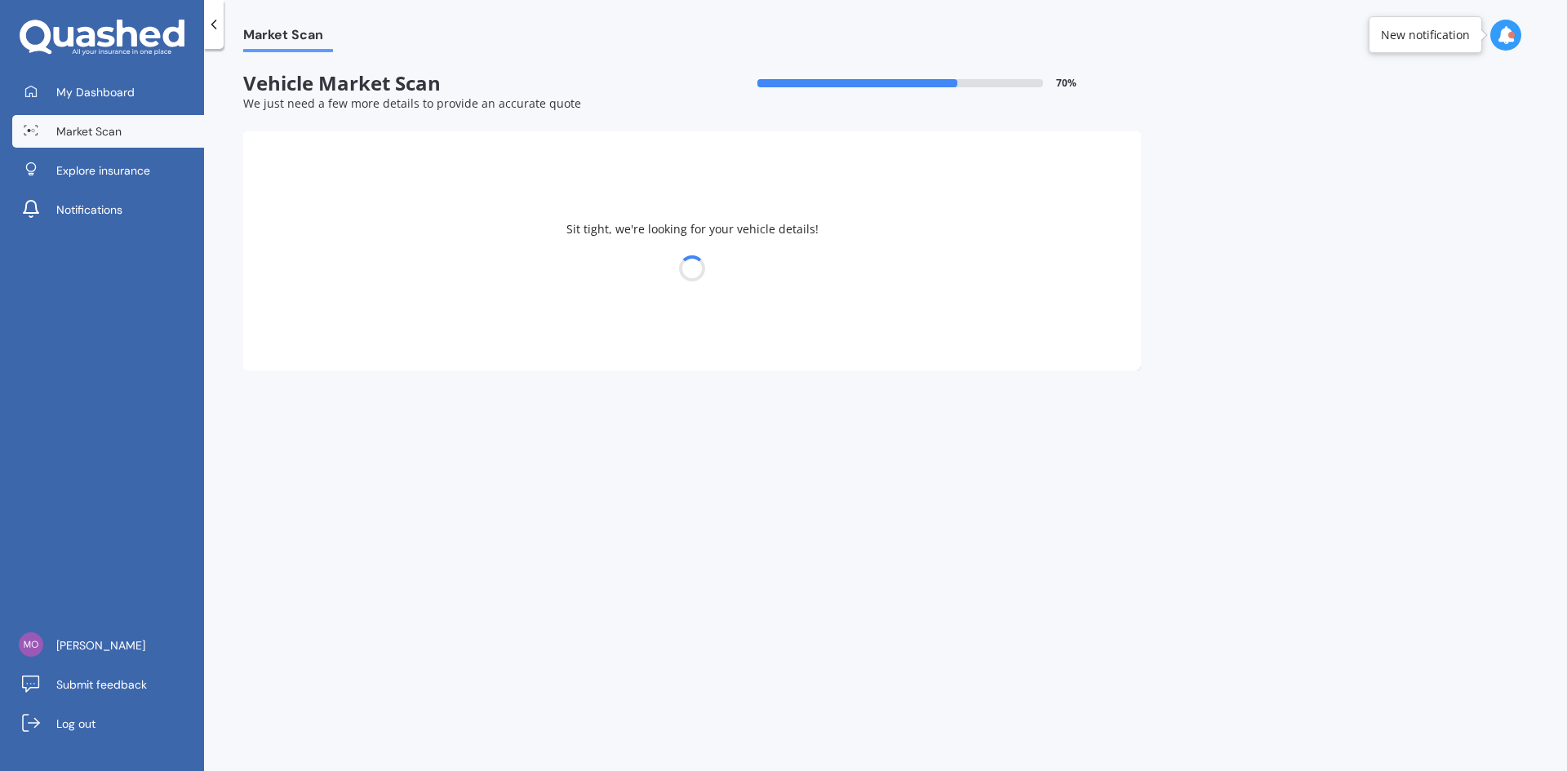
select select "FIAT"
select select "DUCATO"
select select "19"
select select "02"
select select "1977"
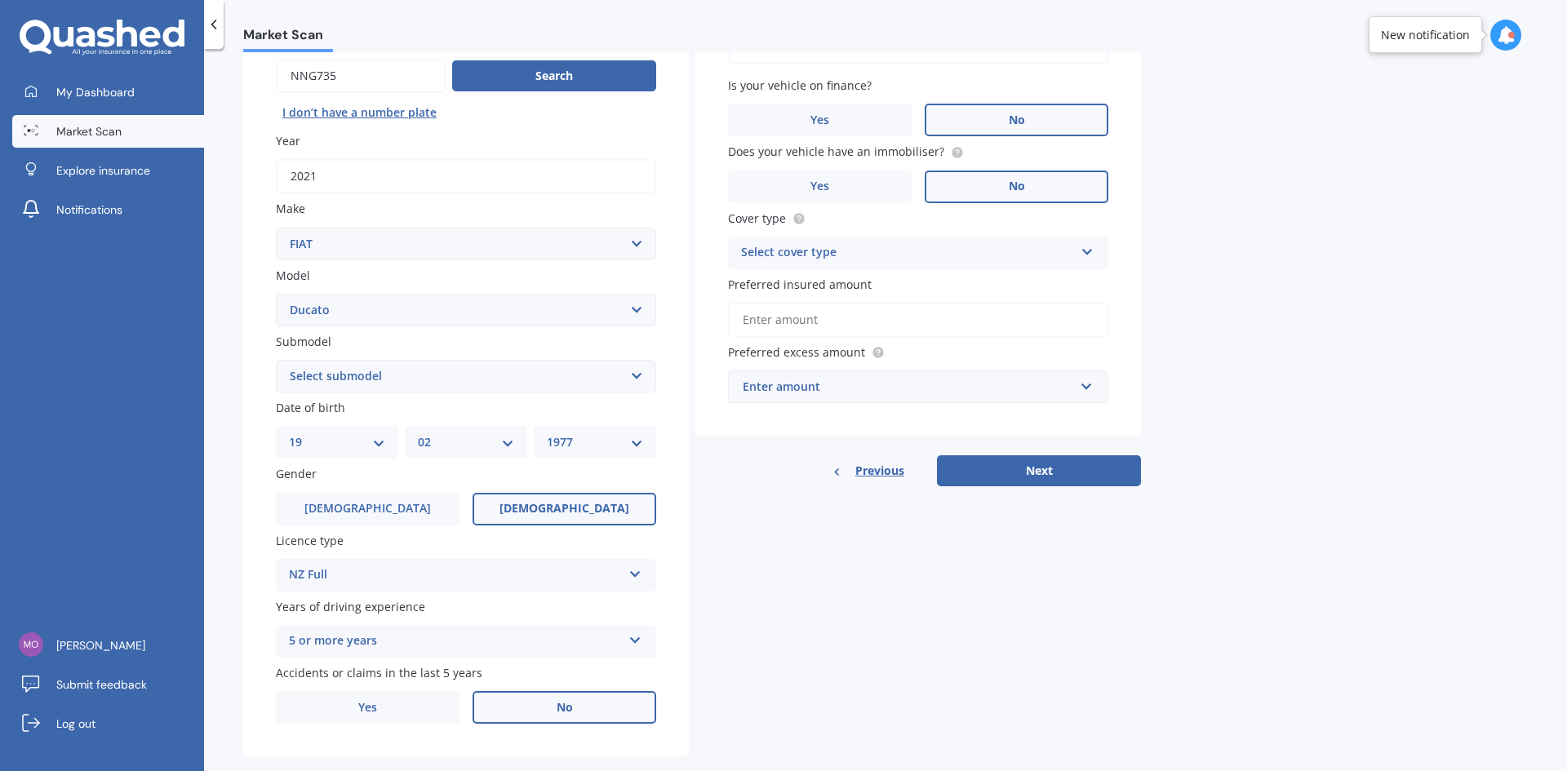
scroll to position [163, 0]
click at [369, 366] on select "Select submodel (All)" at bounding box center [466, 374] width 380 height 33
select select "(ALL)"
click at [276, 358] on select "Select submodel (All)" at bounding box center [466, 374] width 380 height 33
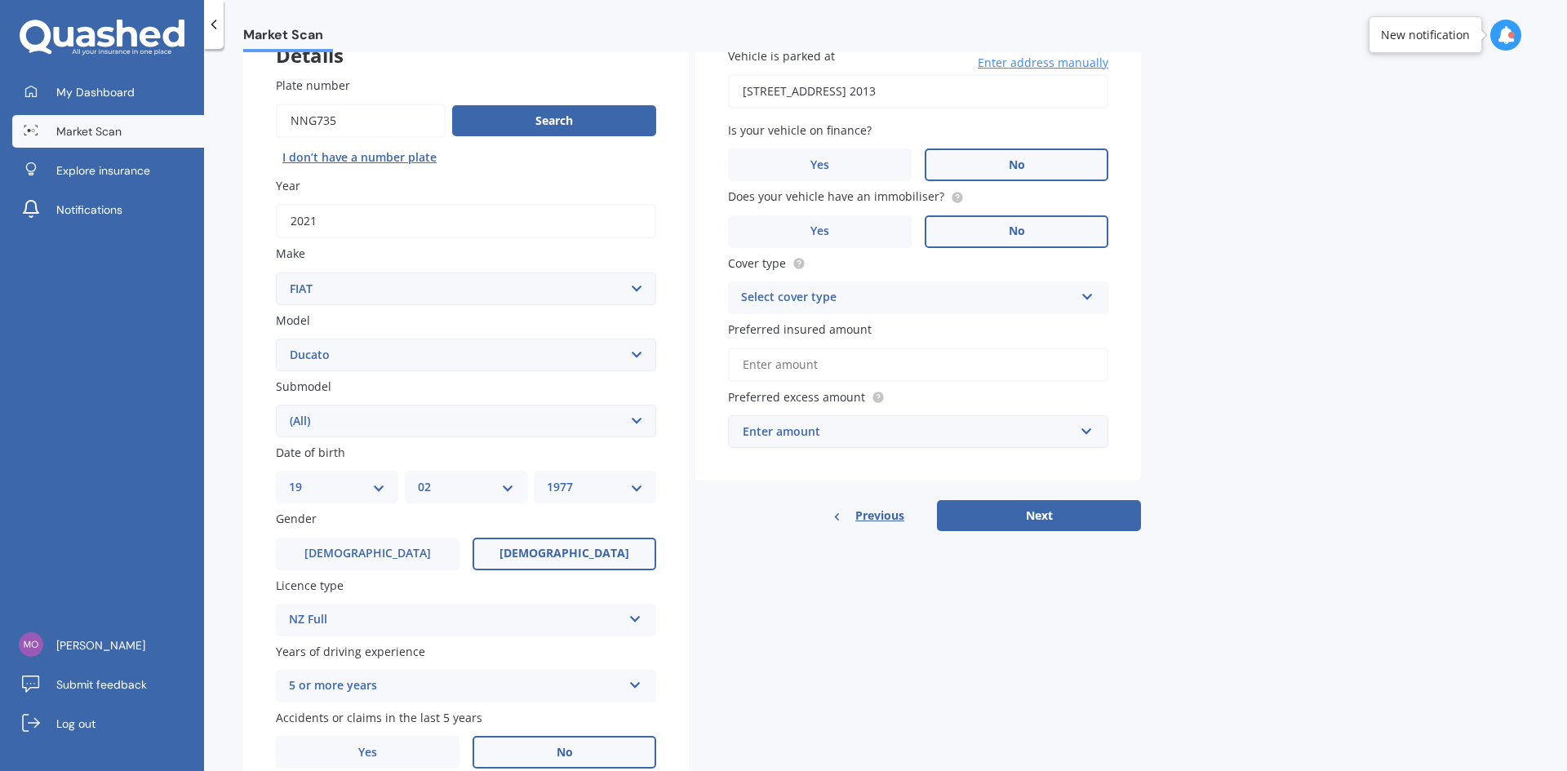
scroll to position [0, 0]
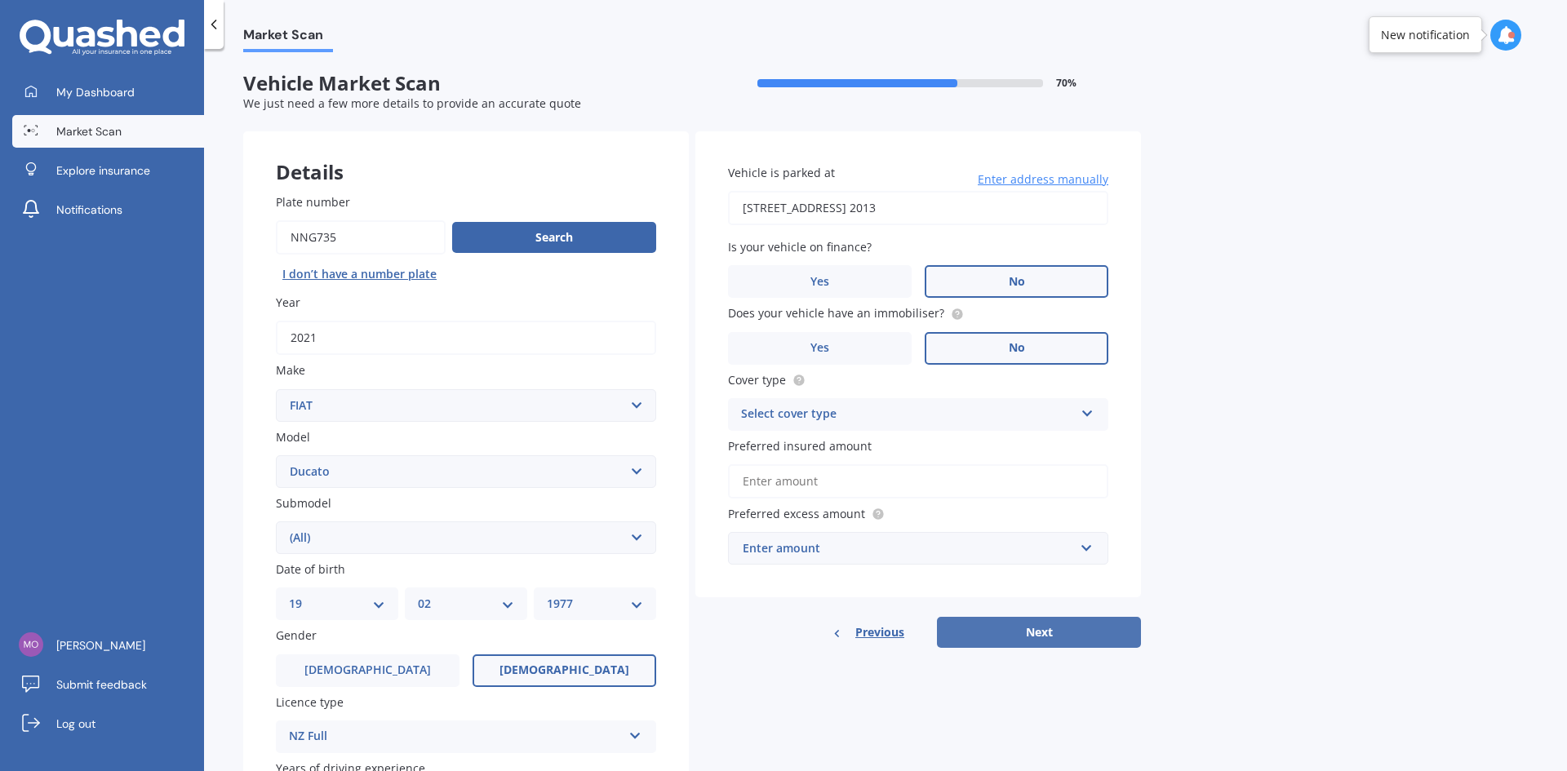
click at [1039, 627] on button "Next" at bounding box center [1039, 632] width 204 height 31
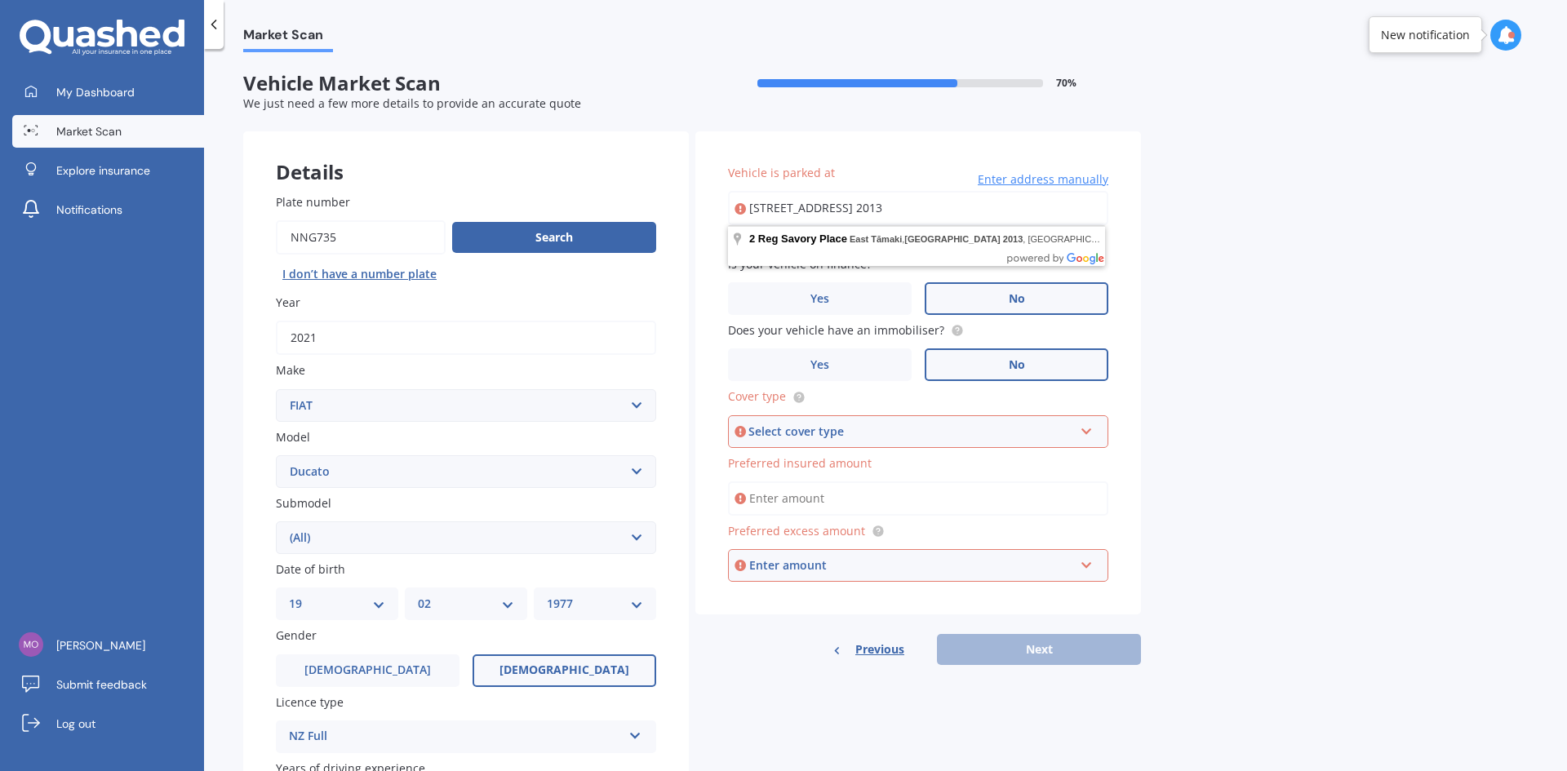
click at [831, 211] on input "[STREET_ADDRESS] 2013" at bounding box center [918, 208] width 380 height 34
drag, startPoint x: 843, startPoint y: 209, endPoint x: 1075, endPoint y: 213, distance: 231.8
click at [1075, 213] on input "[STREET_ADDRESS] 2013" at bounding box center [918, 208] width 380 height 34
type input "[STREET_ADDRESS] 2013"
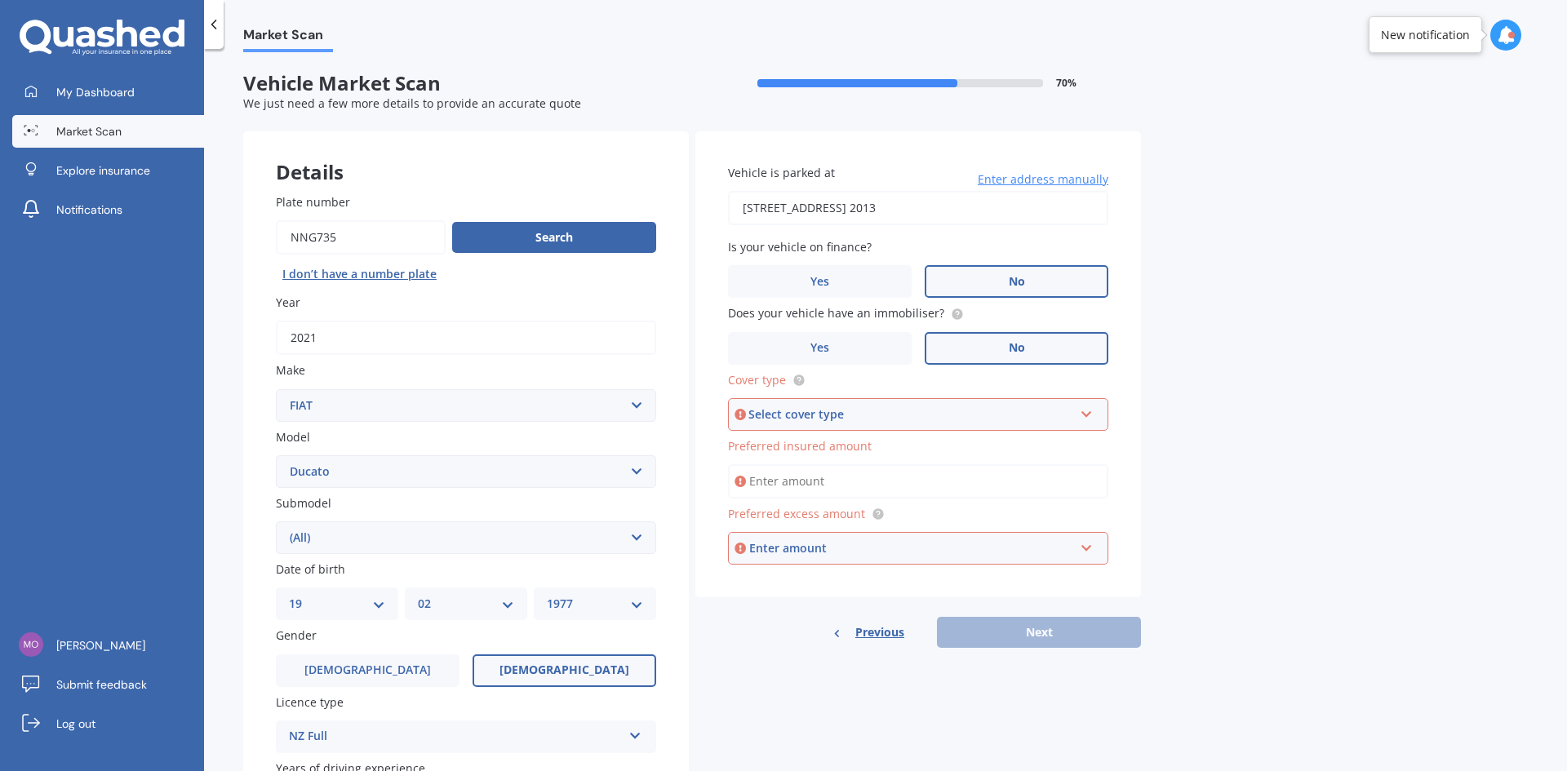
click at [1017, 281] on span "No" at bounding box center [1017, 282] width 16 height 14
click at [0, 0] on input "No" at bounding box center [0, 0] width 0 height 0
click at [859, 419] on div "Select cover type" at bounding box center [910, 415] width 325 height 18
click at [802, 443] on span "Comprehensive" at bounding box center [786, 445] width 87 height 16
click at [812, 484] on input "Preferred insured amount" at bounding box center [918, 481] width 380 height 34
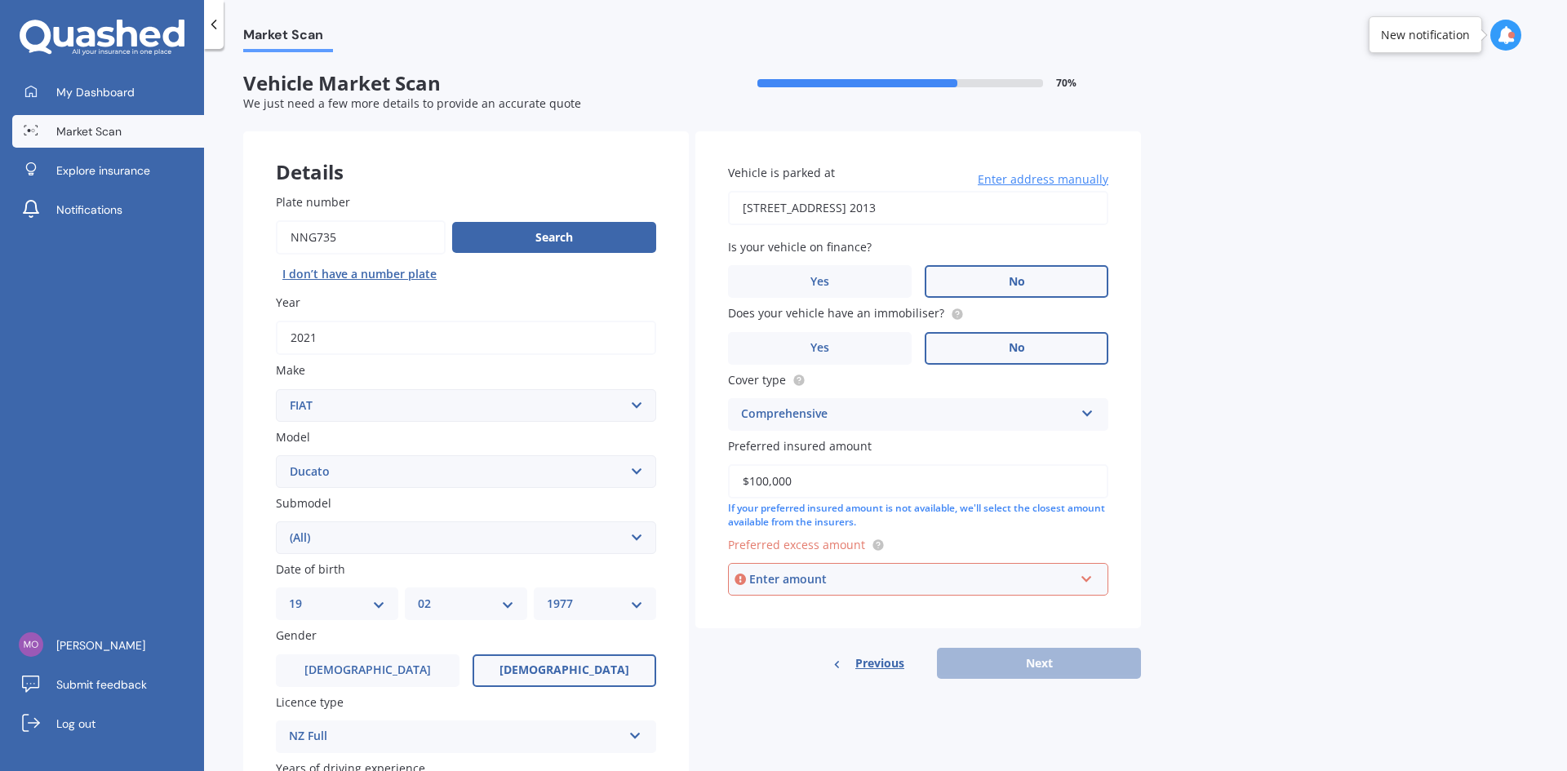
type input "$100,000"
click at [793, 582] on div "Enter amount" at bounding box center [911, 579] width 325 height 18
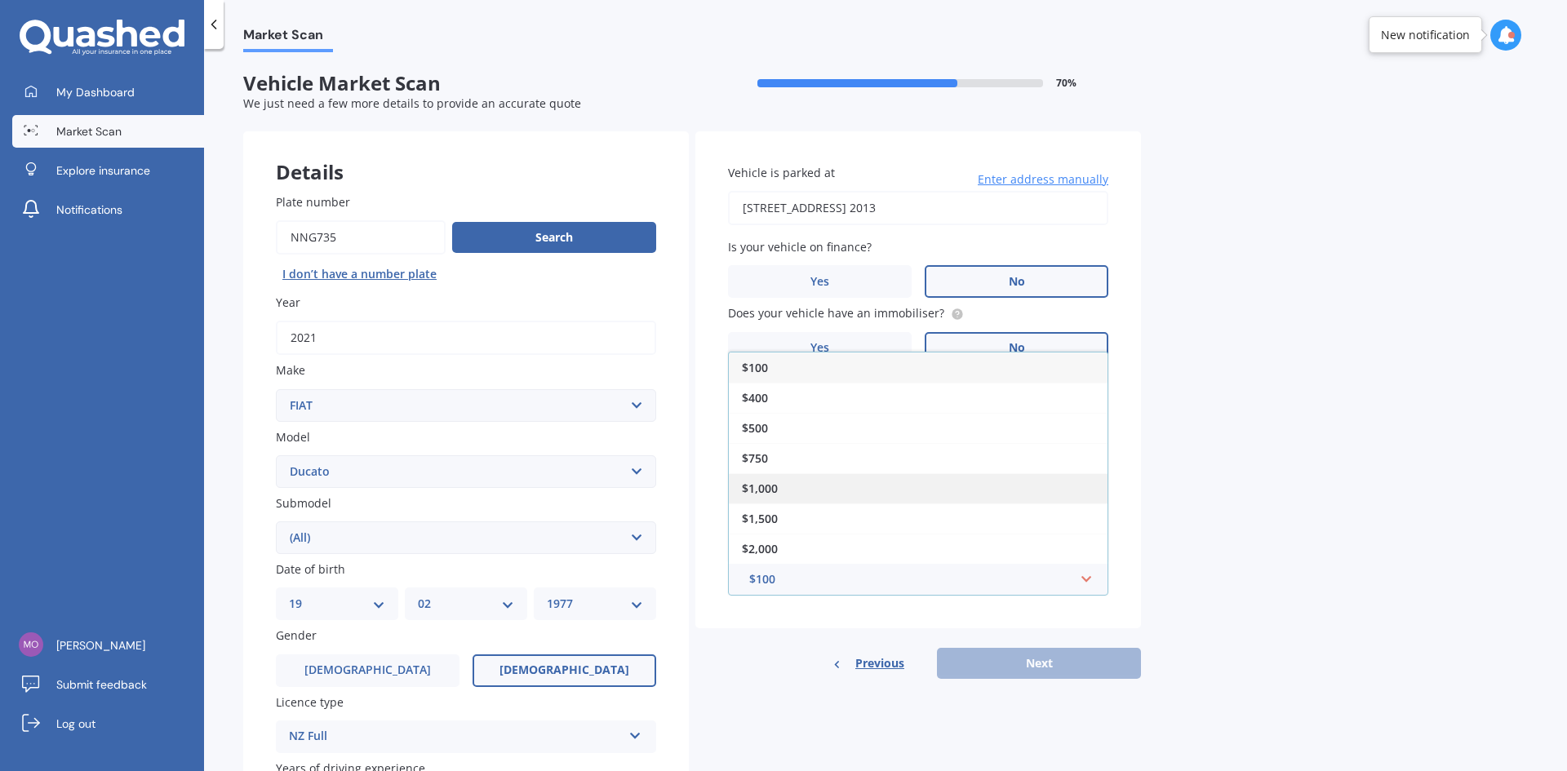
click at [762, 485] on span "$1,000" at bounding box center [760, 489] width 36 height 16
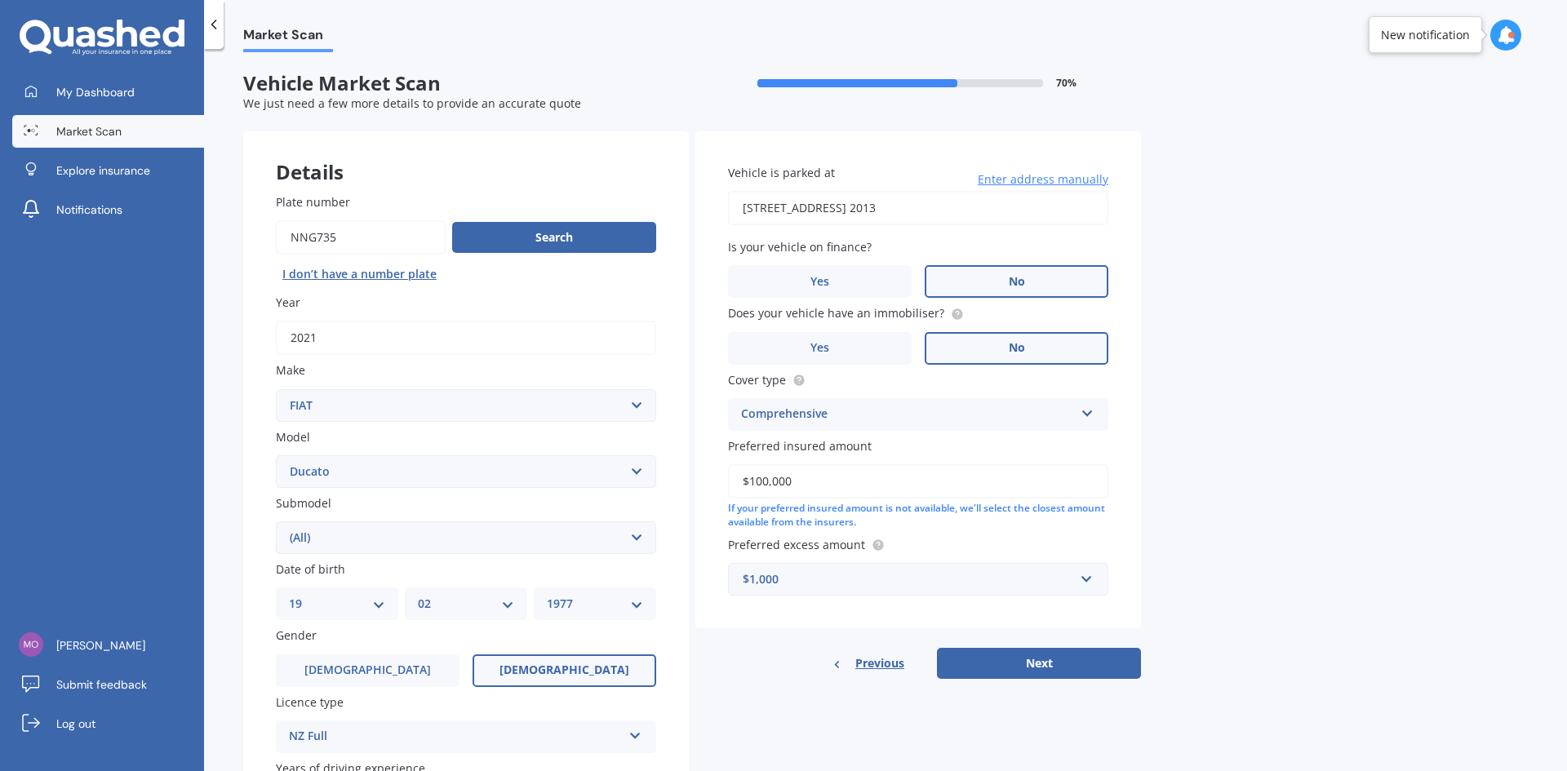
click at [1042, 662] on button "Next" at bounding box center [1039, 663] width 204 height 31
select select "19"
select select "02"
select select "1977"
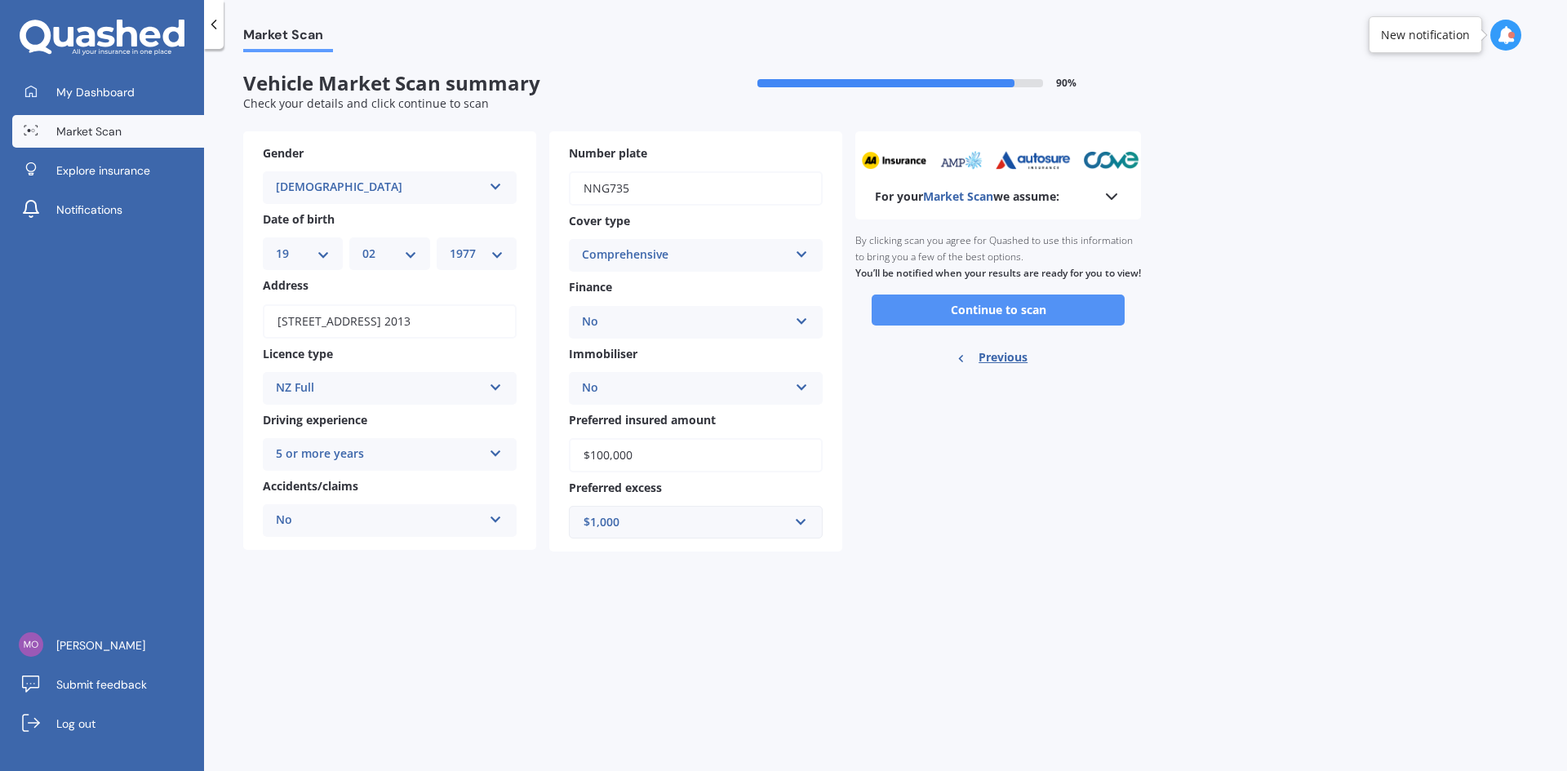
click at [998, 326] on button "Continue to scan" at bounding box center [998, 310] width 253 height 31
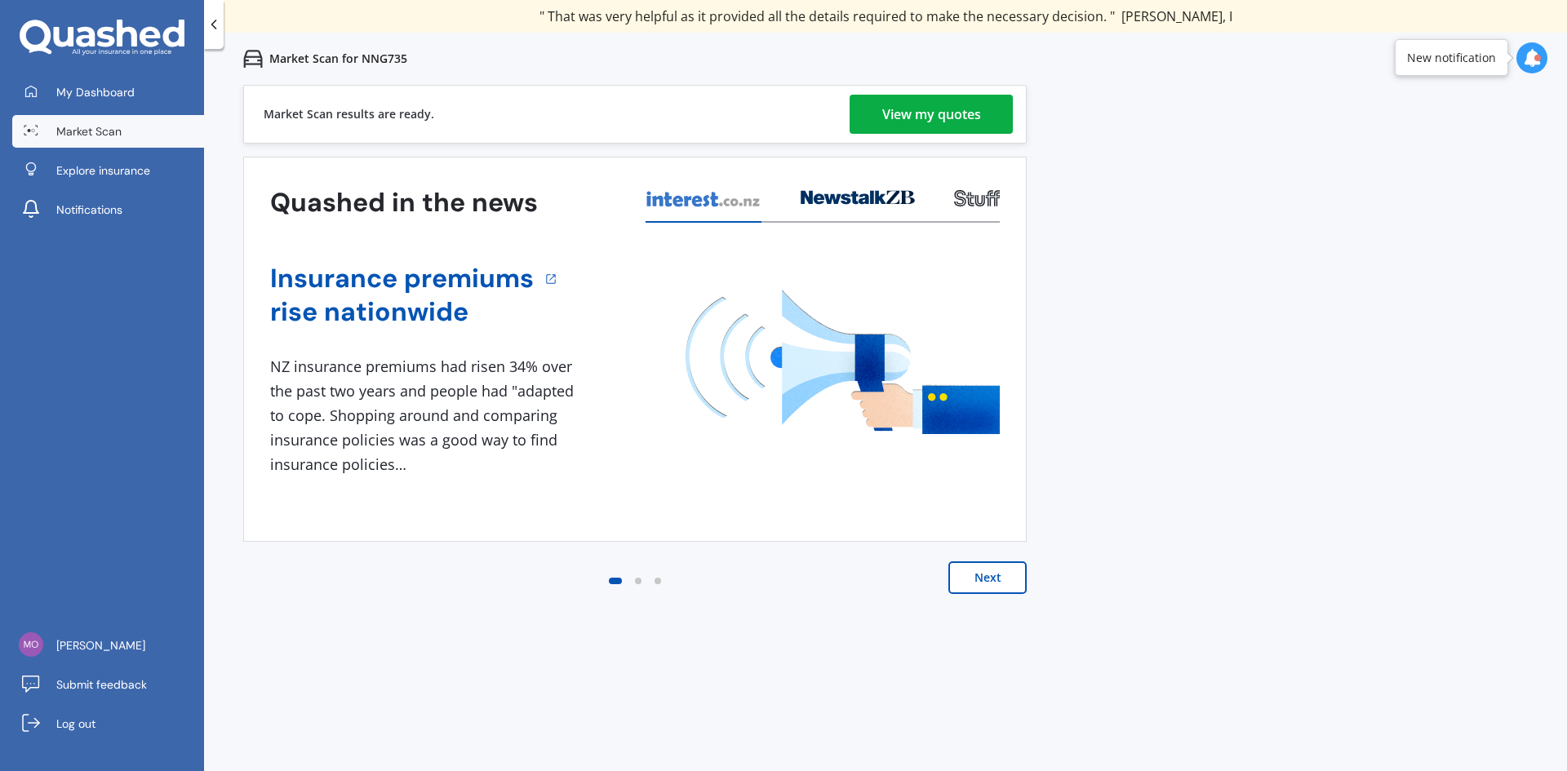
click at [943, 120] on div "View my quotes" at bounding box center [931, 114] width 99 height 39
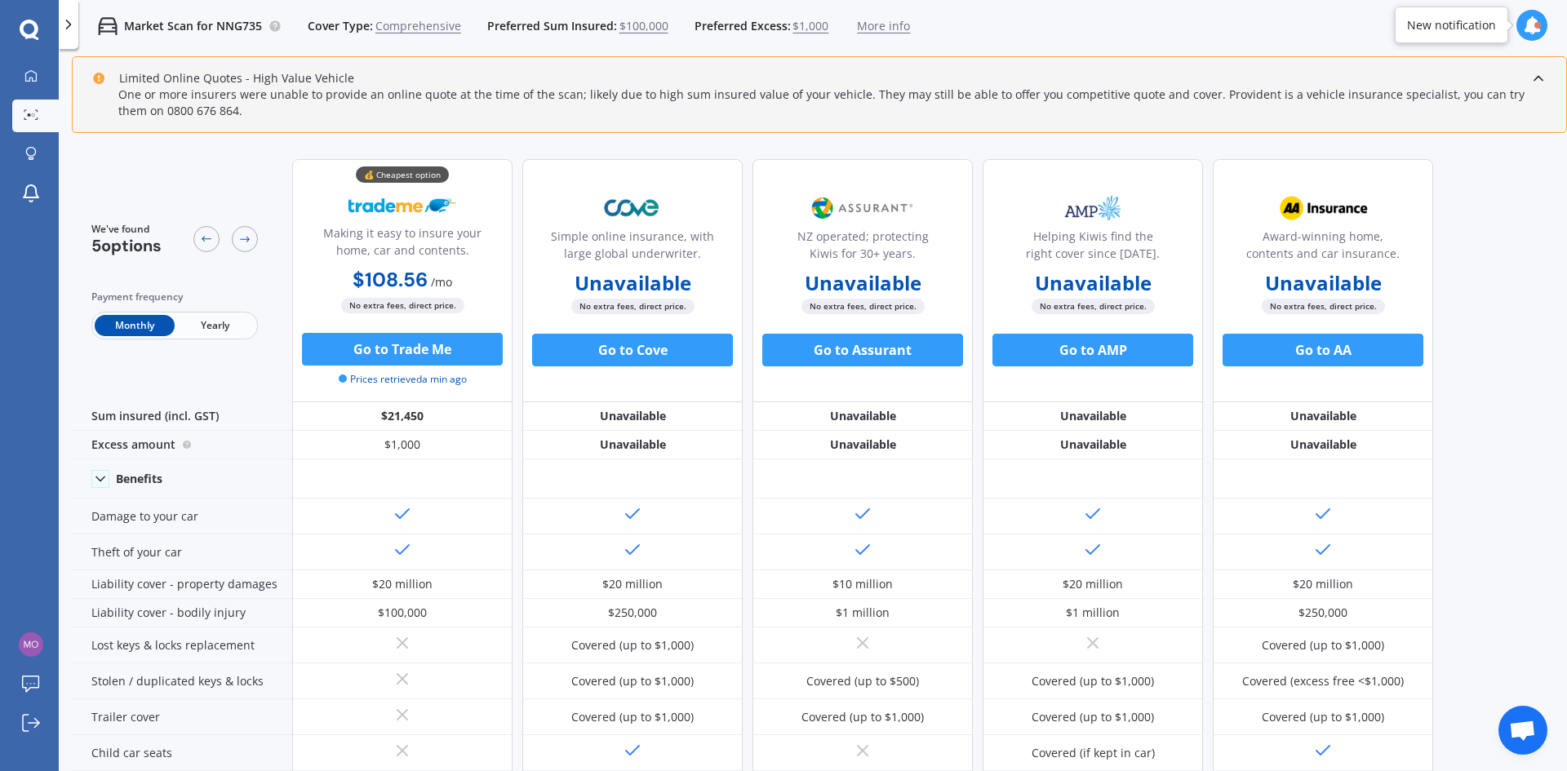
click at [1532, 26] on icon at bounding box center [1532, 25] width 18 height 18
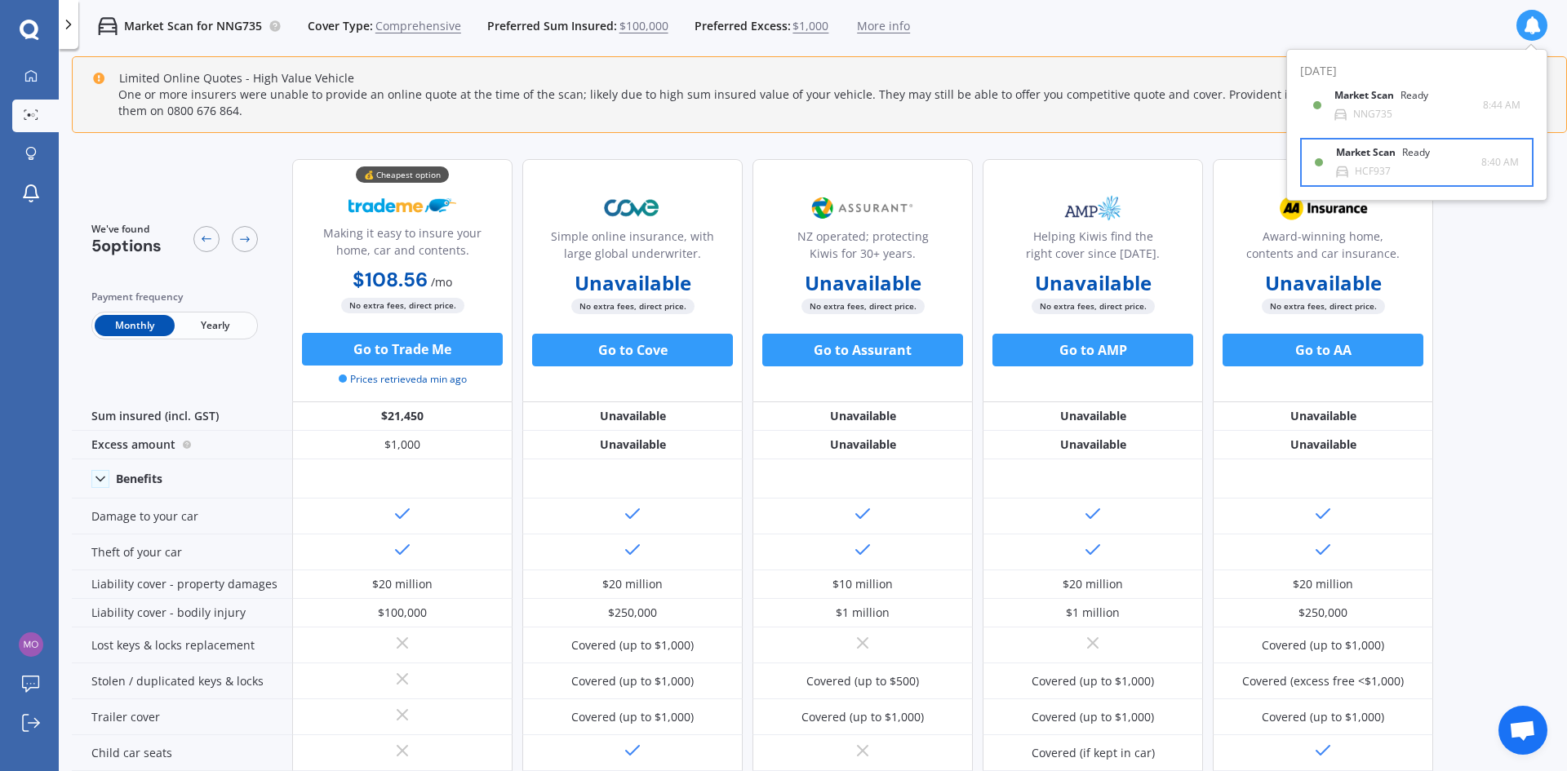
click at [1369, 166] on div "HCF937" at bounding box center [1373, 171] width 36 height 11
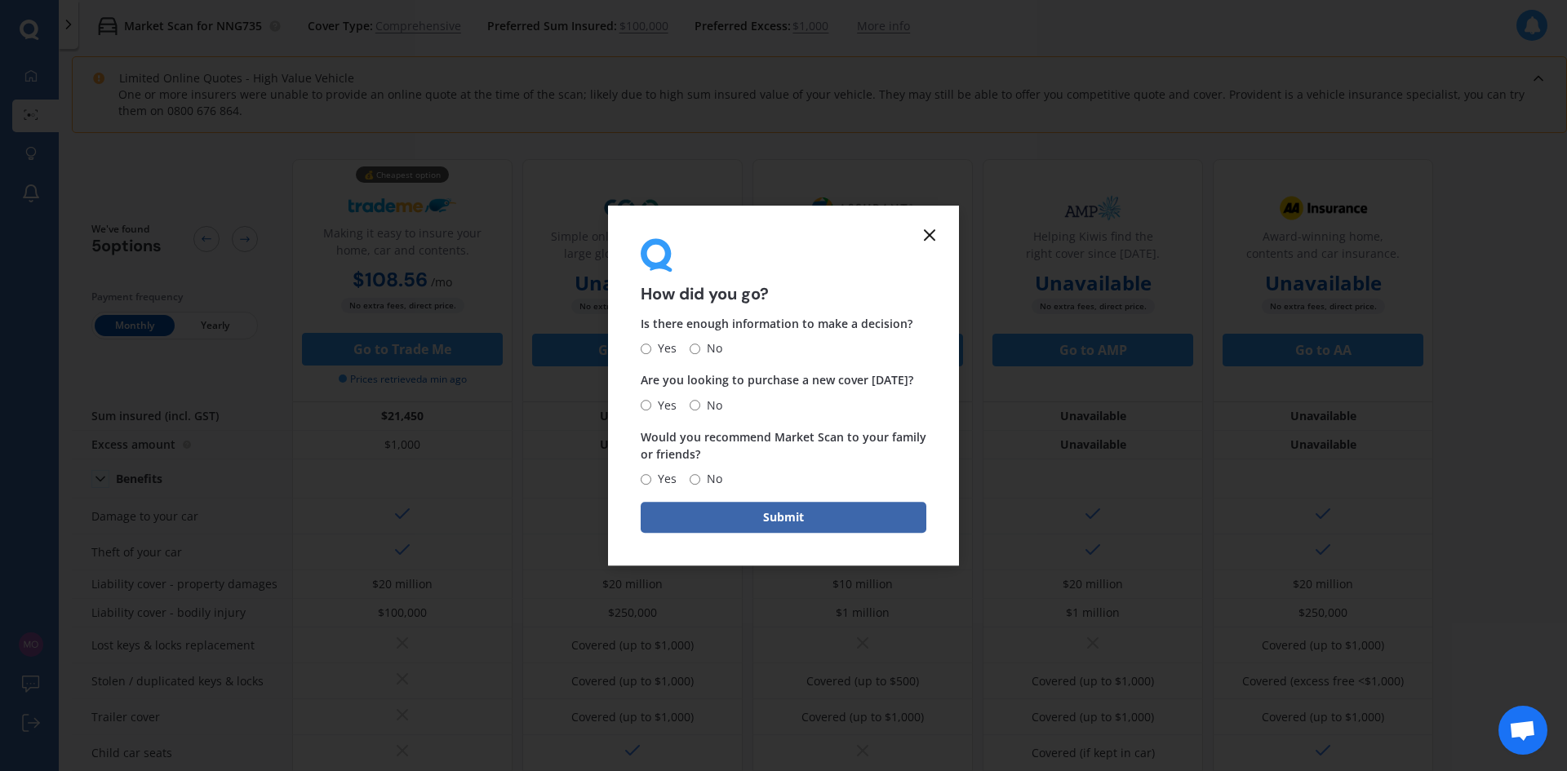
click at [935, 232] on icon at bounding box center [930, 235] width 20 height 20
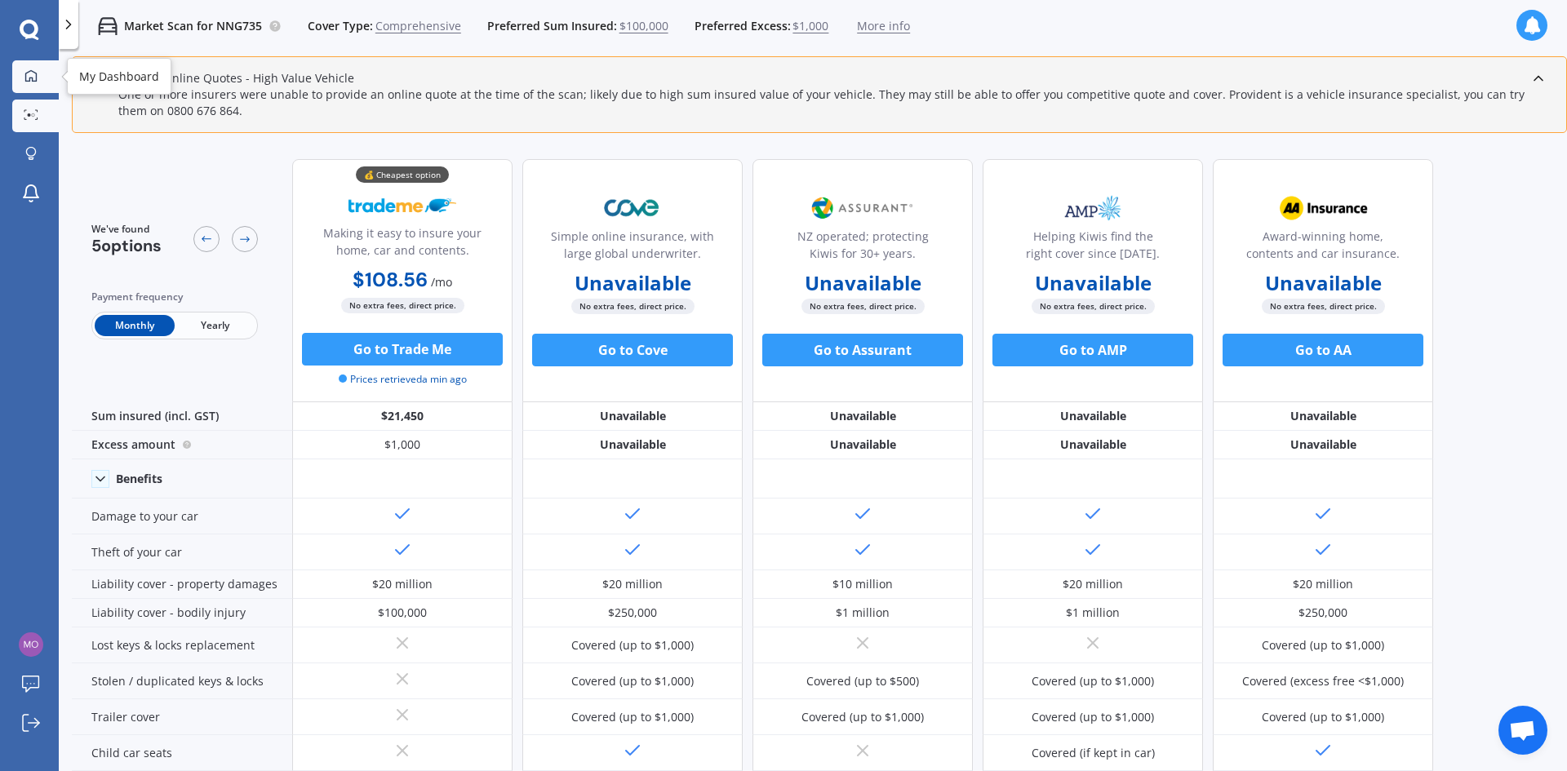
click at [30, 76] on icon at bounding box center [30, 75] width 13 height 13
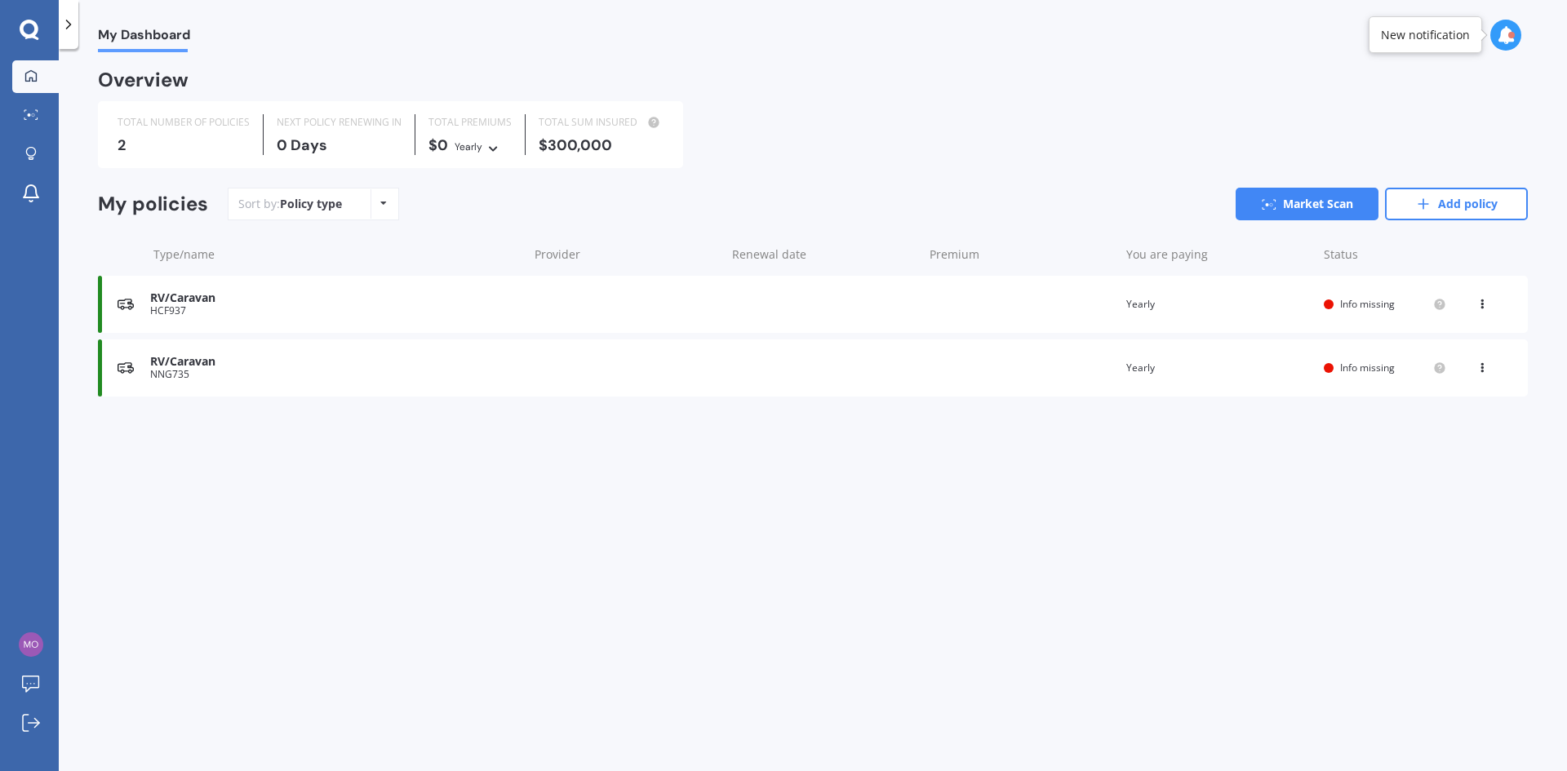
click at [29, 24] on icon at bounding box center [30, 30] width 20 height 21
click at [34, 647] on img at bounding box center [31, 644] width 24 height 24
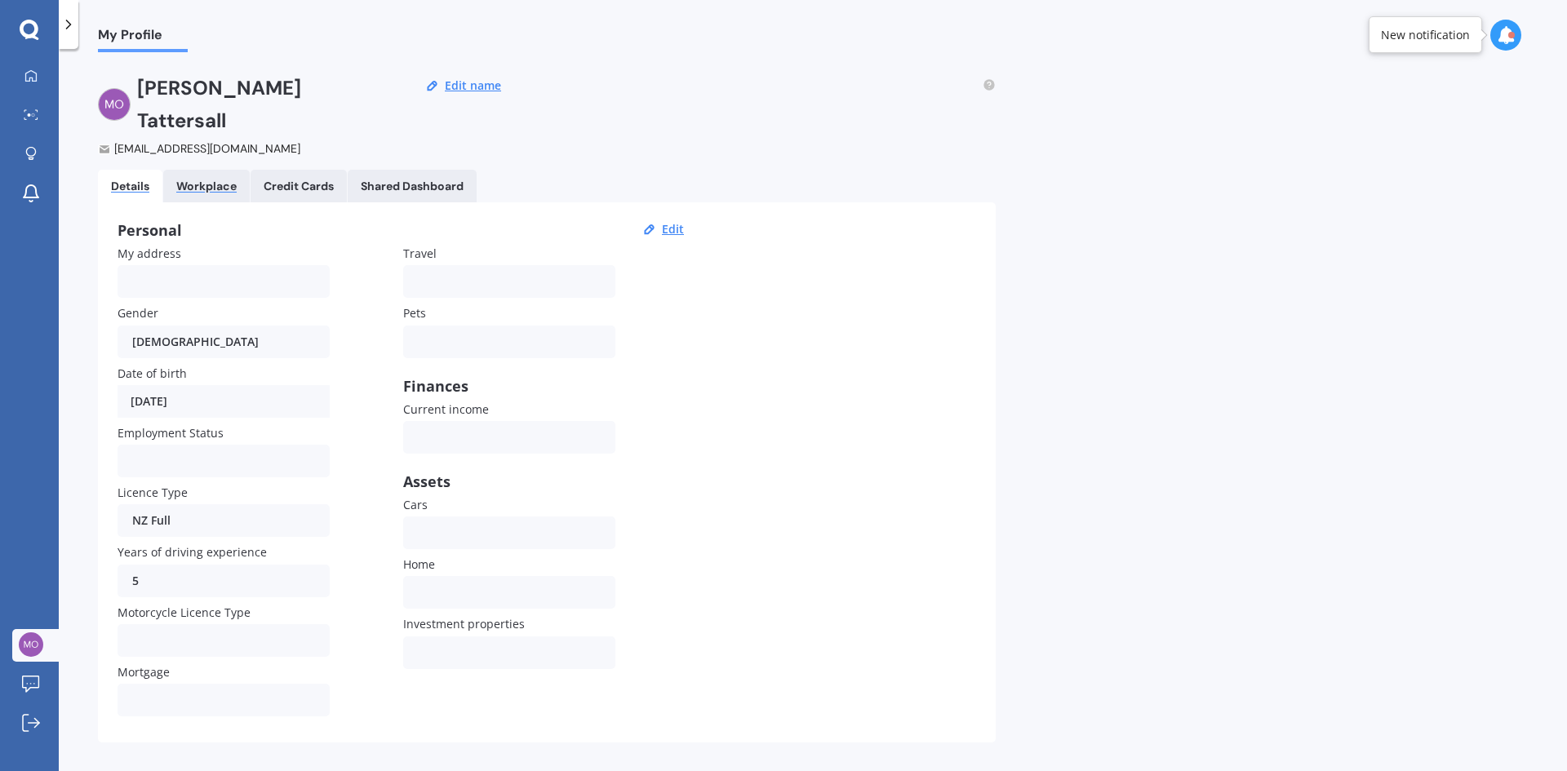
click at [213, 180] on div "Workplace" at bounding box center [206, 187] width 60 height 14
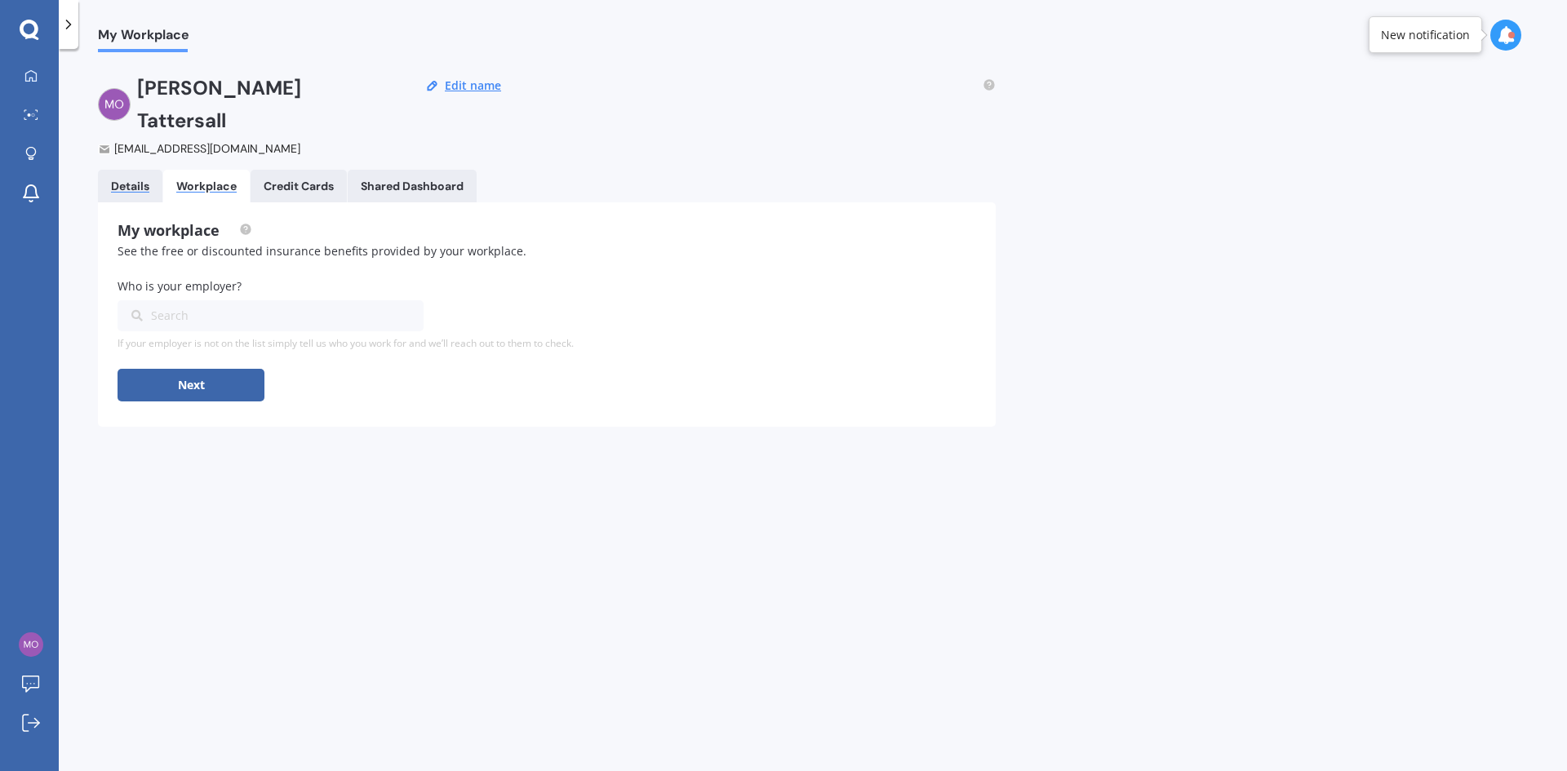
click at [125, 180] on div "Details" at bounding box center [130, 187] width 38 height 14
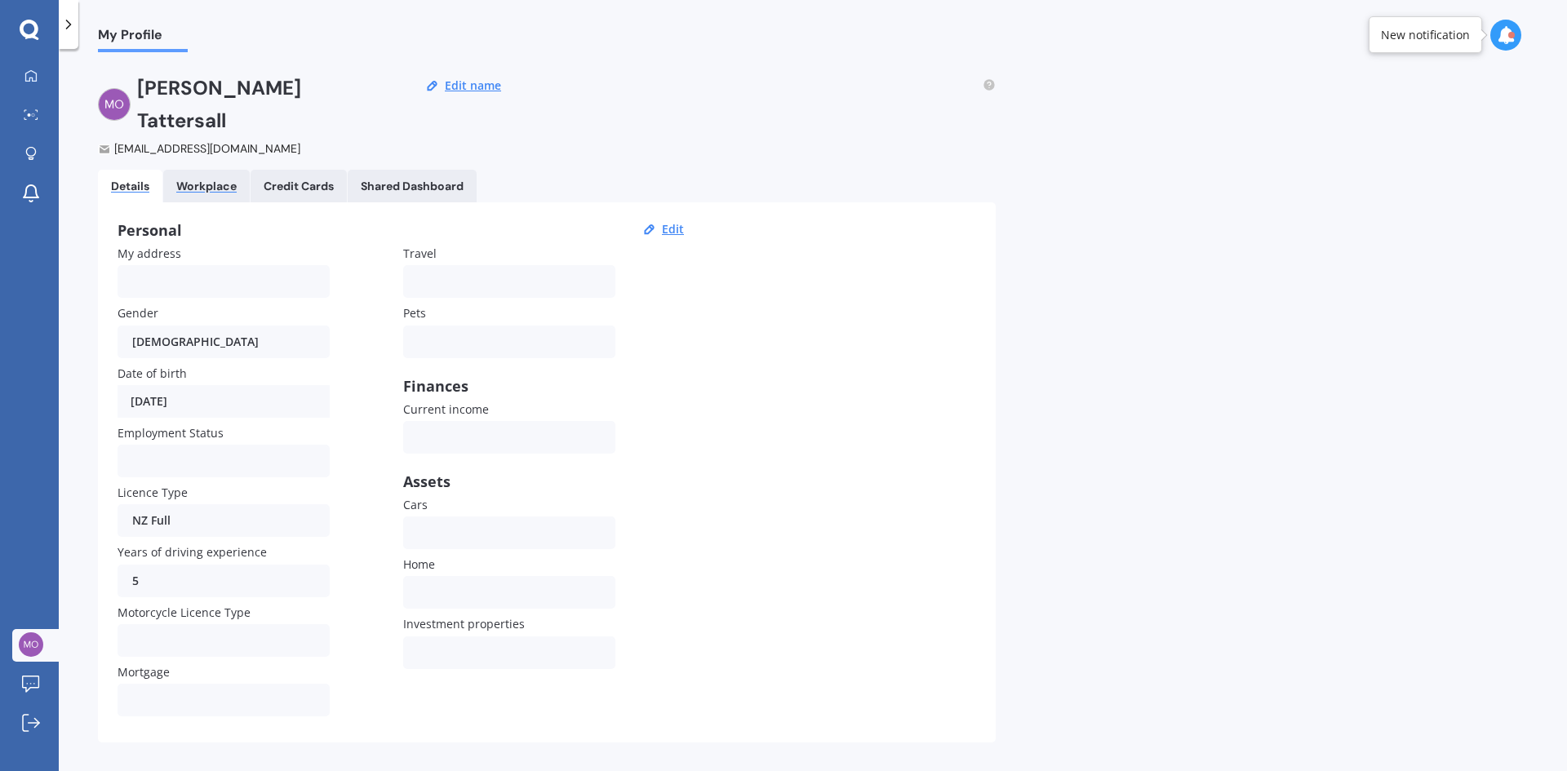
click at [206, 180] on div "Workplace" at bounding box center [206, 187] width 60 height 14
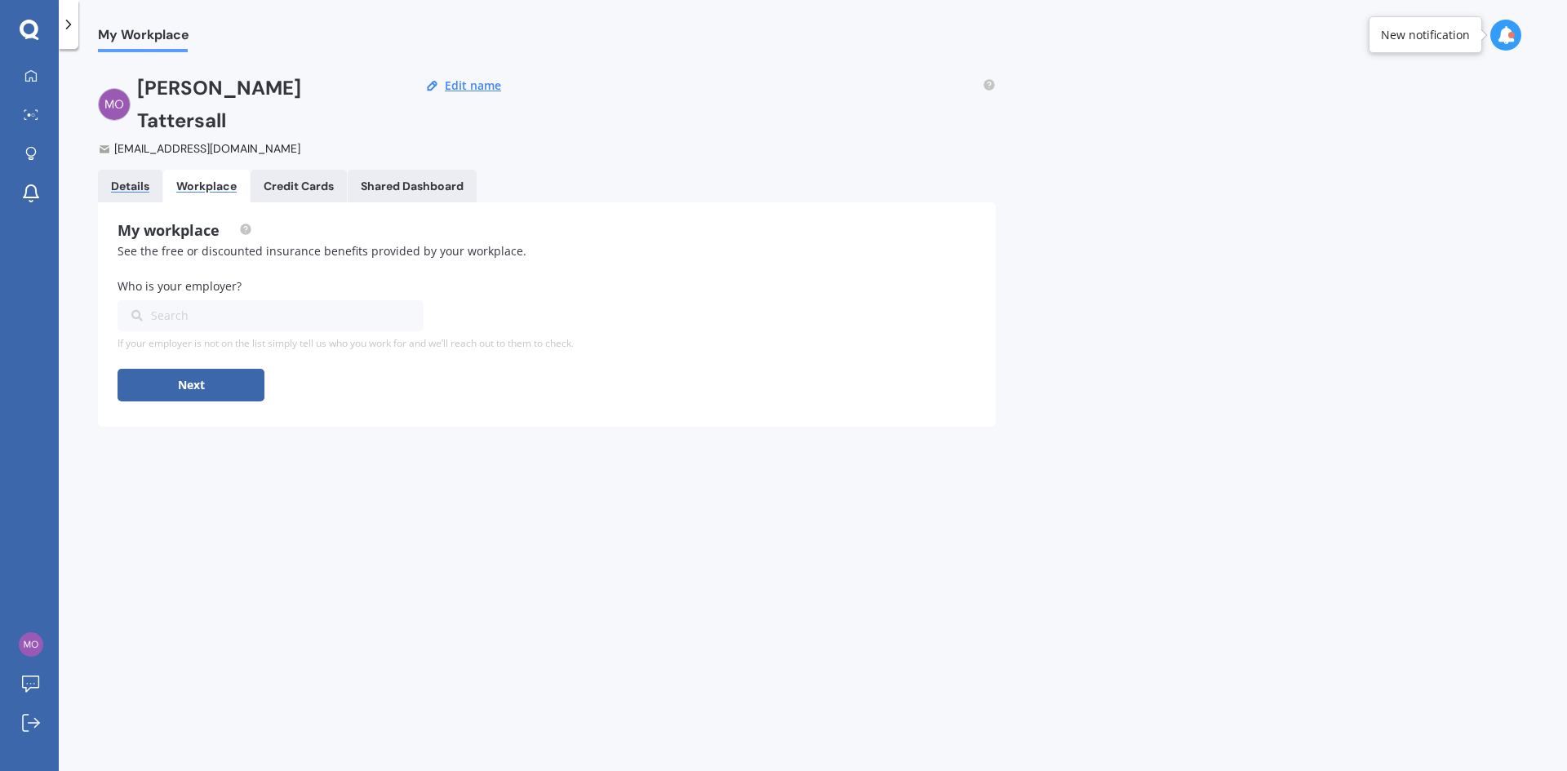
click at [146, 180] on div "Details" at bounding box center [130, 187] width 38 height 14
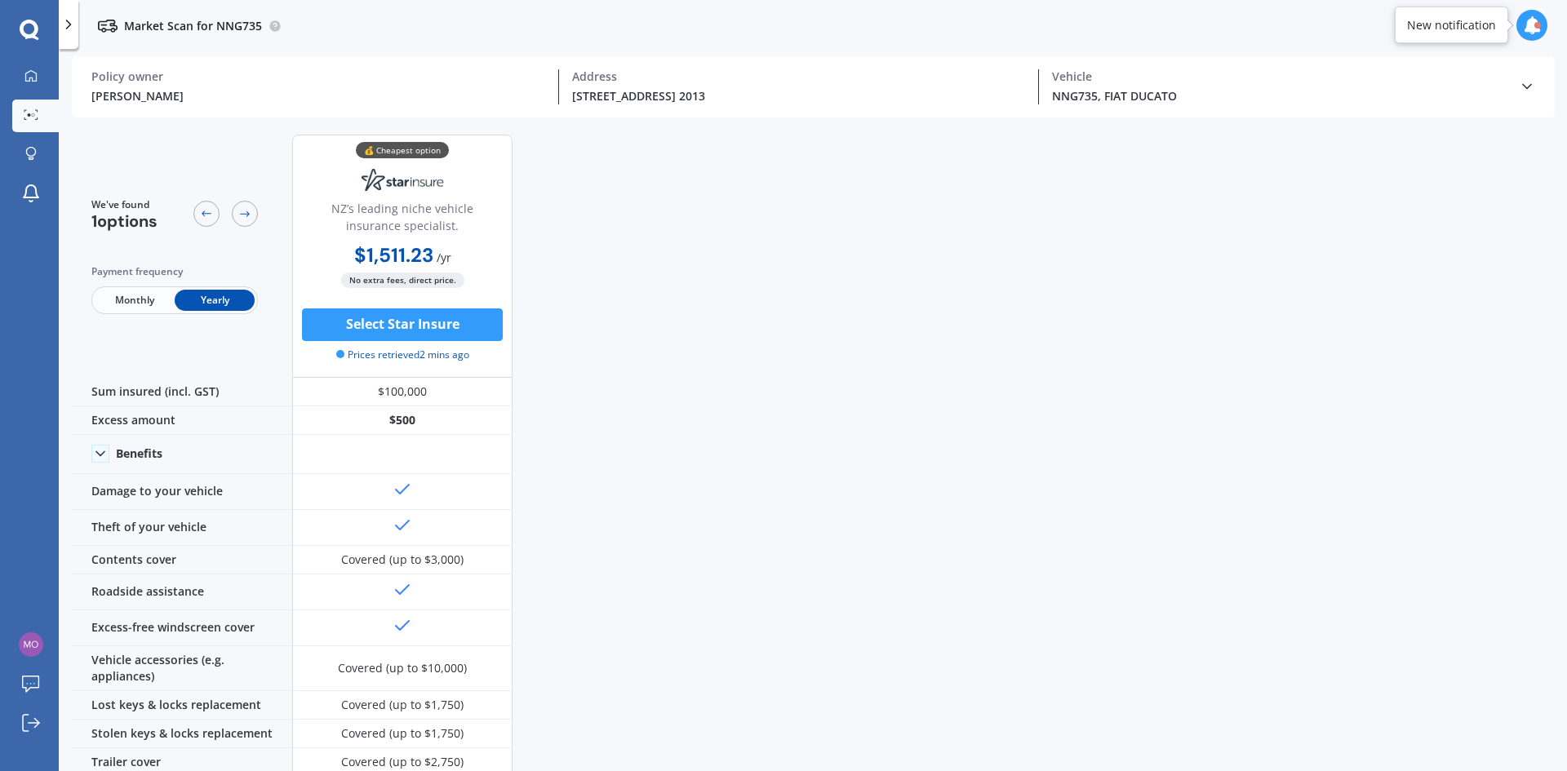
scroll to position [456, 0]
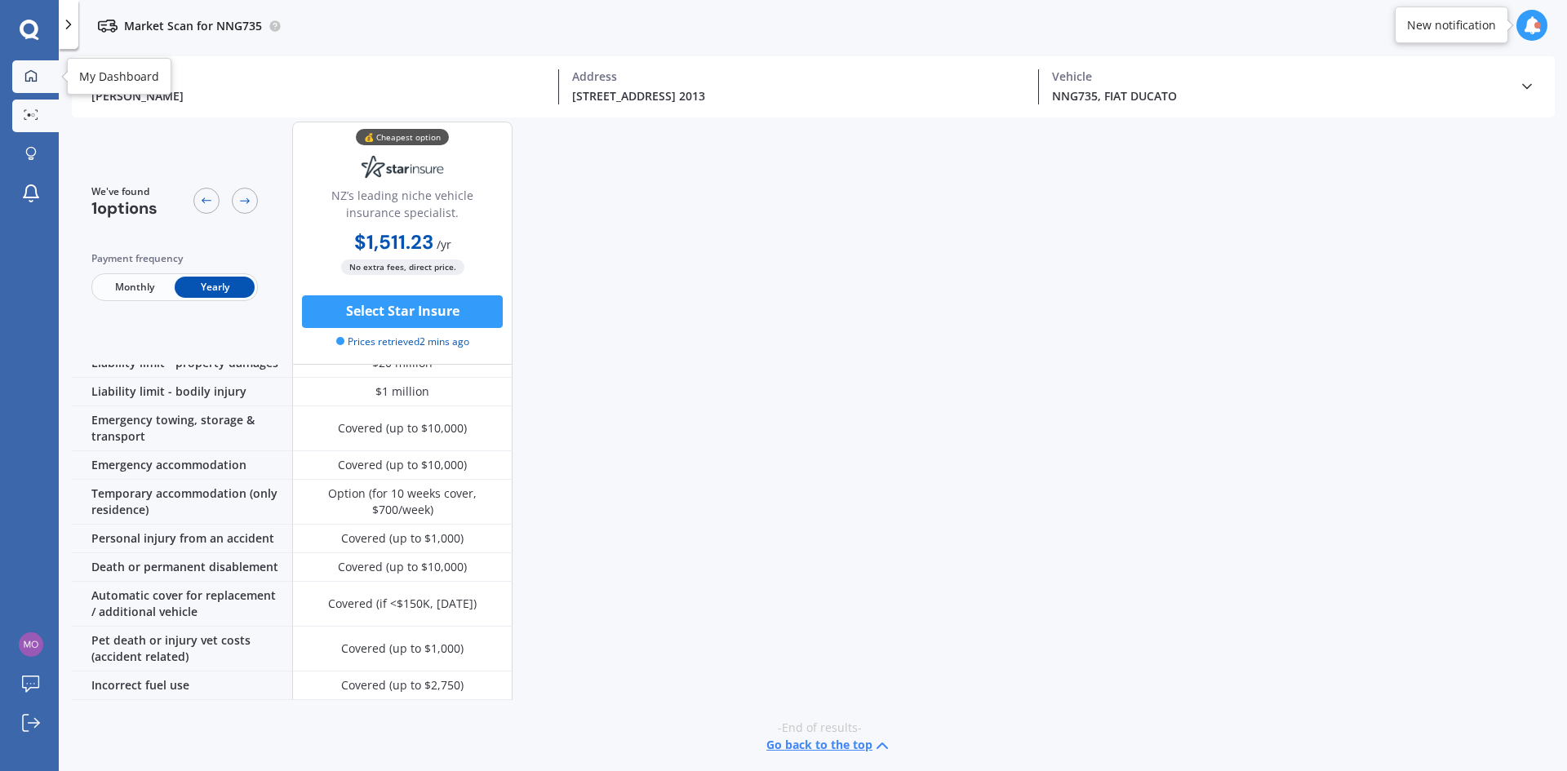
click at [33, 73] on icon at bounding box center [30, 75] width 13 height 13
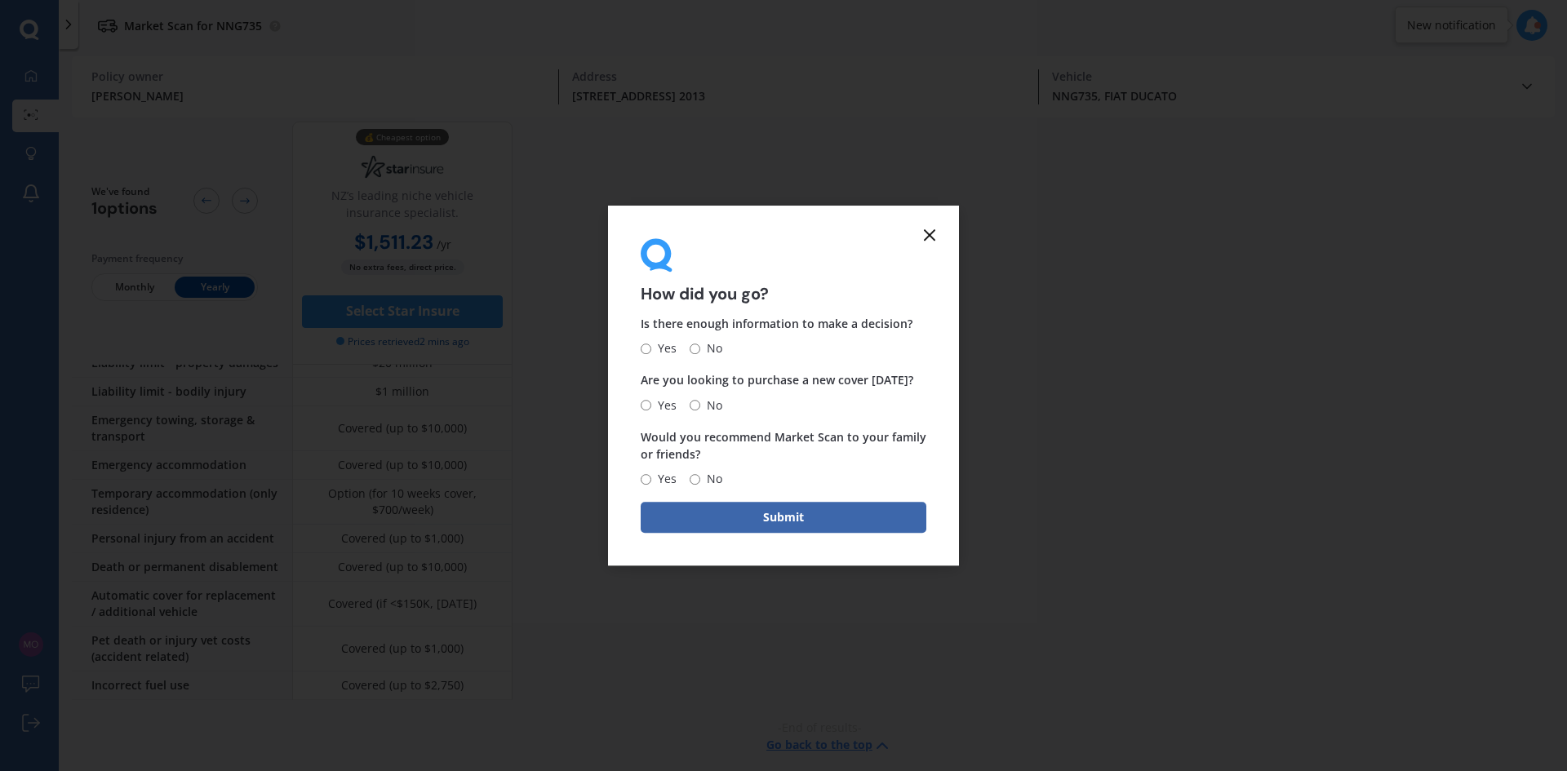
click at [936, 237] on icon at bounding box center [930, 235] width 20 height 20
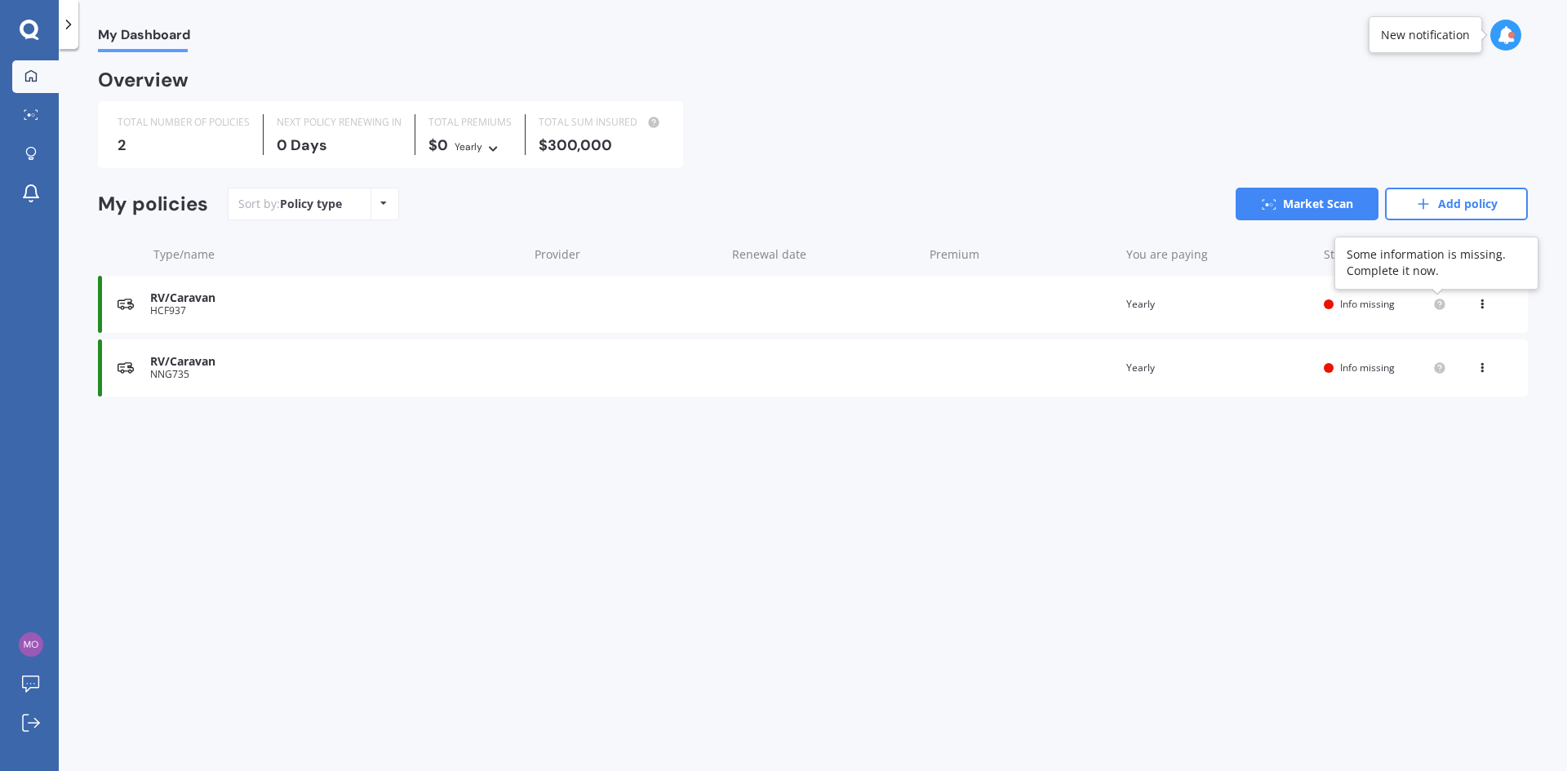
click at [1444, 303] on circle at bounding box center [1439, 304] width 11 height 11
click at [1478, 303] on icon at bounding box center [1481, 301] width 11 height 10
click at [202, 295] on div "RV/Caravan" at bounding box center [335, 298] width 370 height 14
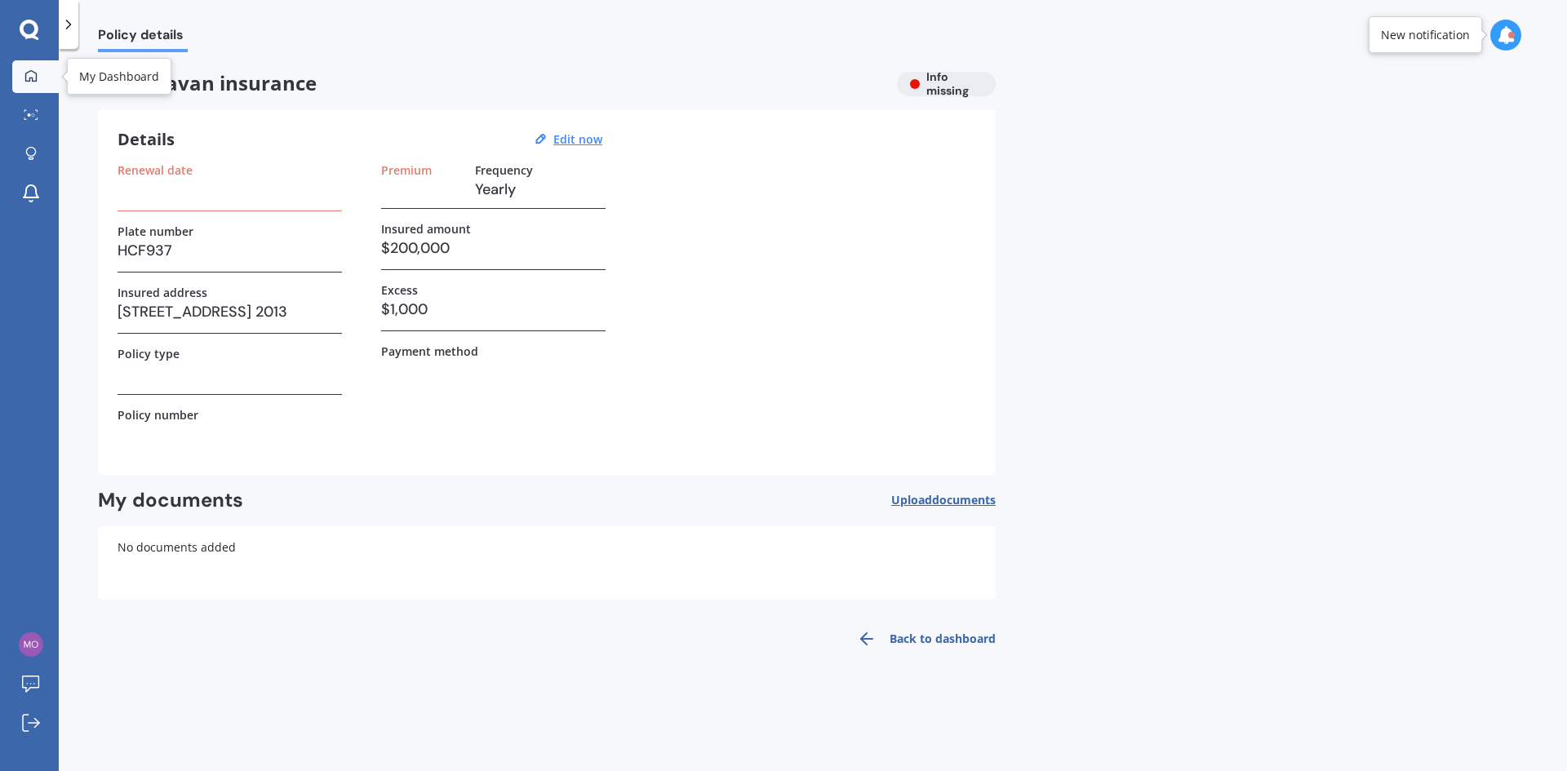
click at [20, 80] on div at bounding box center [31, 76] width 24 height 15
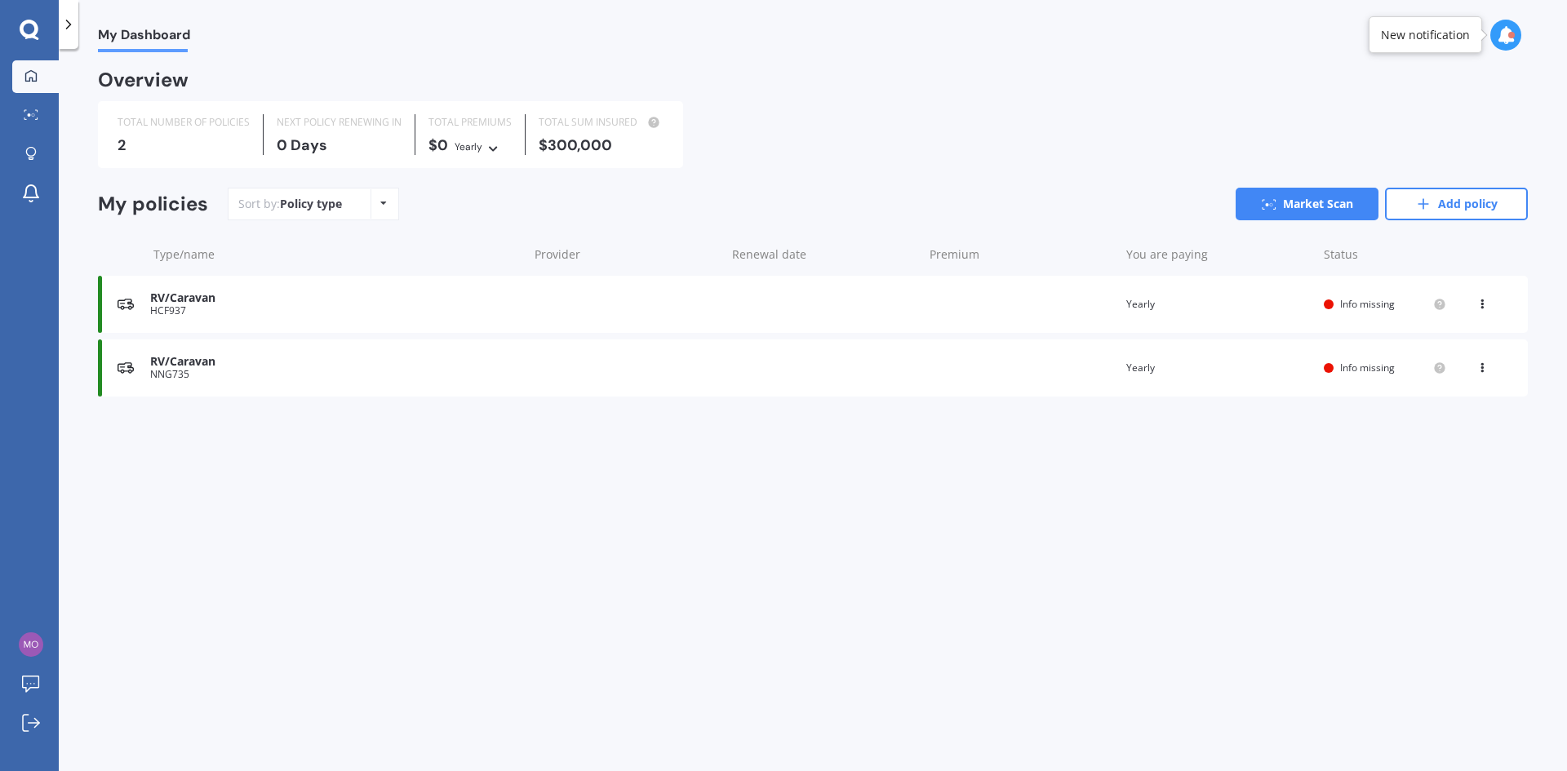
click at [1479, 366] on icon at bounding box center [1481, 365] width 11 height 10
click at [1444, 433] on div "Delete" at bounding box center [1446, 431] width 162 height 33
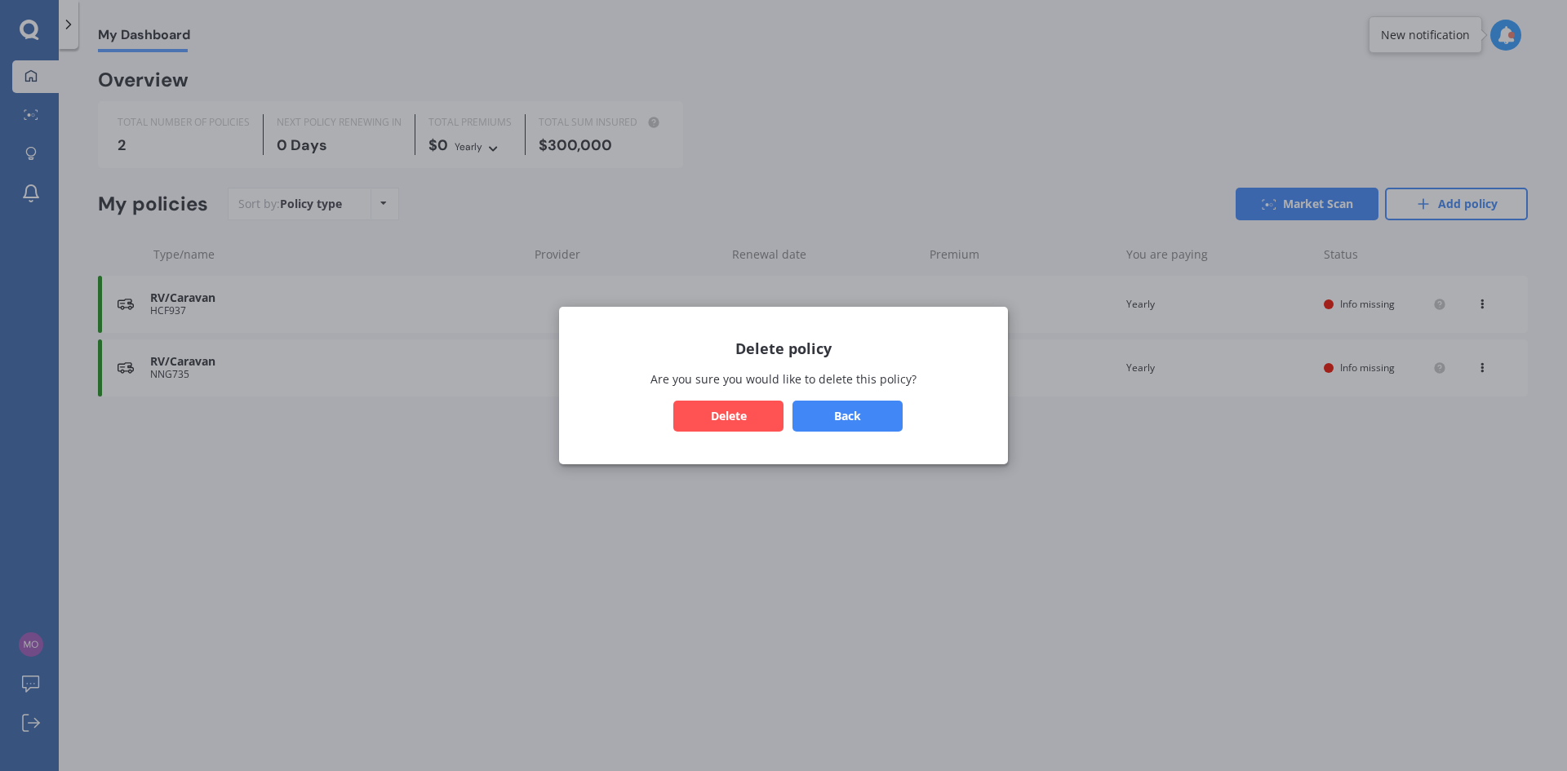
click at [746, 420] on button "Delete" at bounding box center [728, 416] width 110 height 31
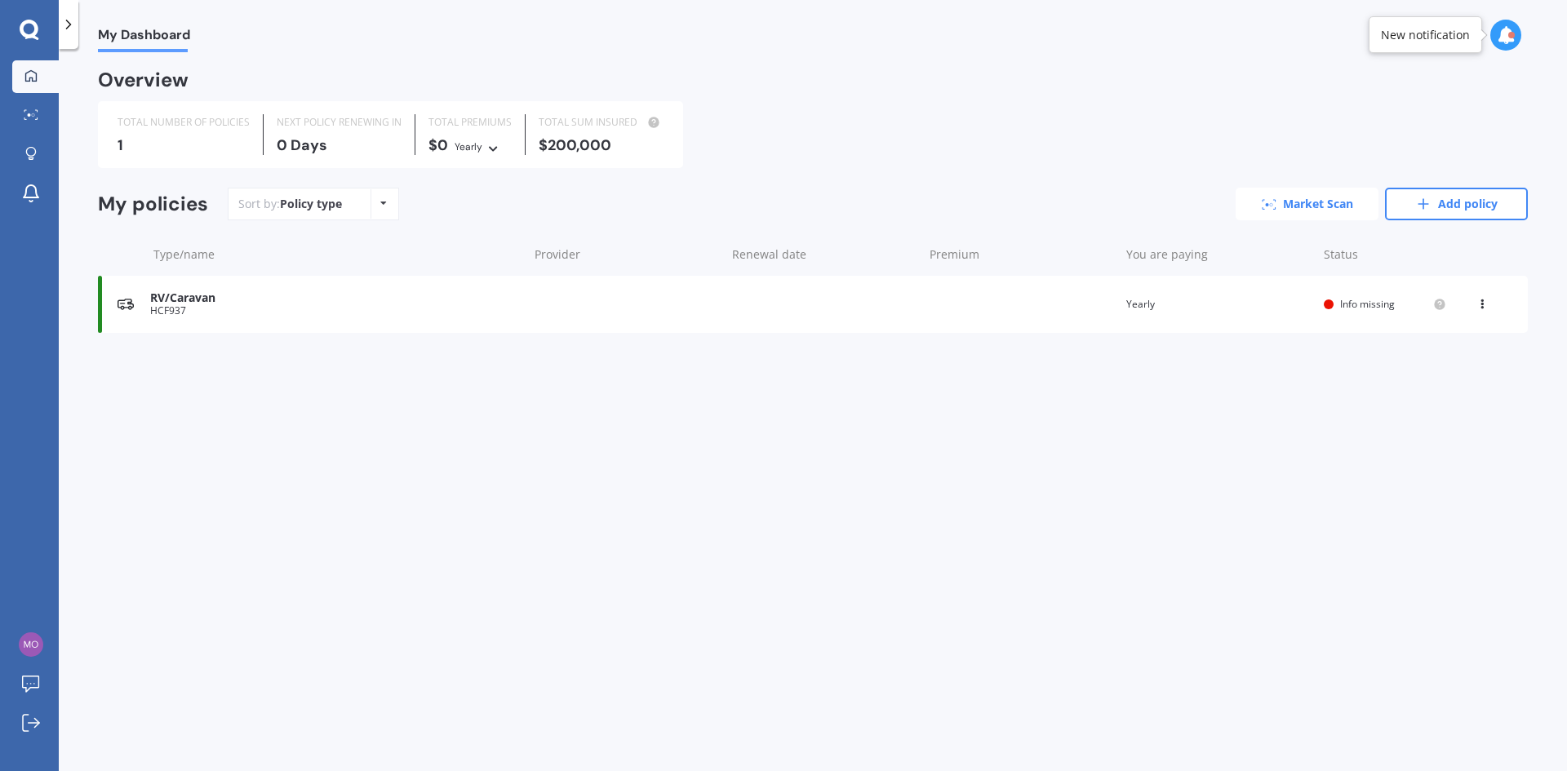
click at [1289, 205] on link "Market Scan" at bounding box center [1307, 204] width 143 height 33
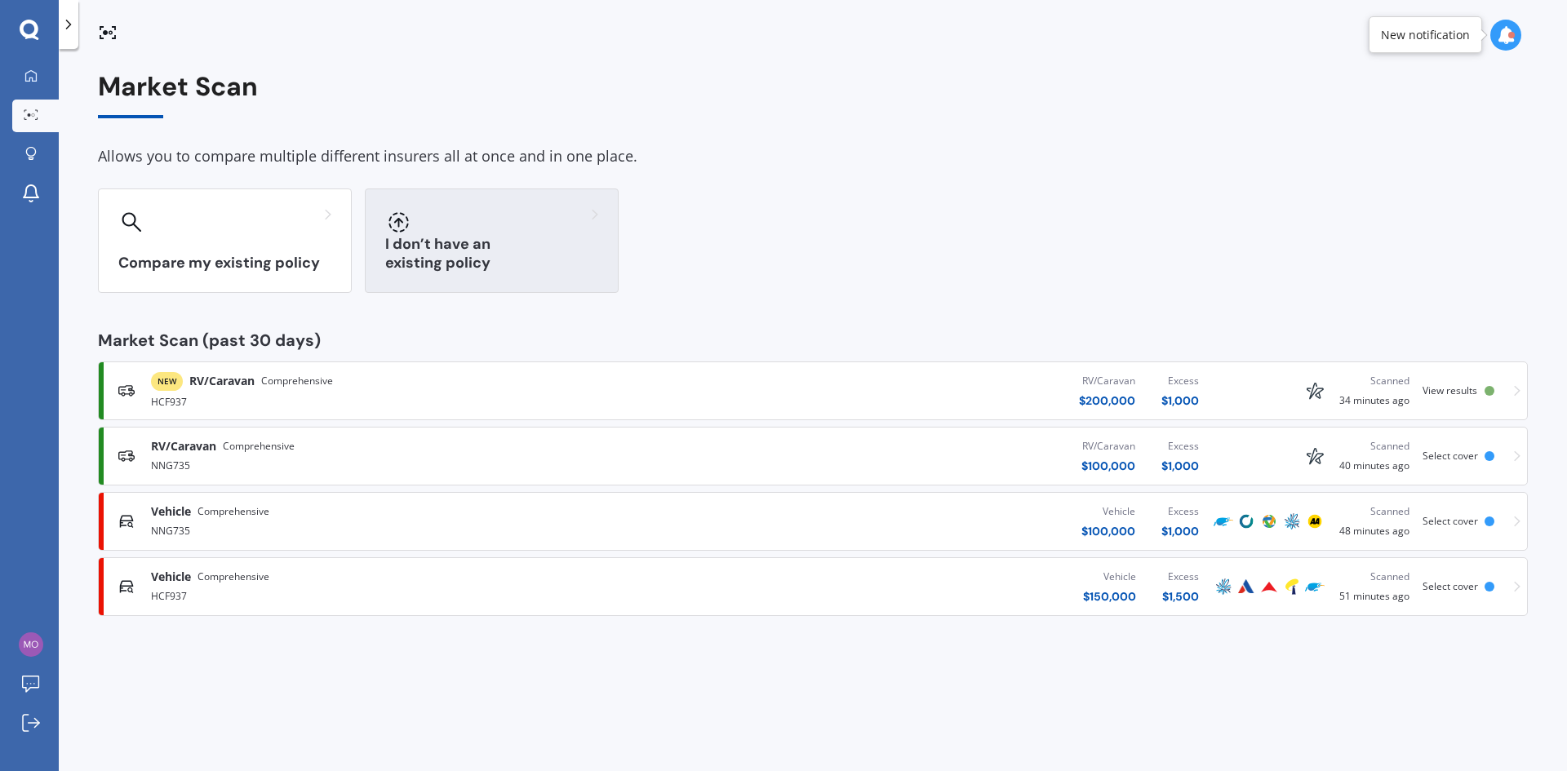
click at [472, 253] on h3 "I don’t have an existing policy" at bounding box center [491, 254] width 213 height 38
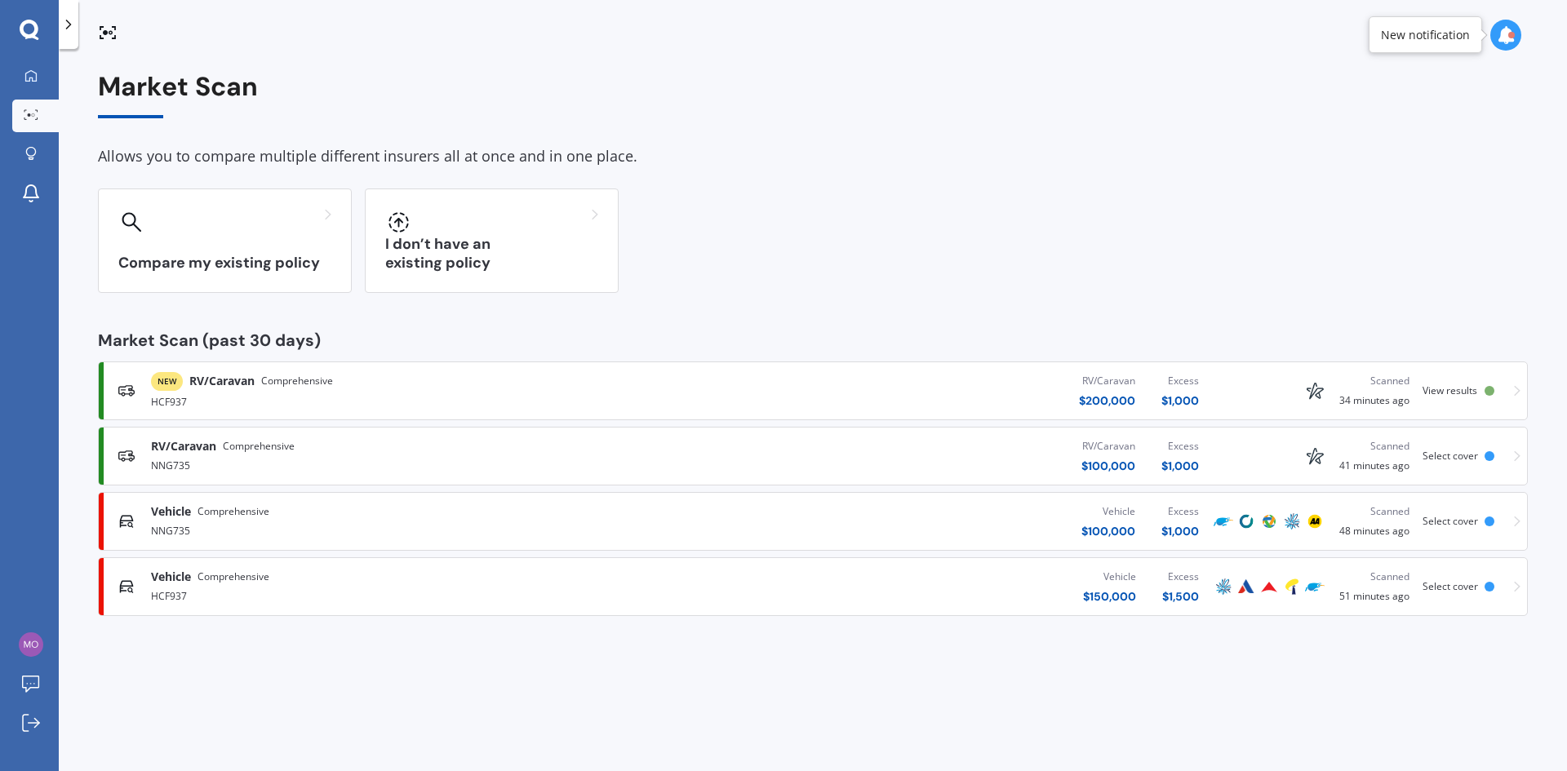
click at [1469, 454] on span "Select cover" at bounding box center [1449, 456] width 55 height 14
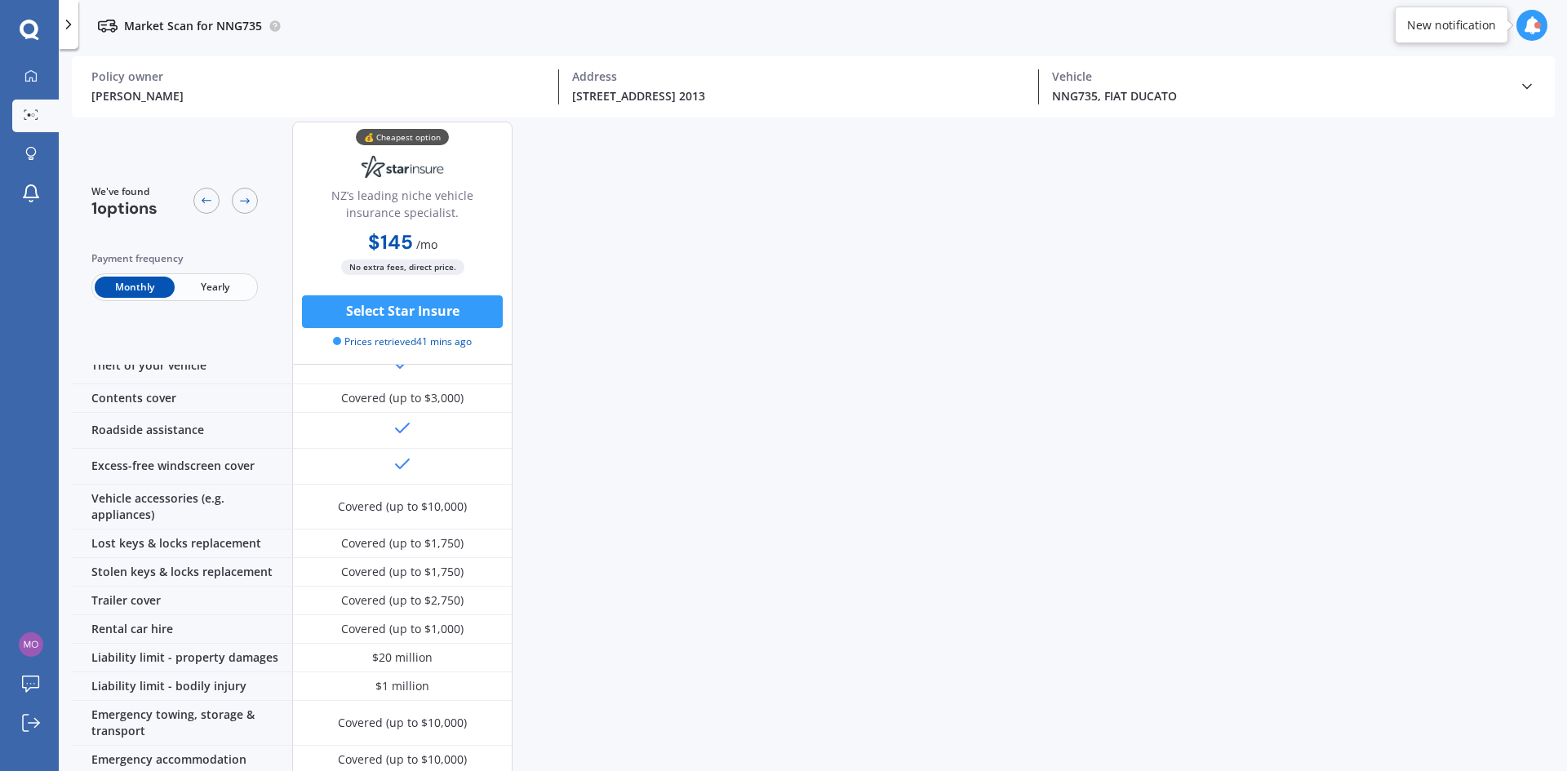
scroll to position [163, 0]
click at [370, 310] on button "Select Star Insure" at bounding box center [402, 311] width 201 height 33
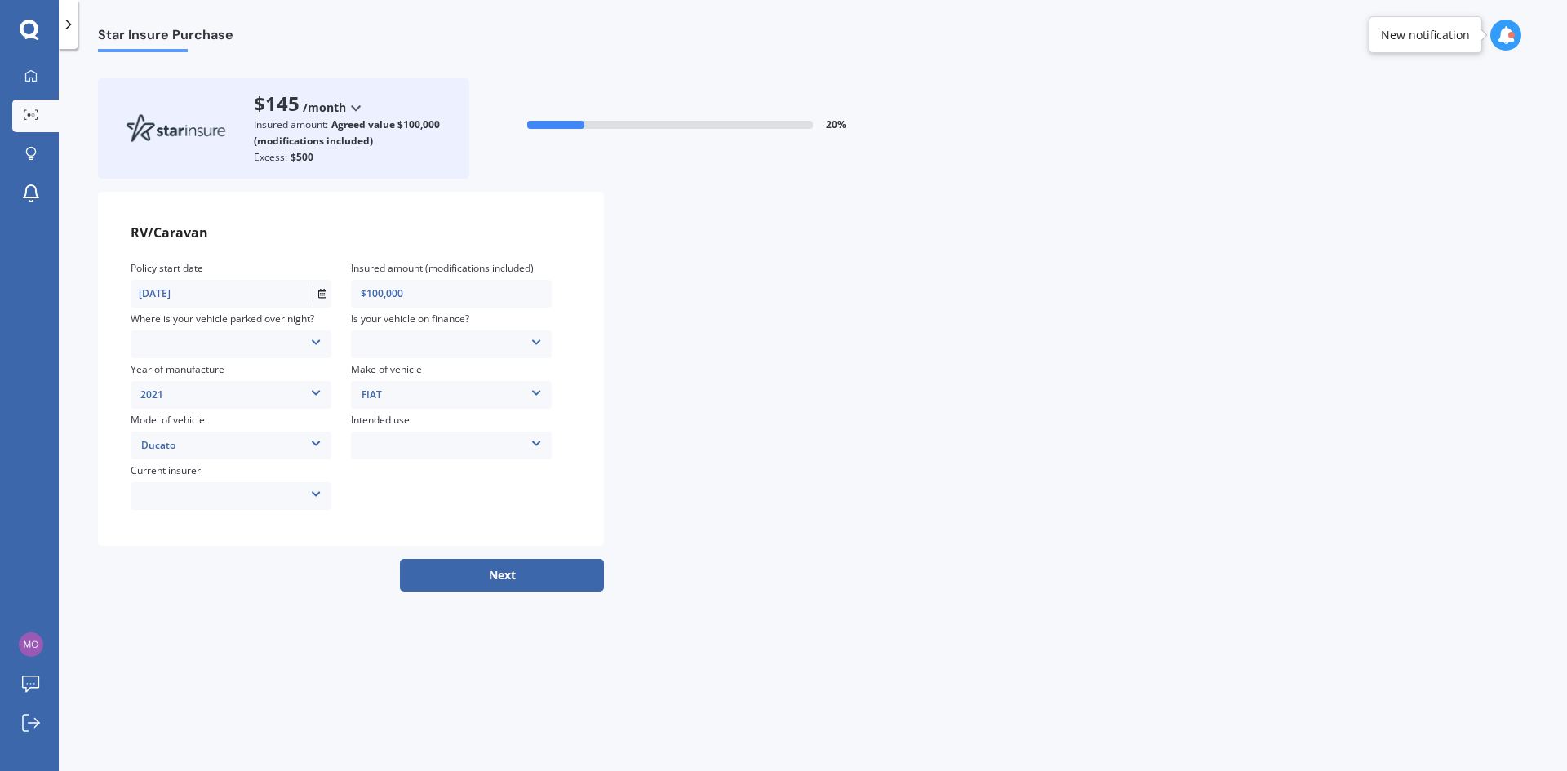
click at [314, 339] on icon at bounding box center [315, 340] width 11 height 10
click at [514, 573] on button "Next" at bounding box center [502, 575] width 204 height 33
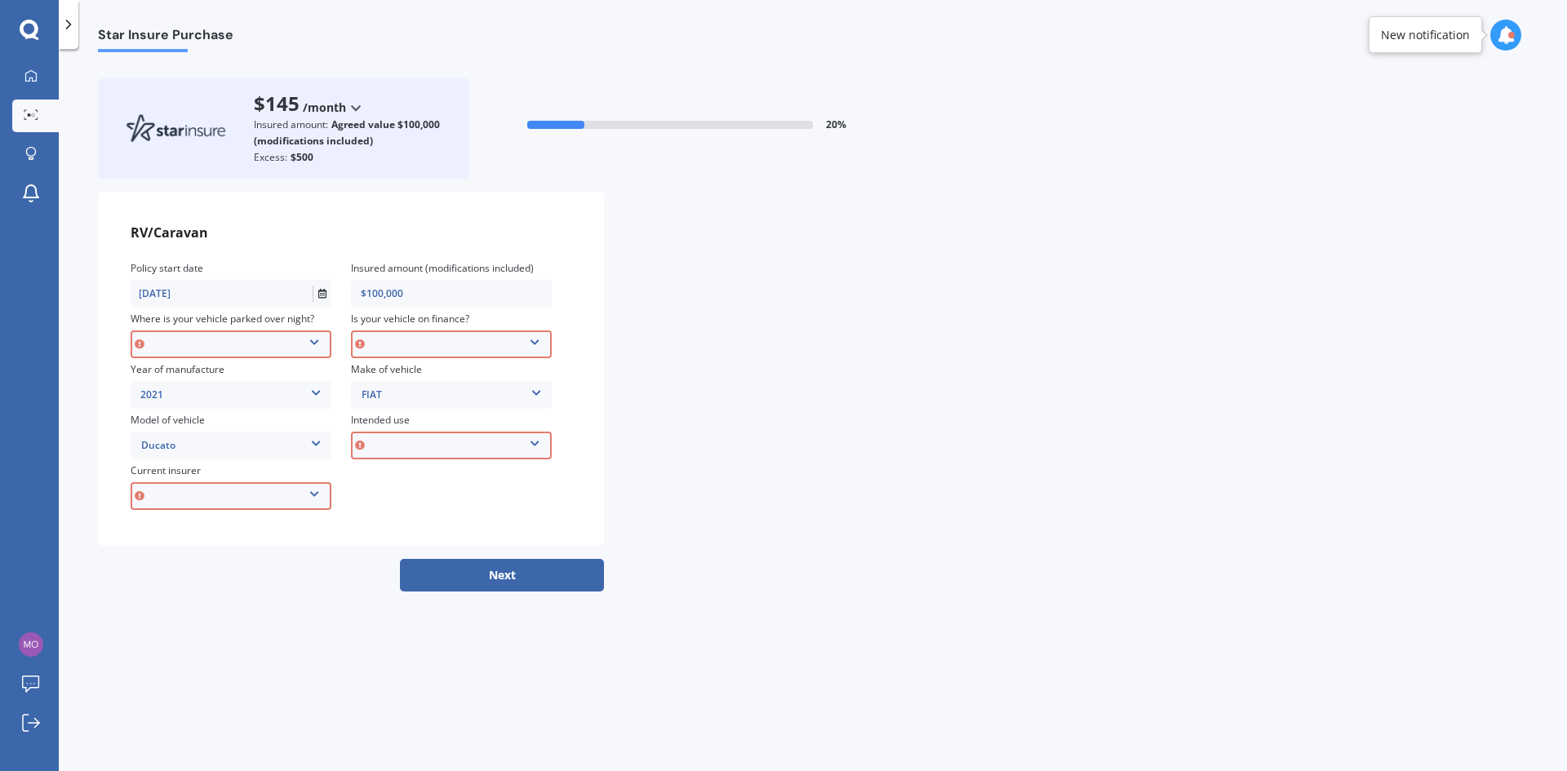
click at [317, 343] on icon at bounding box center [313, 340] width 11 height 10
click at [182, 423] on div "Carport" at bounding box center [234, 425] width 202 height 28
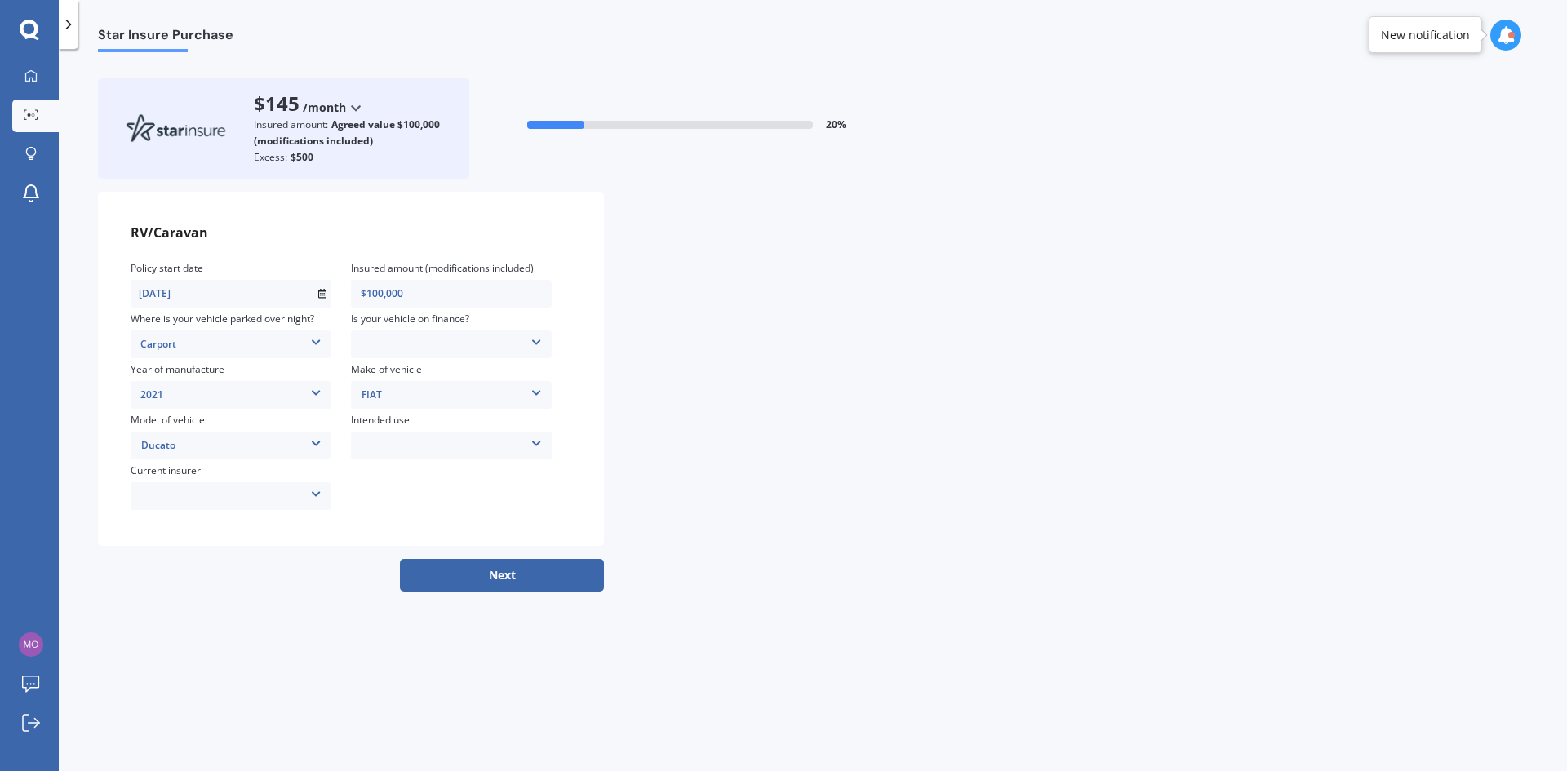
click at [222, 496] on div "AAI AMI IAG - NZI/State Lumley Vero Unknown Other insurer Ando Star Insure Towe…" at bounding box center [231, 496] width 201 height 18
click at [173, 642] on div "None" at bounding box center [230, 639] width 199 height 28
click at [420, 342] on div "No Yes" at bounding box center [451, 344] width 201 height 18
drag, startPoint x: 380, startPoint y: 368, endPoint x: 455, endPoint y: 398, distance: 80.2
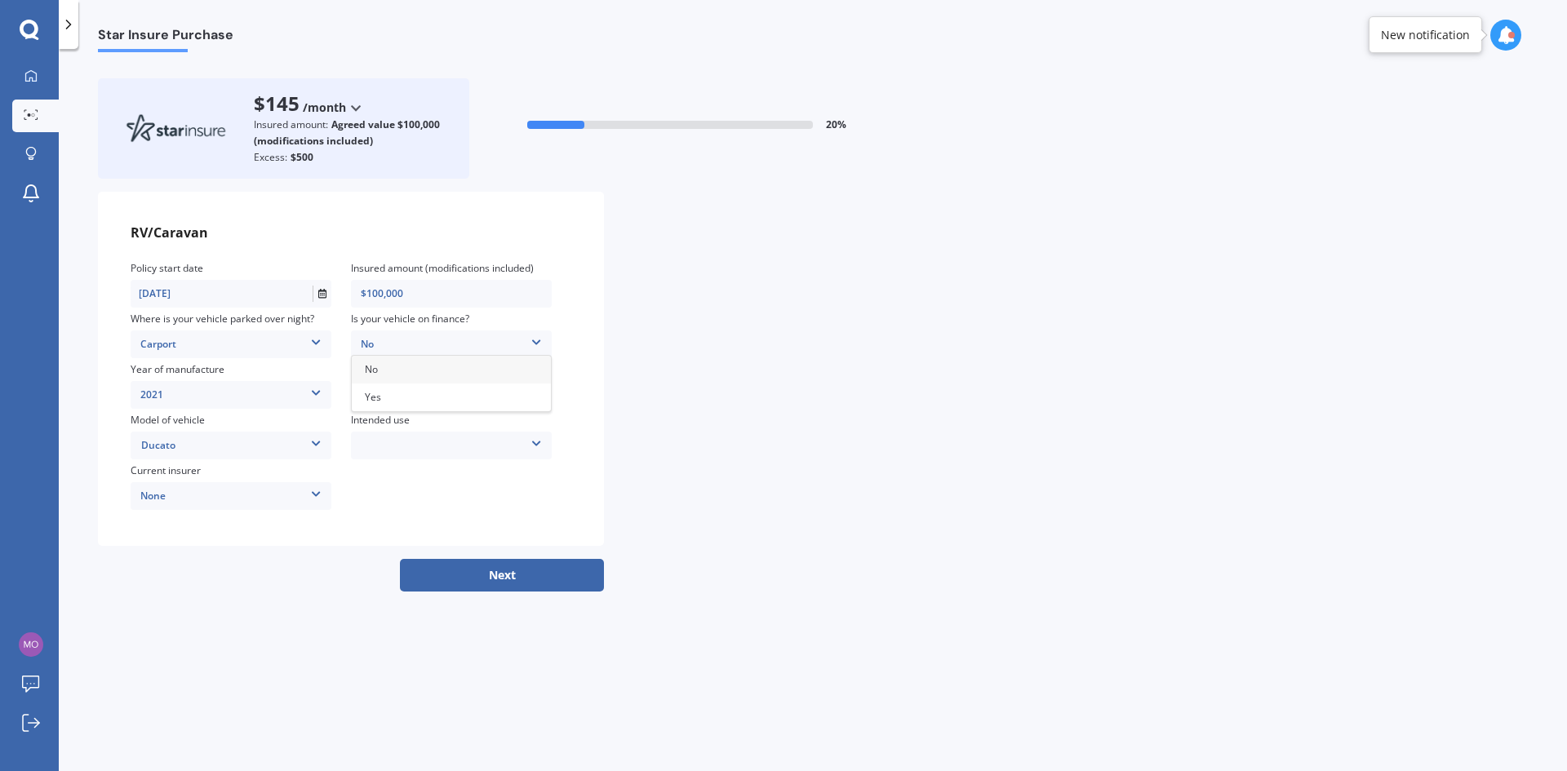
click at [382, 370] on div "No" at bounding box center [451, 370] width 199 height 28
click at [414, 441] on div "Weekend Use Holiday/Sporadic use Full time / live in travel Storage/Restoration…" at bounding box center [451, 446] width 201 height 18
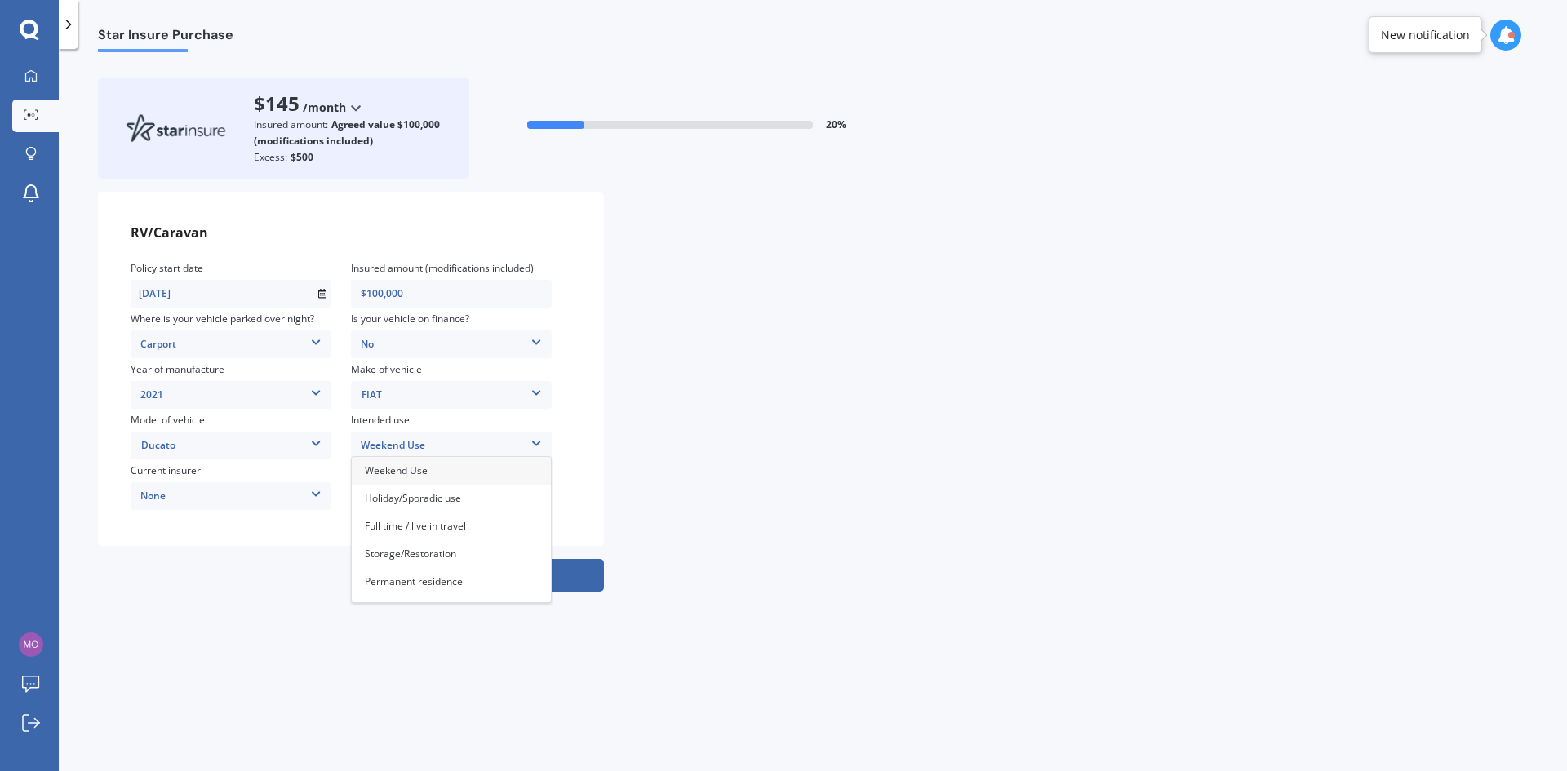
click at [415, 472] on span "Weekend Use" at bounding box center [396, 471] width 63 height 14
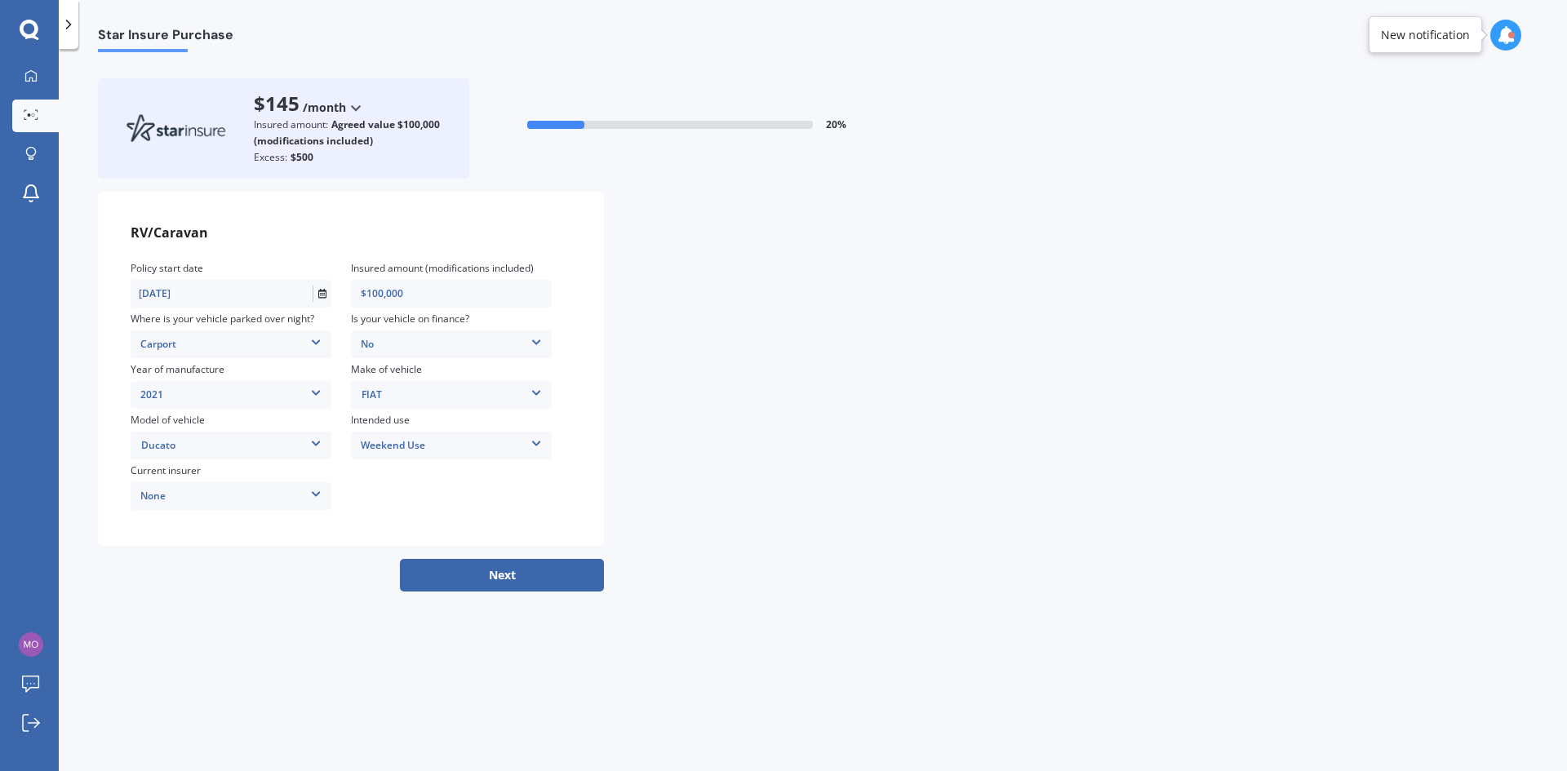
drag, startPoint x: 367, startPoint y: 294, endPoint x: 436, endPoint y: 291, distance: 68.6
click at [436, 291] on input "$100,000" at bounding box center [451, 294] width 201 height 16
type input "$200,000"
click at [508, 575] on button "Next" at bounding box center [502, 575] width 204 height 33
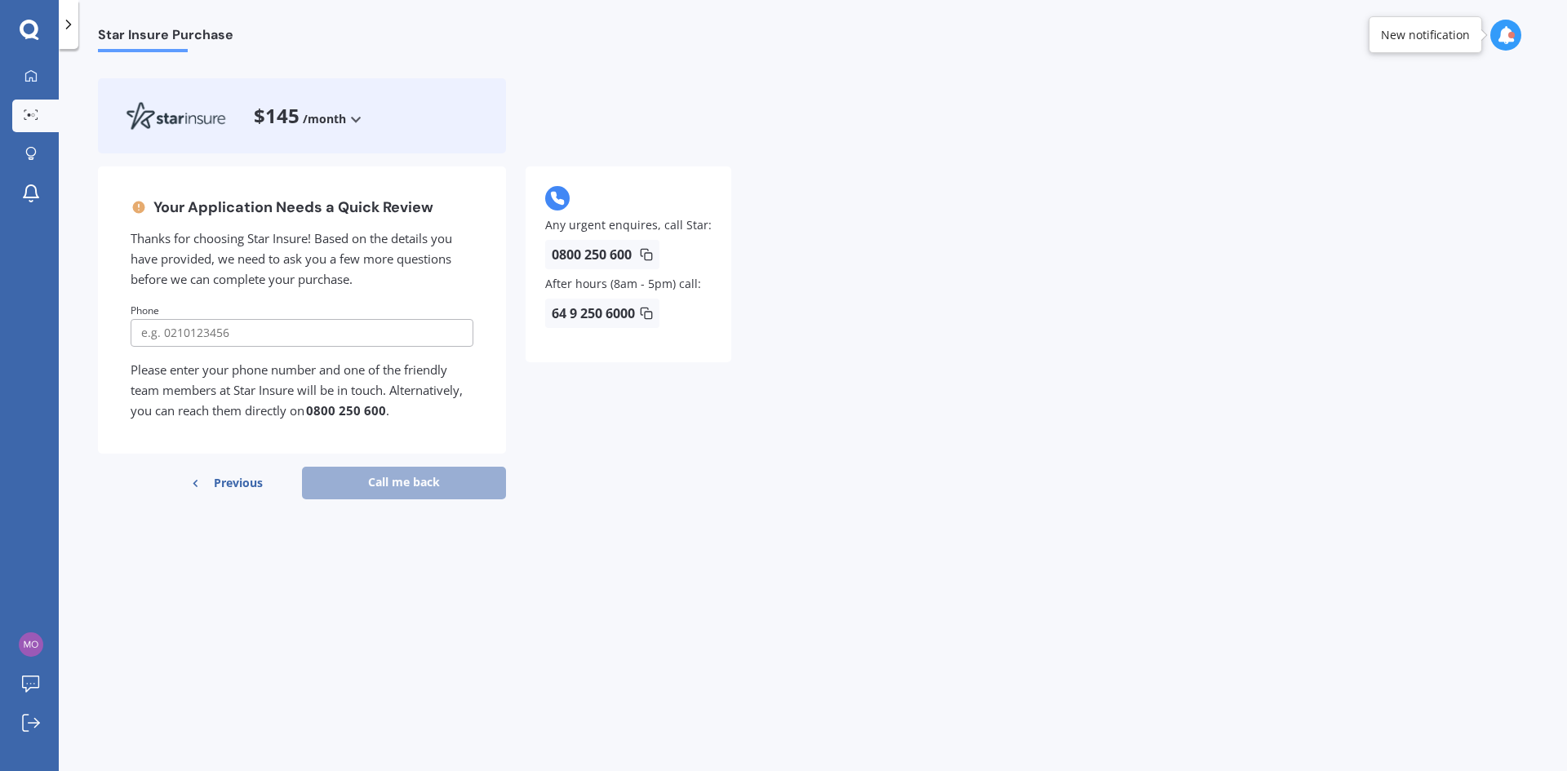
click at [189, 333] on input "tel" at bounding box center [302, 333] width 343 height 28
click at [396, 481] on button "Call me back" at bounding box center [404, 483] width 204 height 33
drag, startPoint x: 228, startPoint y: 332, endPoint x: 113, endPoint y: 332, distance: 115.1
click at [113, 332] on div "Your Application Needs a Quick Review Thanks for choosing Star Insure! Based on…" at bounding box center [302, 309] width 408 height 287
type input "0272735730"
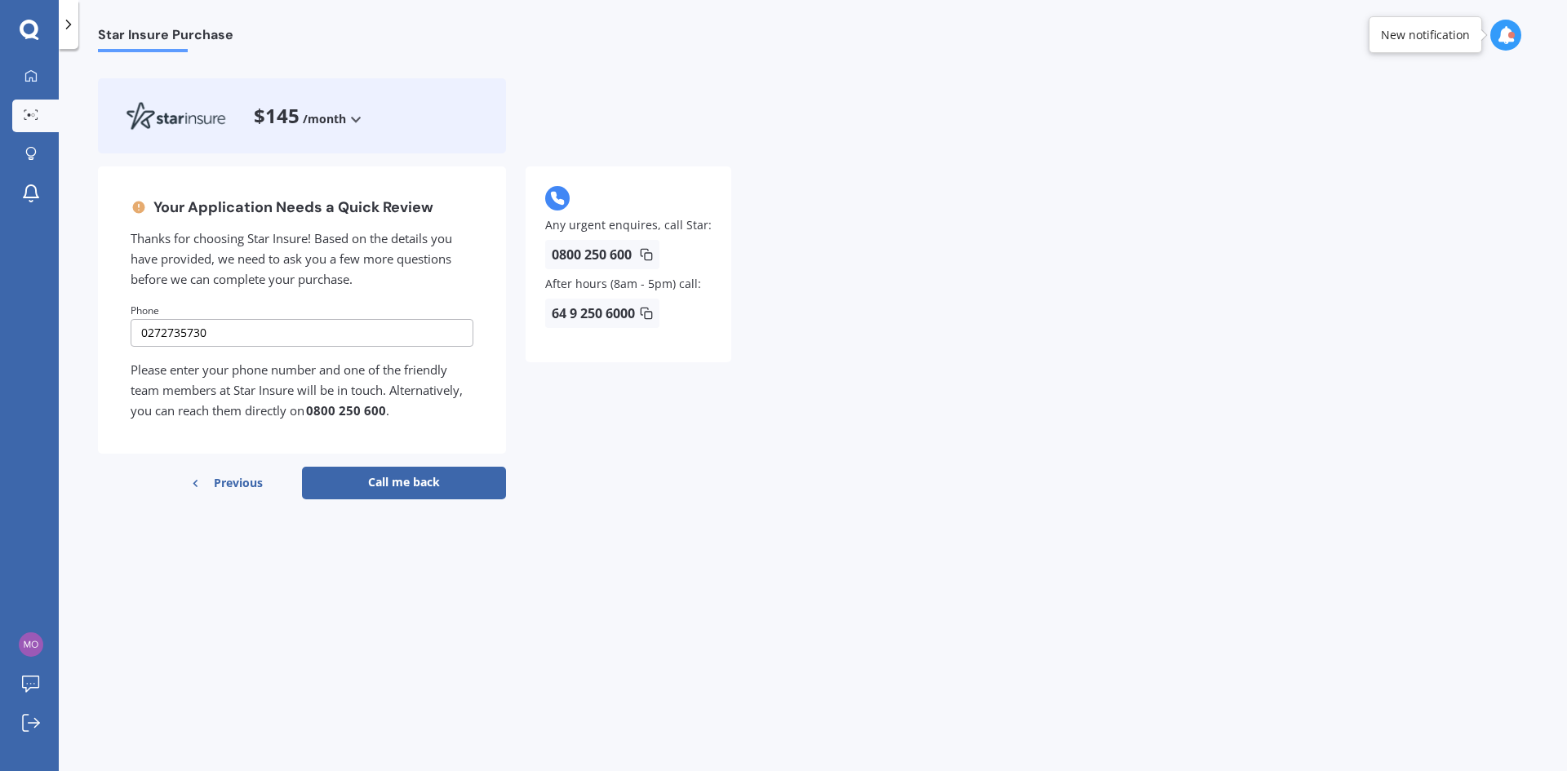
click at [406, 484] on button "Call me back" at bounding box center [404, 483] width 204 height 33
click at [412, 486] on button "Call me back" at bounding box center [404, 483] width 204 height 33
drag, startPoint x: 223, startPoint y: 338, endPoint x: 79, endPoint y: 349, distance: 144.1
click at [79, 349] on div "Star Insure Purchase $145 /month /year /month Your Application Needs a Quick Re…" at bounding box center [813, 413] width 1508 height 722
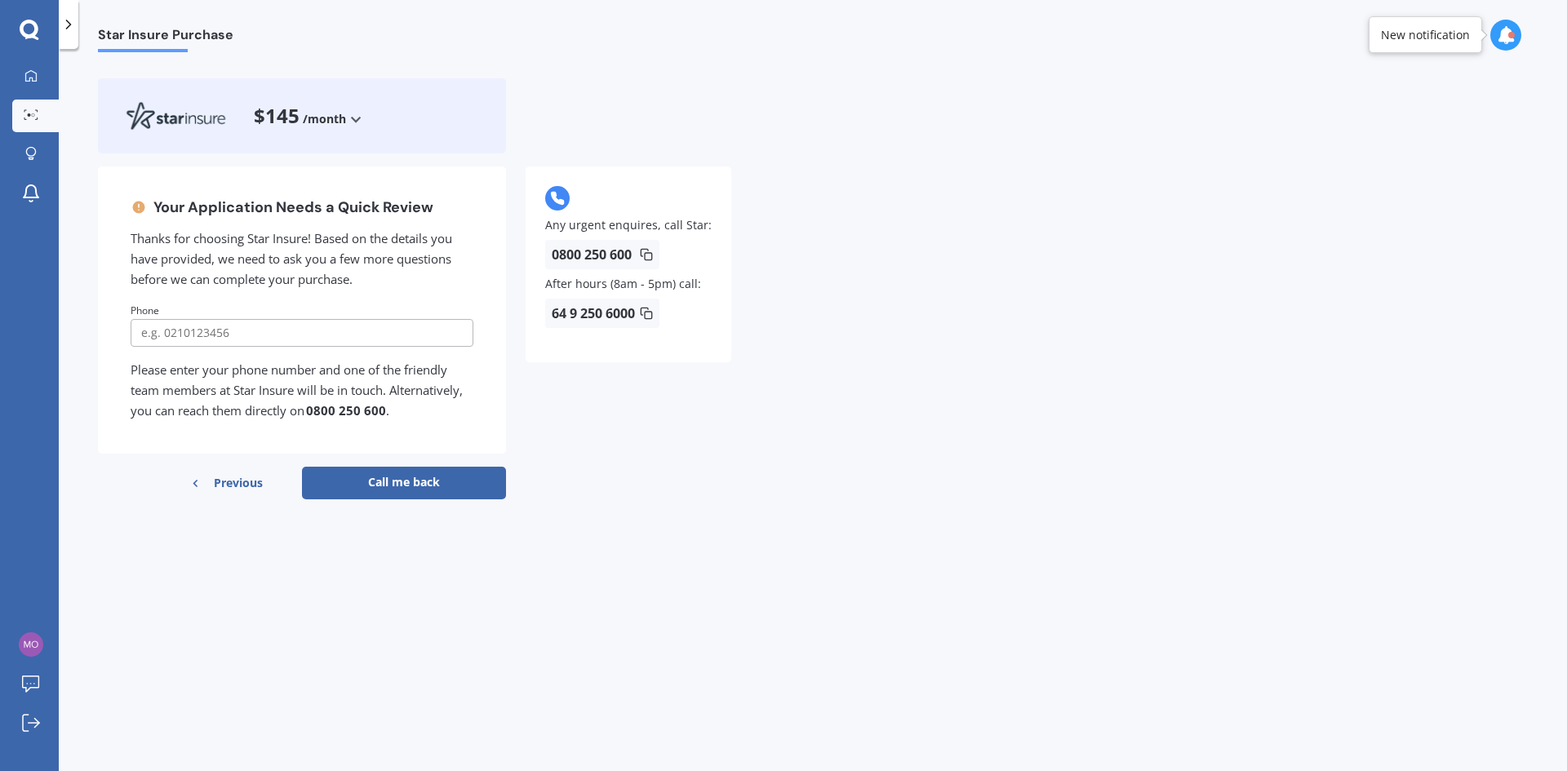
scroll to position [0, 0]
click at [220, 482] on span "Previous" at bounding box center [238, 483] width 49 height 24
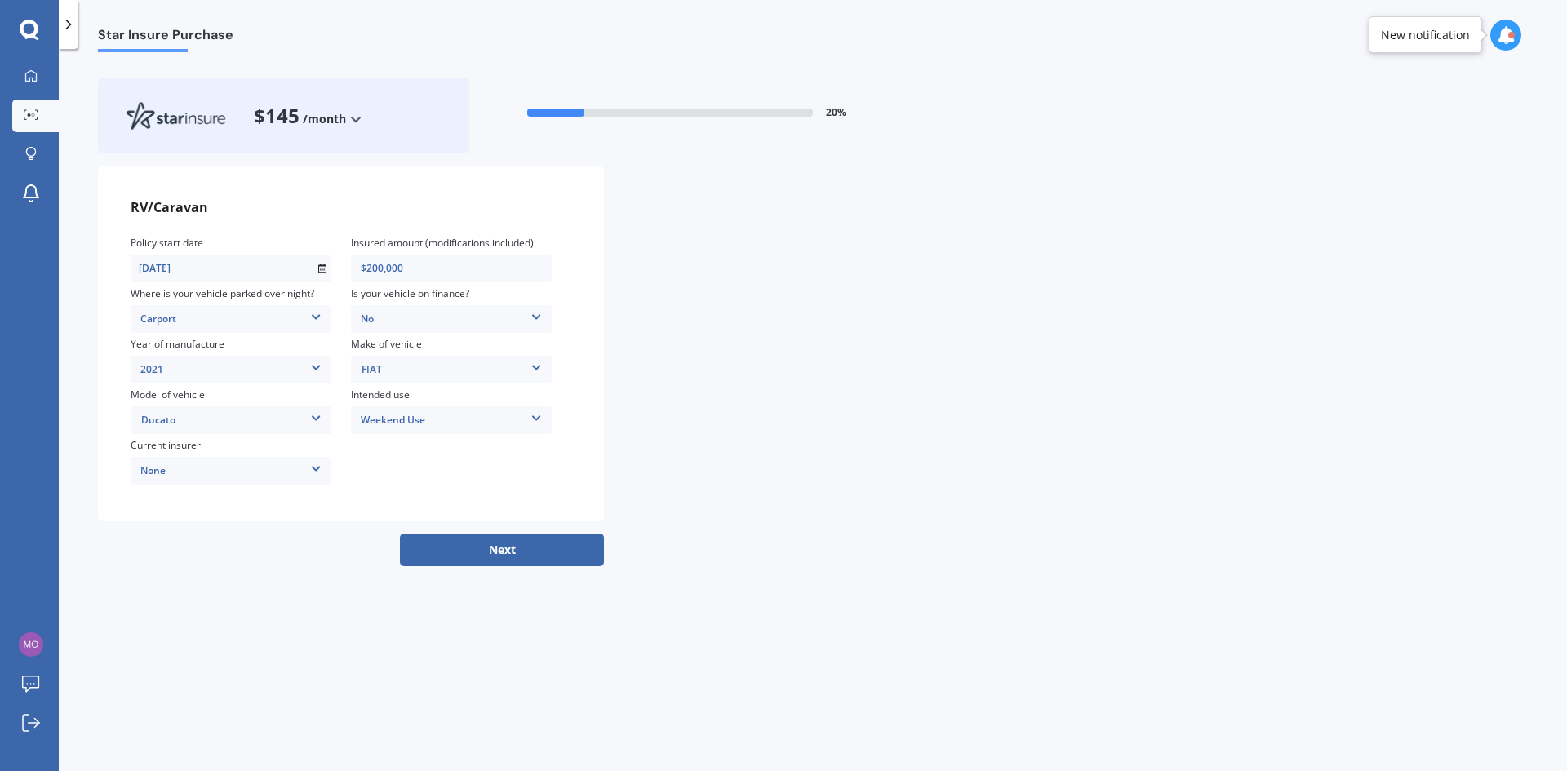
click at [495, 548] on button "Next" at bounding box center [502, 550] width 204 height 33
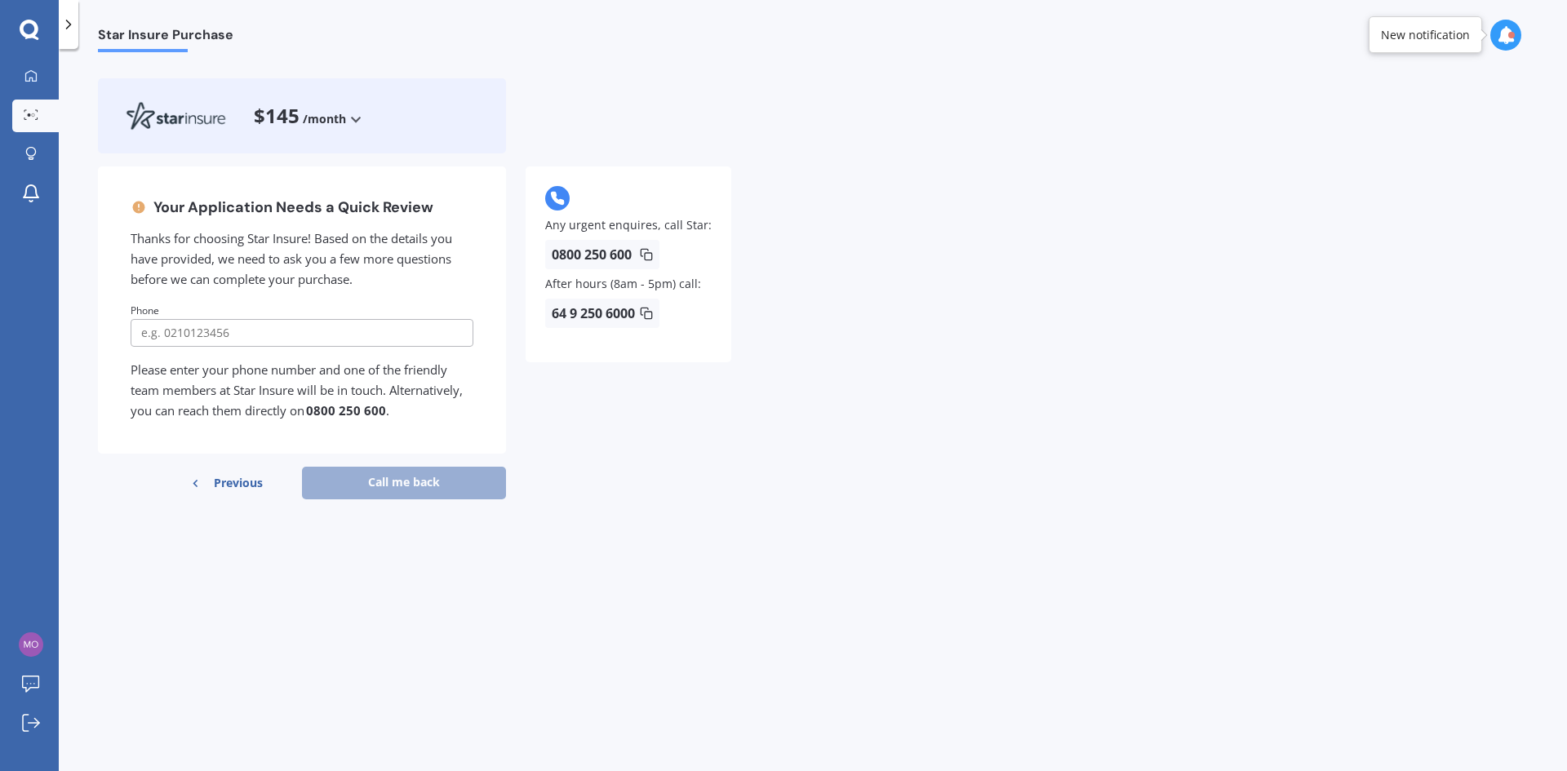
click at [166, 330] on input "tel" at bounding box center [302, 333] width 343 height 28
type input "0272735730"
click at [413, 486] on button "Call me back" at bounding box center [404, 483] width 204 height 33
click at [349, 117] on icon at bounding box center [356, 119] width 14 height 10
click at [333, 143] on span "/year" at bounding box center [331, 140] width 28 height 16
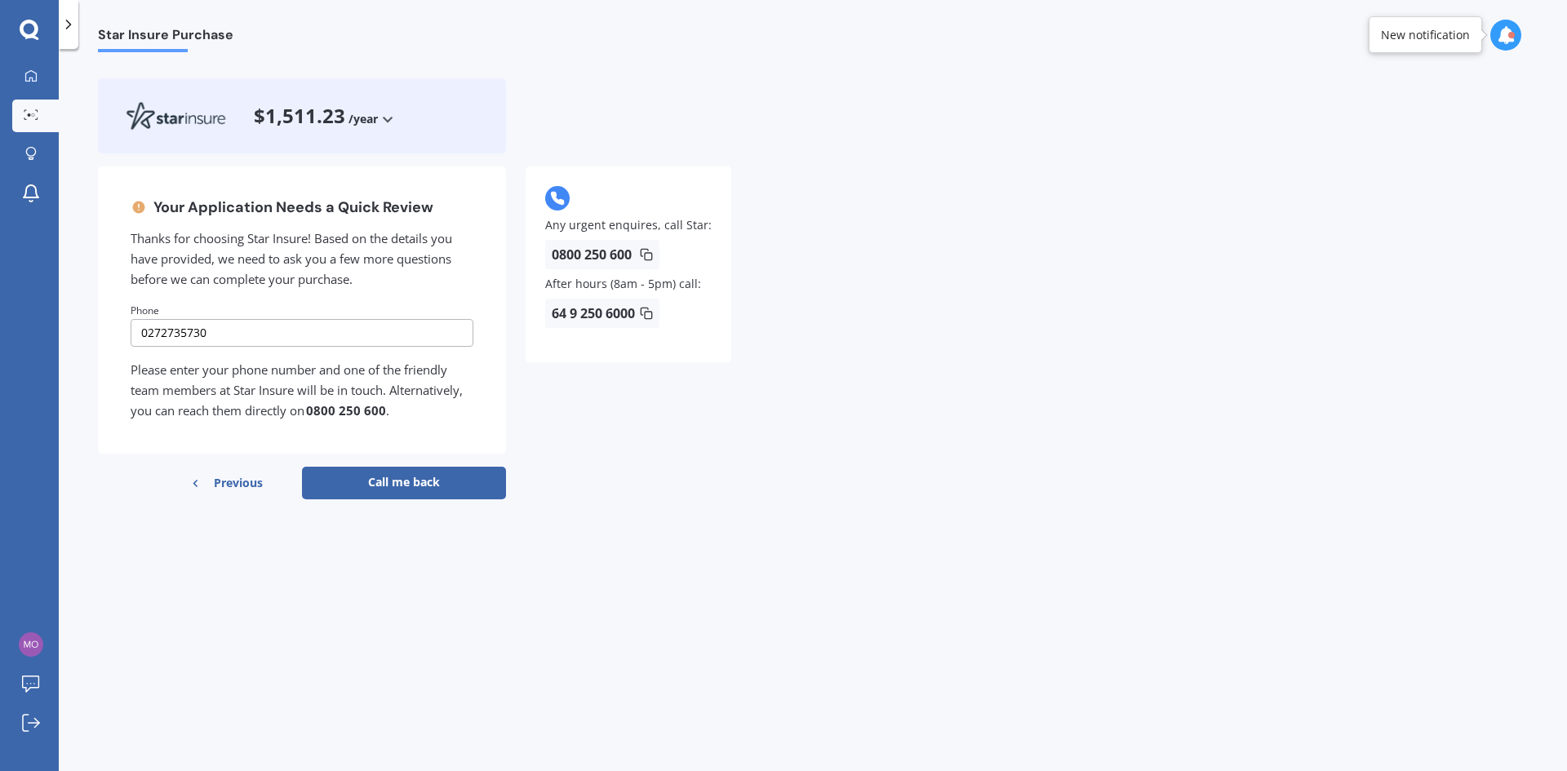
click at [249, 485] on span "Previous" at bounding box center [238, 483] width 49 height 24
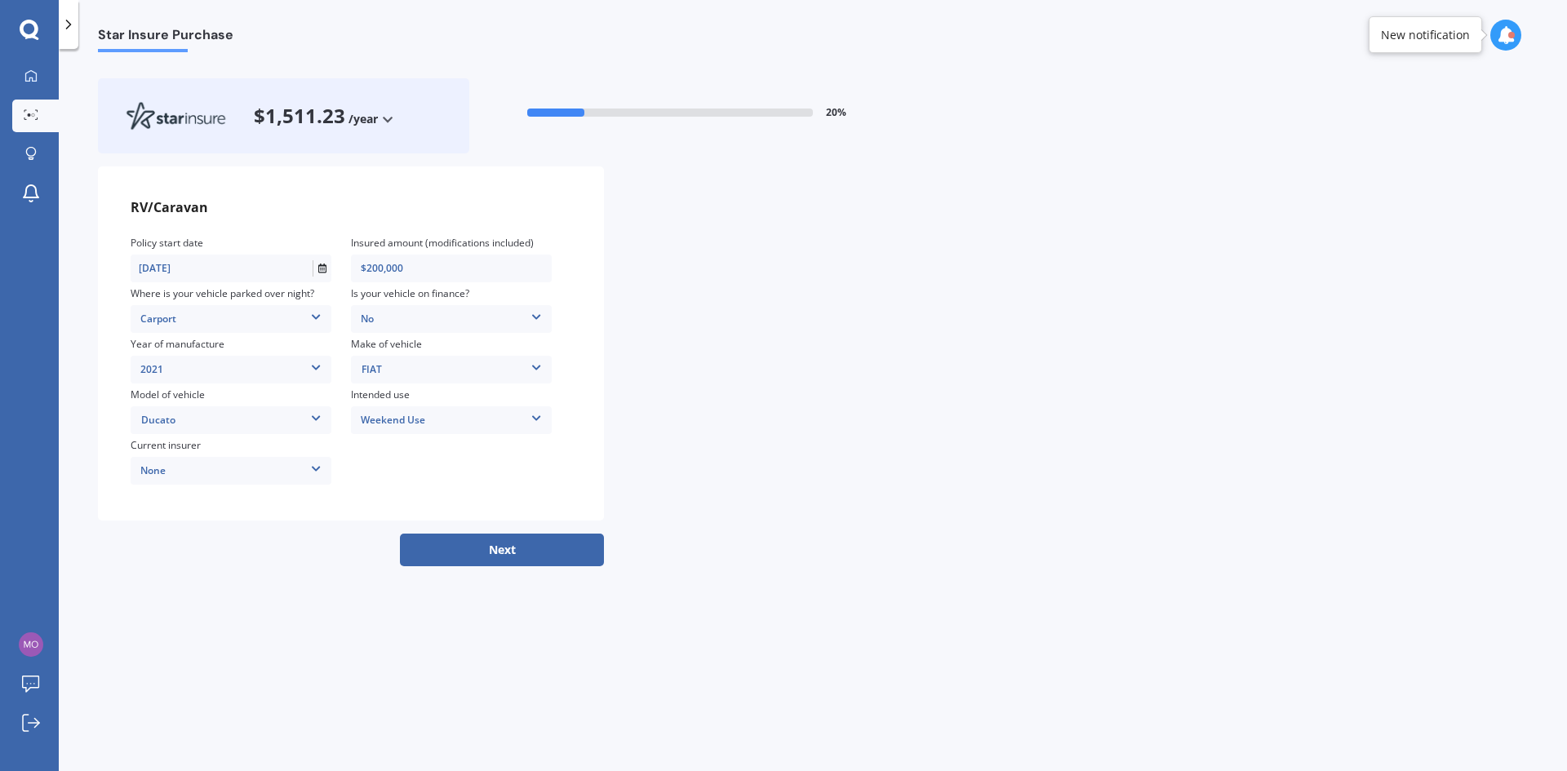
click at [501, 549] on button "Next" at bounding box center [502, 550] width 204 height 33
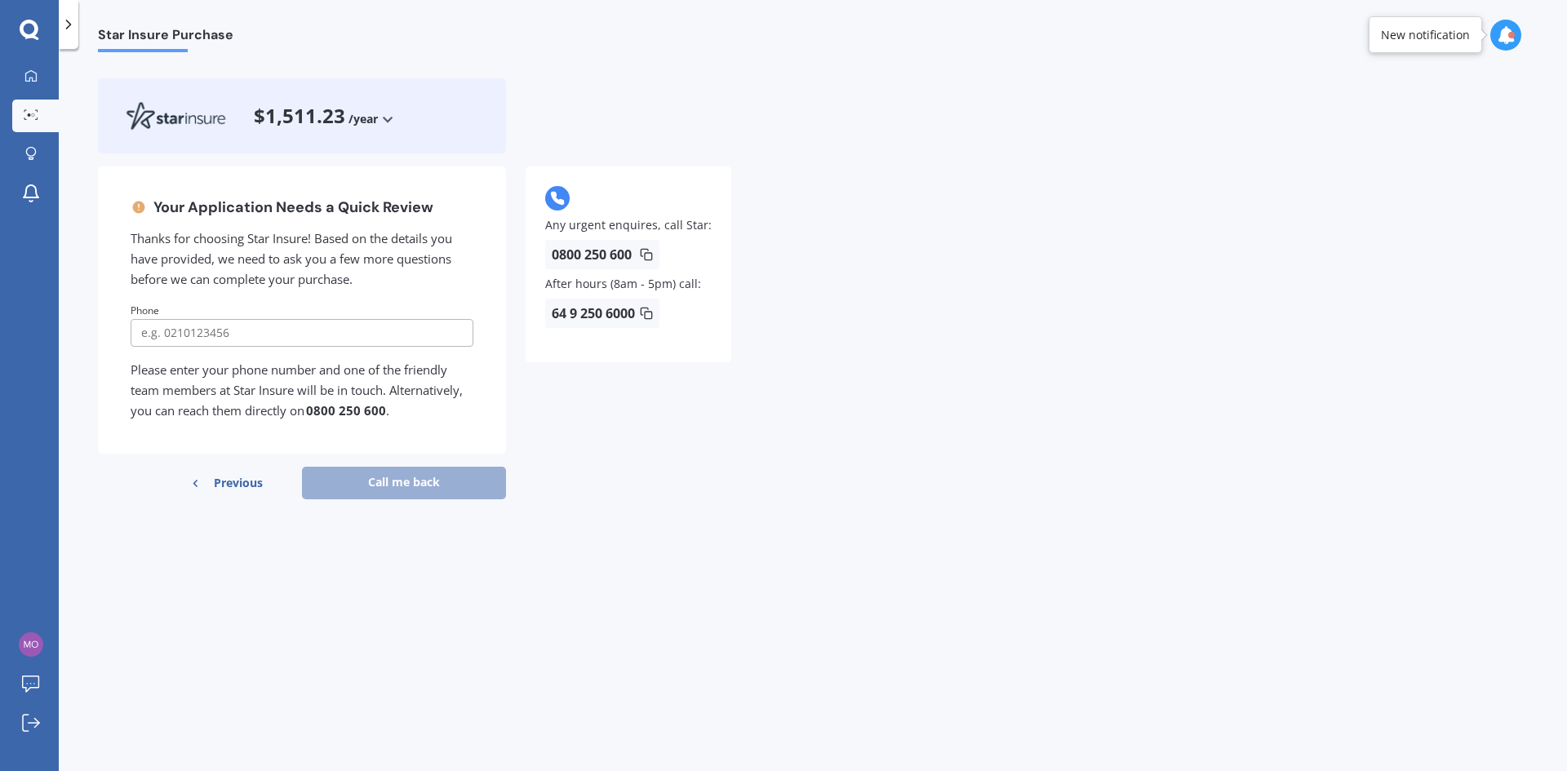
click at [189, 331] on input "tel" at bounding box center [302, 333] width 343 height 28
type input "0272735730"
click at [25, 28] on icon at bounding box center [30, 30] width 20 height 21
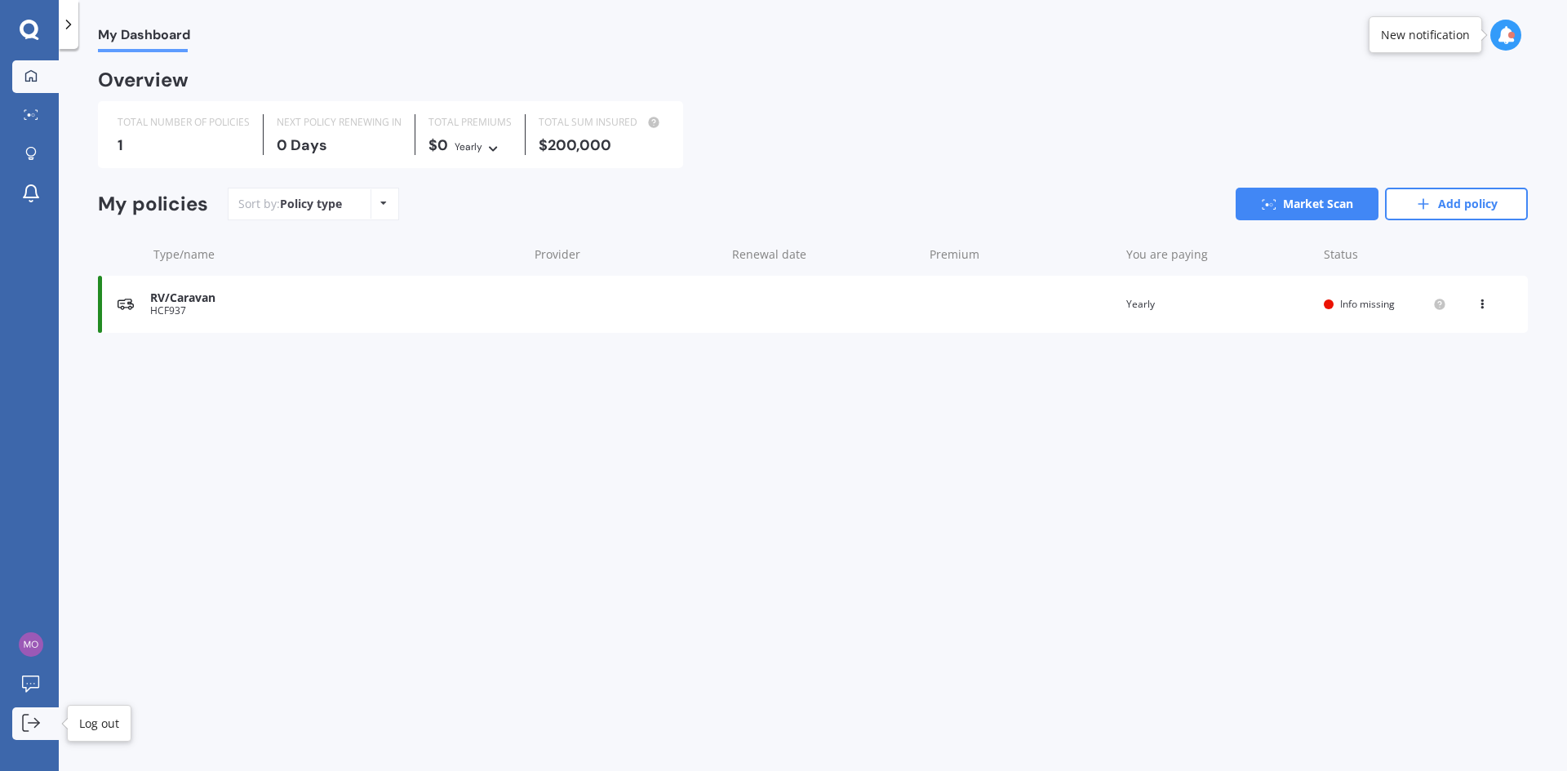
click at [36, 725] on icon at bounding box center [31, 723] width 18 height 18
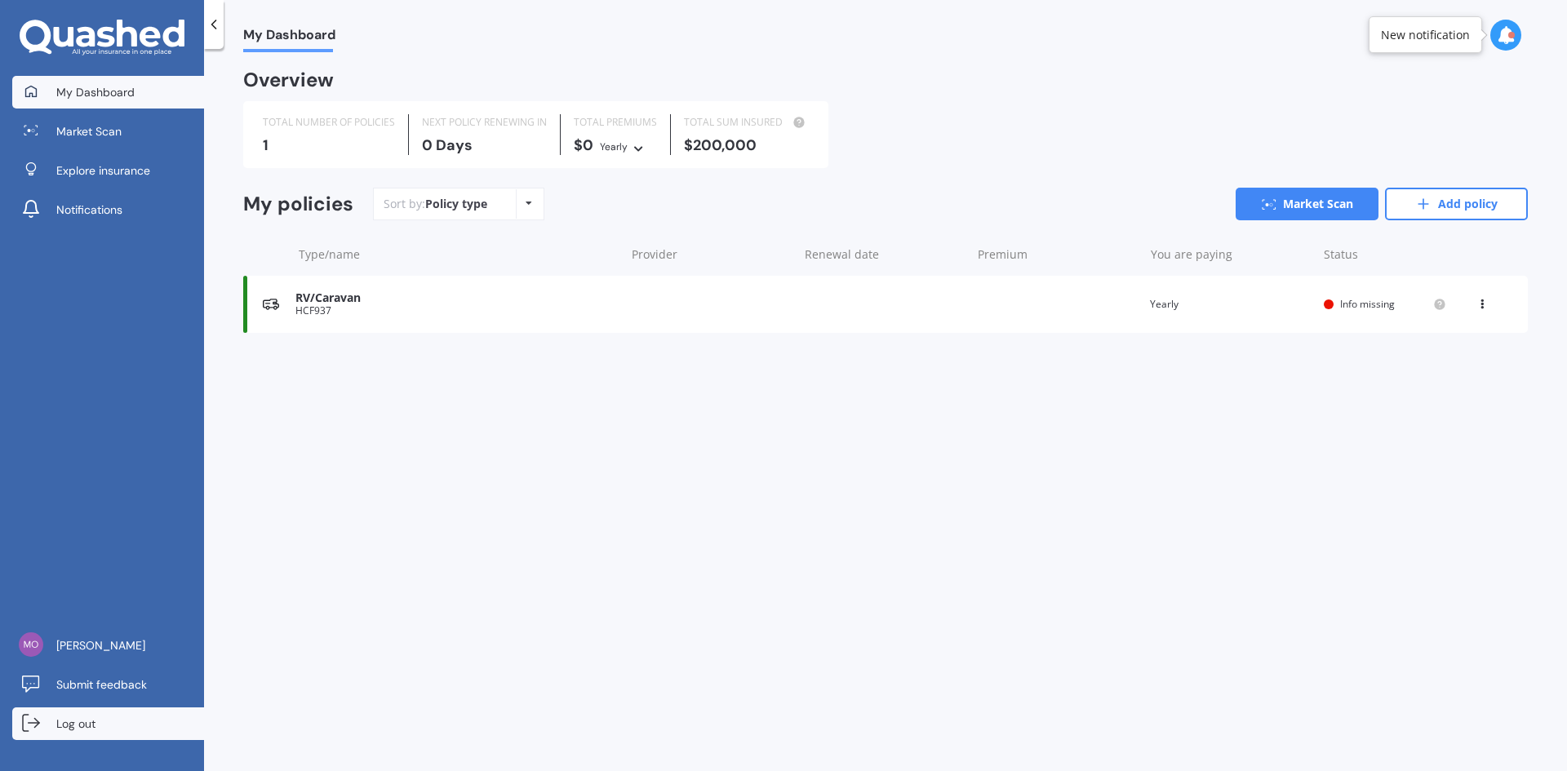
click at [82, 722] on span "Log out" at bounding box center [75, 724] width 39 height 16
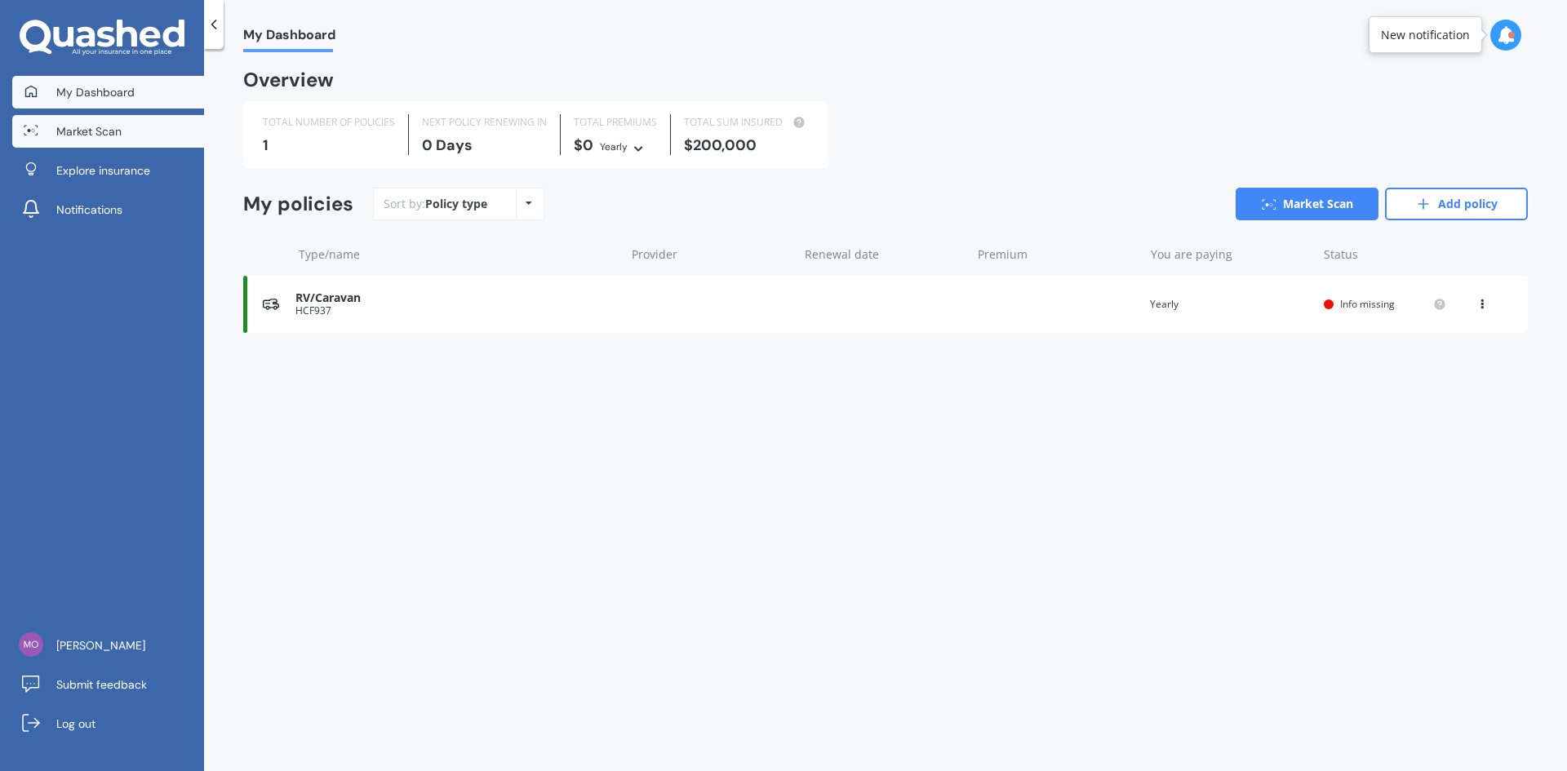
click at [73, 129] on span "Market Scan" at bounding box center [88, 131] width 65 height 16
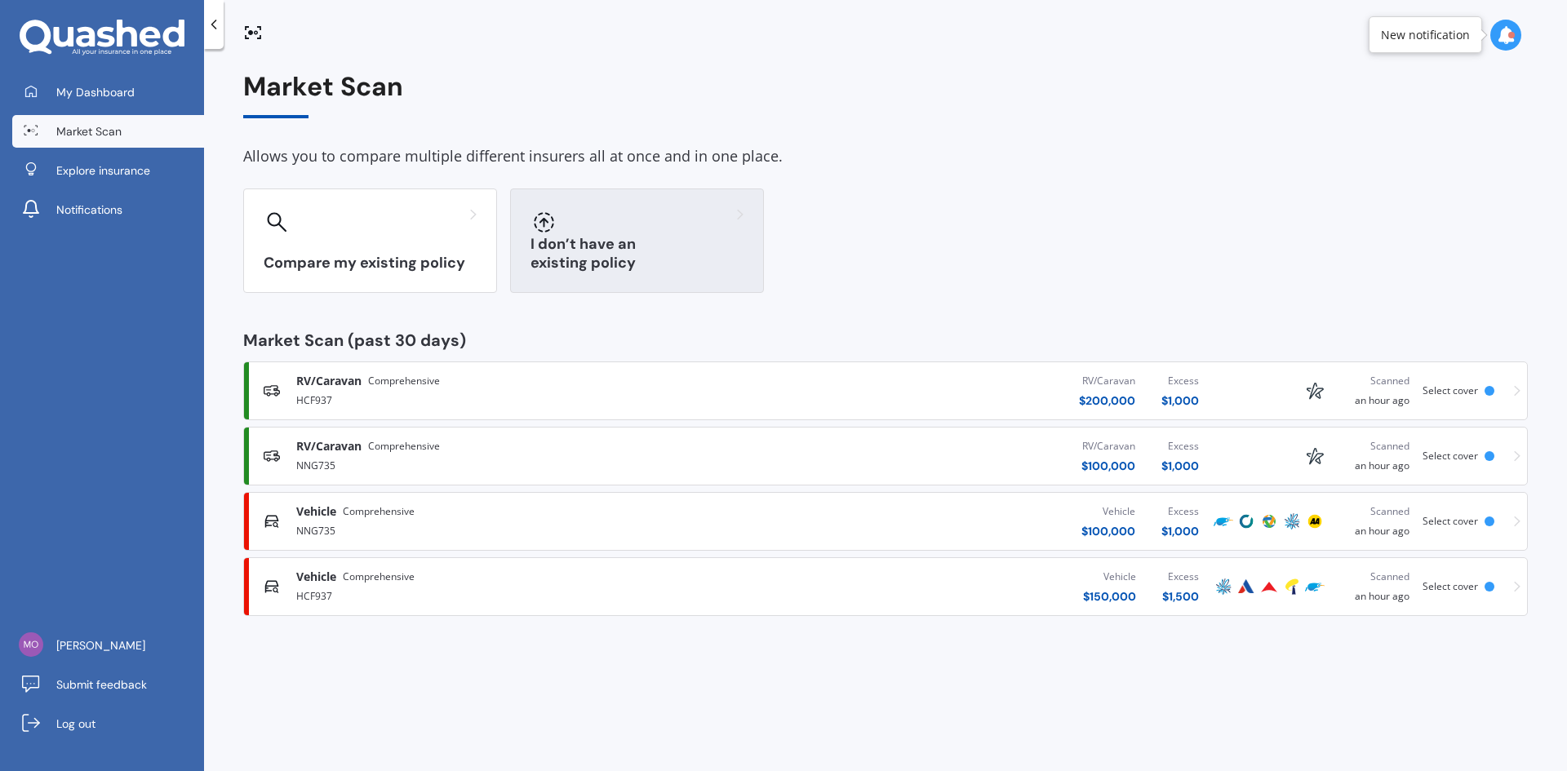
click at [637, 250] on div "I don’t have an existing policy" at bounding box center [637, 241] width 254 height 104
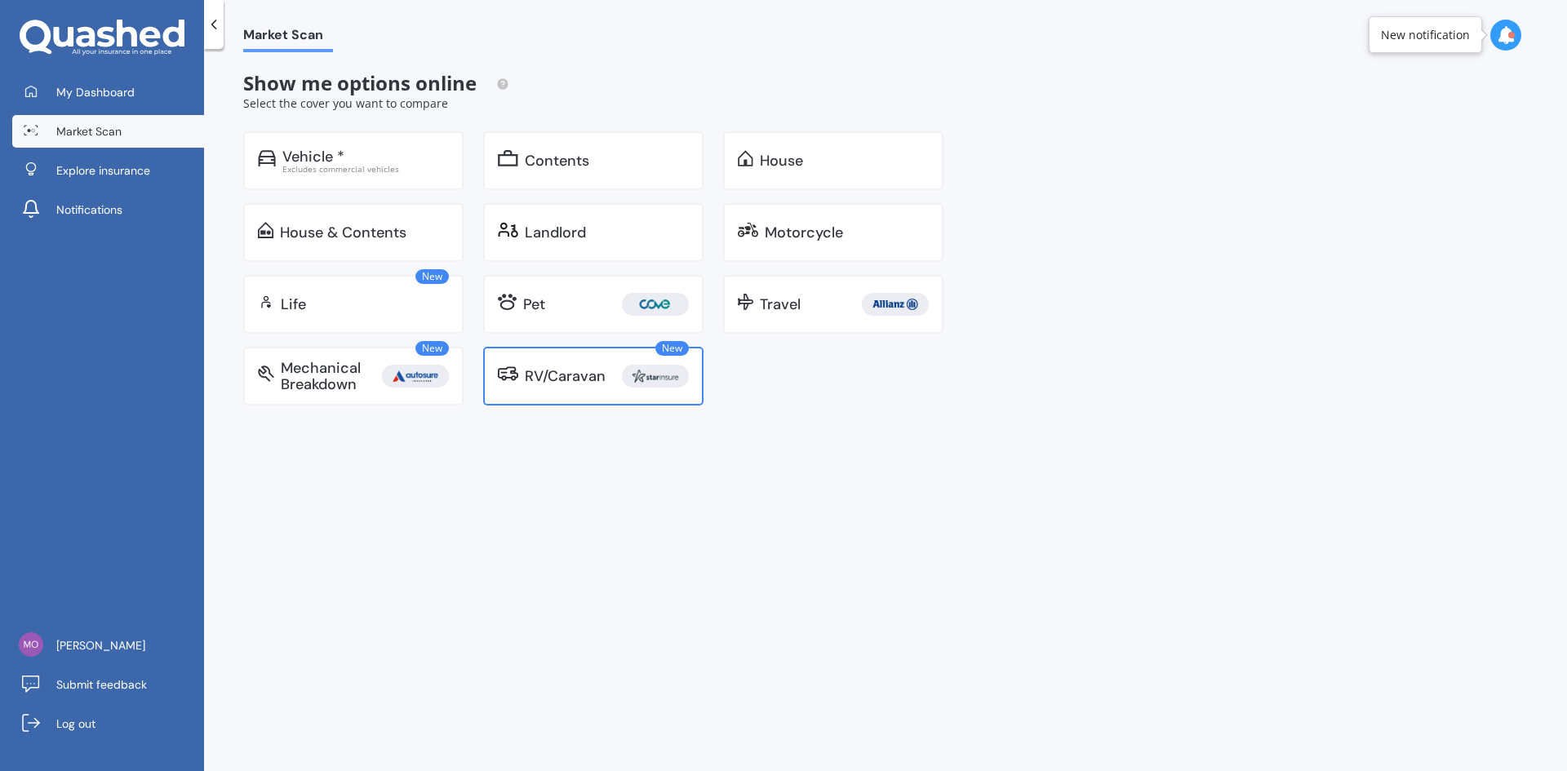
click at [570, 379] on div "RV/Caravan" at bounding box center [565, 376] width 81 height 16
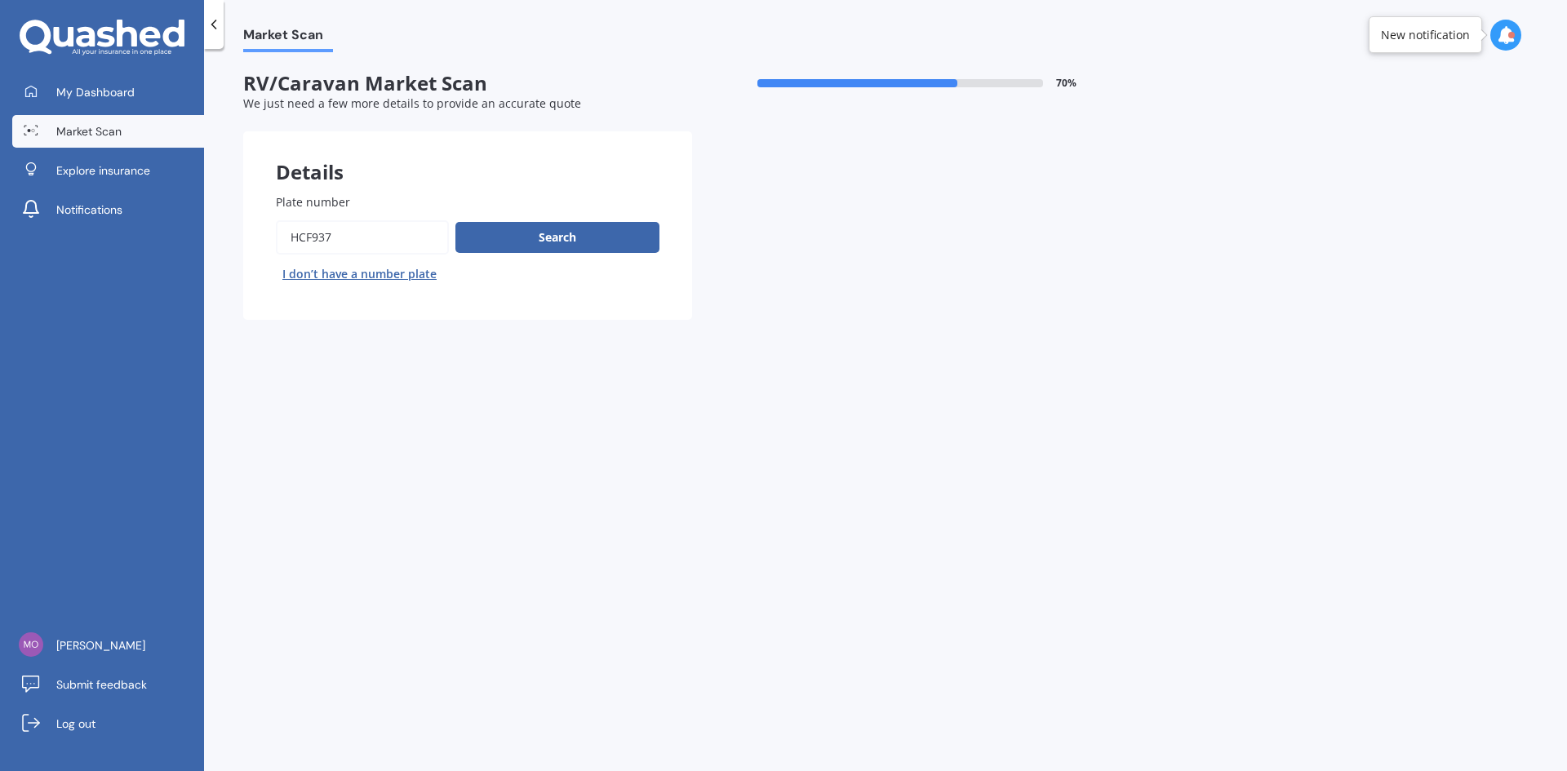
drag, startPoint x: 361, startPoint y: 242, endPoint x: 237, endPoint y: 234, distance: 124.3
click at [237, 234] on div "Market Scan RV/Caravan Market Scan 70 % We just need a few more details to prov…" at bounding box center [885, 413] width 1363 height 722
type input "NNG735"
click at [557, 240] on button "Search" at bounding box center [557, 237] width 204 height 31
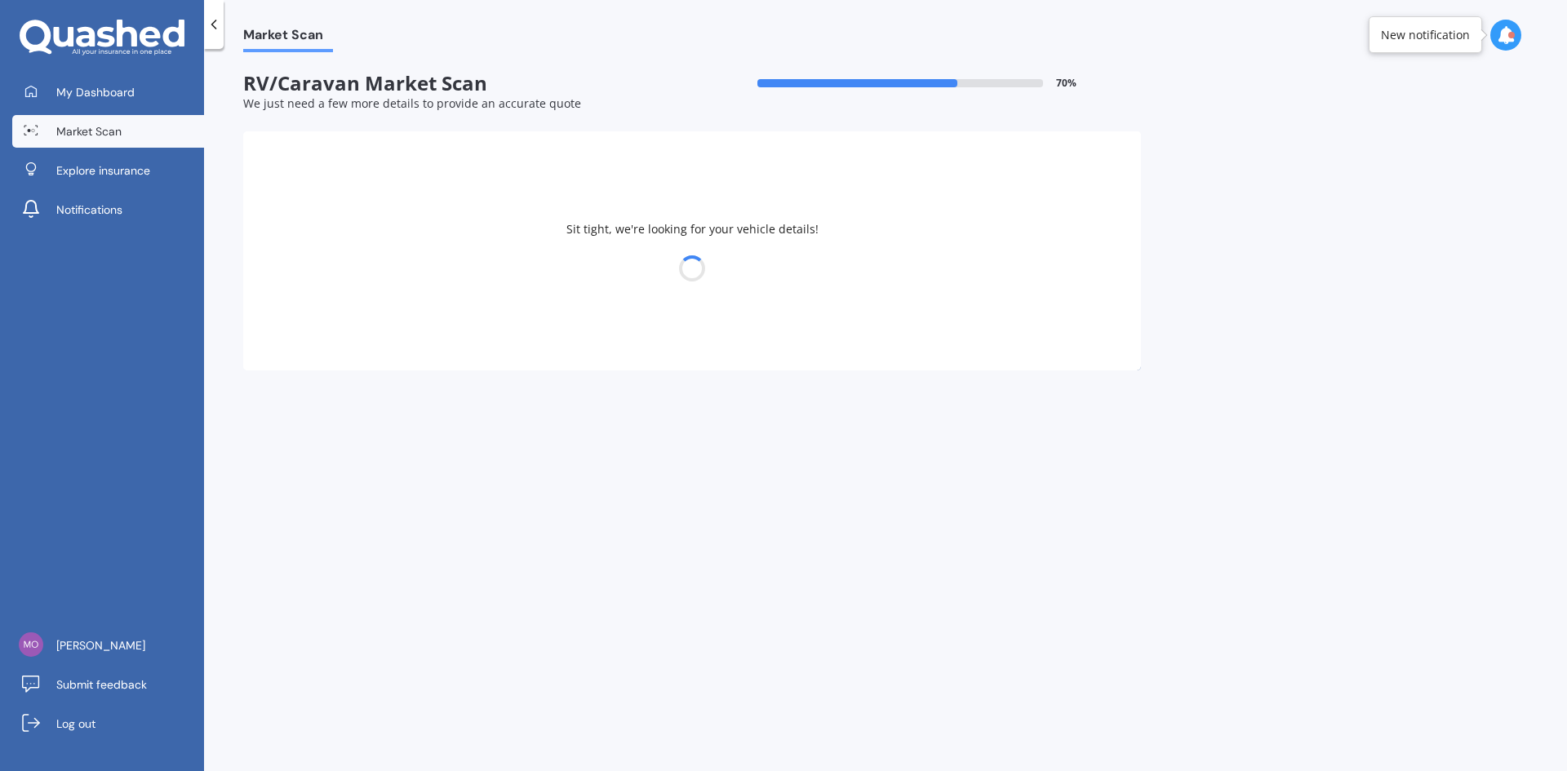
select select "FIAT"
select select "DUCATO"
select select "19"
select select "02"
select select "1977"
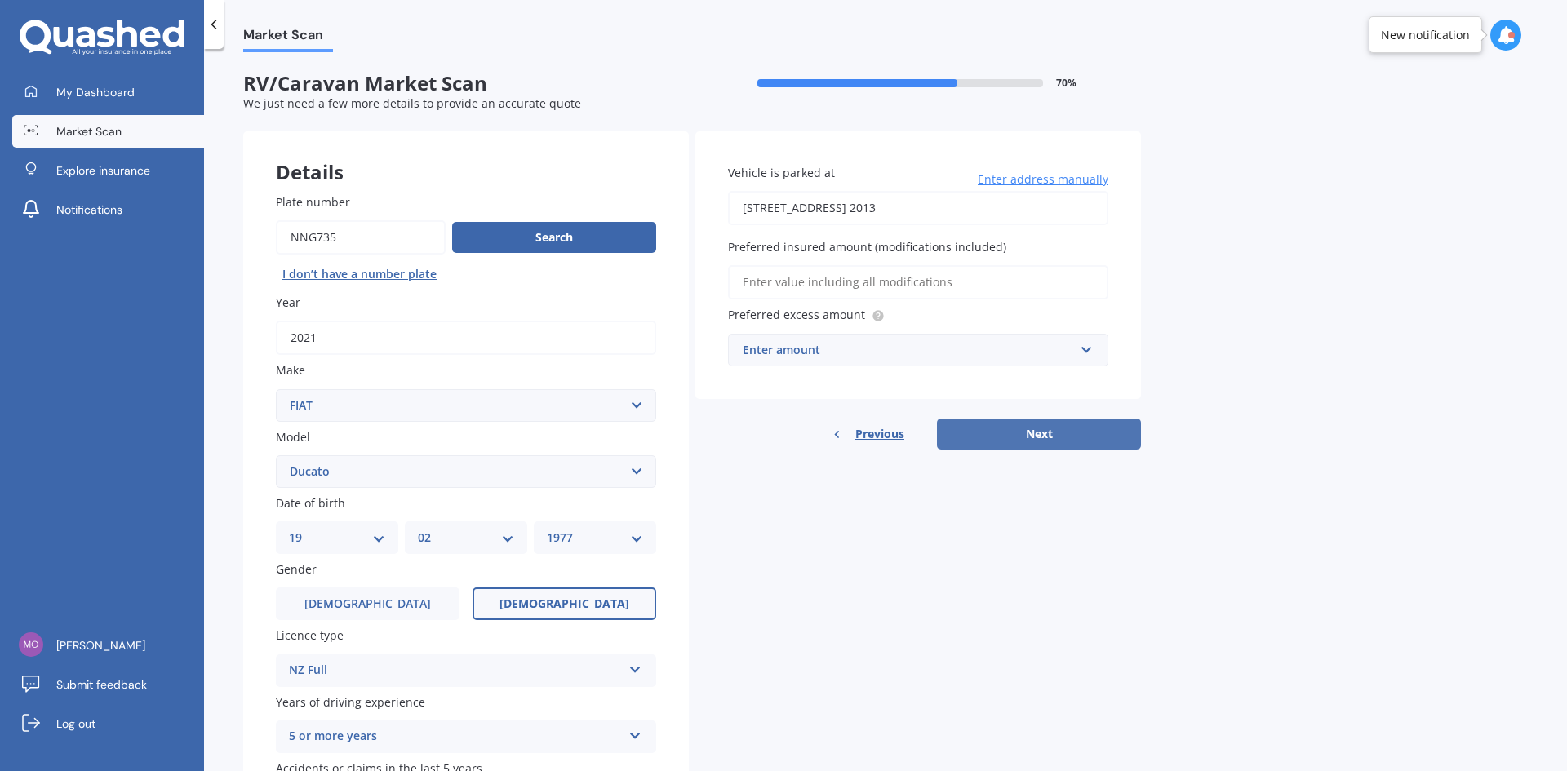
click at [1031, 433] on button "Next" at bounding box center [1039, 434] width 204 height 31
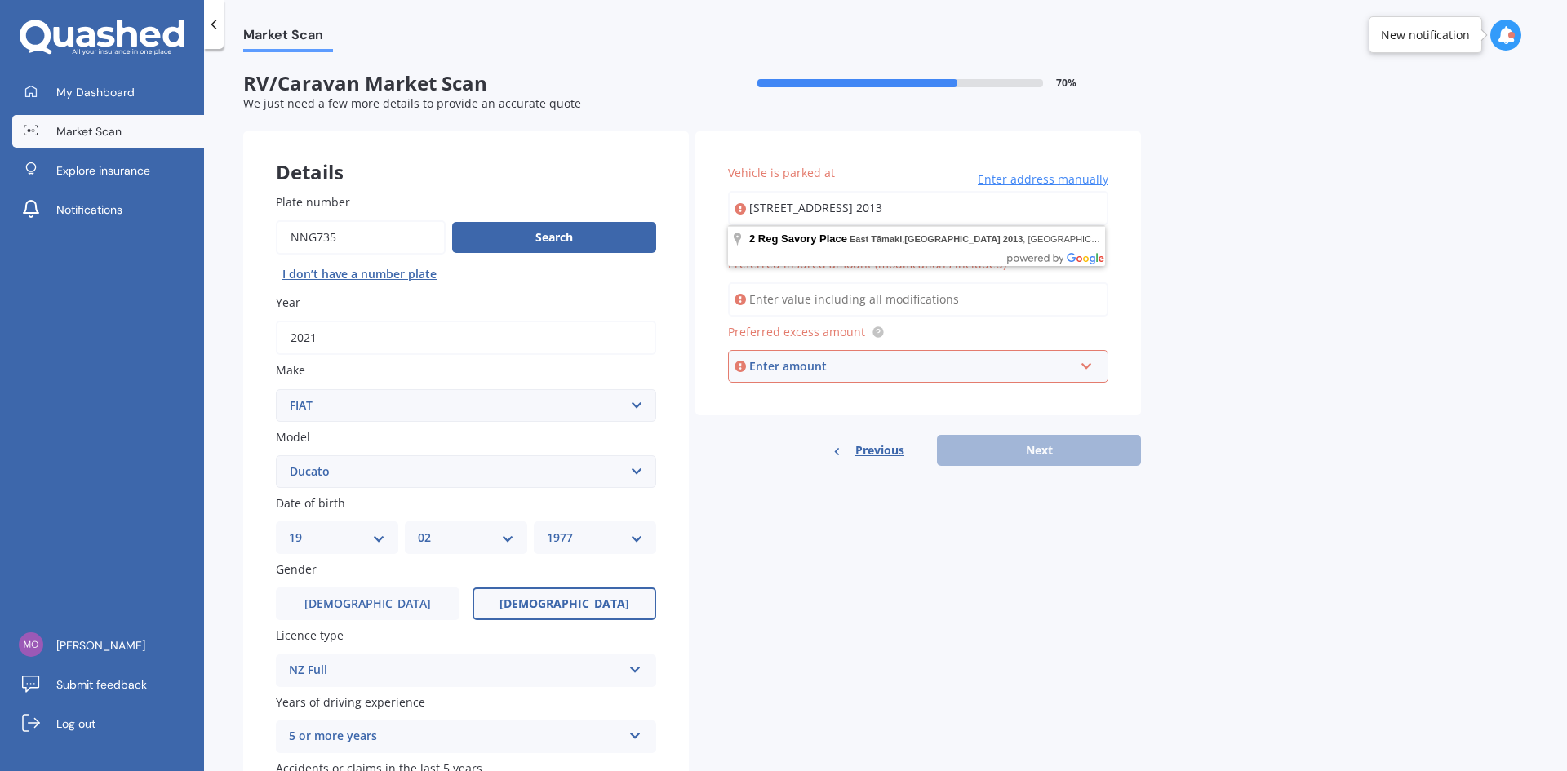
drag, startPoint x: 1032, startPoint y: 205, endPoint x: 623, endPoint y: 206, distance: 408.8
click at [623, 206] on div "Details Plate number Search I don’t have a number plate Year 2021 Make Select m…" at bounding box center [692, 491] width 898 height 721
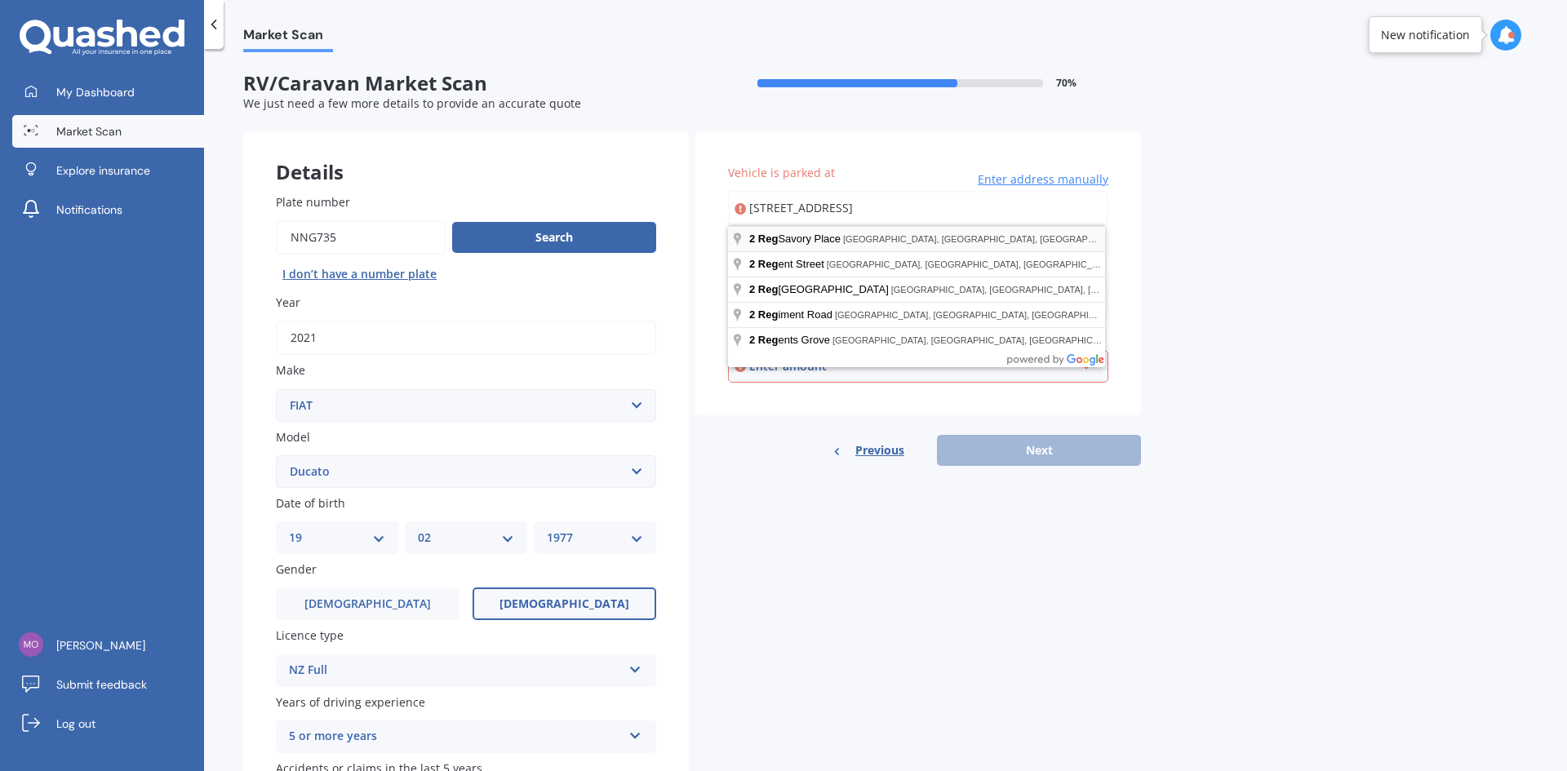
type input "[STREET_ADDRESS] 2013"
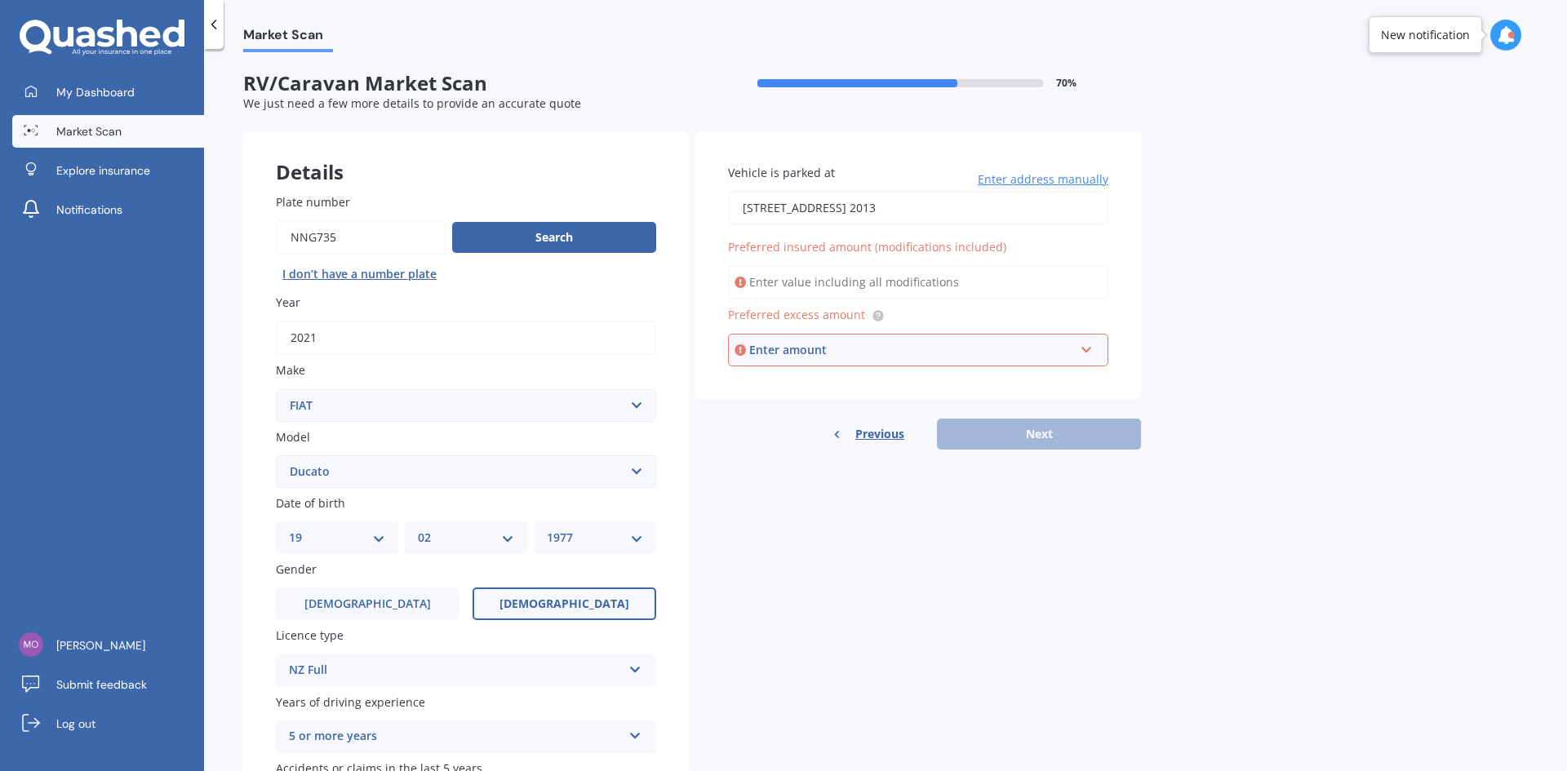
click at [779, 278] on input "Preferred insured amount (modifications included)" at bounding box center [918, 282] width 380 height 34
click at [814, 519] on div "Details Plate number Search I don’t have a number plate Year 2021 Make Select m…" at bounding box center [692, 491] width 898 height 721
click at [836, 352] on div "Enter amount" at bounding box center [911, 350] width 325 height 18
click at [770, 412] on span "$1,000" at bounding box center [760, 411] width 36 height 16
click at [1041, 440] on div "Previous Next" at bounding box center [918, 434] width 446 height 31
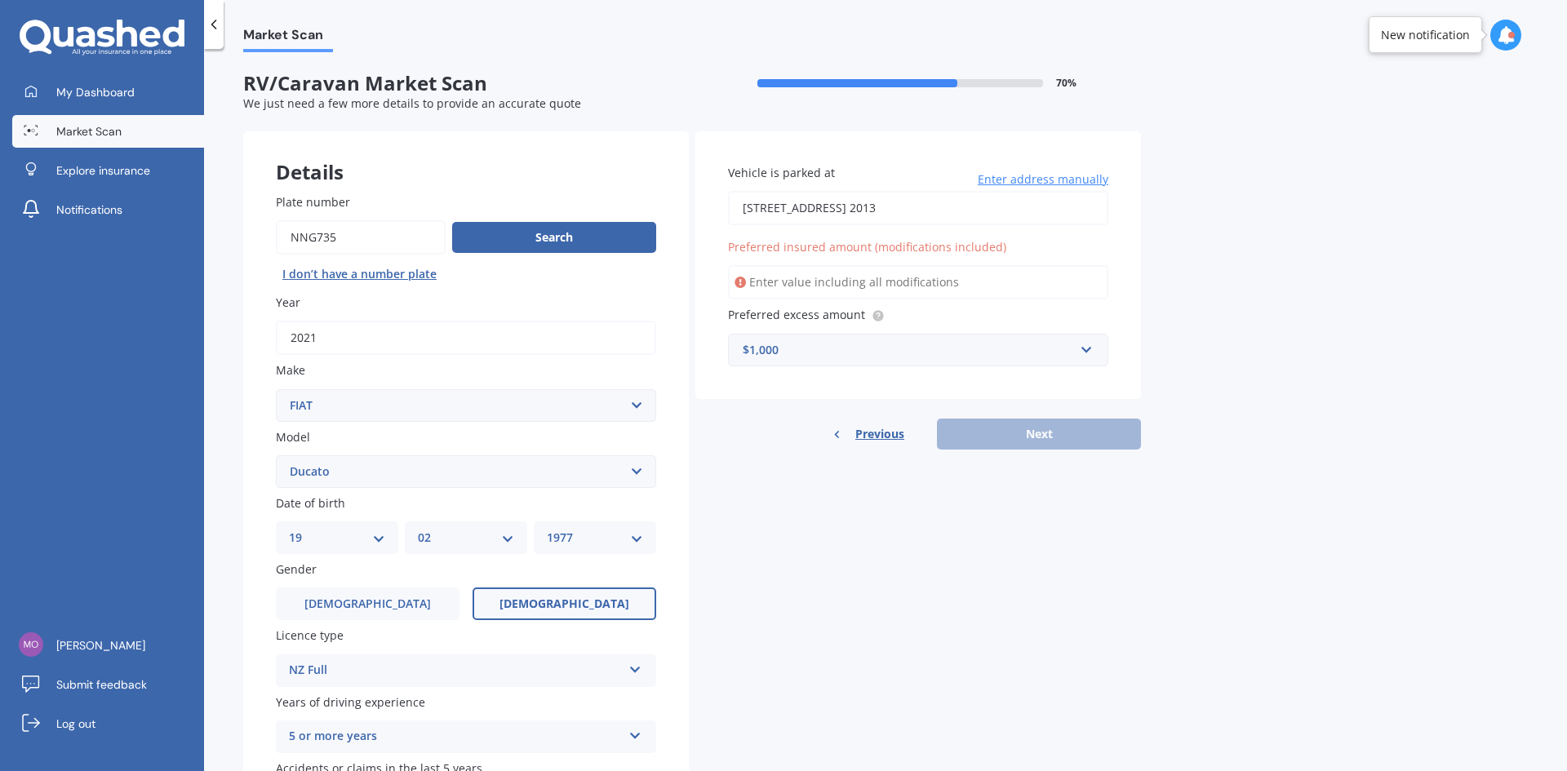
click at [799, 273] on input "Preferred insured amount (modifications included)" at bounding box center [918, 282] width 380 height 34
type input "$200,000"
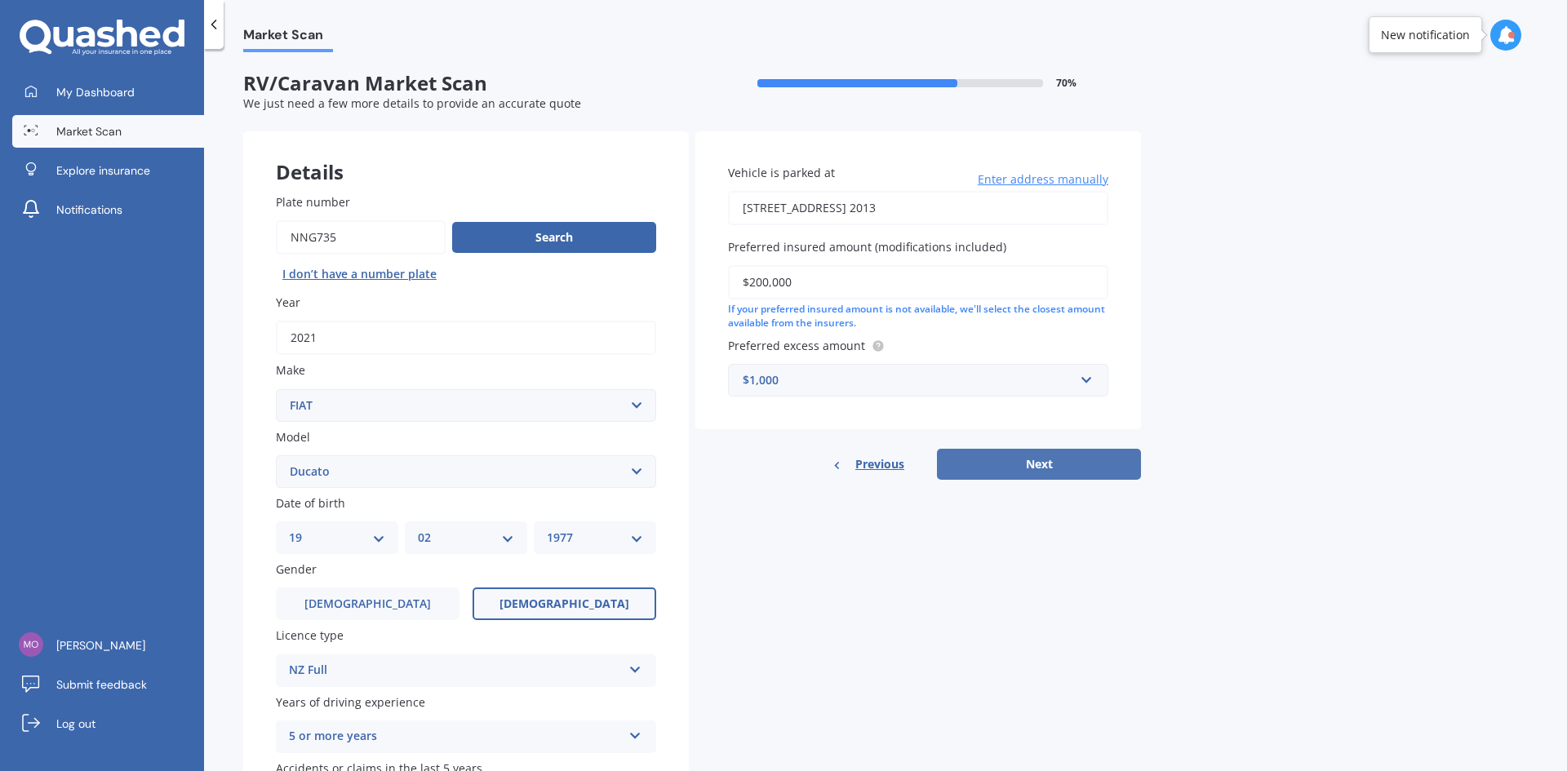
click at [1035, 473] on button "Next" at bounding box center [1039, 464] width 204 height 31
select select "19"
select select "02"
select select "1977"
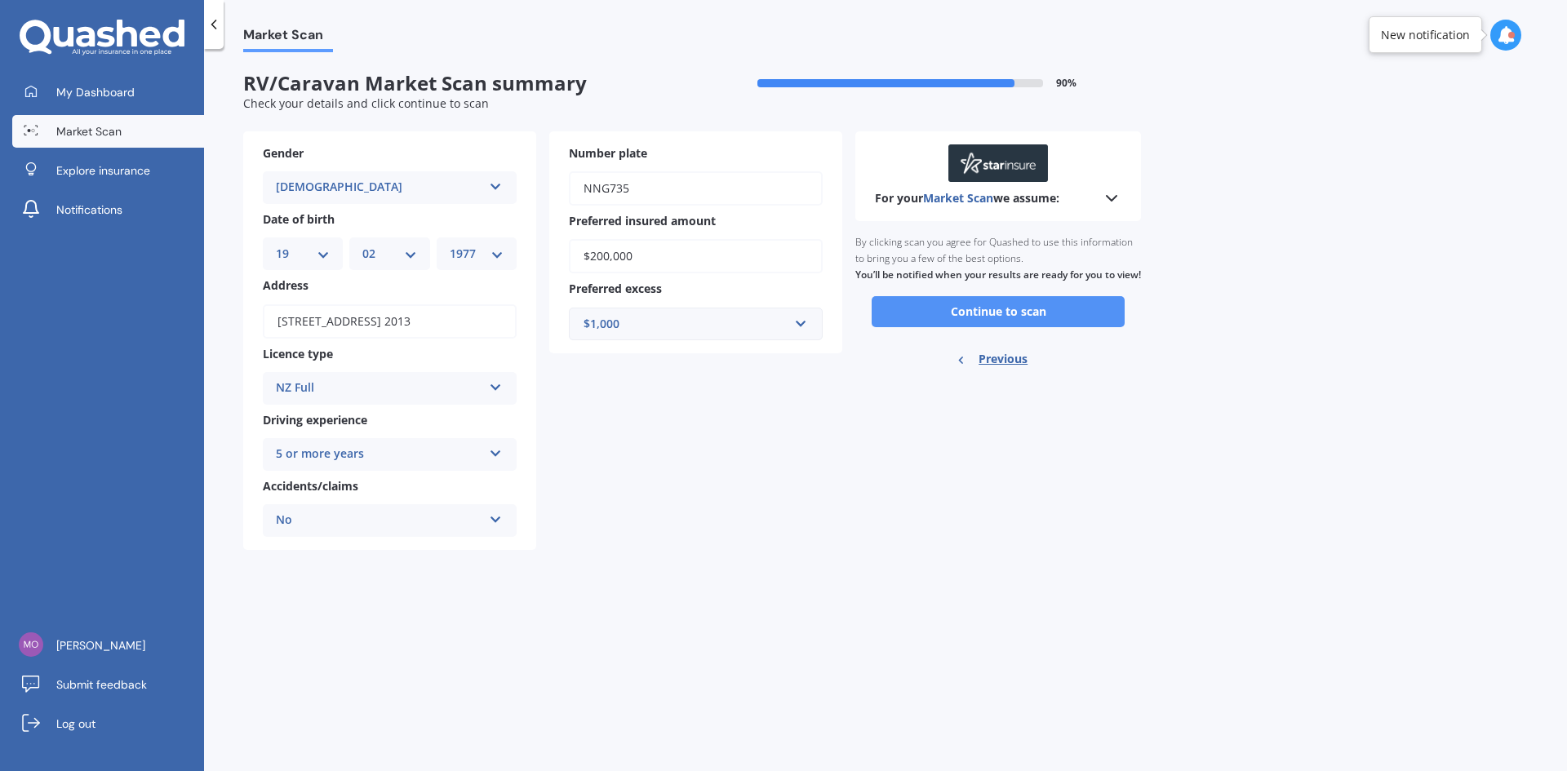
click at [982, 327] on button "Continue to scan" at bounding box center [998, 311] width 253 height 31
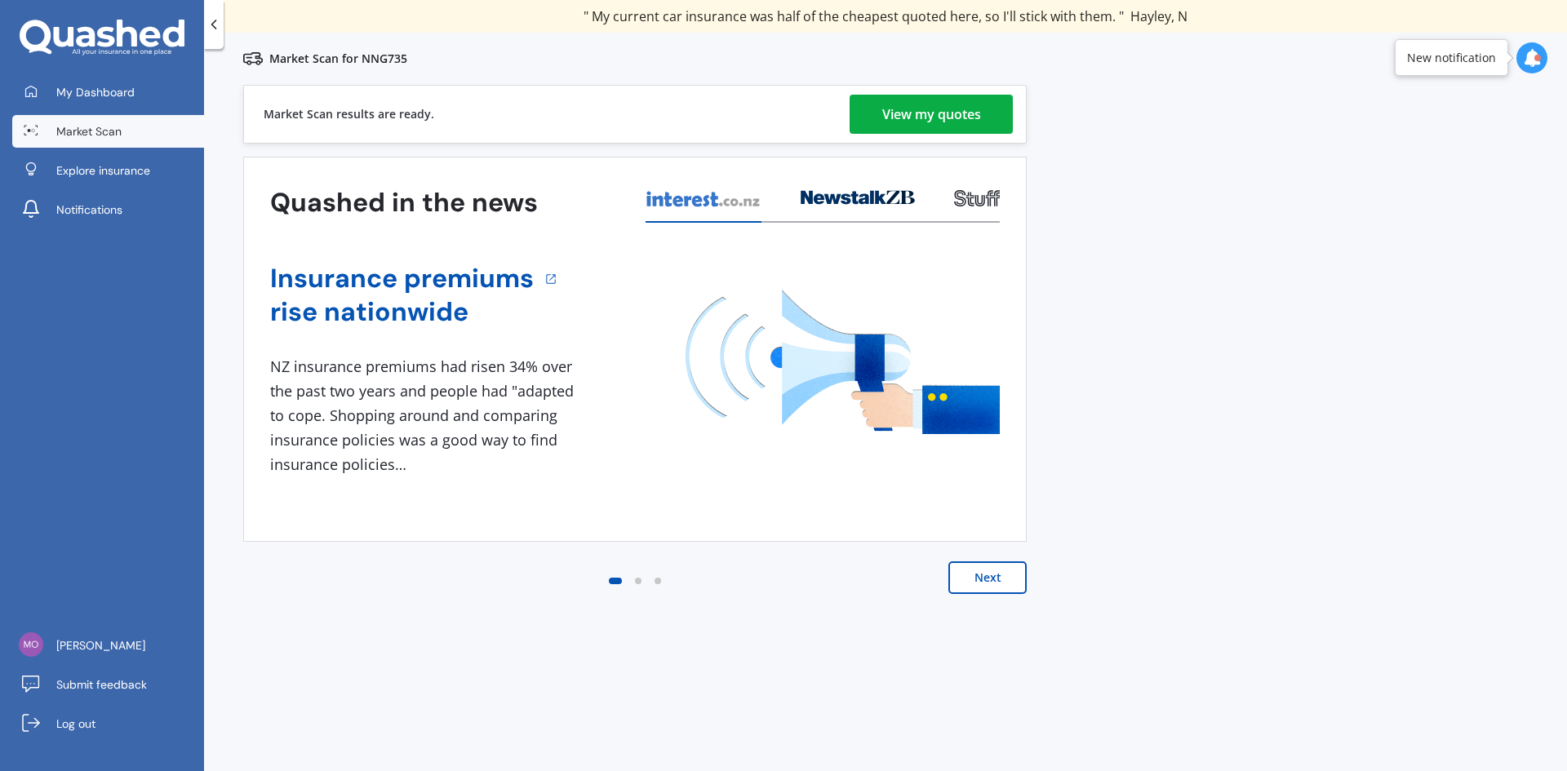
click at [892, 109] on div "View my quotes" at bounding box center [931, 114] width 99 height 39
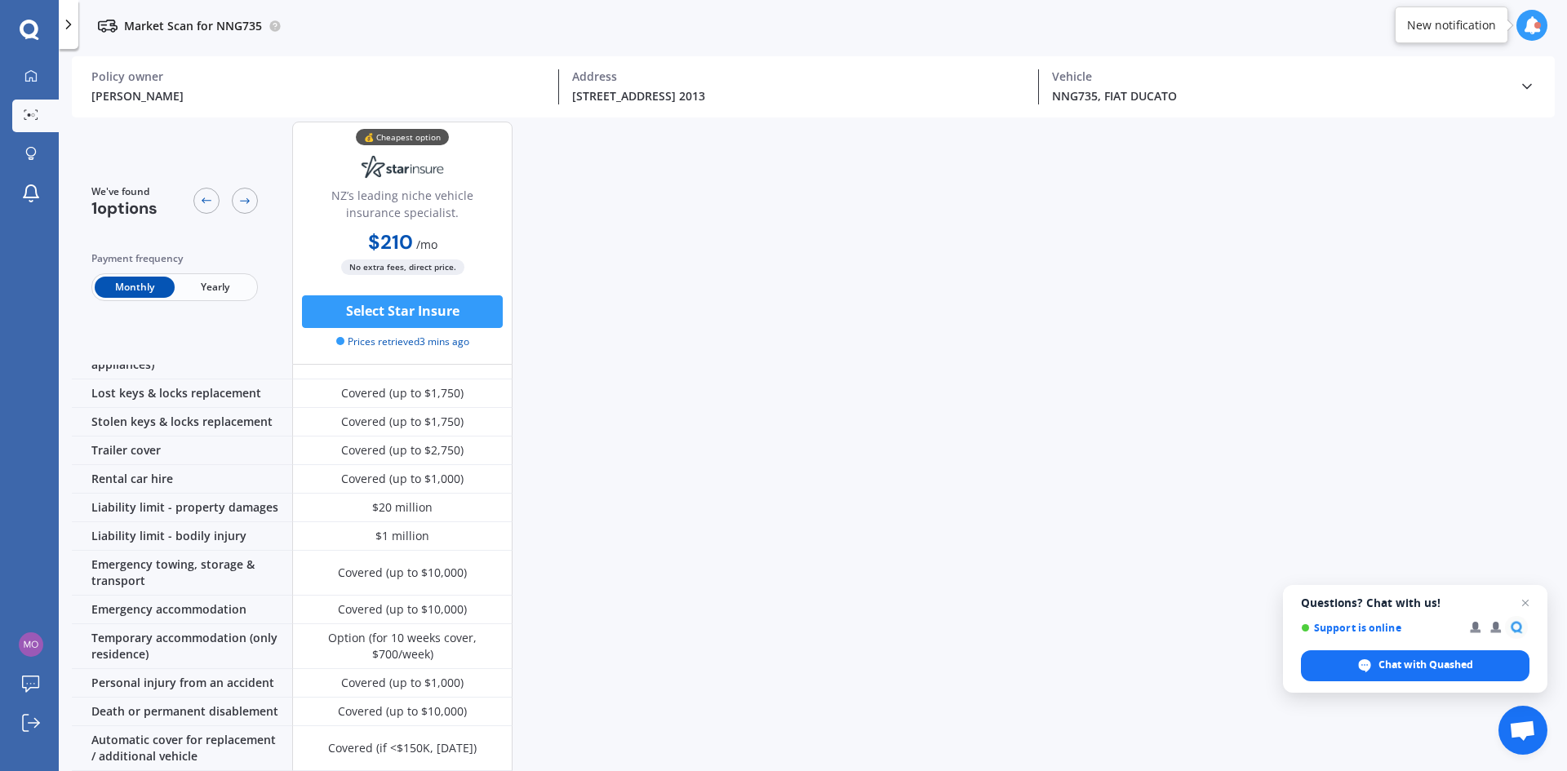
scroll to position [294, 0]
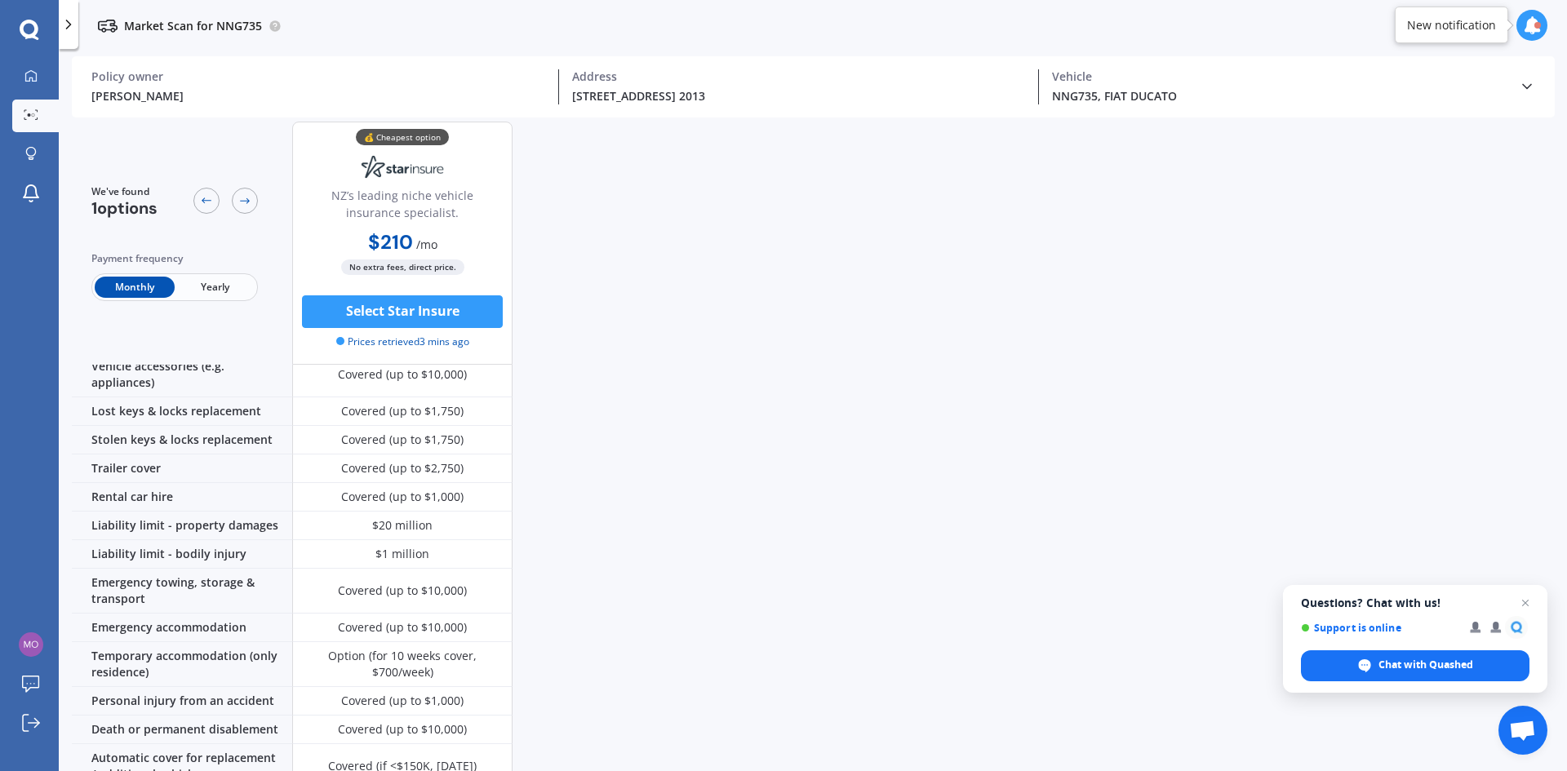
click at [206, 288] on span "Yearly" at bounding box center [215, 287] width 80 height 21
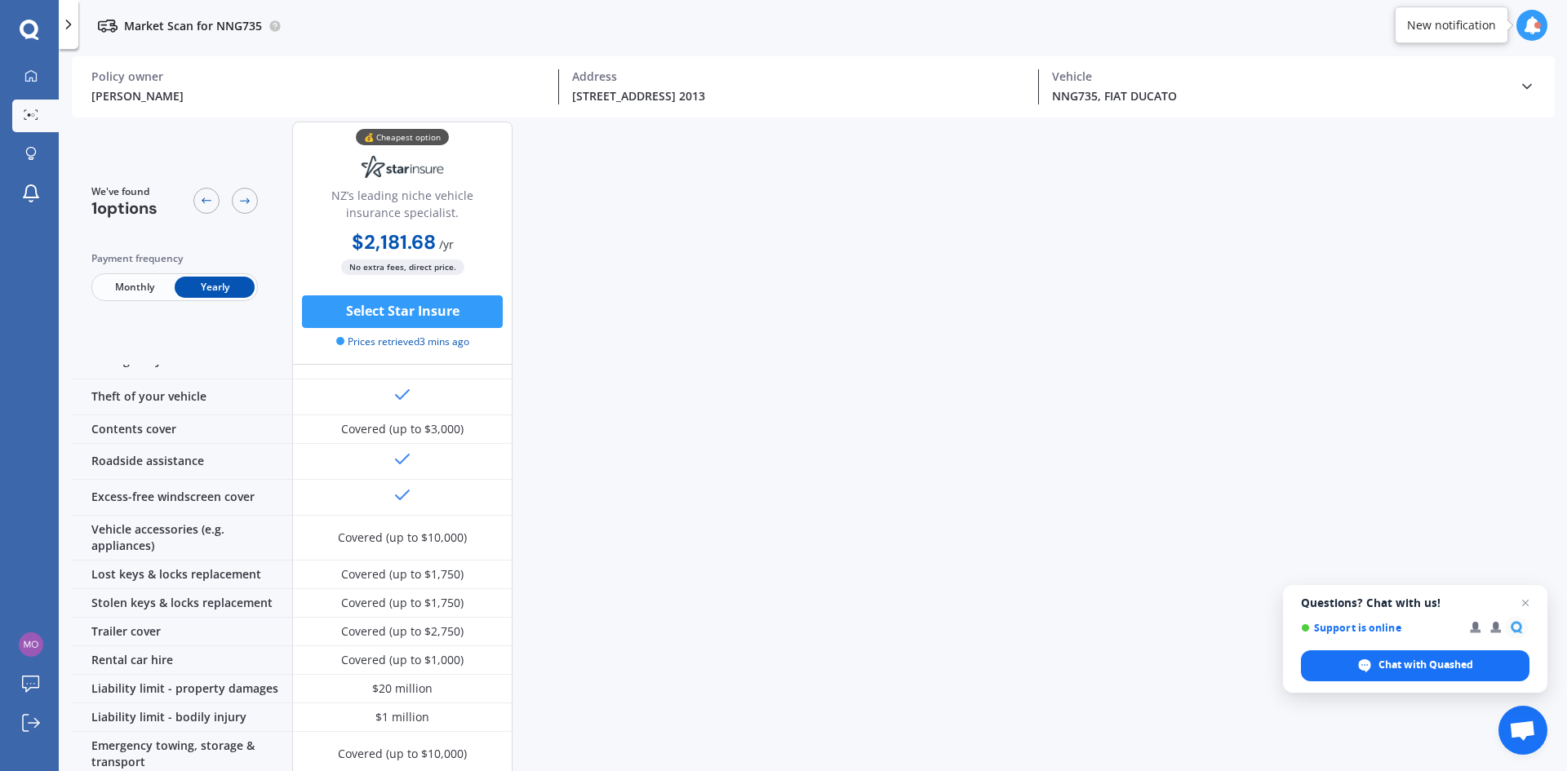
click at [126, 285] on span "Monthly" at bounding box center [135, 287] width 80 height 21
click at [224, 287] on span "Yearly" at bounding box center [215, 287] width 80 height 21
click at [384, 313] on button "Select Star Insure" at bounding box center [402, 311] width 201 height 33
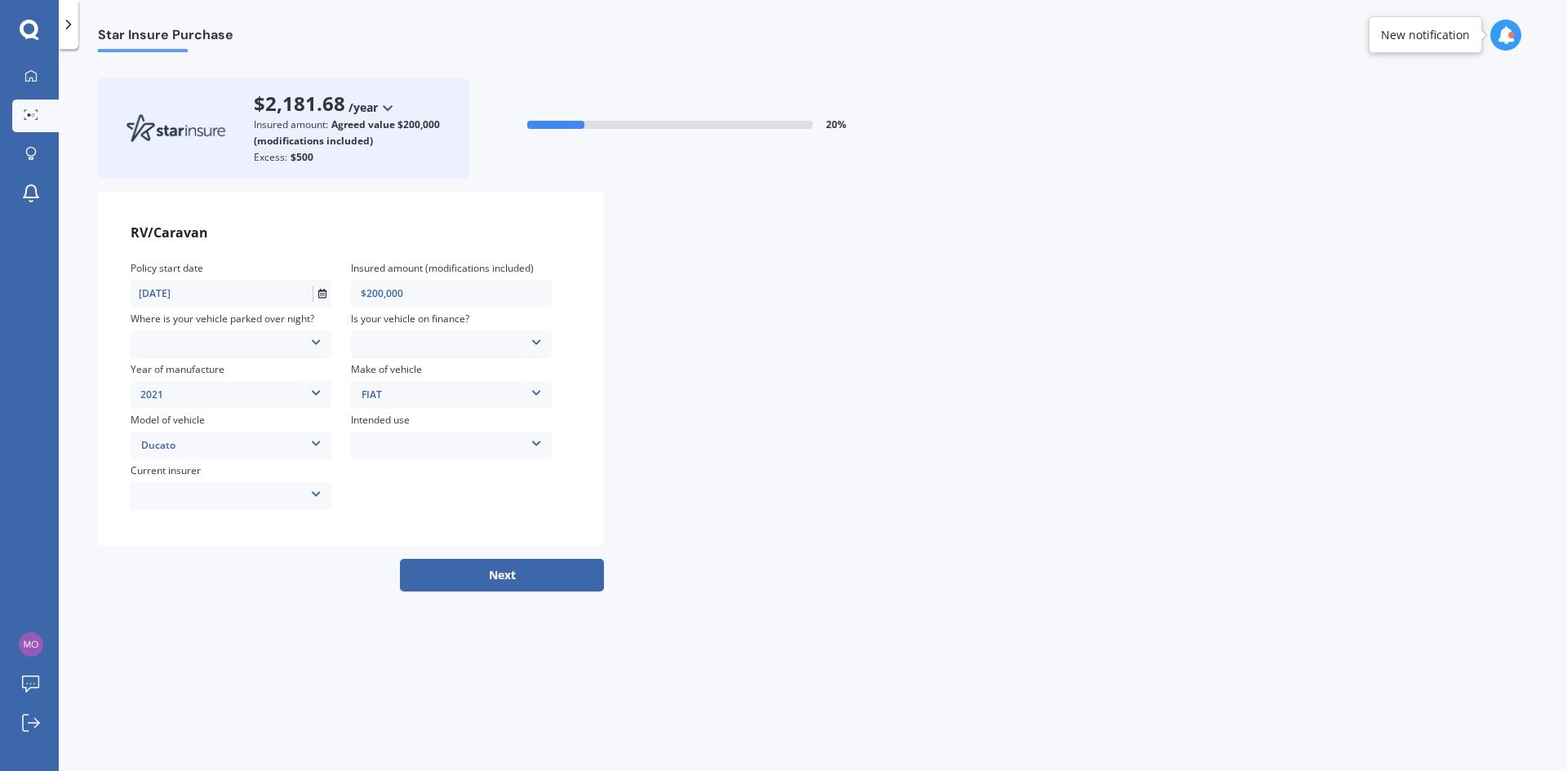
click at [202, 344] on div "Locked Garage Storage unit Carport Locked shed ‘behind’ house Driveway Streetsi…" at bounding box center [231, 344] width 201 height 18
click at [187, 427] on div "Carport" at bounding box center [232, 425] width 202 height 28
click at [313, 490] on icon at bounding box center [315, 491] width 11 height 10
click at [174, 637] on div "None" at bounding box center [230, 639] width 199 height 28
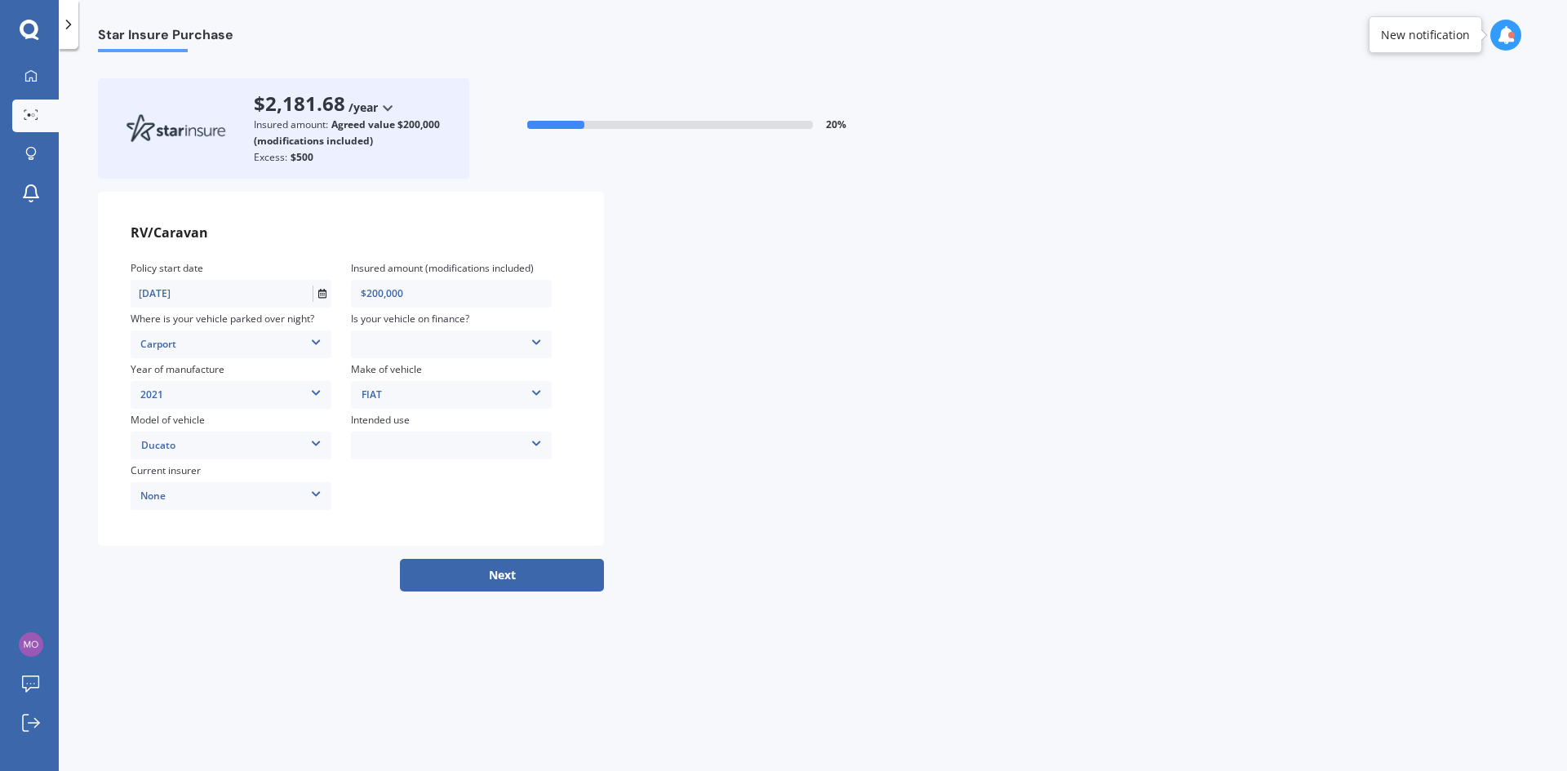
click at [532, 335] on icon at bounding box center [535, 340] width 11 height 10
drag, startPoint x: 384, startPoint y: 371, endPoint x: 492, endPoint y: 393, distance: 109.8
click at [389, 371] on div "No" at bounding box center [451, 370] width 199 height 28
click at [466, 442] on div "Weekend Use Holiday/Sporadic use Full time / live in travel Storage/Restoration…" at bounding box center [451, 446] width 201 height 18
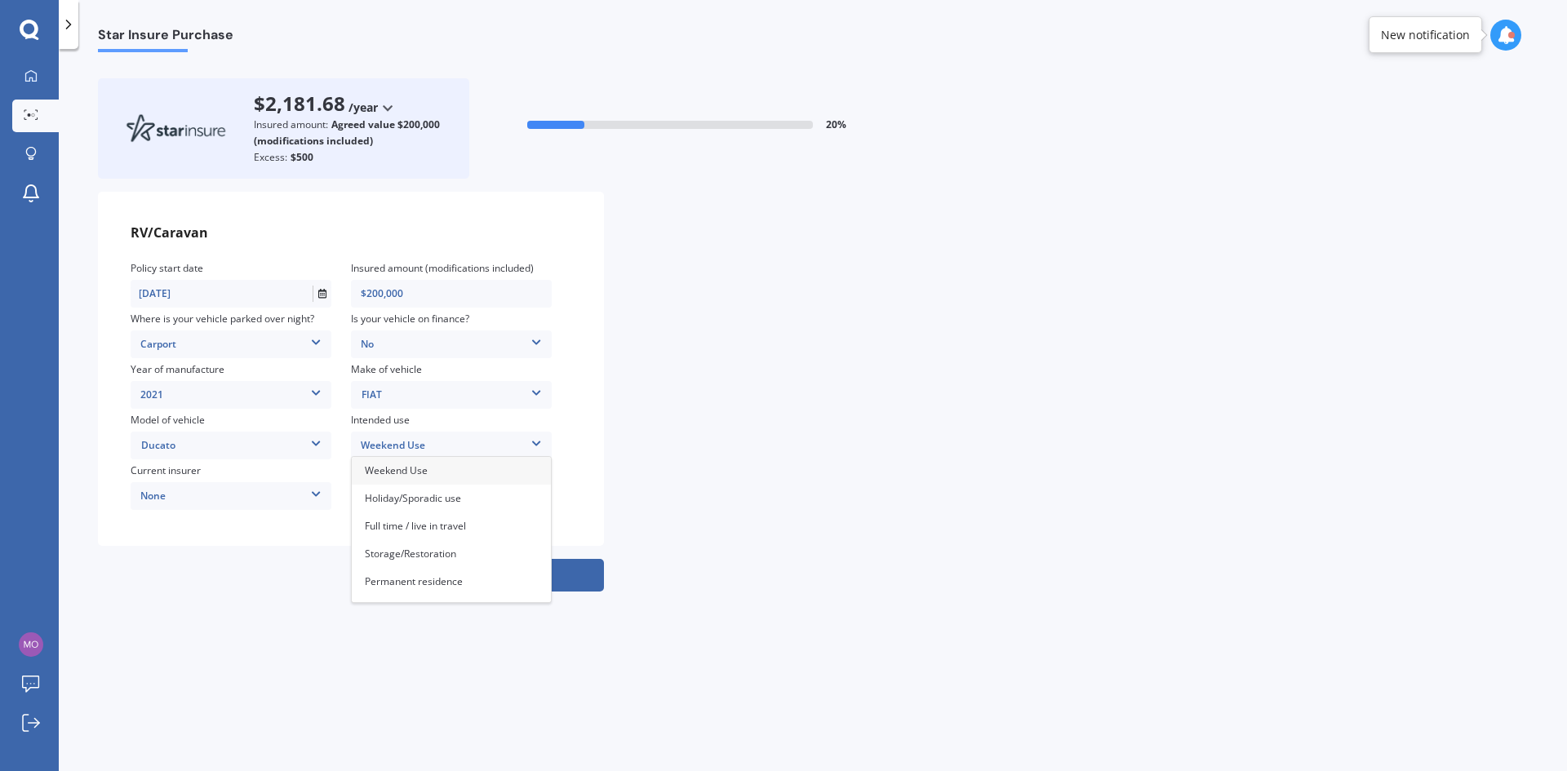
click at [423, 470] on span "Weekend Use" at bounding box center [396, 471] width 63 height 14
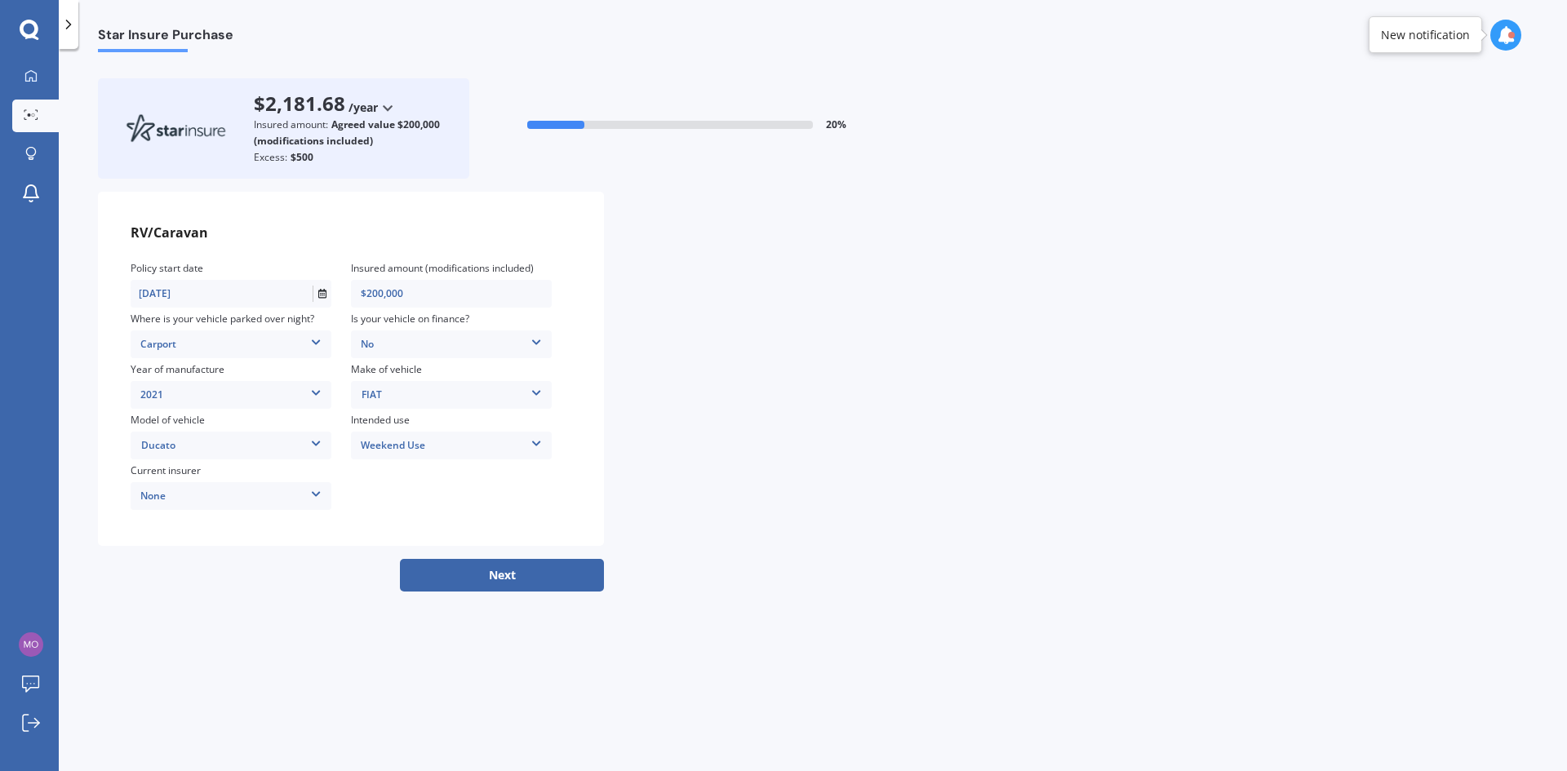
click at [506, 577] on button "Next" at bounding box center [502, 575] width 204 height 33
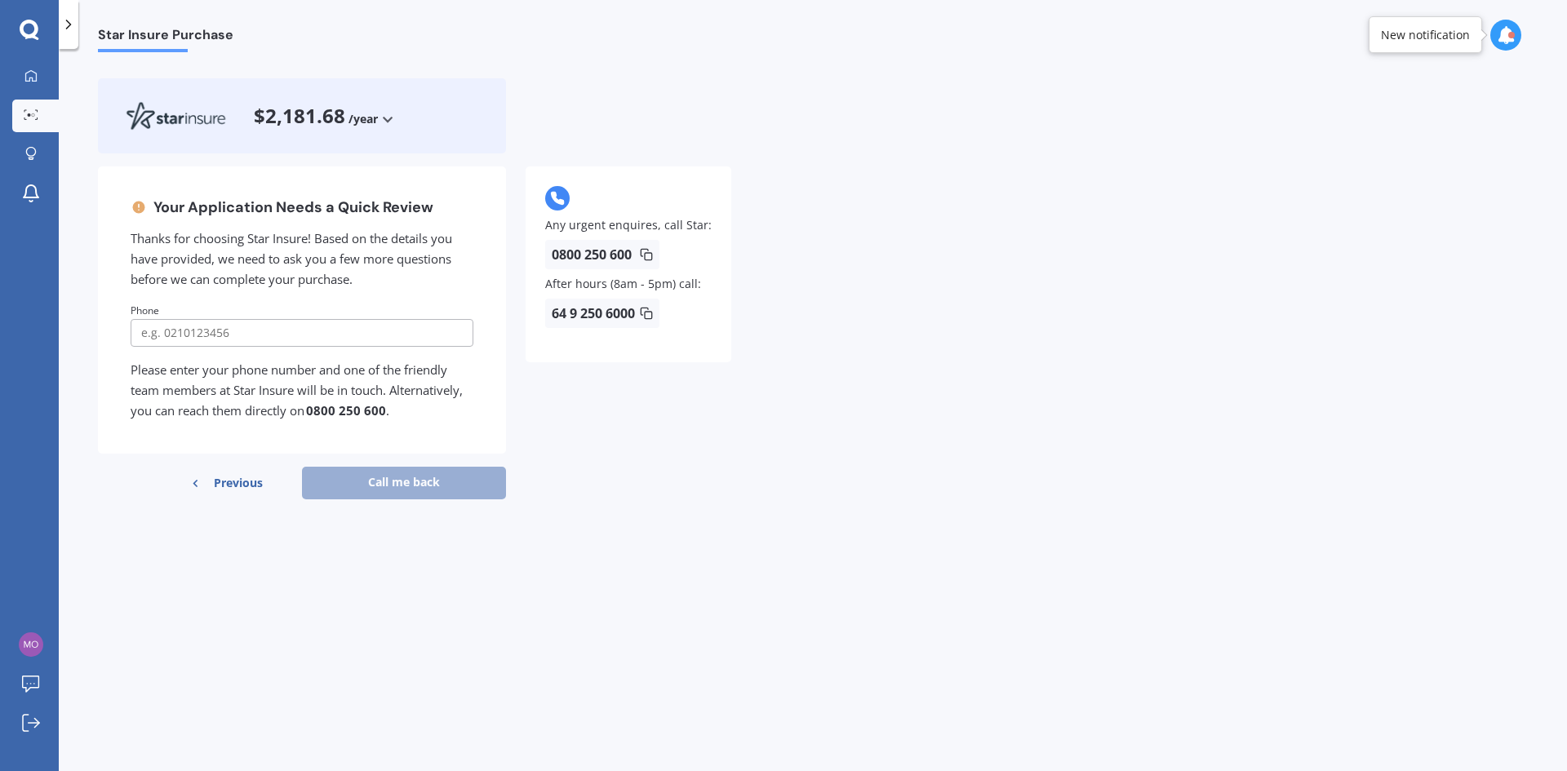
click at [210, 329] on input "tel" at bounding box center [302, 333] width 343 height 28
type input "0272735730"
click at [415, 490] on button "Call me back" at bounding box center [404, 483] width 204 height 33
click at [399, 483] on button "Call me back" at bounding box center [404, 483] width 204 height 33
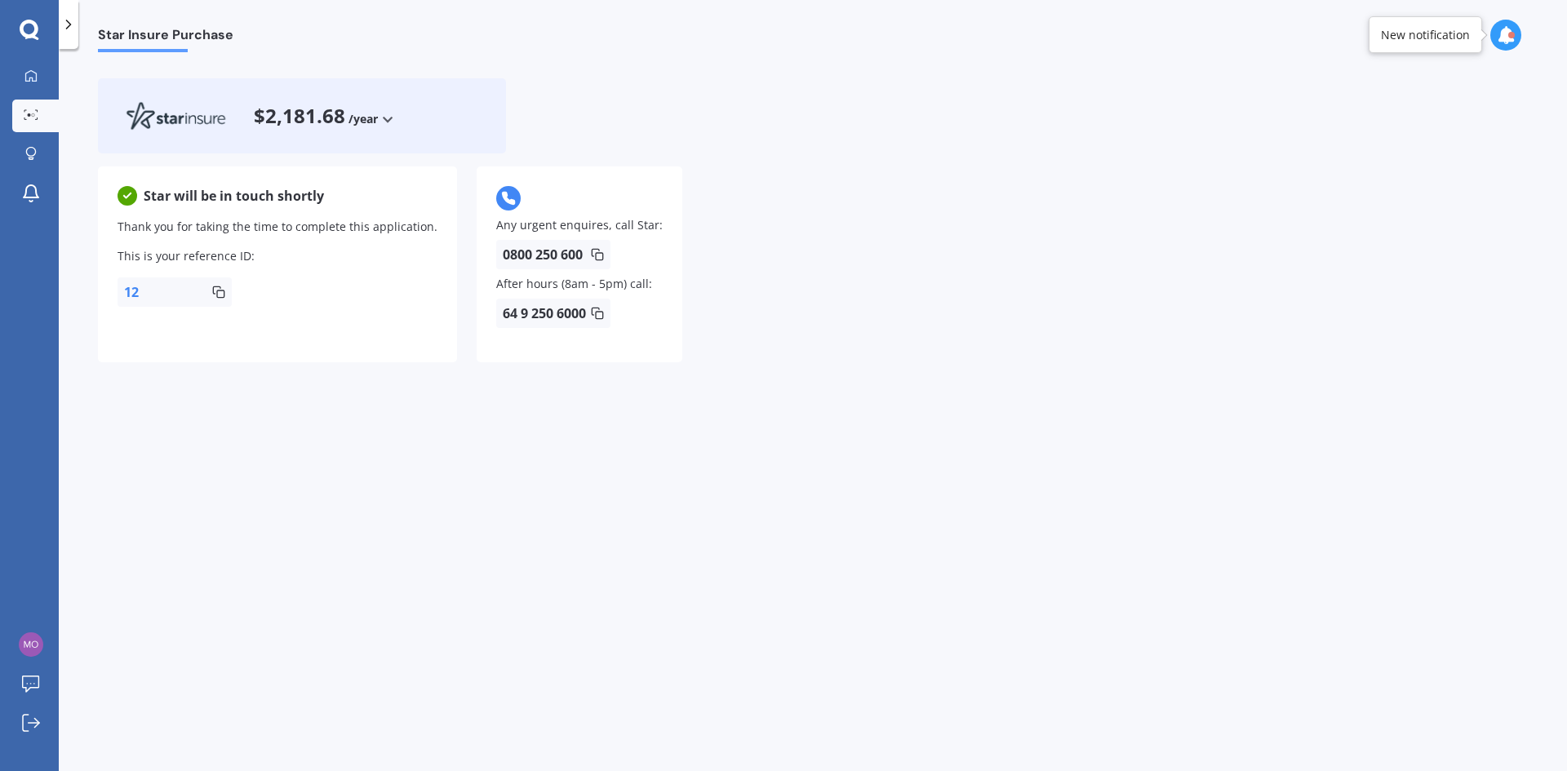
click at [134, 291] on span "12" at bounding box center [131, 292] width 15 height 16
click at [139, 295] on span "12" at bounding box center [131, 292] width 15 height 16
click at [218, 295] on icon at bounding box center [218, 292] width 13 height 13
click at [219, 295] on icon at bounding box center [218, 292] width 13 height 13
click at [136, 289] on span "12" at bounding box center [131, 292] width 15 height 16
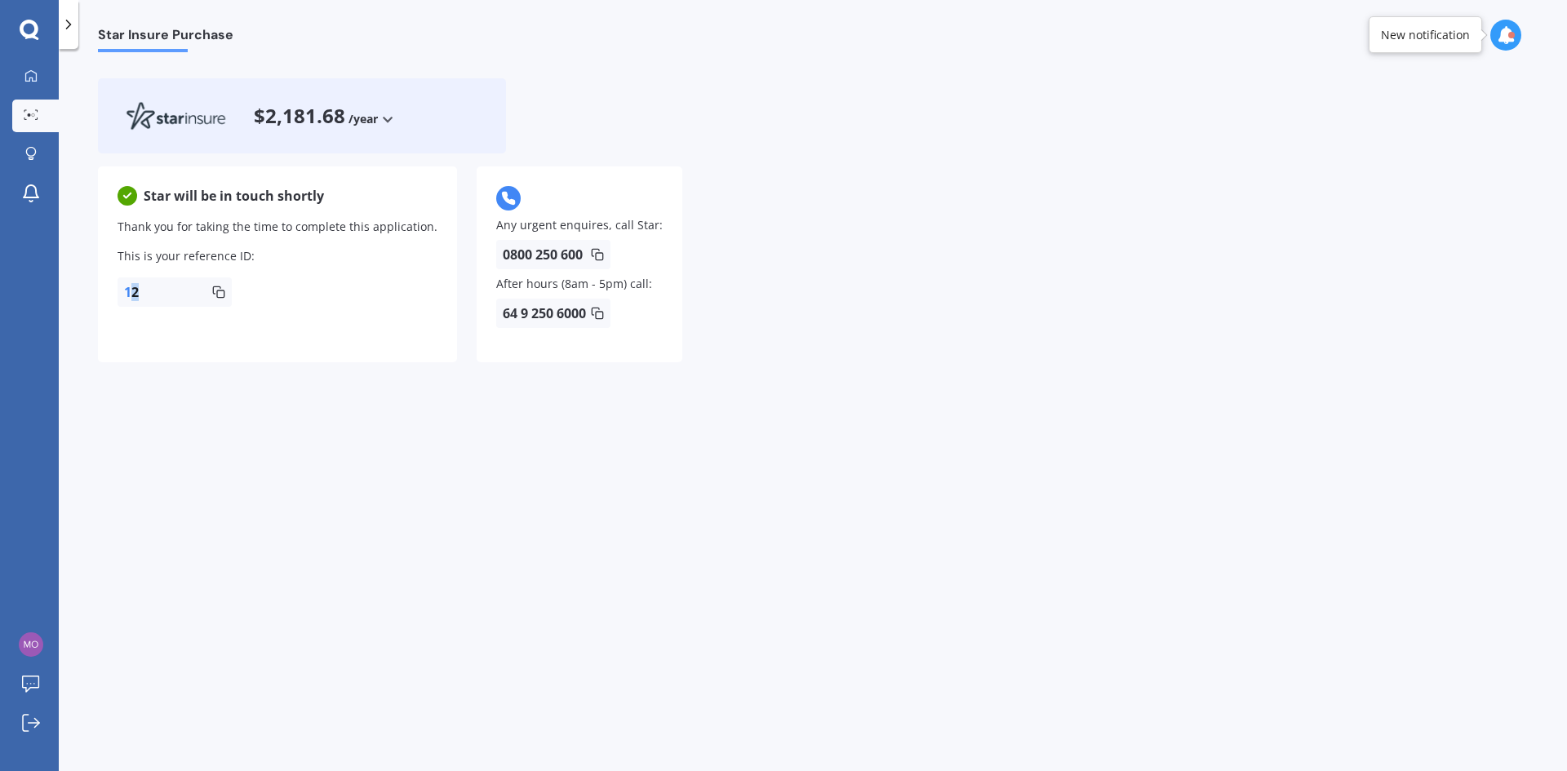
click at [28, 32] on icon at bounding box center [30, 30] width 20 height 21
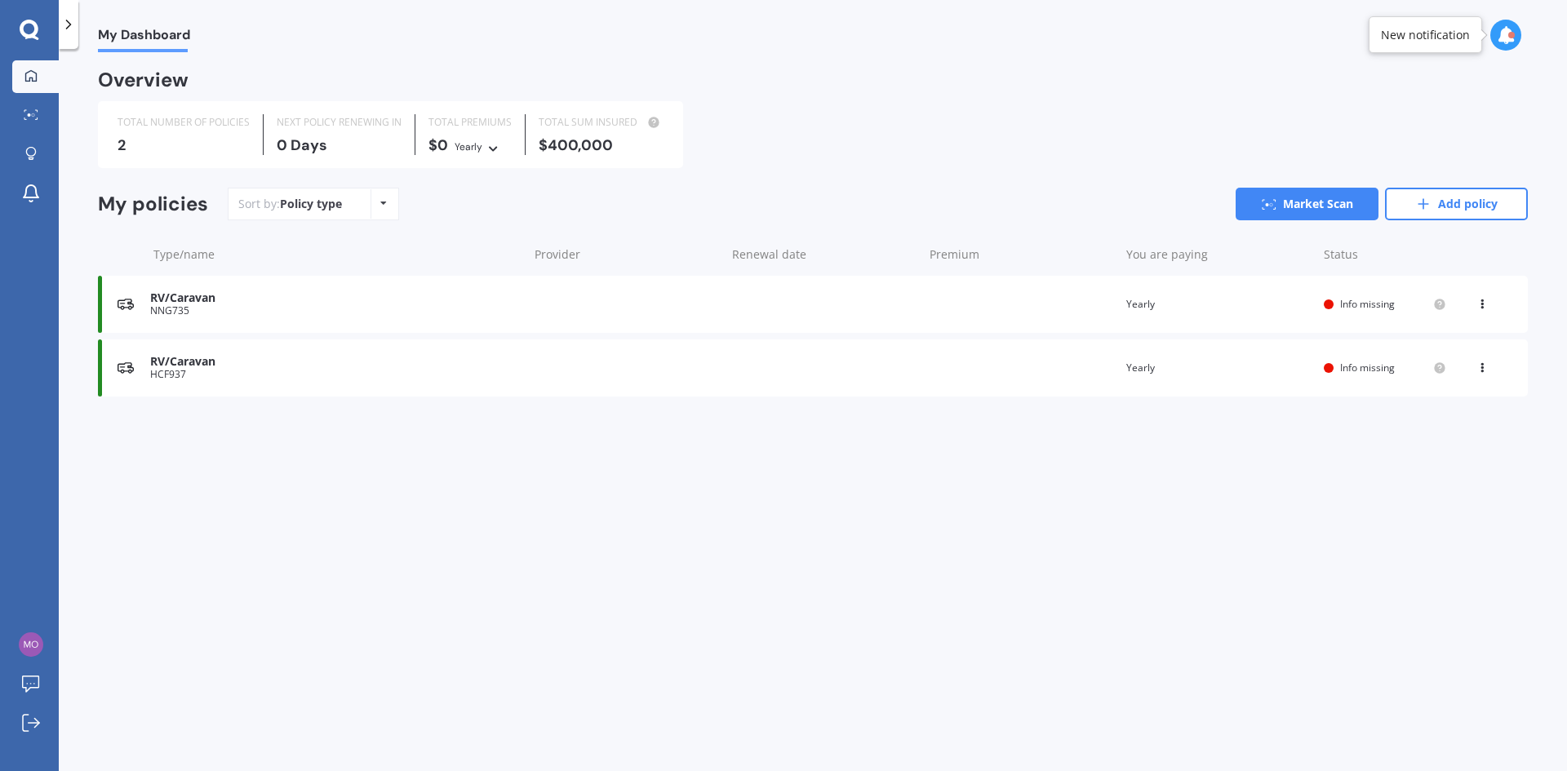
click at [181, 308] on div "NNG735" at bounding box center [335, 310] width 370 height 11
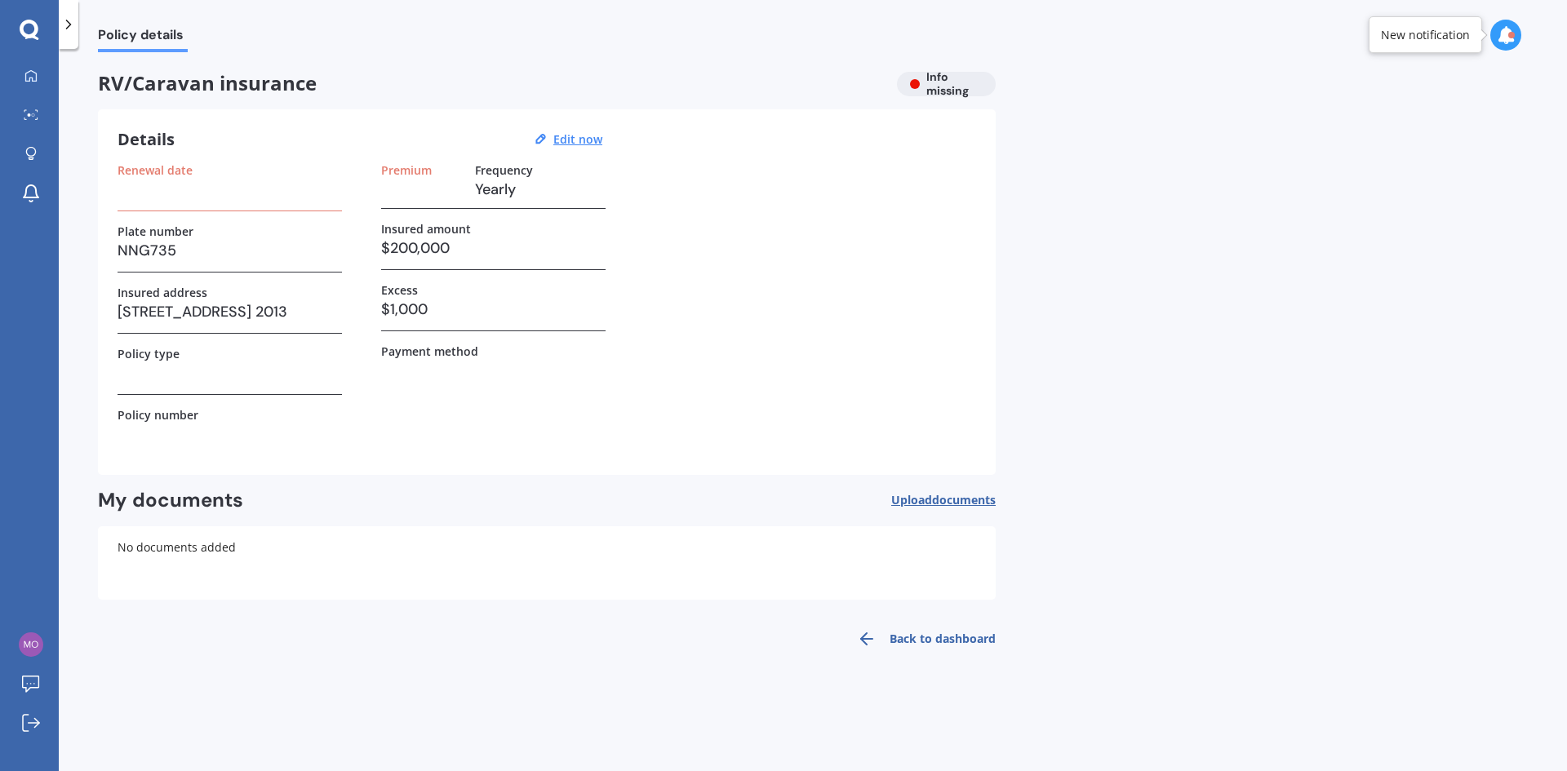
click at [429, 197] on h3 at bounding box center [421, 189] width 81 height 24
click at [415, 189] on h3 at bounding box center [421, 189] width 81 height 24
click at [574, 140] on u "Edit now" at bounding box center [577, 139] width 49 height 16
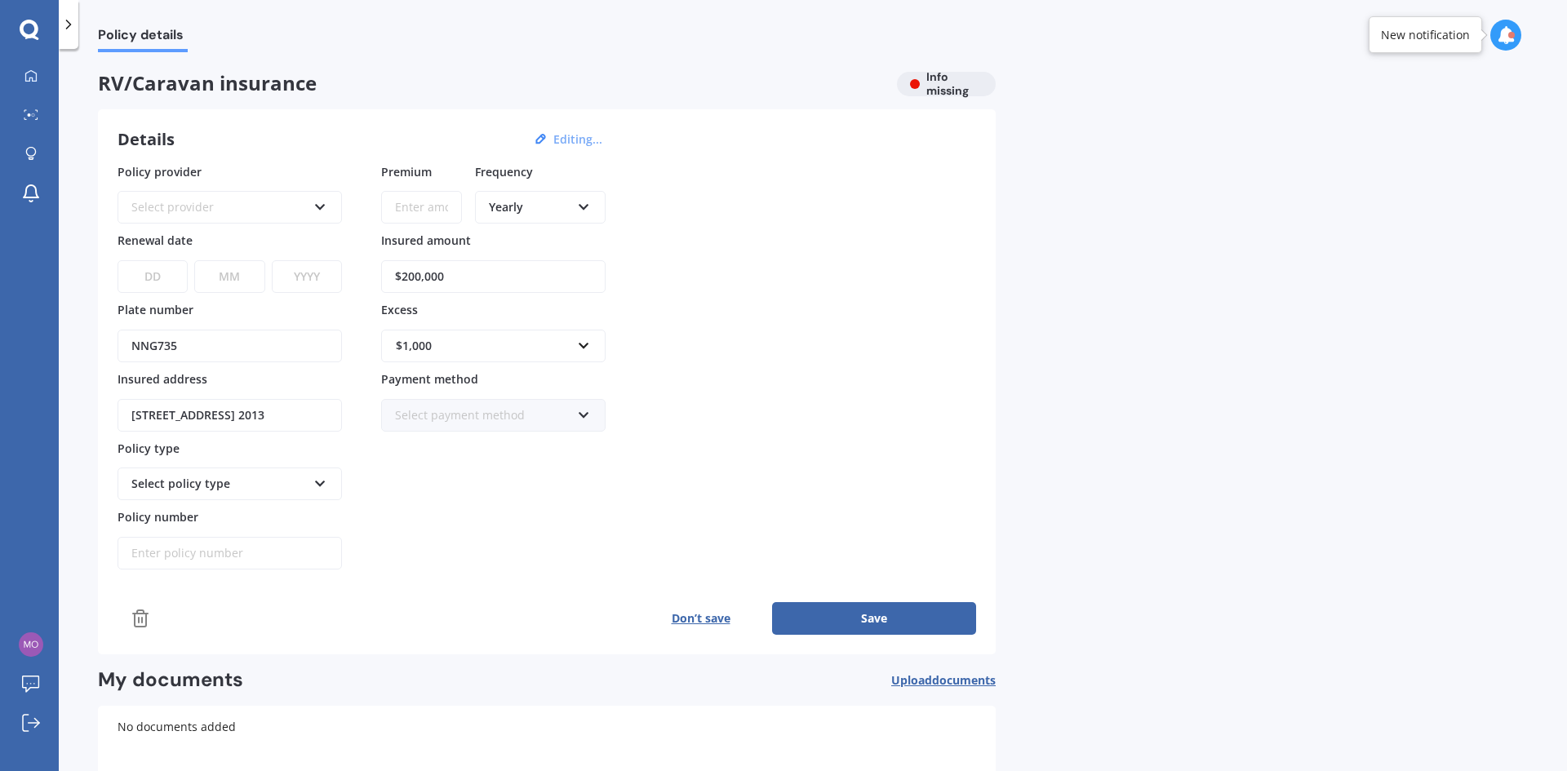
click at [437, 213] on input "Premium" at bounding box center [421, 207] width 81 height 33
type input "$1,511.23"
click at [217, 205] on div "Select provider" at bounding box center [218, 207] width 175 height 18
drag, startPoint x: 229, startPoint y: 237, endPoint x: 250, endPoint y: 240, distance: 20.5
click at [230, 237] on span "Star Insure" at bounding box center [232, 238] width 60 height 16
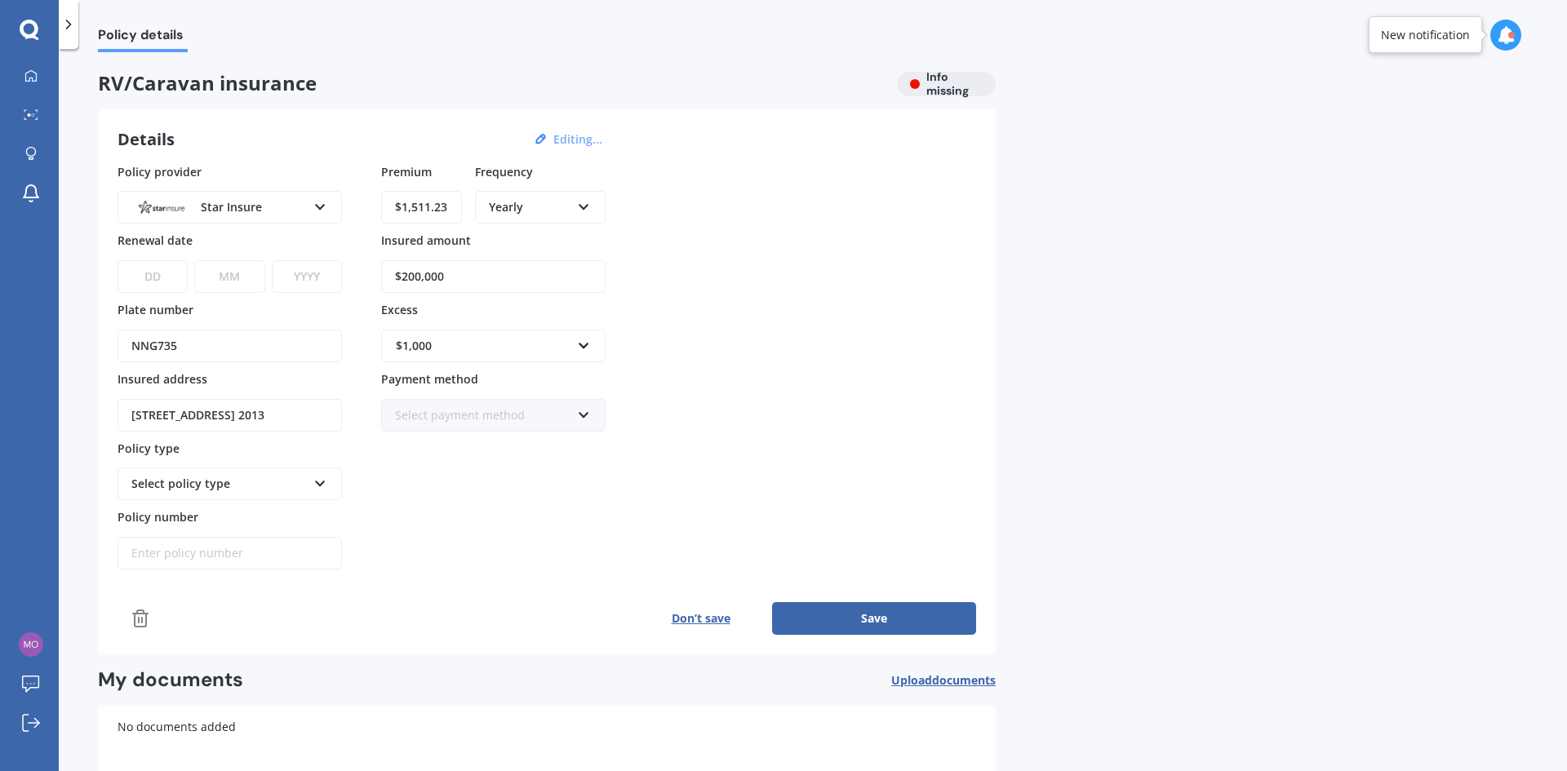
click at [850, 615] on button "Save" at bounding box center [874, 618] width 204 height 33
click at [873, 619] on button "Save" at bounding box center [874, 618] width 204 height 33
click at [69, 24] on polyline at bounding box center [69, 24] width 4 height 8
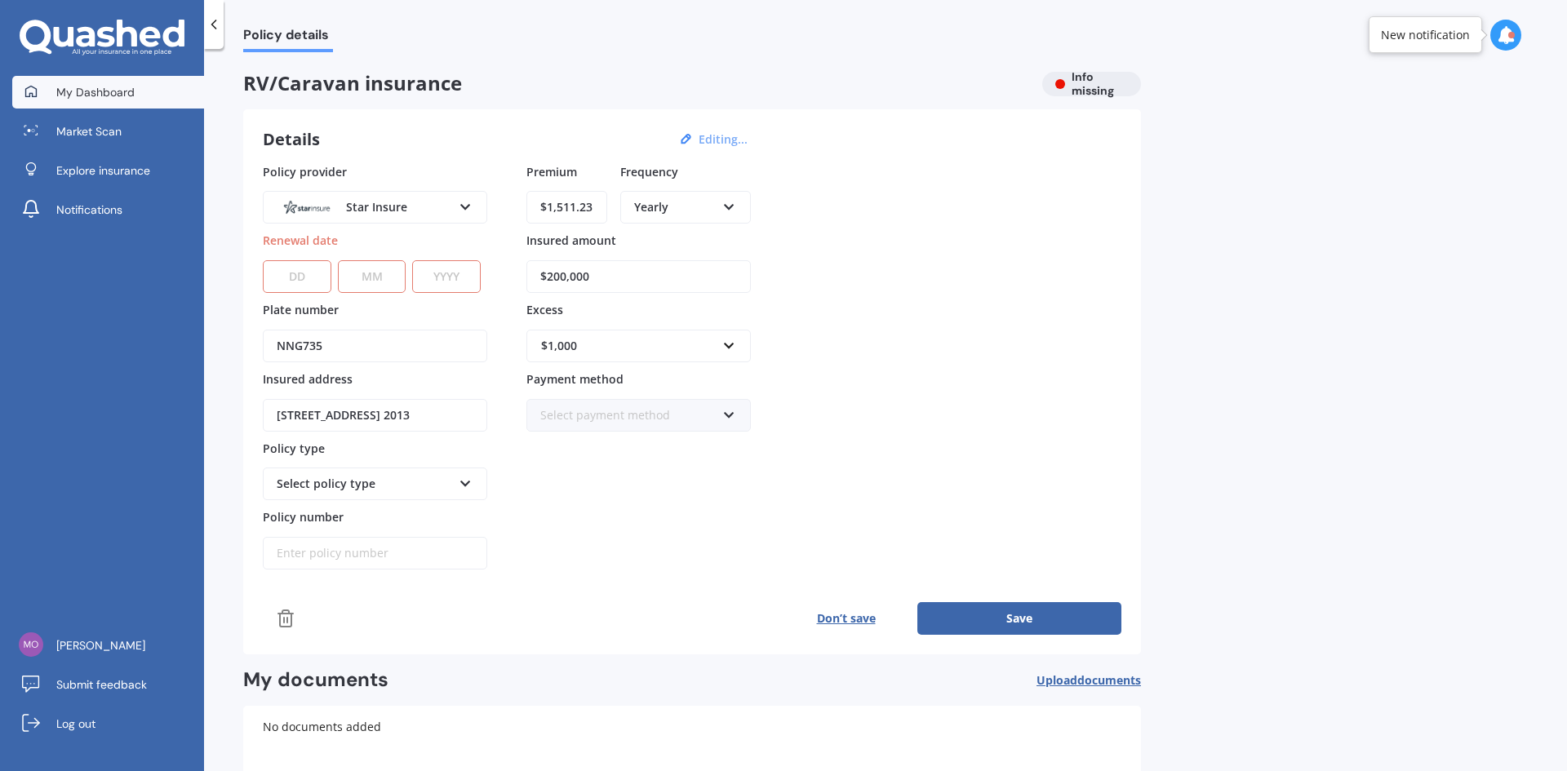
click at [100, 91] on span "My Dashboard" at bounding box center [95, 92] width 78 height 16
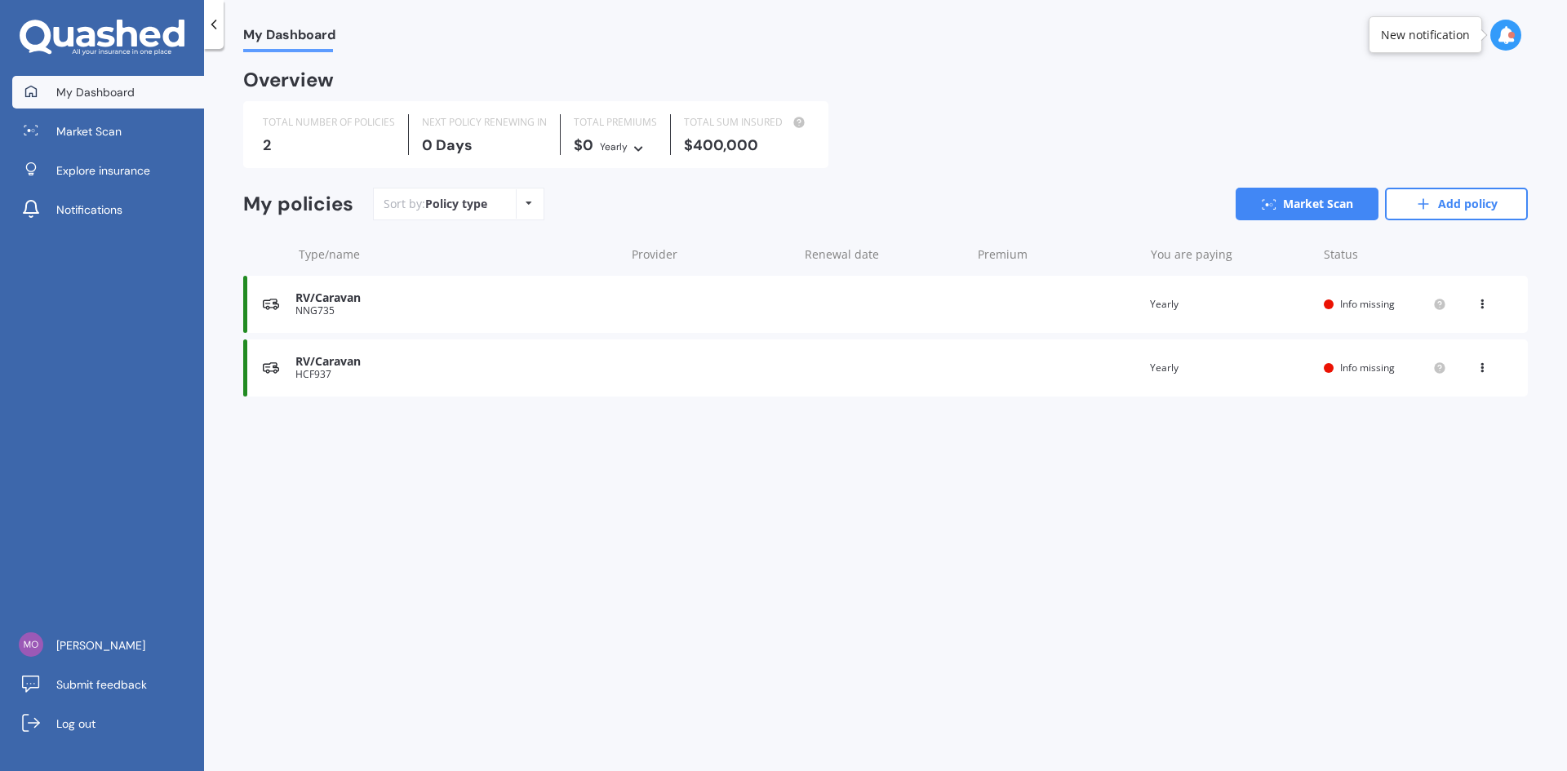
click at [1367, 303] on span "Info missing" at bounding box center [1367, 304] width 55 height 14
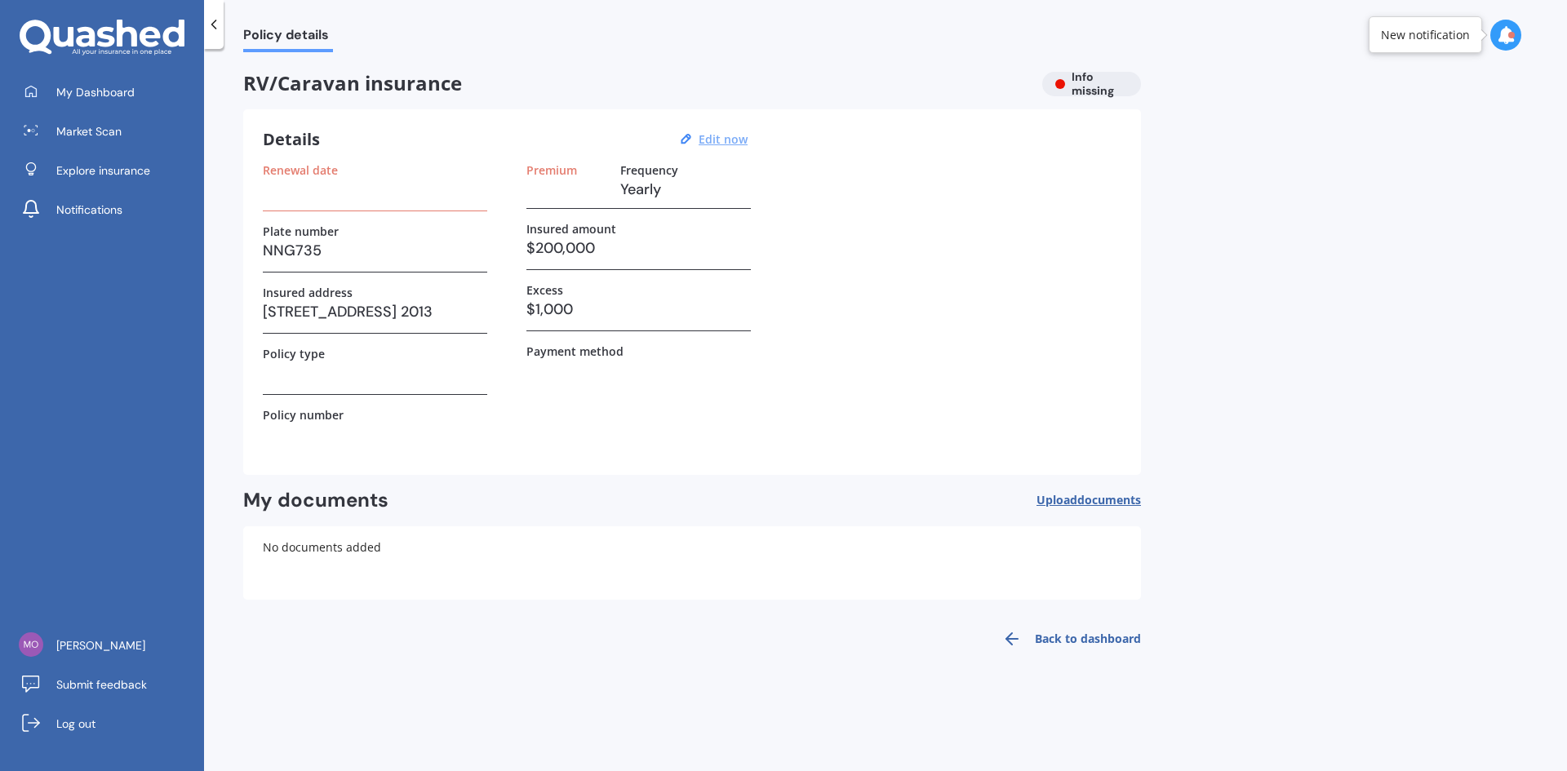
click at [721, 143] on u "Edit now" at bounding box center [723, 139] width 49 height 16
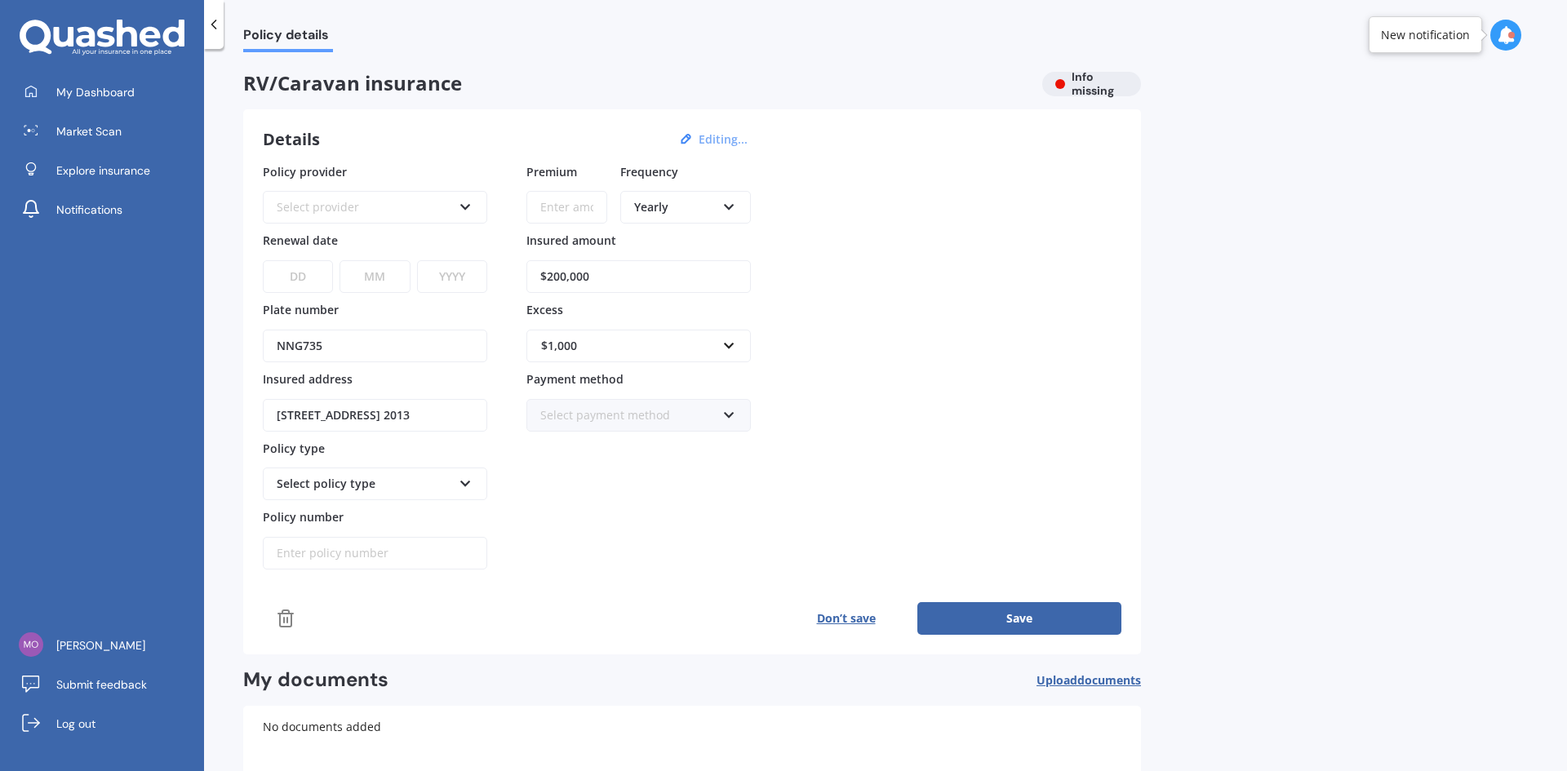
click at [223, 29] on div at bounding box center [214, 24] width 20 height 49
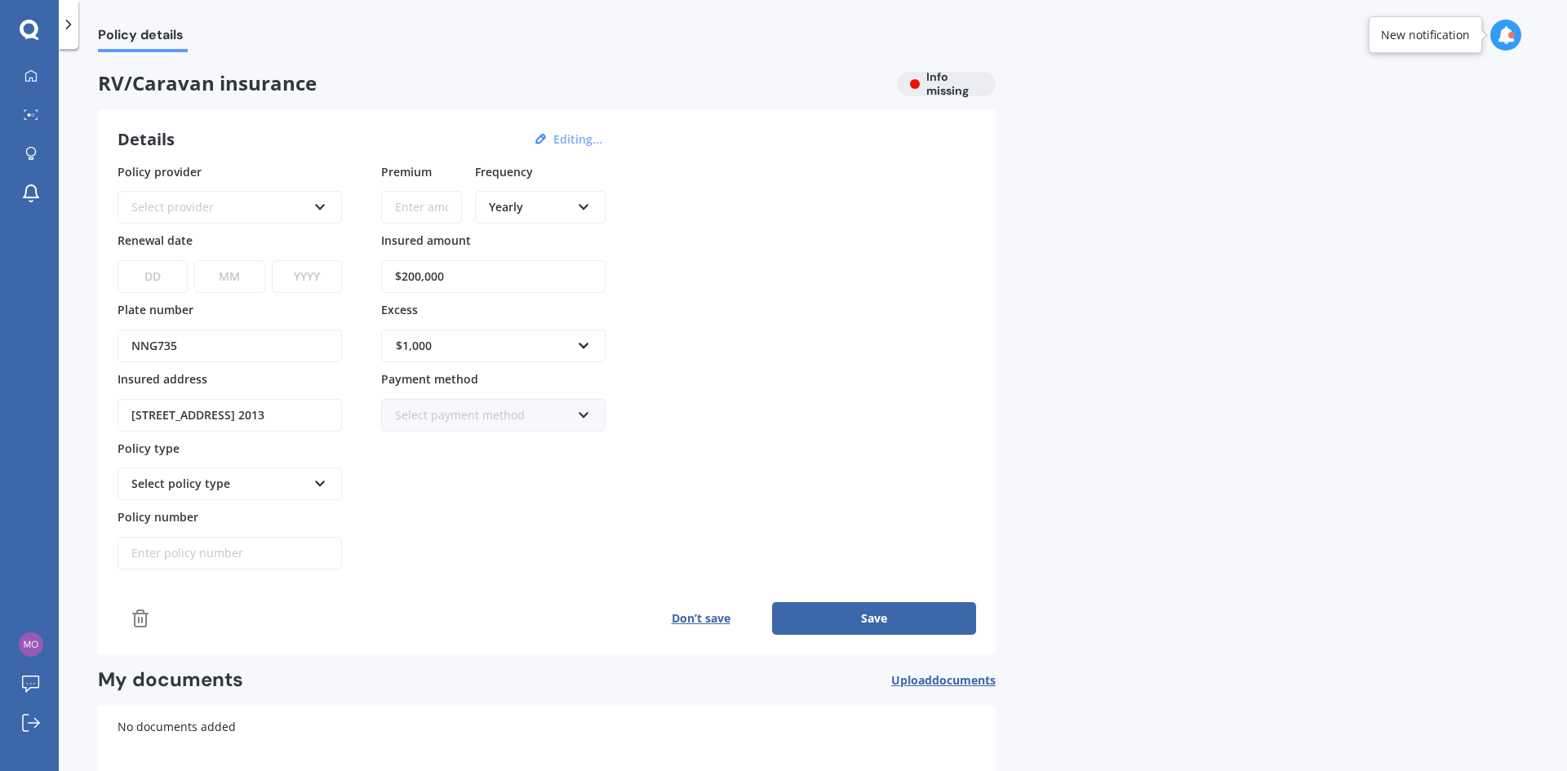
click at [582, 140] on button "Editing..." at bounding box center [577, 139] width 59 height 15
click at [702, 618] on button "Don’t save" at bounding box center [700, 618] width 143 height 33
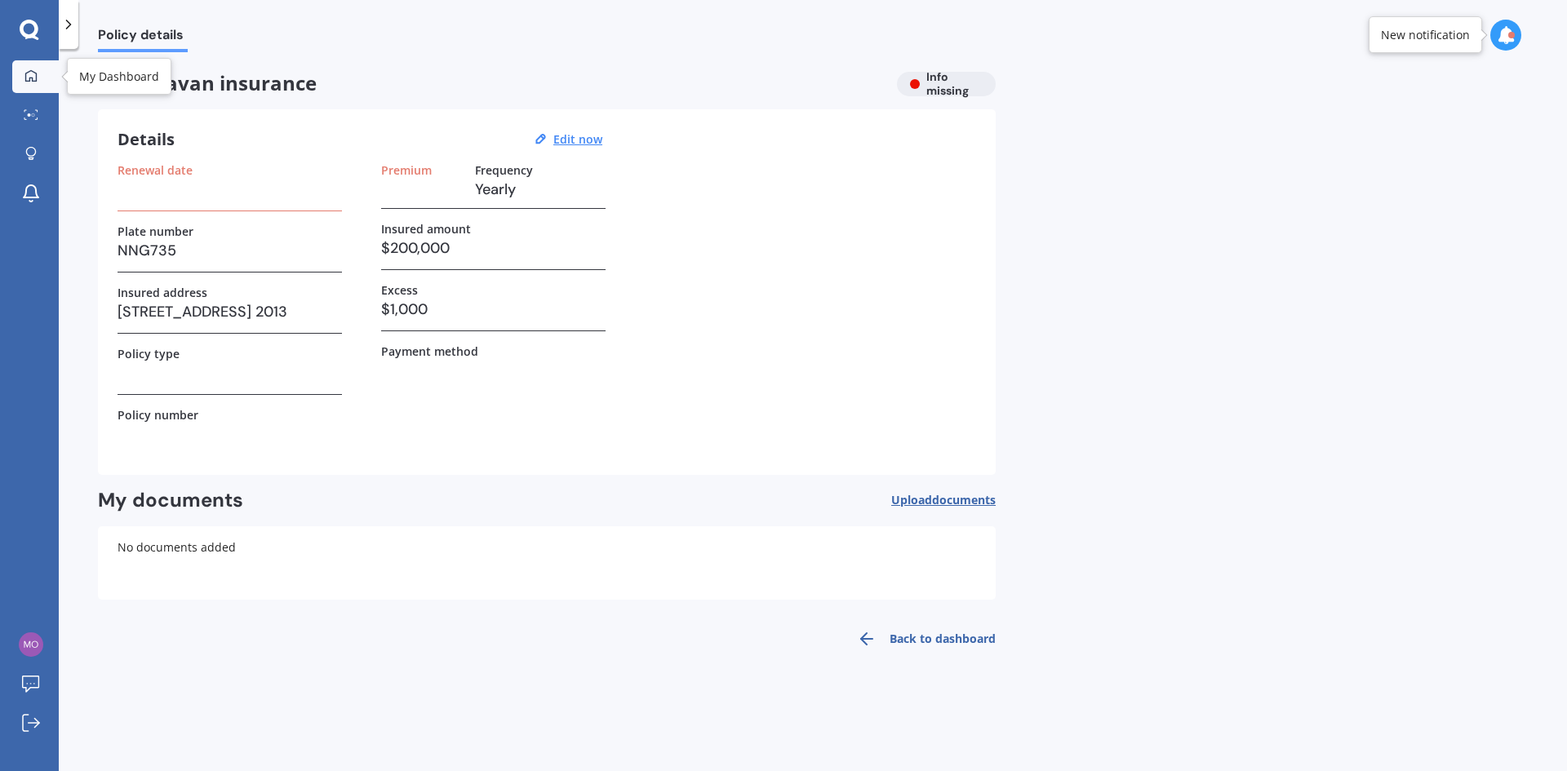
click at [35, 82] on icon at bounding box center [30, 75] width 13 height 13
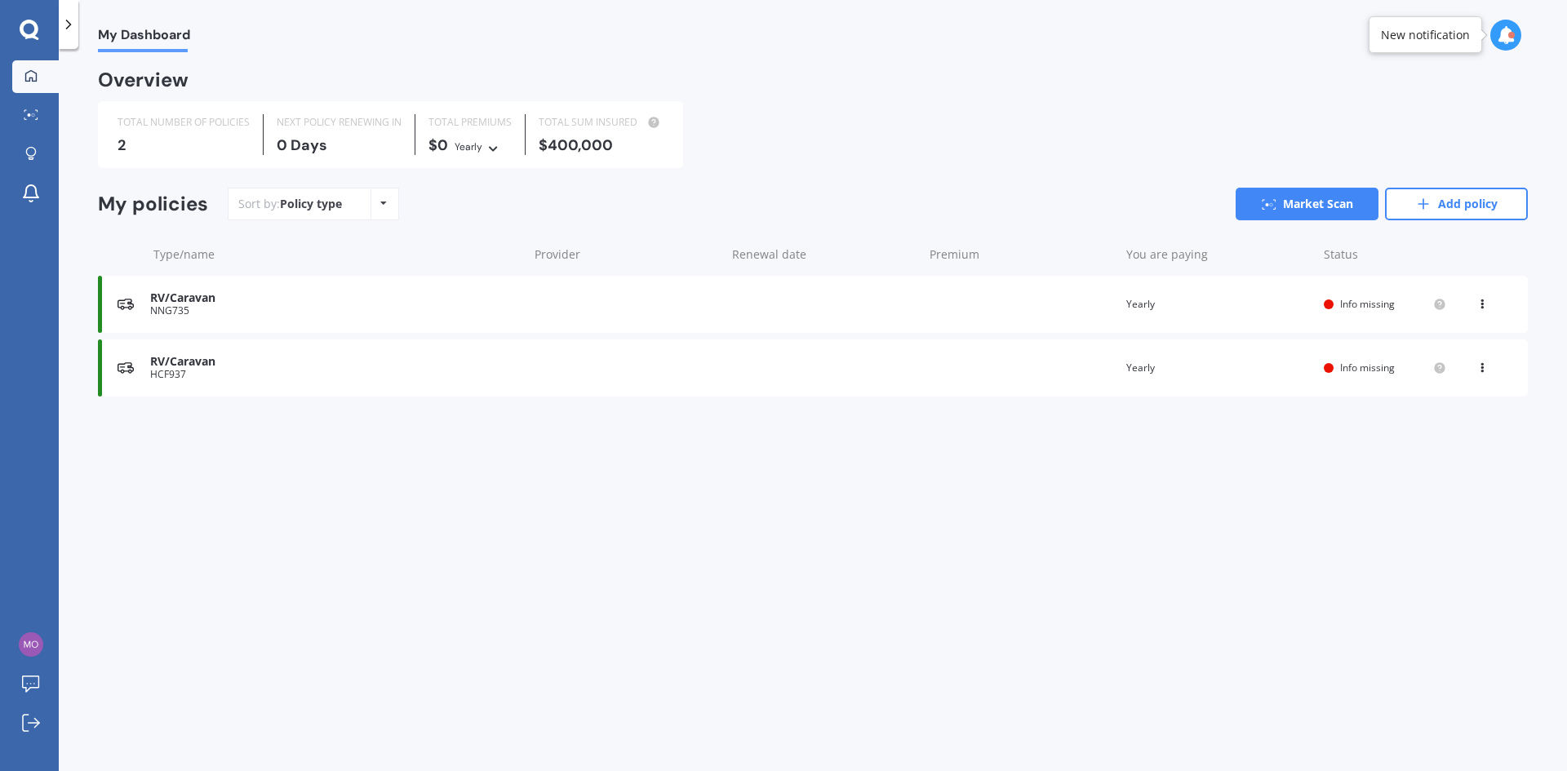
click at [180, 303] on div "RV/Caravan" at bounding box center [335, 298] width 370 height 14
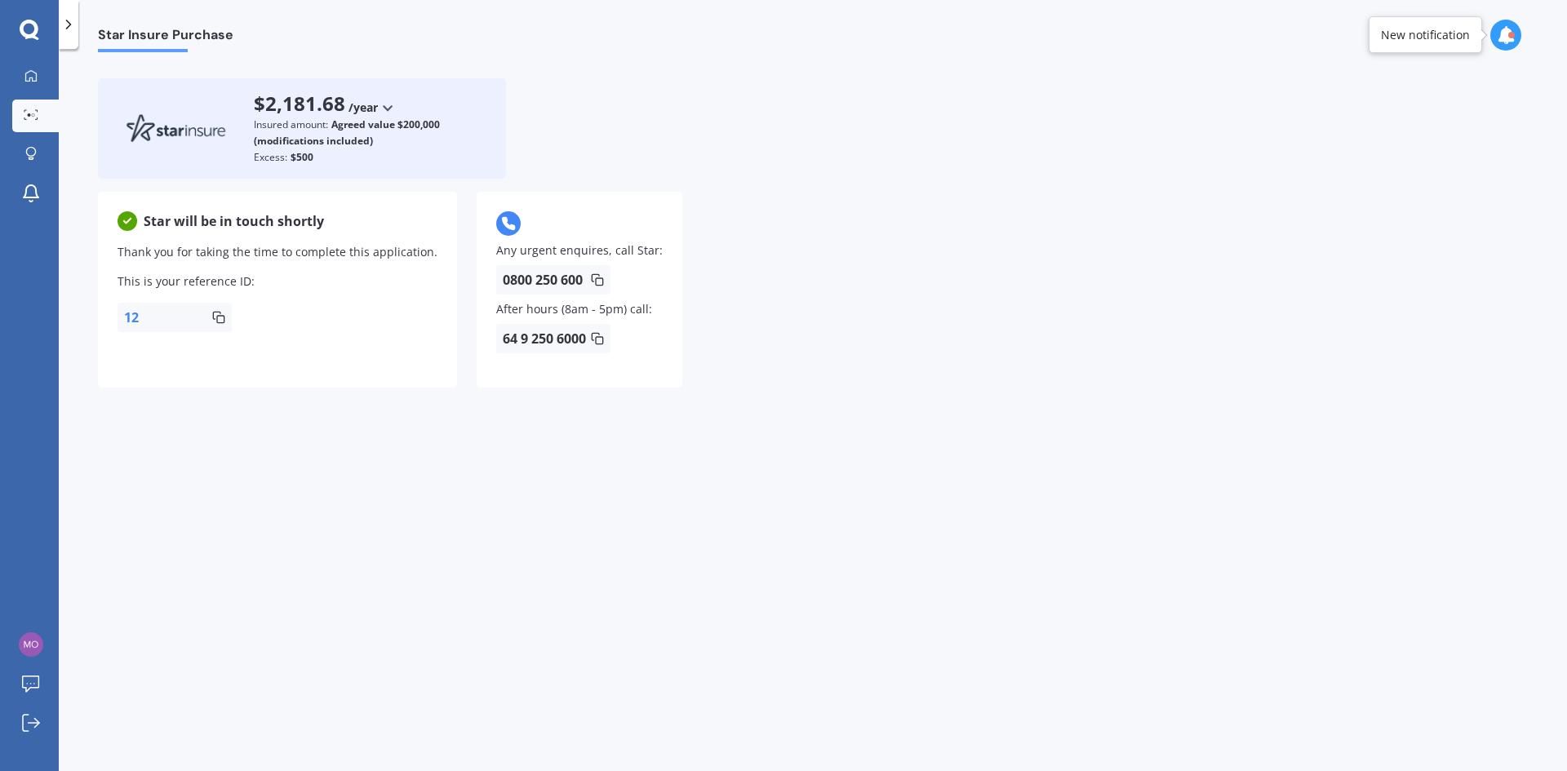
click at [71, 24] on polyline at bounding box center [69, 24] width 4 height 8
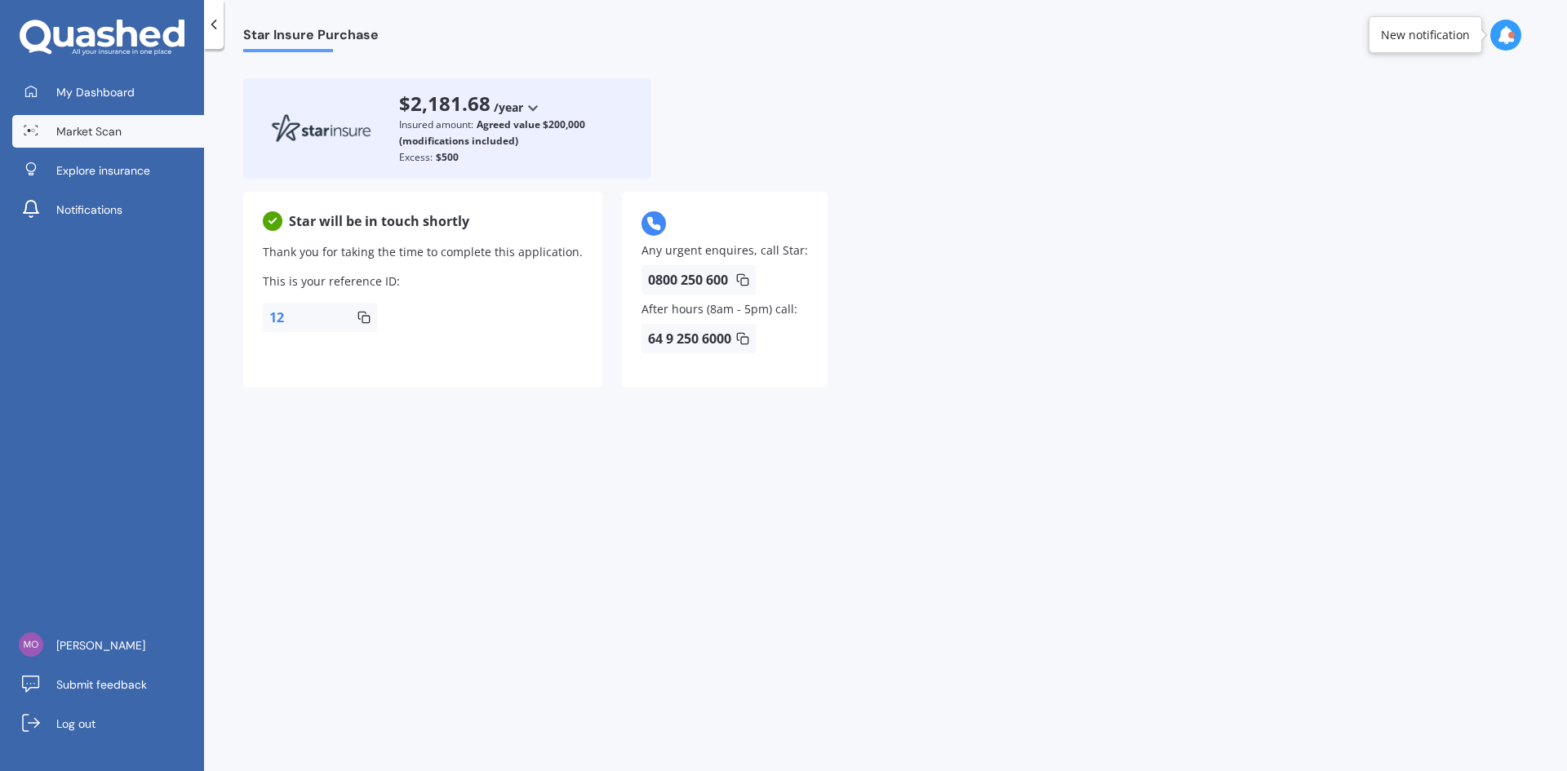
click at [121, 136] on link "Market Scan" at bounding box center [108, 131] width 192 height 33
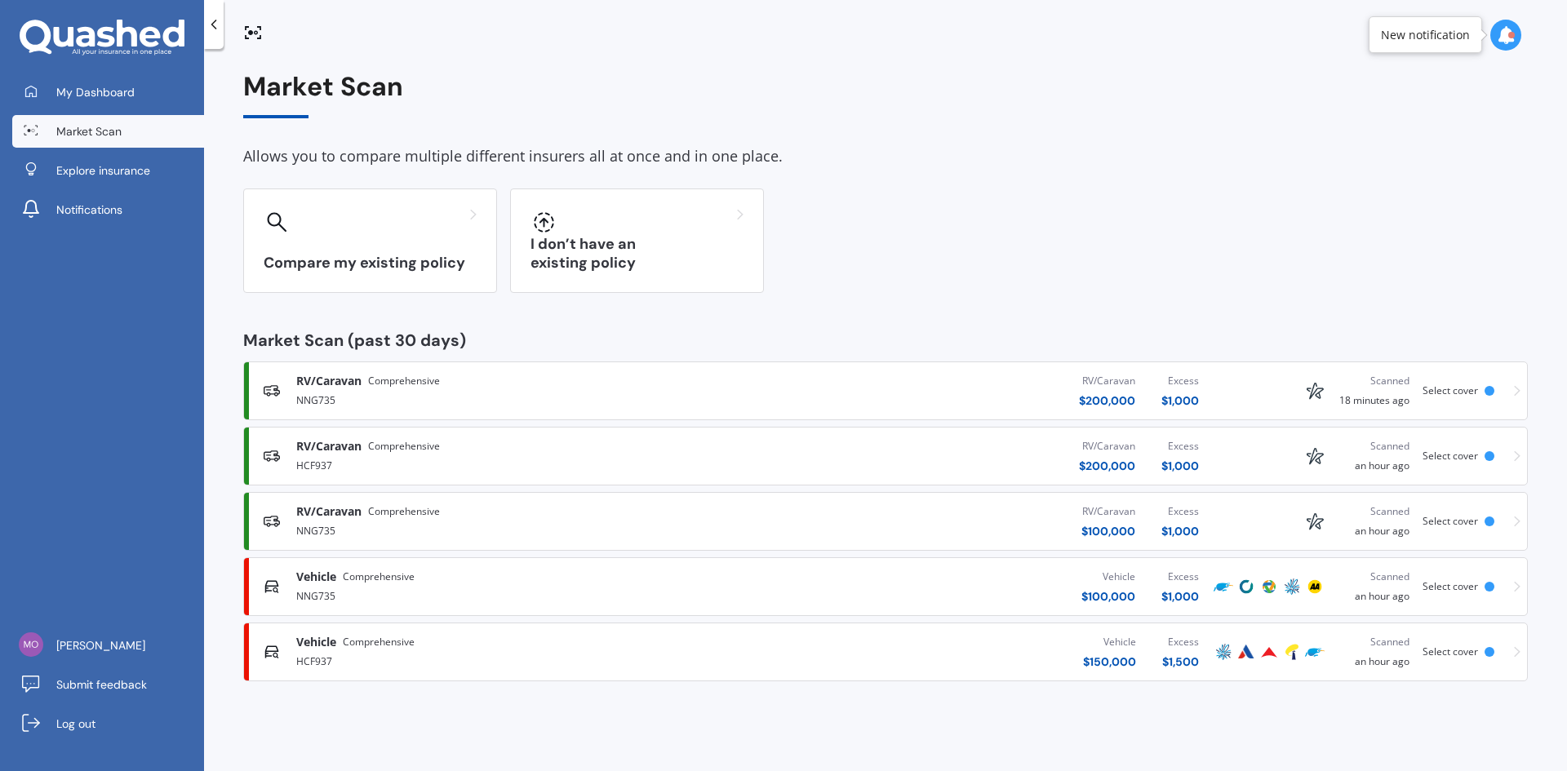
click at [332, 387] on span "RV/Caravan" at bounding box center [328, 381] width 65 height 16
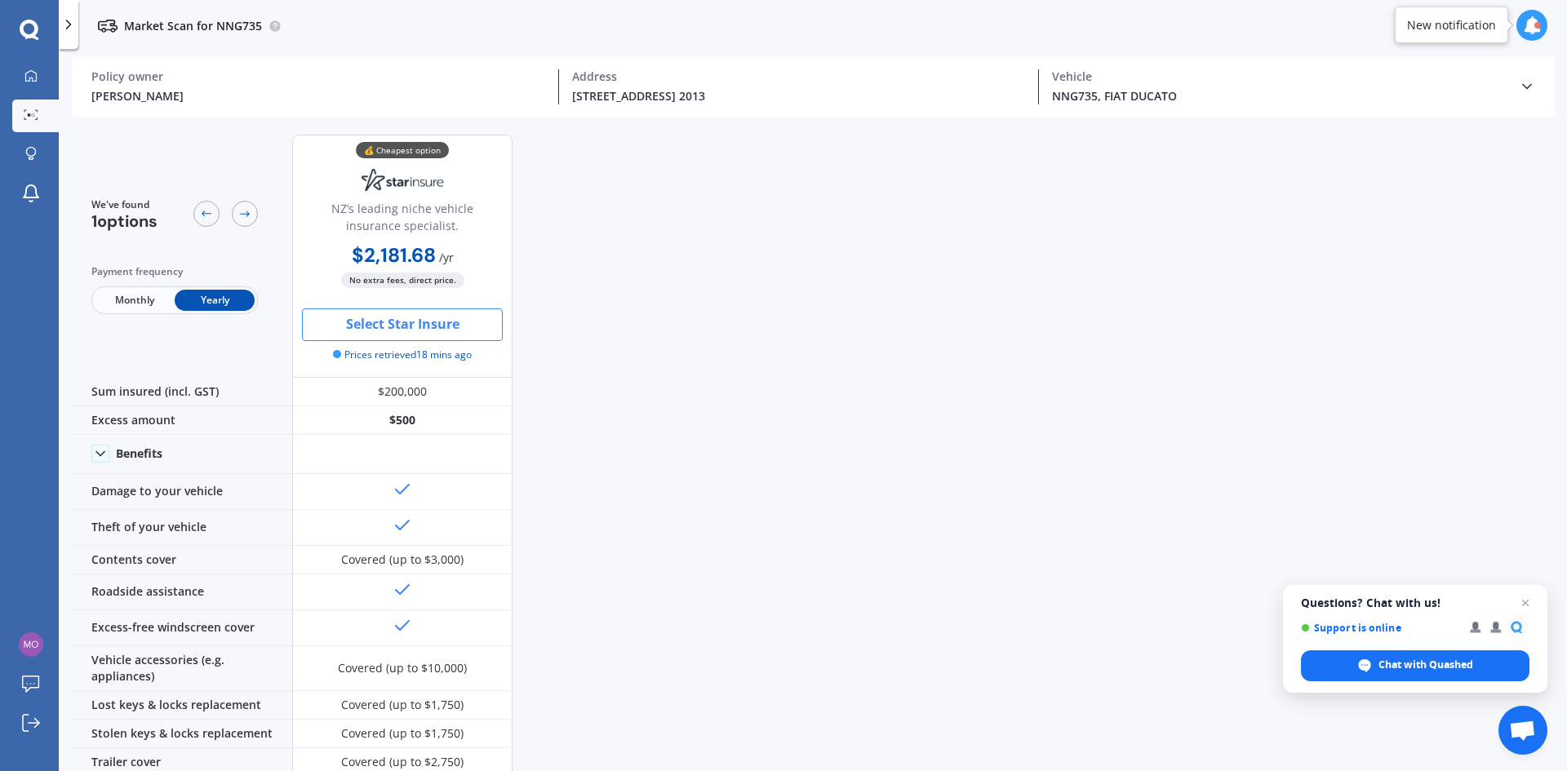
drag, startPoint x: 310, startPoint y: 718, endPoint x: 393, endPoint y: 810, distance: 123.6
click at [393, 770] on html "We are experiencing high volume of Market Scans . Just a heads up we will have …" at bounding box center [783, 385] width 1567 height 771
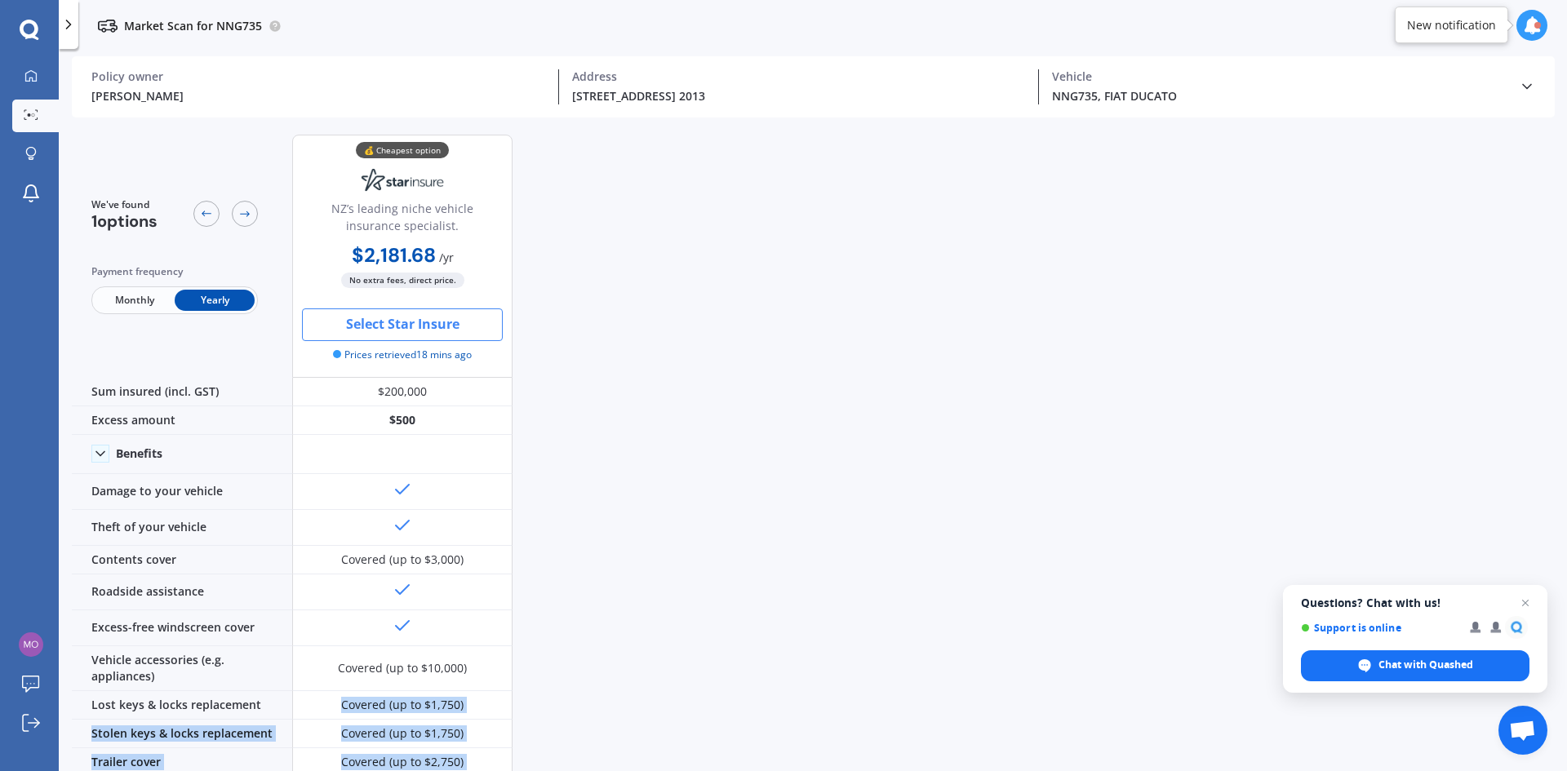
drag, startPoint x: 306, startPoint y: 308, endPoint x: 393, endPoint y: 225, distance: 120.0
click at [384, 232] on div "💰 Cheapest option NZ’s leading niche vehicle insurance specialist. $2,181.68 / …" at bounding box center [402, 256] width 220 height 243
drag, startPoint x: 975, startPoint y: 756, endPoint x: 992, endPoint y: 685, distance: 73.0
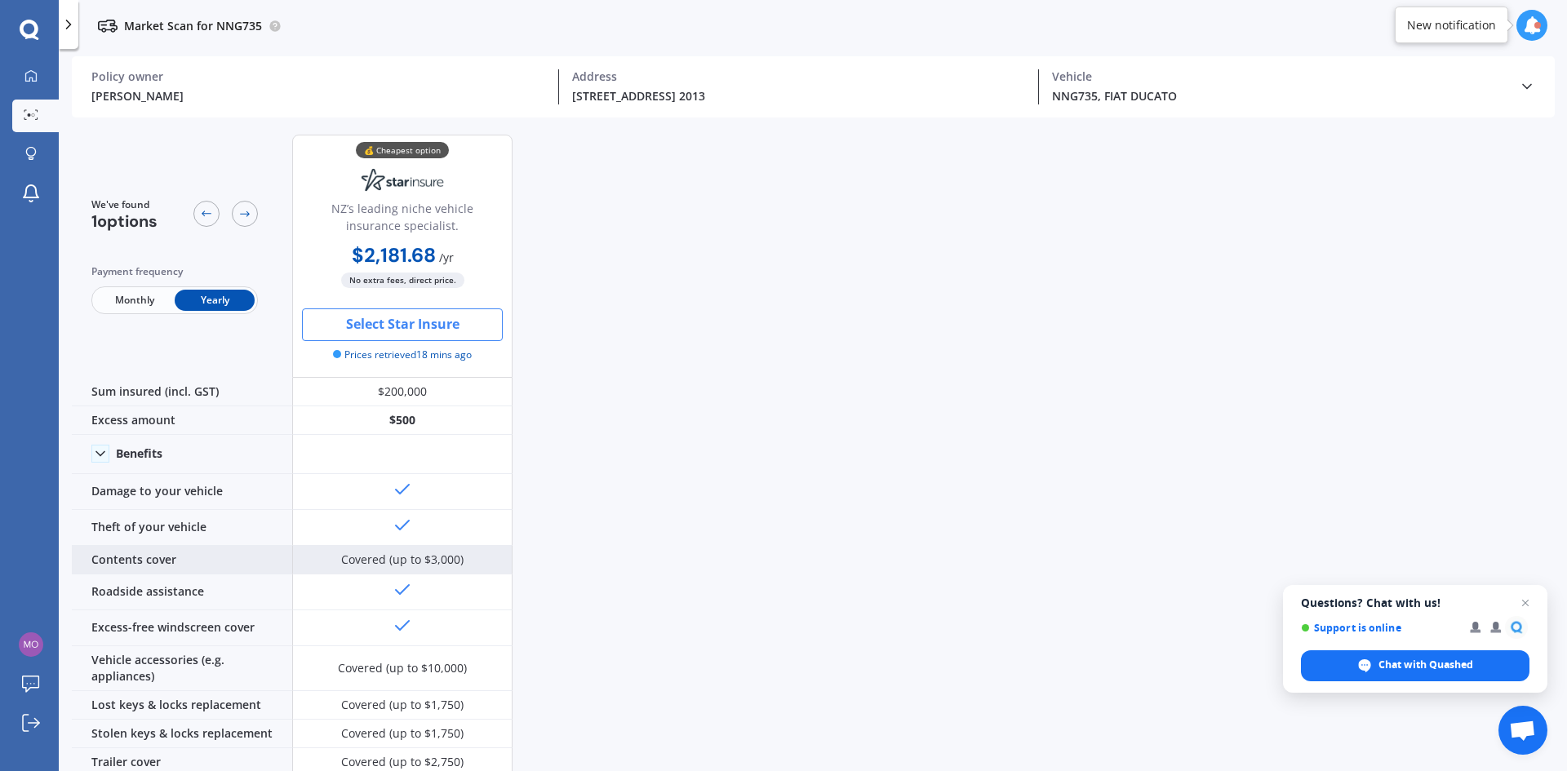
click at [485, 549] on div "We've found 1 options Payment frequency Monthly Yearly 💰 Cheapest option NZ’s l…" at bounding box center [819, 449] width 1495 height 654
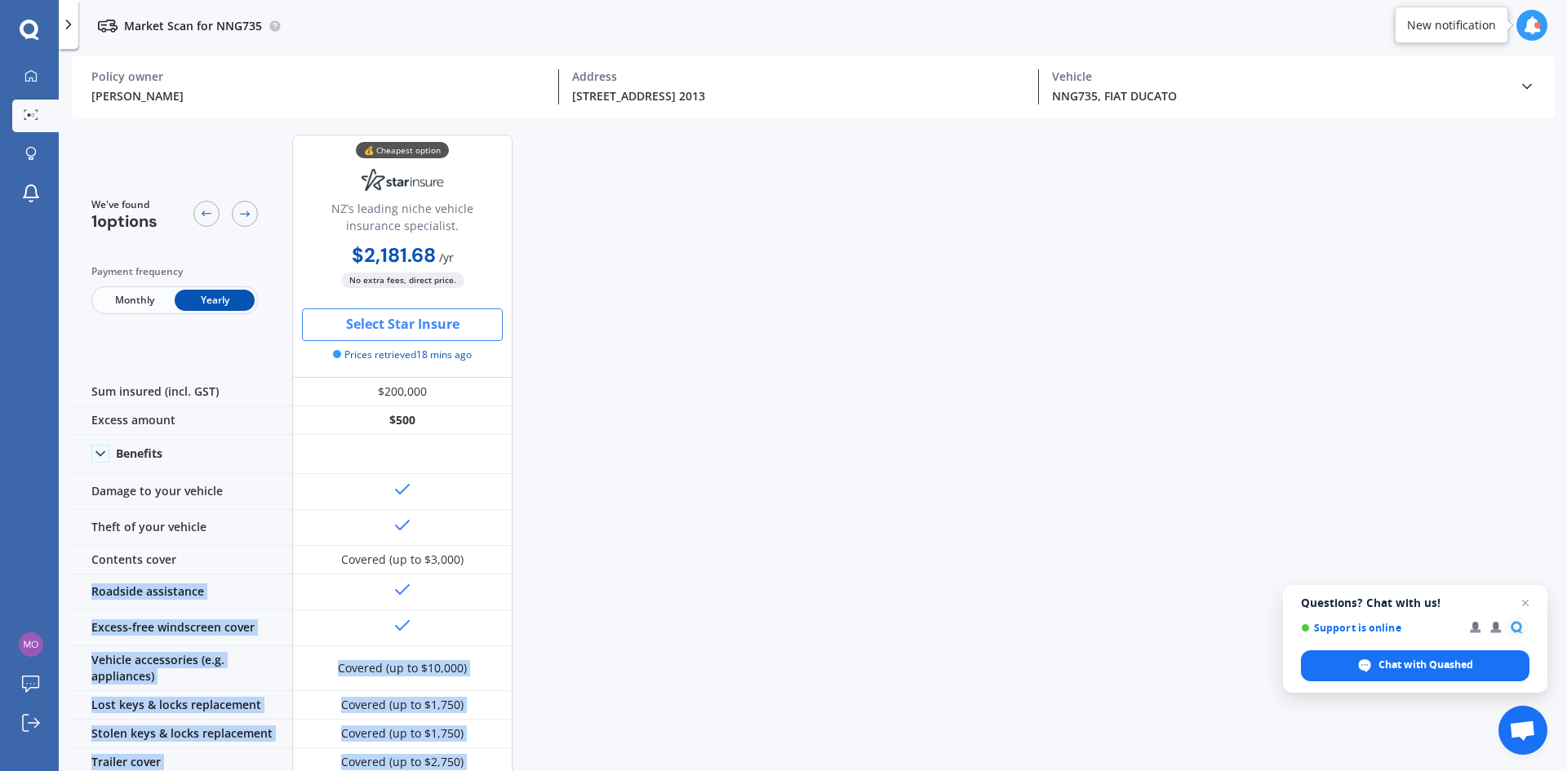
drag, startPoint x: 927, startPoint y: 503, endPoint x: 1169, endPoint y: 51, distance: 512.3
click at [956, 155] on div "We've found 1 options Payment frequency Monthly Yearly 💰 Cheapest option NZ’s l…" at bounding box center [819, 449] width 1495 height 654
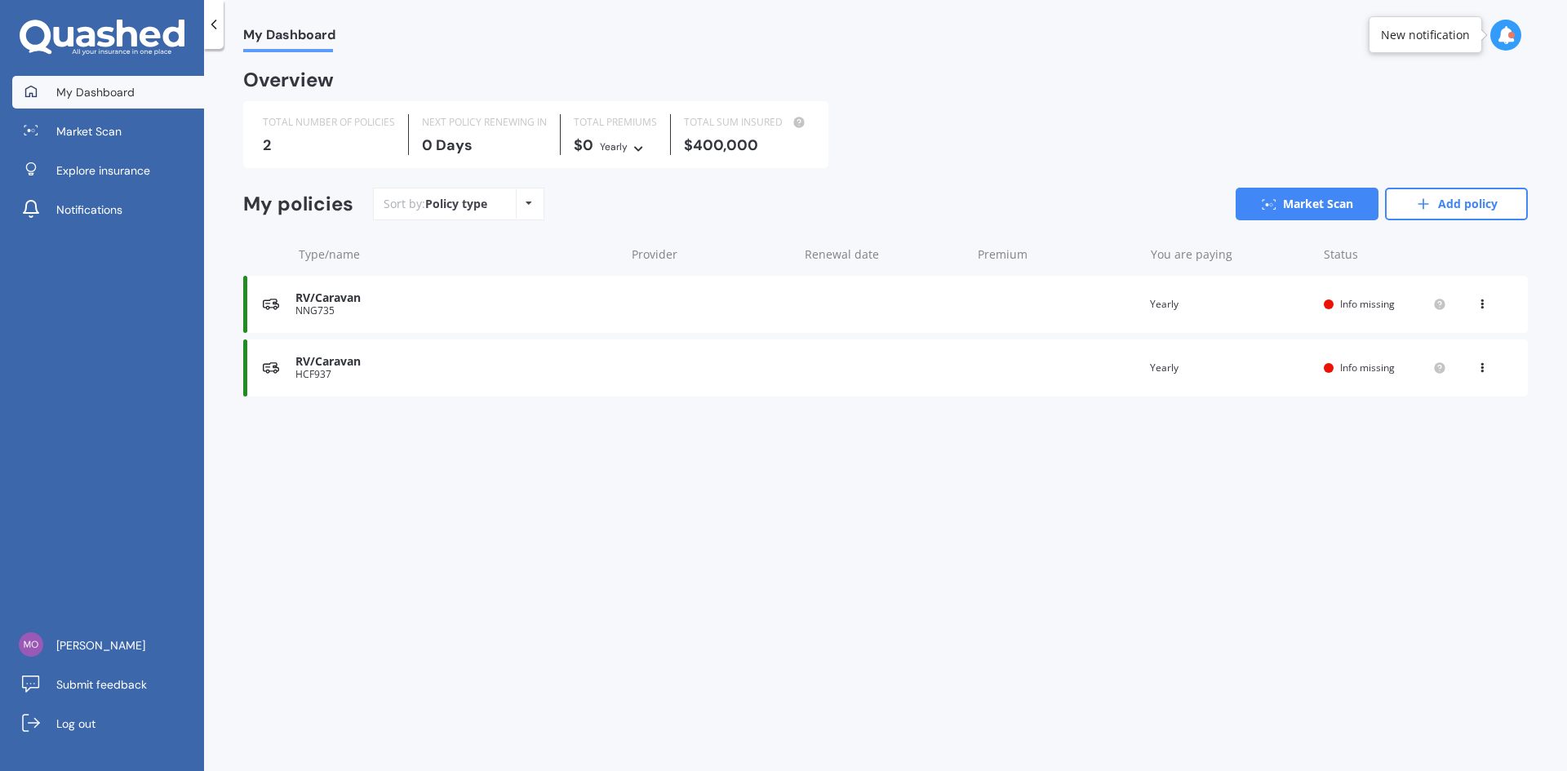
click at [1363, 366] on span "Info missing" at bounding box center [1367, 368] width 55 height 14
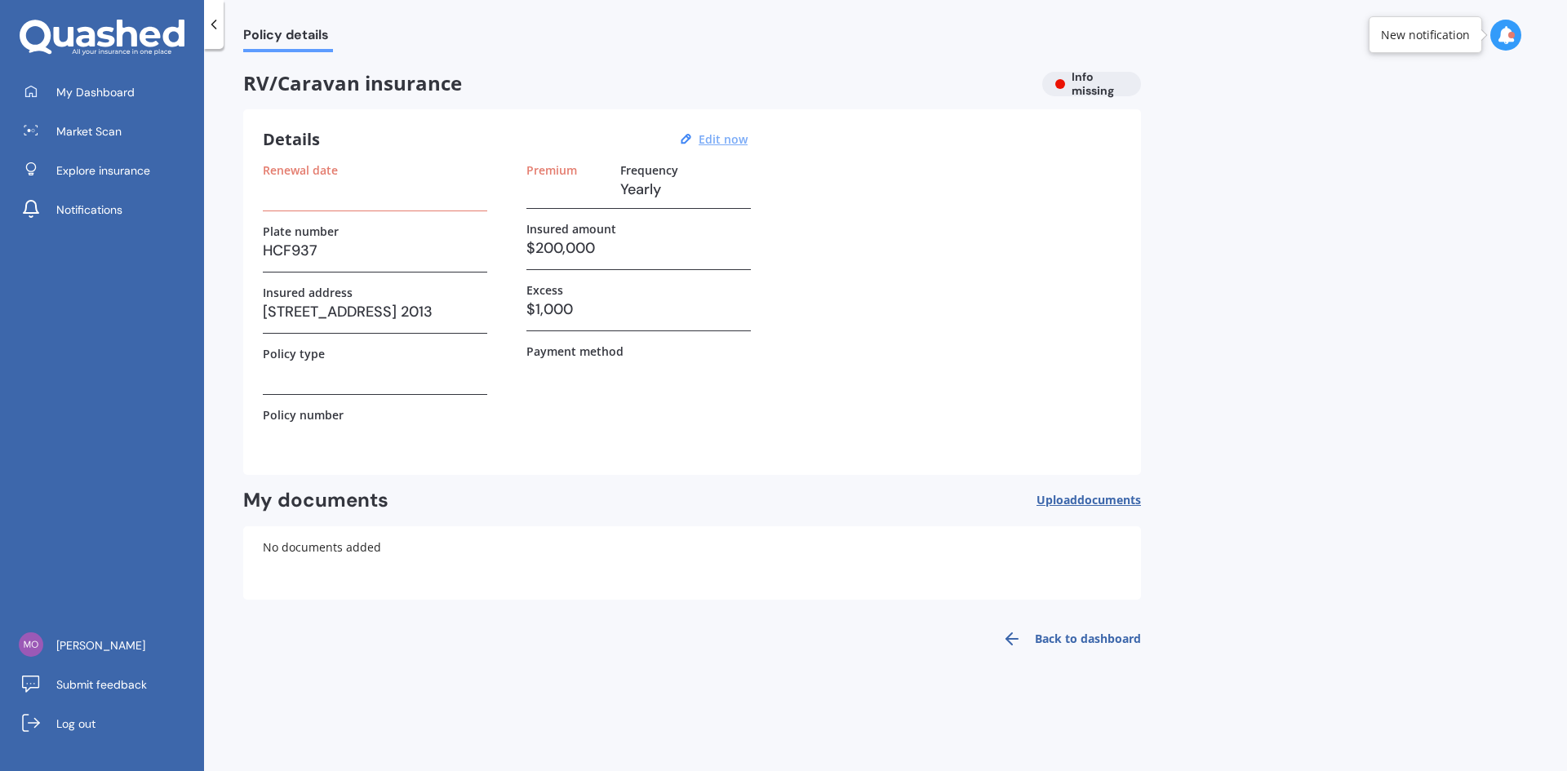
click at [730, 141] on u "Edit now" at bounding box center [723, 139] width 49 height 16
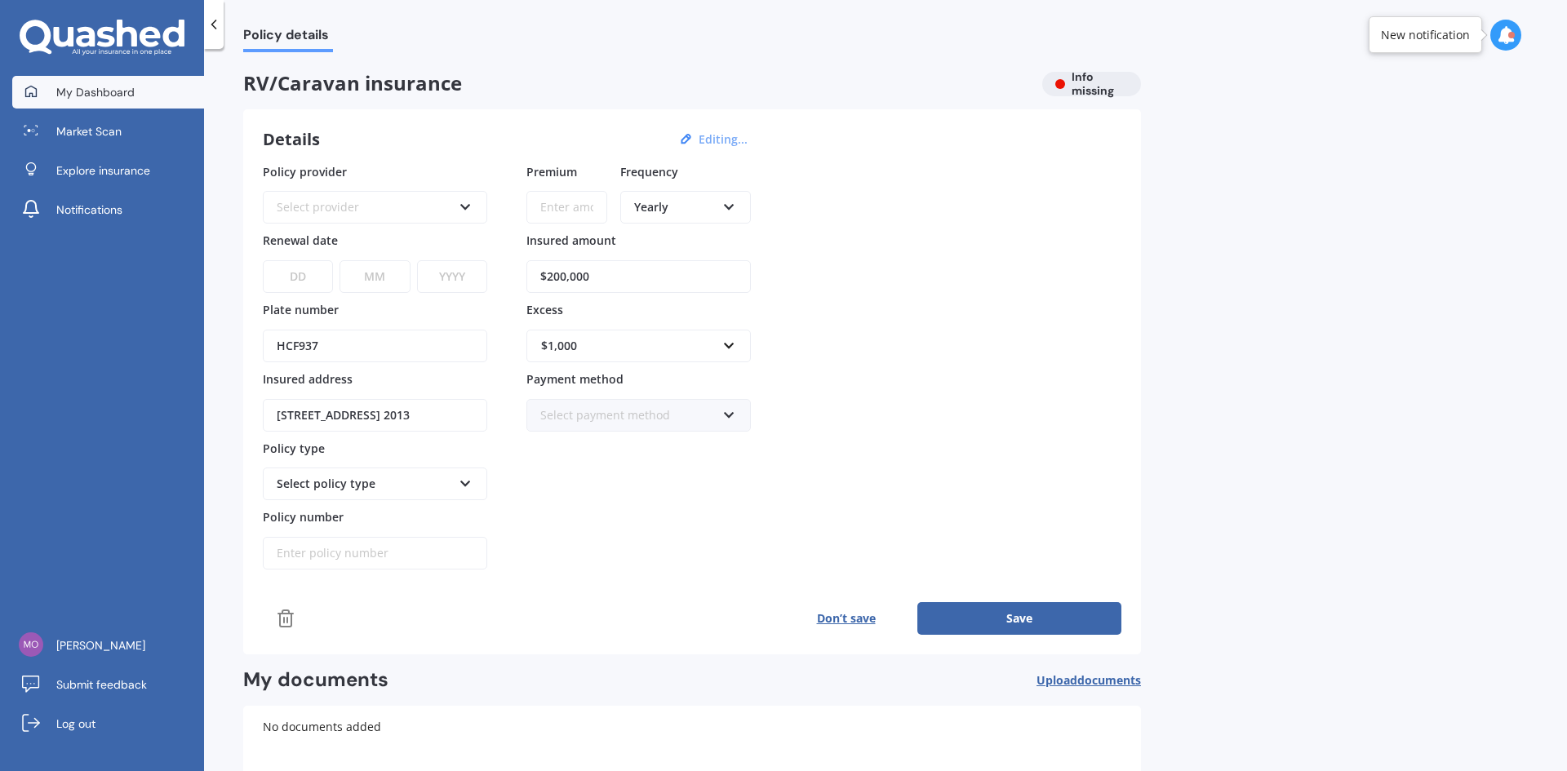
click at [116, 96] on span "My Dashboard" at bounding box center [95, 92] width 78 height 16
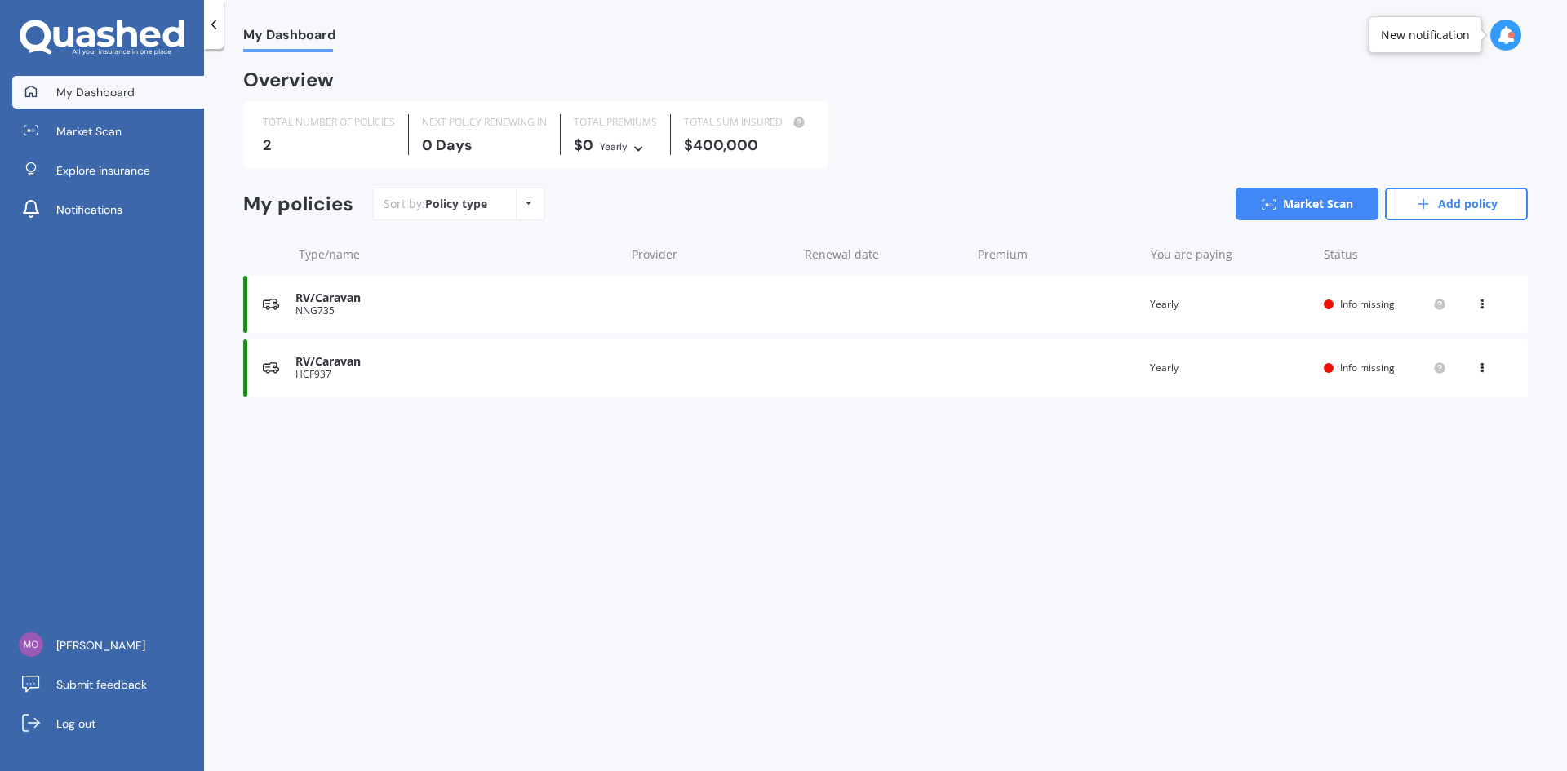
click at [1417, 38] on div "New notification" at bounding box center [1425, 35] width 89 height 16
click at [1510, 41] on icon at bounding box center [1506, 35] width 18 height 18
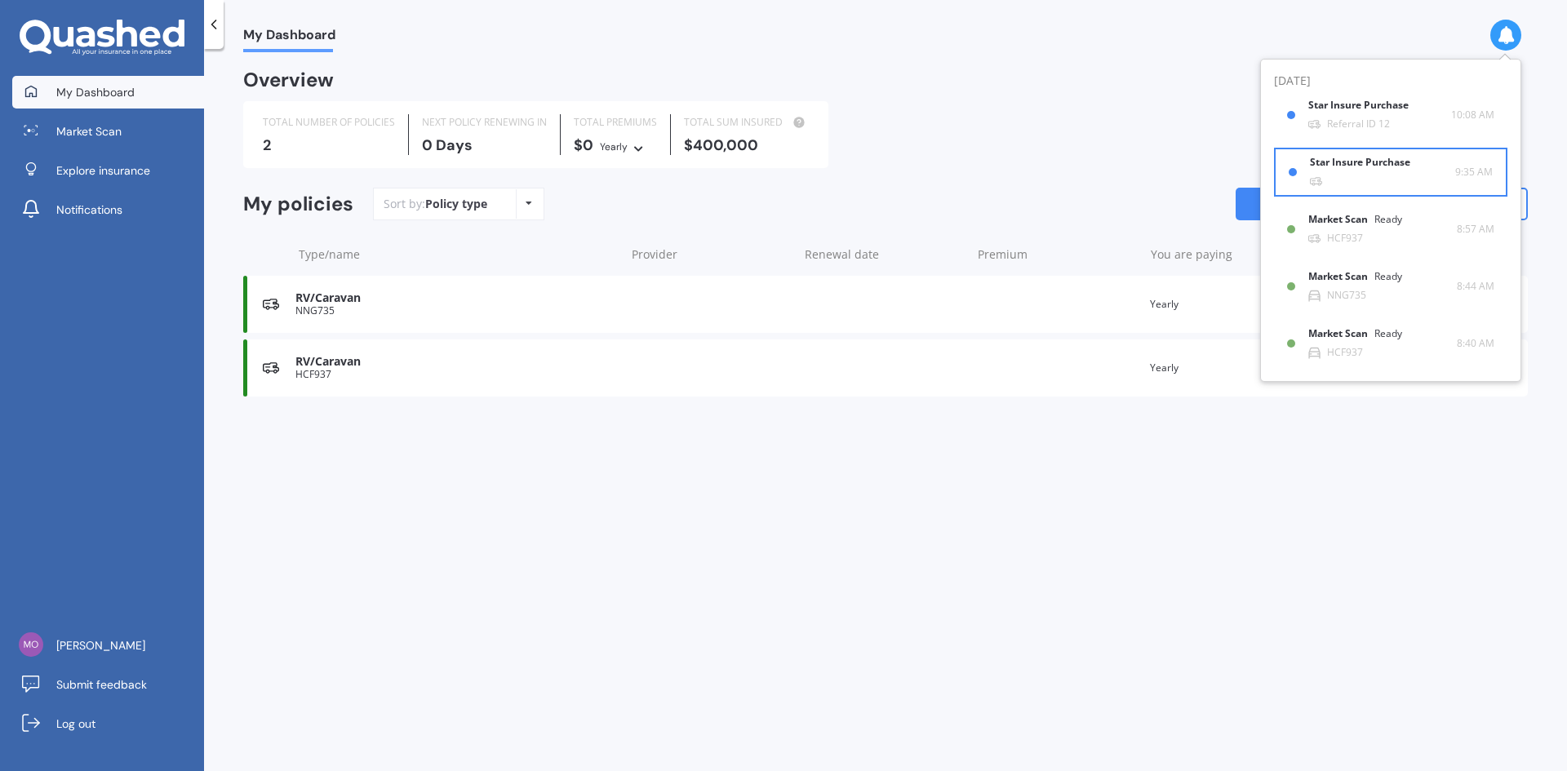
click at [1341, 166] on b "Star Insure Purchase" at bounding box center [1363, 162] width 107 height 11
click at [1475, 171] on span "9:35 AM" at bounding box center [1474, 172] width 38 height 16
click at [1338, 167] on b "Star Insure Purchase" at bounding box center [1363, 162] width 107 height 11
click at [1342, 113] on div "Star Insure Purchase" at bounding box center [1373, 109] width 126 height 18
drag, startPoint x: 1236, startPoint y: 495, endPoint x: 1266, endPoint y: 482, distance: 32.1
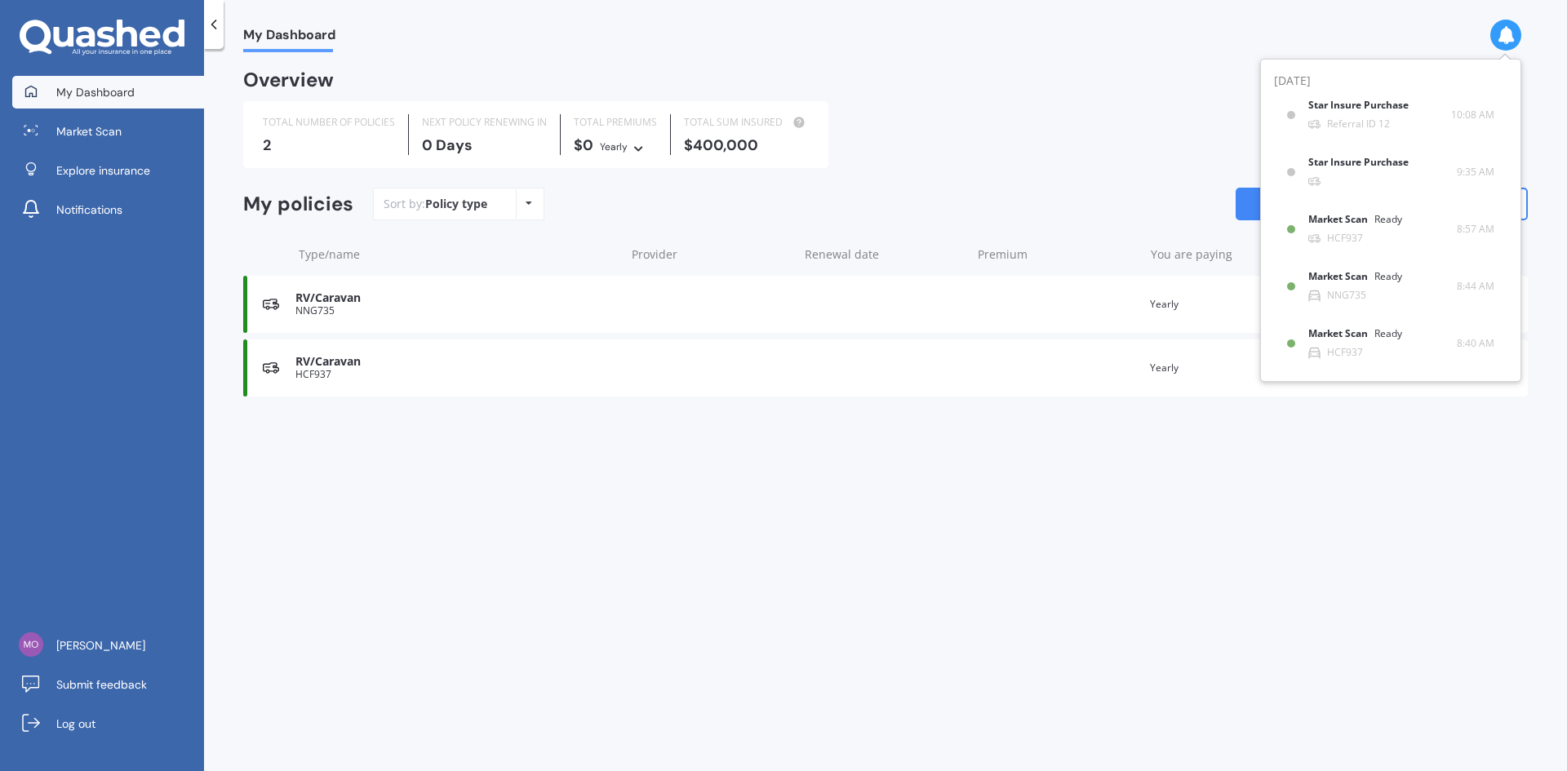
click at [1239, 495] on div "My Dashboard Overview TOTAL NUMBER OF POLICIES 2 NEXT POLICY RENEWING [DATE] TO…" at bounding box center [885, 413] width 1363 height 722
